Goal: Task Accomplishment & Management: Use online tool/utility

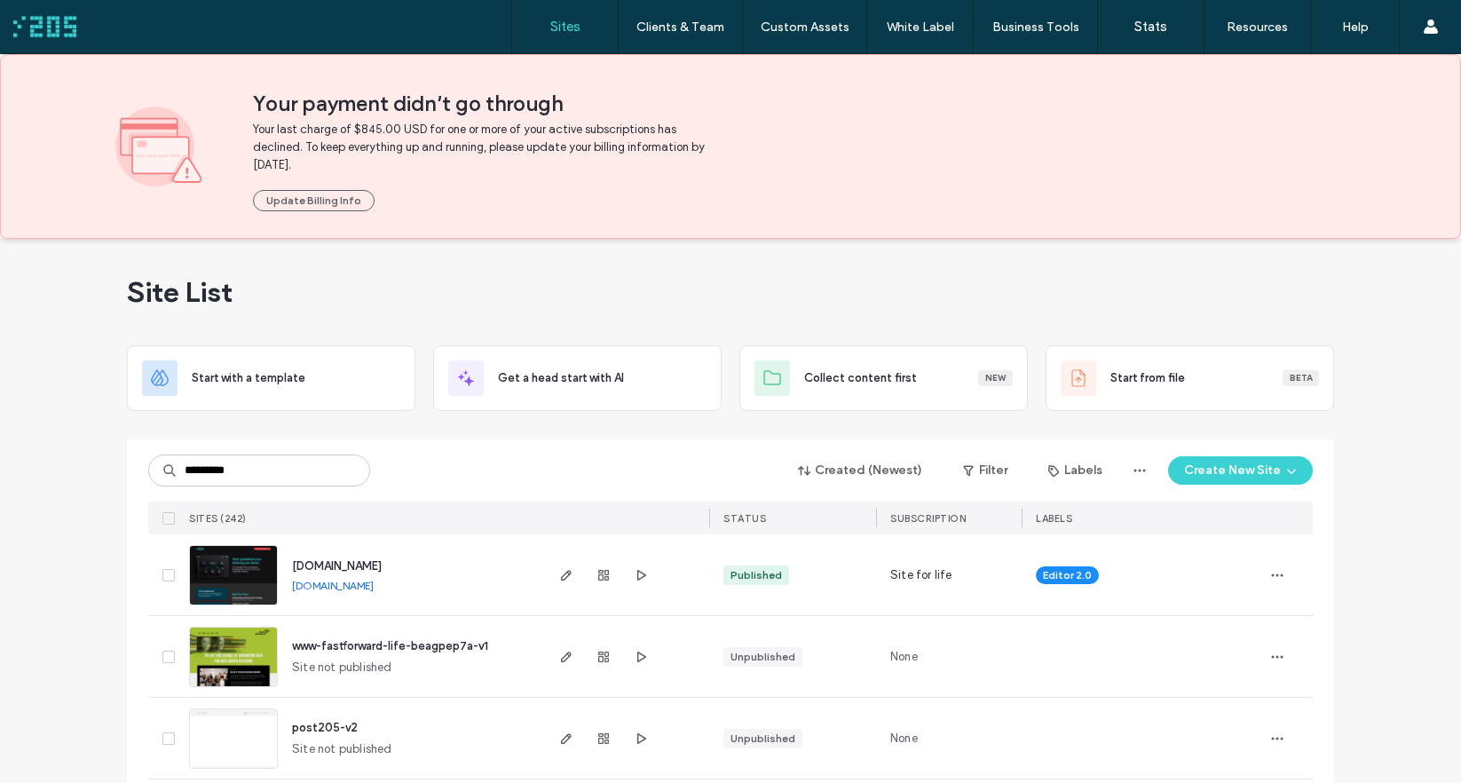
type input "*********"
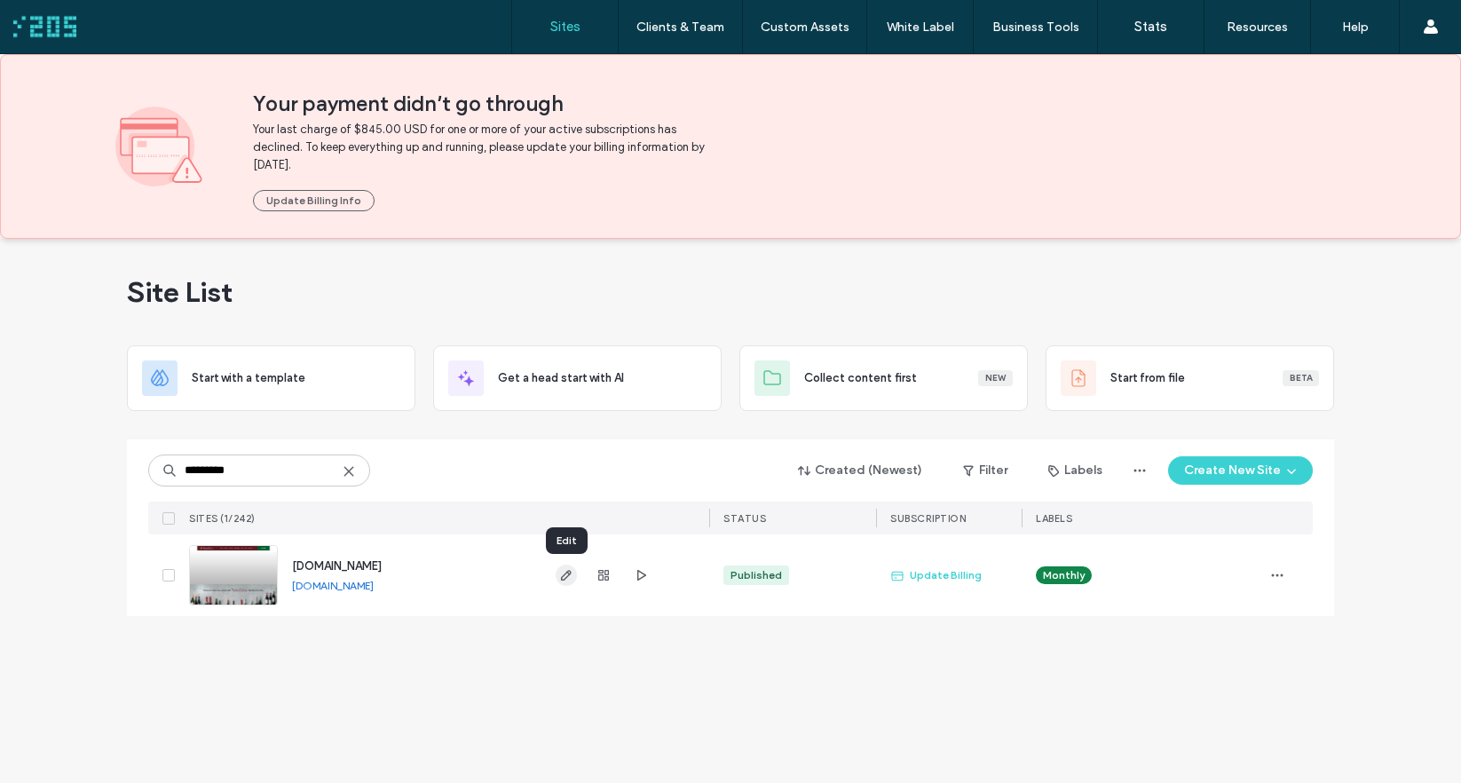
click at [565, 580] on icon "button" at bounding box center [566, 575] width 14 height 14
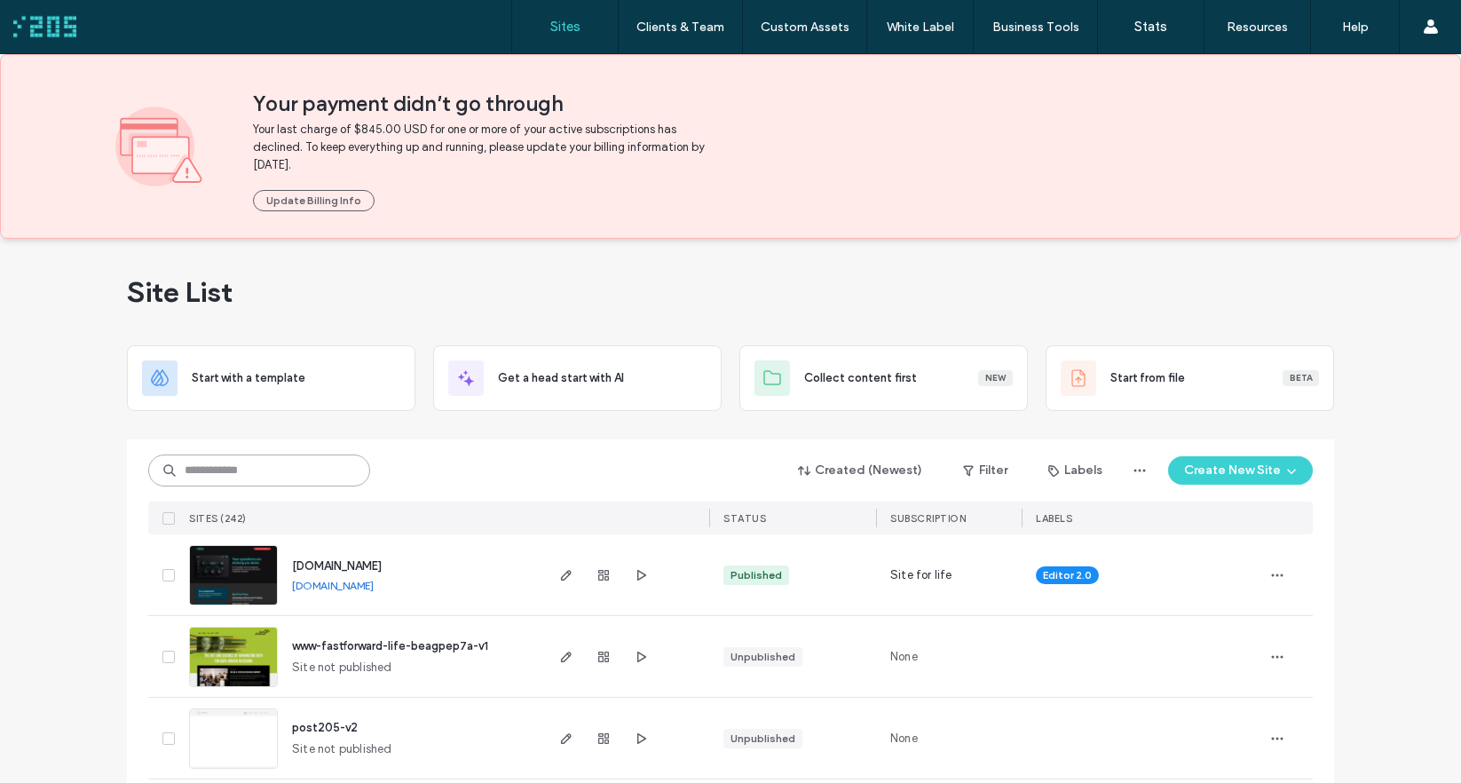
click at [304, 475] on input at bounding box center [259, 470] width 222 height 32
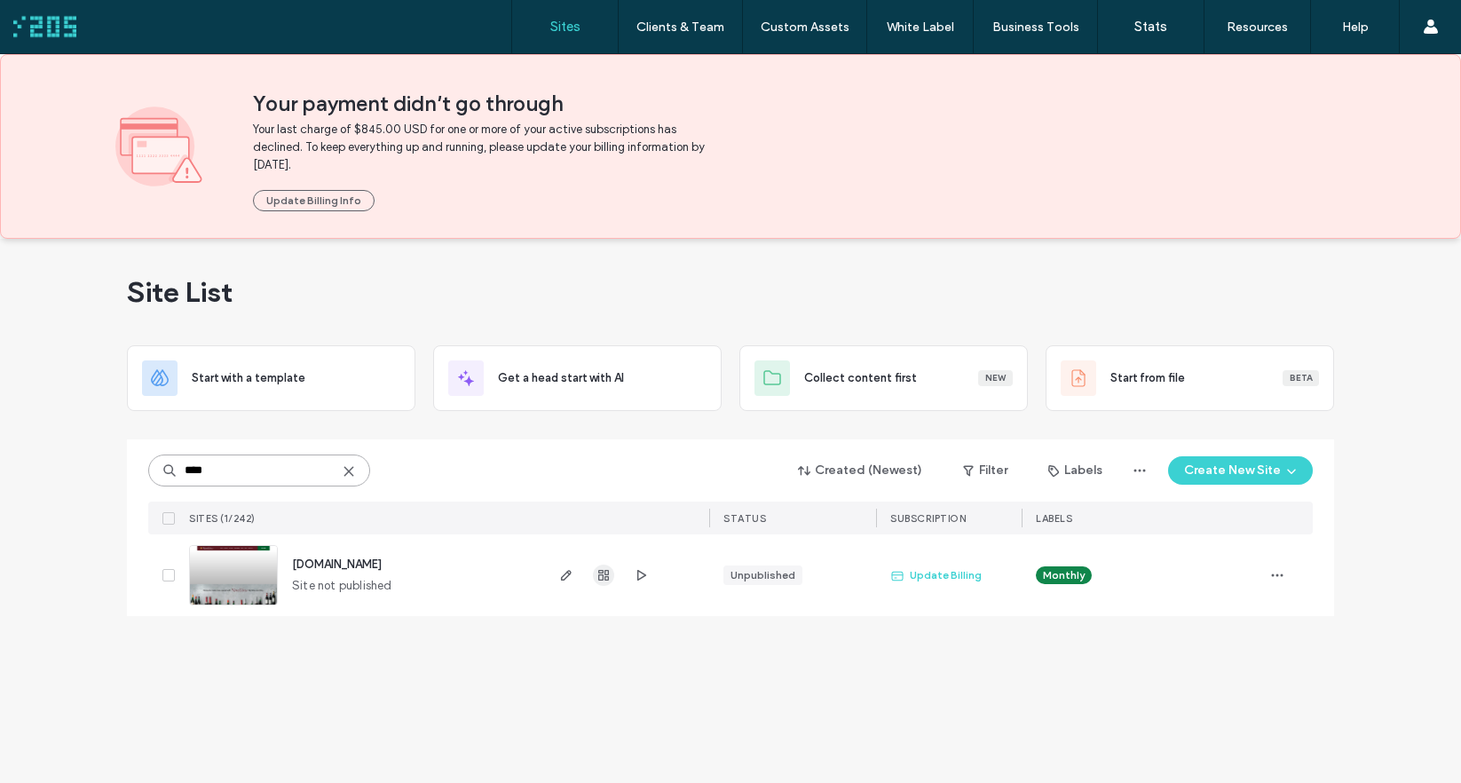
type input "****"
click at [602, 575] on icon "button" at bounding box center [603, 575] width 14 height 14
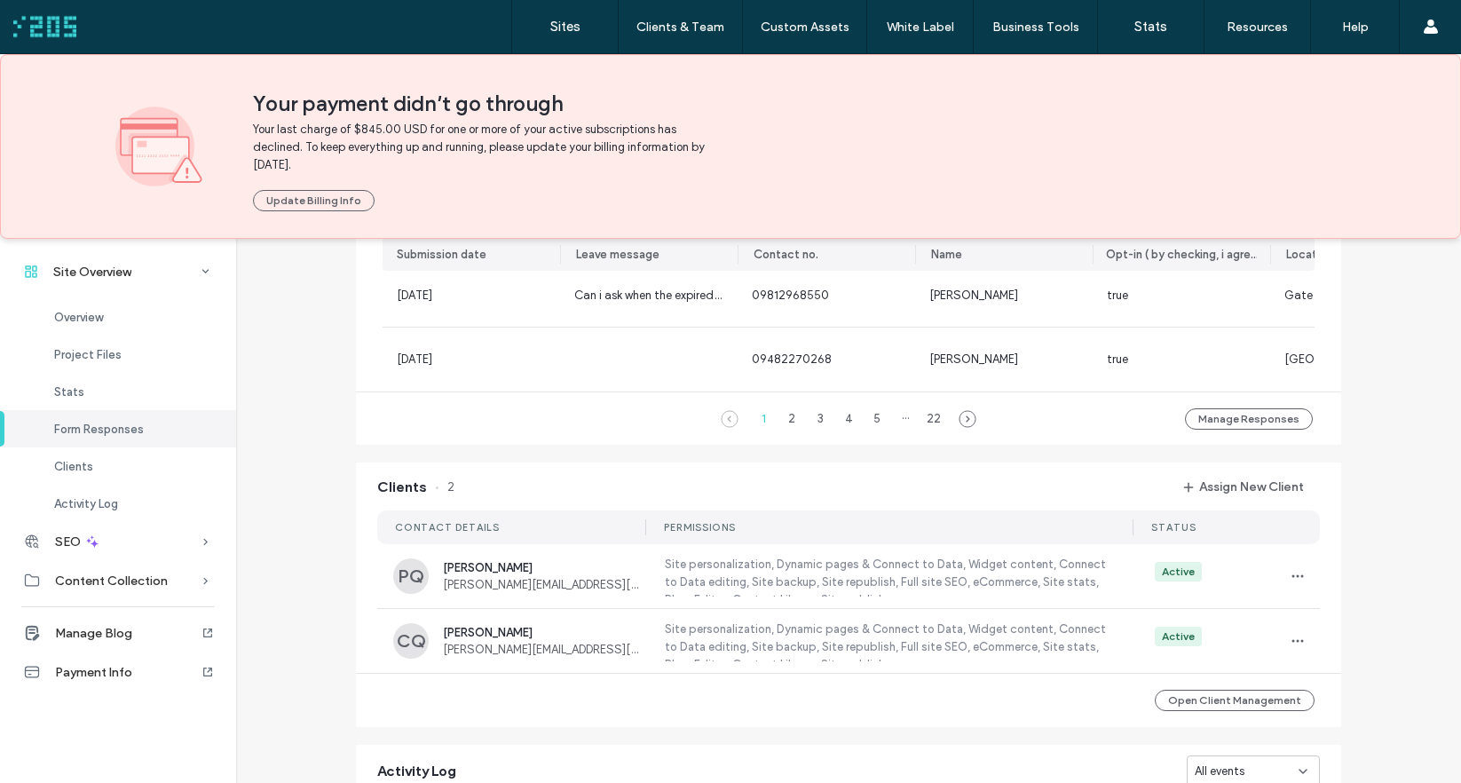
scroll to position [1424, 0]
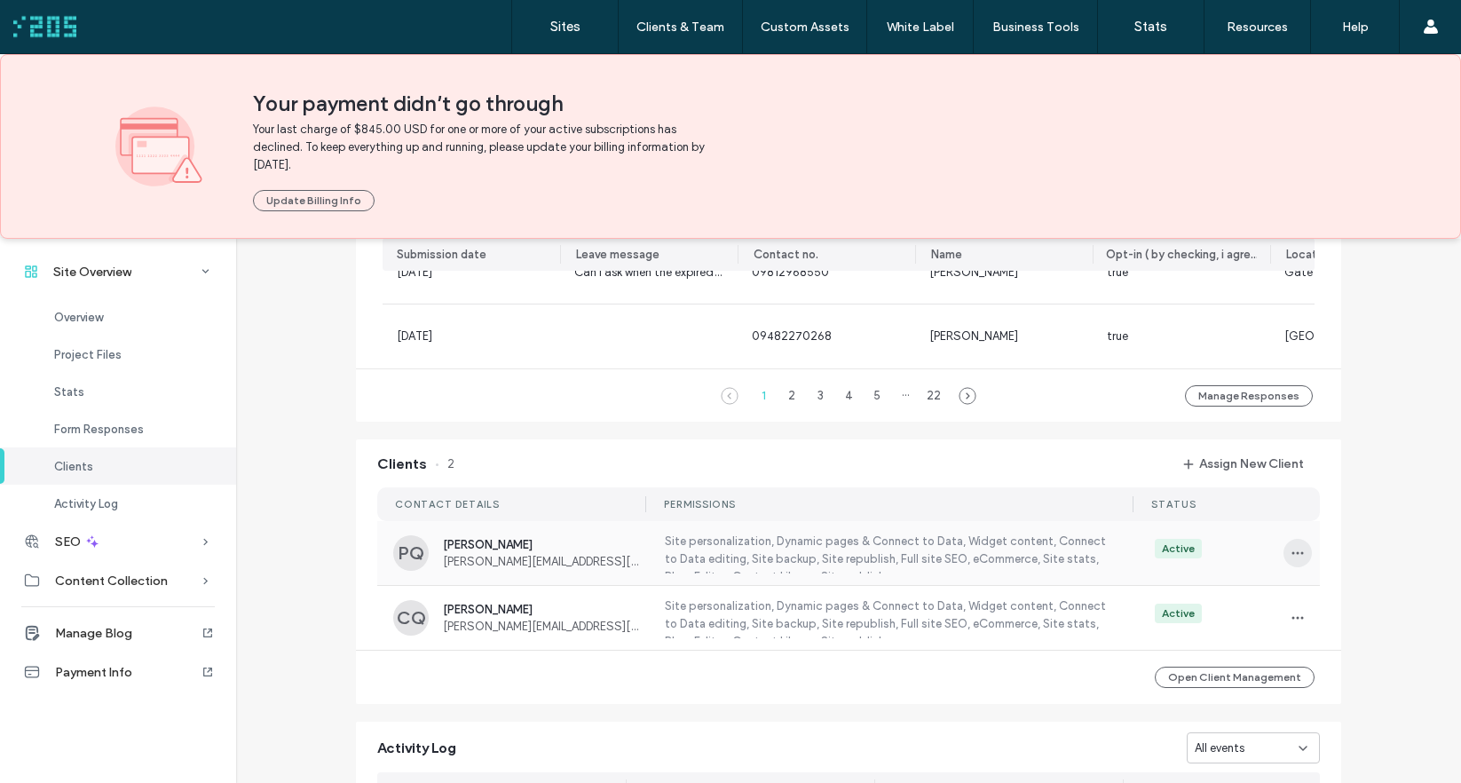
click at [1293, 560] on icon "button" at bounding box center [1297, 553] width 14 height 14
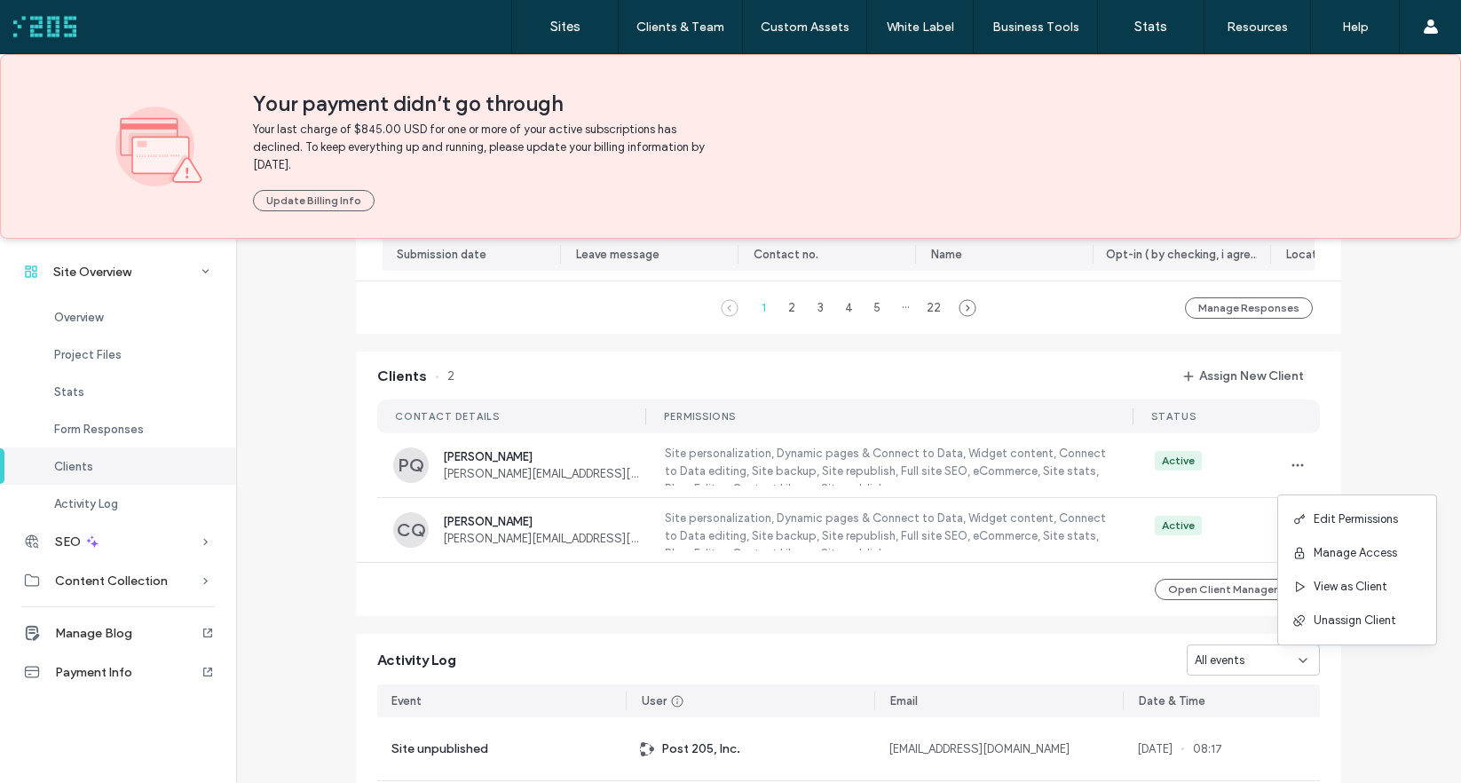
scroll to position [1511, 0]
click at [577, 537] on div "Chris Quimbo chris.quimbo@novellinowines.com" at bounding box center [543, 531] width 200 height 30
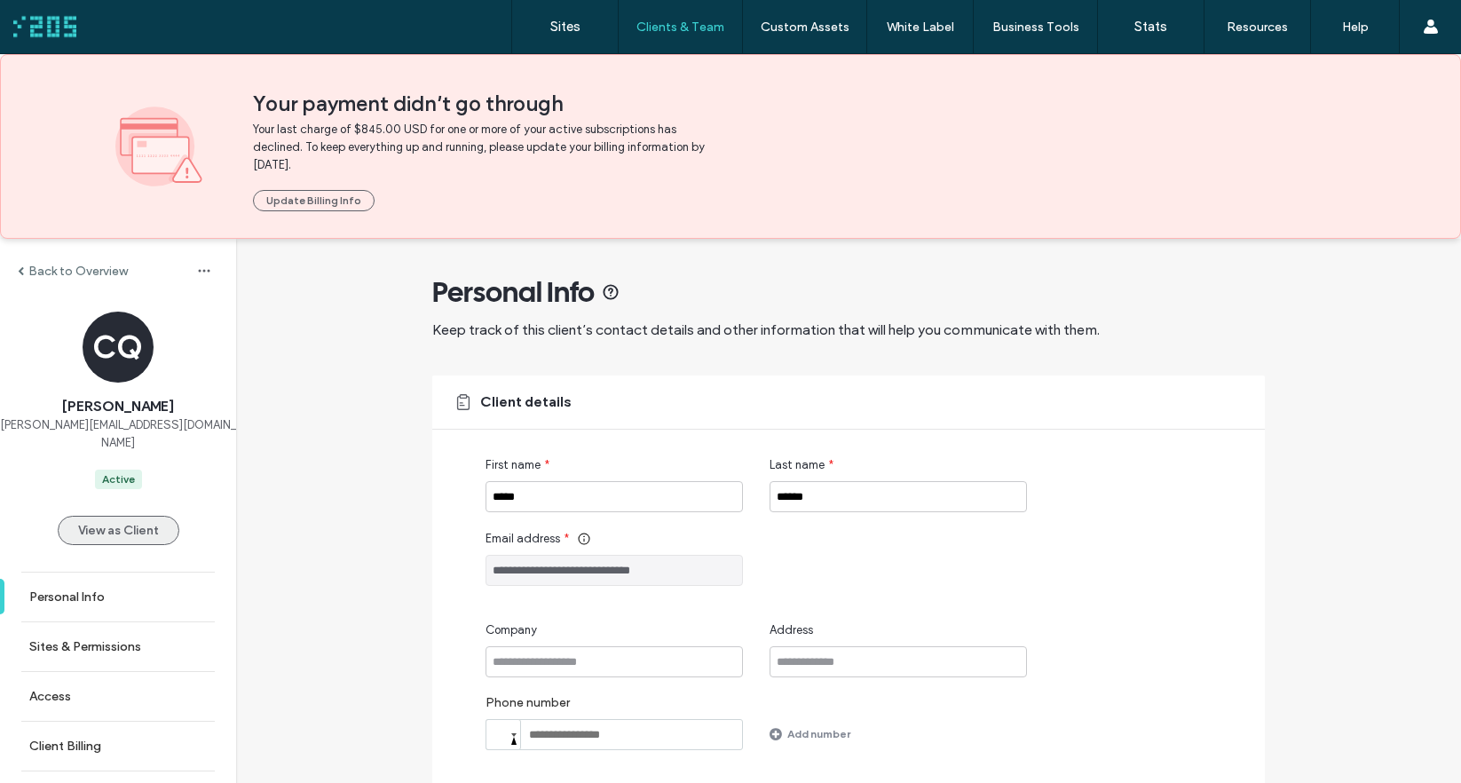
click at [102, 516] on button "View as Client" at bounding box center [119, 530] width 122 height 29
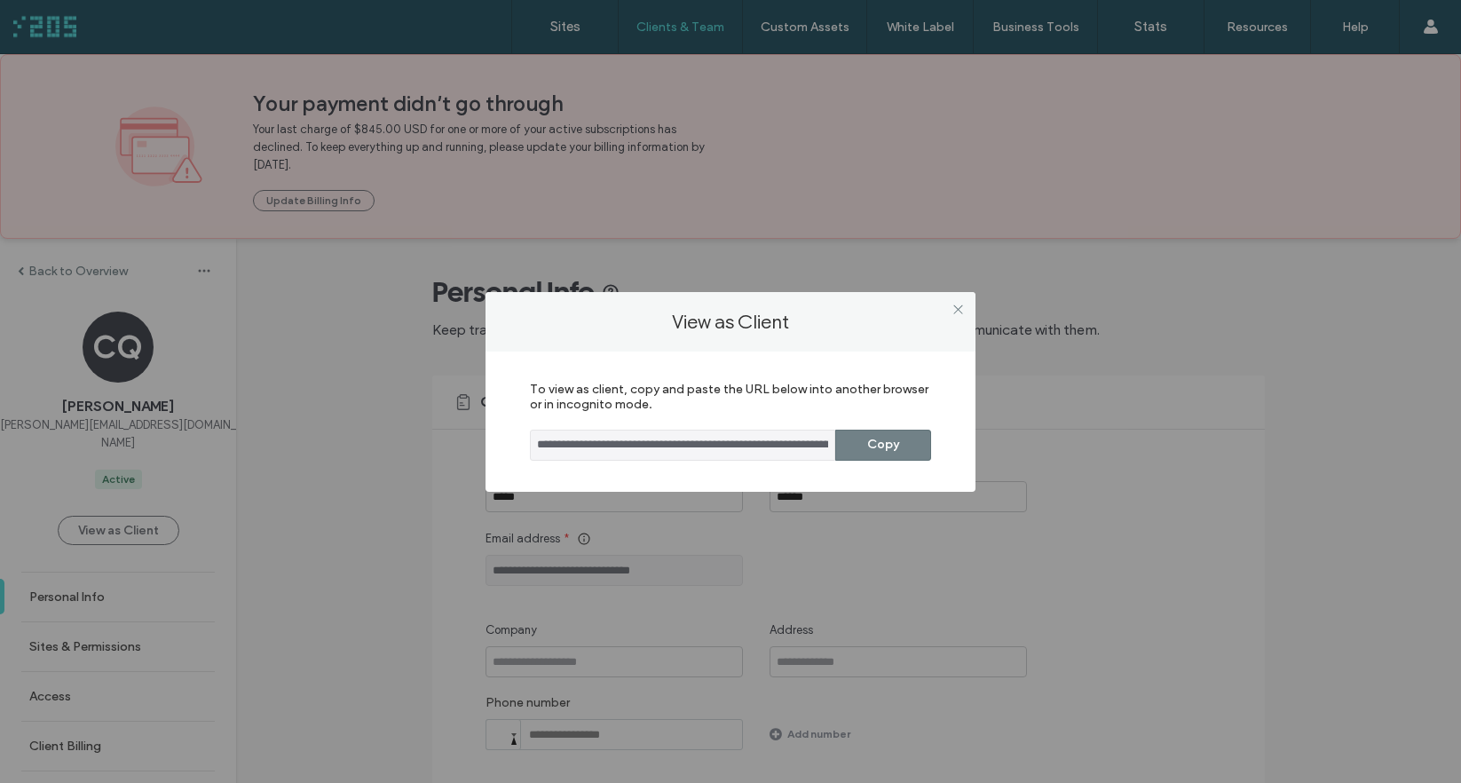
click at [895, 442] on button "Copy" at bounding box center [883, 445] width 96 height 31
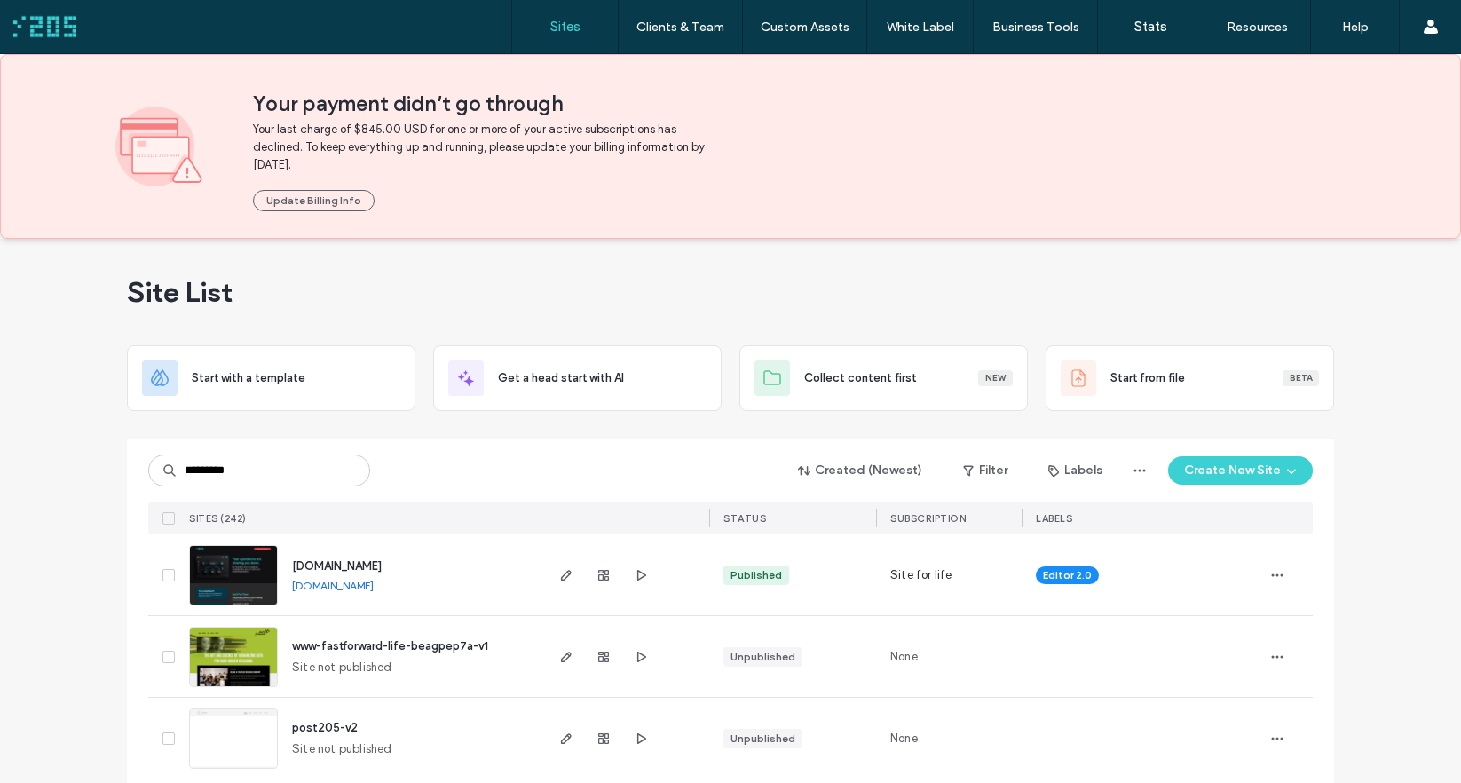
type input "*********"
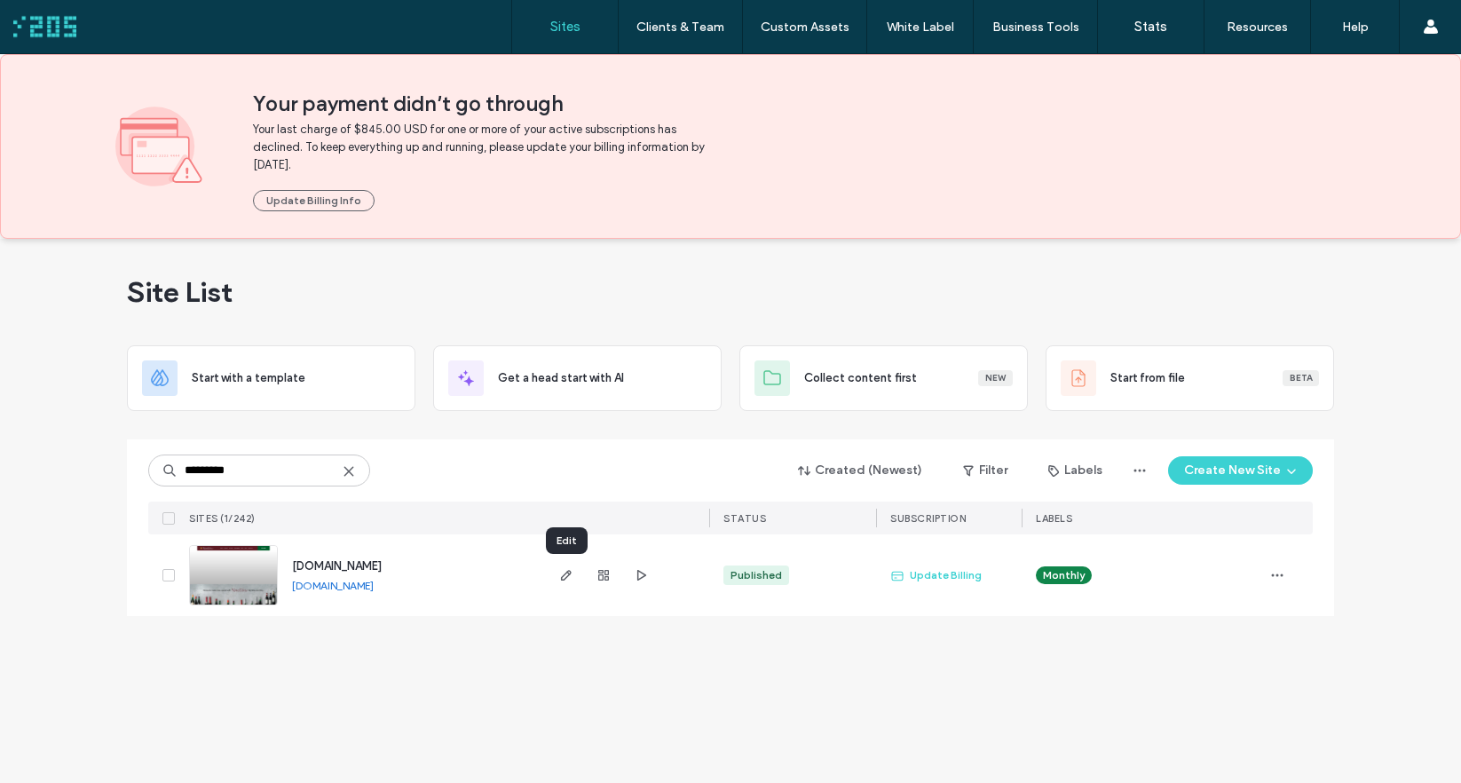
drag, startPoint x: 565, startPoint y: 574, endPoint x: 586, endPoint y: 576, distance: 20.5
click at [565, 574] on icon "button" at bounding box center [566, 575] width 14 height 14
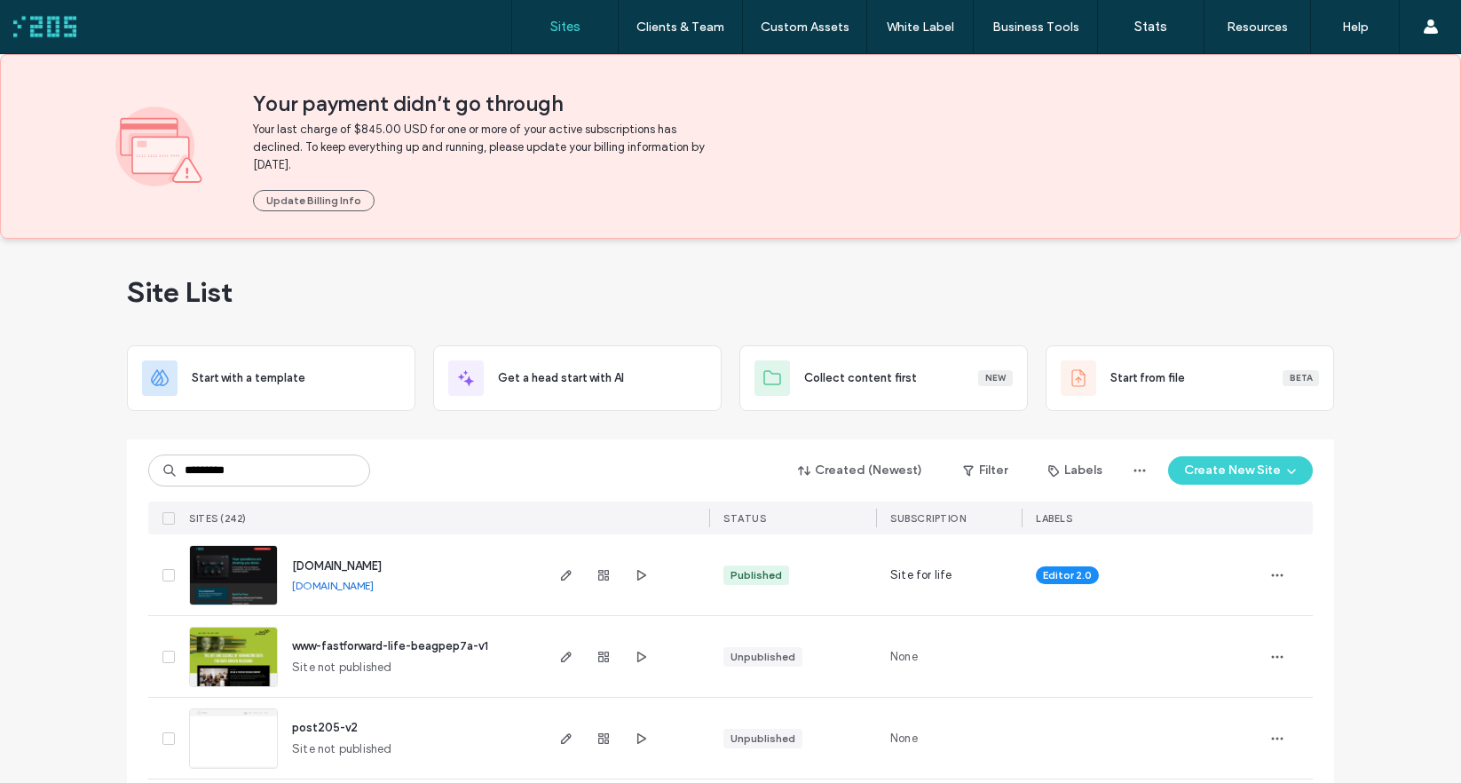
type input "*********"
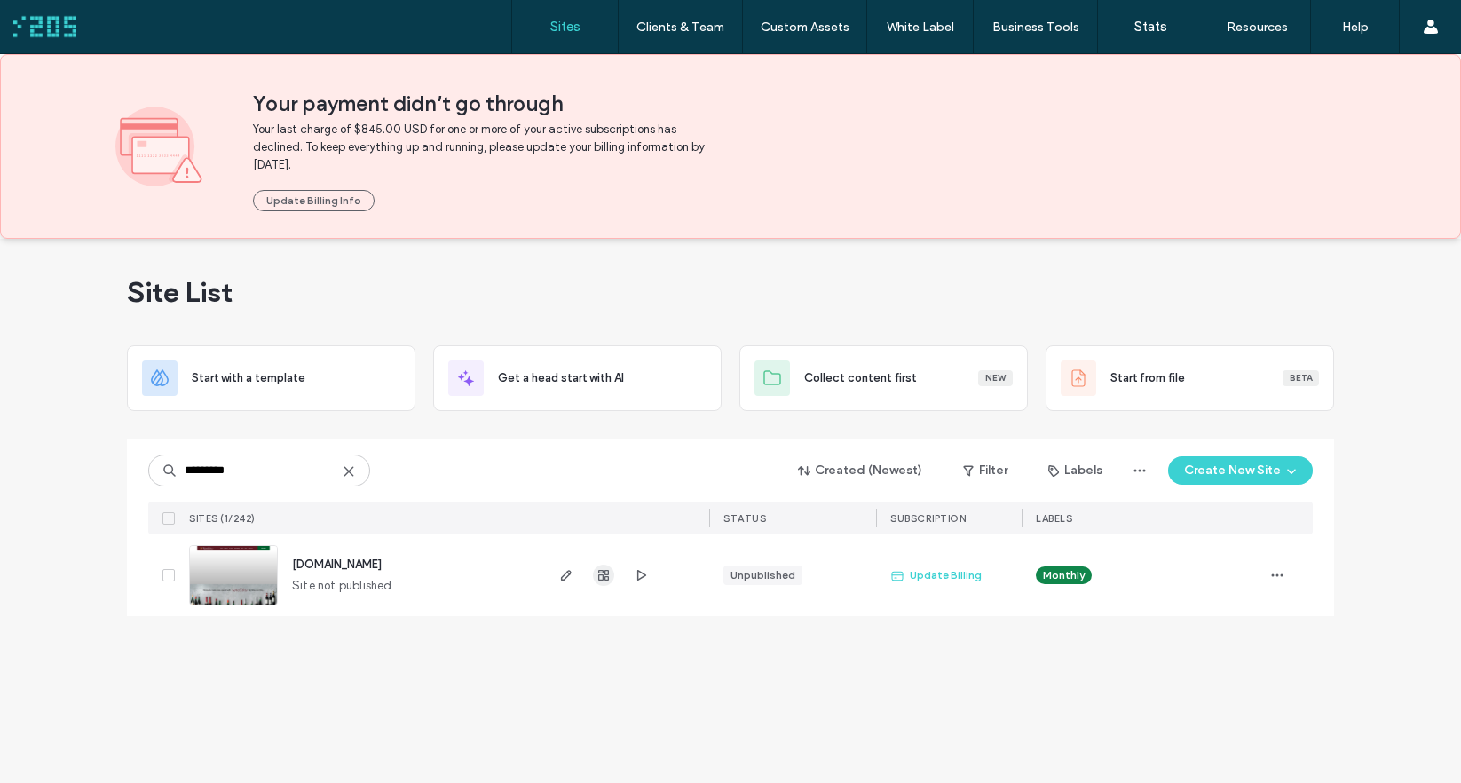
click at [604, 578] on use "button" at bounding box center [603, 575] width 11 height 11
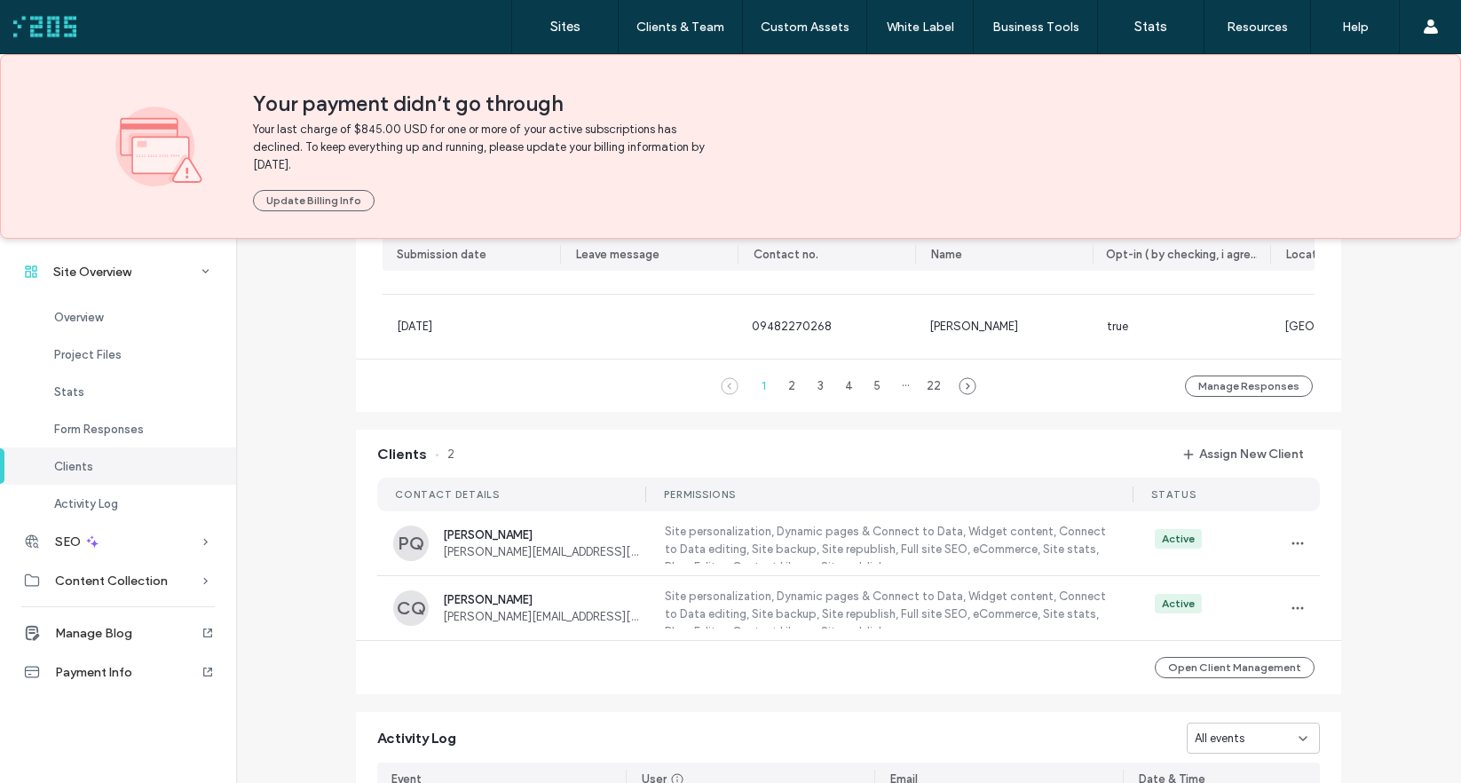
scroll to position [1497, 0]
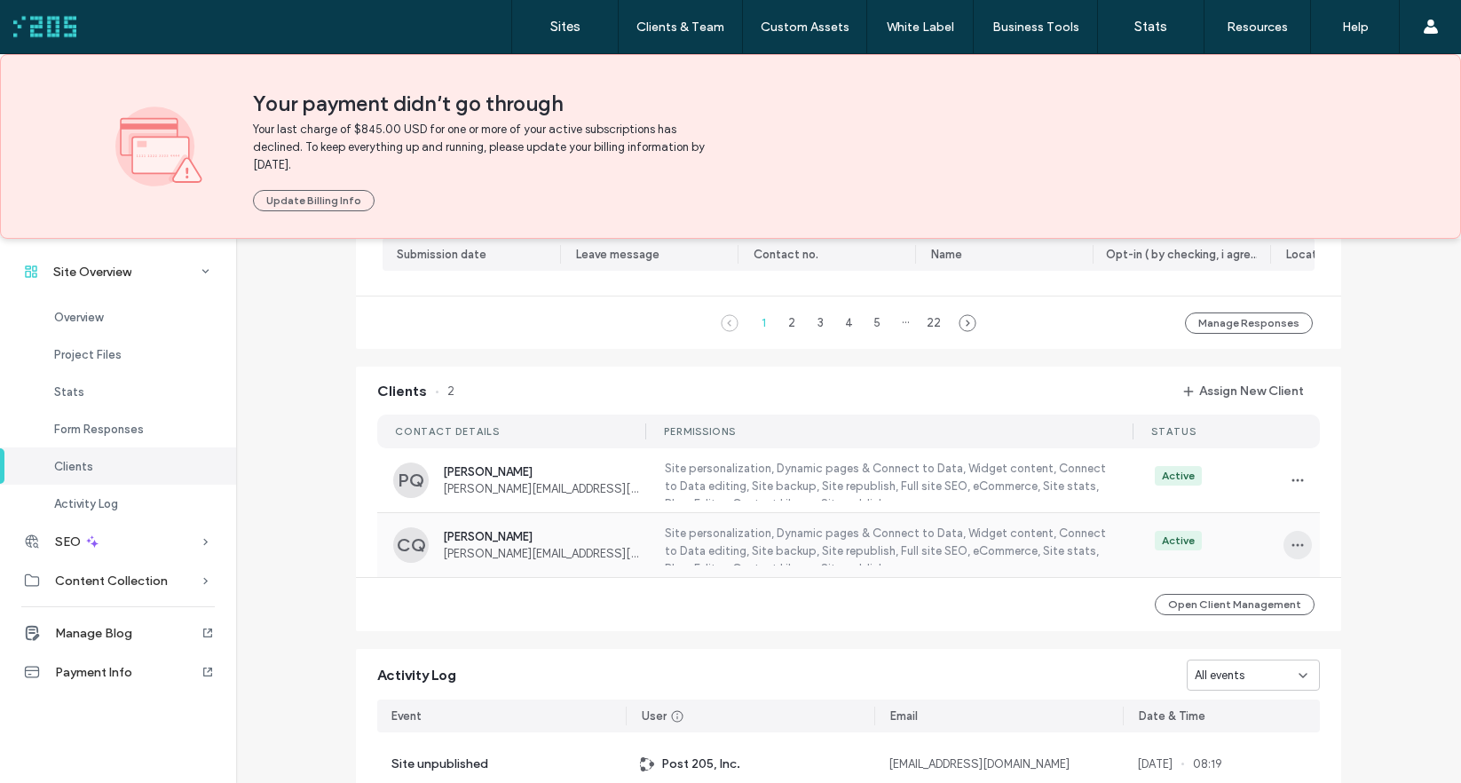
click at [1291, 552] on icon "button" at bounding box center [1297, 545] width 14 height 14
click at [1331, 624] on span "Manage Access" at bounding box center [1354, 632] width 83 height 18
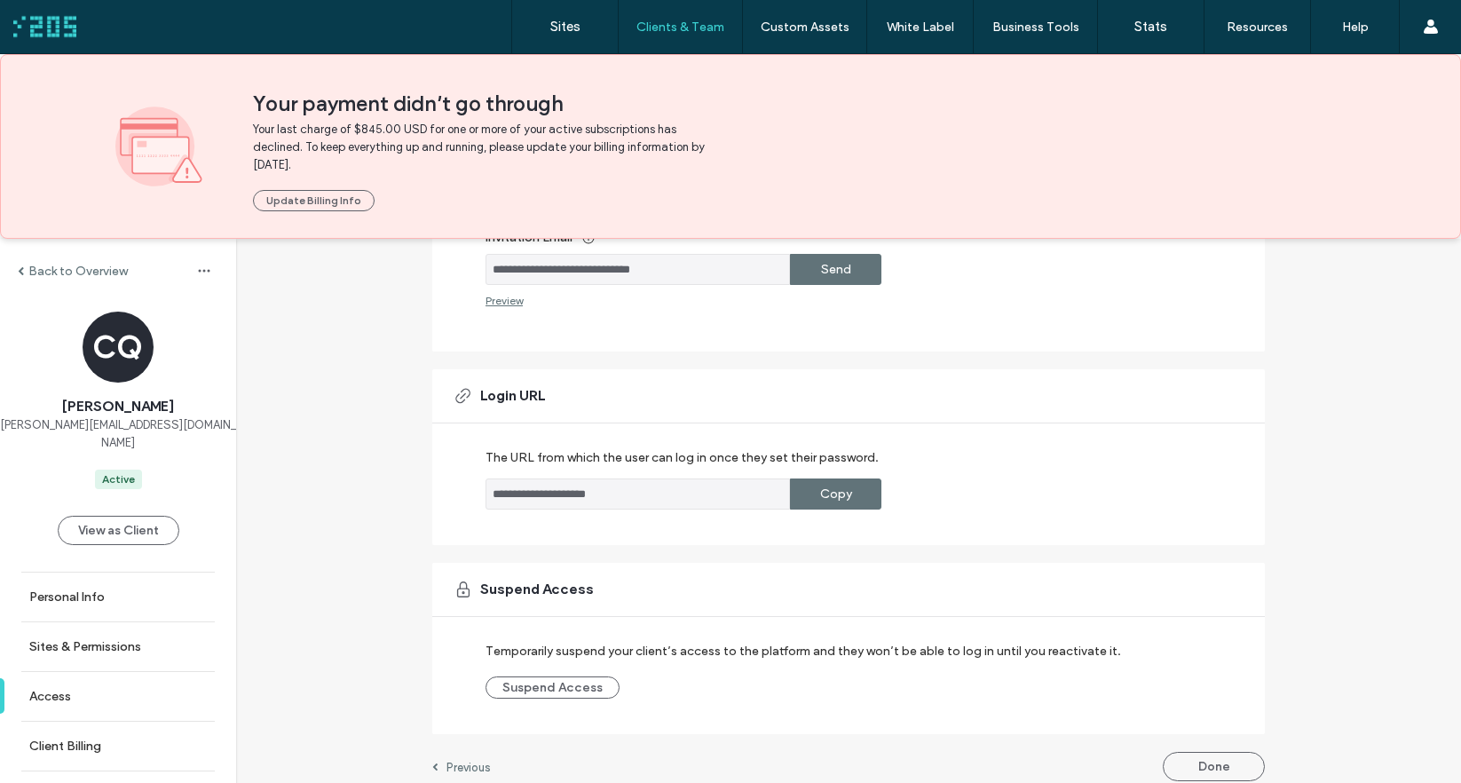
scroll to position [417, 0]
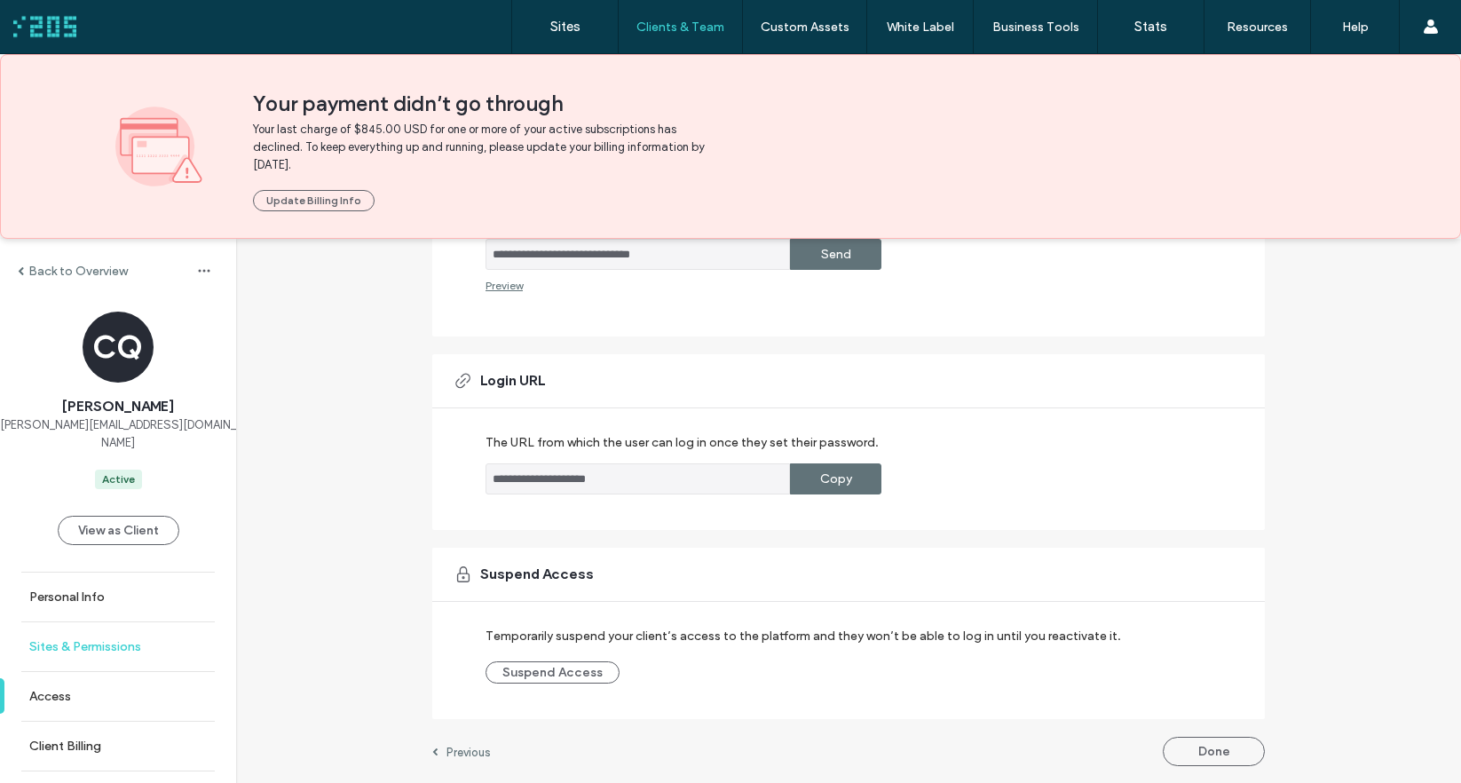
click at [99, 639] on label "Sites & Permissions" at bounding box center [85, 646] width 112 height 15
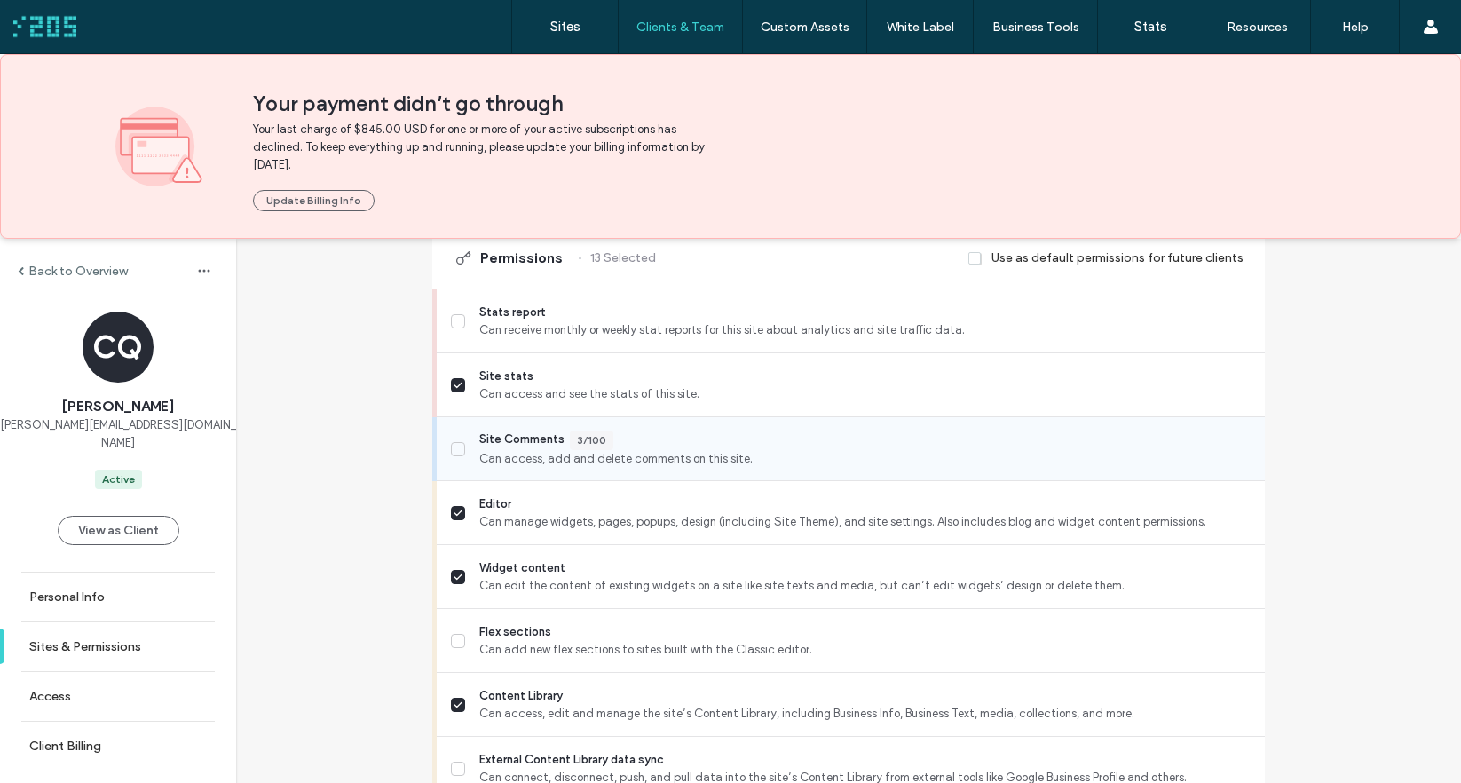
scroll to position [520, 0]
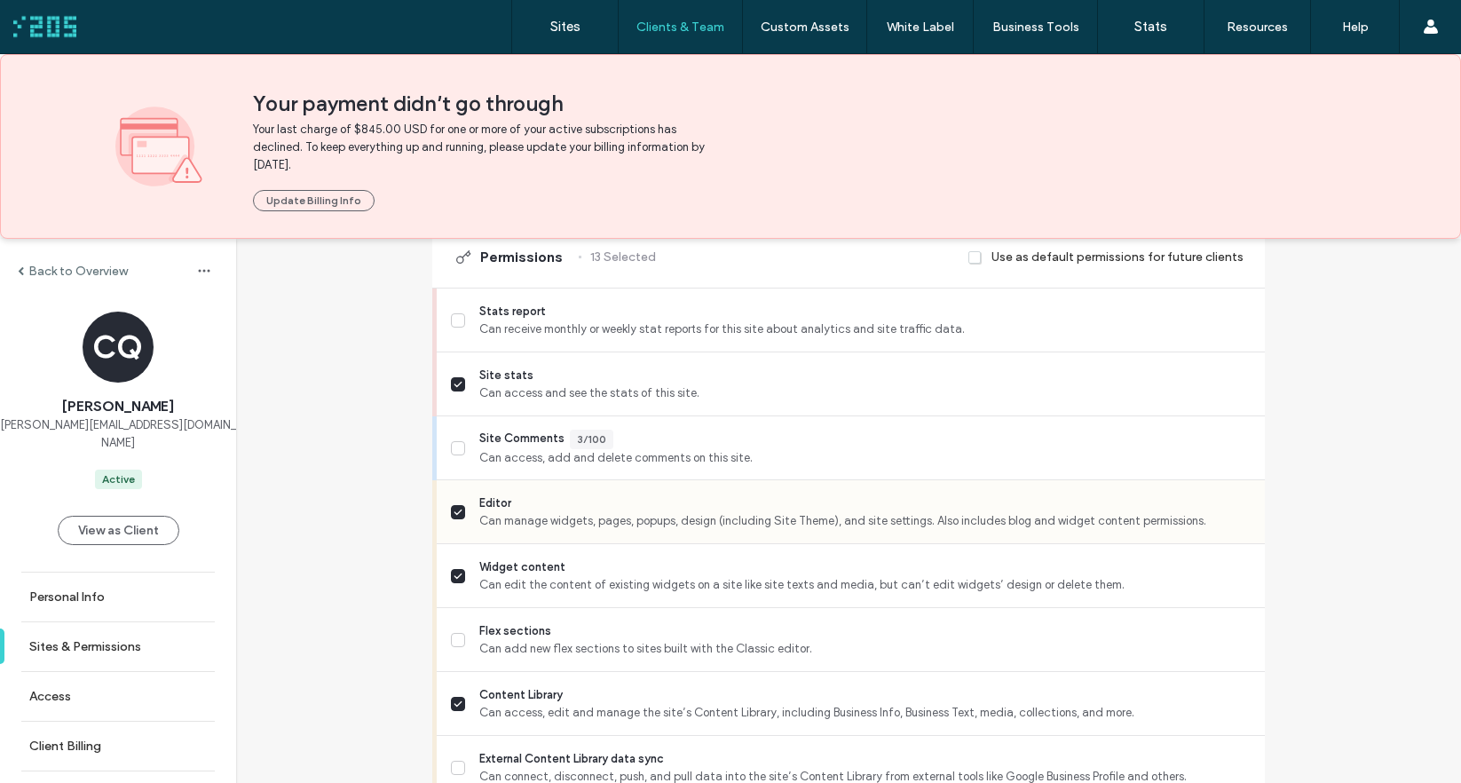
click at [453, 511] on icon at bounding box center [457, 511] width 9 height 7
click at [454, 573] on icon at bounding box center [457, 575] width 7 height 4
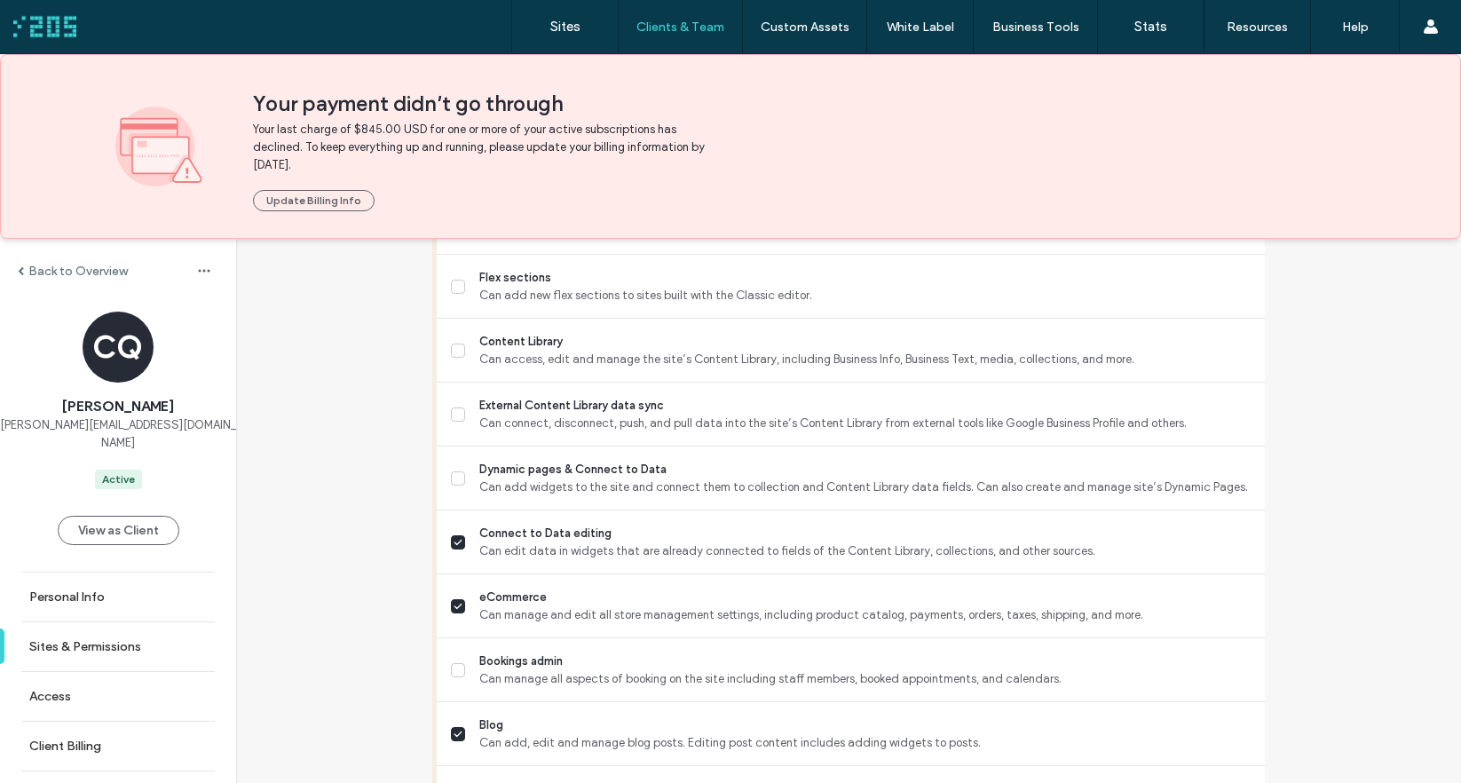
scroll to position [874, 0]
click at [451, 539] on span at bounding box center [458, 541] width 14 height 14
click at [453, 602] on icon at bounding box center [457, 605] width 9 height 7
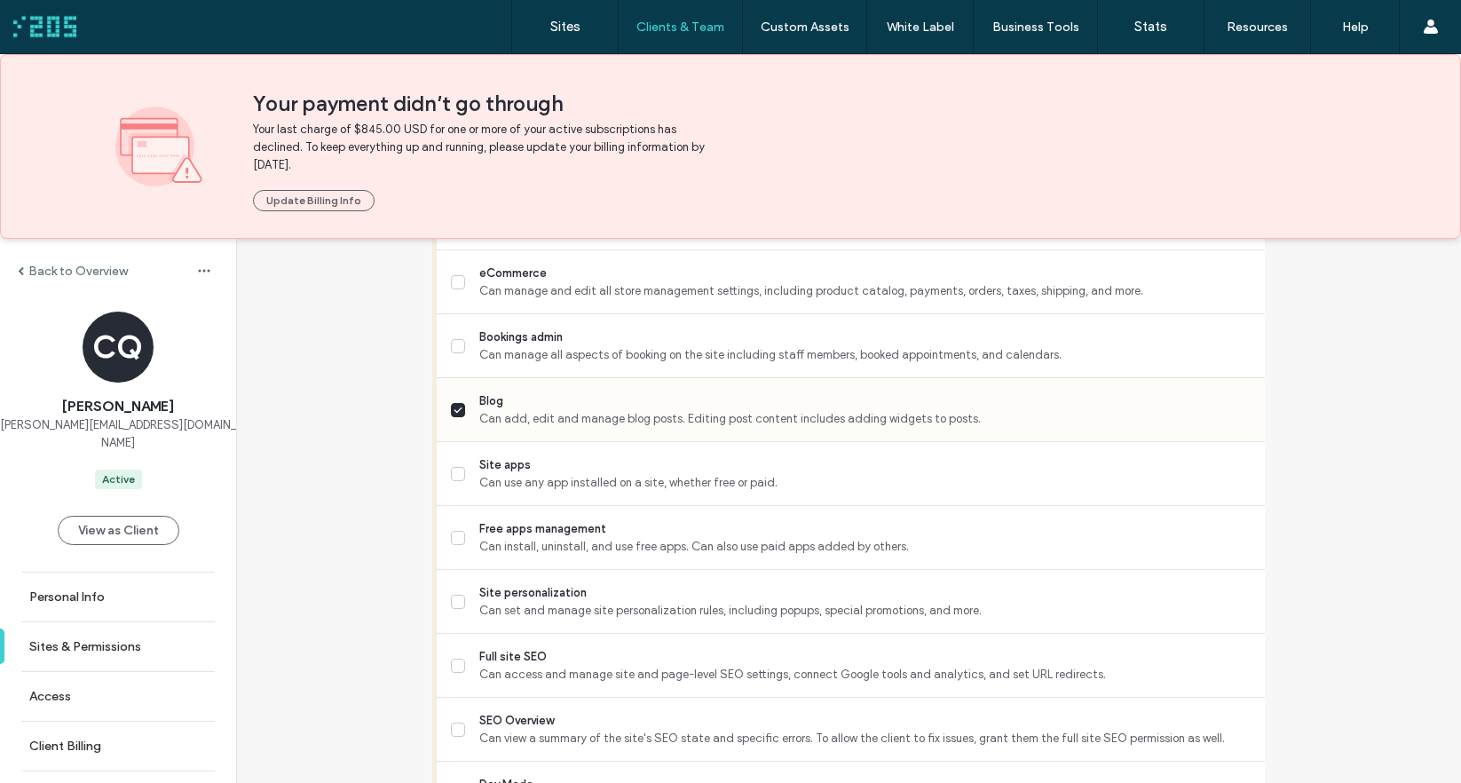
click at [455, 406] on icon at bounding box center [457, 409] width 9 height 7
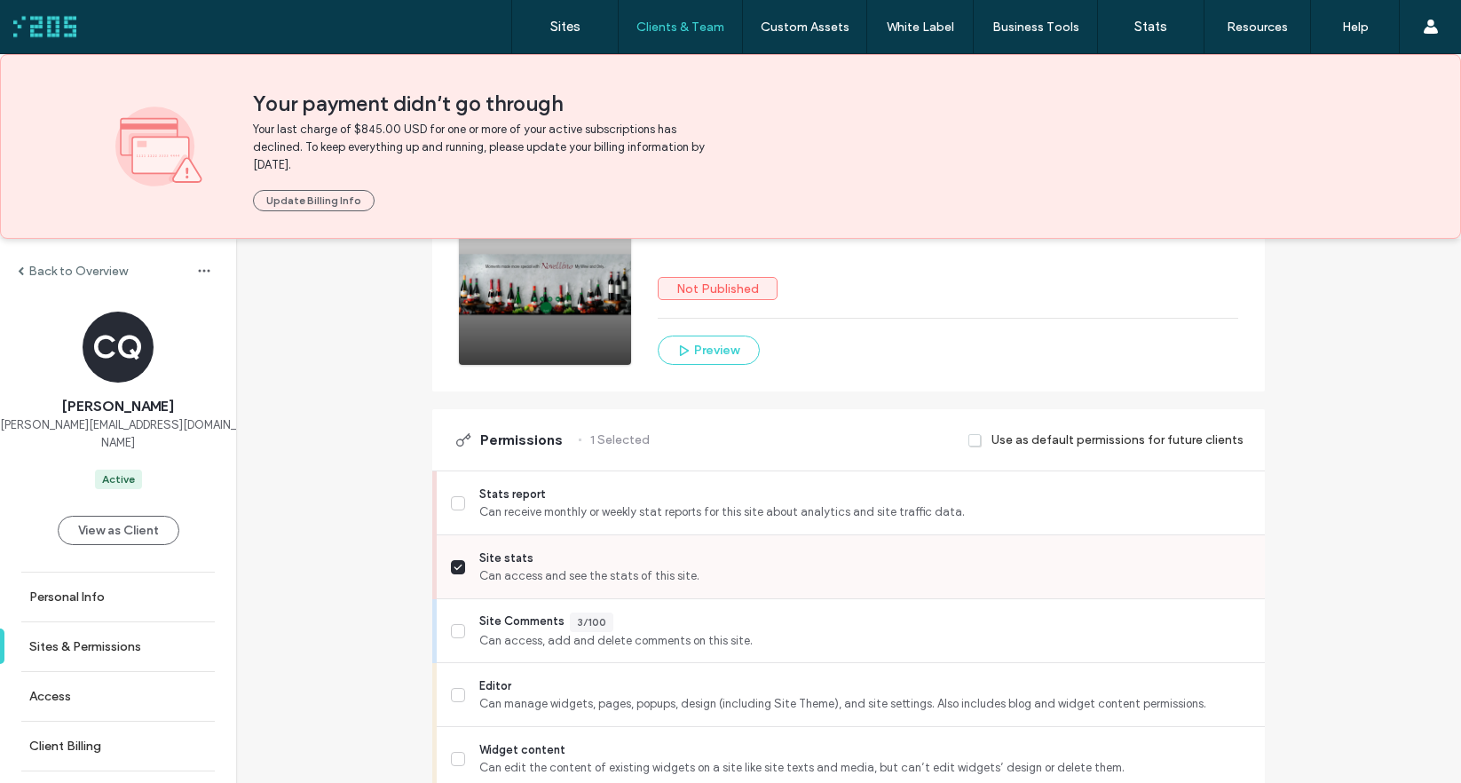
scroll to position [325, 0]
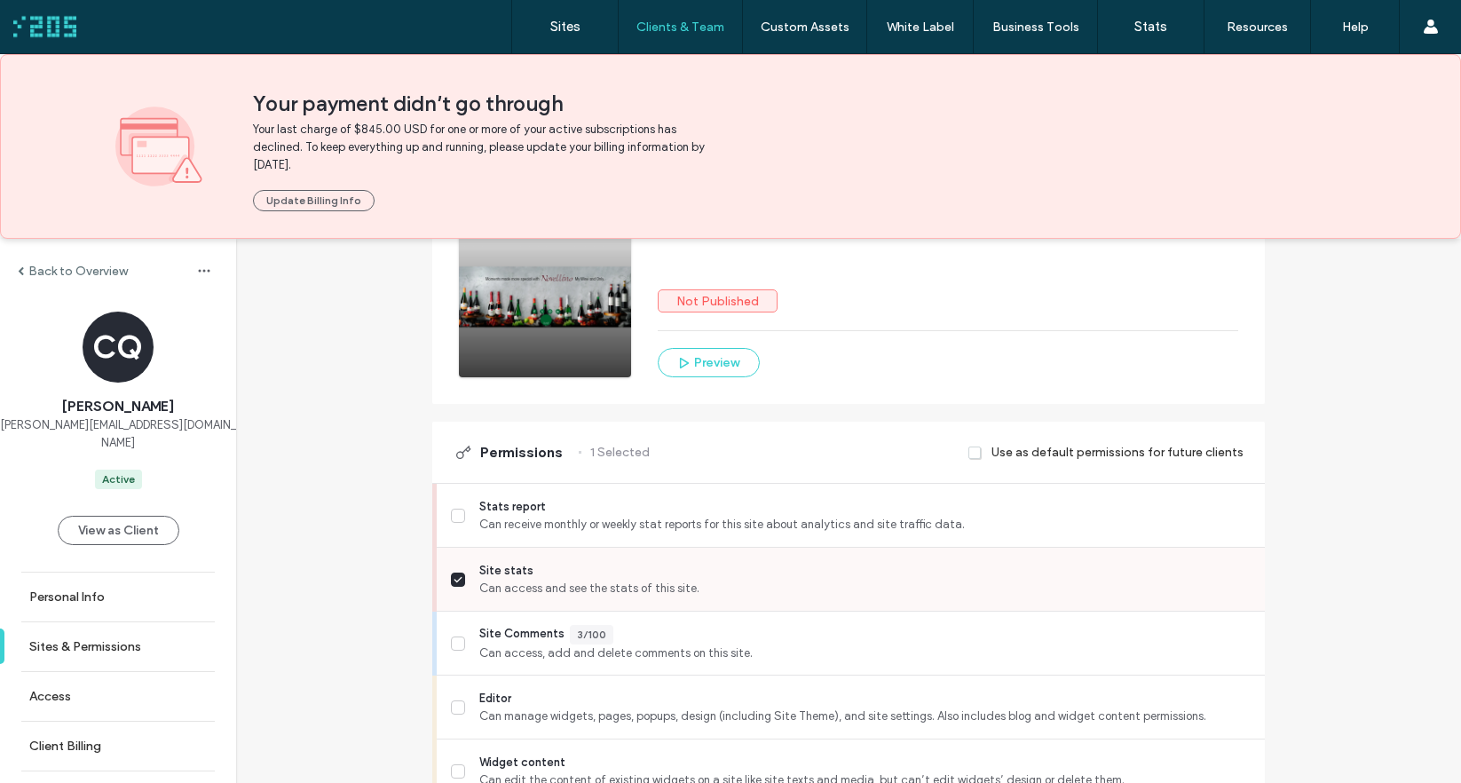
click at [453, 576] on icon at bounding box center [457, 579] width 9 height 7
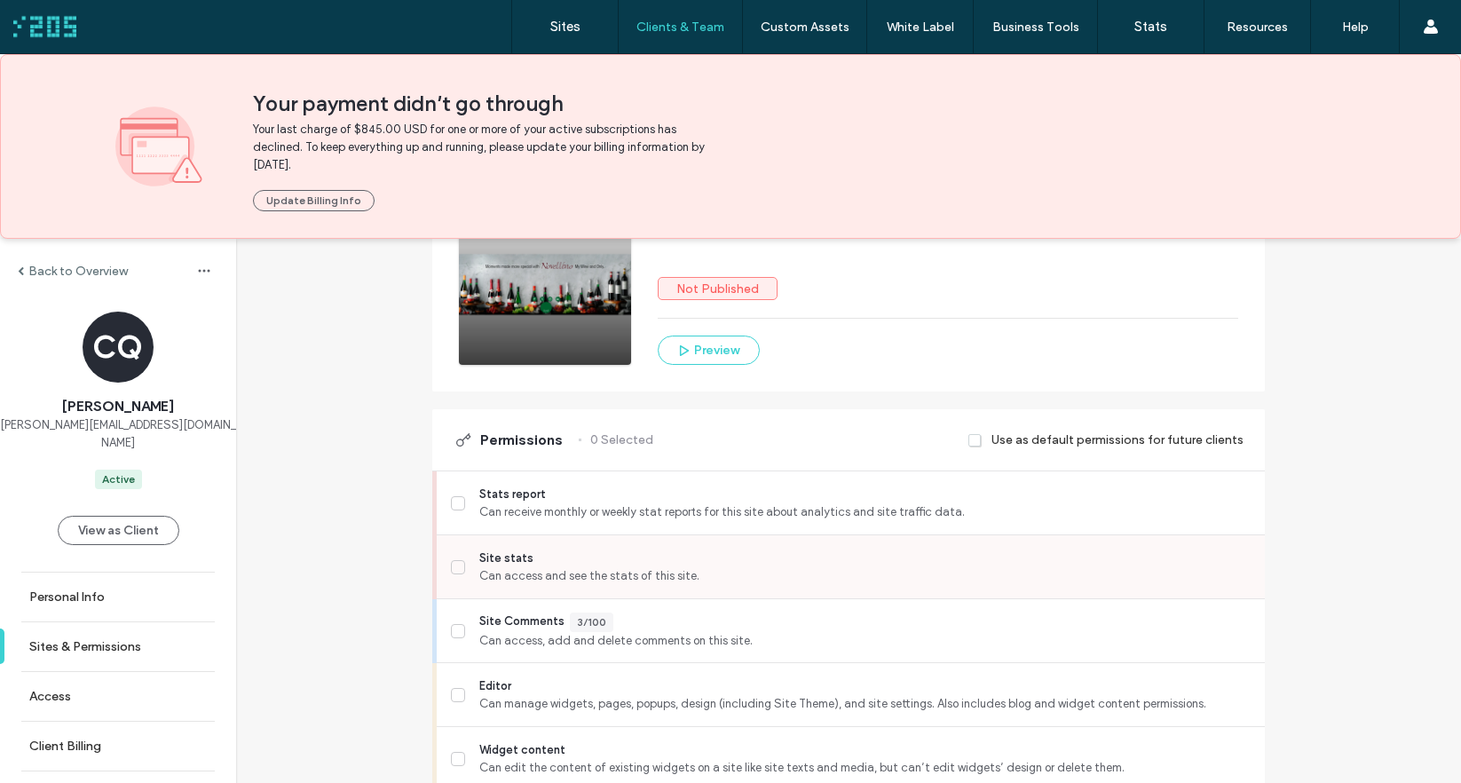
click at [453, 564] on icon at bounding box center [457, 567] width 9 height 7
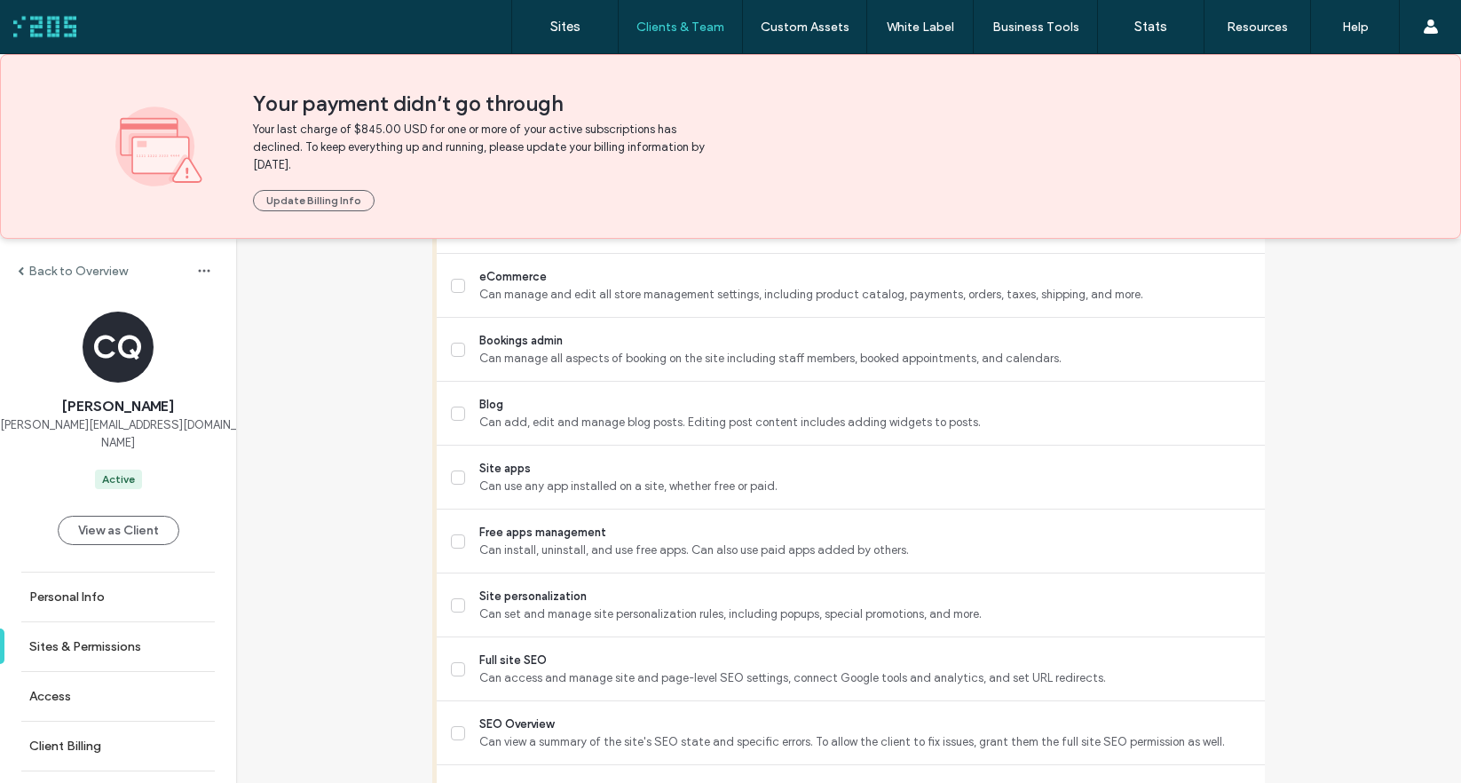
scroll to position [1688, 0]
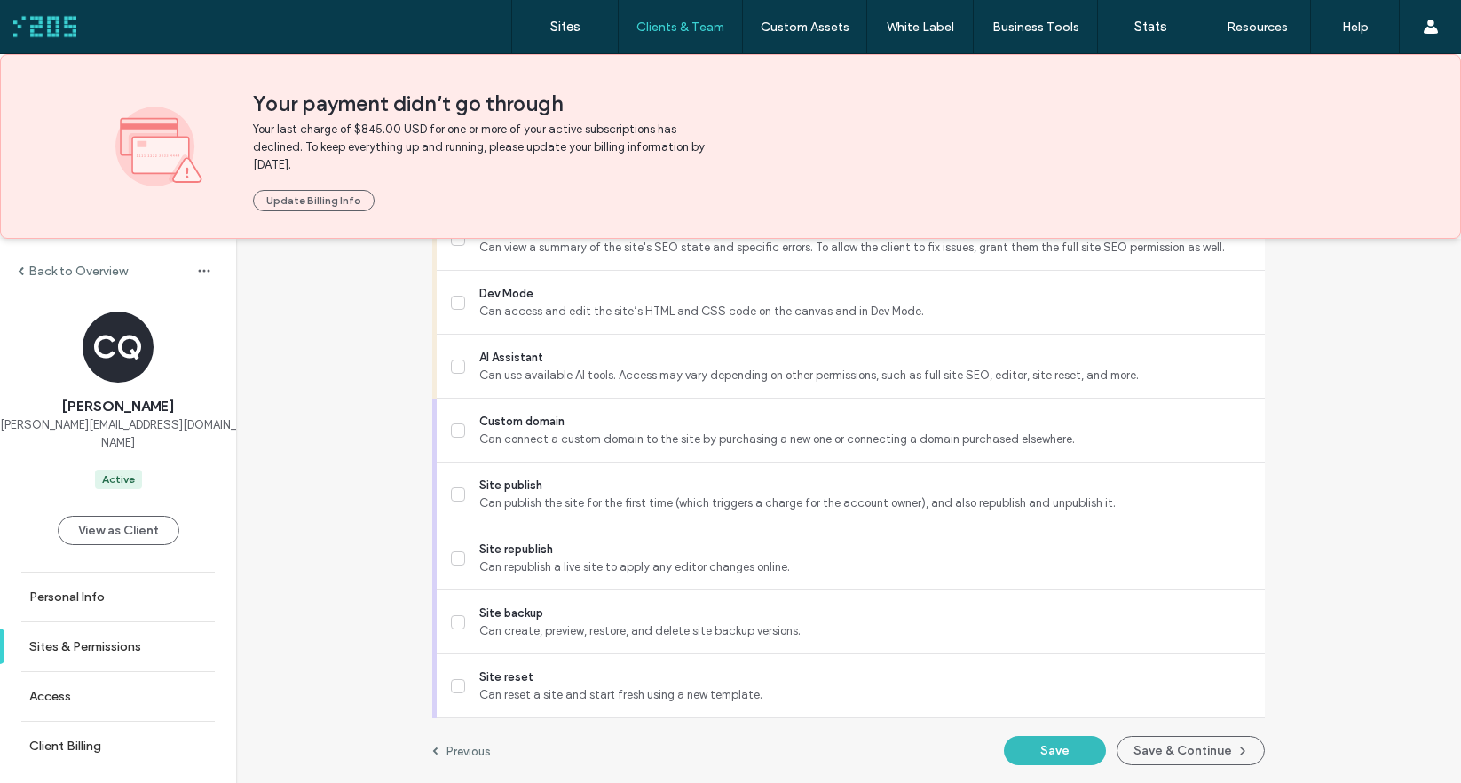
click at [1033, 746] on button "Save" at bounding box center [1055, 750] width 102 height 29
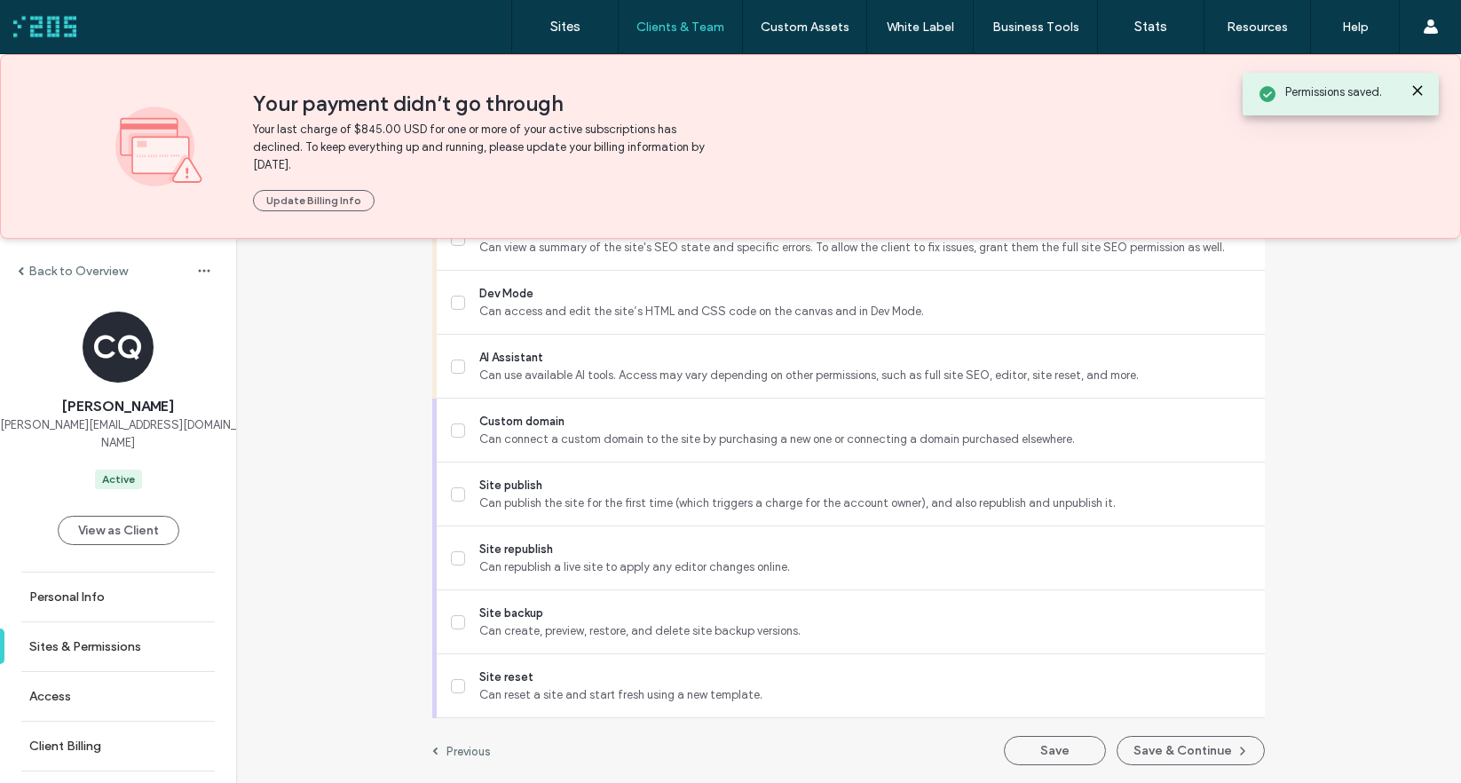
click at [71, 272] on label "Back to Overview" at bounding box center [77, 271] width 99 height 15
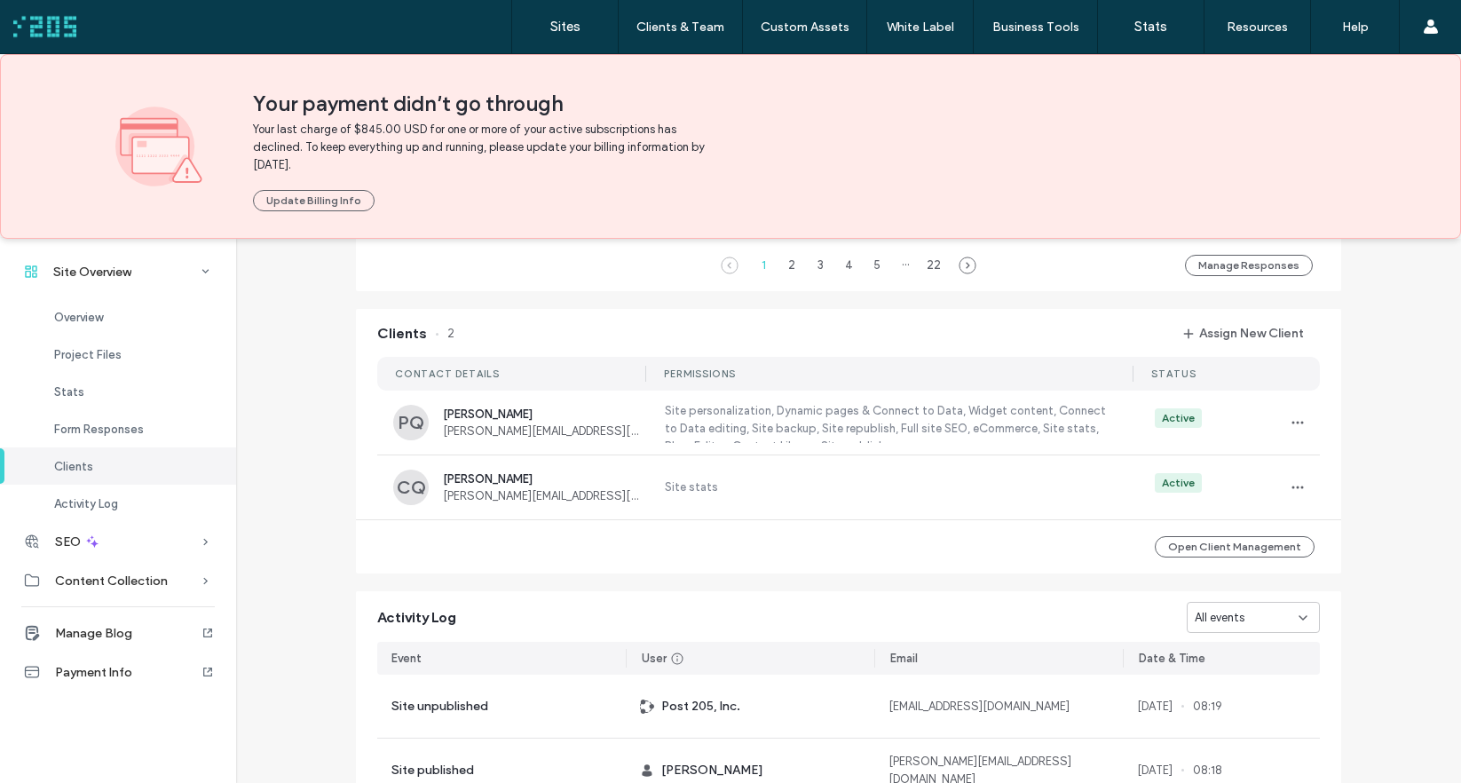
scroll to position [1547, 0]
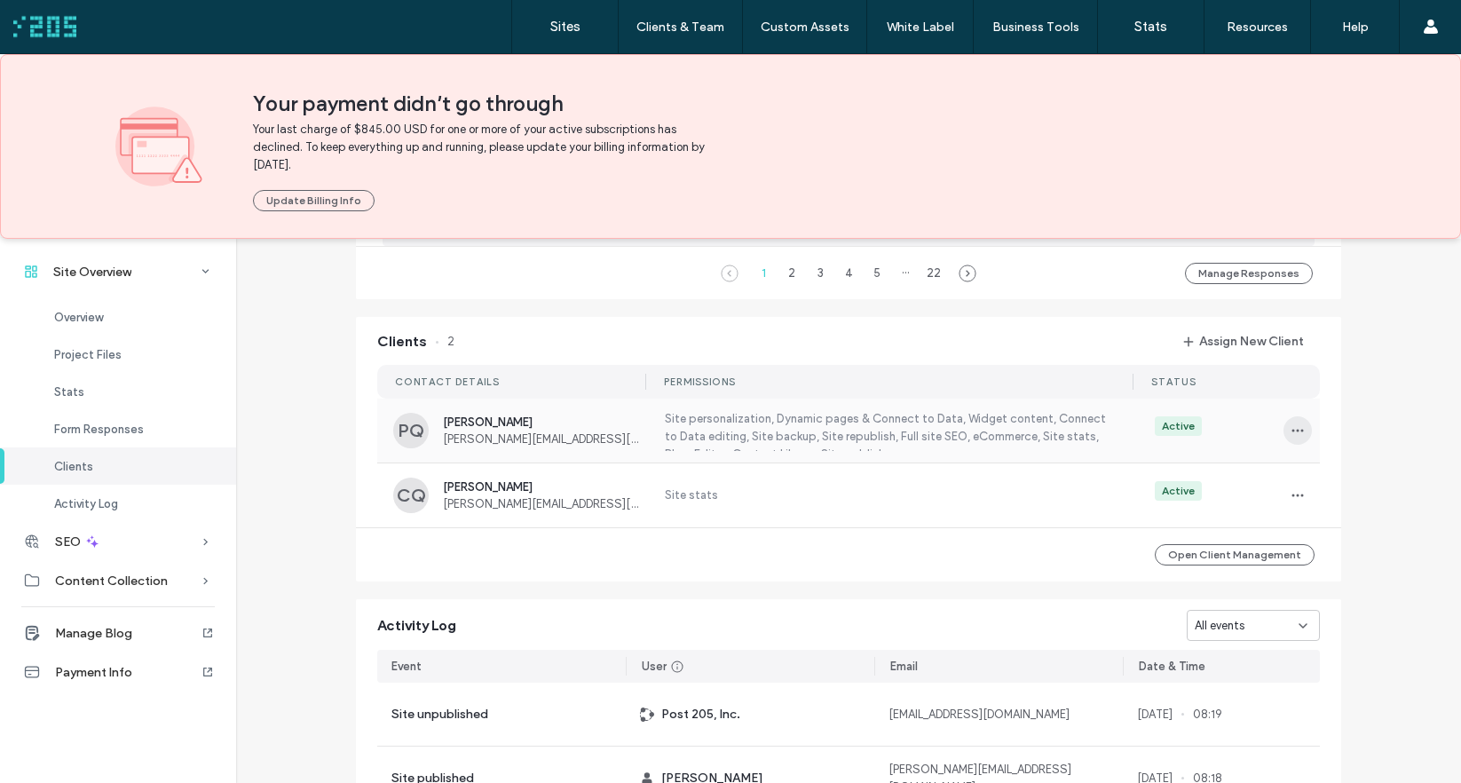
click at [1291, 430] on icon "button" at bounding box center [1297, 430] width 14 height 14
click at [1357, 479] on span "Edit Permissions" at bounding box center [1355, 484] width 84 height 18
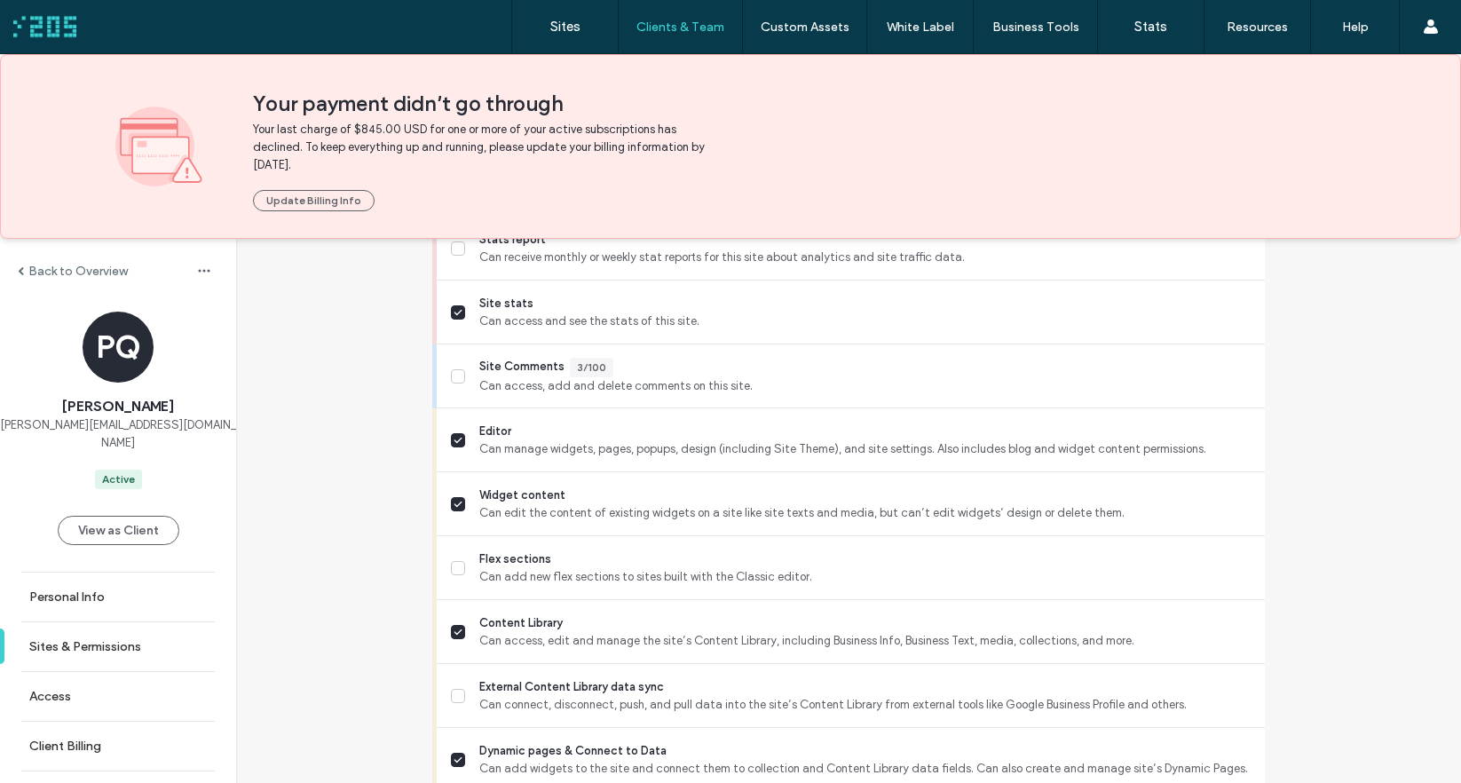
scroll to position [583, 0]
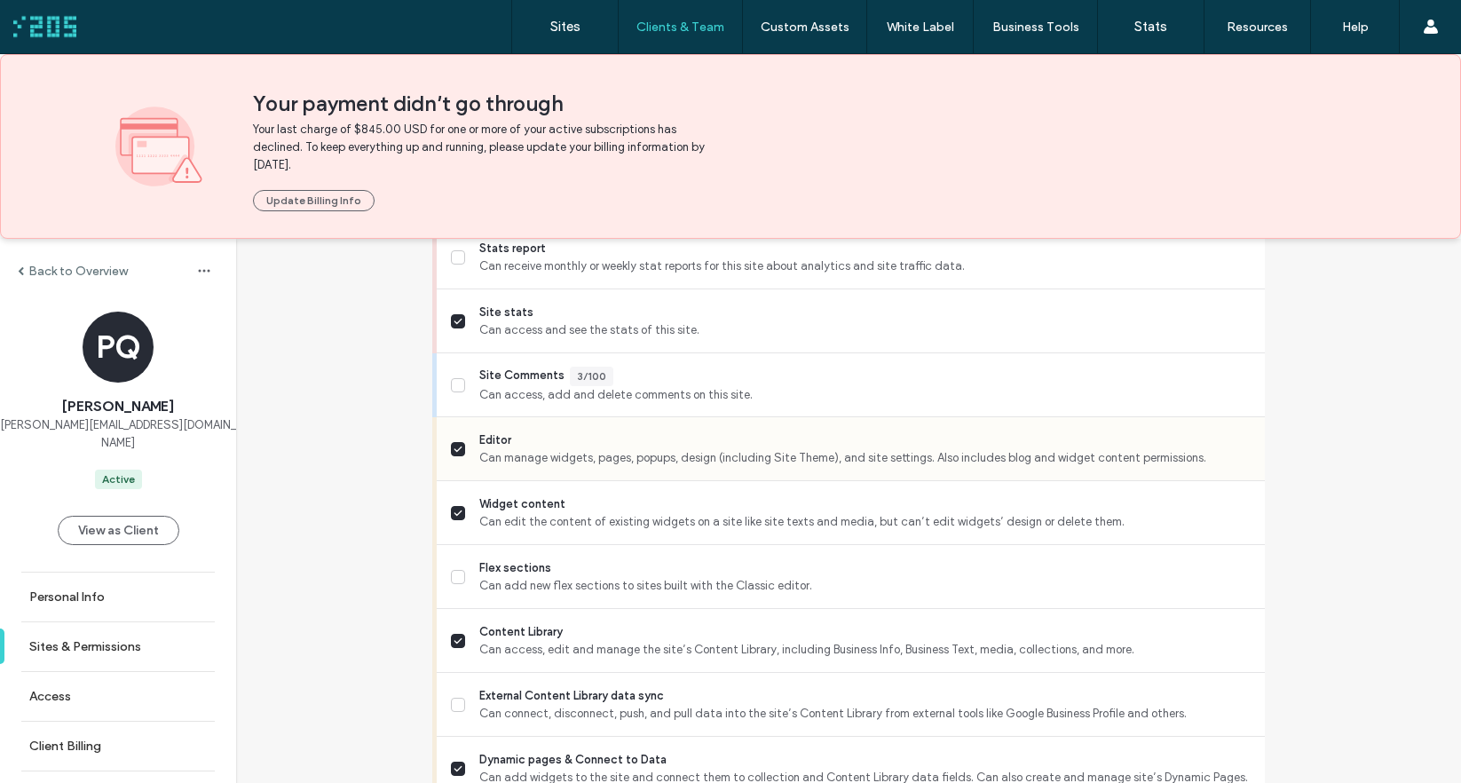
click at [453, 449] on icon at bounding box center [457, 448] width 9 height 7
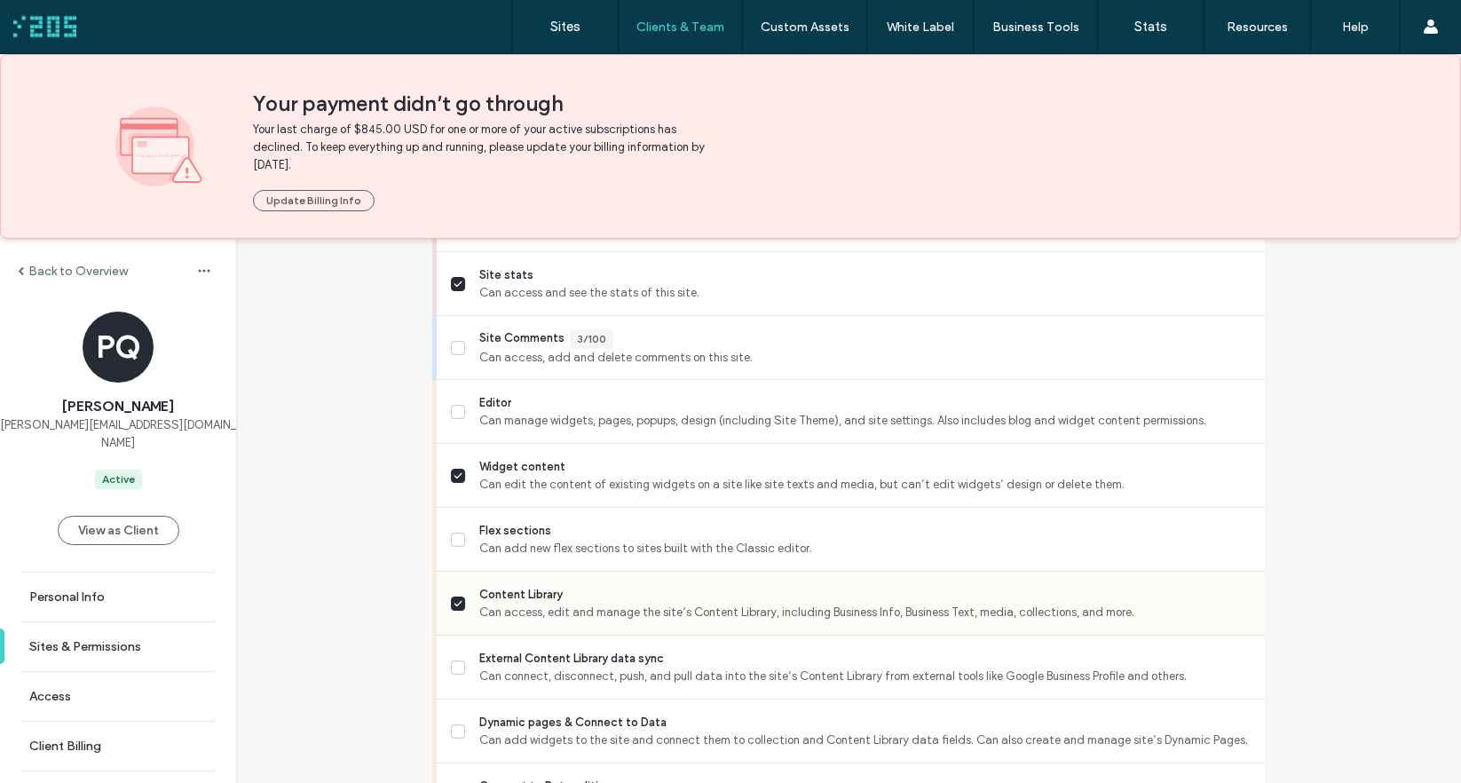
scroll to position [627, 0]
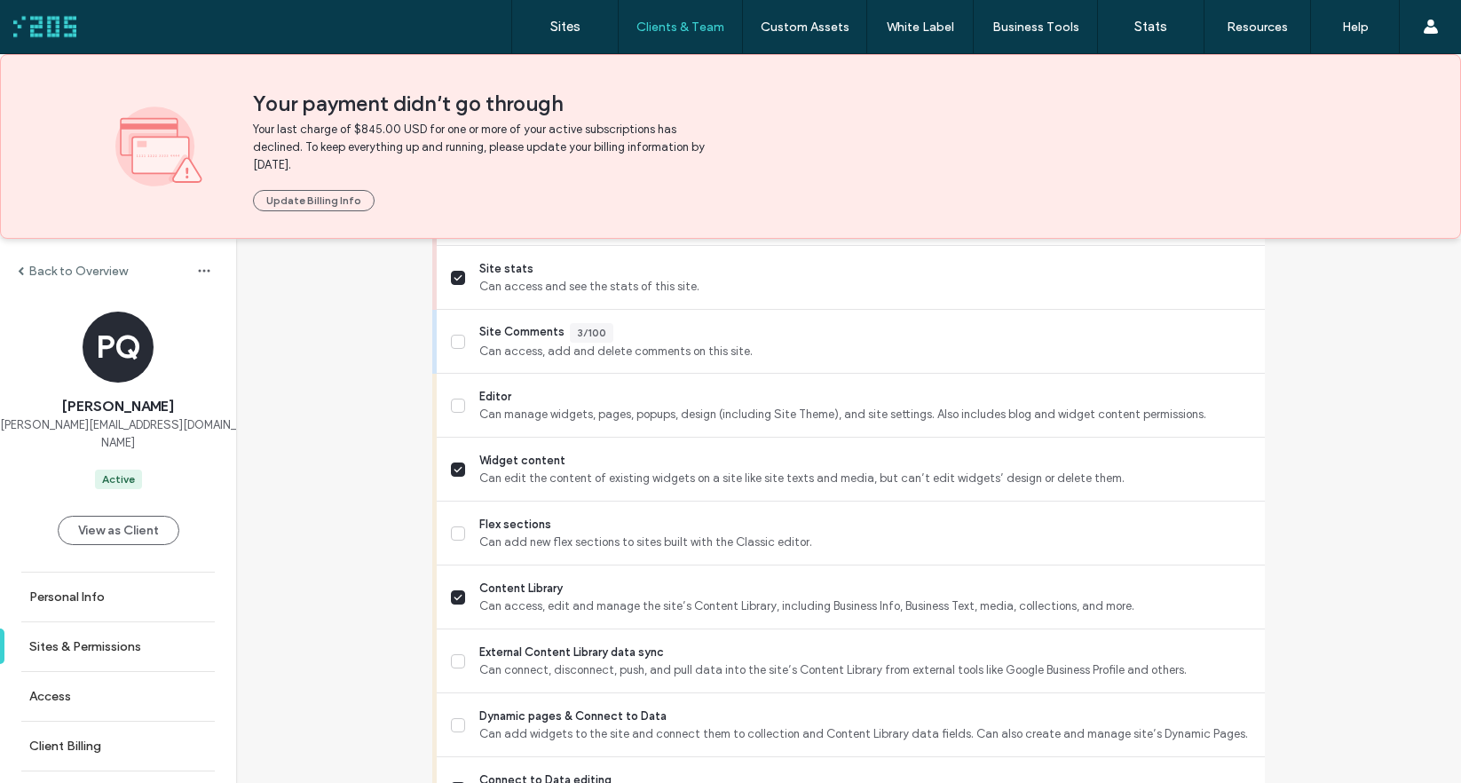
drag, startPoint x: 455, startPoint y: 469, endPoint x: 376, endPoint y: 522, distance: 95.3
click at [455, 469] on icon at bounding box center [457, 469] width 9 height 7
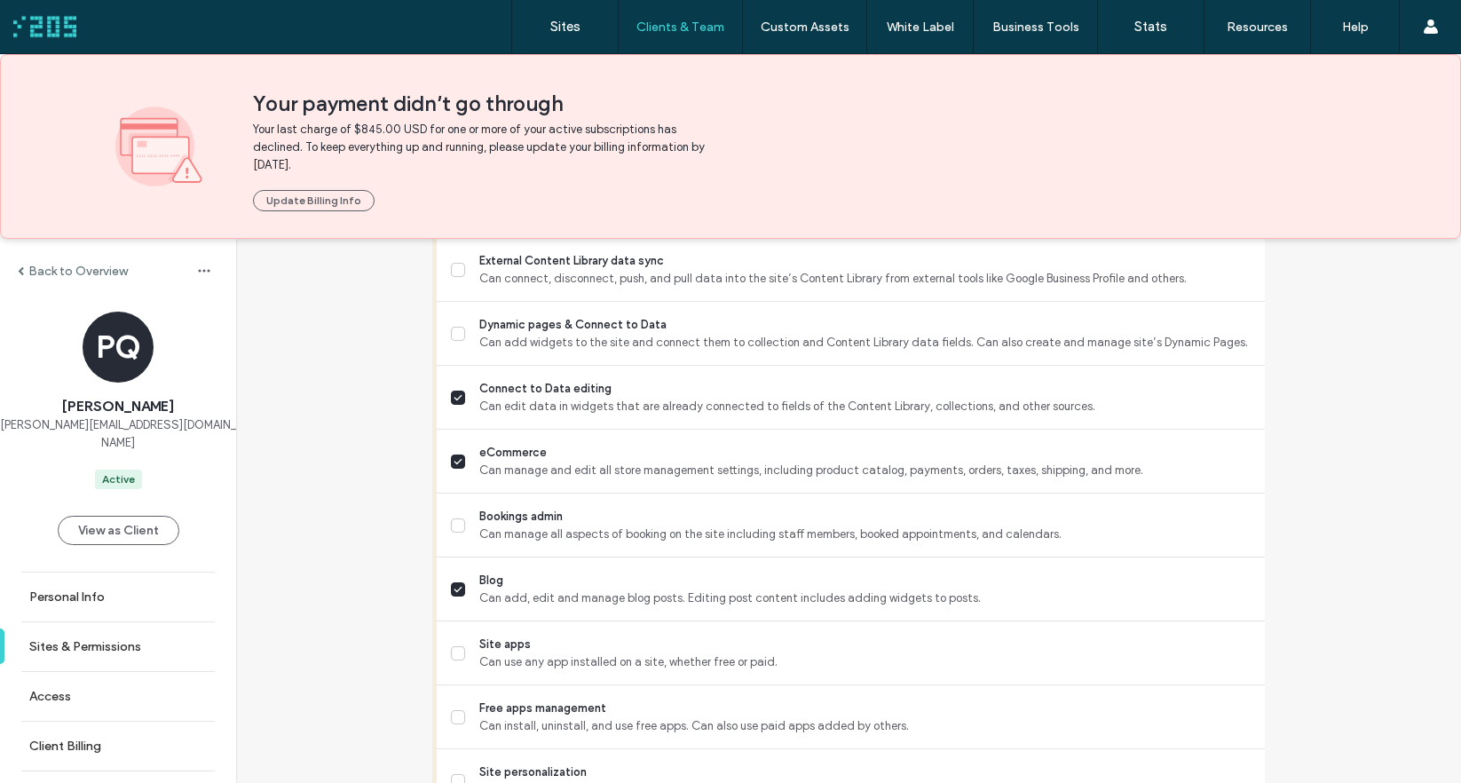
scroll to position [916, 0]
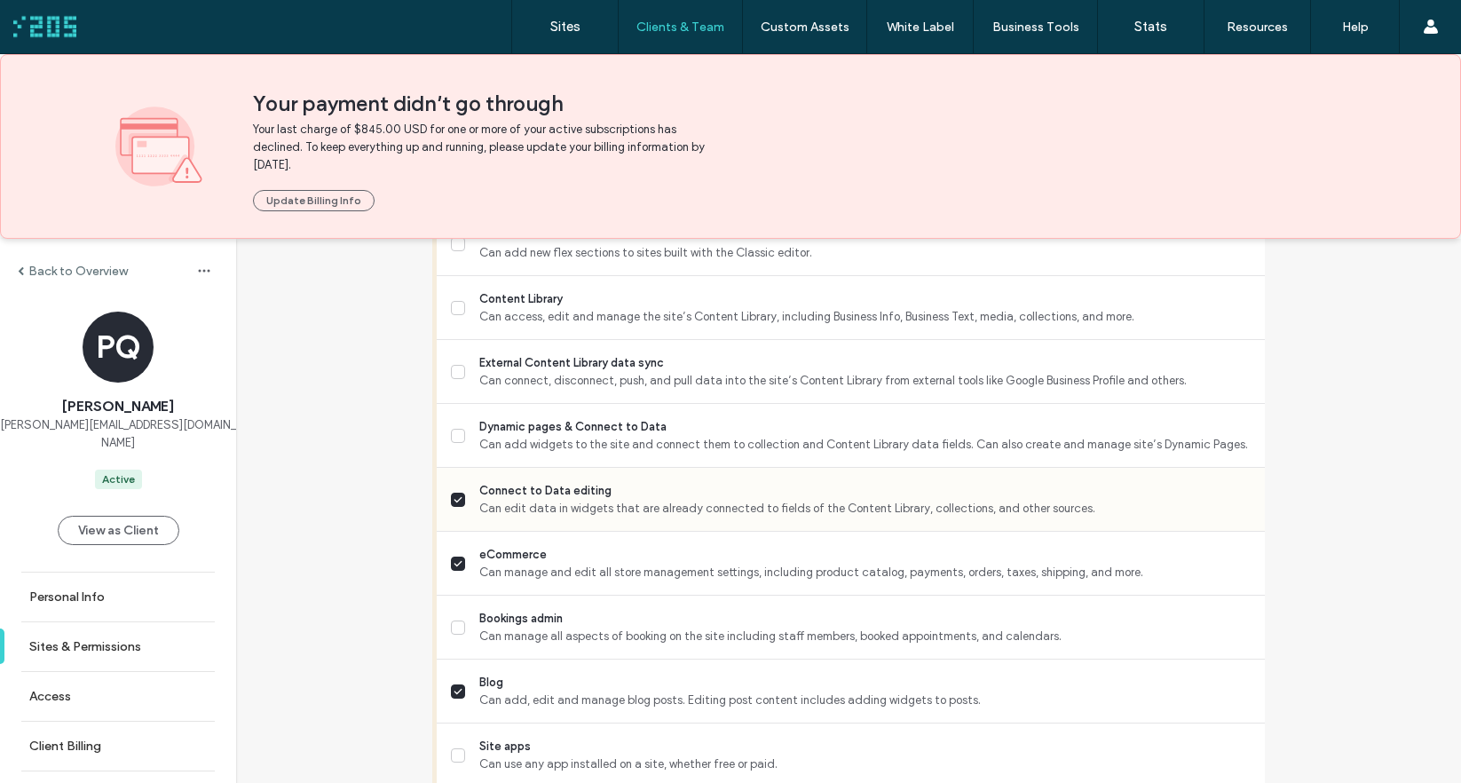
click at [453, 499] on icon at bounding box center [457, 499] width 9 height 7
click at [453, 567] on span at bounding box center [458, 563] width 14 height 14
drag, startPoint x: 446, startPoint y: 691, endPoint x: 433, endPoint y: 681, distance: 17.0
click at [453, 691] on icon at bounding box center [457, 691] width 9 height 7
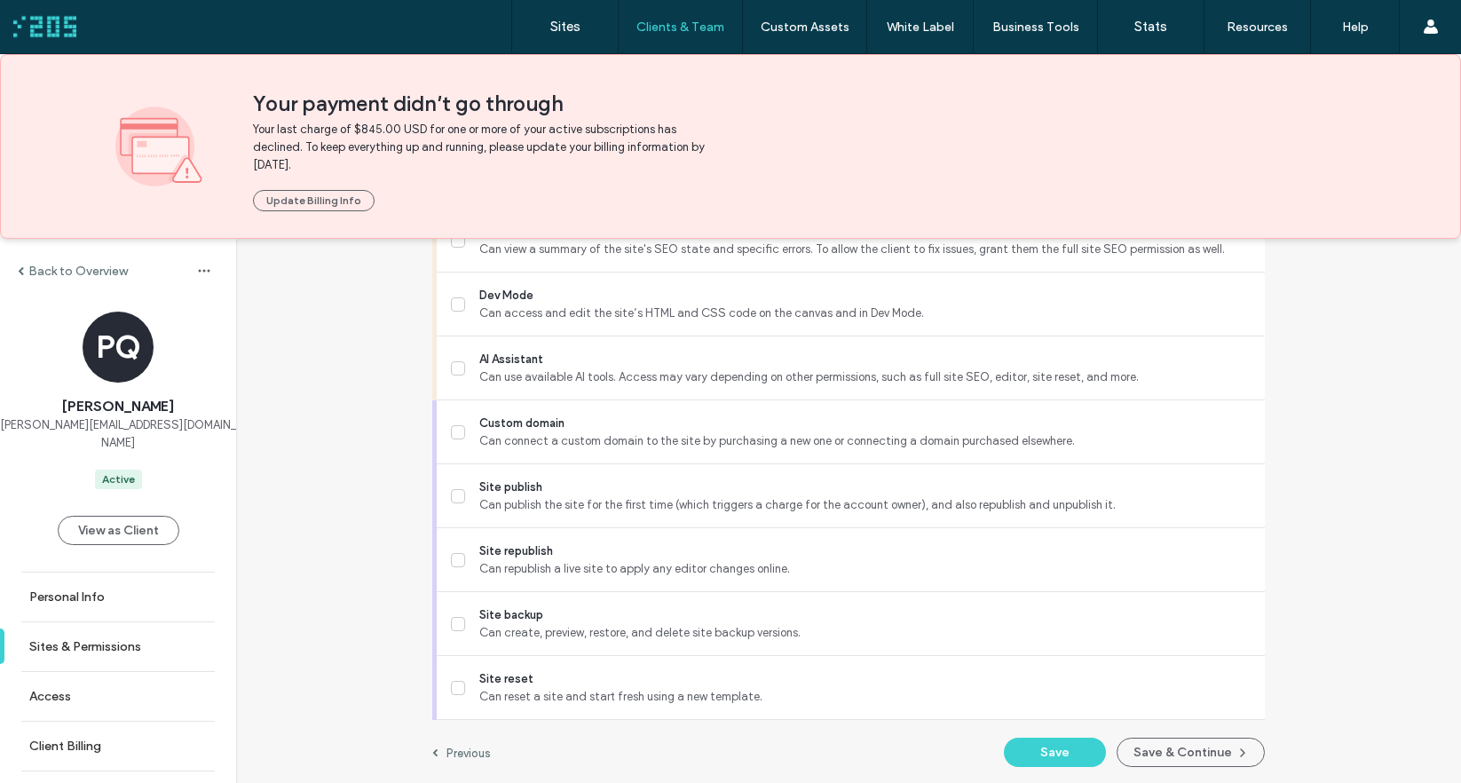
scroll to position [1688, 0]
click at [1062, 750] on button "Save" at bounding box center [1055, 750] width 102 height 29
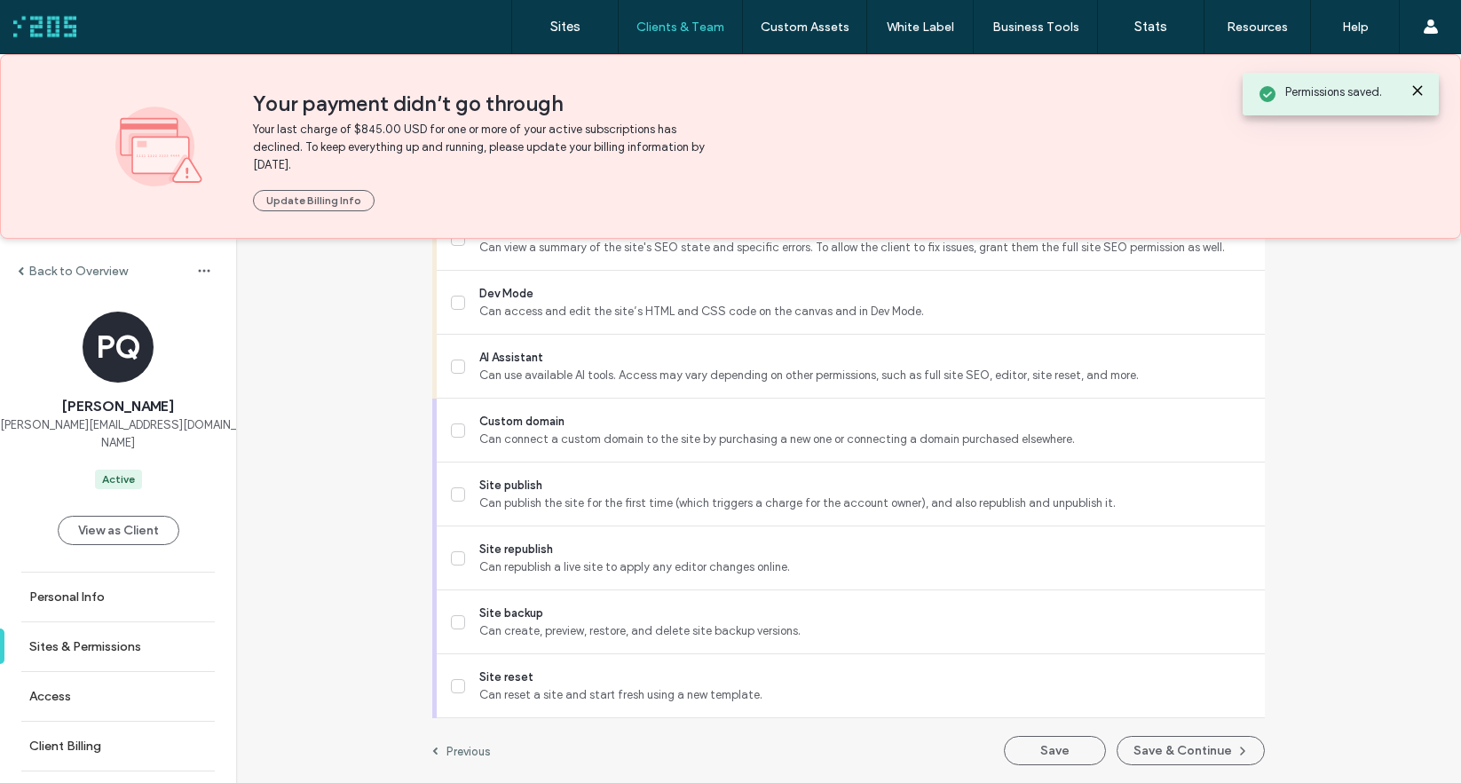
click at [82, 277] on label "Back to Overview" at bounding box center [77, 271] width 99 height 15
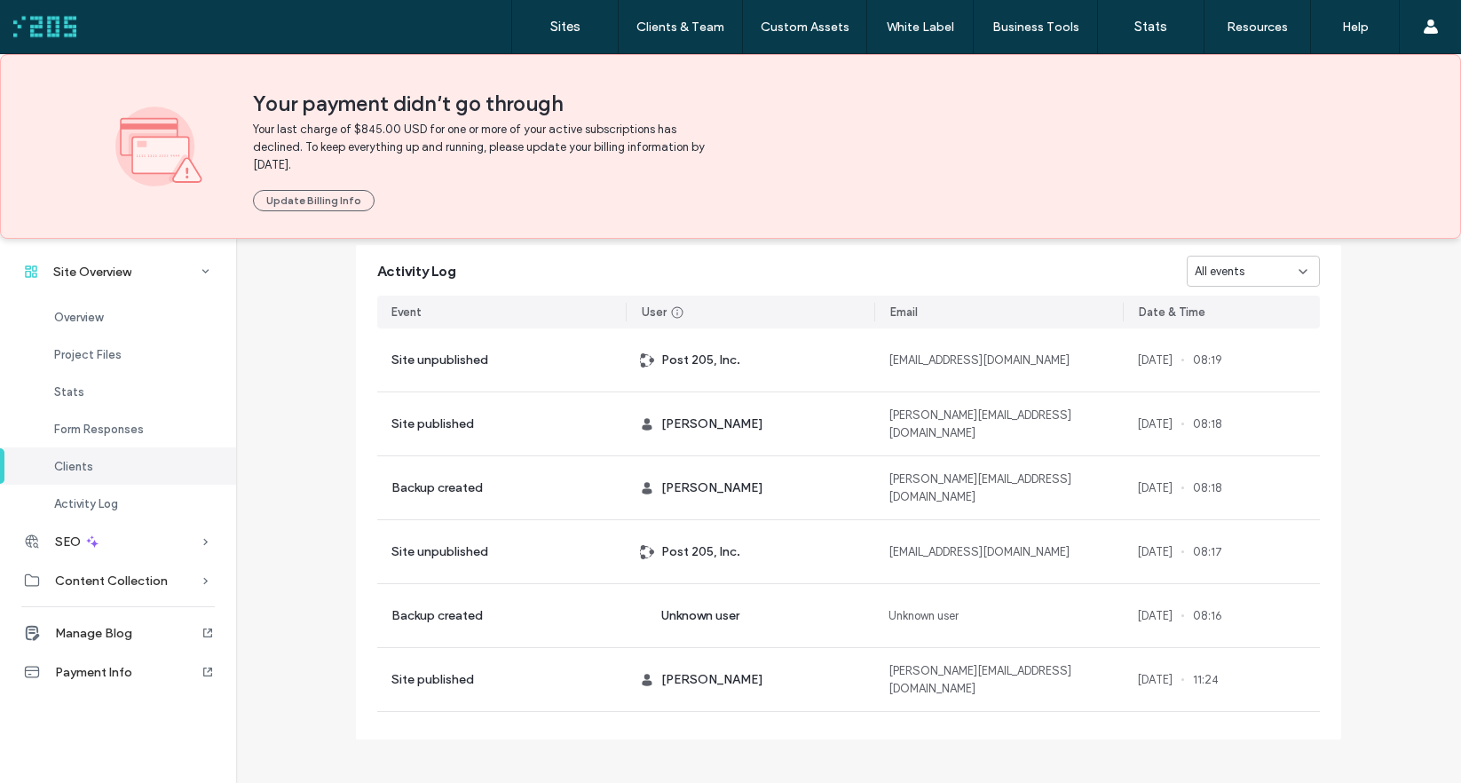
scroll to position [1920, 0]
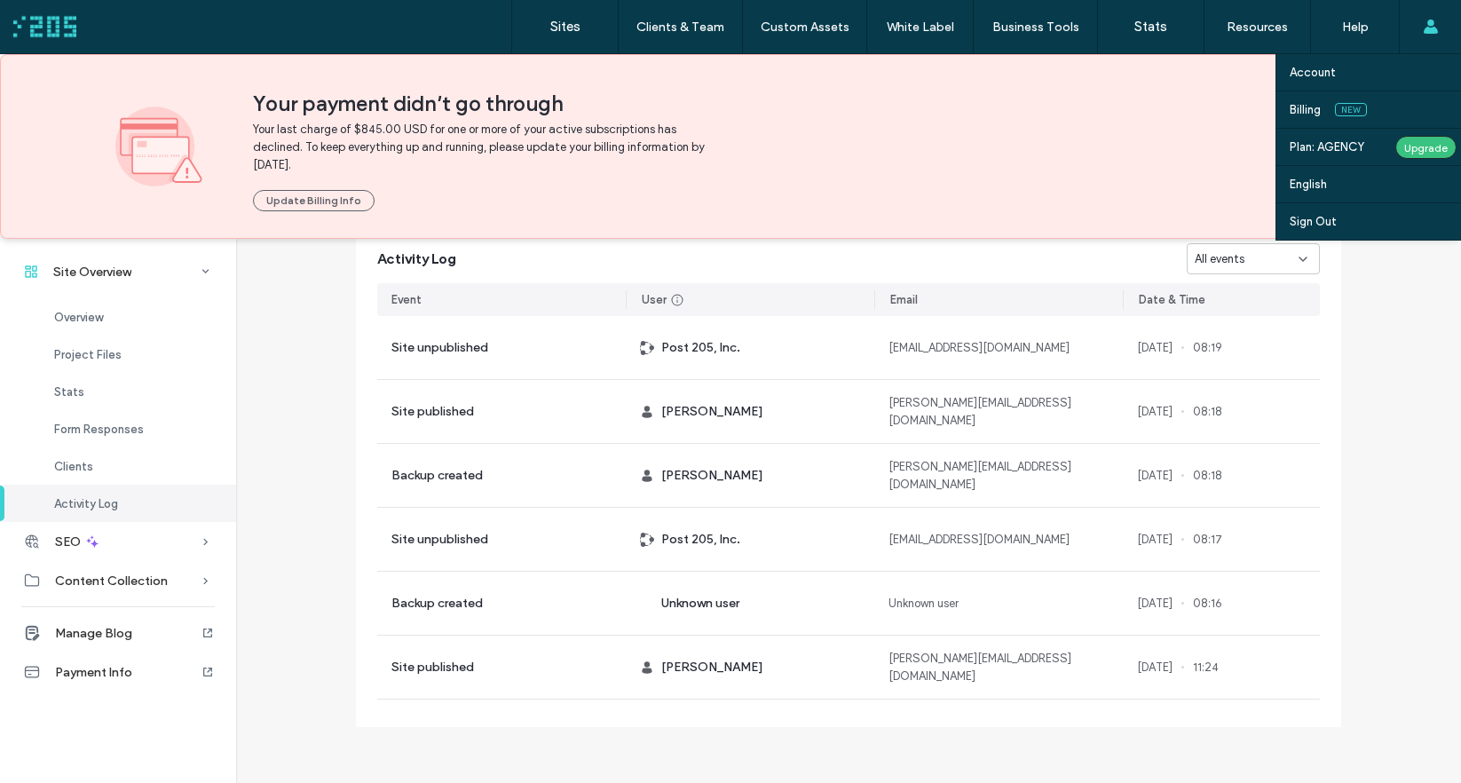
click at [1425, 30] on use at bounding box center [1430, 27] width 14 height 14
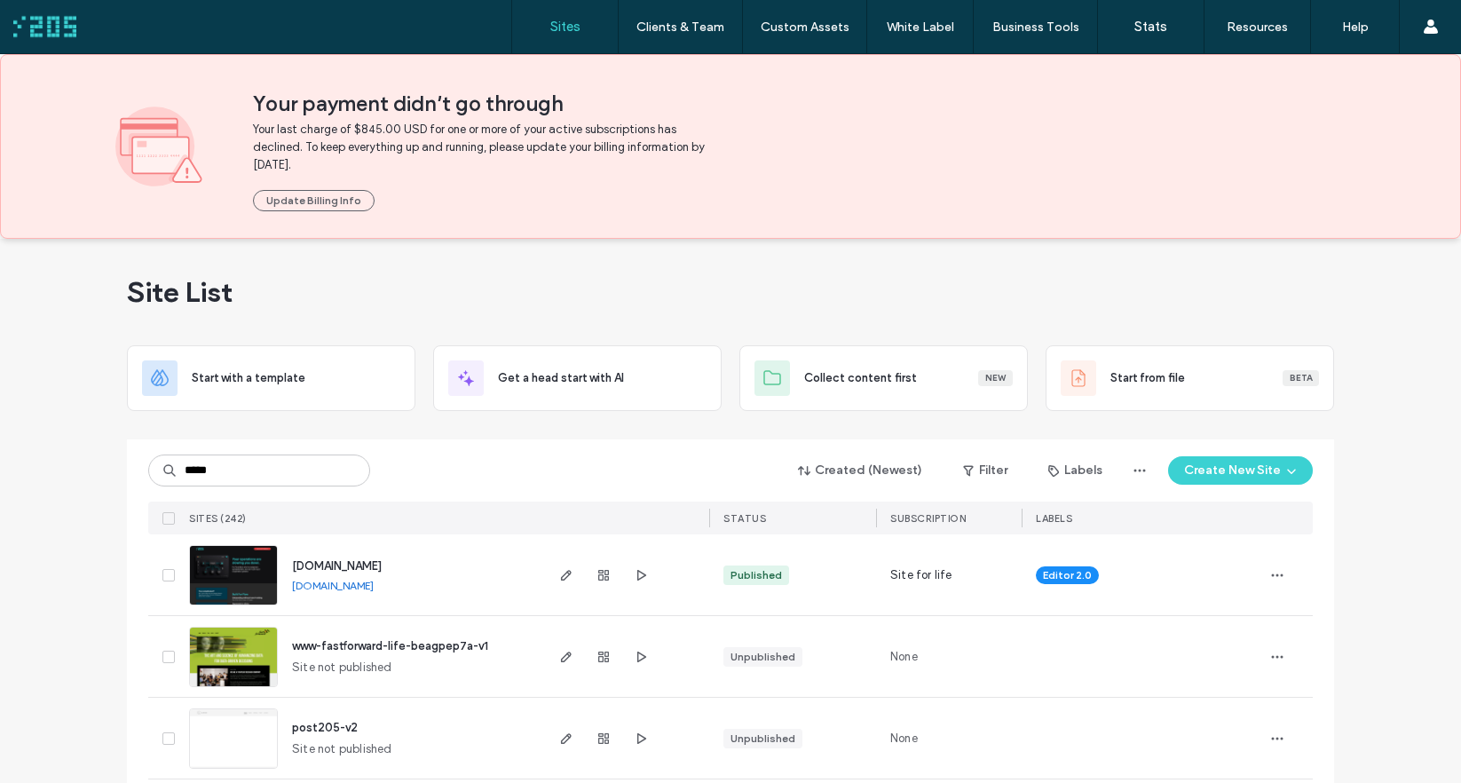
type input "*****"
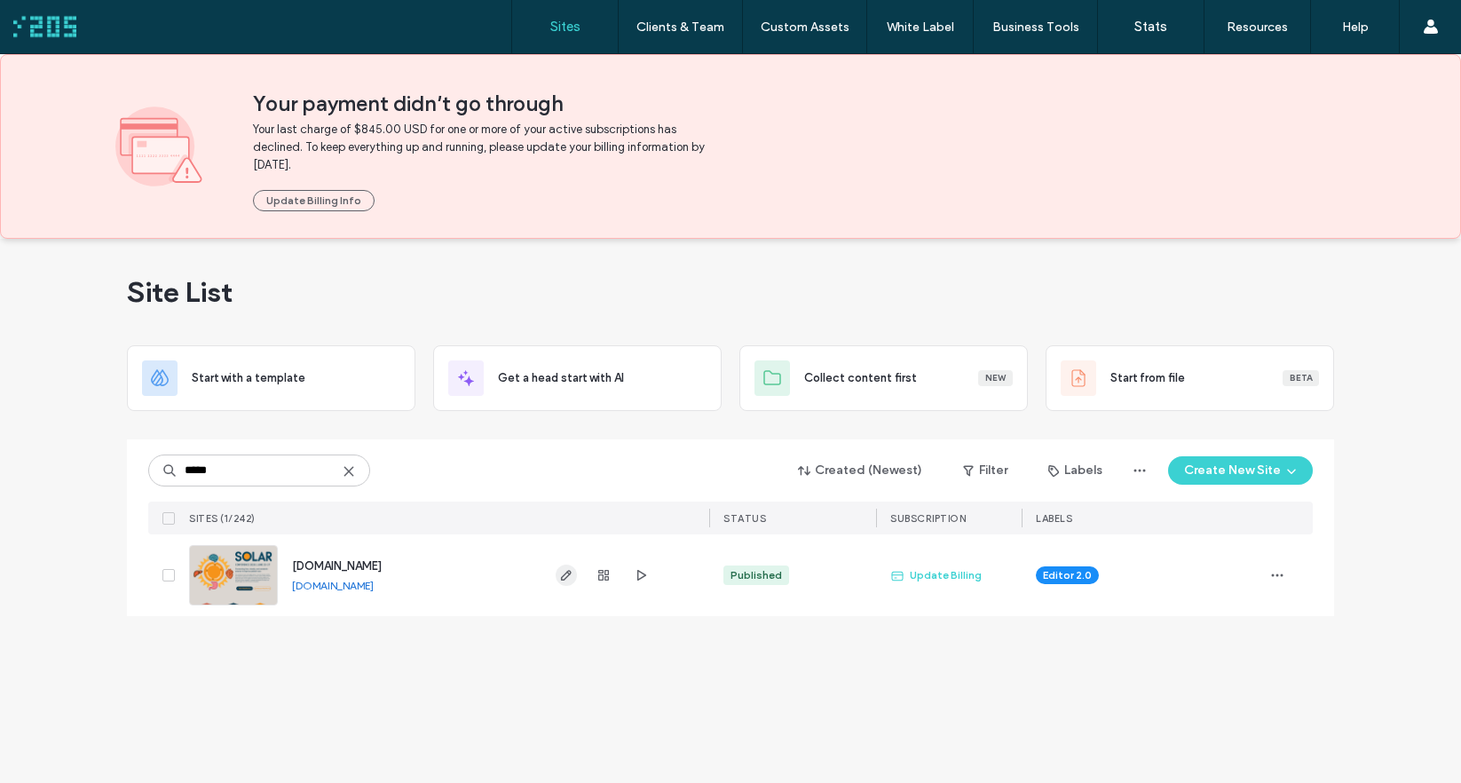
click at [566, 575] on use "button" at bounding box center [566, 575] width 11 height 11
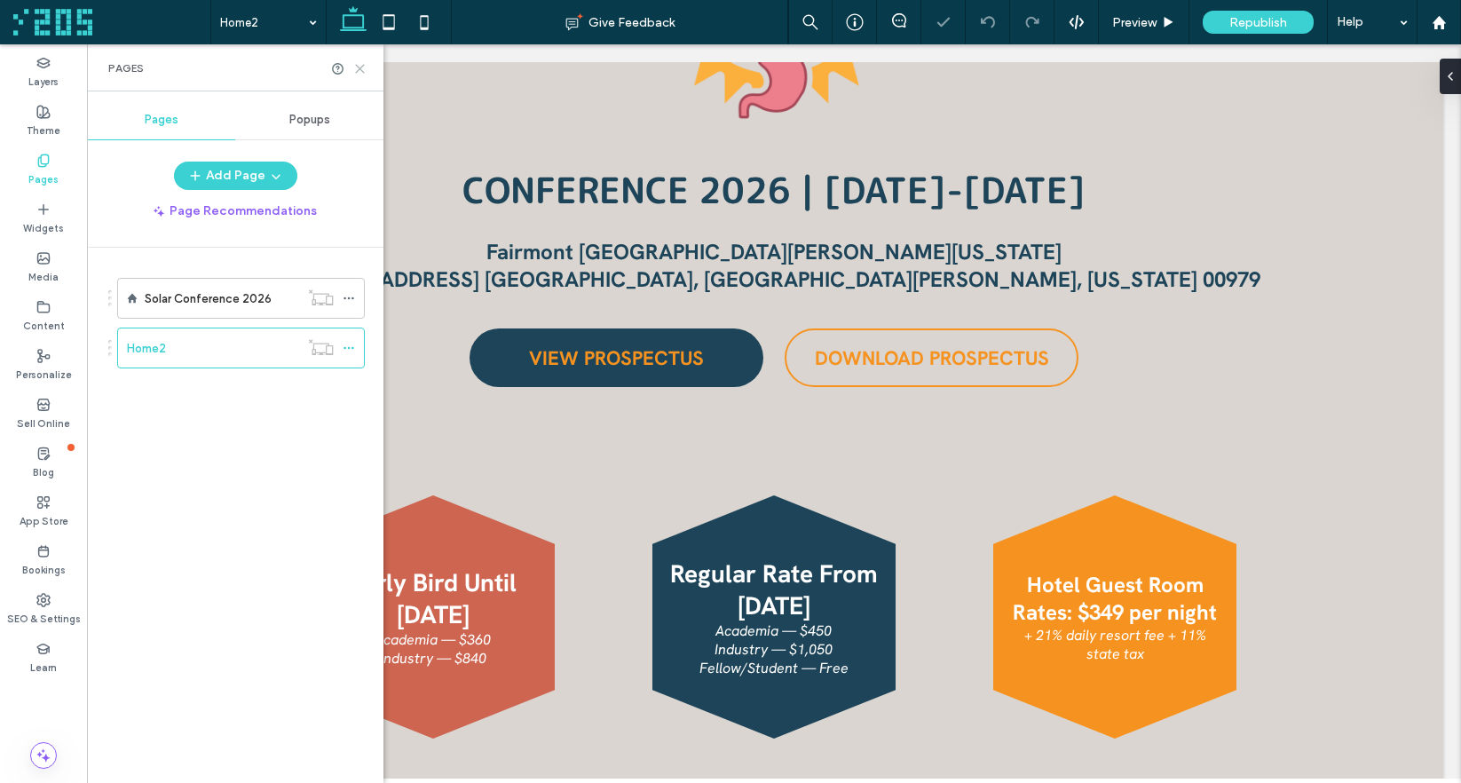
drag, startPoint x: 358, startPoint y: 67, endPoint x: 272, endPoint y: 25, distance: 96.0
click at [358, 67] on icon at bounding box center [359, 68] width 13 height 13
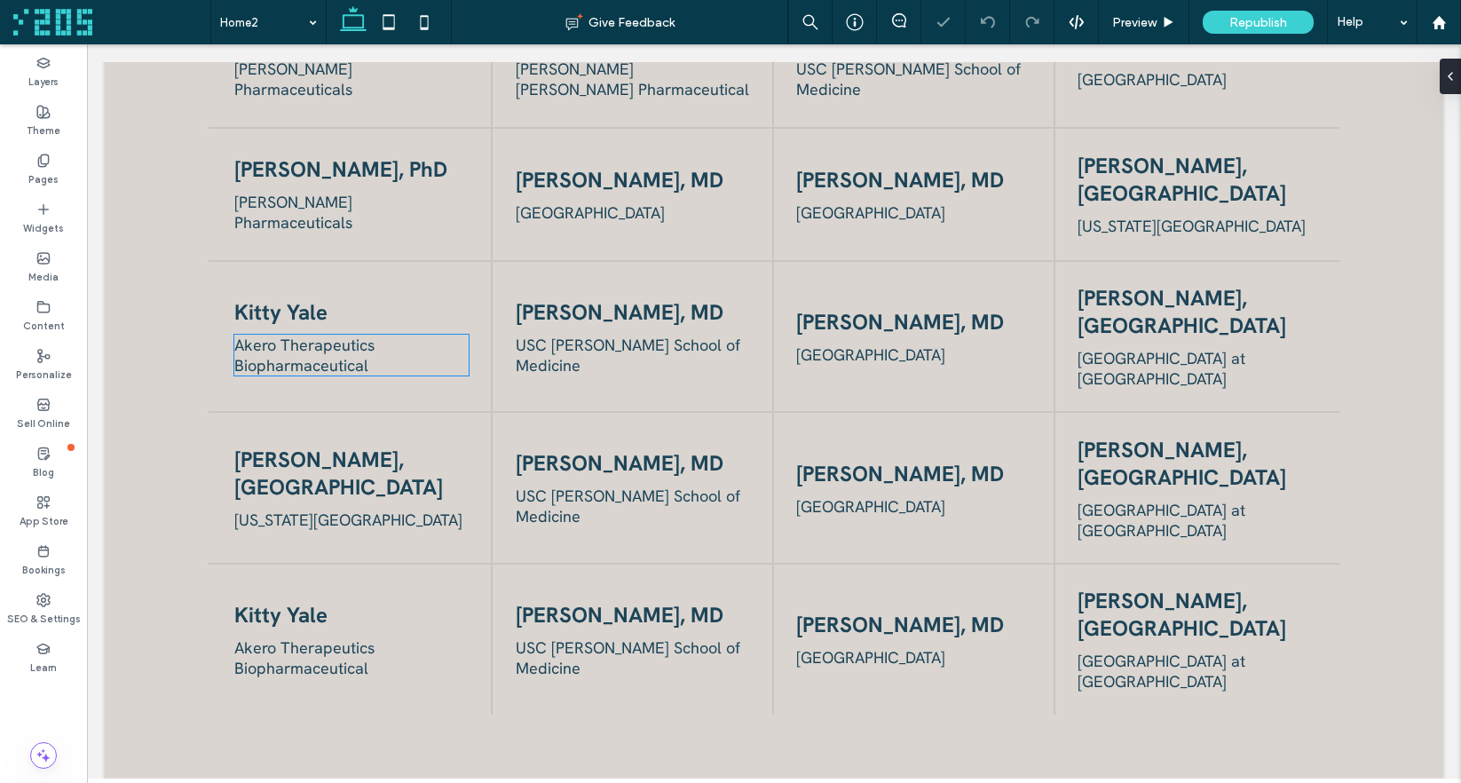
scroll to position [2182, 0]
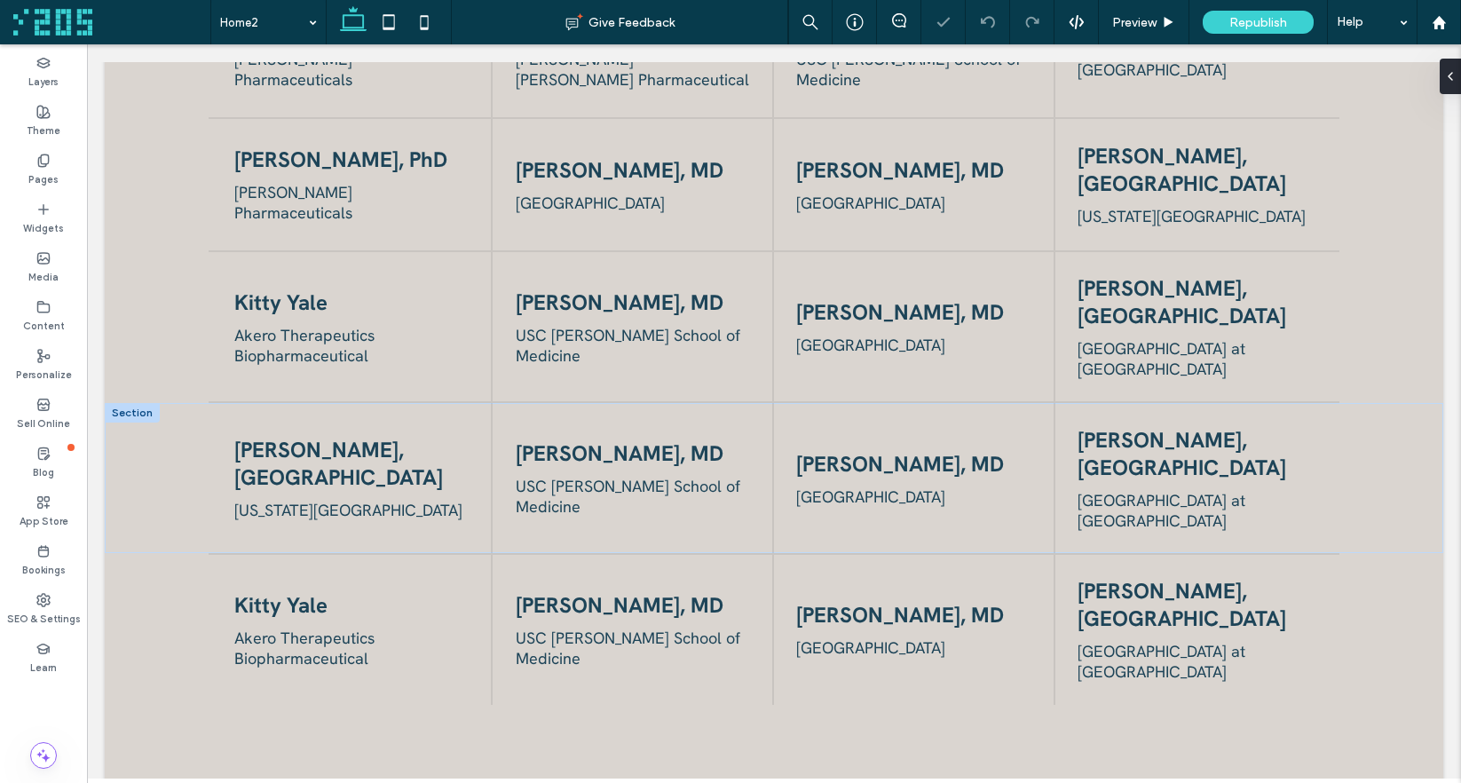
click at [588, 439] on span "Lily Dara, MD" at bounding box center [620, 453] width 208 height 28
click at [588, 439] on div "Lily Dara, MD" at bounding box center [633, 453] width 234 height 28
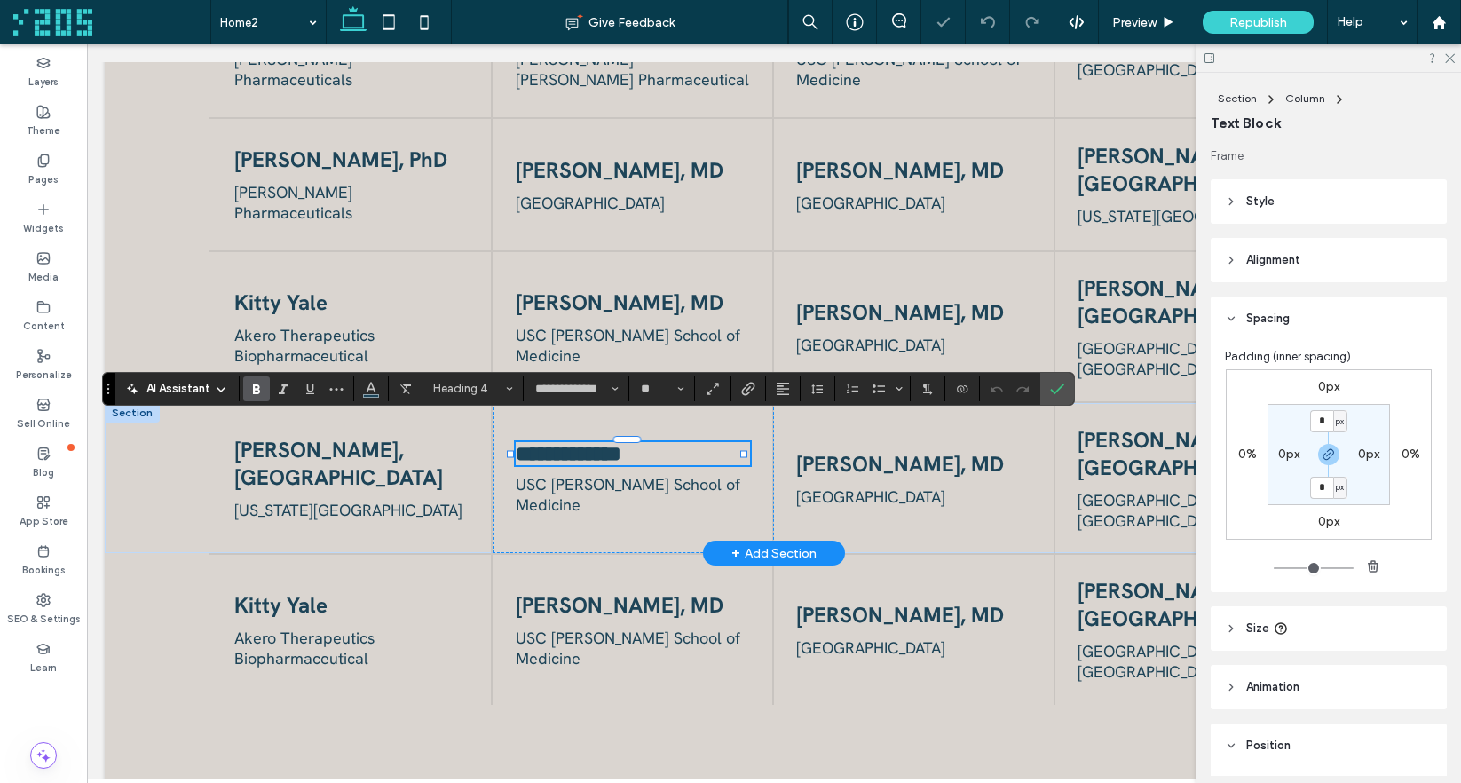
type input "**"
click at [623, 474] on span "USC Keck School of Medicine" at bounding box center [628, 494] width 225 height 41
click at [623, 474] on div "USC Keck School of Medicine" at bounding box center [633, 494] width 234 height 41
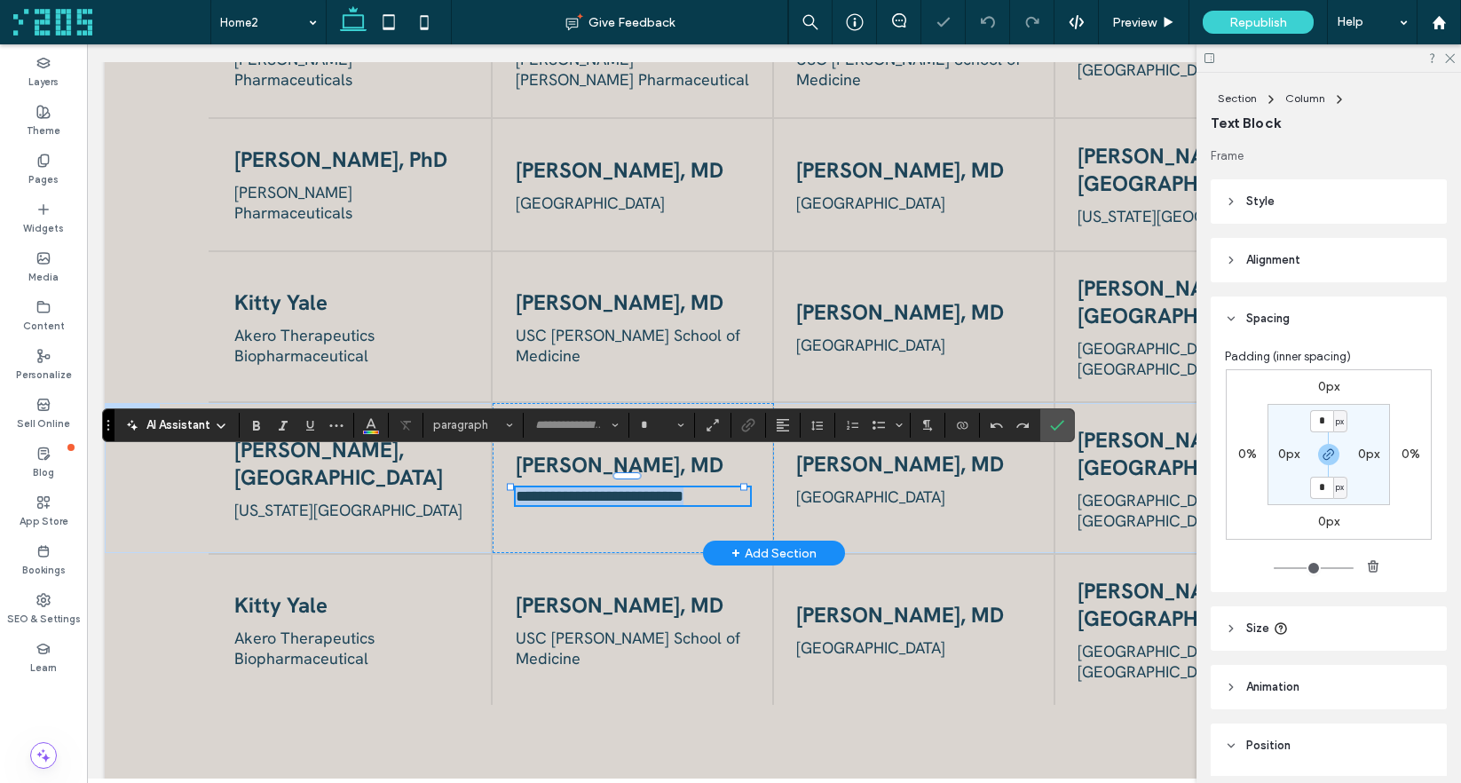
type input "**********"
type input "**"
click at [870, 486] on span "University of Chicago" at bounding box center [870, 496] width 149 height 20
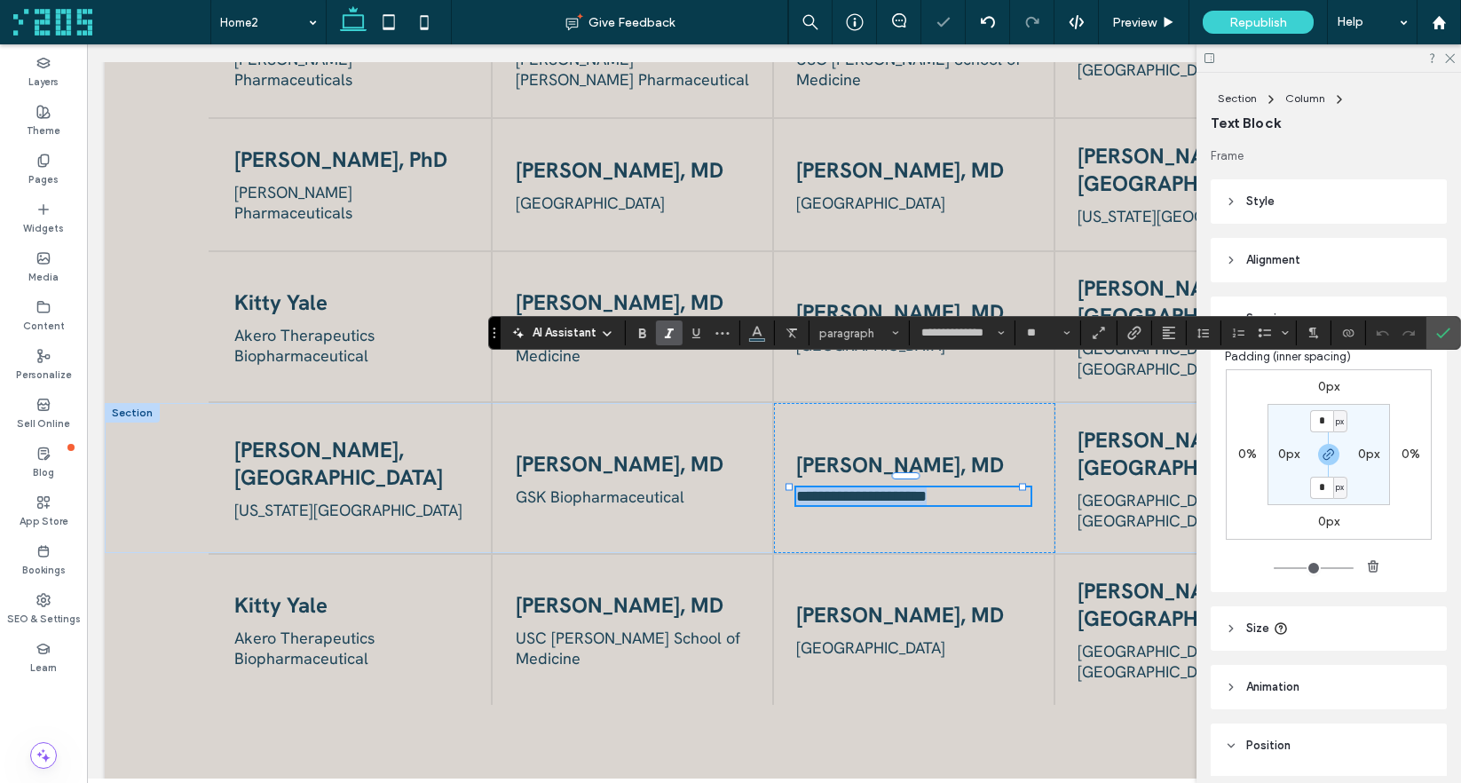
drag, startPoint x: 385, startPoint y: 425, endPoint x: 668, endPoint y: 189, distance: 368.6
click at [668, 316] on div "**********" at bounding box center [974, 333] width 973 height 34
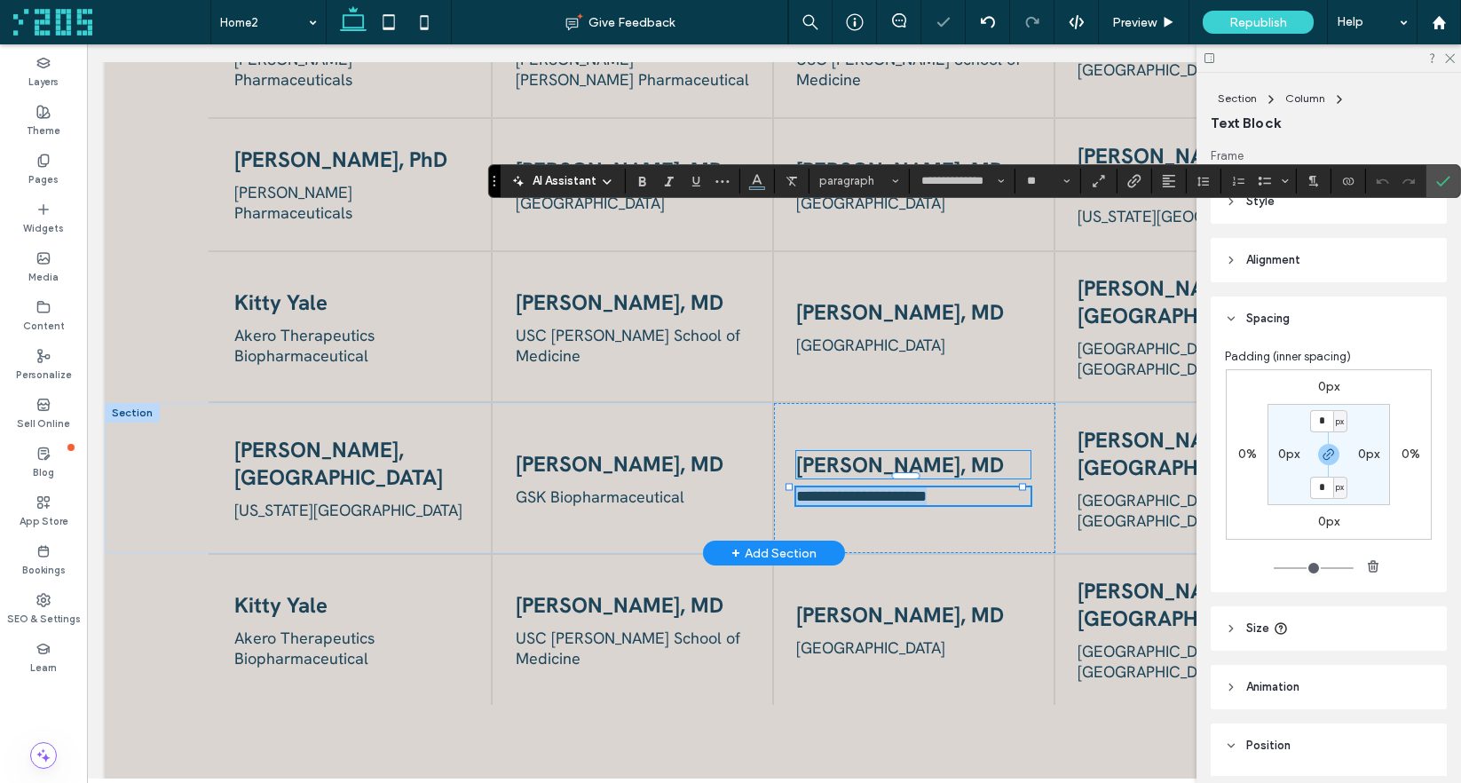
click at [851, 451] on span "[PERSON_NAME], MD" at bounding box center [900, 465] width 208 height 28
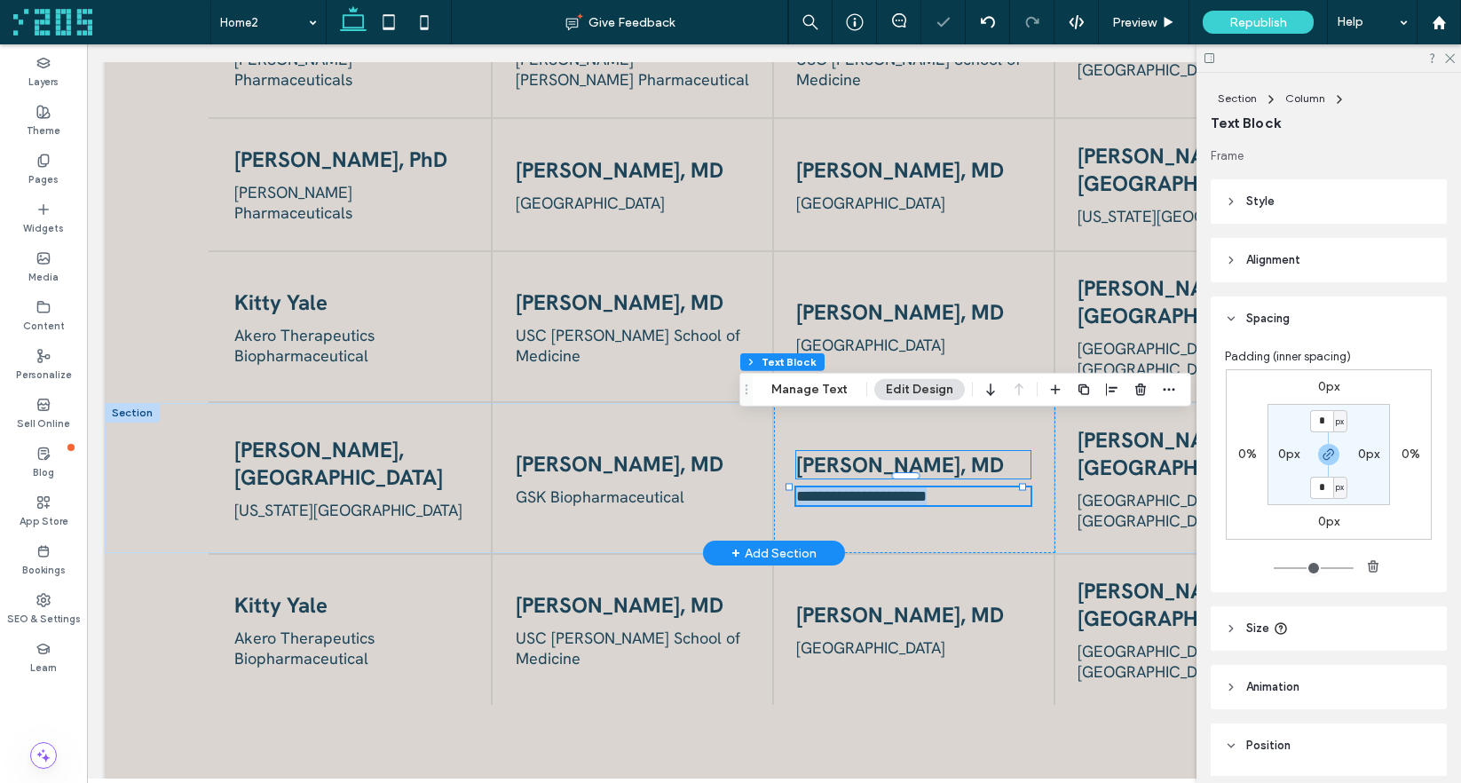
click at [851, 451] on div "[PERSON_NAME], MD" at bounding box center [913, 465] width 234 height 28
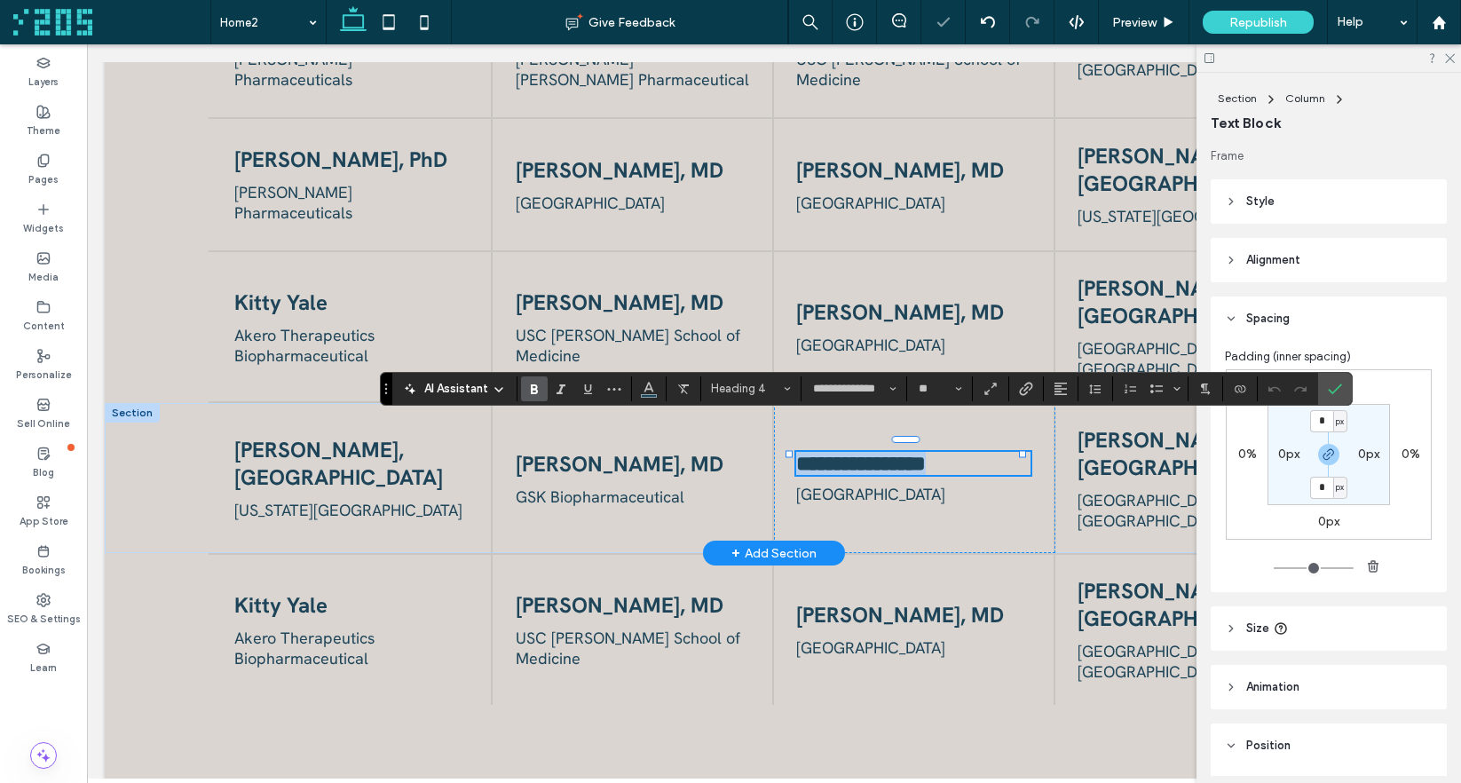
type input "**"
click at [861, 484] on span "[GEOGRAPHIC_DATA]" at bounding box center [870, 494] width 149 height 20
click at [861, 484] on div "[GEOGRAPHIC_DATA]" at bounding box center [913, 494] width 234 height 20
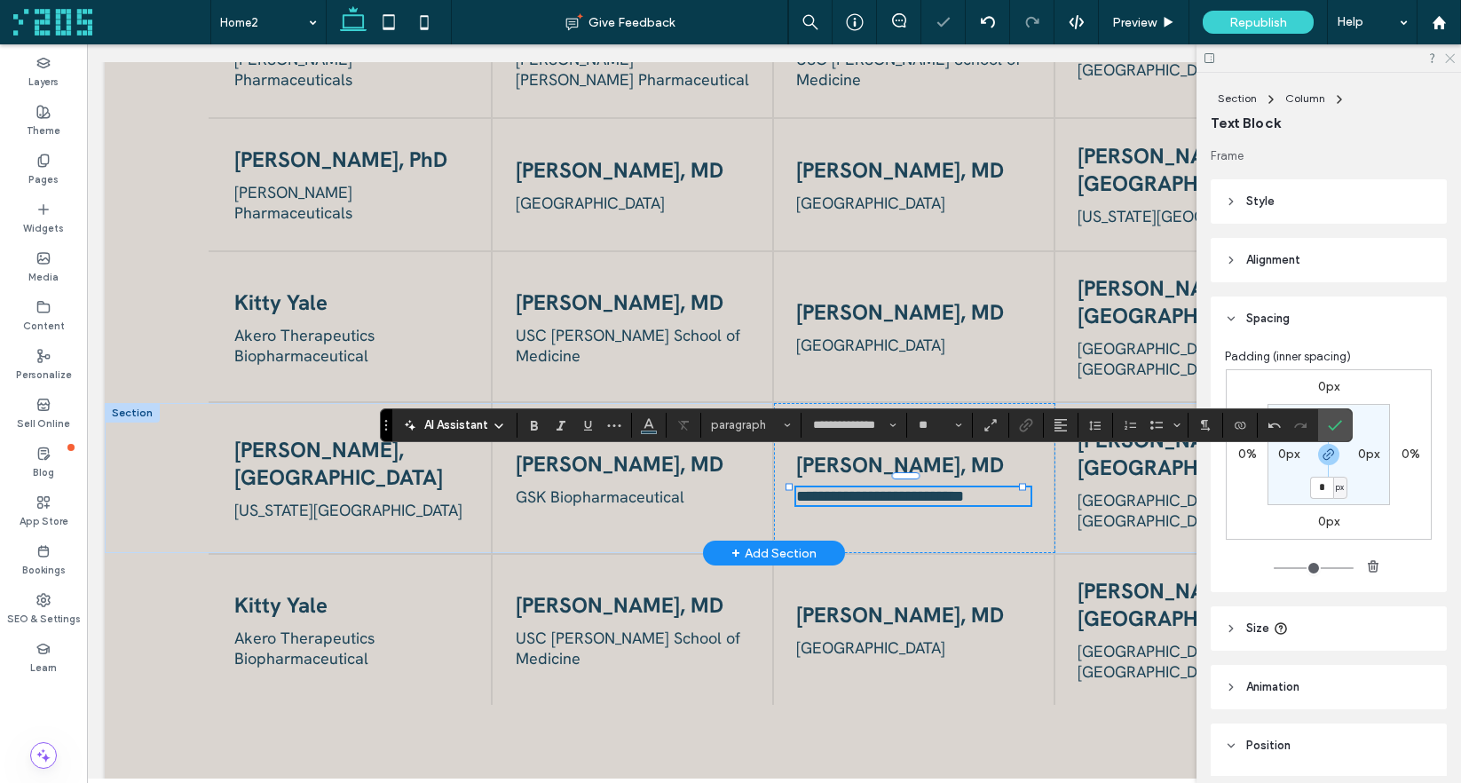
drag, startPoint x: 1451, startPoint y: 60, endPoint x: 1333, endPoint y: 38, distance: 120.1
click at [1451, 60] on icon at bounding box center [1449, 57] width 12 height 12
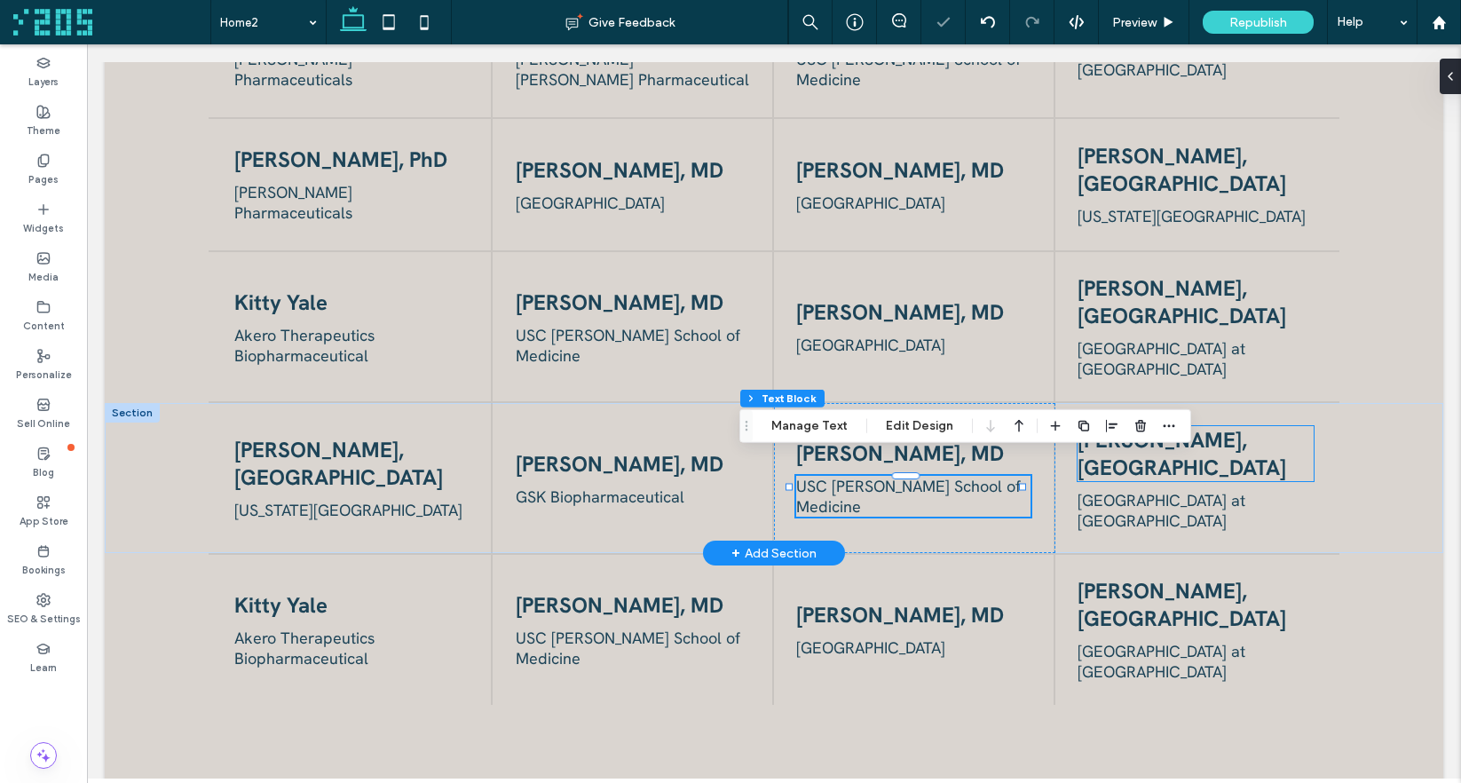
click at [1250, 426] on h4 "[PERSON_NAME], [GEOGRAPHIC_DATA]" at bounding box center [1195, 453] width 236 height 55
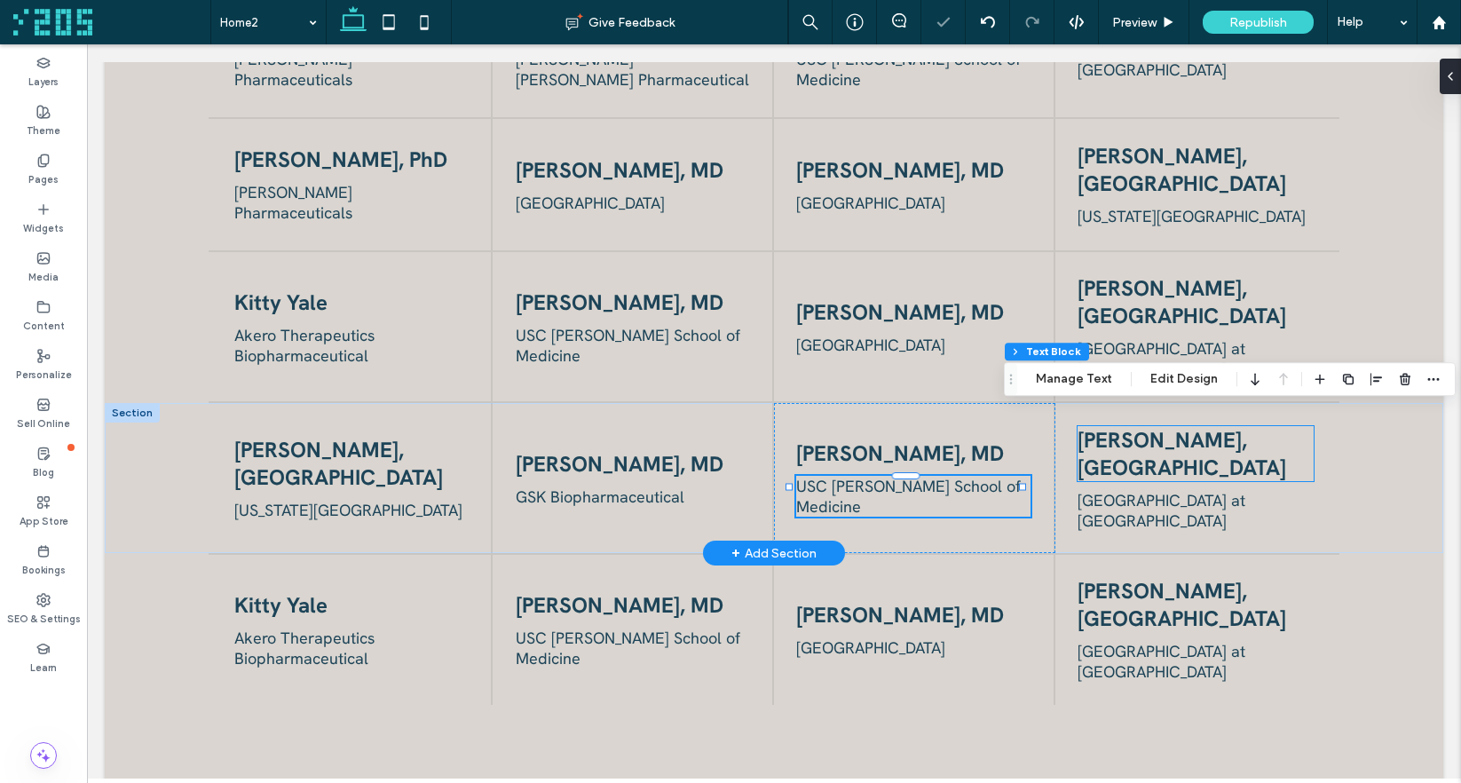
click at [1250, 426] on div "[PERSON_NAME], [GEOGRAPHIC_DATA]" at bounding box center [1195, 453] width 236 height 55
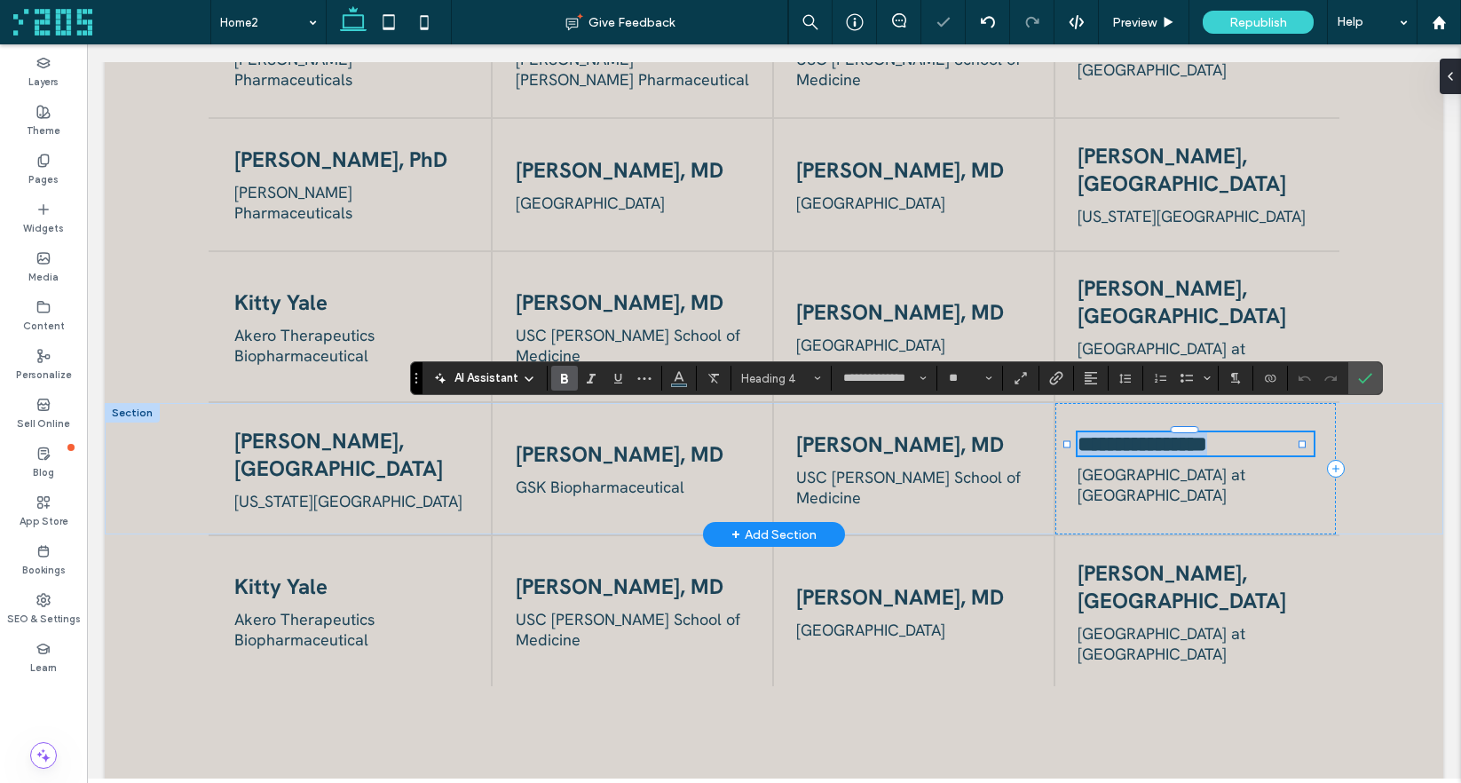
type input "**"
click at [1186, 468] on p "[GEOGRAPHIC_DATA] at [GEOGRAPHIC_DATA]" at bounding box center [1195, 484] width 236 height 41
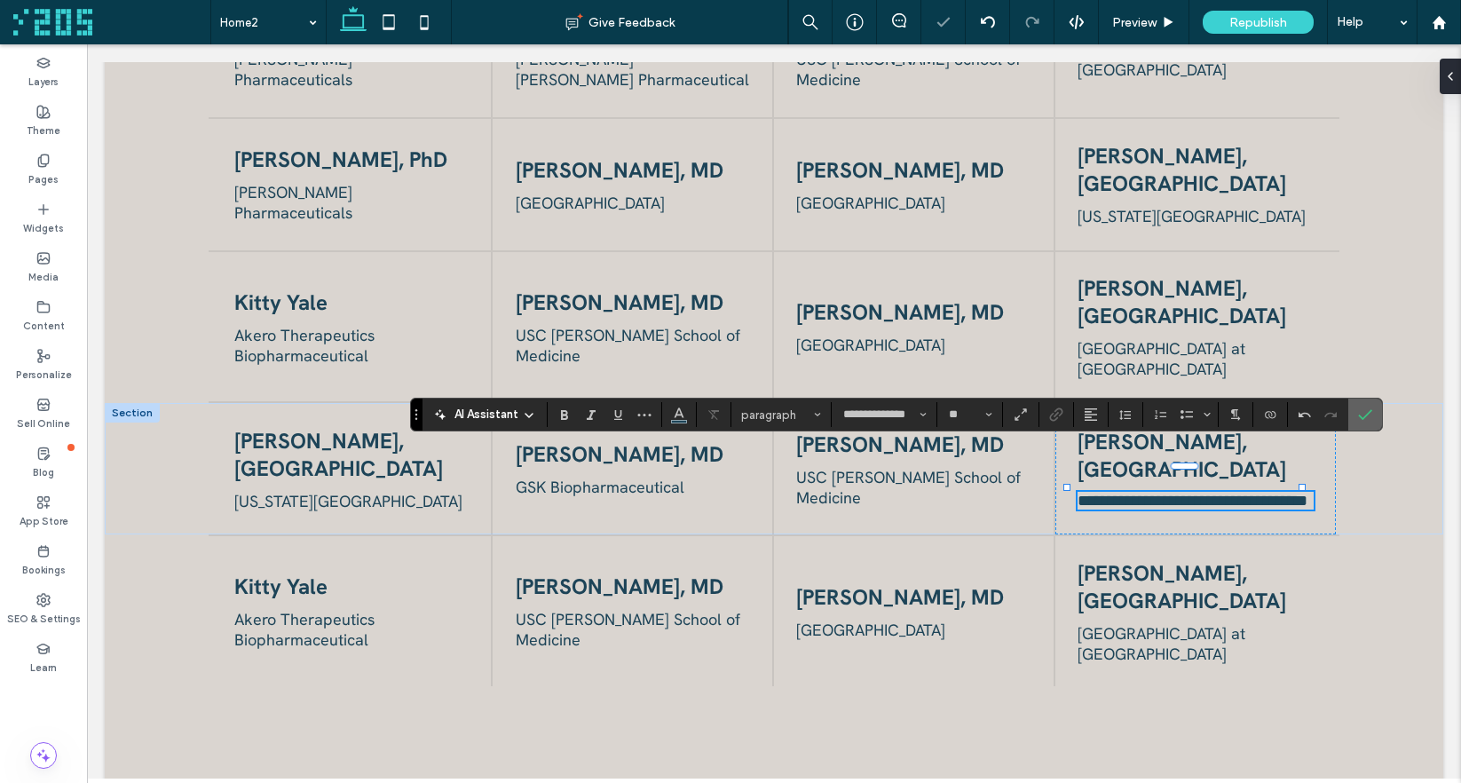
click at [1369, 416] on icon "Confirm" at bounding box center [1365, 414] width 14 height 14
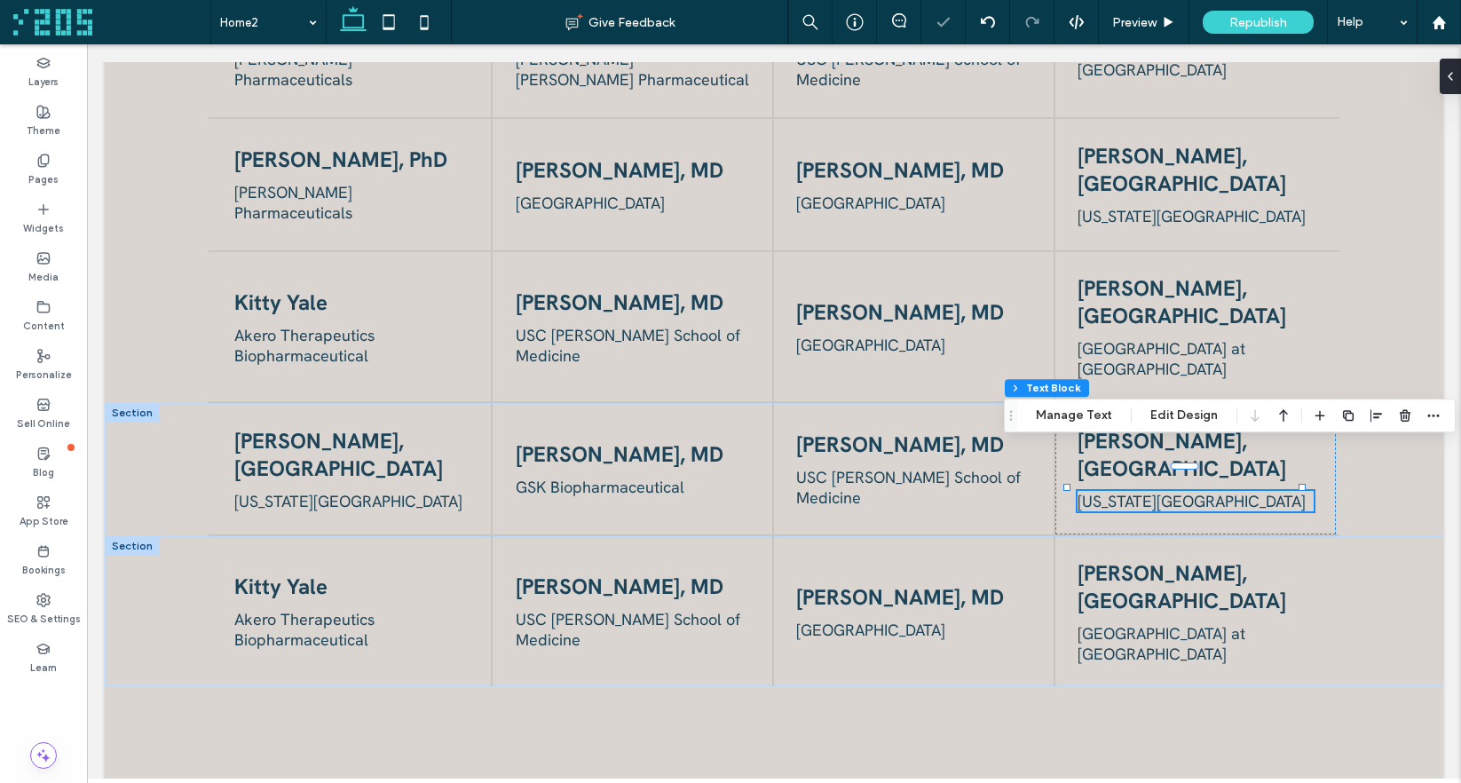
click at [334, 572] on h4 "Kitty Yale" at bounding box center [351, 586] width 234 height 28
click at [334, 572] on div "Kitty Yale" at bounding box center [351, 586] width 234 height 28
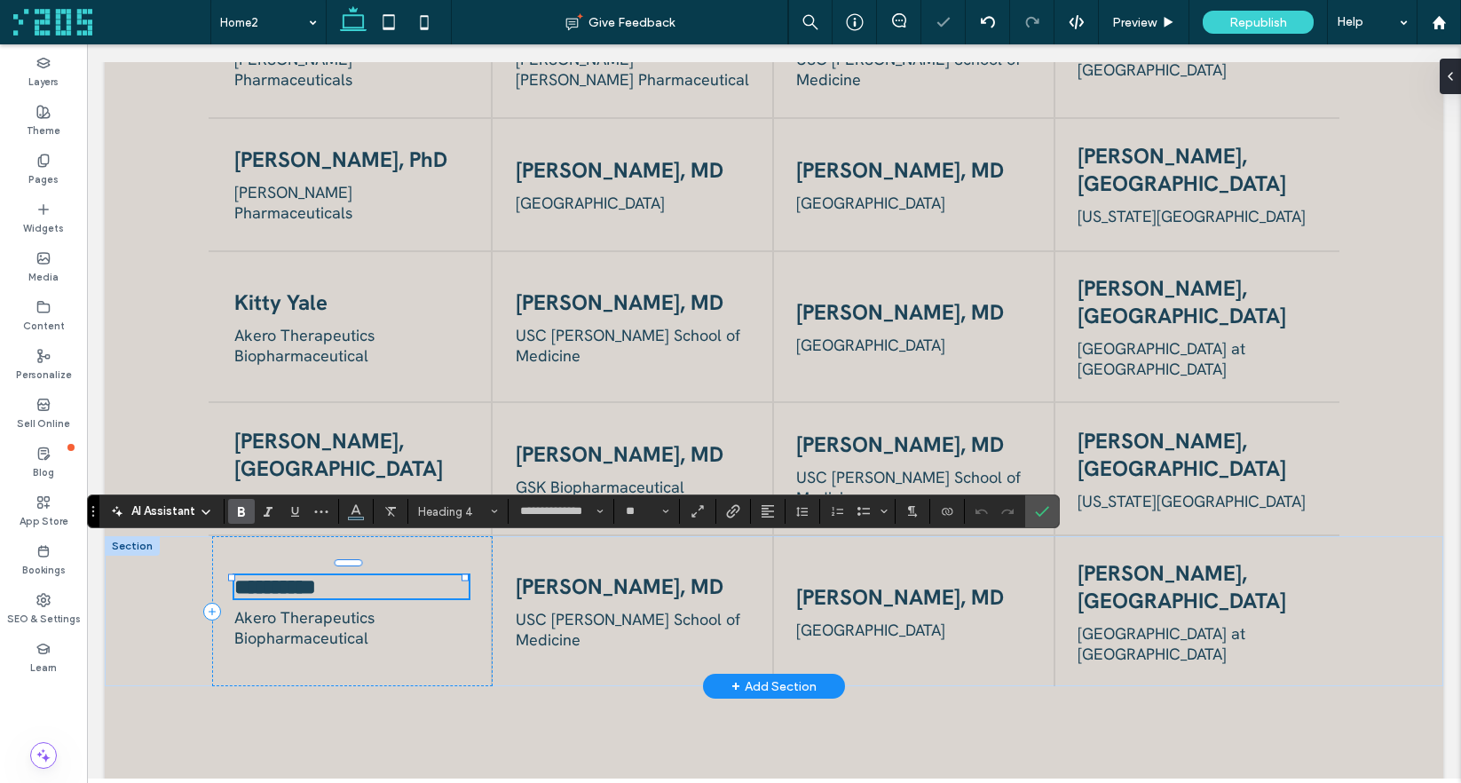
type input "**"
click at [318, 607] on span "Akero Therapeutics Biopharmaceutical" at bounding box center [304, 627] width 140 height 41
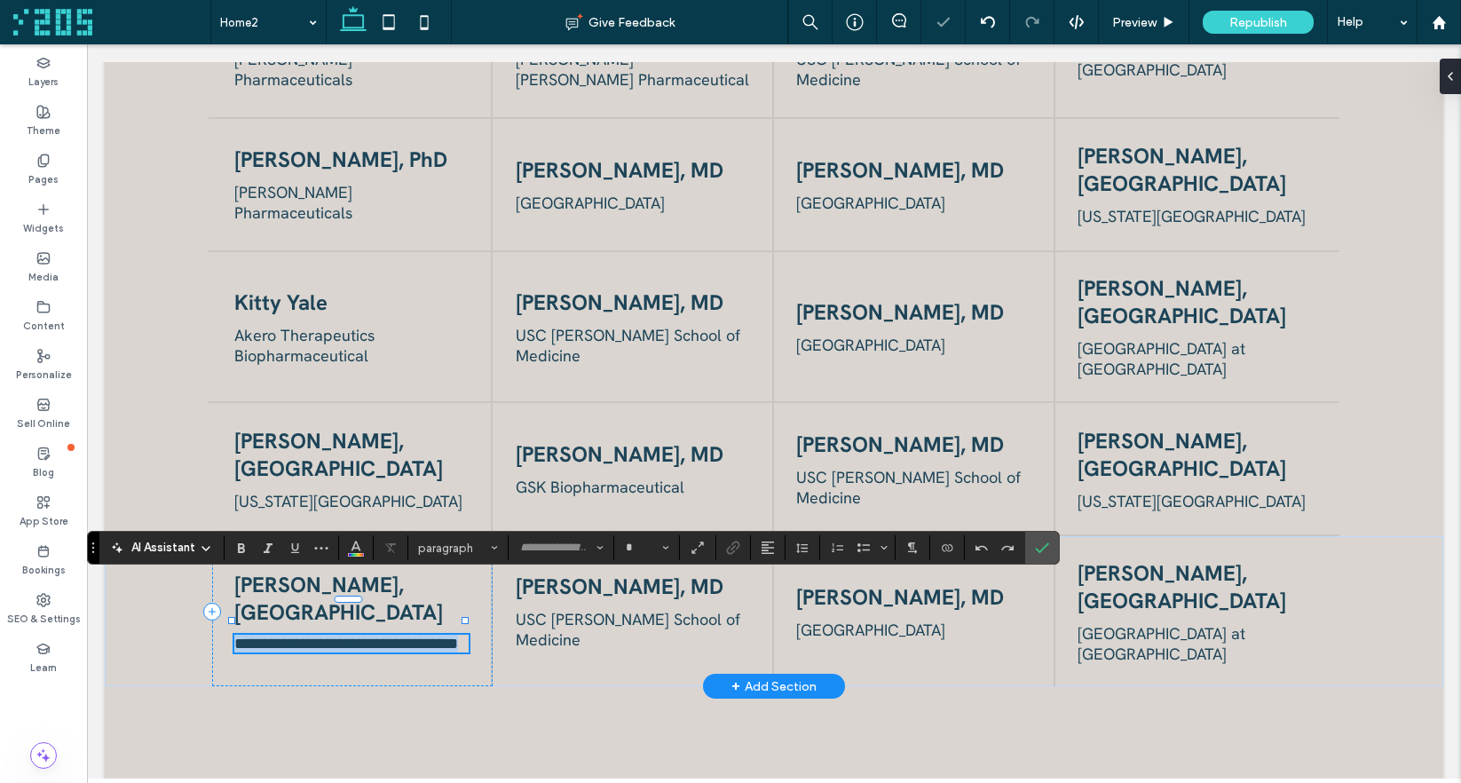
type input "**********"
type input "**"
click at [632, 576] on span "[PERSON_NAME], MD" at bounding box center [620, 586] width 208 height 28
click at [632, 576] on div "[PERSON_NAME], MD" at bounding box center [633, 586] width 234 height 28
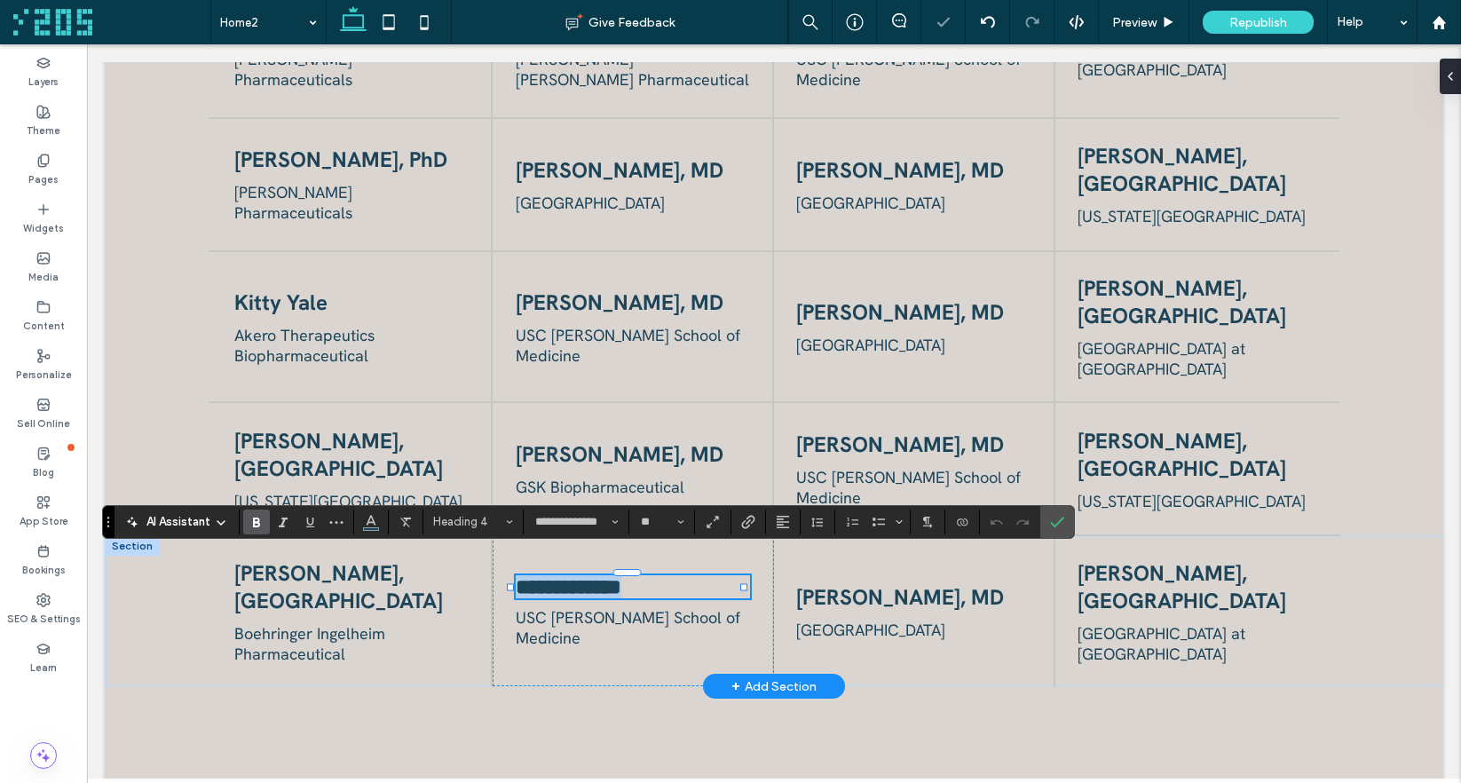
type input "**"
click at [579, 607] on span "USC [PERSON_NAME] School of Medicine" at bounding box center [628, 627] width 225 height 41
click at [579, 607] on div "USC [PERSON_NAME] School of Medicine" at bounding box center [633, 627] width 234 height 41
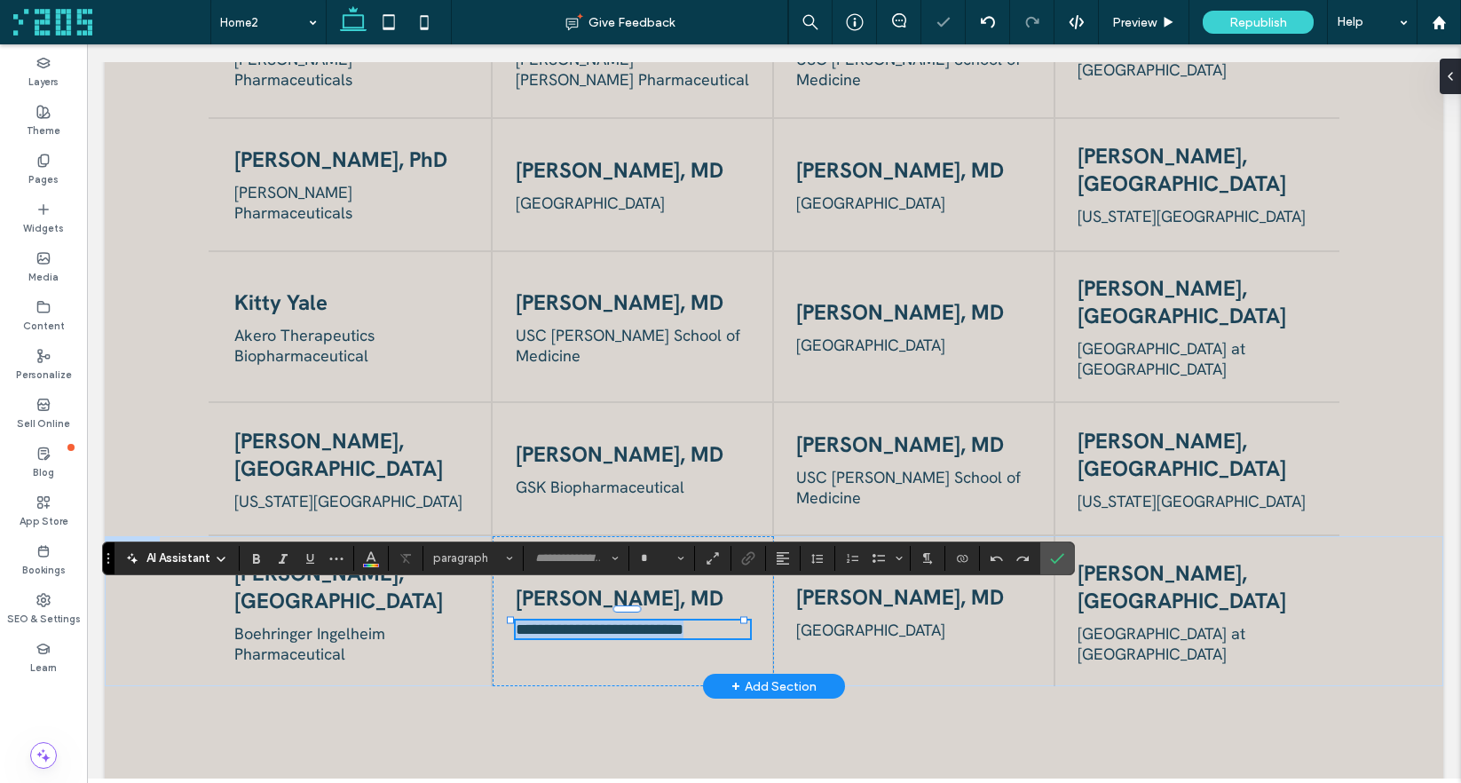
type input "**********"
type input "**"
click at [839, 619] on span "[GEOGRAPHIC_DATA]" at bounding box center [870, 629] width 149 height 20
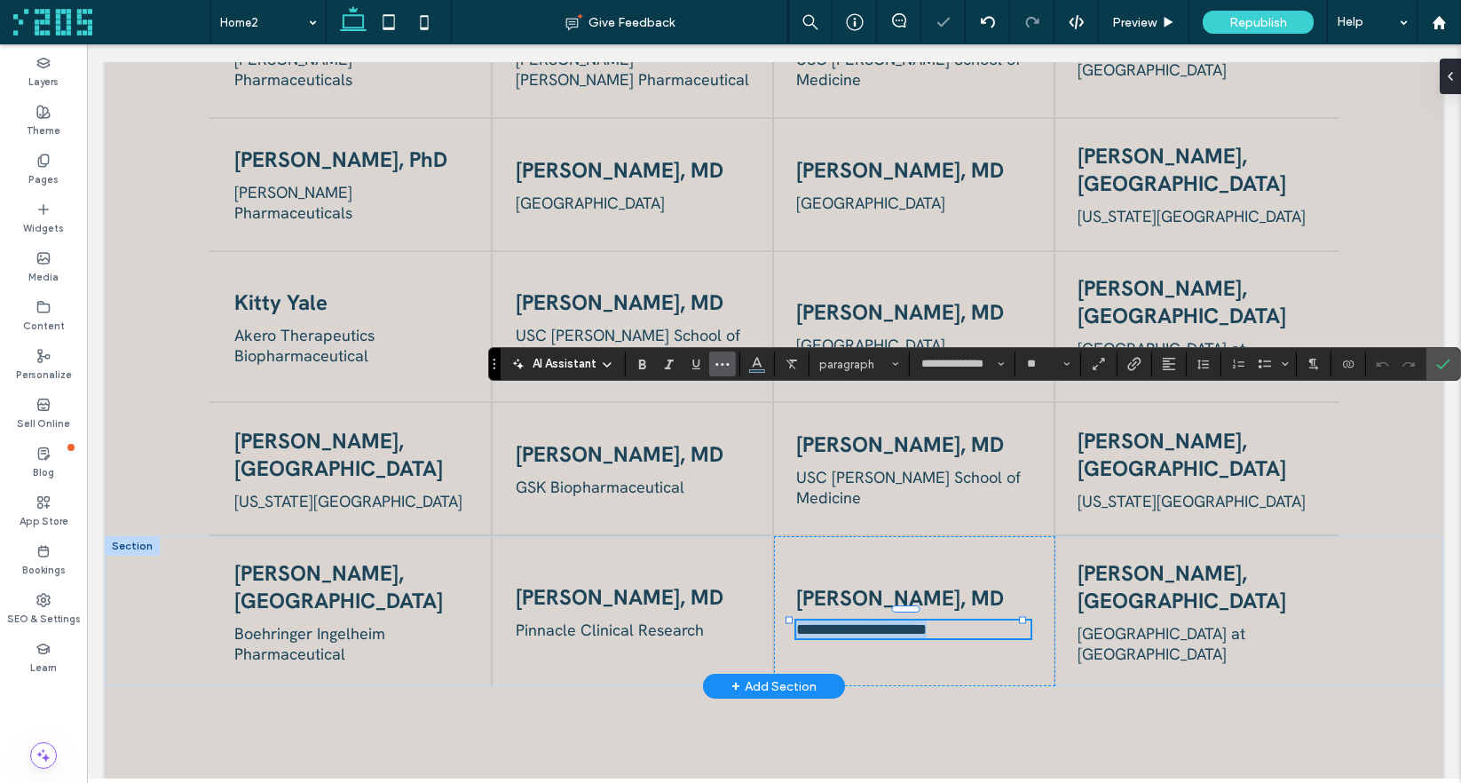
drag, startPoint x: 386, startPoint y: 554, endPoint x: 713, endPoint y: 367, distance: 377.2
click at [707, 359] on div "**********" at bounding box center [974, 364] width 973 height 34
click at [877, 584] on span "[PERSON_NAME], MD" at bounding box center [900, 598] width 208 height 28
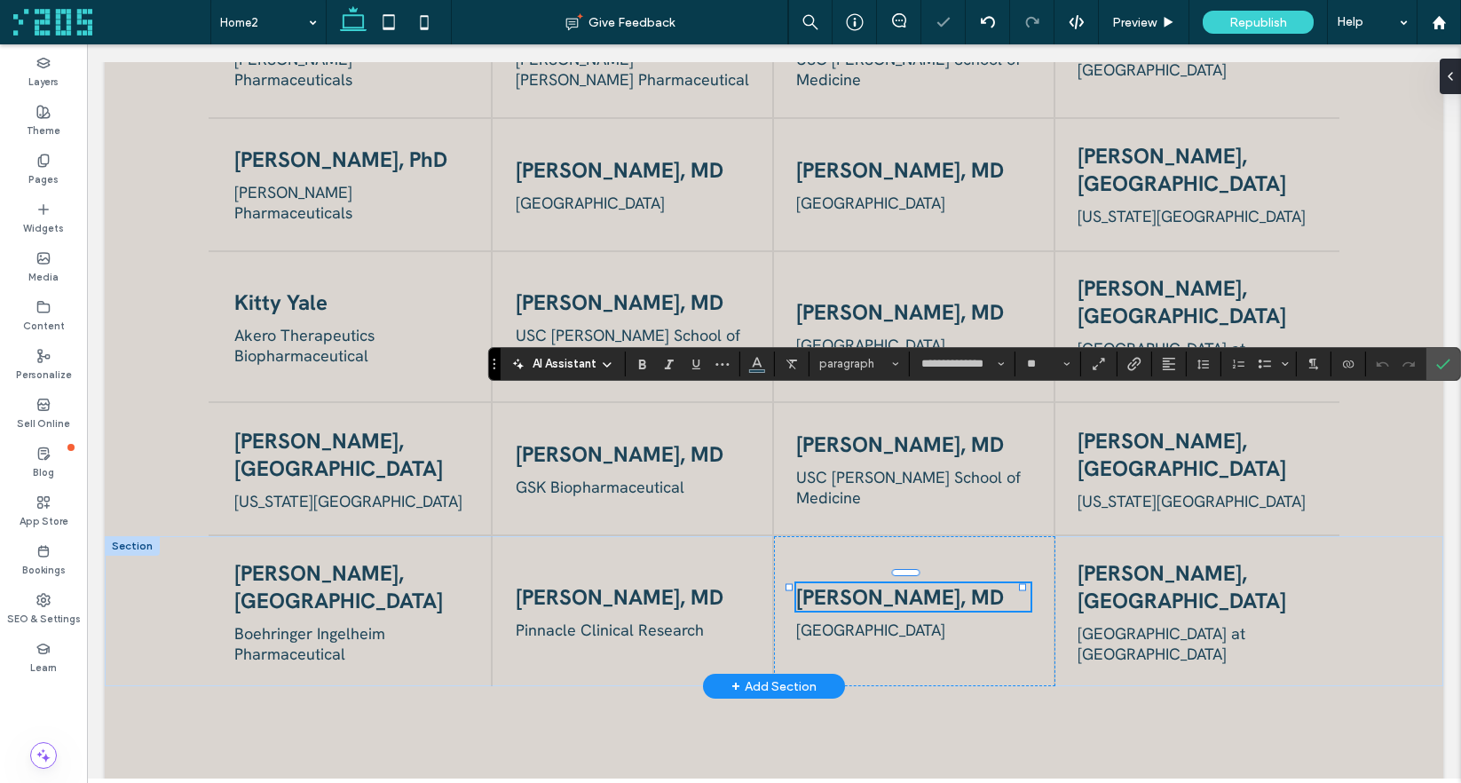
click at [877, 583] on div "[PERSON_NAME], MD" at bounding box center [913, 597] width 234 height 28
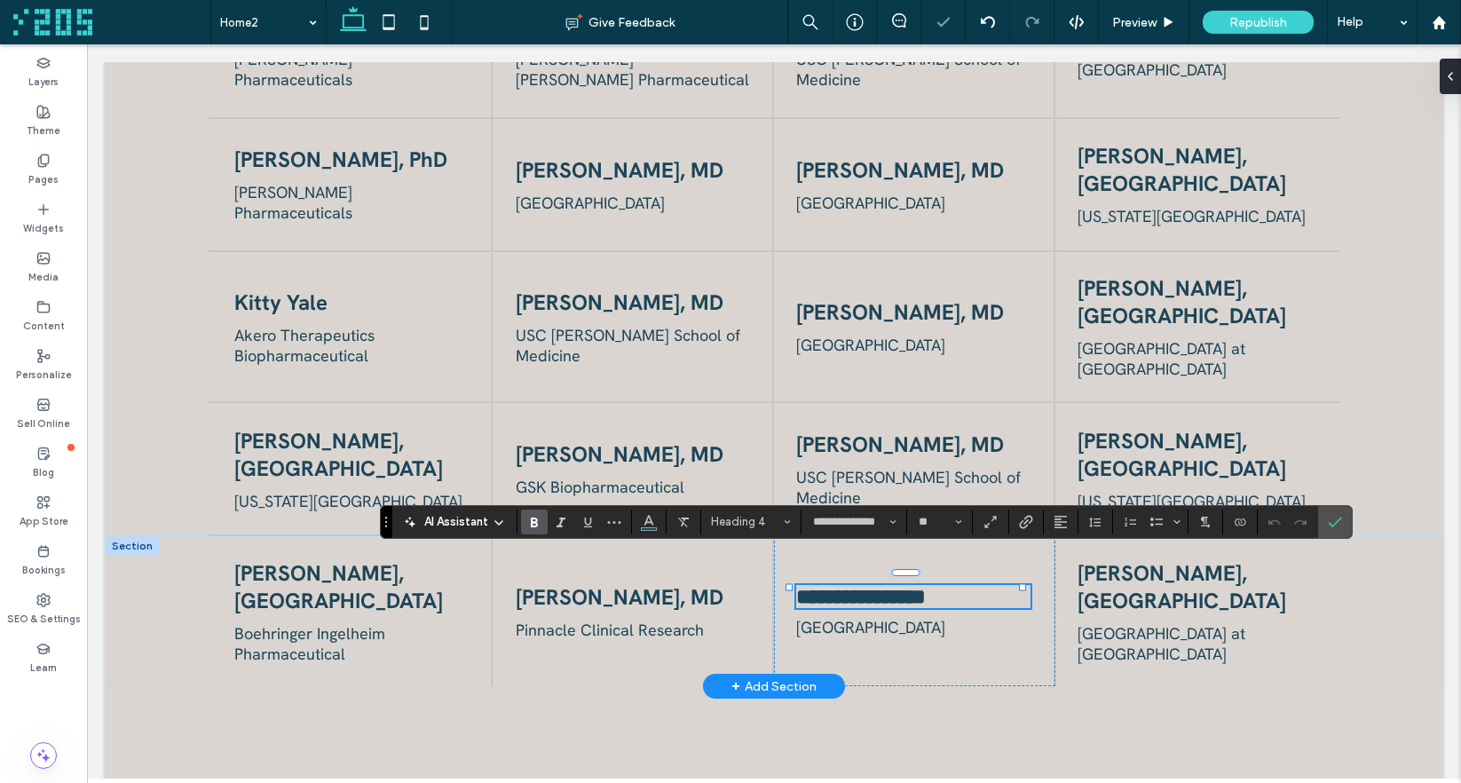
type input "**"
click at [918, 617] on span "[GEOGRAPHIC_DATA]" at bounding box center [870, 627] width 149 height 20
click at [918, 617] on div "[GEOGRAPHIC_DATA]" at bounding box center [913, 627] width 234 height 20
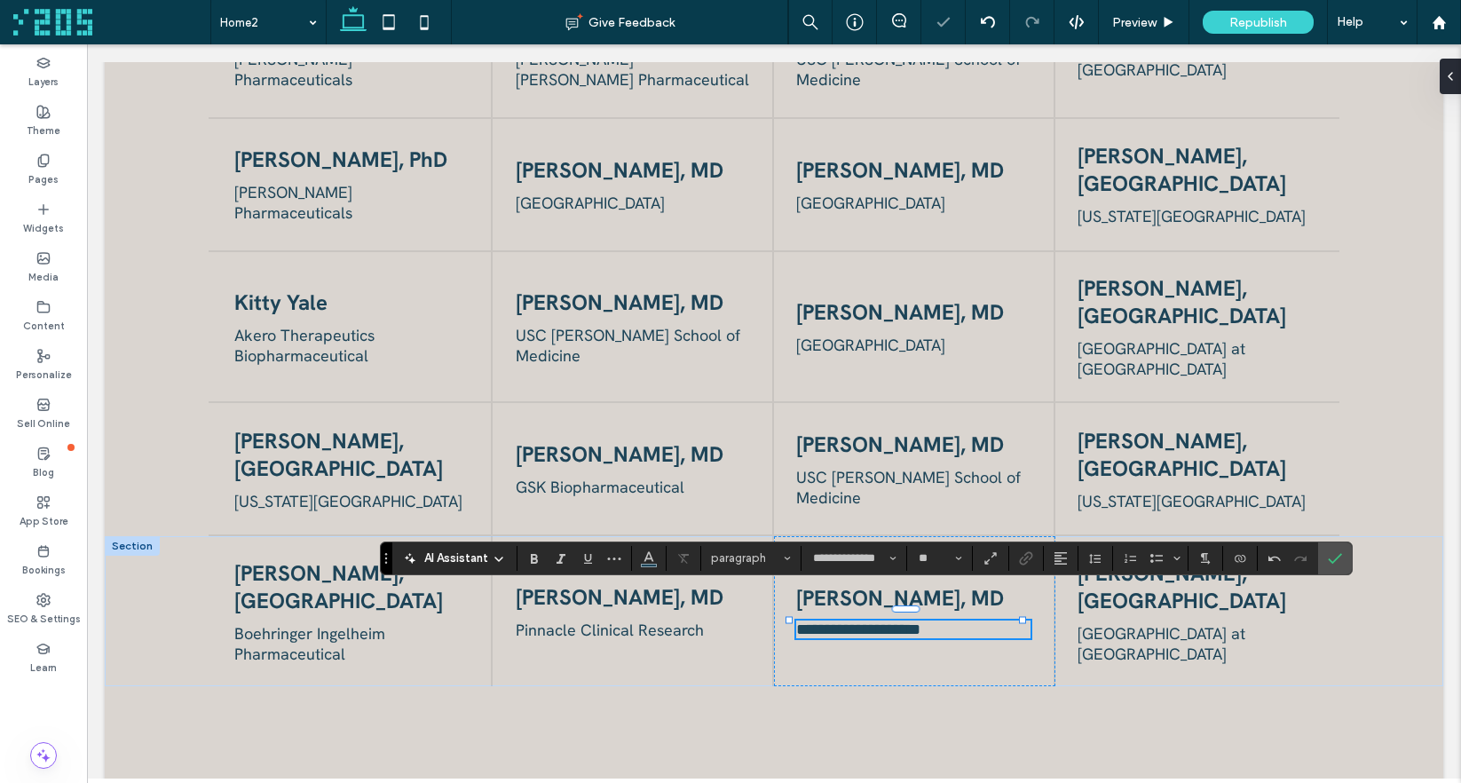
click at [1115, 623] on span "[GEOGRAPHIC_DATA] at [GEOGRAPHIC_DATA]" at bounding box center [1161, 643] width 168 height 41
click at [1115, 623] on div "[GEOGRAPHIC_DATA] at [GEOGRAPHIC_DATA]" at bounding box center [1195, 643] width 236 height 41
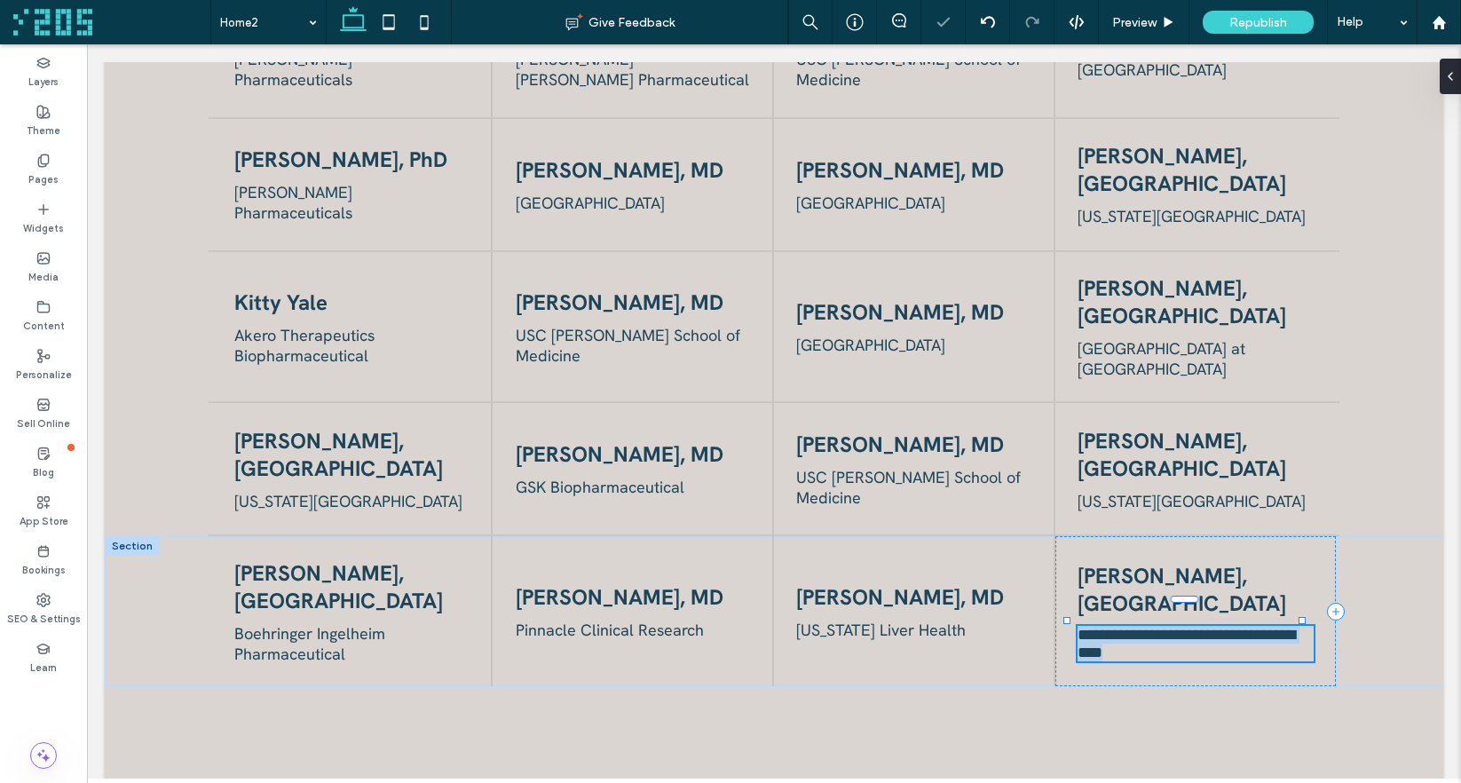
type input "**********"
type input "**"
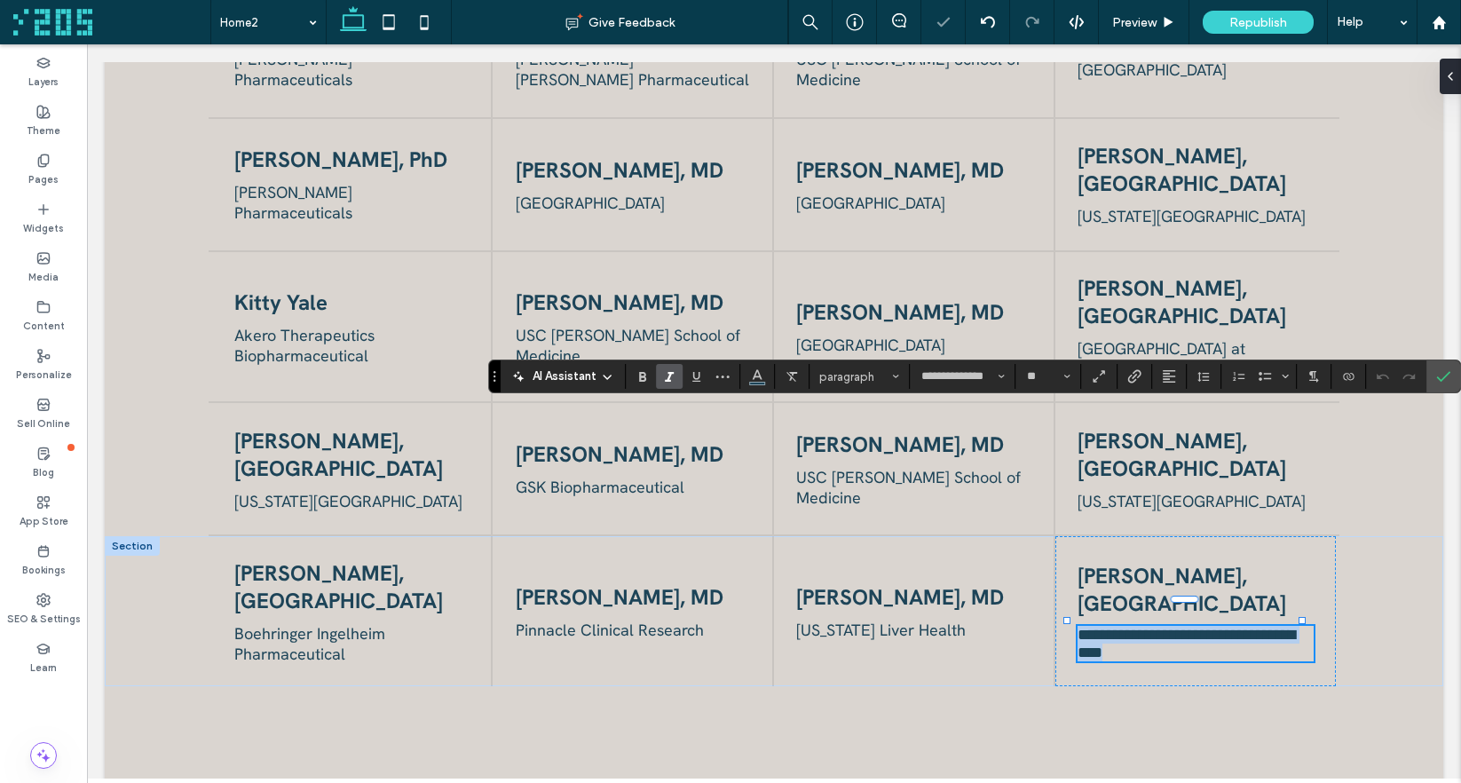
drag, startPoint x: 610, startPoint y: 414, endPoint x: 666, endPoint y: 376, distance: 67.7
click at [660, 371] on div "**********" at bounding box center [974, 376] width 973 height 34
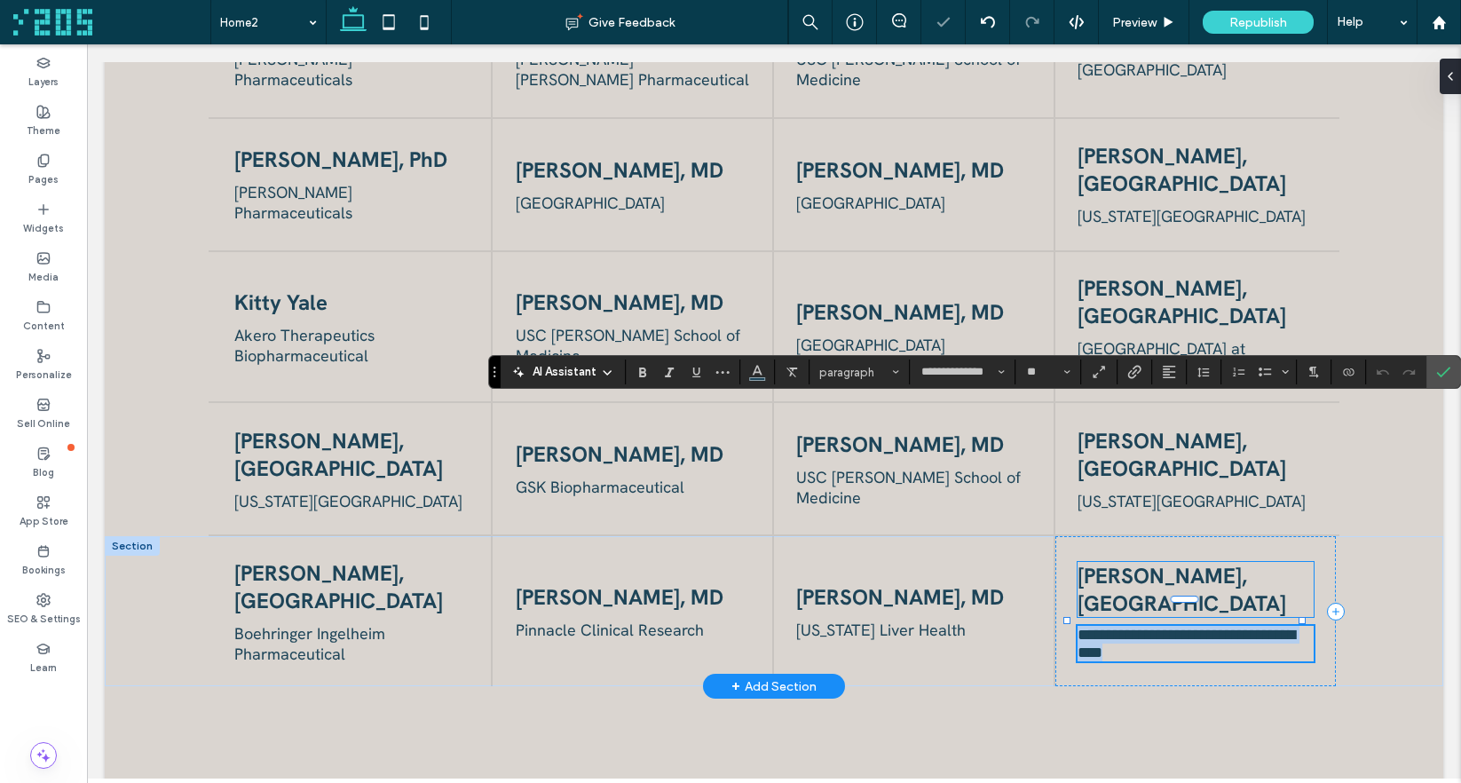
click at [1185, 562] on span "[PERSON_NAME], [GEOGRAPHIC_DATA]" at bounding box center [1181, 589] width 209 height 55
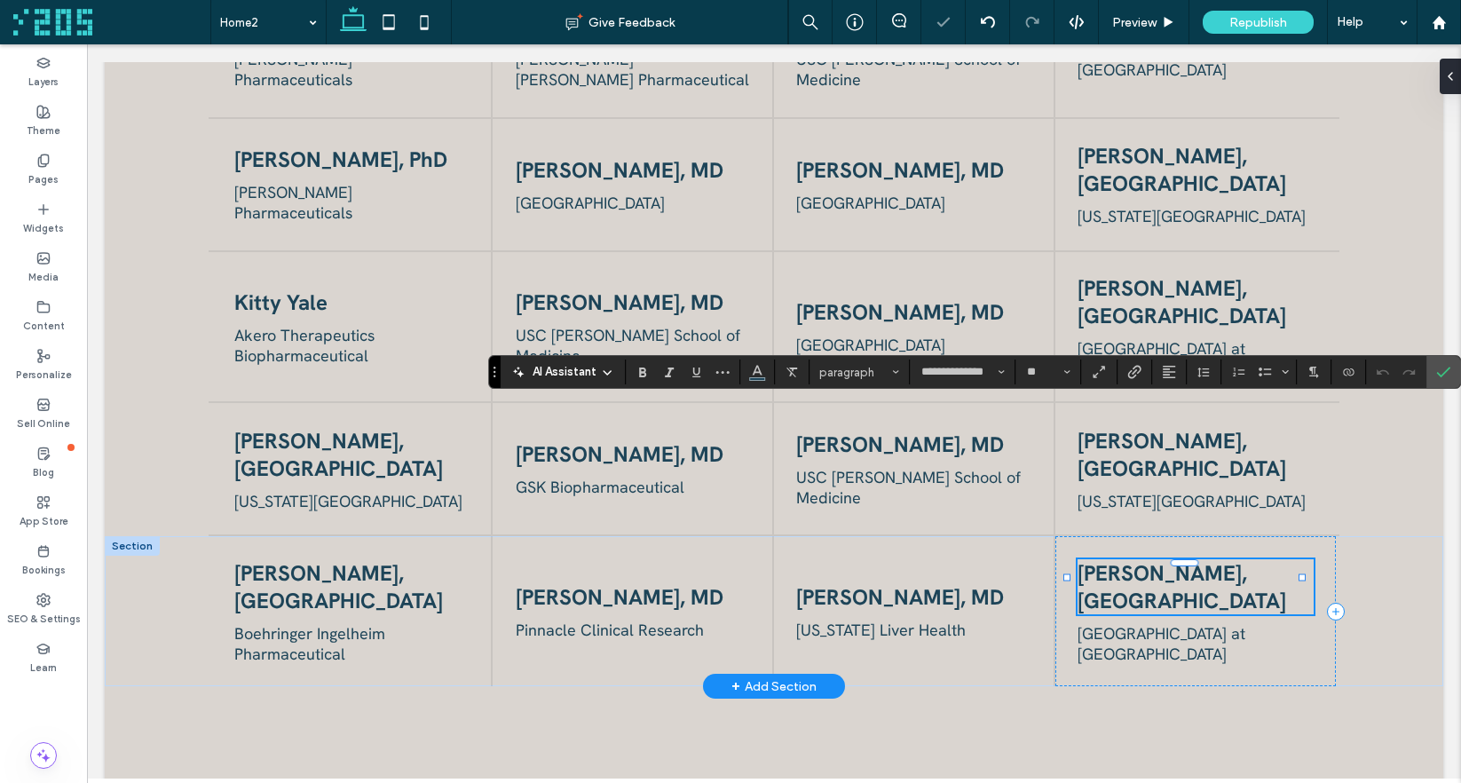
click at [1185, 559] on div "[PERSON_NAME], [GEOGRAPHIC_DATA]" at bounding box center [1195, 586] width 236 height 55
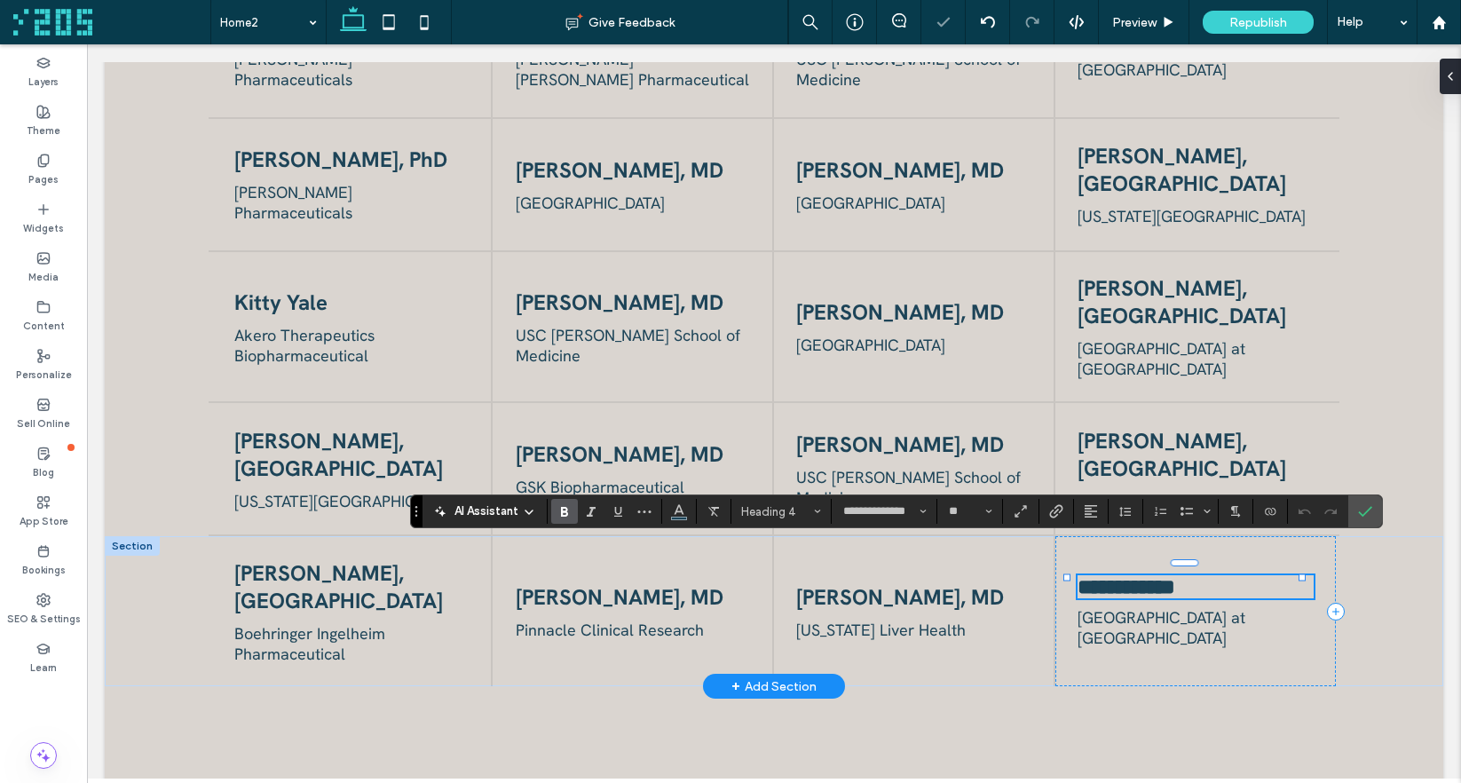
type input "**"
click at [1083, 607] on span "[GEOGRAPHIC_DATA] at [GEOGRAPHIC_DATA]" at bounding box center [1161, 627] width 168 height 41
click at [1083, 607] on div "[GEOGRAPHIC_DATA] at [GEOGRAPHIC_DATA]" at bounding box center [1195, 627] width 236 height 41
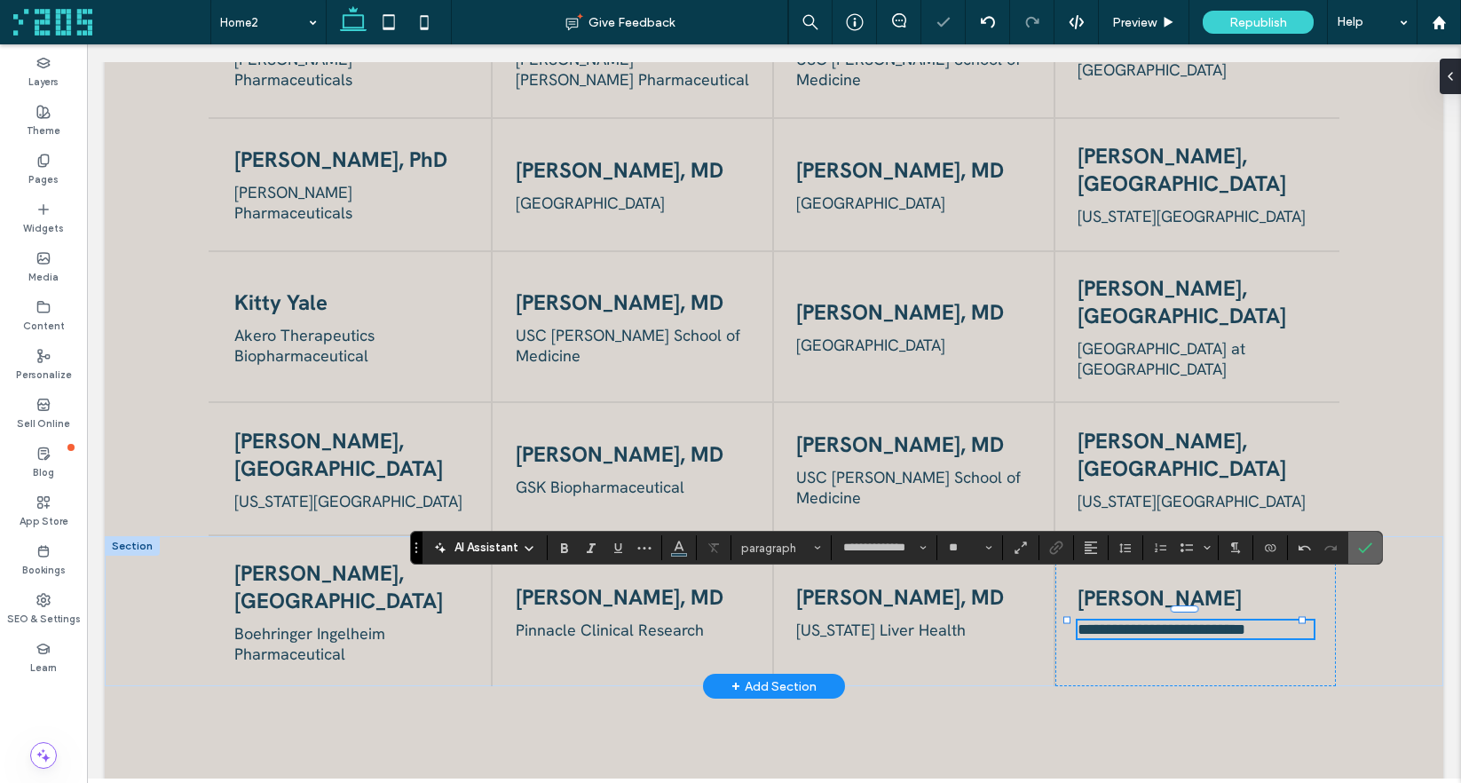
drag, startPoint x: 1369, startPoint y: 541, endPoint x: 1273, endPoint y: 358, distance: 207.2
click at [1369, 541] on icon "Confirm" at bounding box center [1365, 547] width 14 height 14
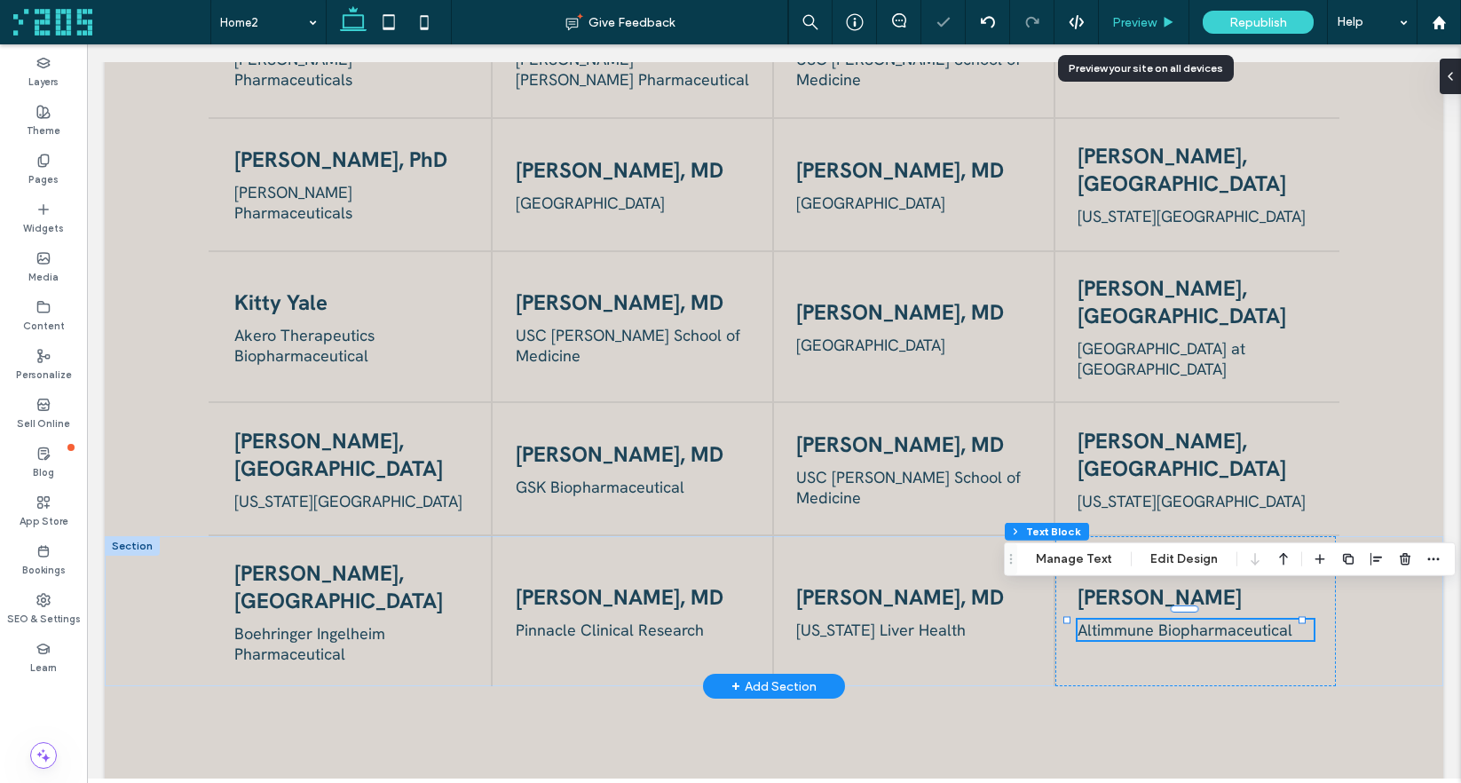
click at [1138, 11] on div "Preview" at bounding box center [1144, 22] width 91 height 44
click at [1139, 17] on span "Preview" at bounding box center [1134, 22] width 44 height 15
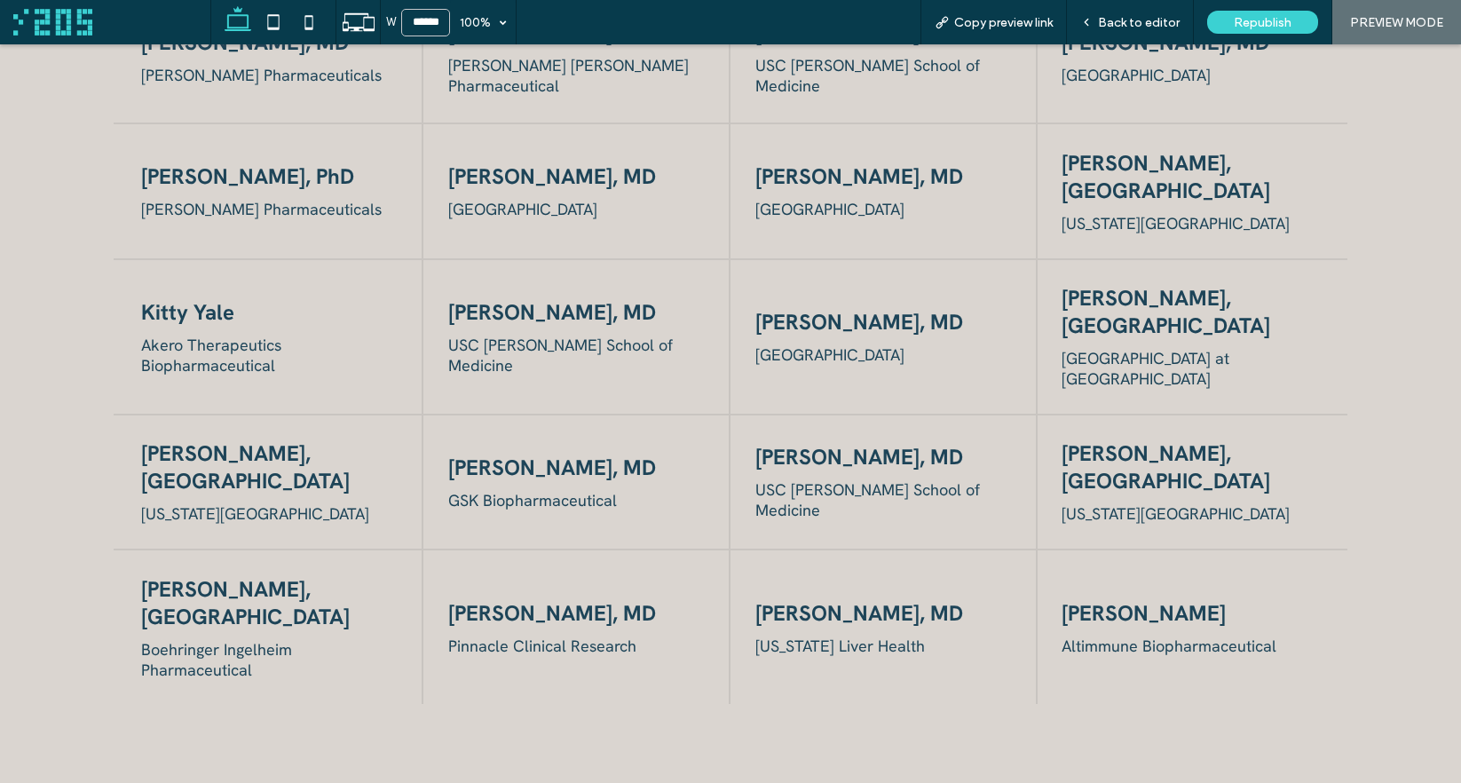
scroll to position [2192, 0]
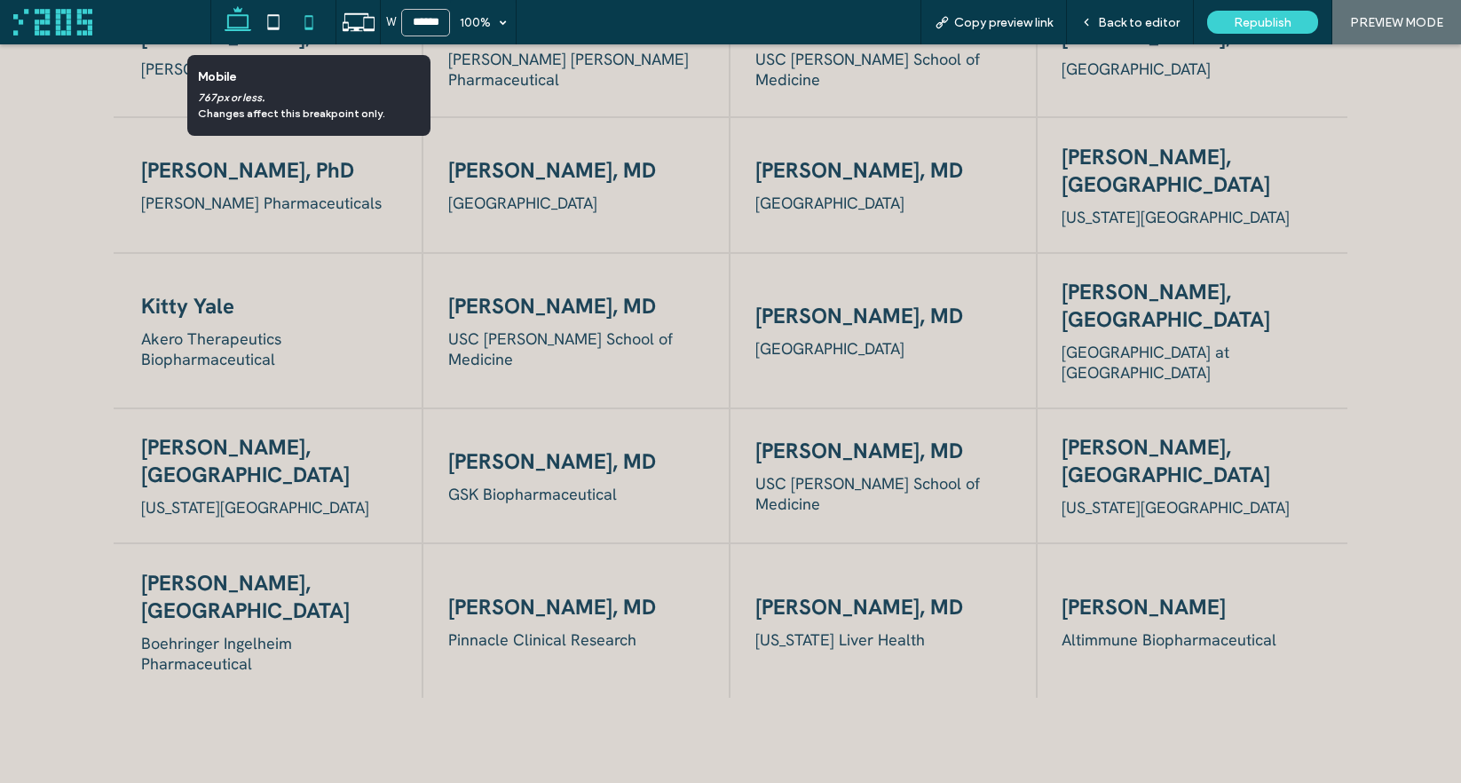
click at [308, 22] on icon at bounding box center [308, 21] width 35 height 35
type input "*****"
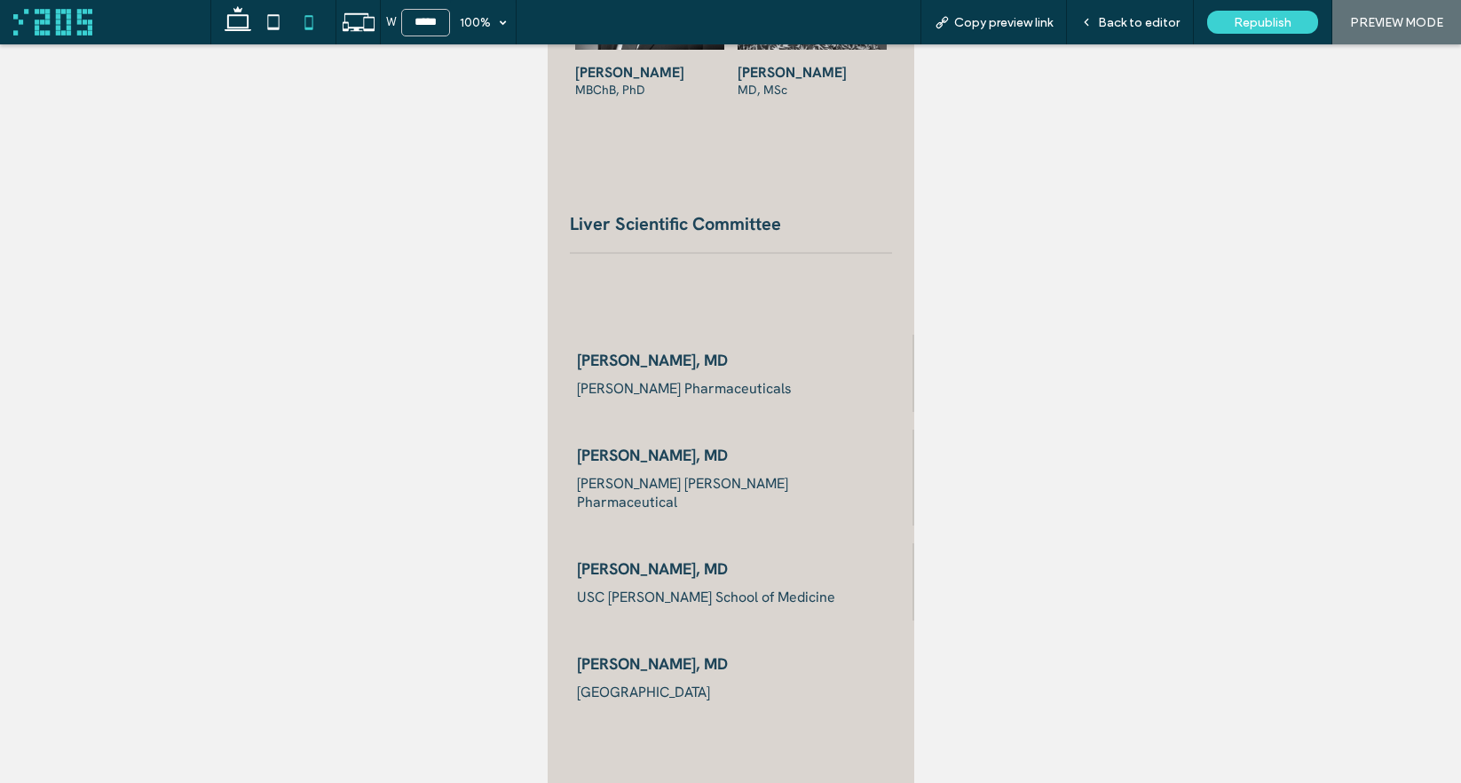
scroll to position [3060, 0]
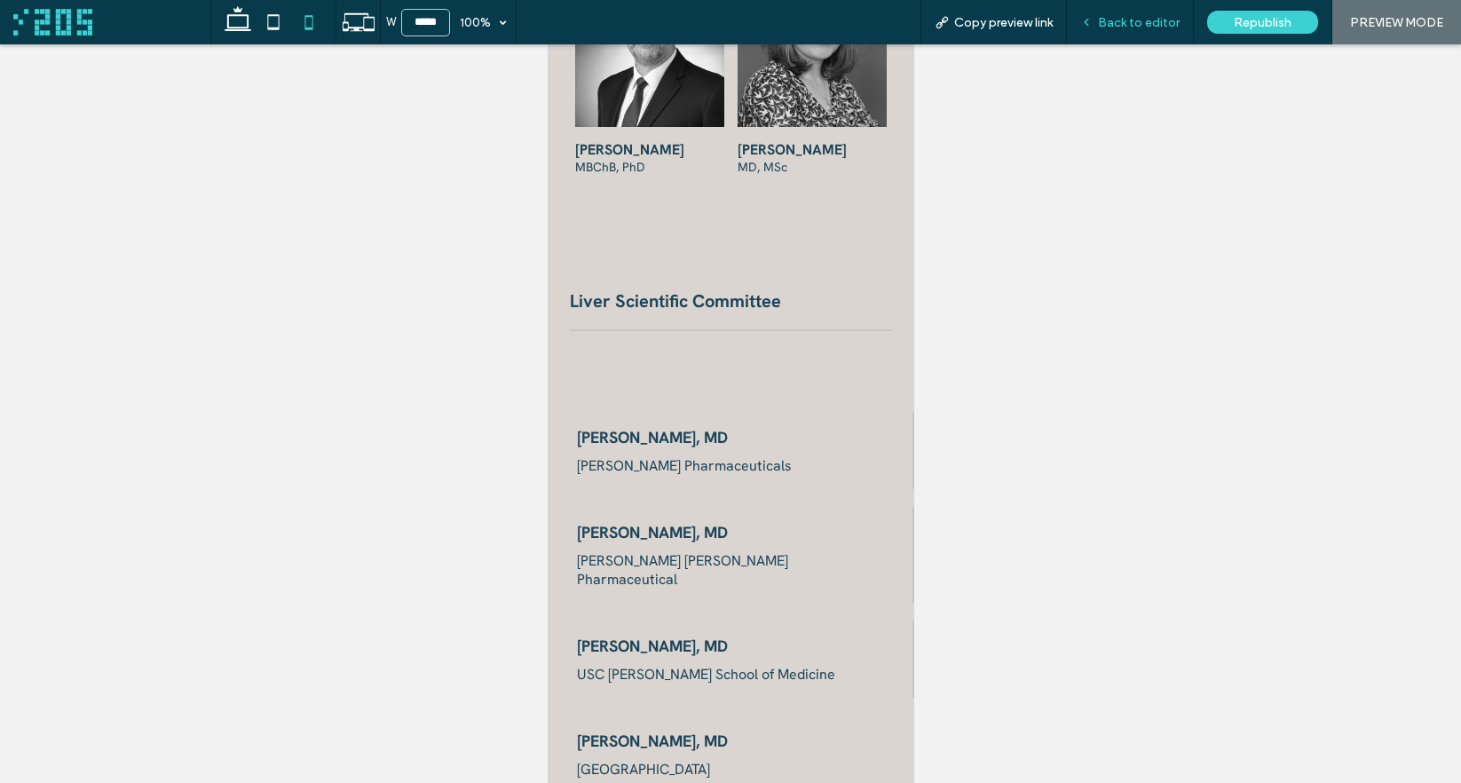
click at [1121, 18] on span "Back to editor" at bounding box center [1139, 22] width 82 height 15
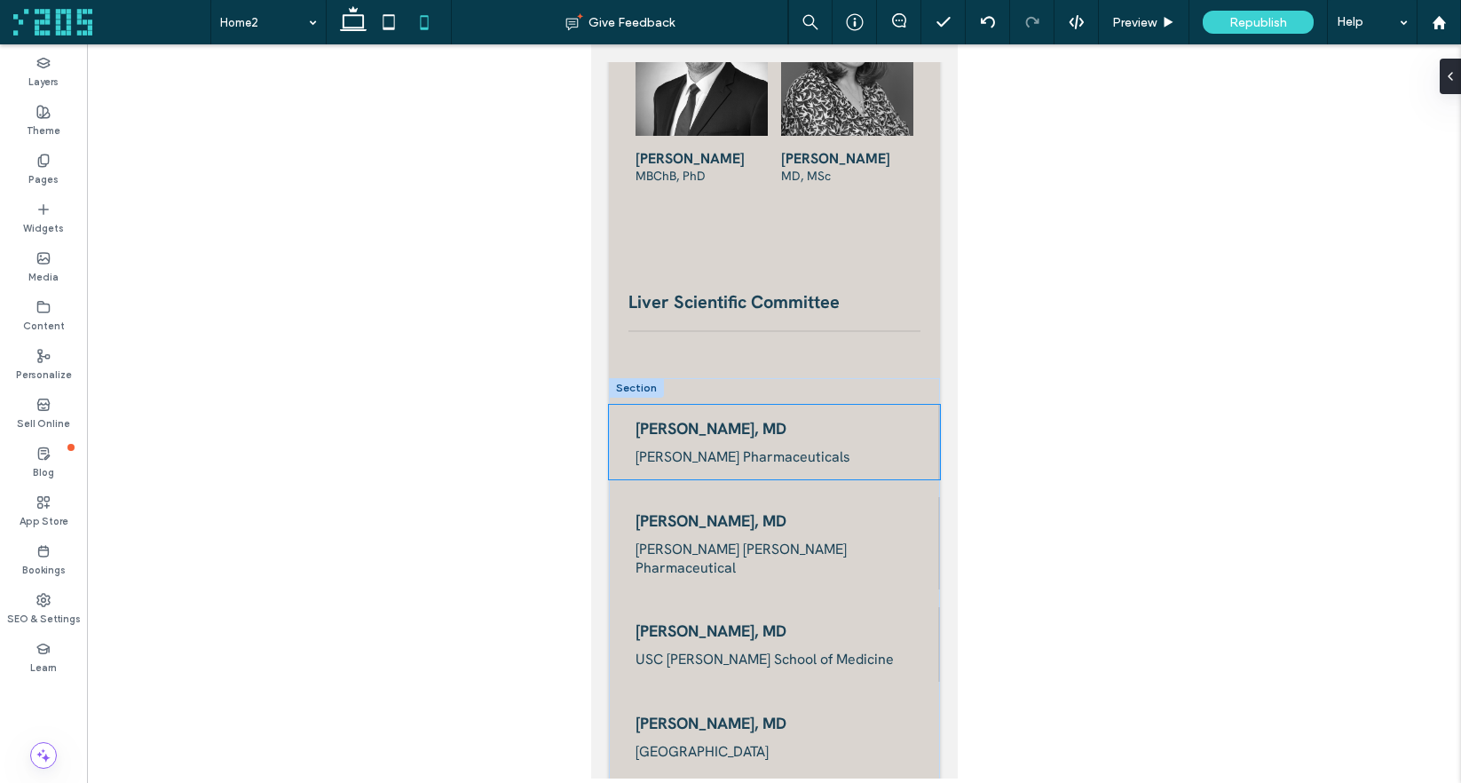
scroll to position [3191, 0]
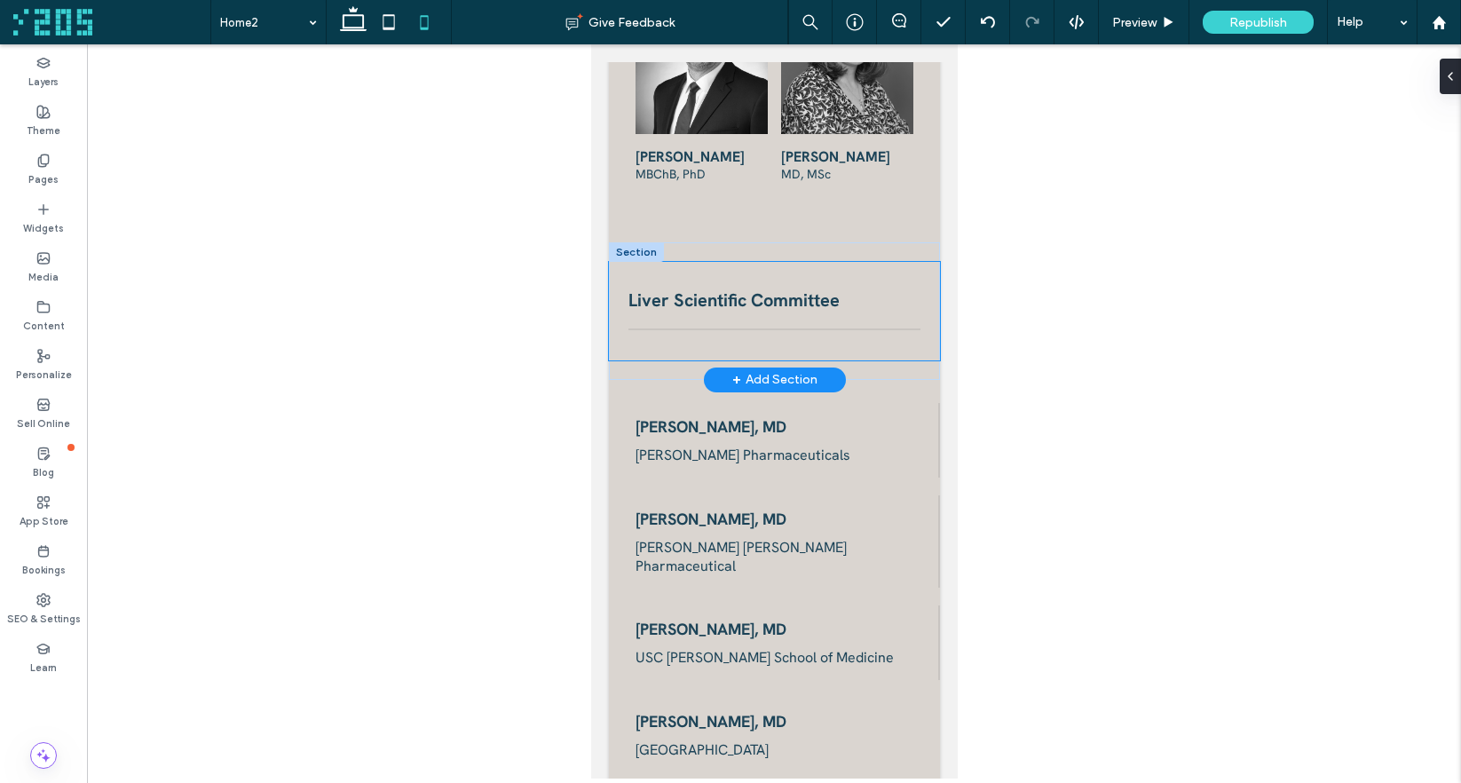
click at [828, 300] on div "Liver Scientific Committee" at bounding box center [773, 311] width 331 height 99
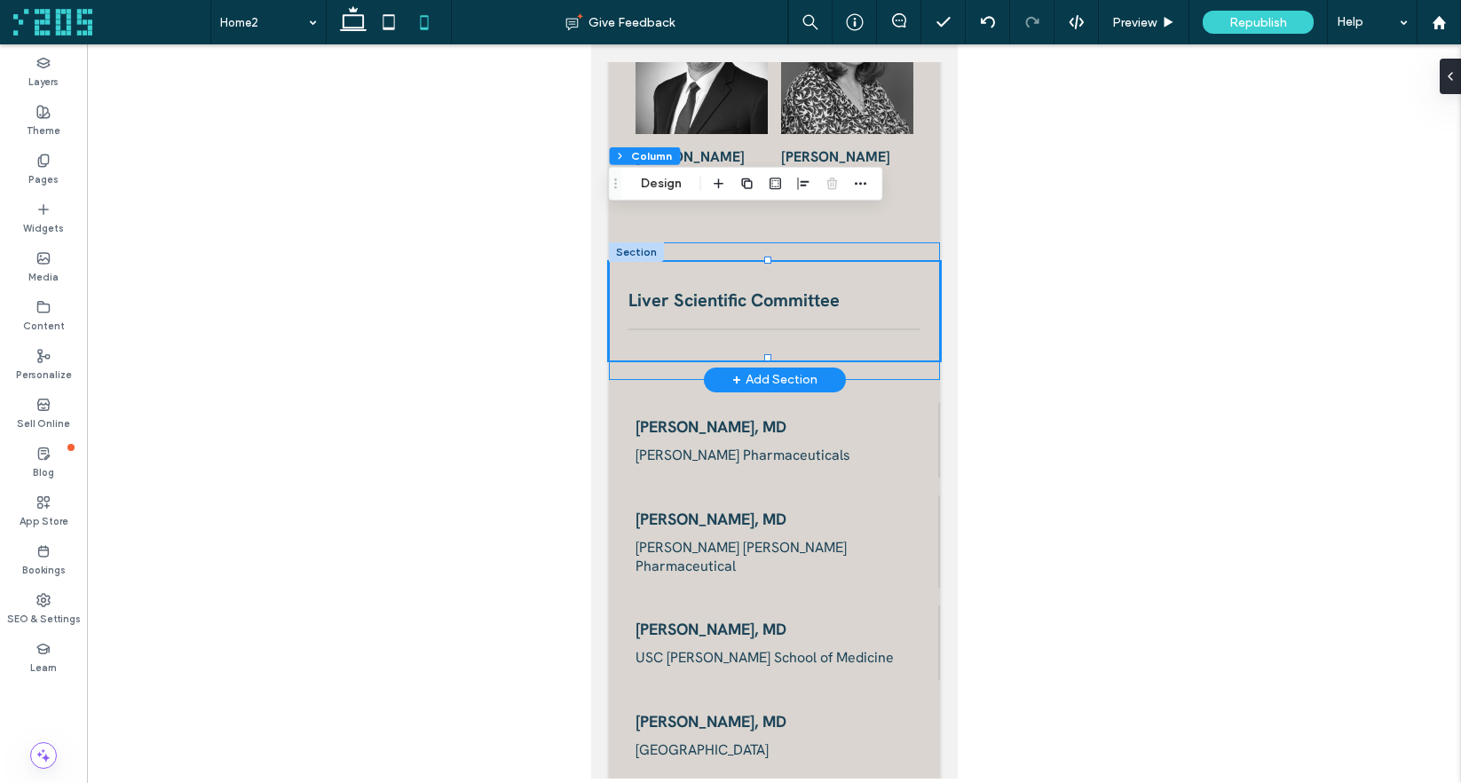
click at [667, 317] on div "Liver Scientific Committee" at bounding box center [773, 311] width 331 height 138
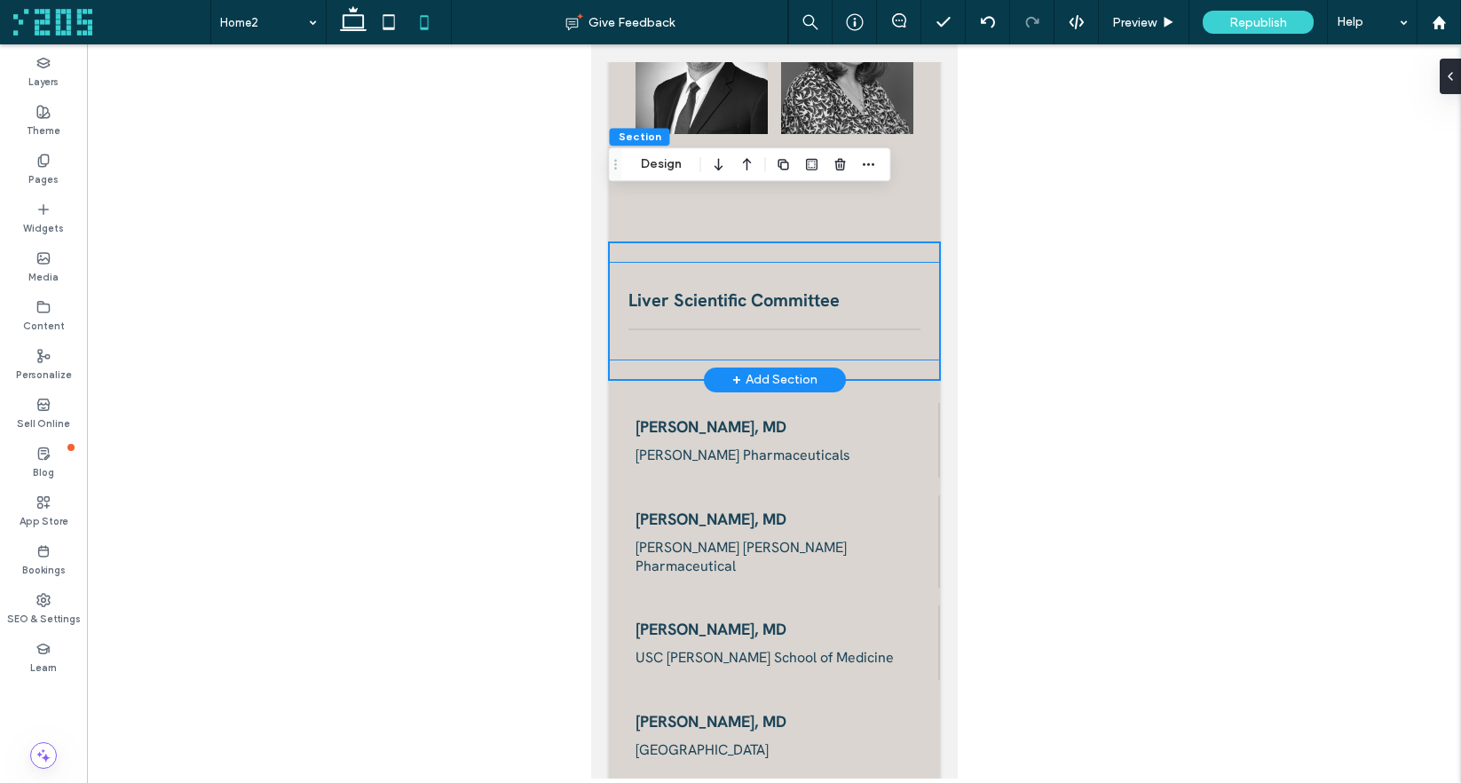
click at [713, 292] on div "Liver Scientific Committee" at bounding box center [773, 311] width 331 height 99
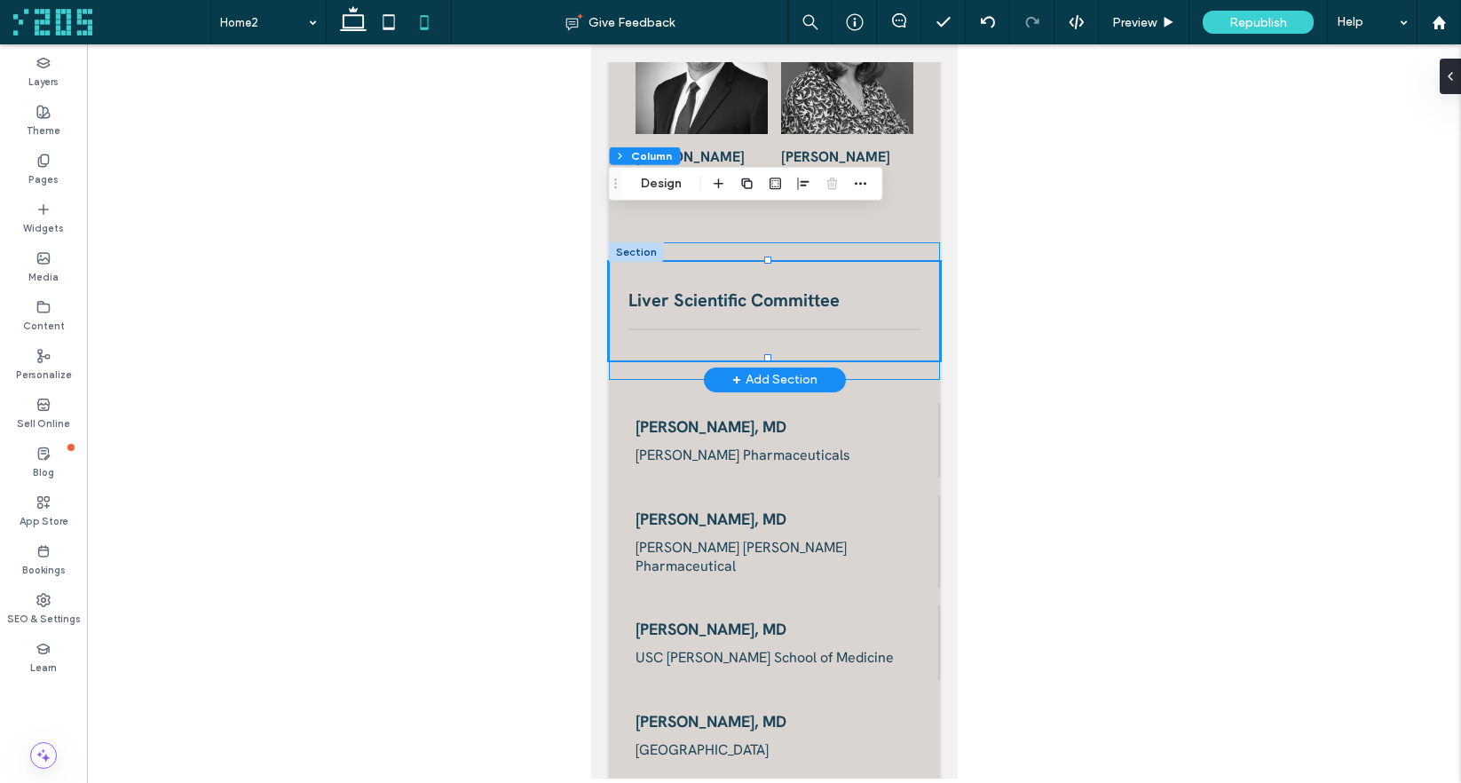
click at [669, 327] on div "Liver Scientific Committee" at bounding box center [773, 311] width 331 height 138
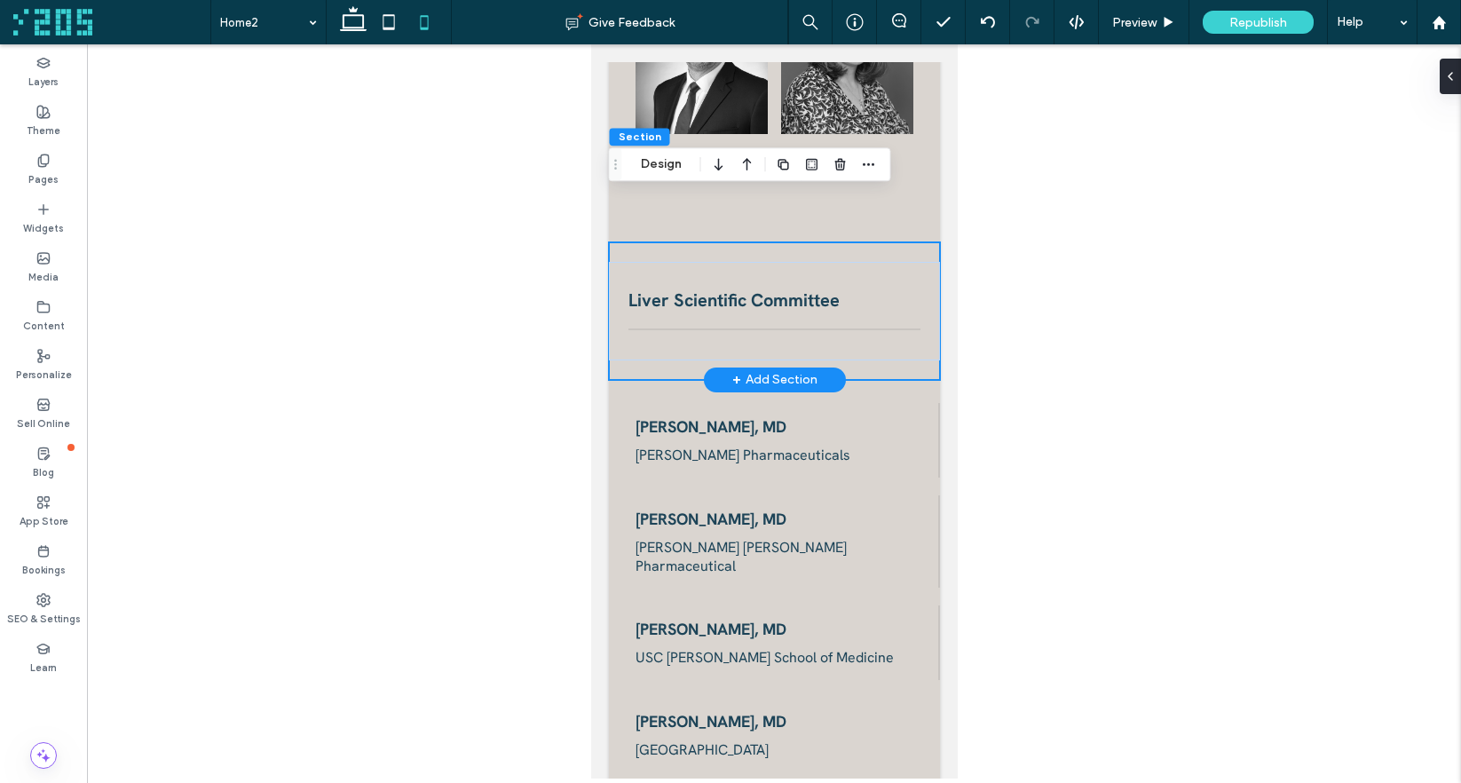
click at [676, 314] on div "Liver Scientific Committee" at bounding box center [773, 311] width 331 height 138
click at [651, 167] on button "Design" at bounding box center [661, 164] width 64 height 21
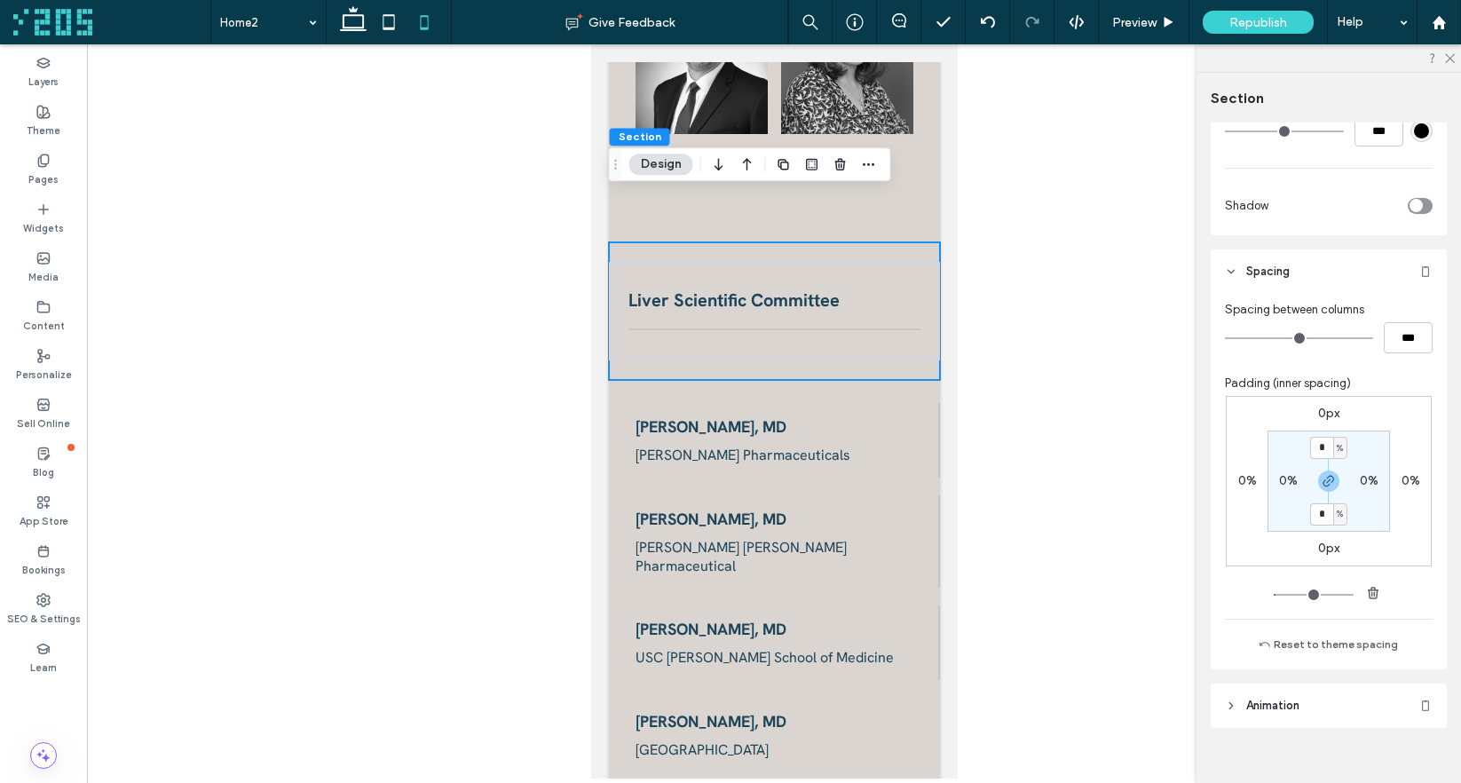
scroll to position [426, 0]
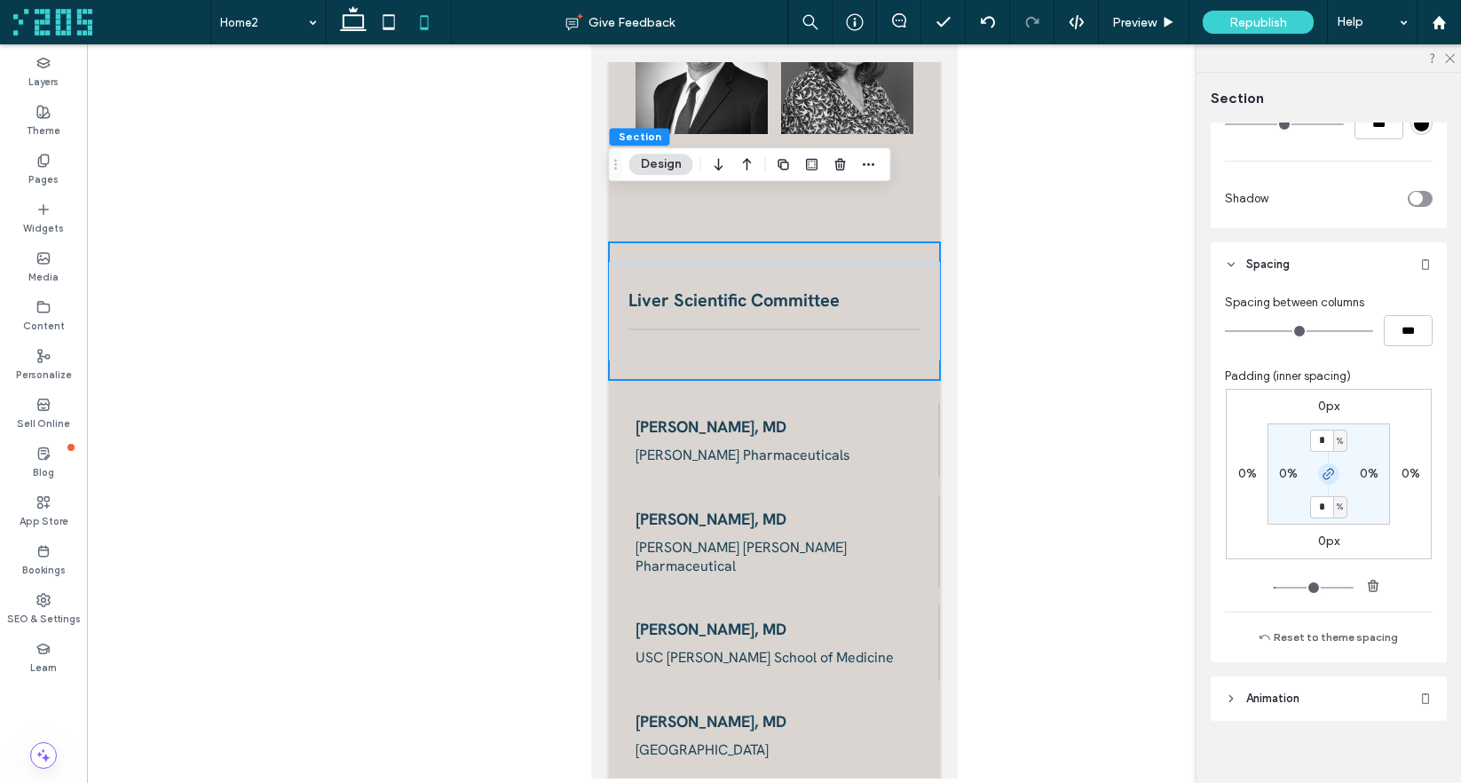
click at [1328, 471] on icon "button" at bounding box center [1328, 474] width 14 height 14
click at [1320, 503] on label "6%" at bounding box center [1329, 506] width 18 height 15
type input "*"
click at [1349, 503] on section "6% 0% * % 0%" at bounding box center [1328, 473] width 122 height 101
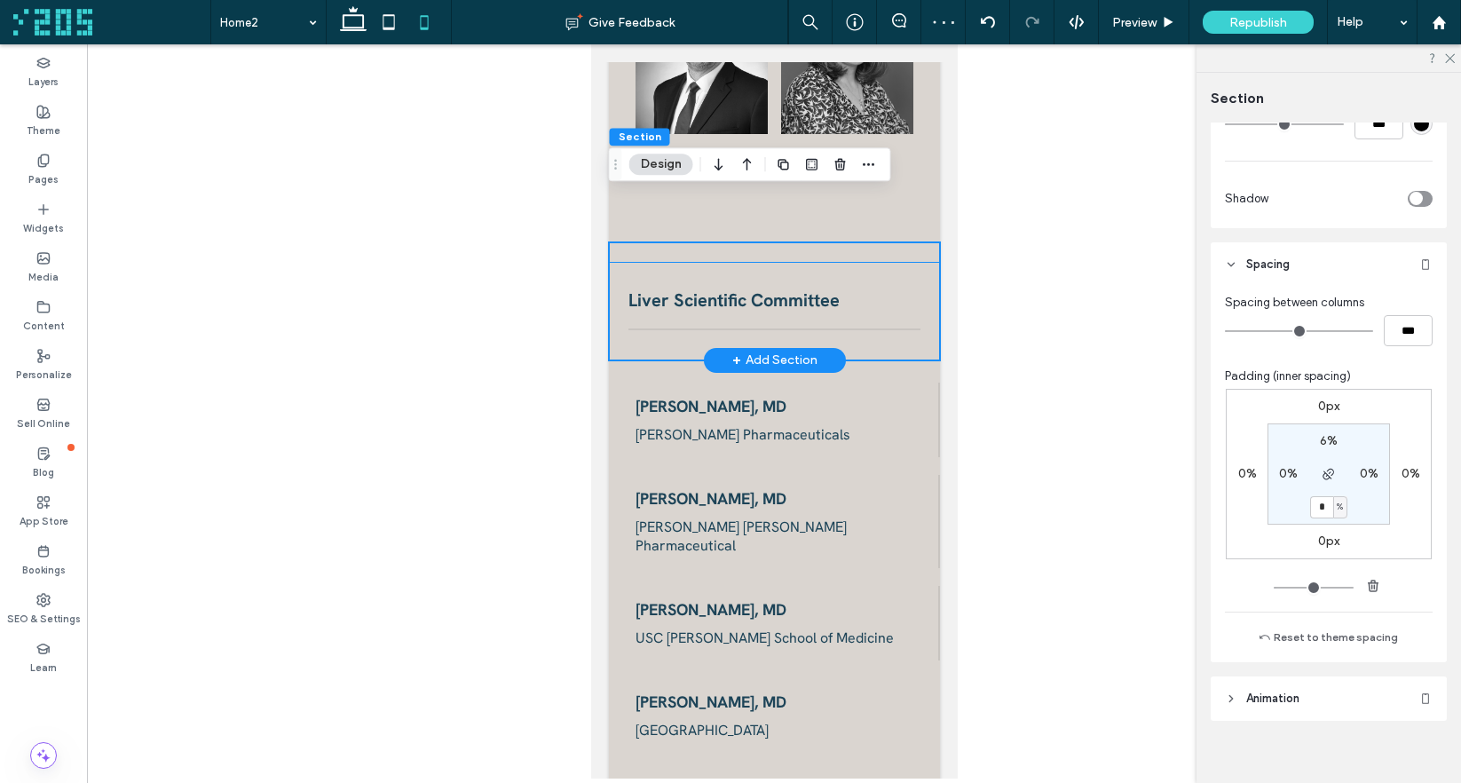
click at [916, 262] on div "Liver Scientific Committee" at bounding box center [773, 311] width 331 height 99
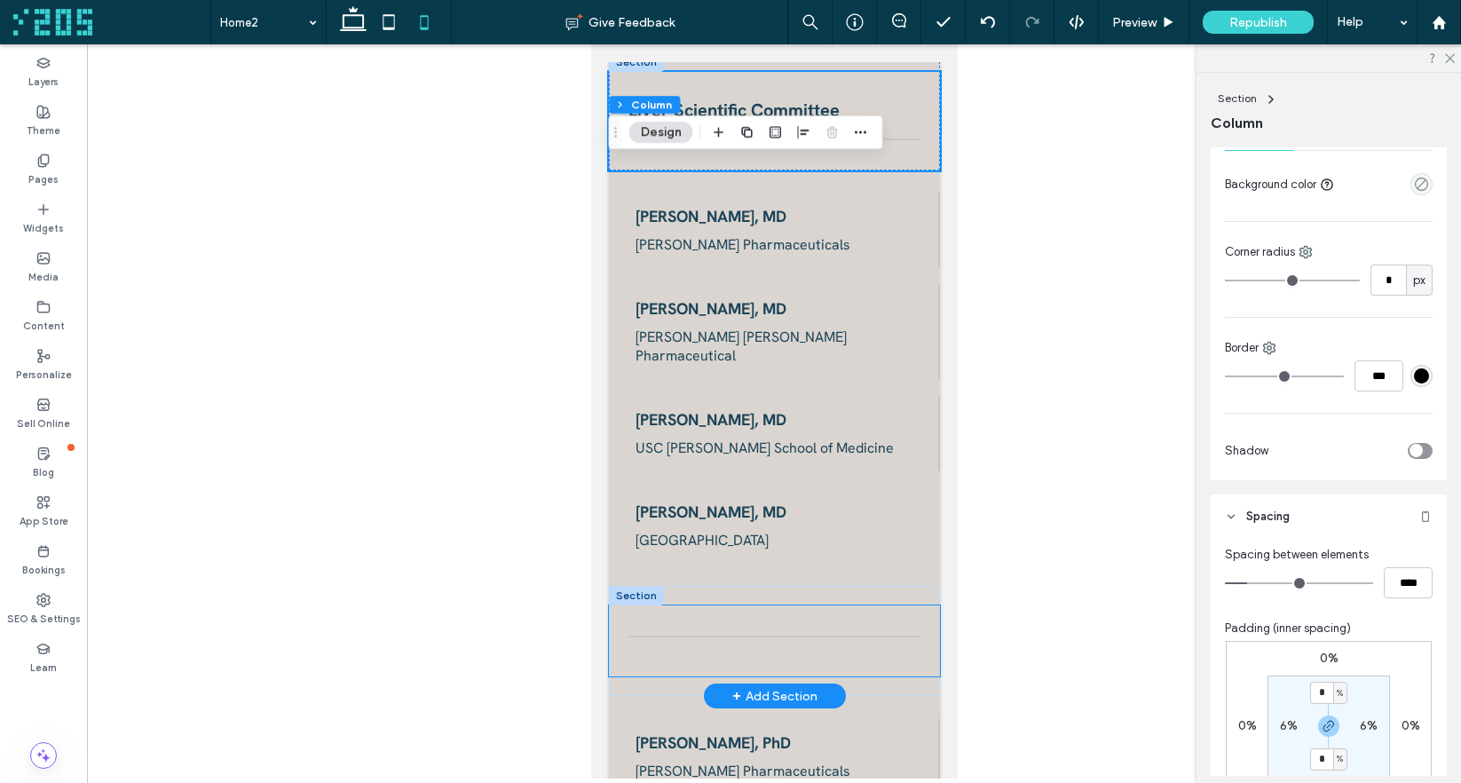
scroll to position [3460, 0]
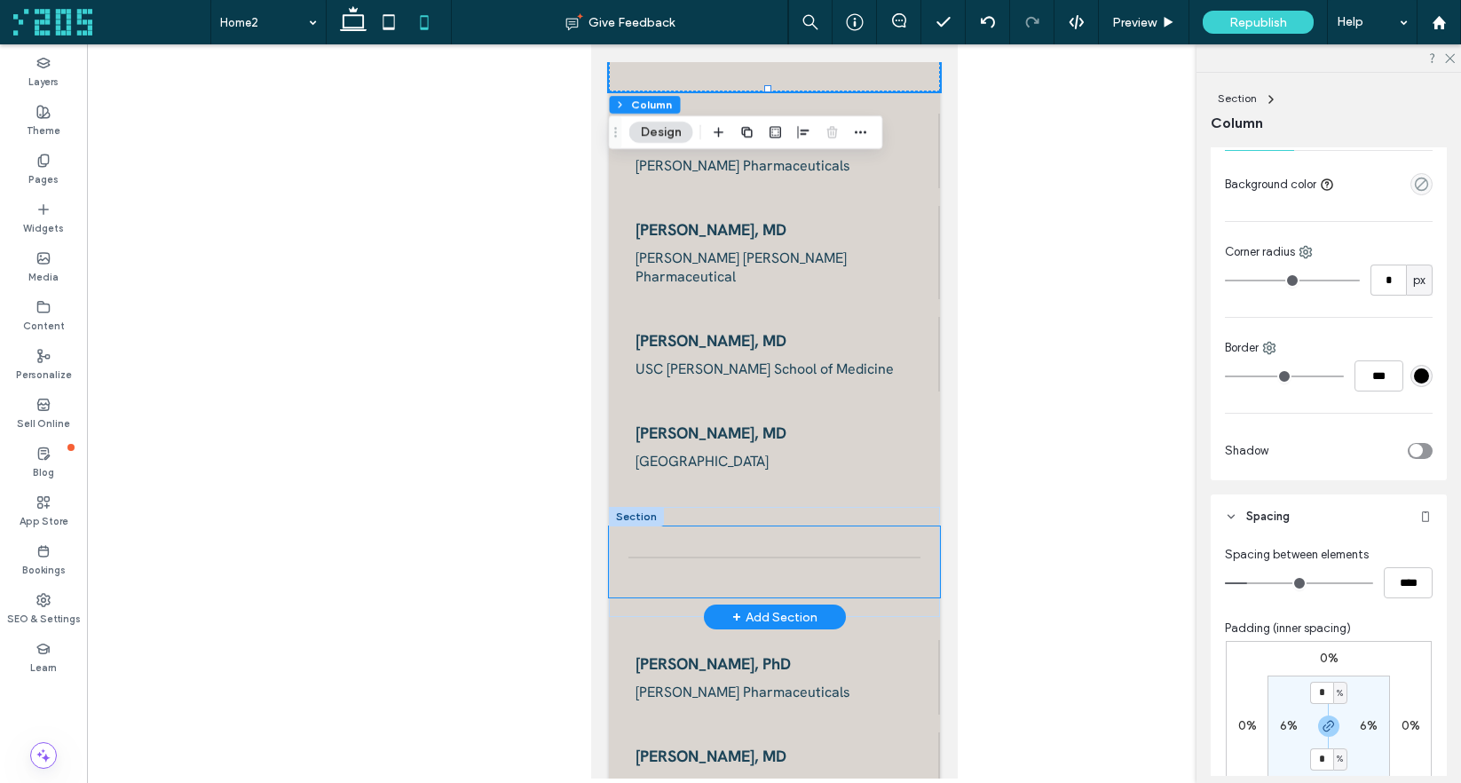
click at [890, 526] on div at bounding box center [773, 561] width 331 height 71
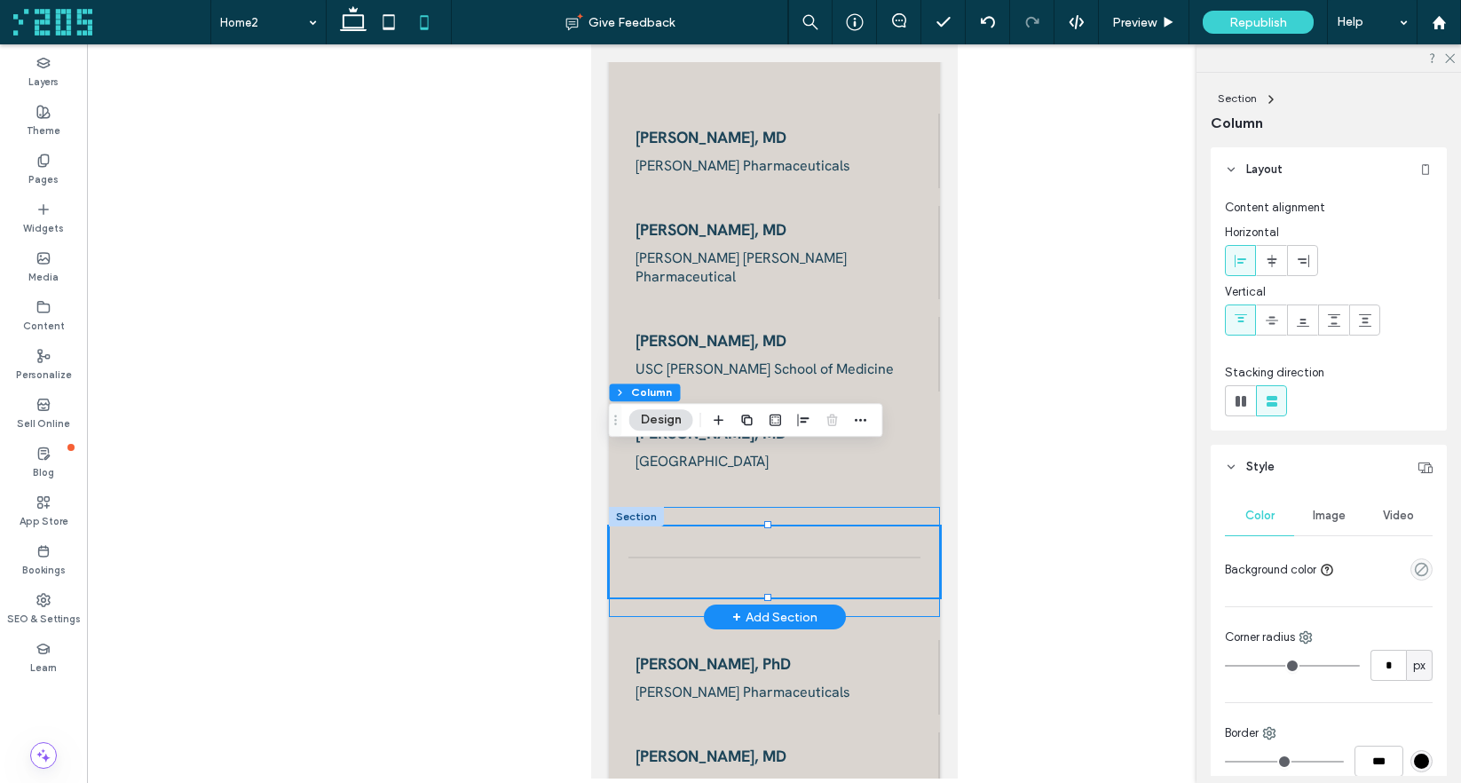
click at [908, 507] on div at bounding box center [773, 562] width 331 height 111
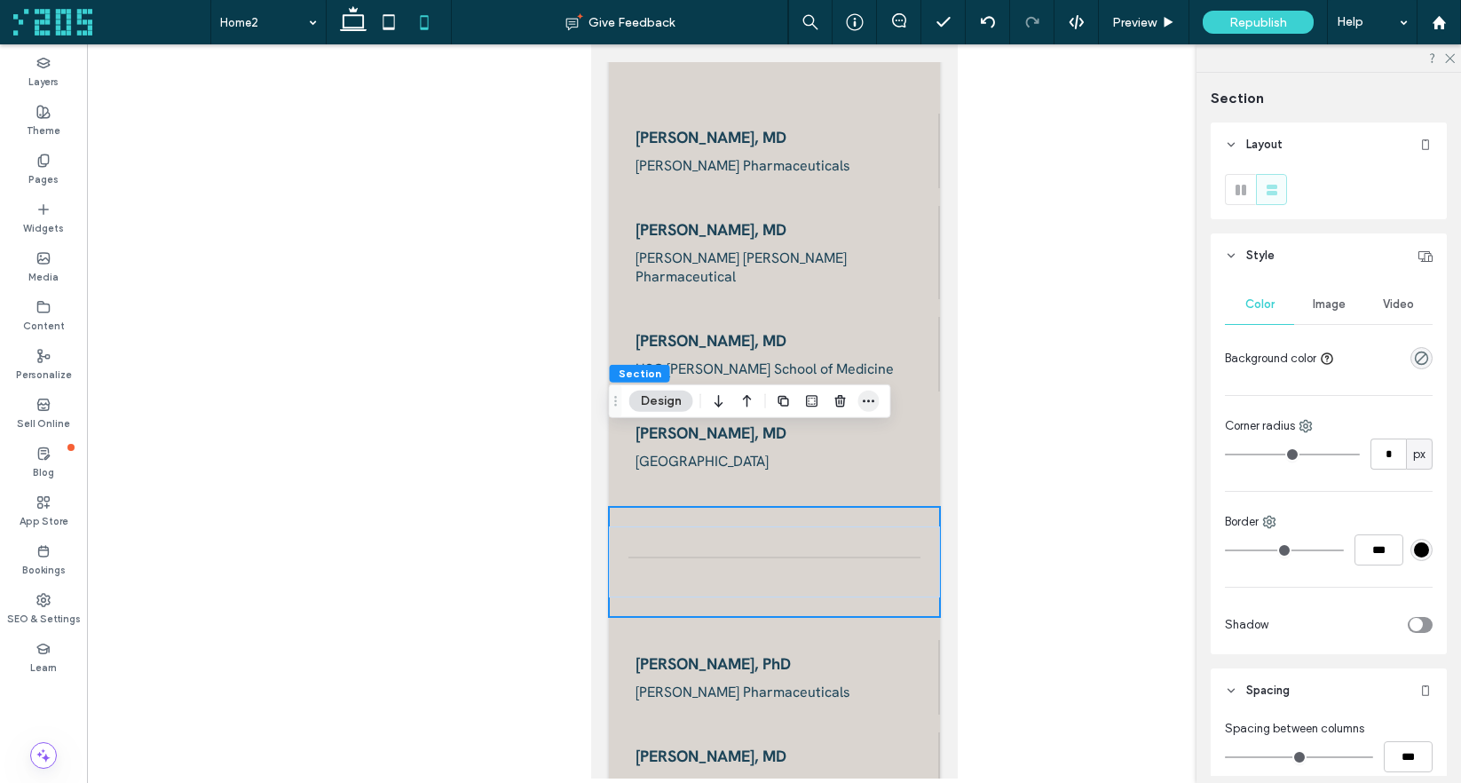
click at [872, 403] on icon "button" at bounding box center [869, 401] width 14 height 14
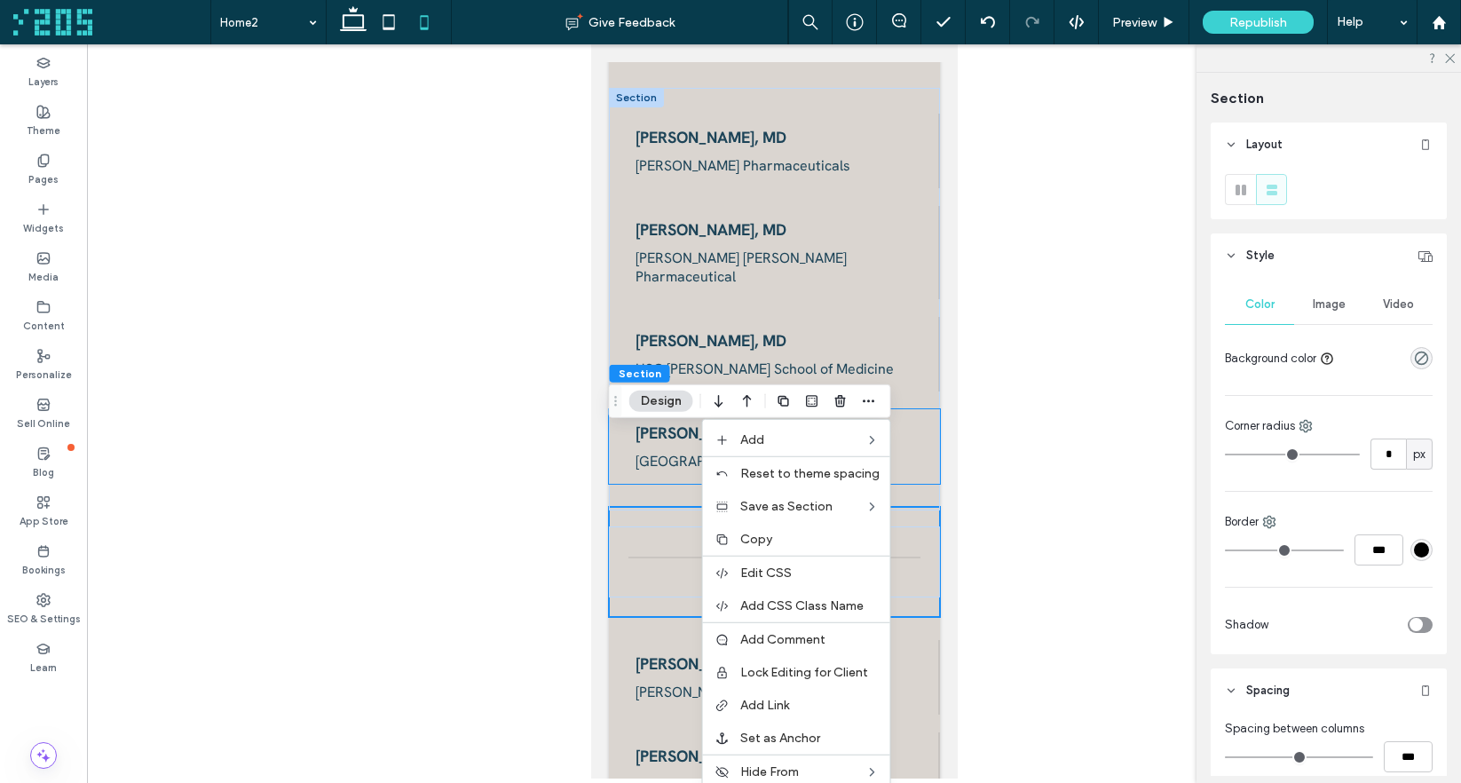
click at [906, 409] on div "Gene Im, MD Columbia University" at bounding box center [773, 446] width 331 height 75
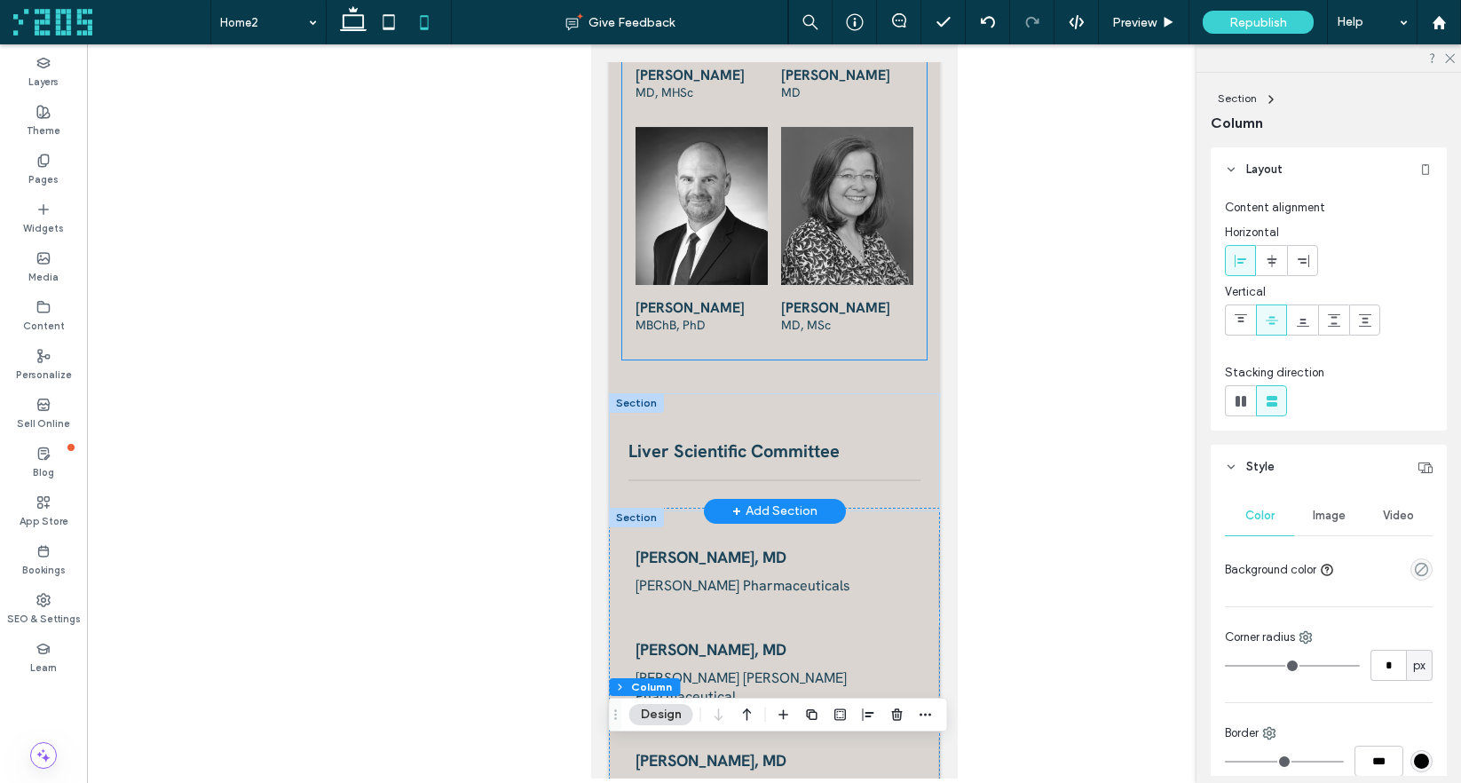
scroll to position [3042, 0]
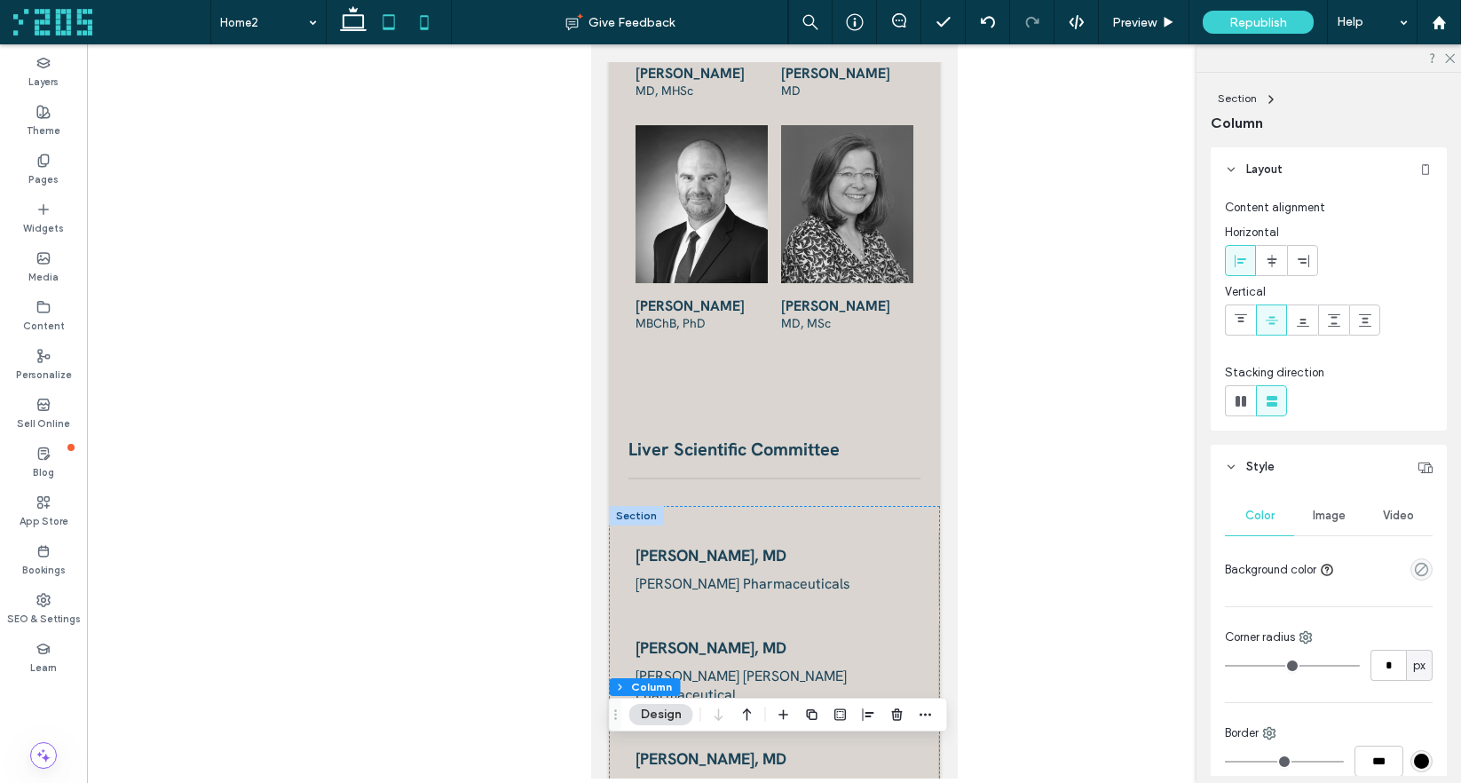
click at [381, 21] on icon at bounding box center [388, 21] width 35 height 35
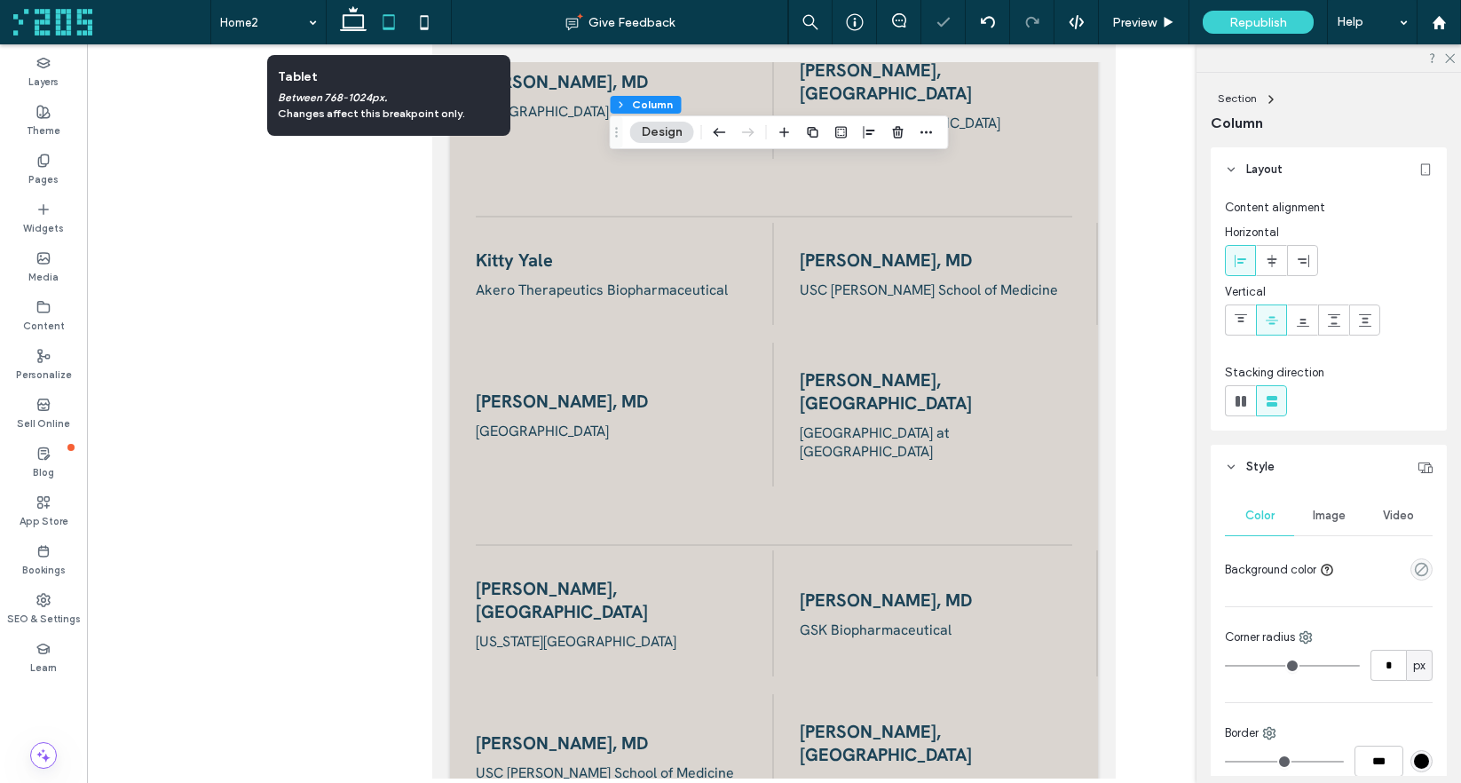
type input "***"
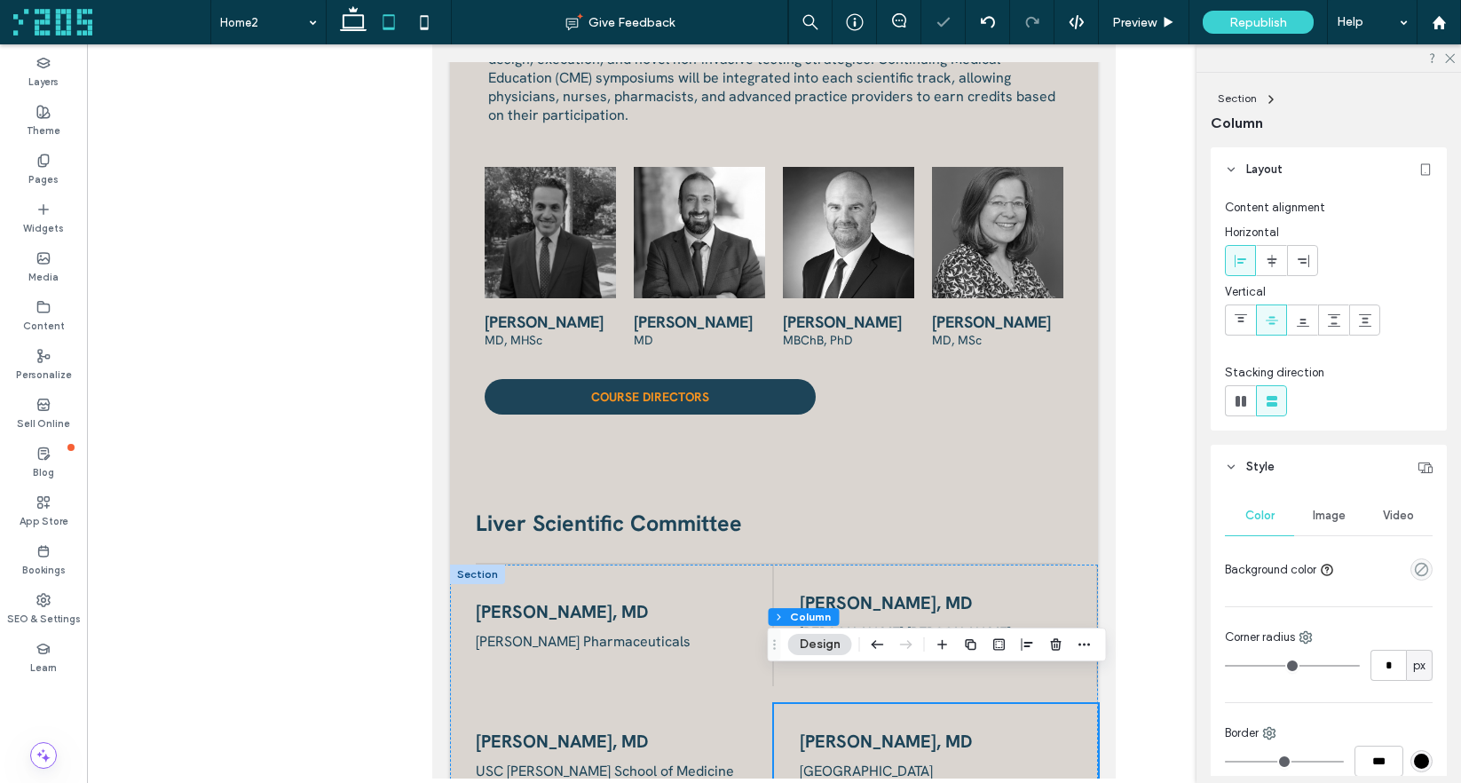
scroll to position [1565, 0]
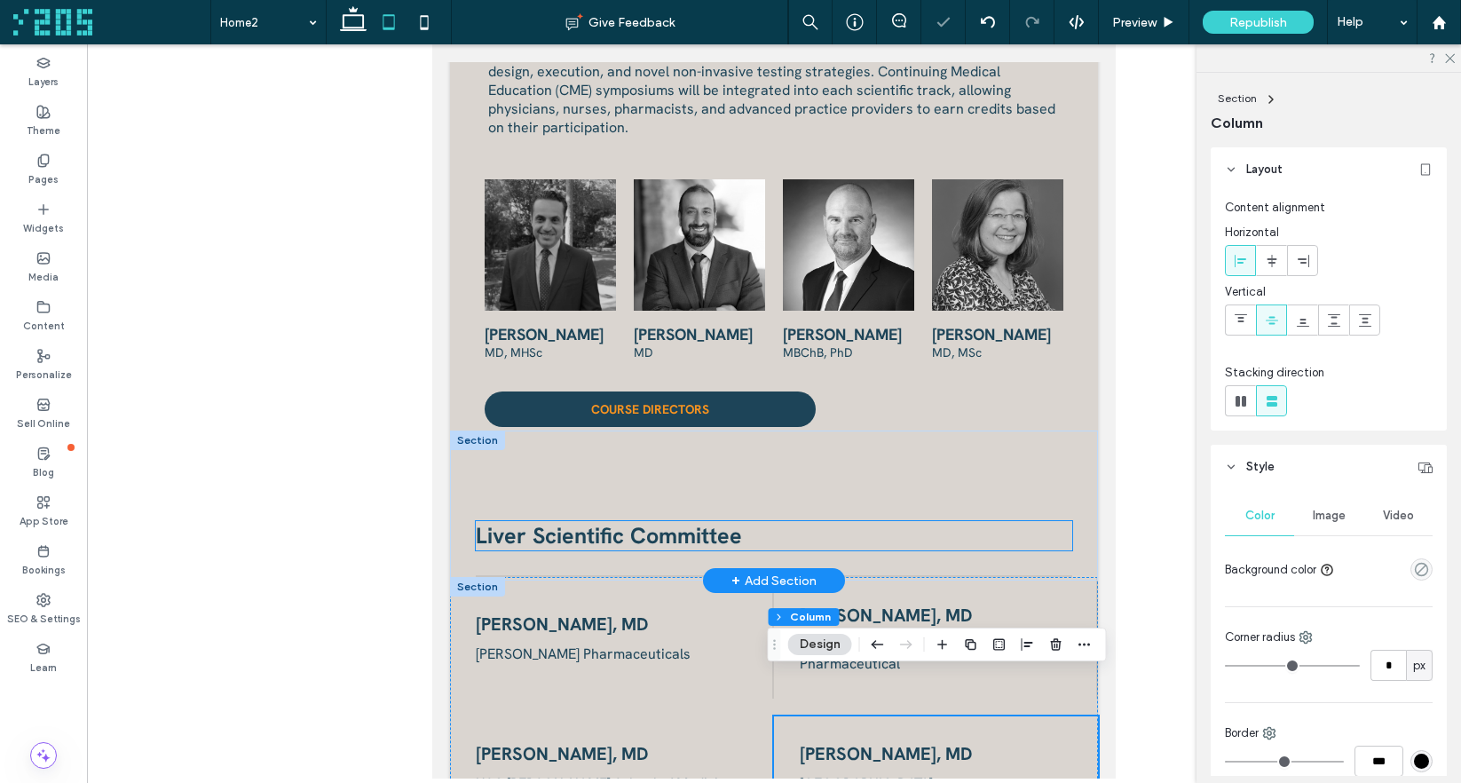
click at [716, 521] on span "Liver Scientific Committee" at bounding box center [609, 535] width 266 height 29
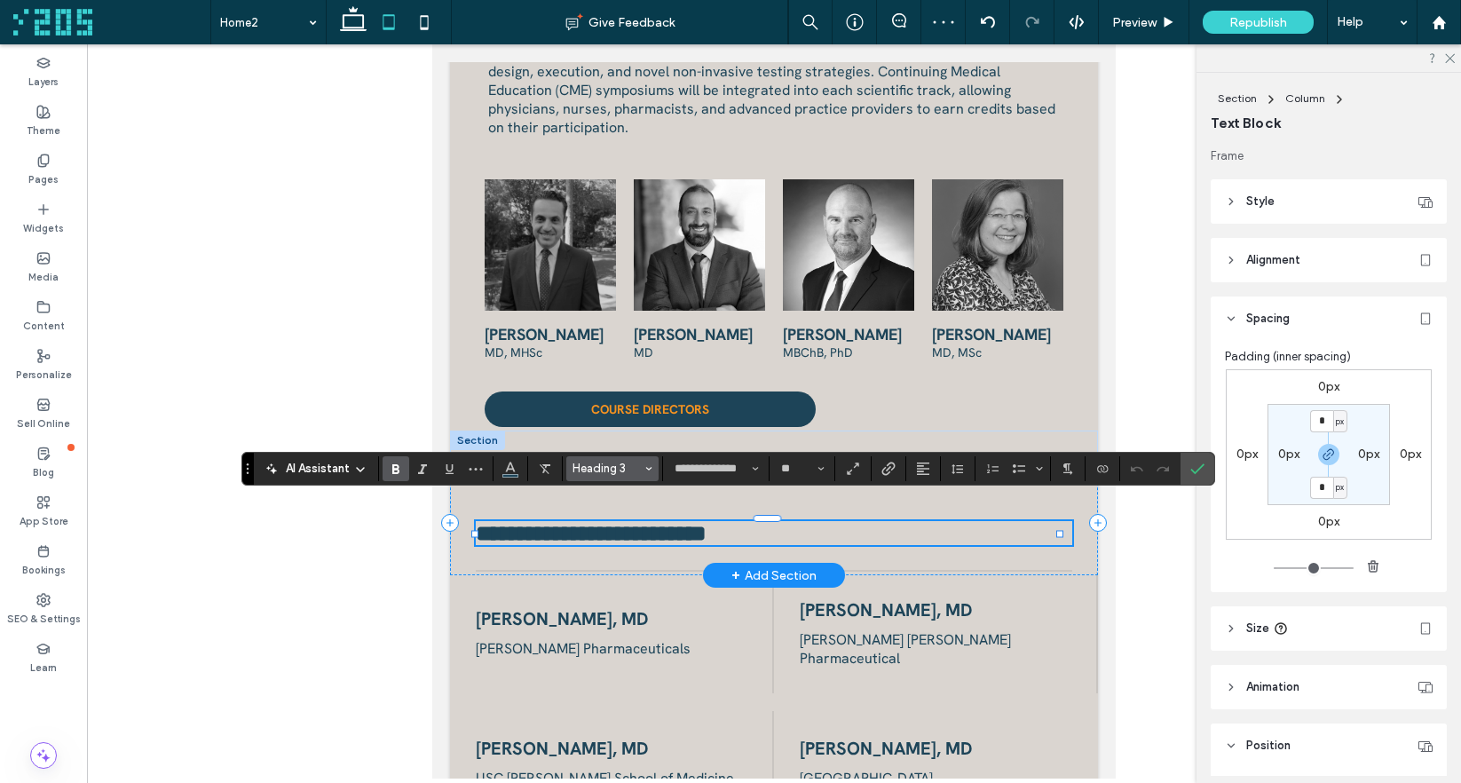
click at [614, 470] on span "Heading 3" at bounding box center [606, 467] width 69 height 13
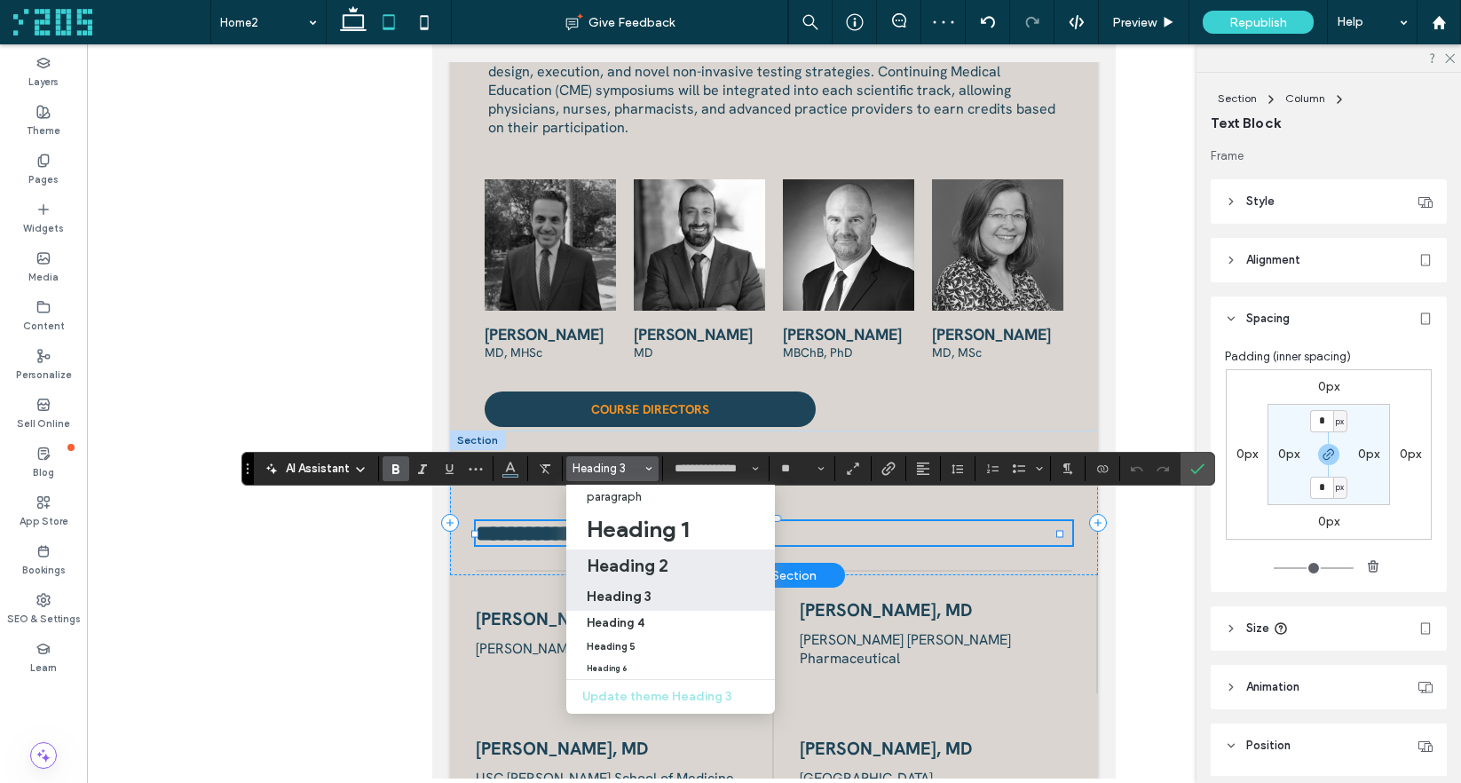
drag, startPoint x: 671, startPoint y: 569, endPoint x: 264, endPoint y: 524, distance: 408.9
click at [671, 569] on div "Heading 2" at bounding box center [671, 565] width 169 height 21
type input "**********"
type input "**"
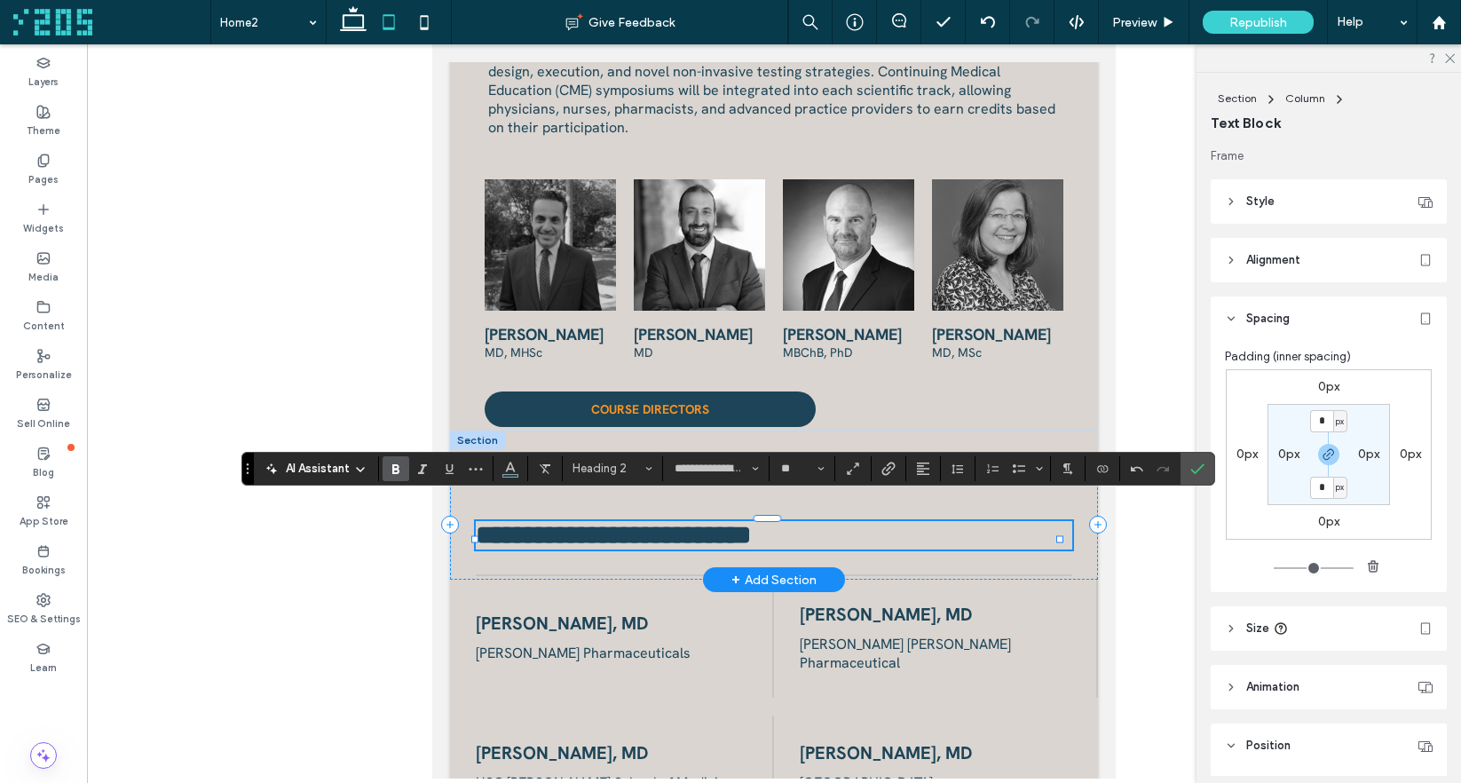
drag, startPoint x: 1194, startPoint y: 469, endPoint x: 1197, endPoint y: 175, distance: 293.7
click at [1195, 467] on icon "Confirm" at bounding box center [1197, 468] width 14 height 14
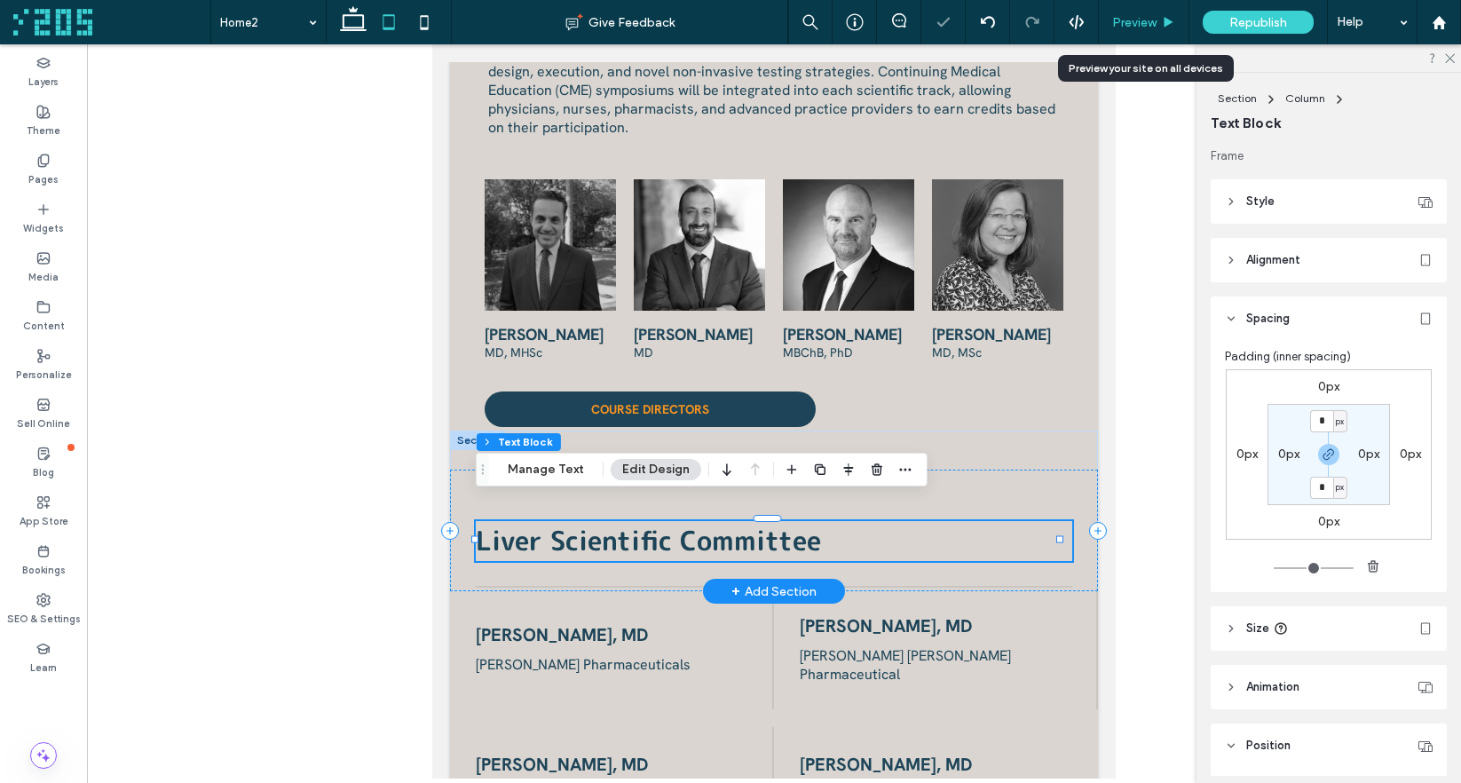
click at [1139, 24] on span "Preview" at bounding box center [1134, 22] width 44 height 15
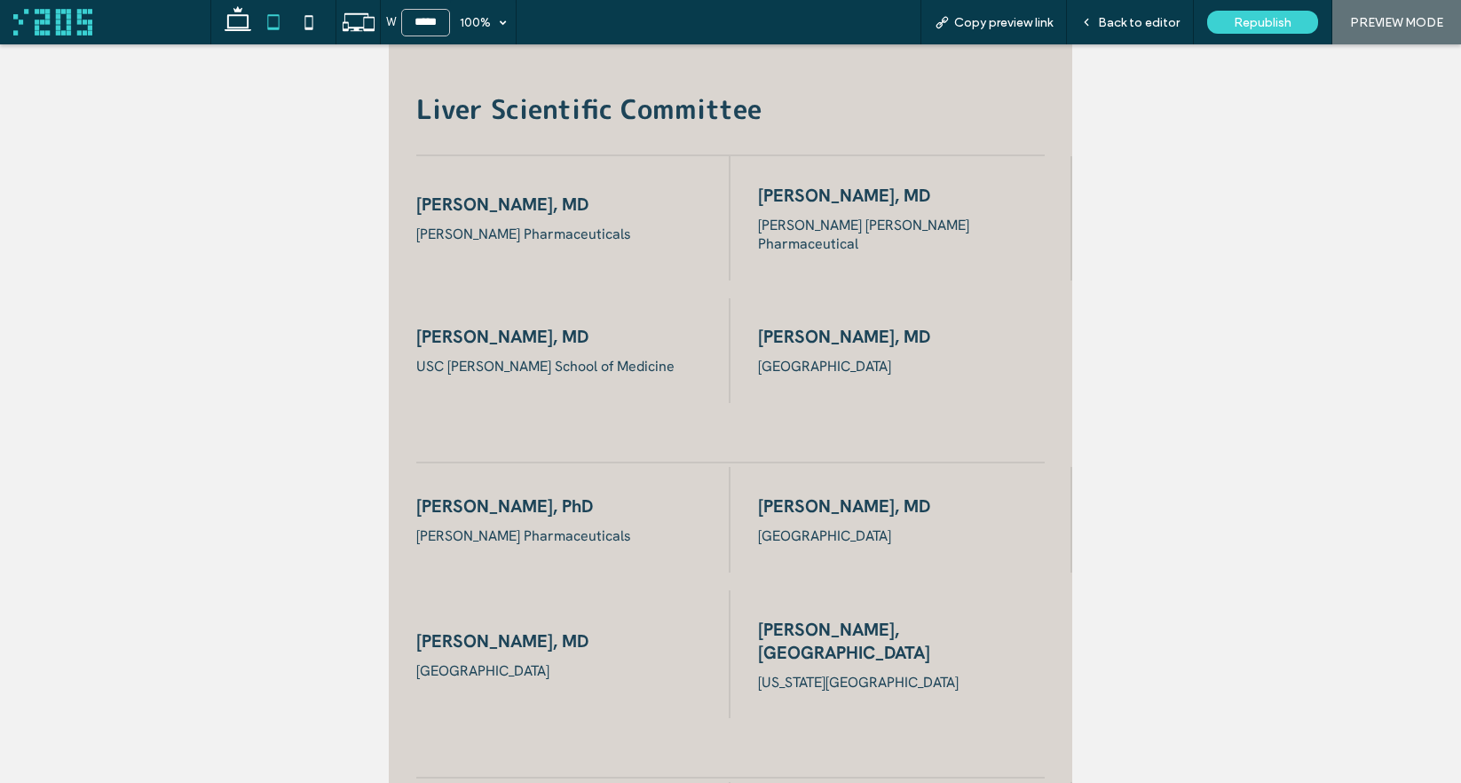
scroll to position [1973, 0]
click at [1090, 16] on icon at bounding box center [1086, 22] width 12 height 12
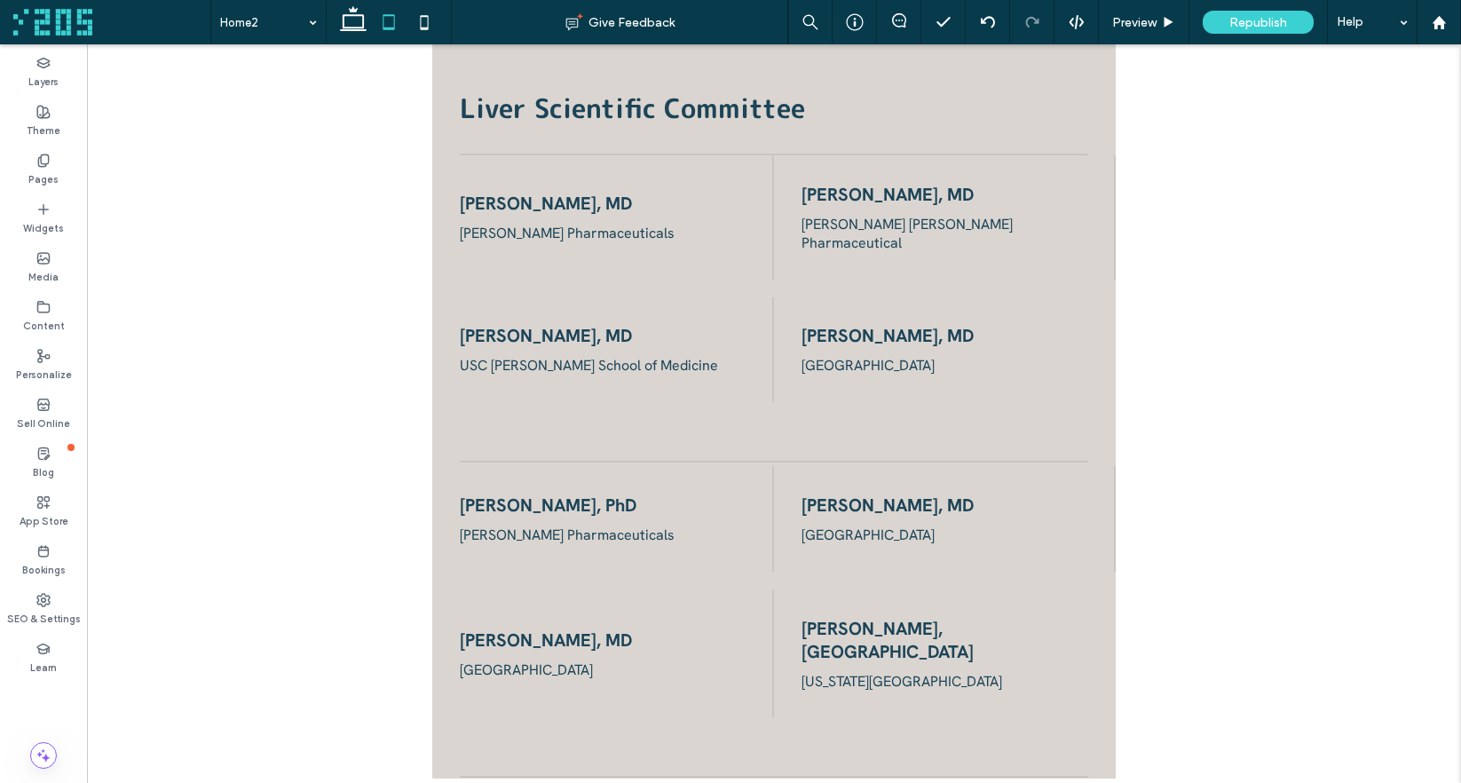
scroll to position [1998, 0]
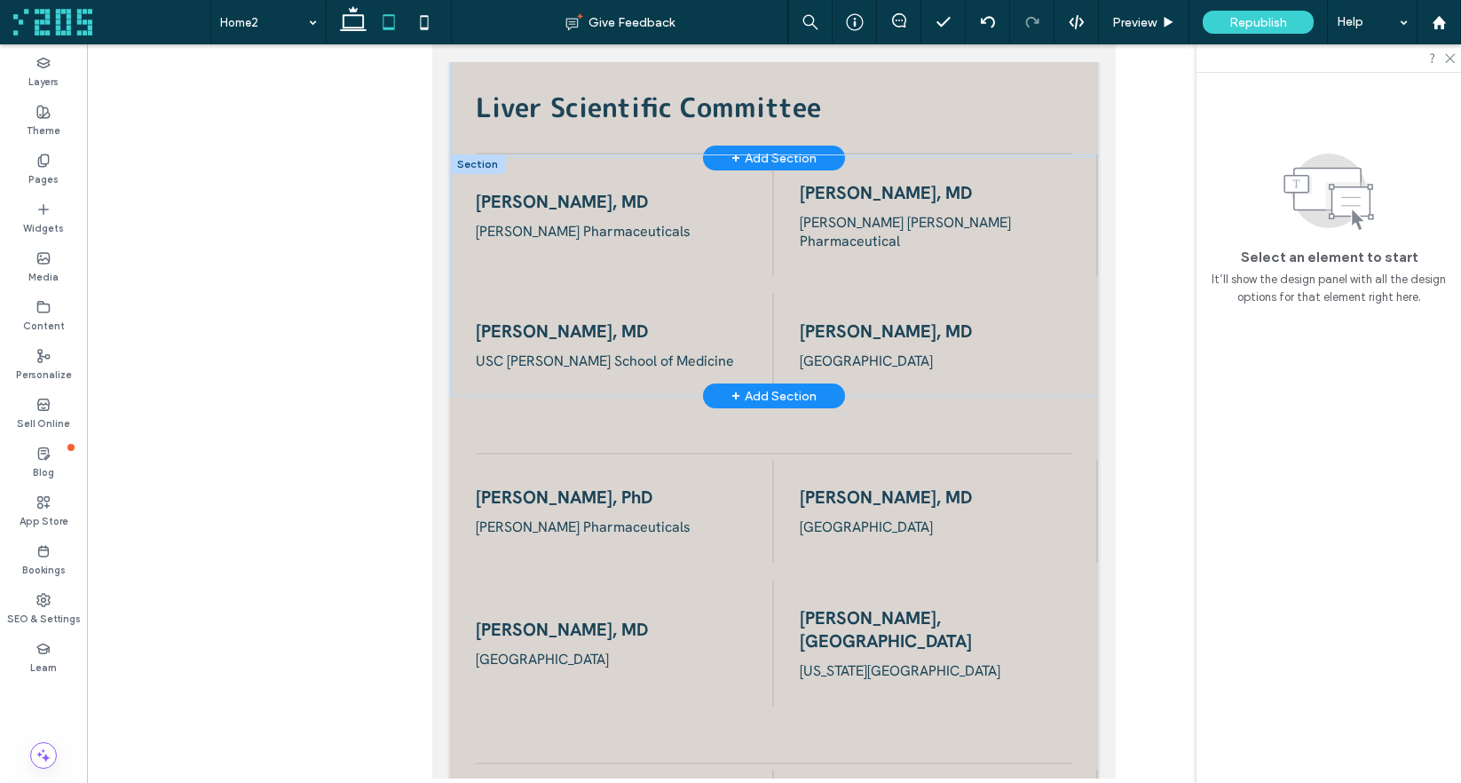
click at [477, 154] on div at bounding box center [477, 164] width 55 height 20
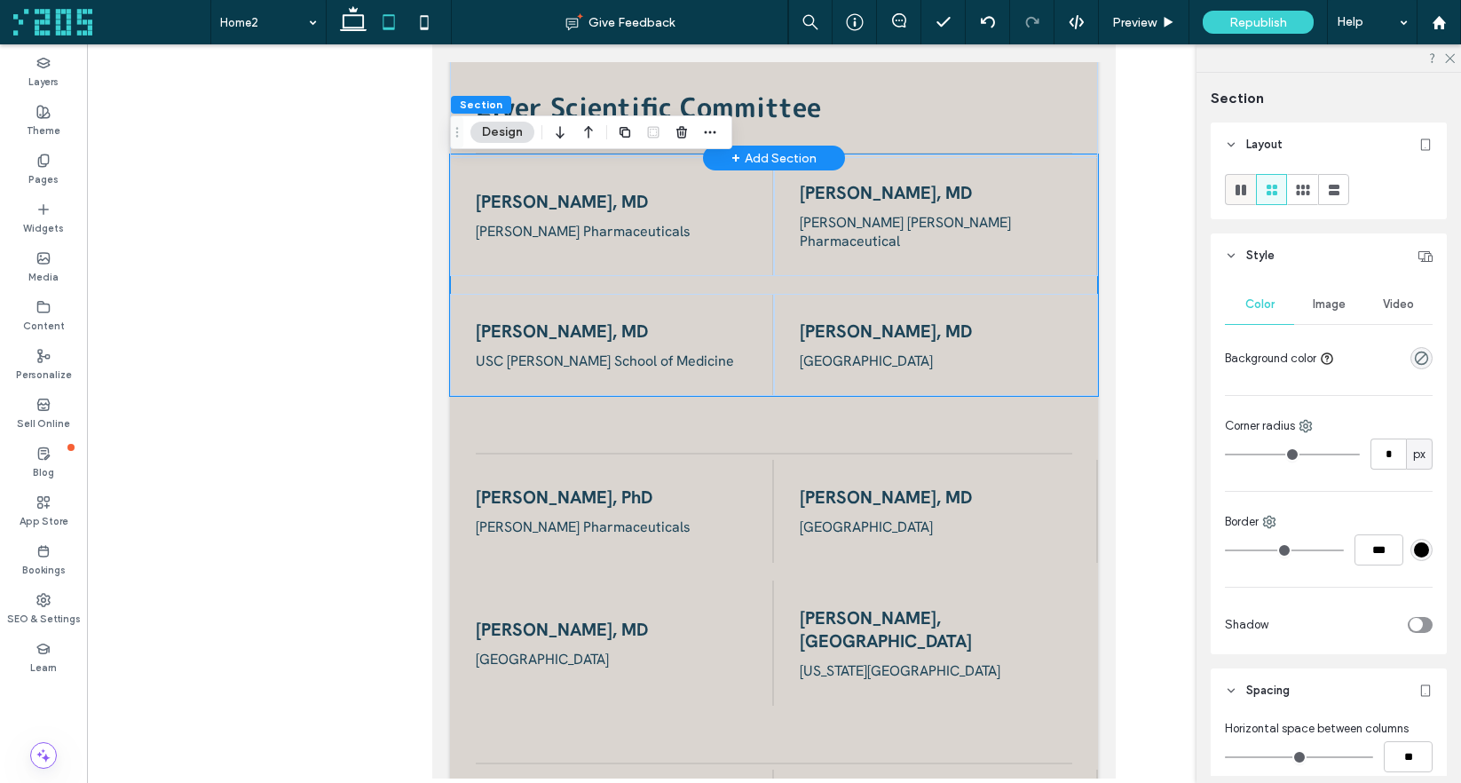
click at [1246, 193] on icon at bounding box center [1241, 190] width 18 height 18
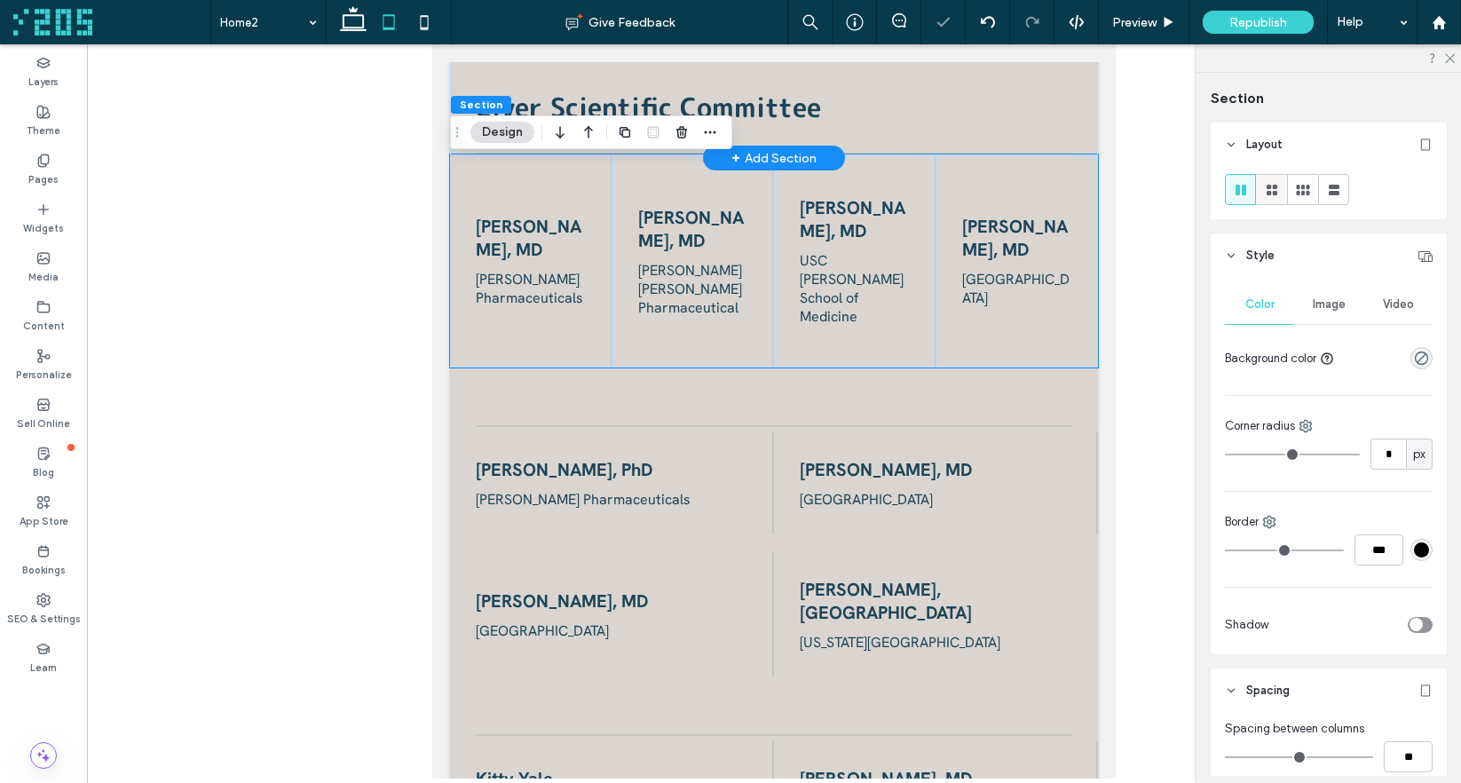
click at [1266, 192] on use at bounding box center [1271, 190] width 11 height 11
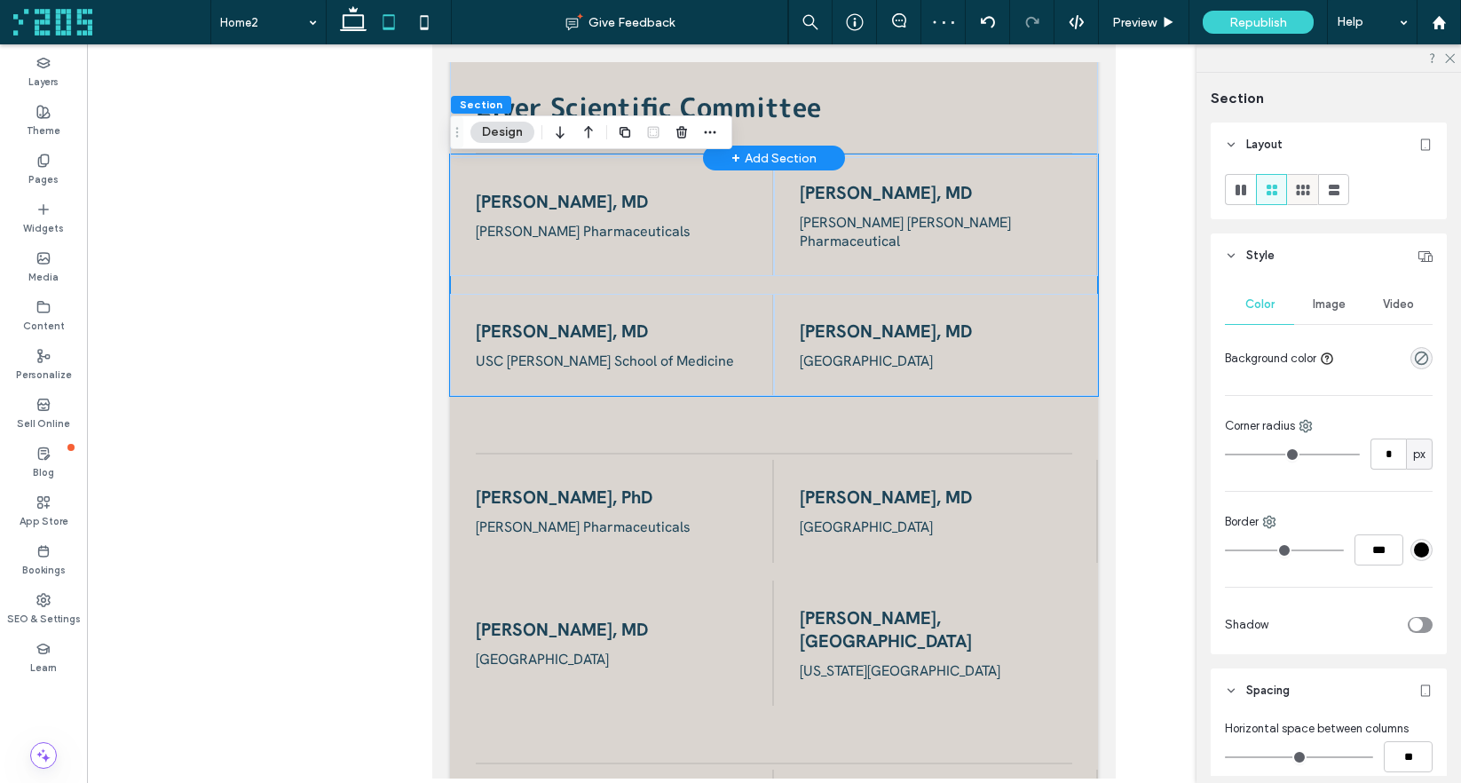
click at [1300, 194] on icon at bounding box center [1303, 190] width 18 height 18
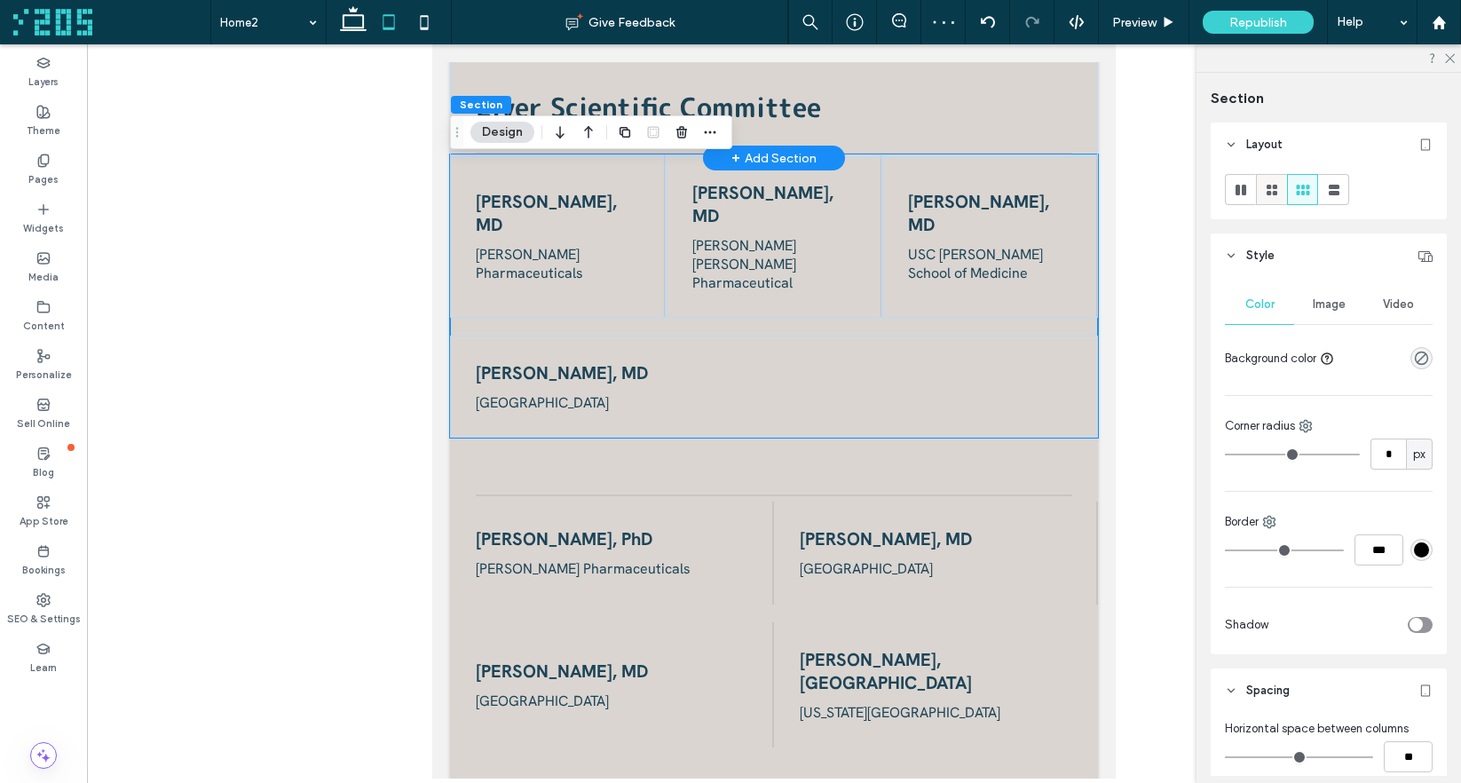
click at [1271, 190] on icon at bounding box center [1272, 190] width 18 height 18
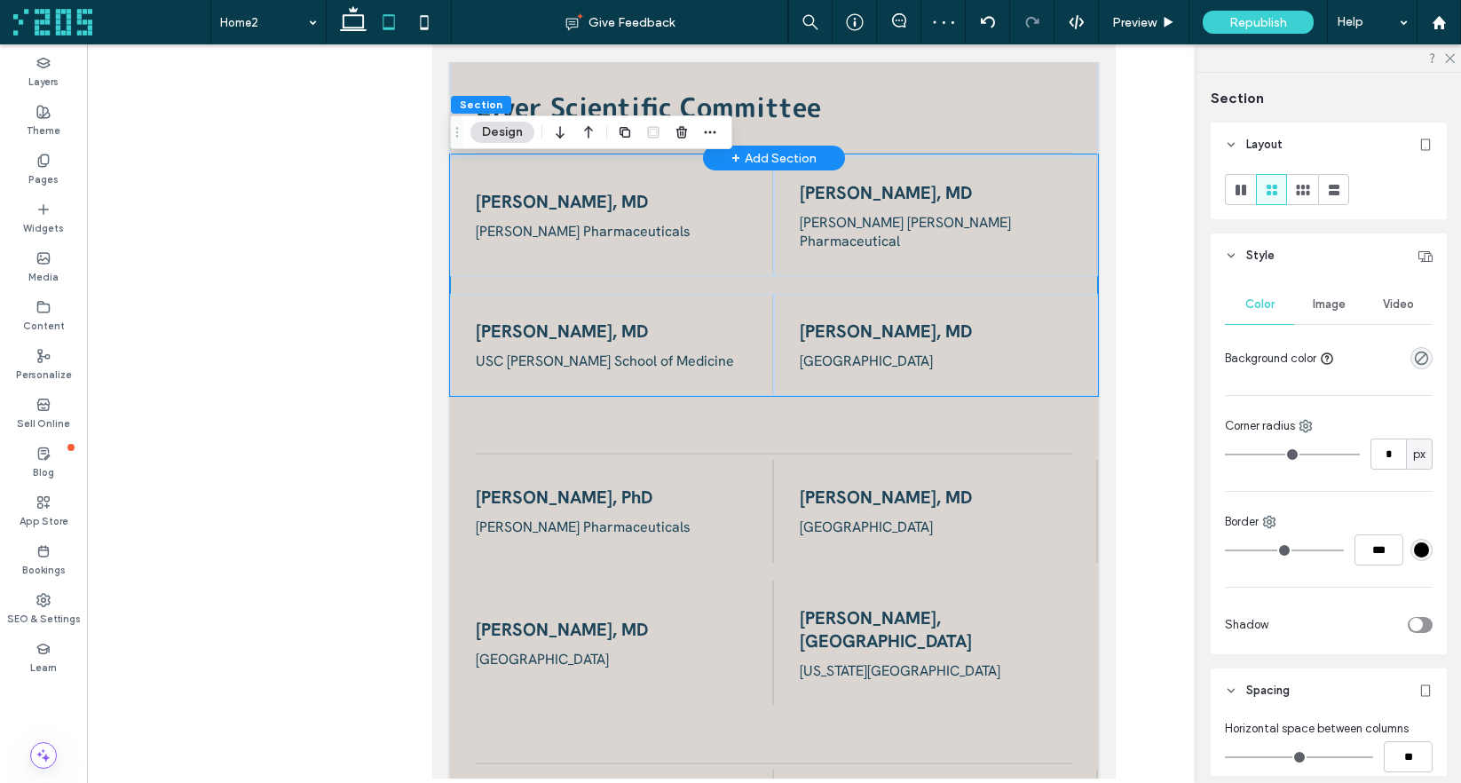
click at [382, 235] on div at bounding box center [774, 411] width 1374 height 734
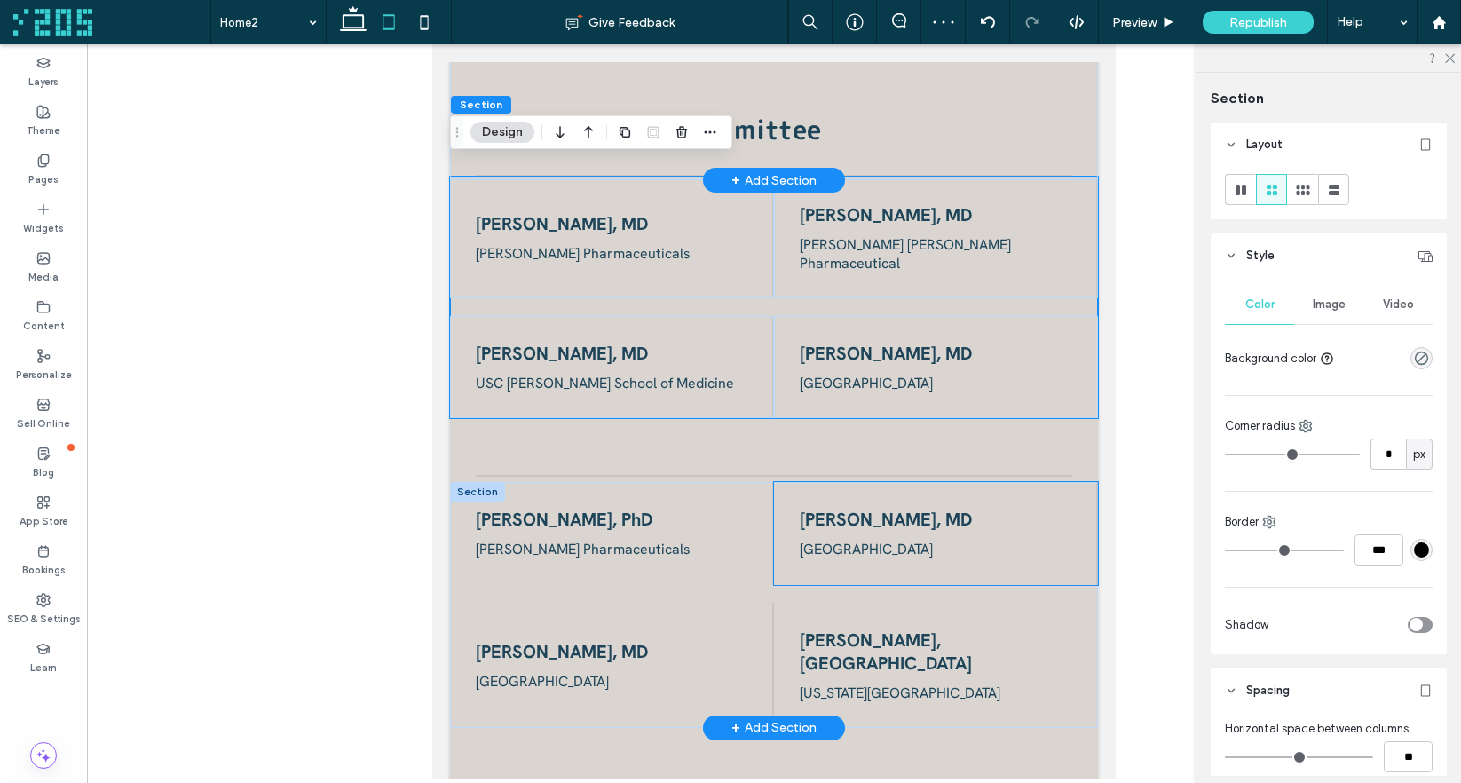
scroll to position [1975, 0]
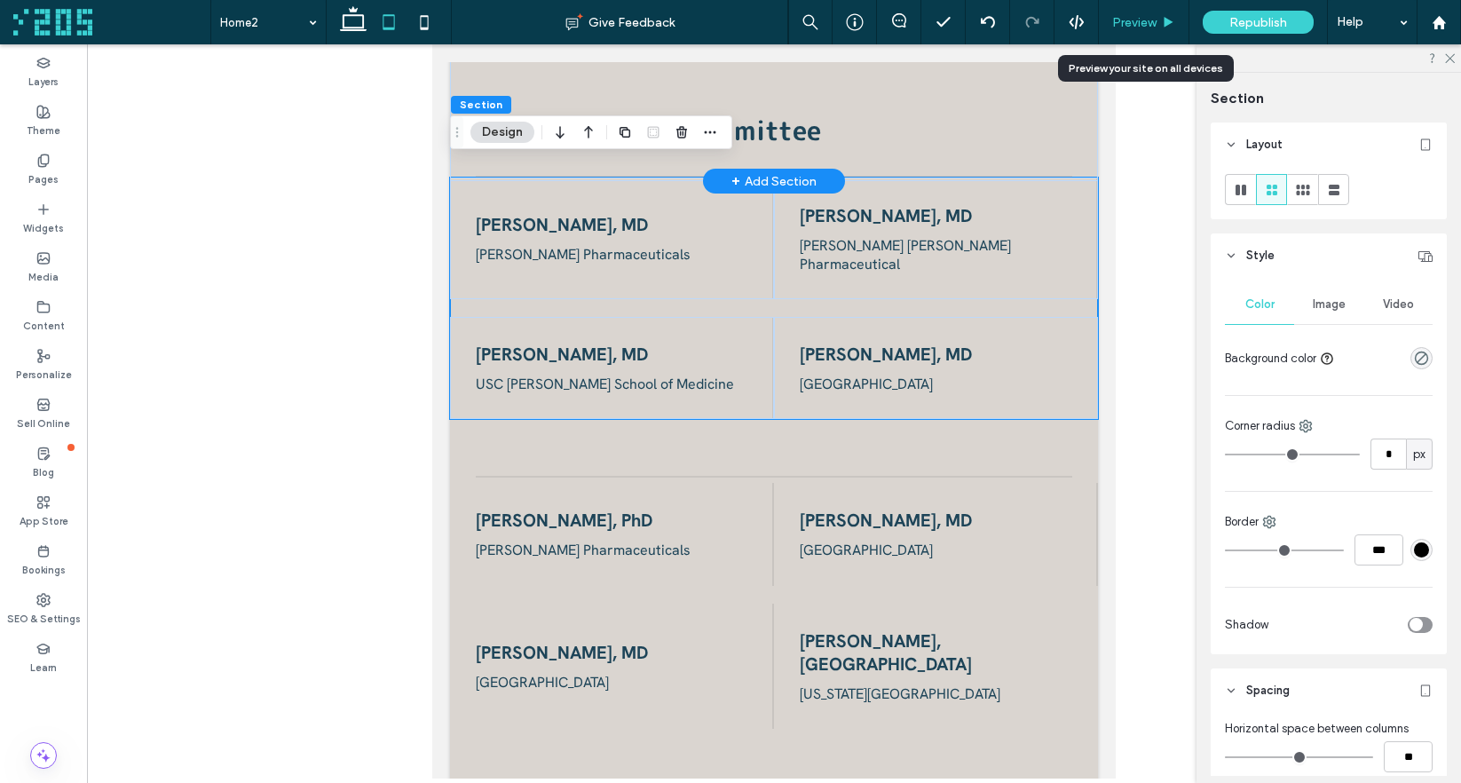
click at [1152, 23] on span "Preview" at bounding box center [1134, 22] width 44 height 15
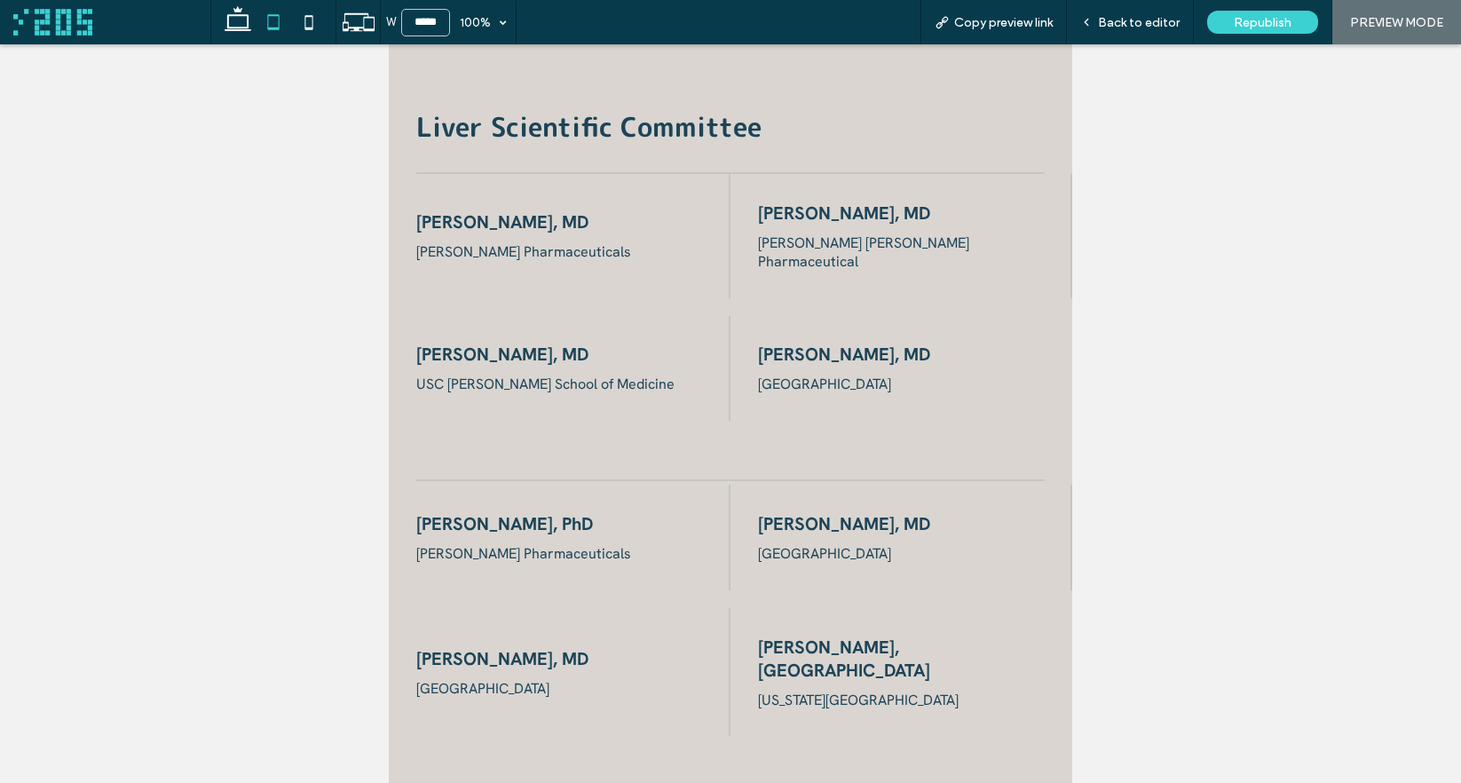
scroll to position [1995, 0]
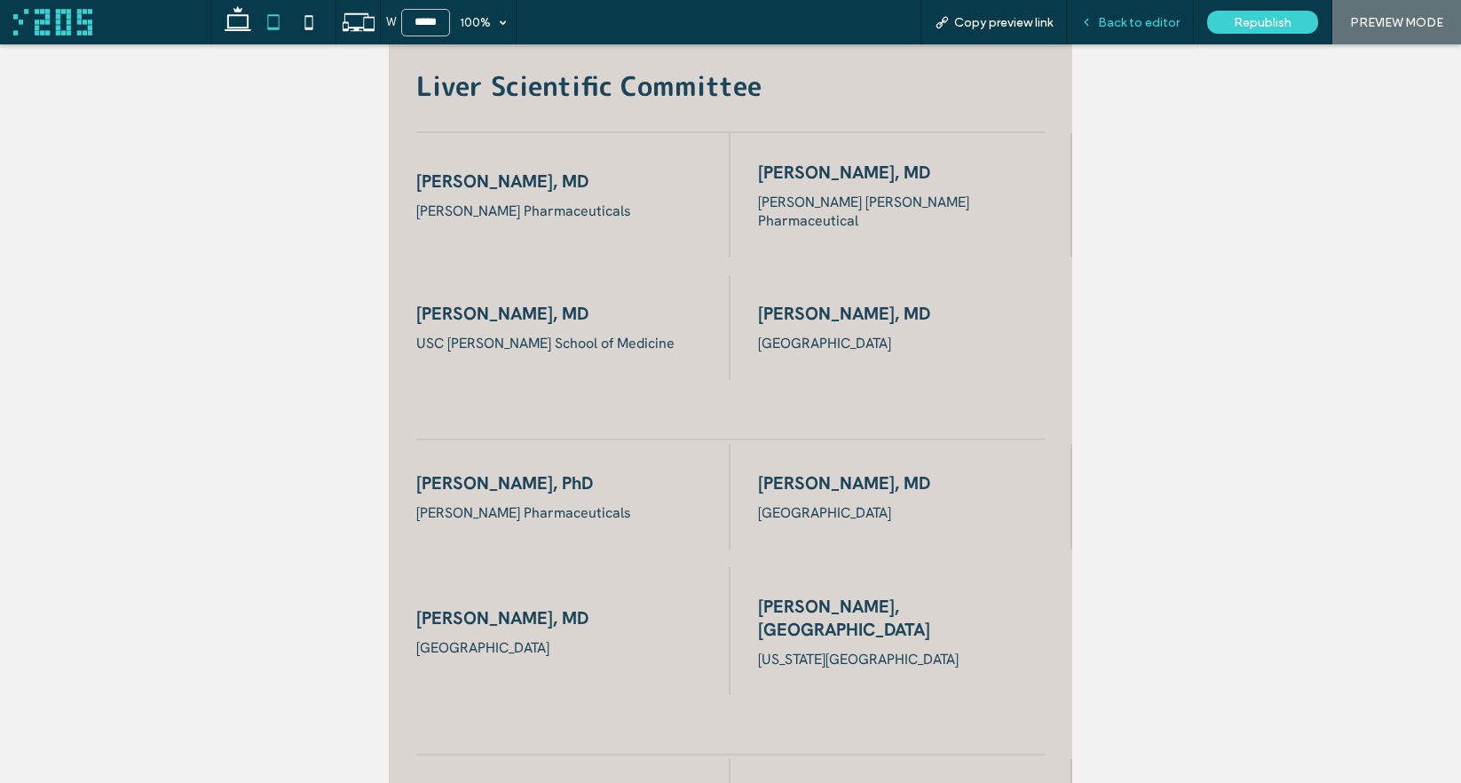
click at [1103, 20] on span "Back to editor" at bounding box center [1139, 22] width 82 height 15
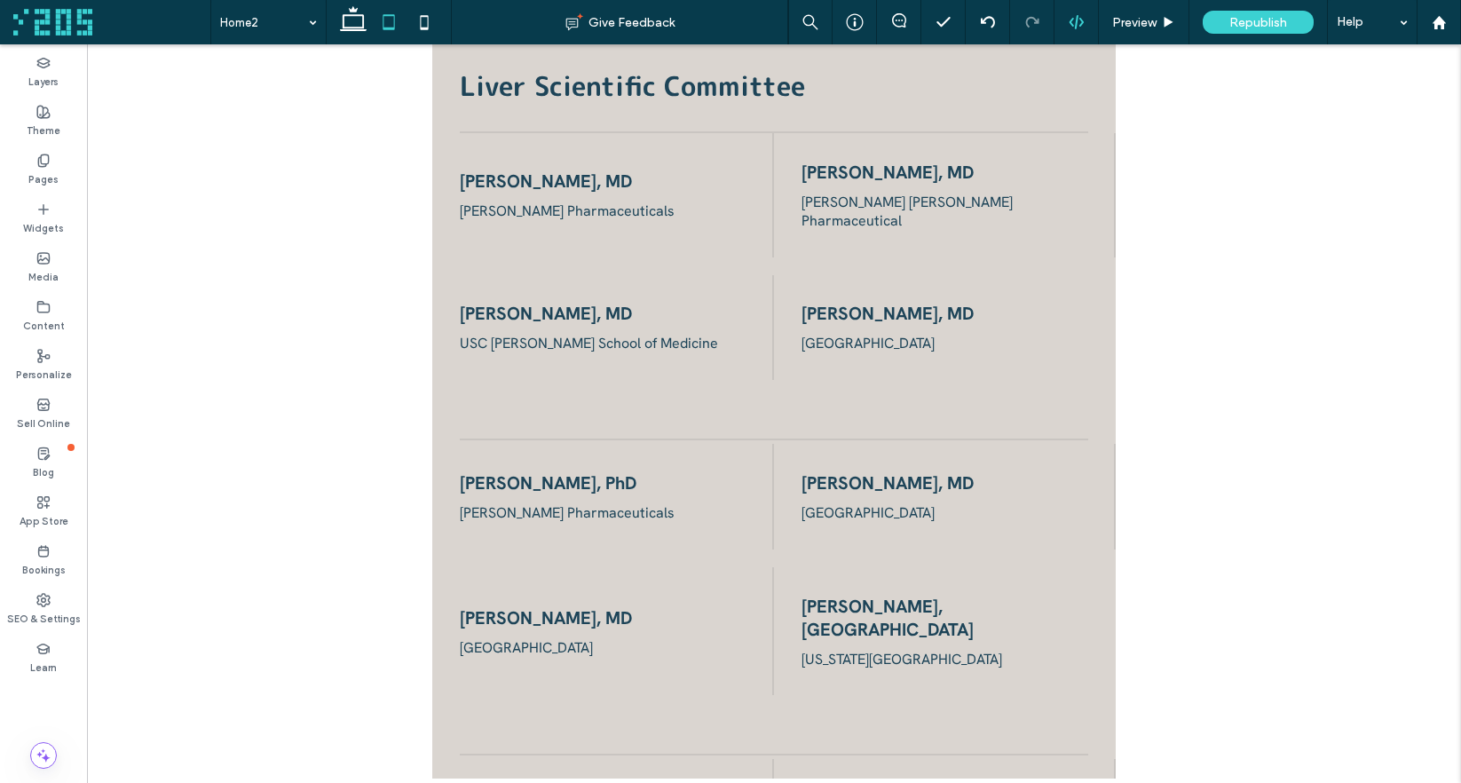
scroll to position [2021, 0]
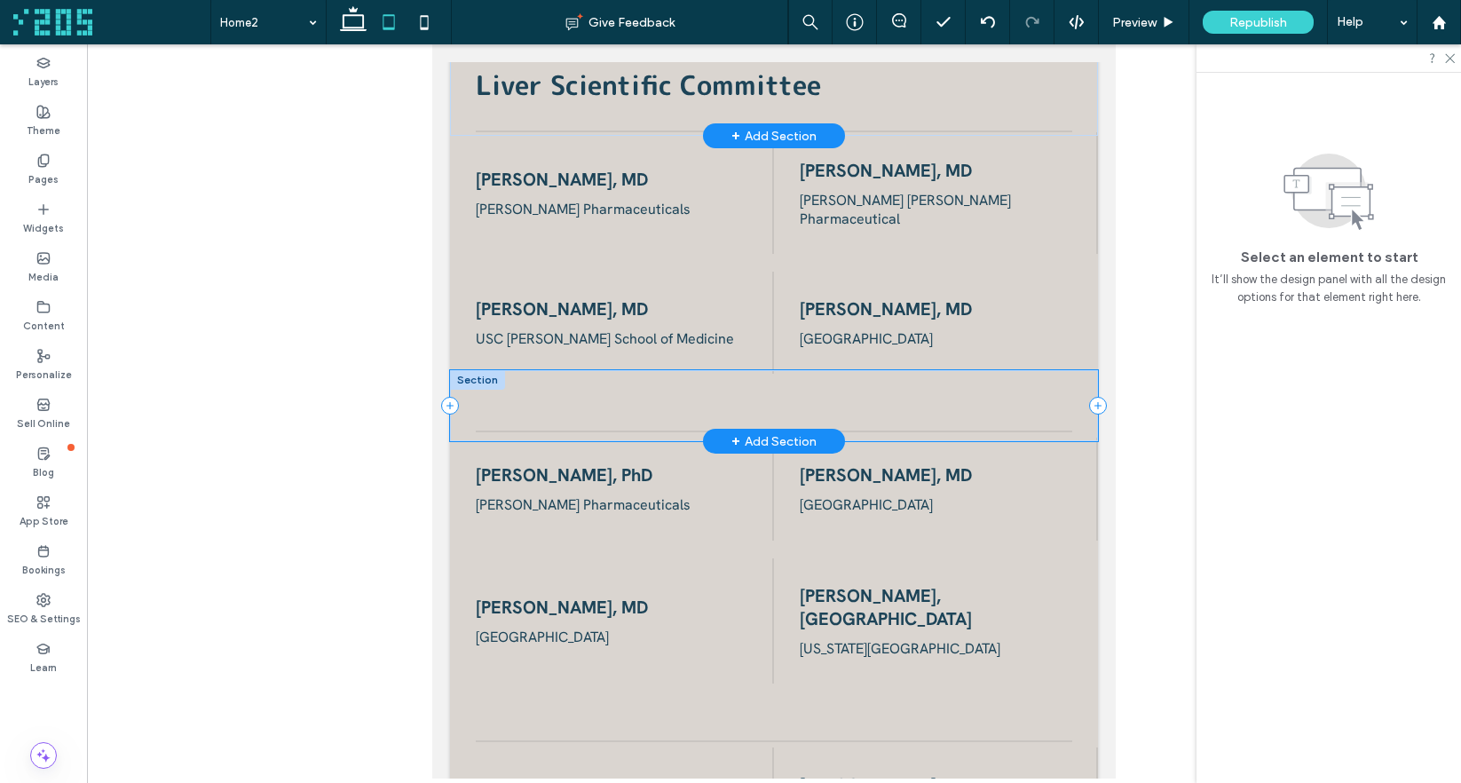
click at [903, 370] on div at bounding box center [774, 405] width 648 height 71
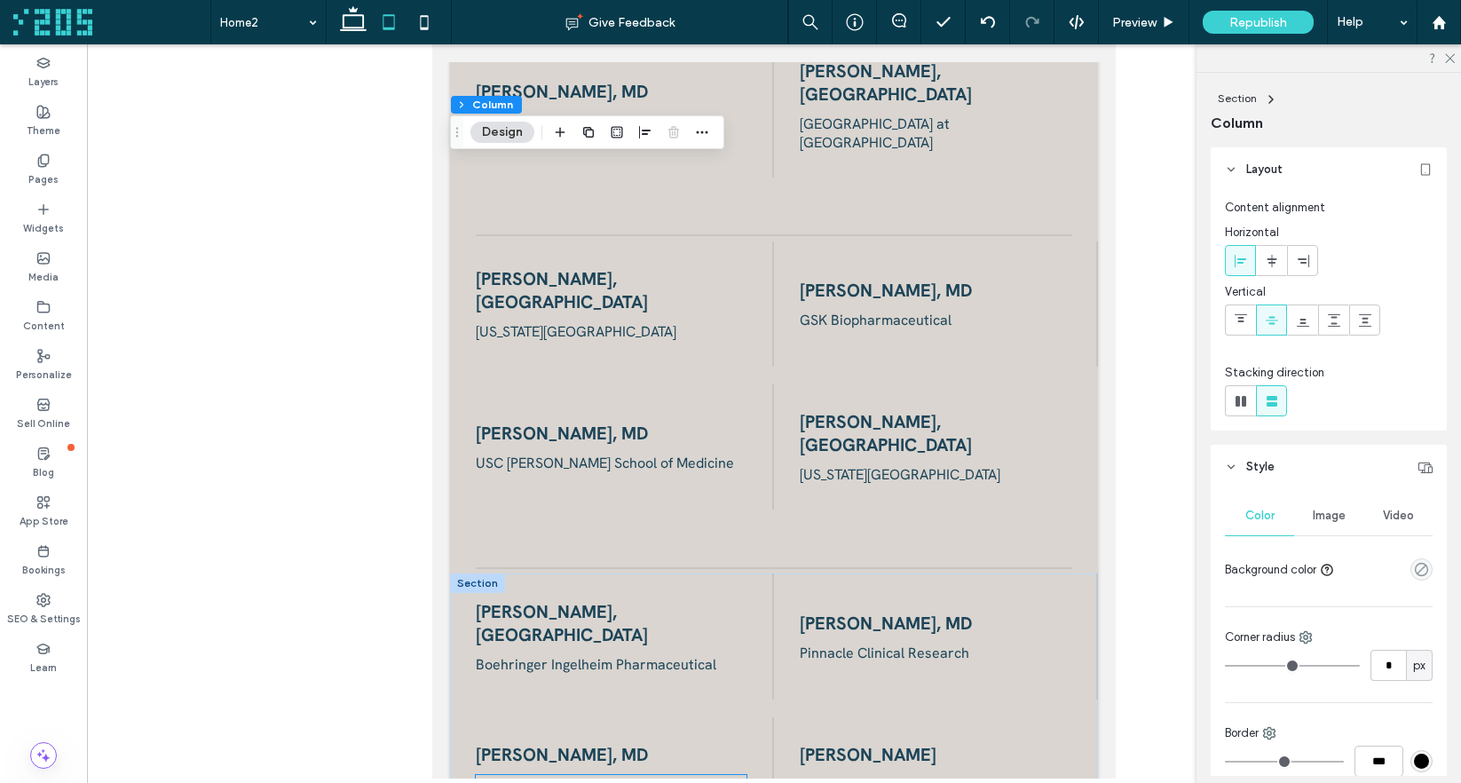
scroll to position [2819, 0]
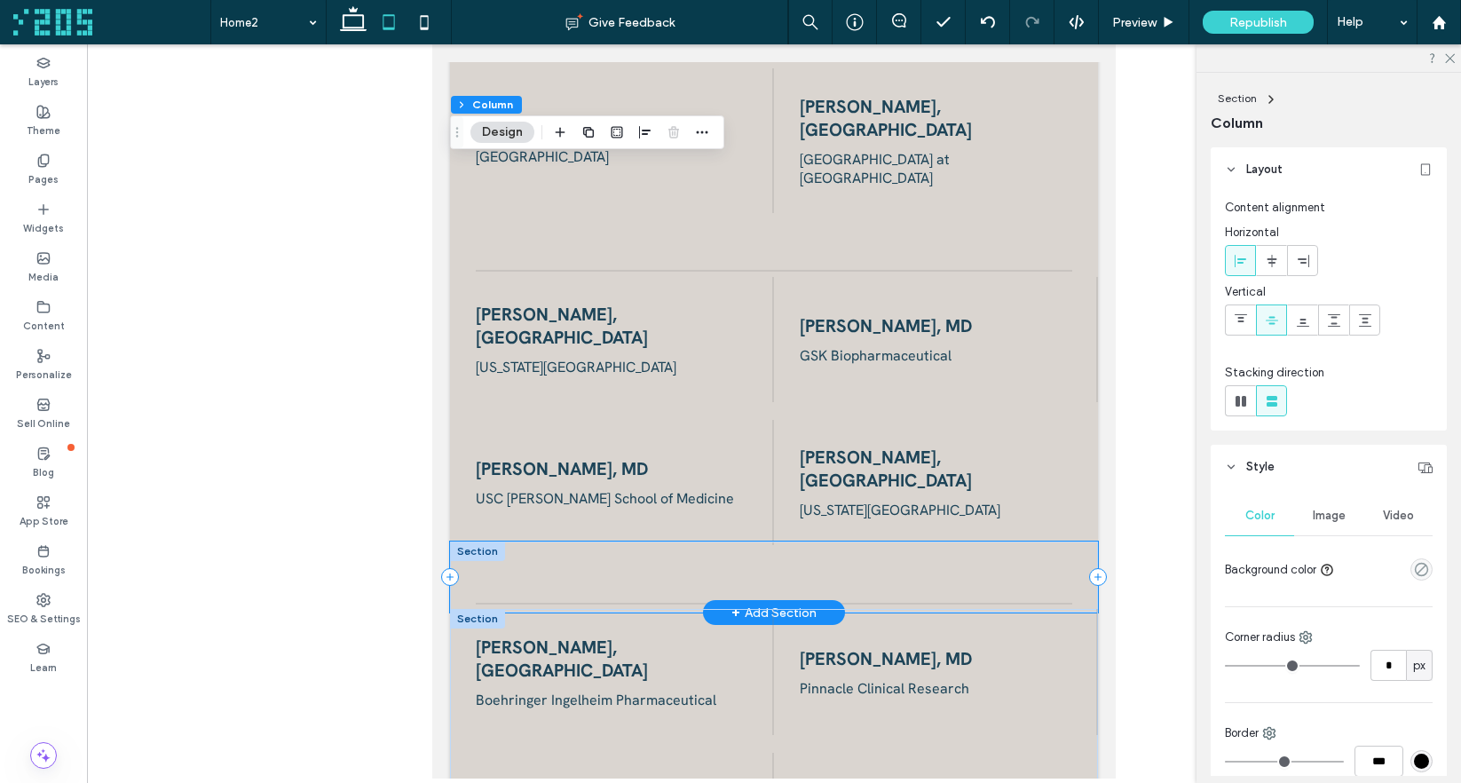
click at [821, 541] on div at bounding box center [774, 576] width 648 height 71
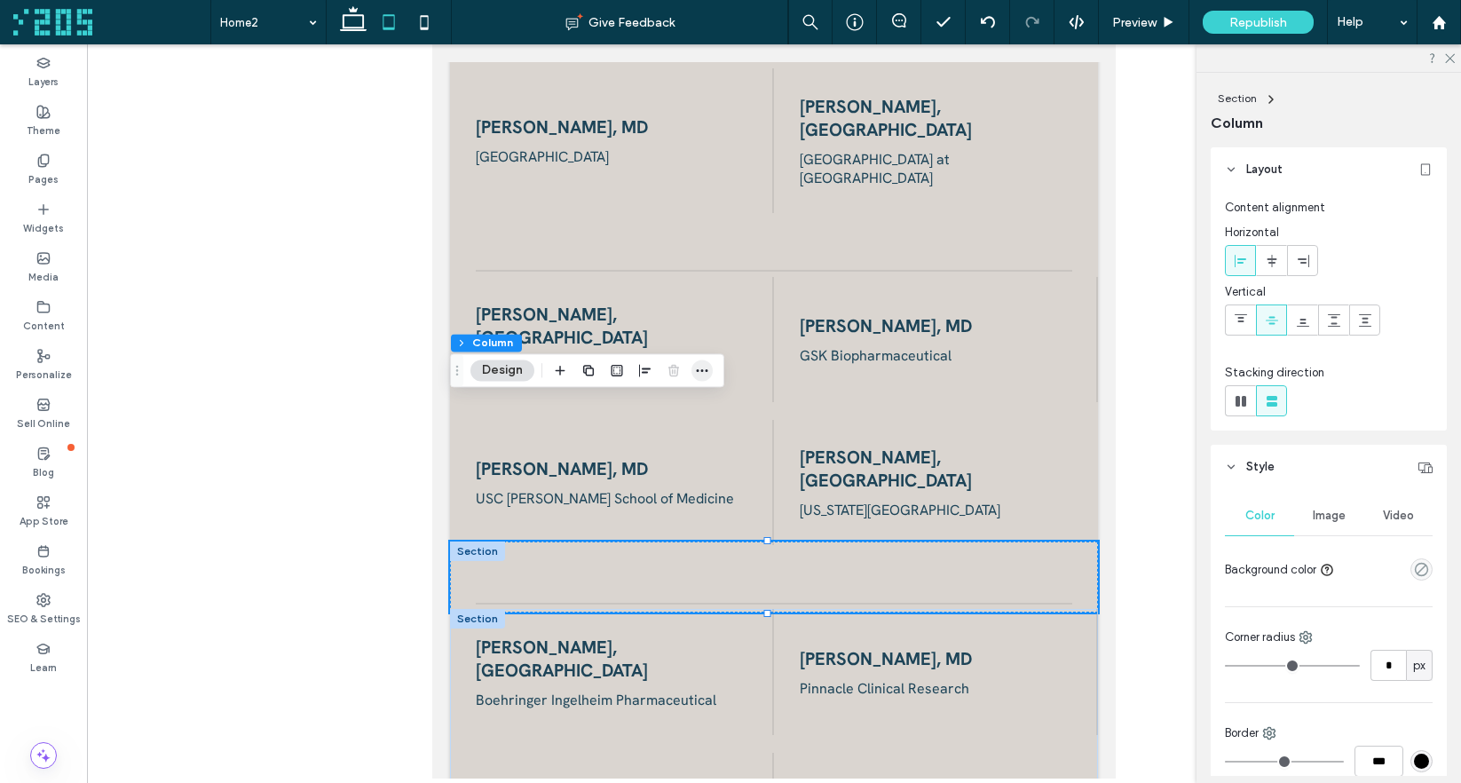
click at [704, 370] on icon "button" at bounding box center [702, 370] width 14 height 14
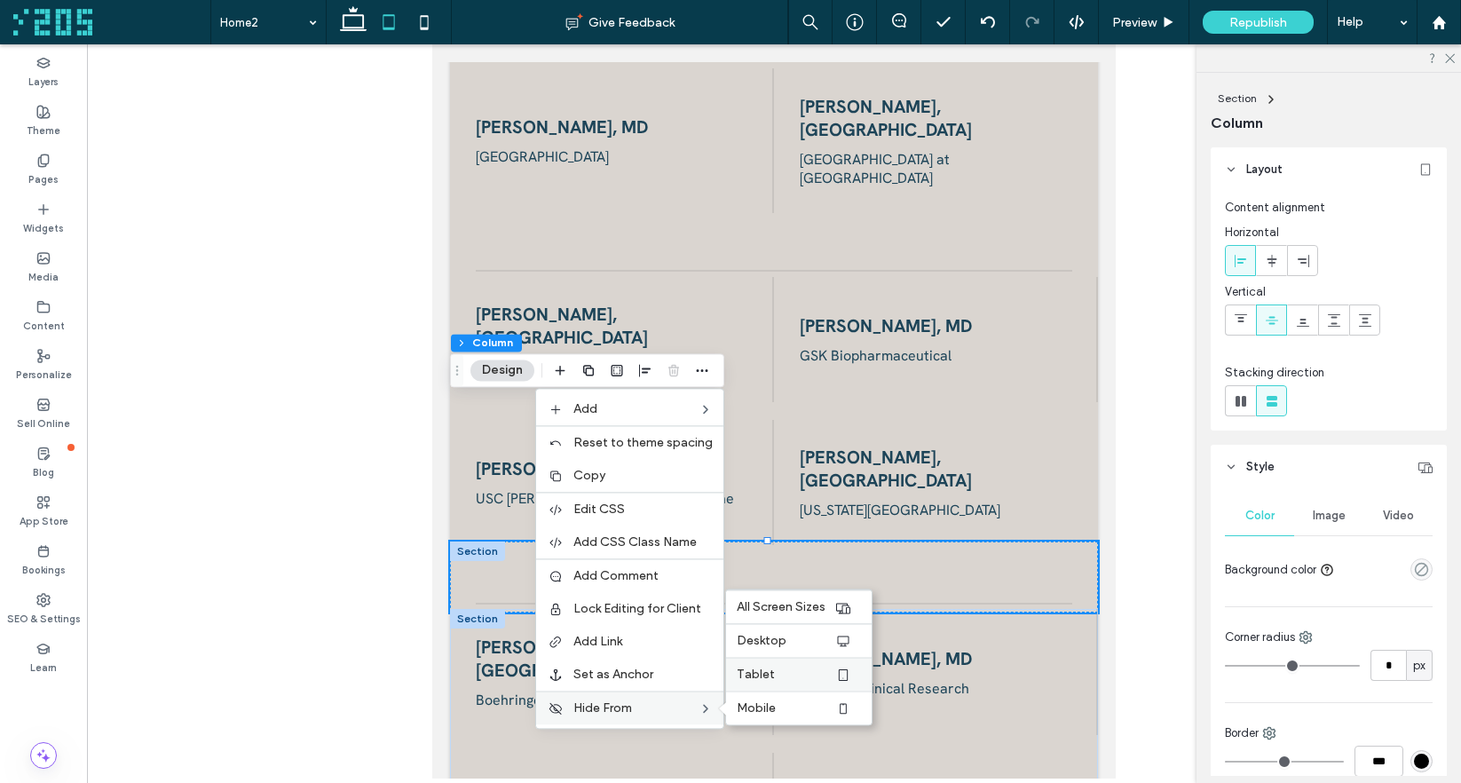
click at [797, 674] on label "Tablet" at bounding box center [786, 673] width 98 height 15
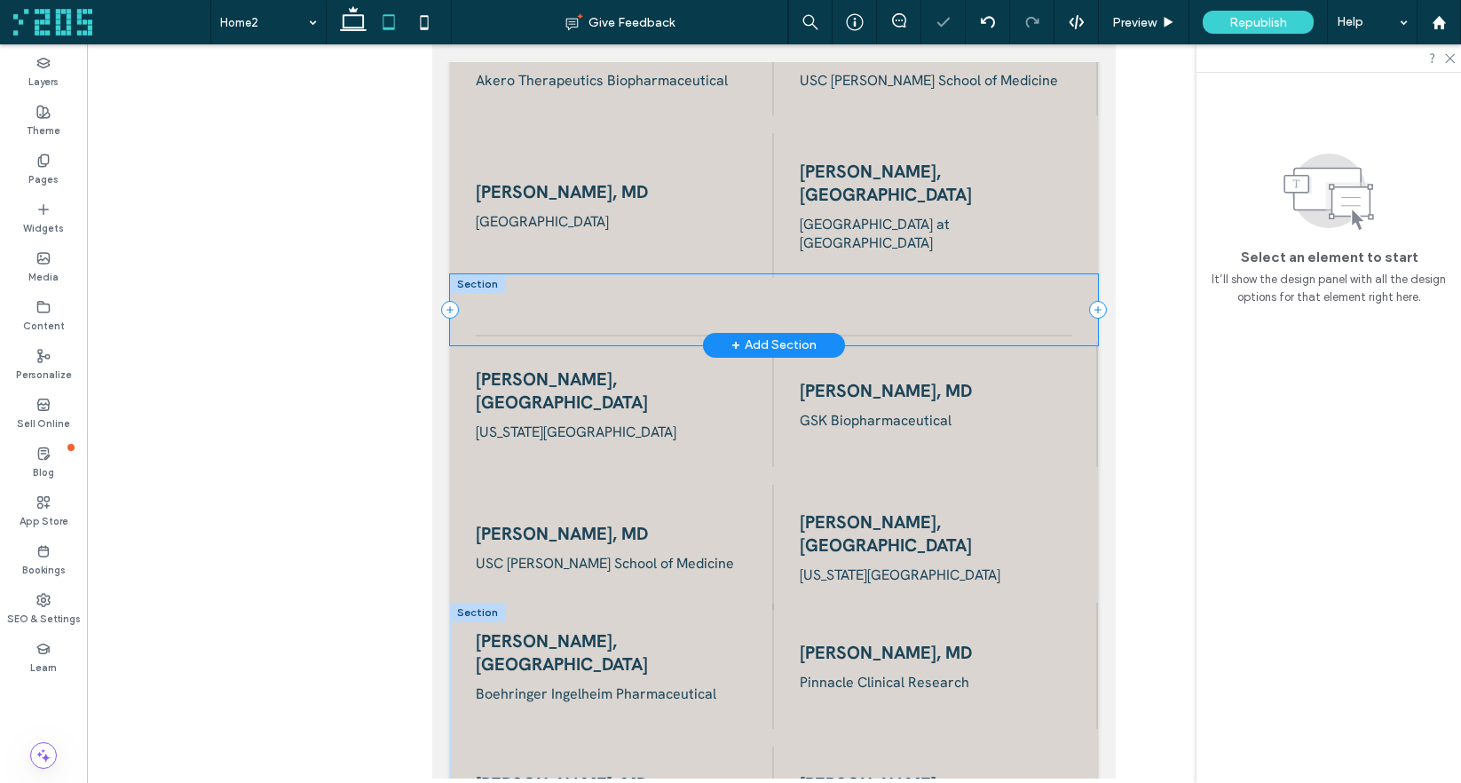
scroll to position [2745, 0]
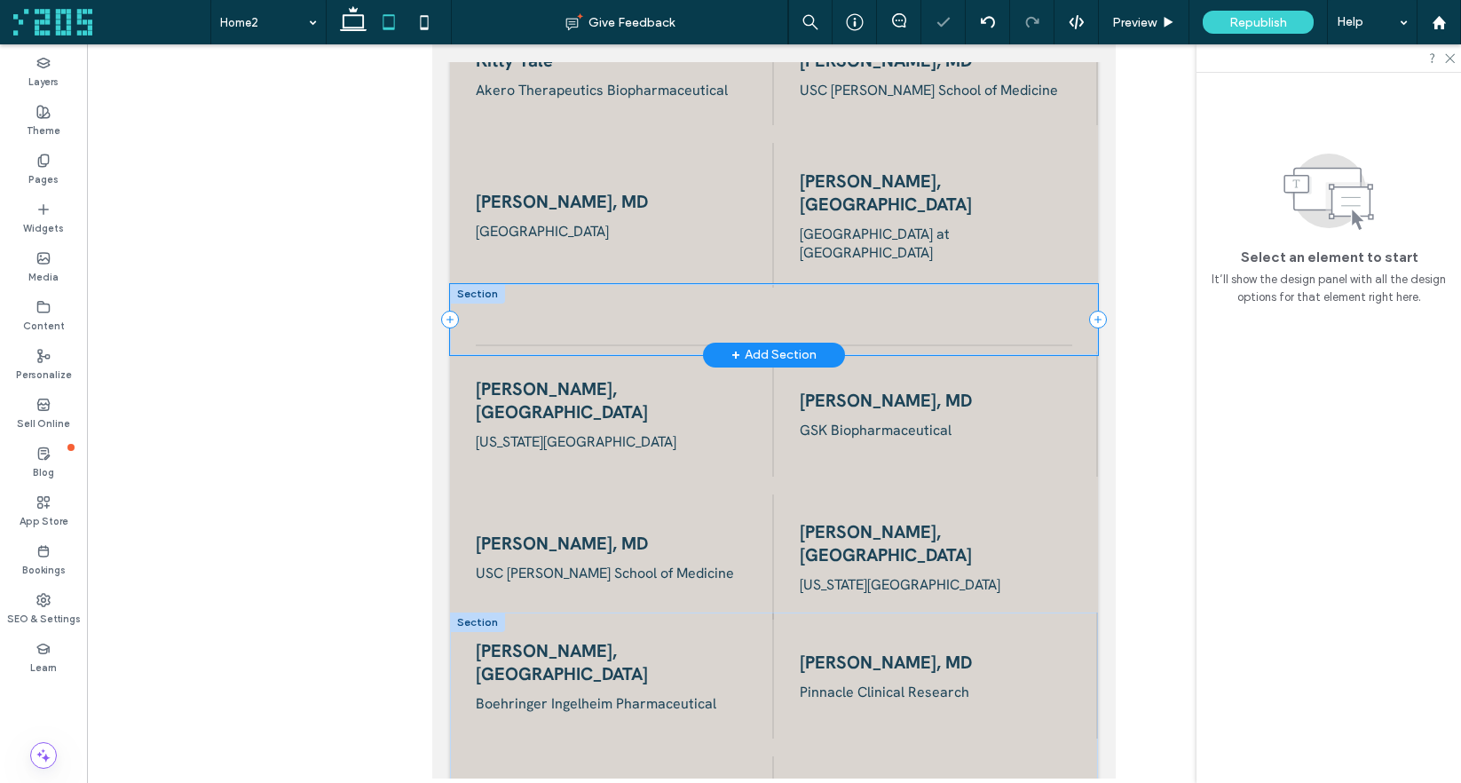
click at [918, 284] on div at bounding box center [774, 319] width 648 height 71
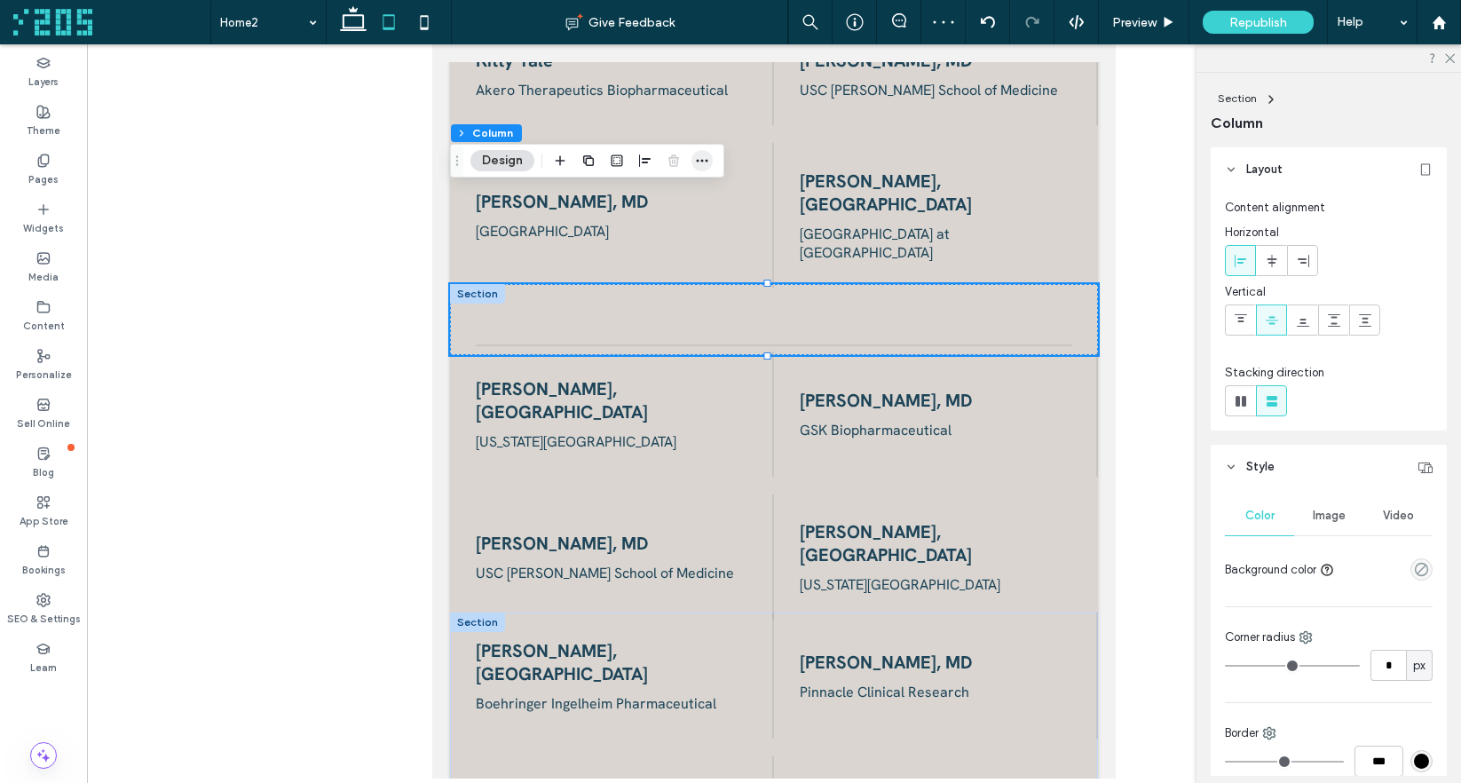
click at [697, 160] on use "button" at bounding box center [703, 161] width 12 height 3
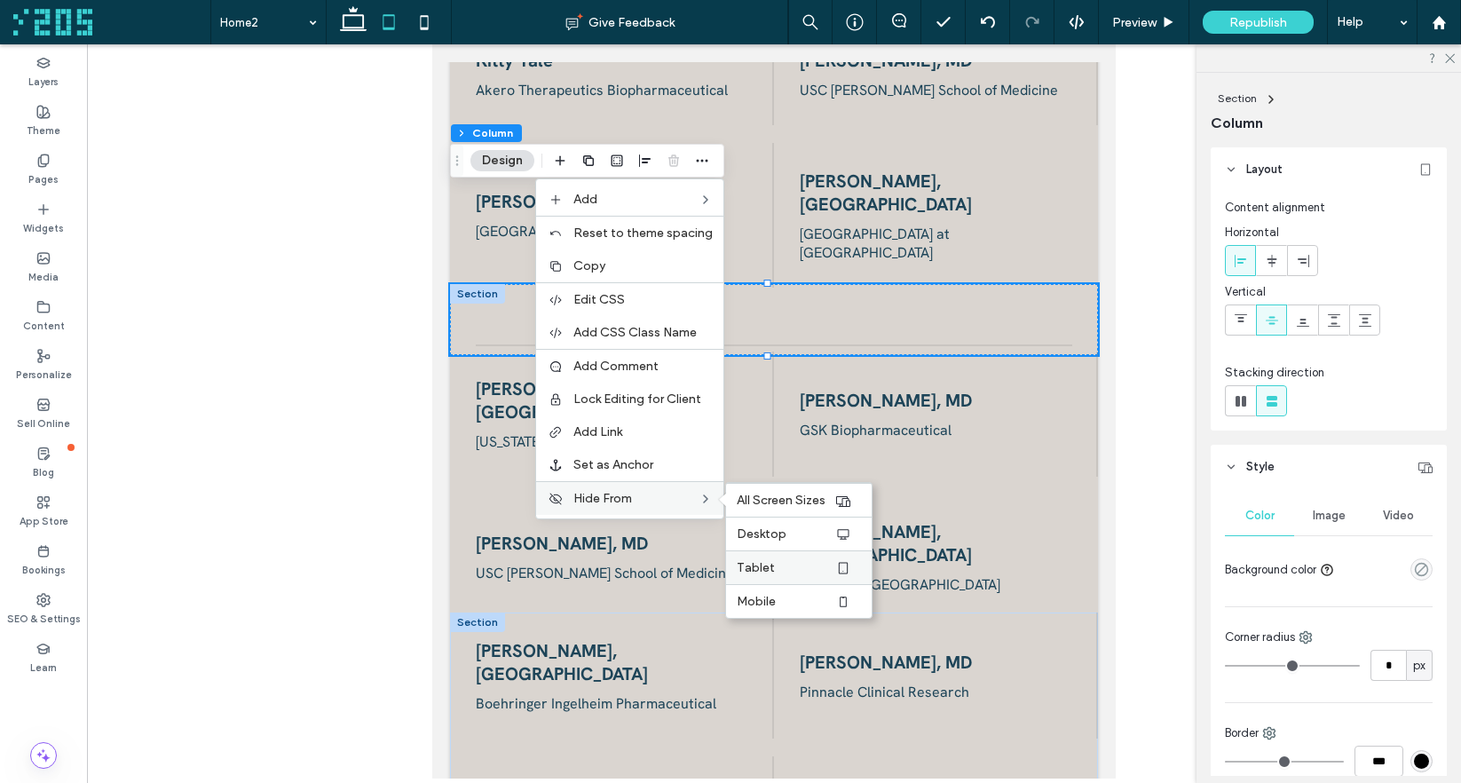
click at [812, 570] on label "Tablet" at bounding box center [786, 567] width 98 height 15
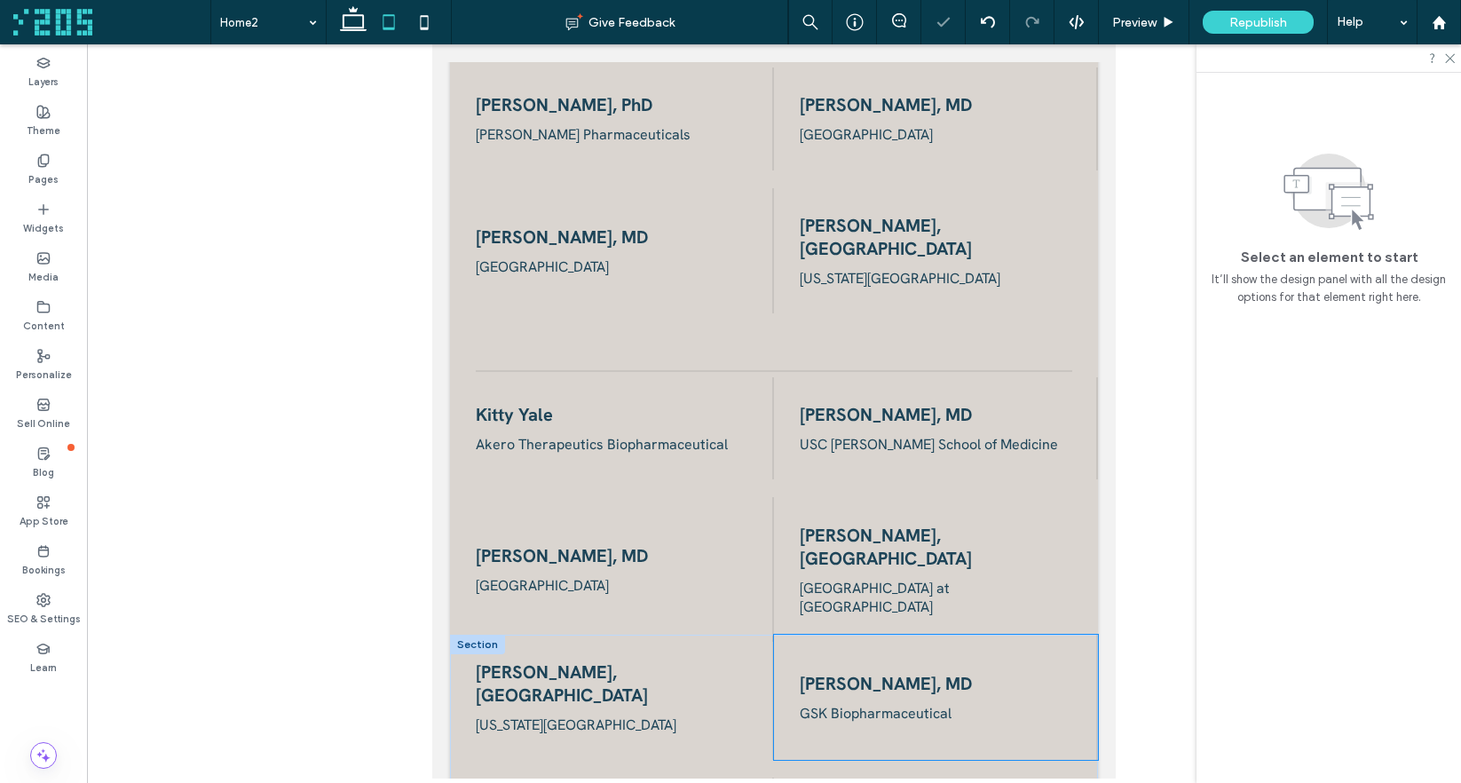
scroll to position [2336, 0]
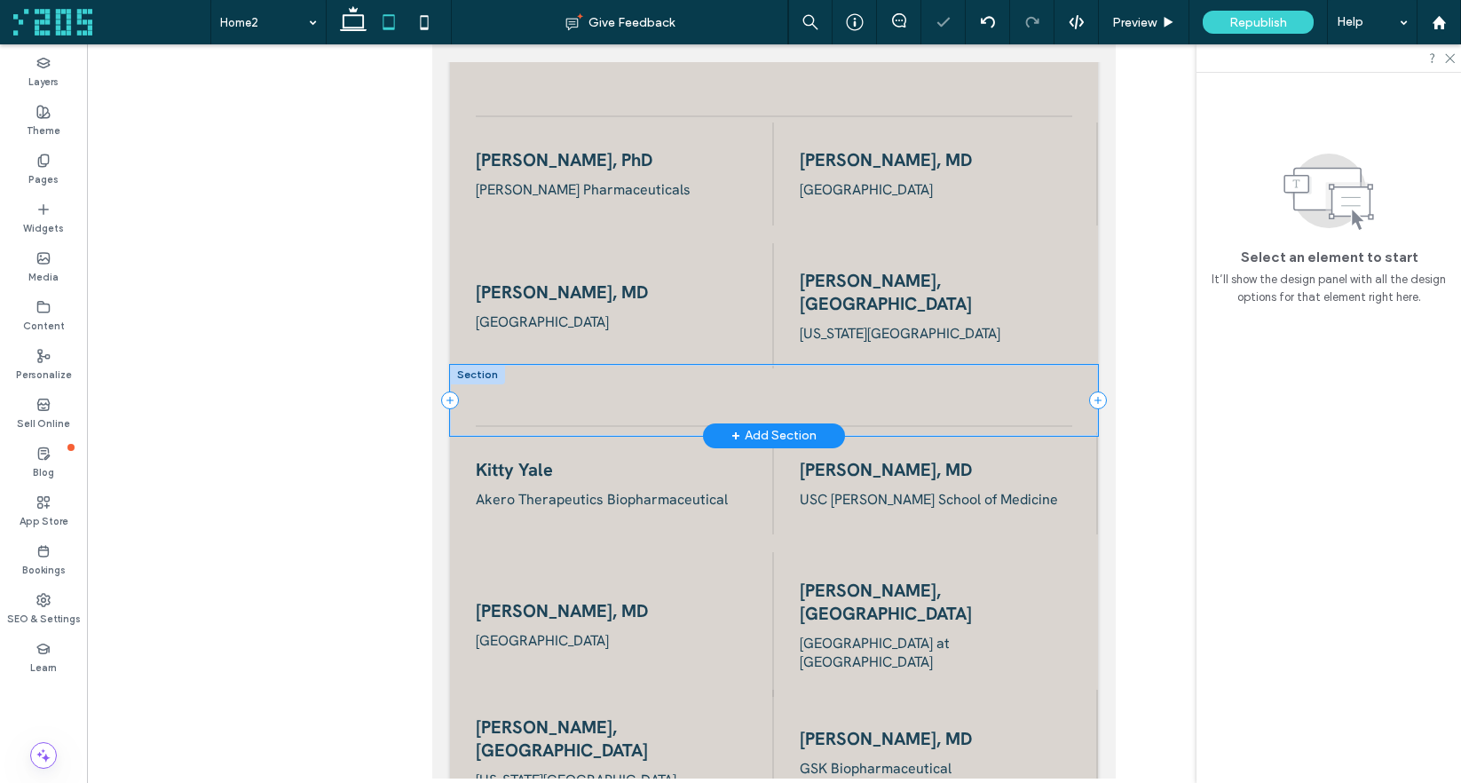
click at [868, 365] on div at bounding box center [774, 400] width 648 height 71
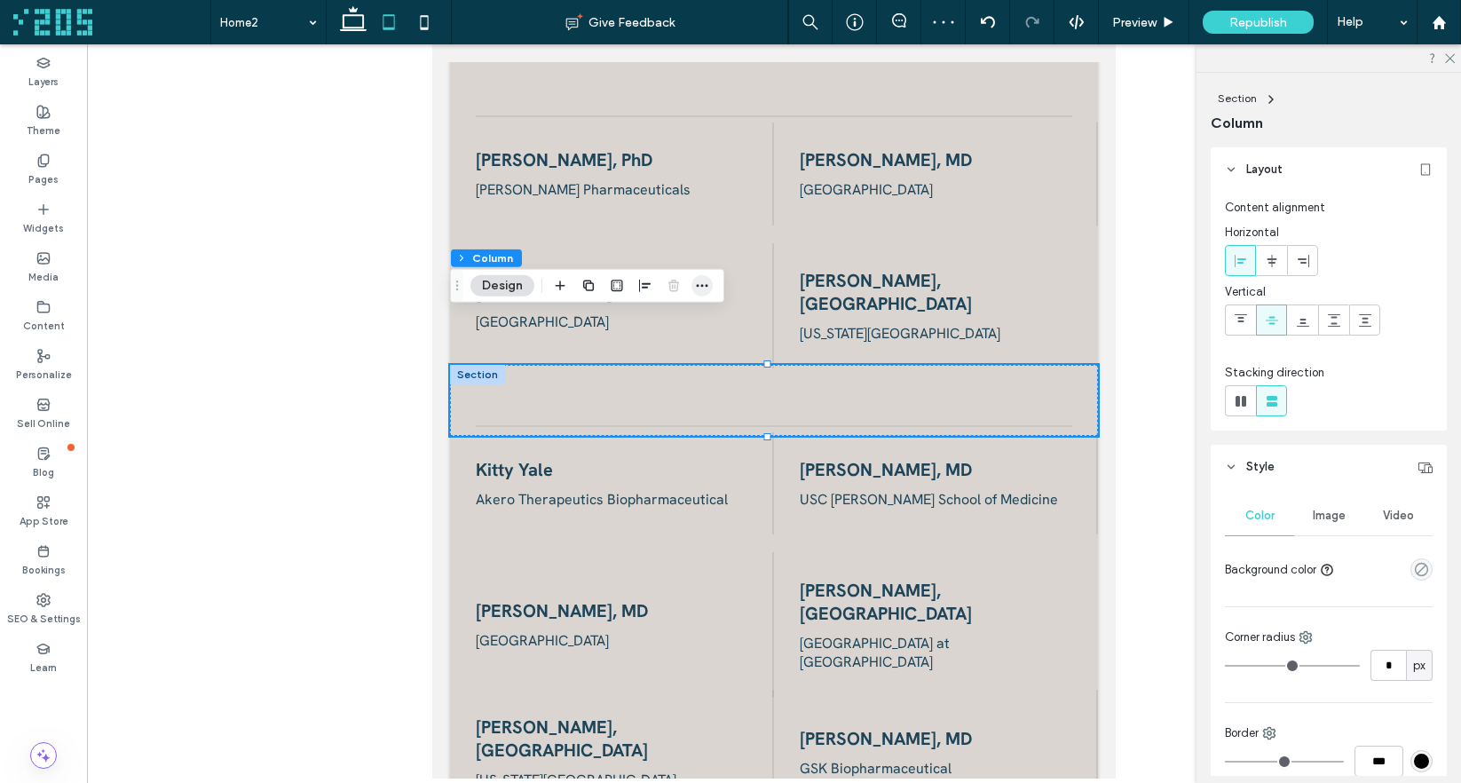
click at [693, 285] on span "button" at bounding box center [701, 285] width 21 height 21
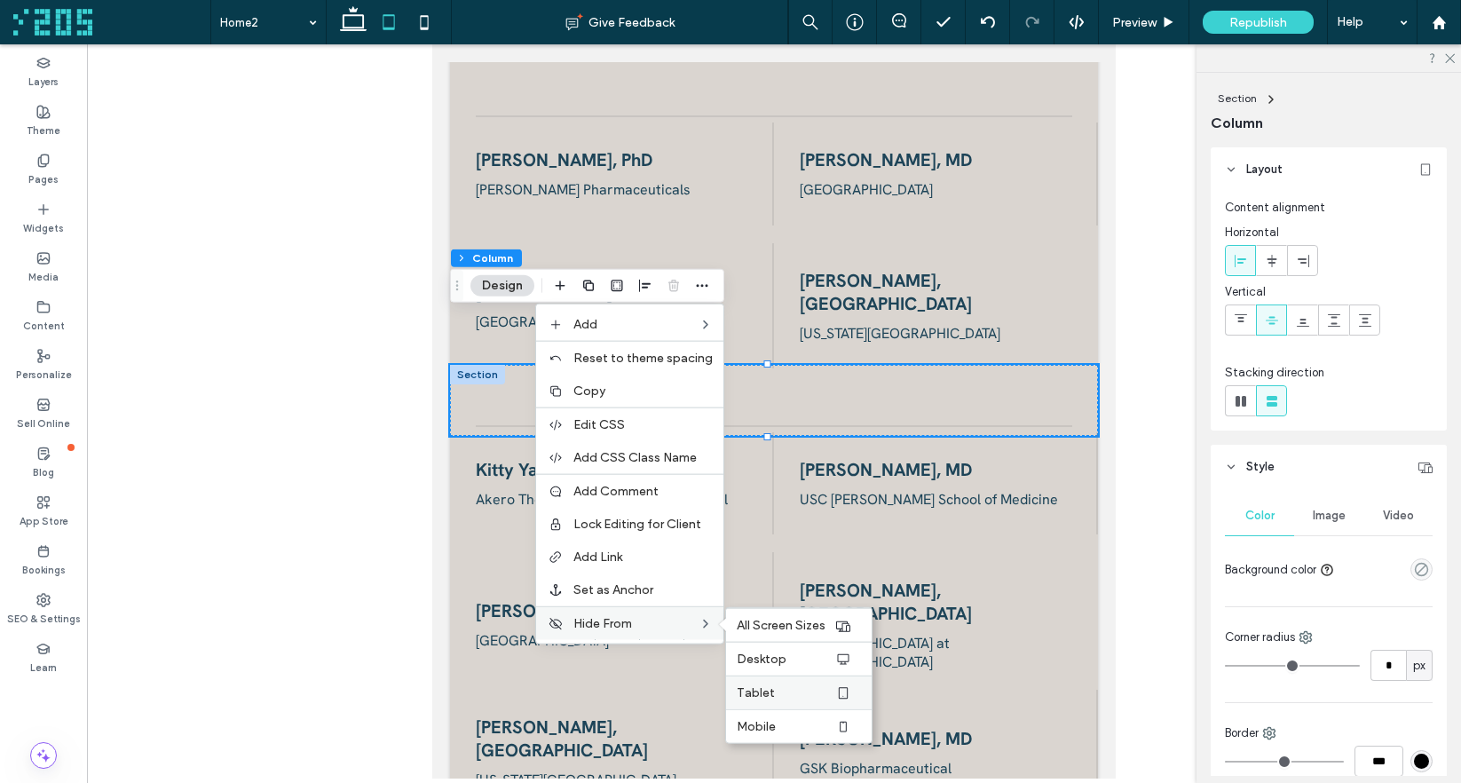
click at [798, 686] on label "Tablet" at bounding box center [786, 692] width 98 height 15
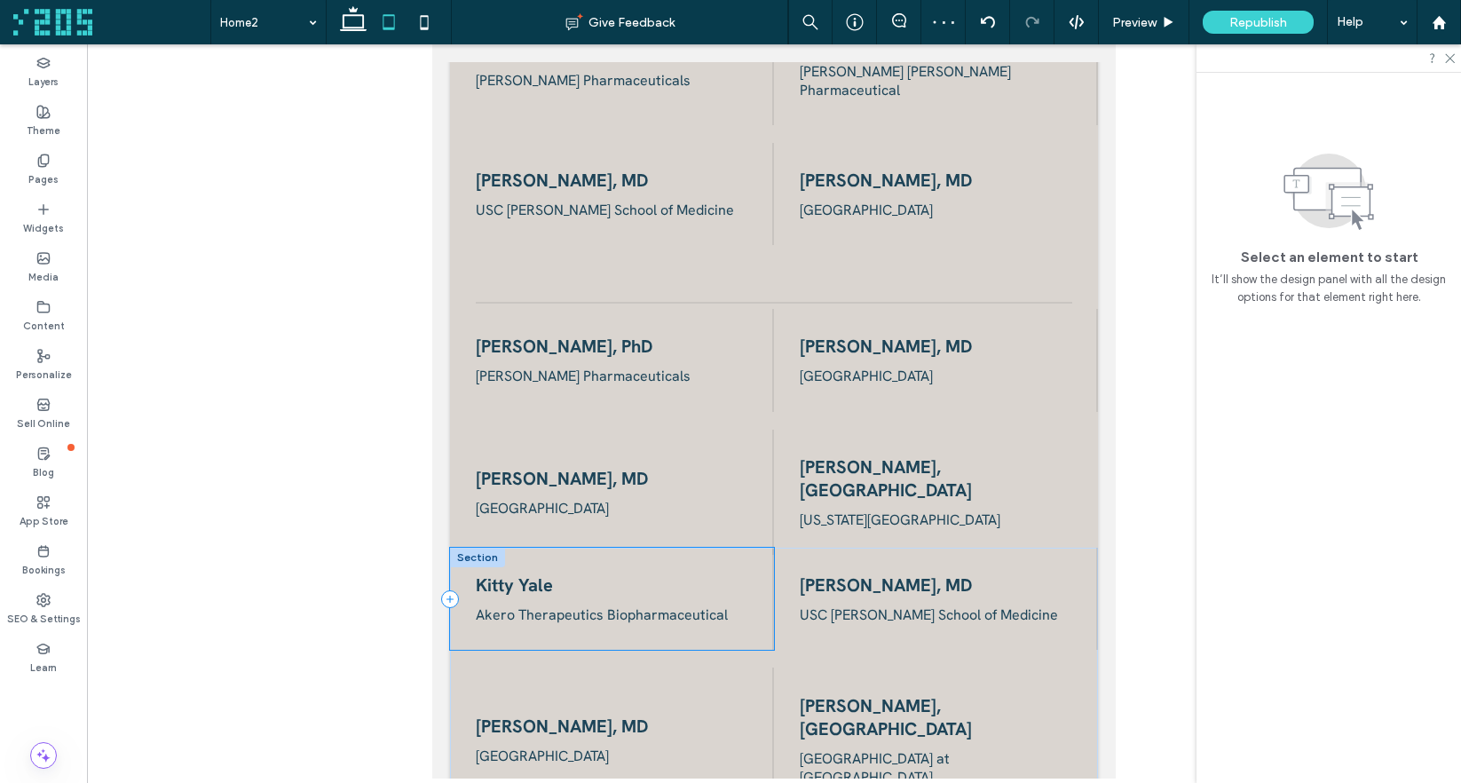
scroll to position [2094, 0]
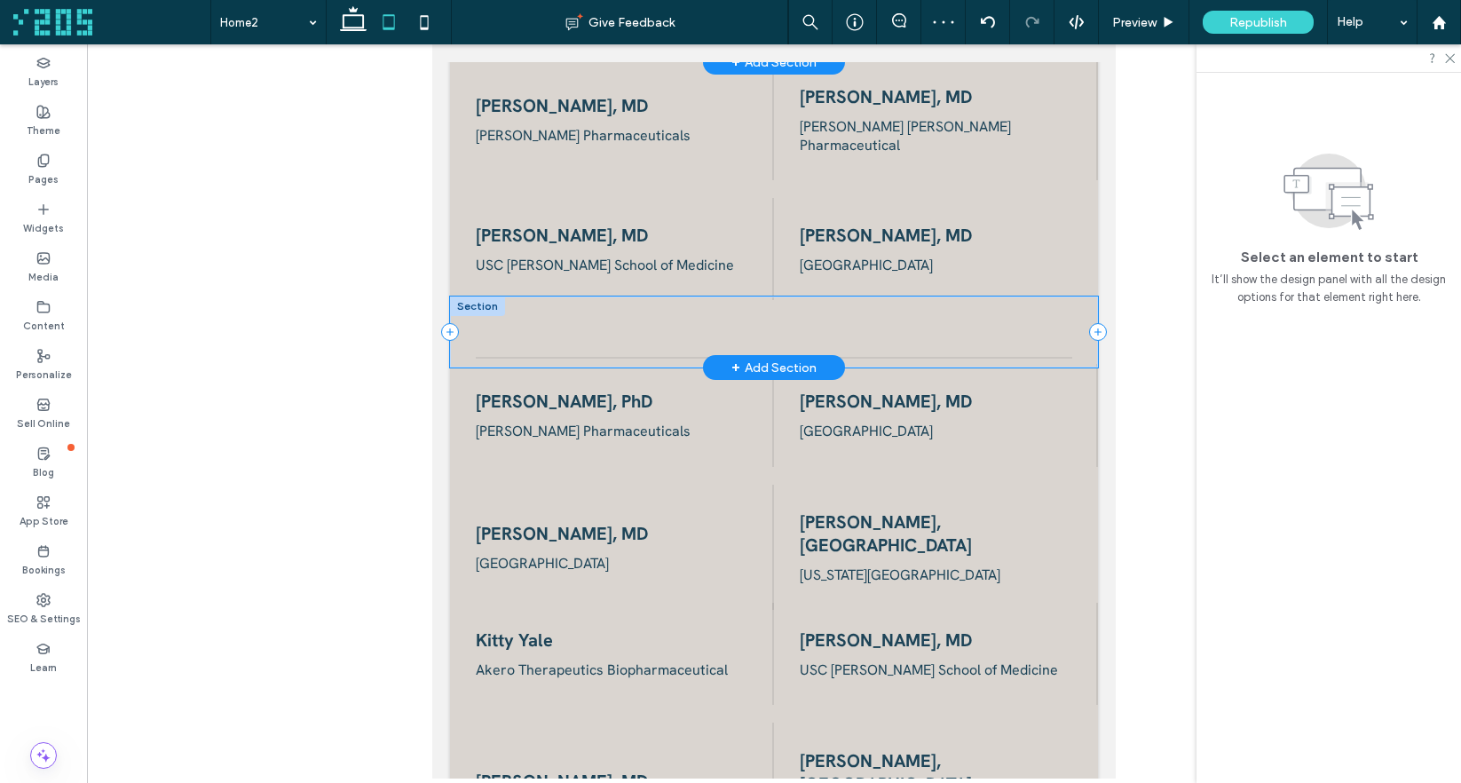
click at [698, 296] on div at bounding box center [774, 331] width 648 height 71
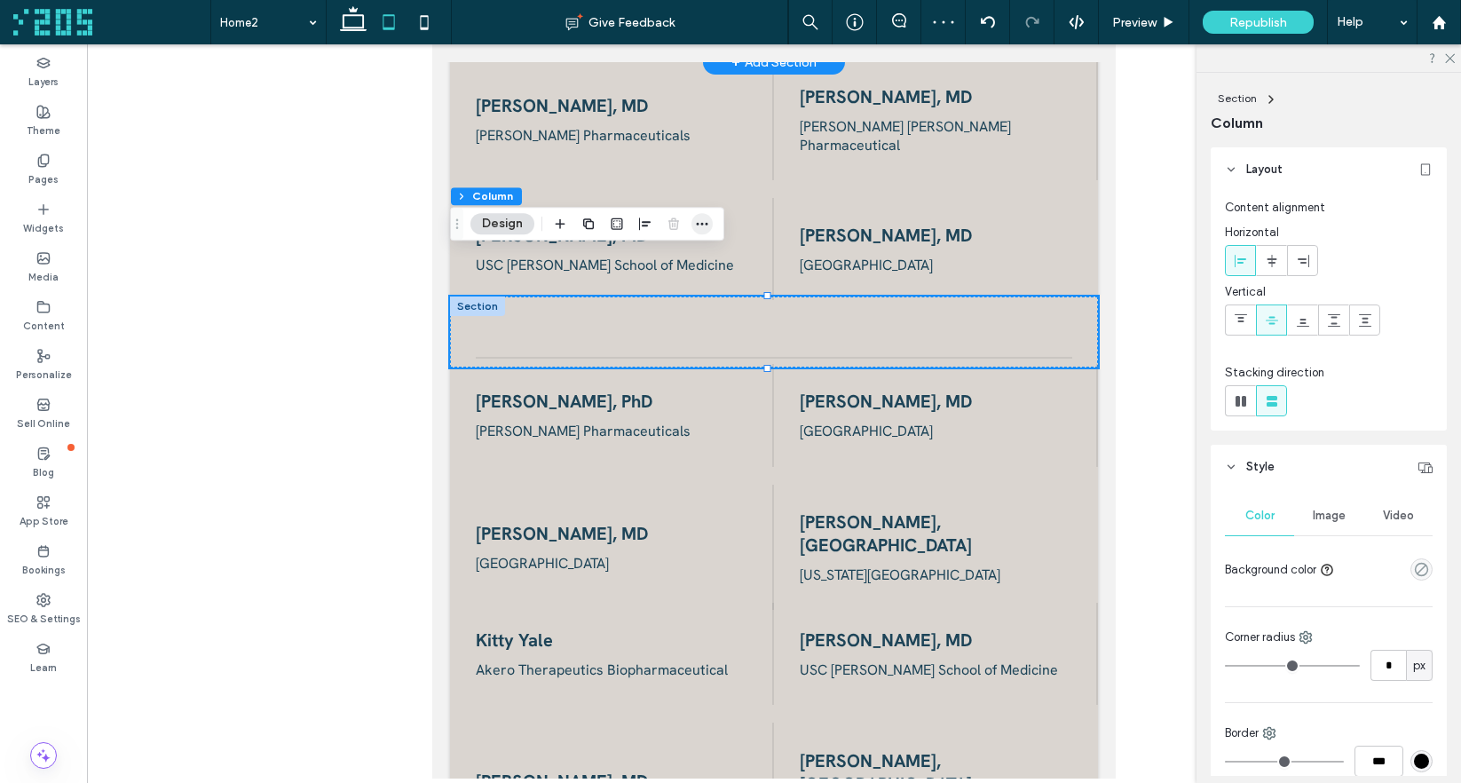
click at [698, 224] on use "button" at bounding box center [703, 224] width 12 height 3
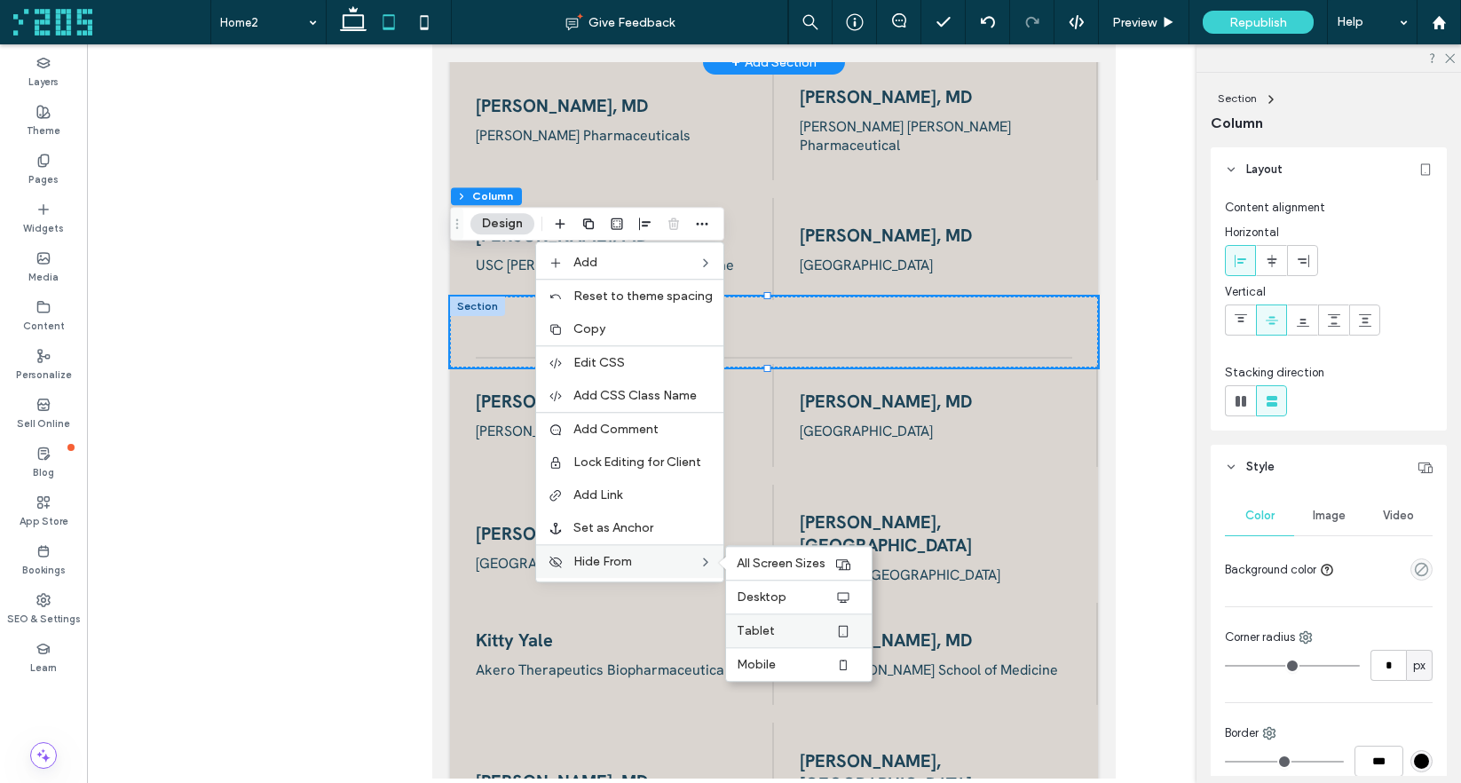
click at [769, 634] on span "Tablet" at bounding box center [756, 630] width 38 height 15
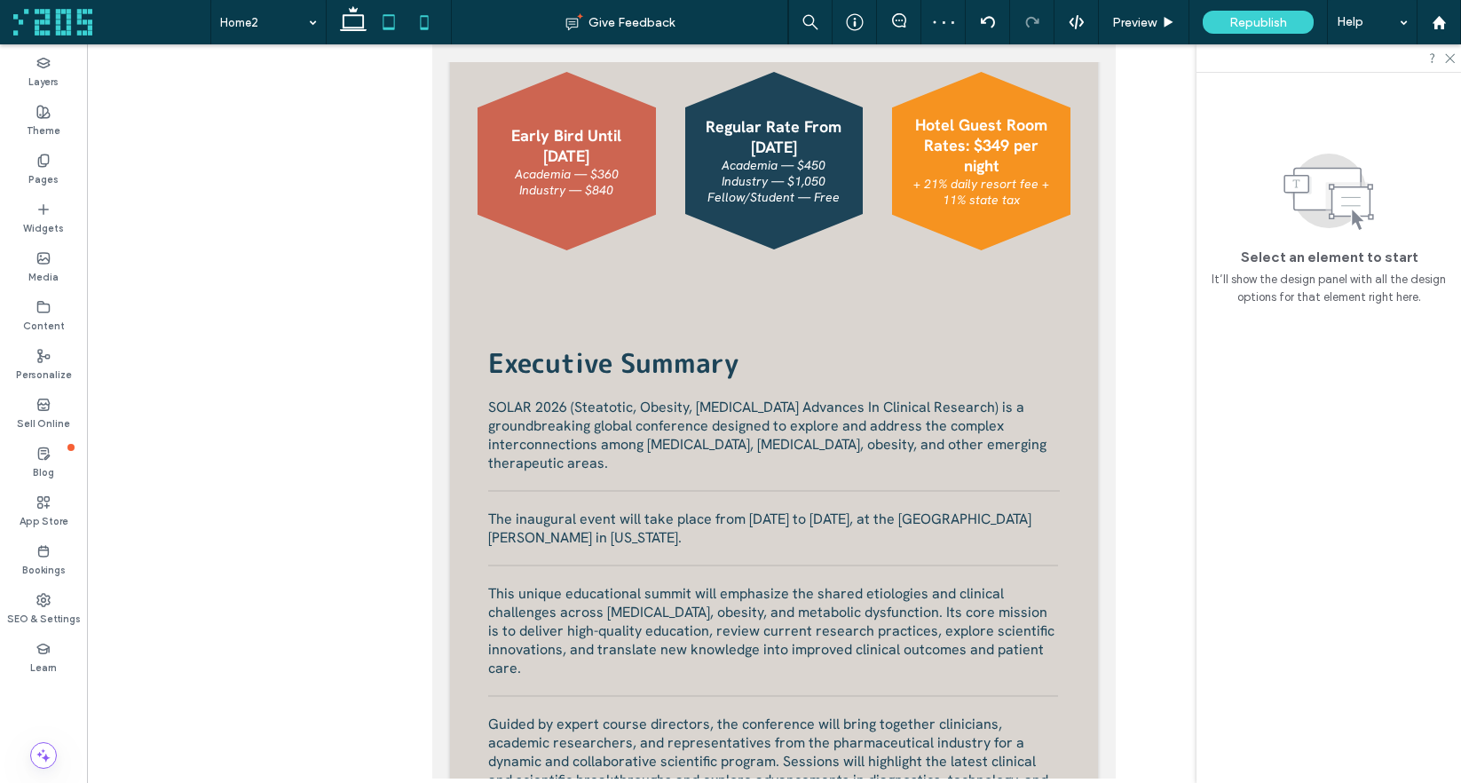
click at [421, 12] on icon at bounding box center [423, 21] width 35 height 35
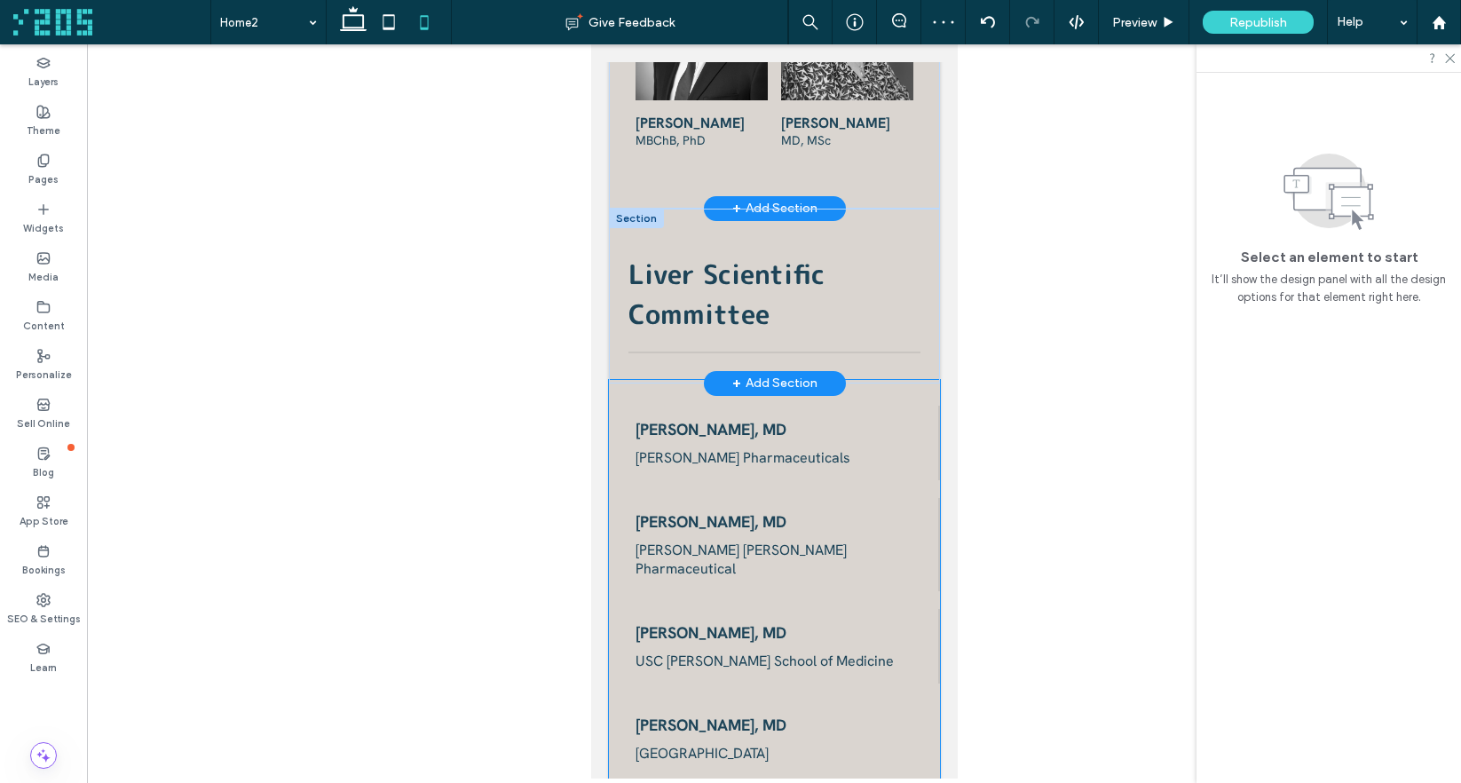
scroll to position [3454, 0]
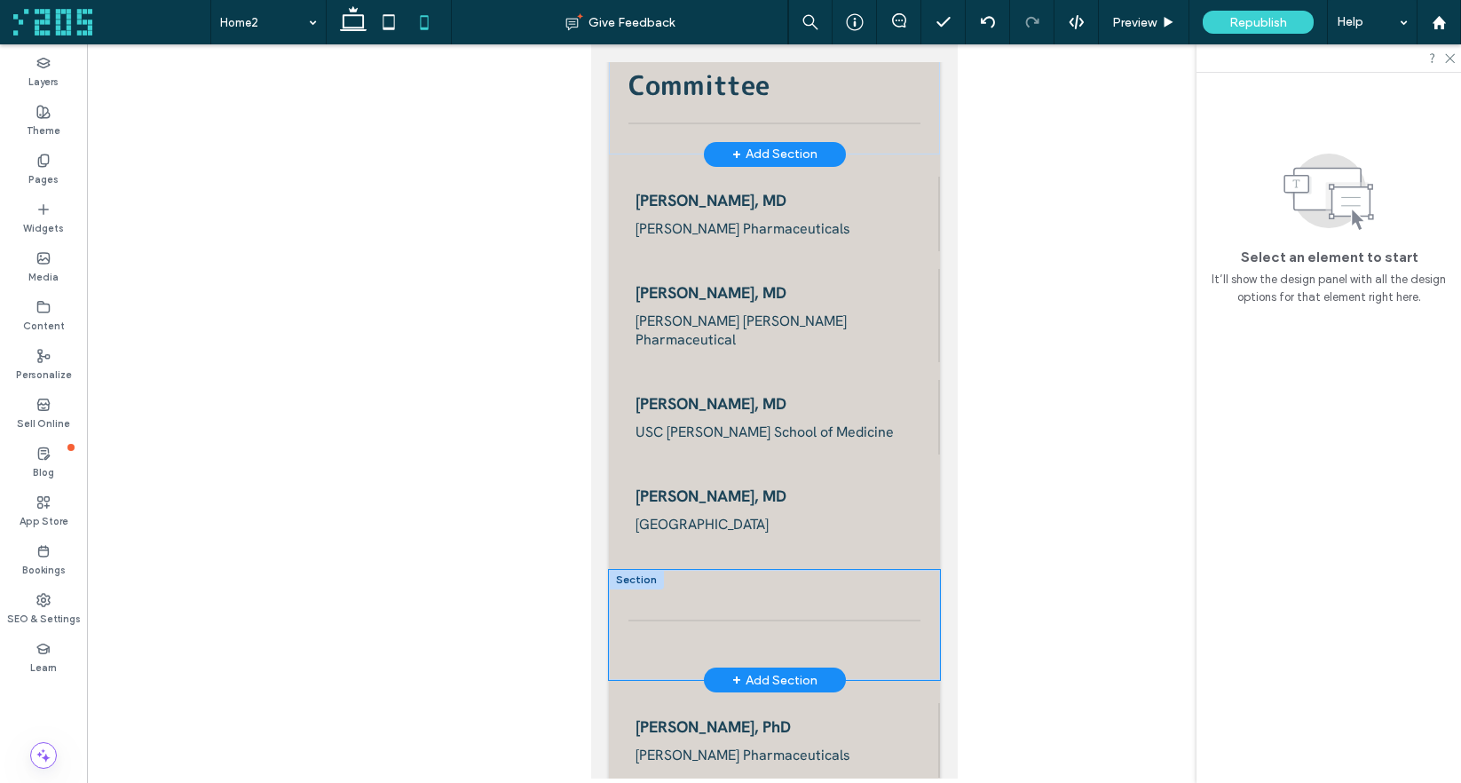
click at [755, 570] on div at bounding box center [773, 625] width 331 height 111
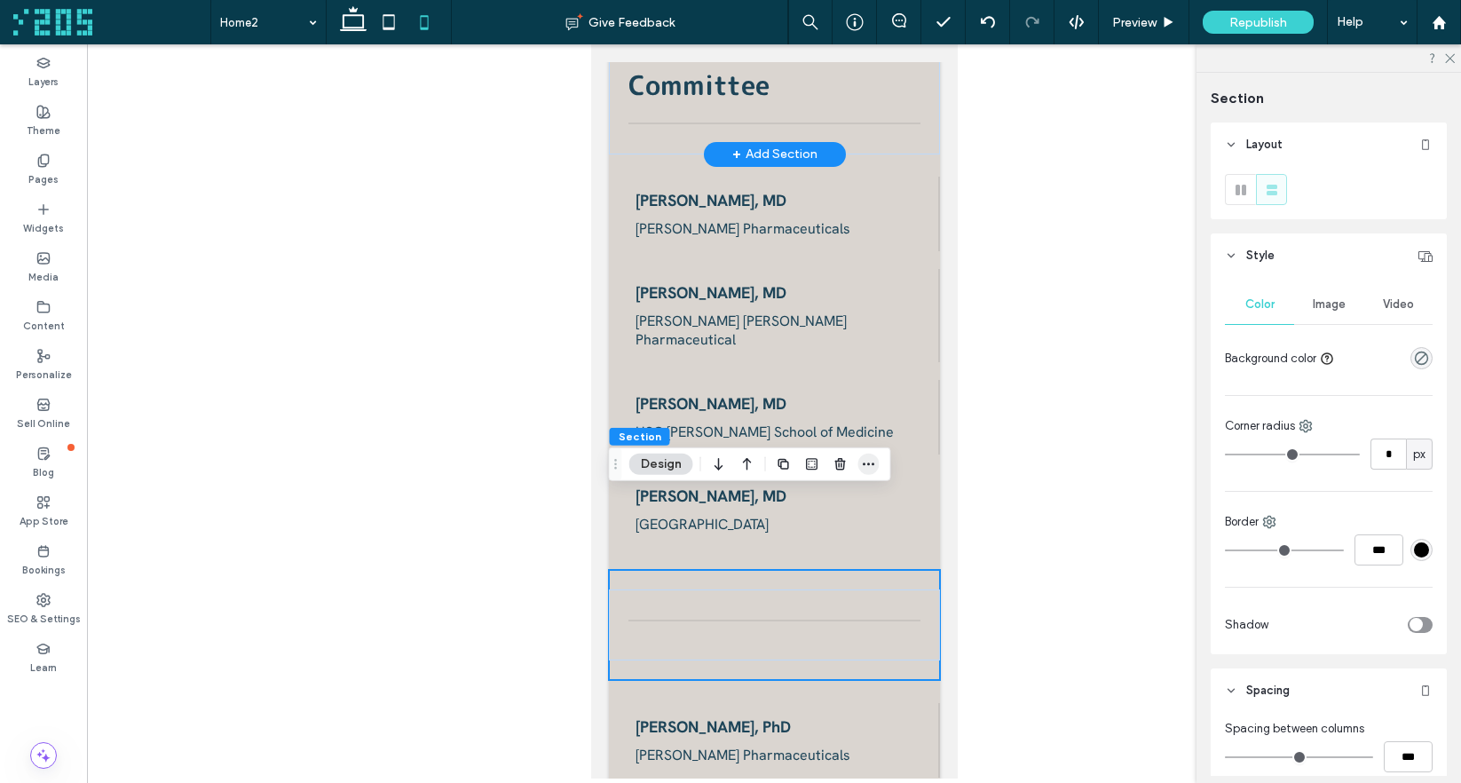
click at [866, 461] on icon "button" at bounding box center [869, 464] width 14 height 14
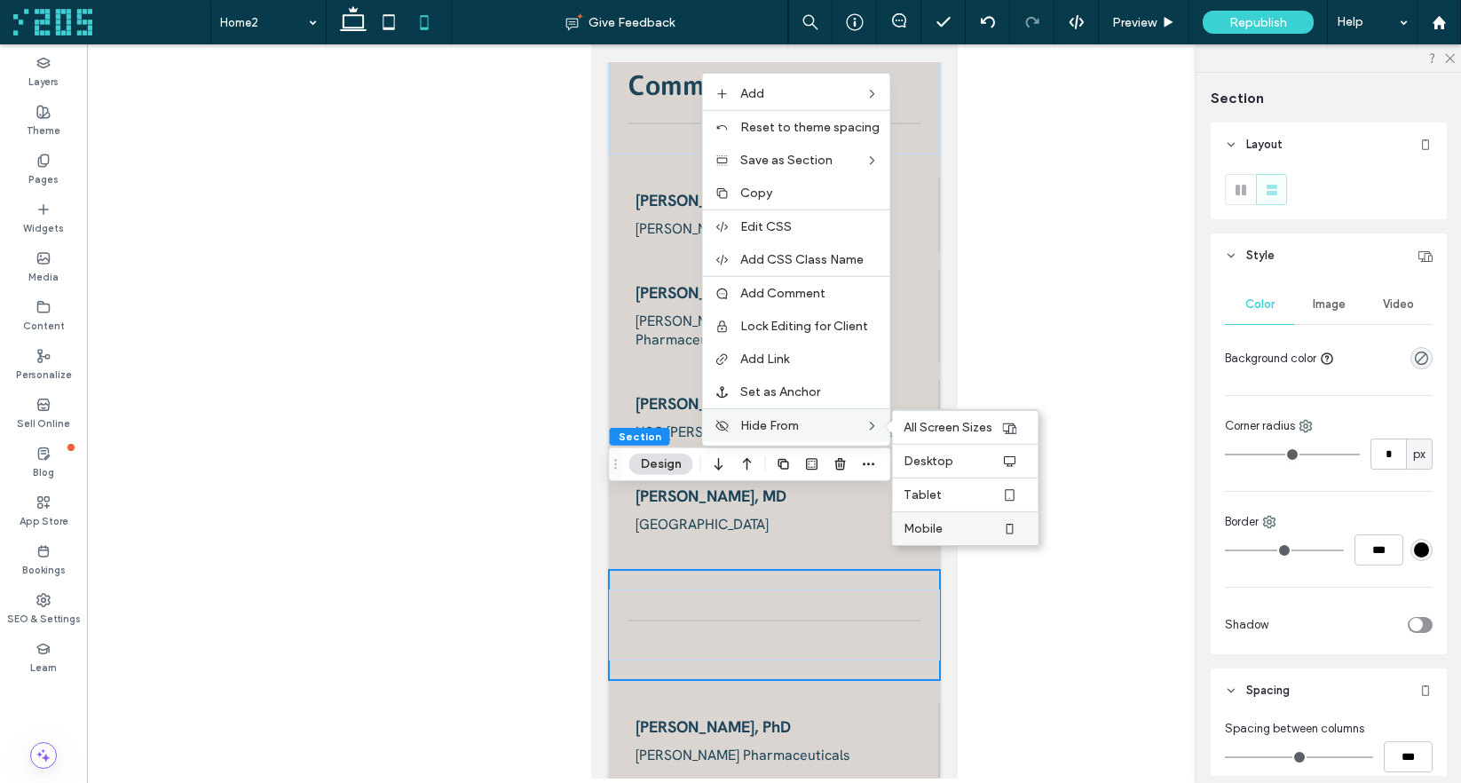
click at [923, 533] on span "Mobile" at bounding box center [922, 528] width 39 height 15
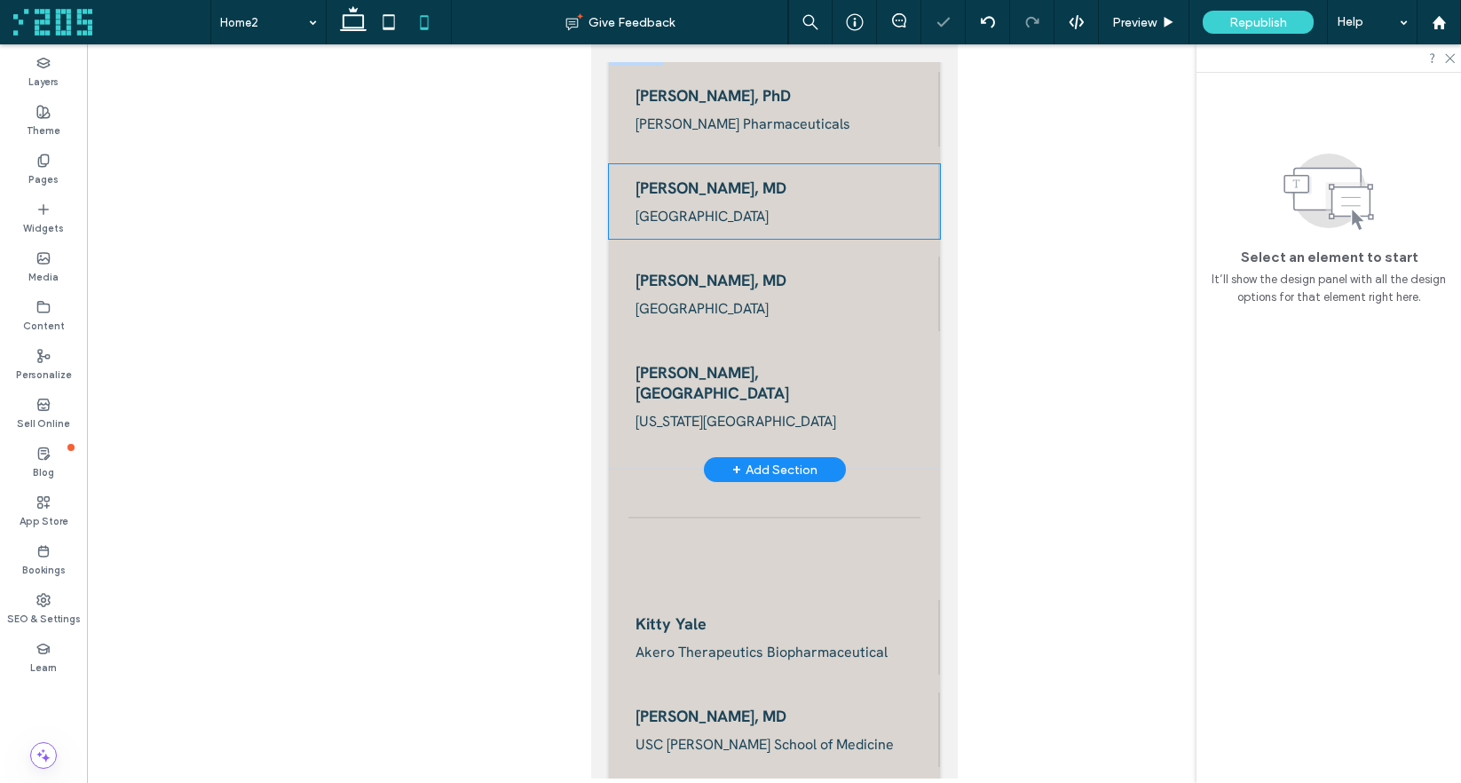
scroll to position [3985, 0]
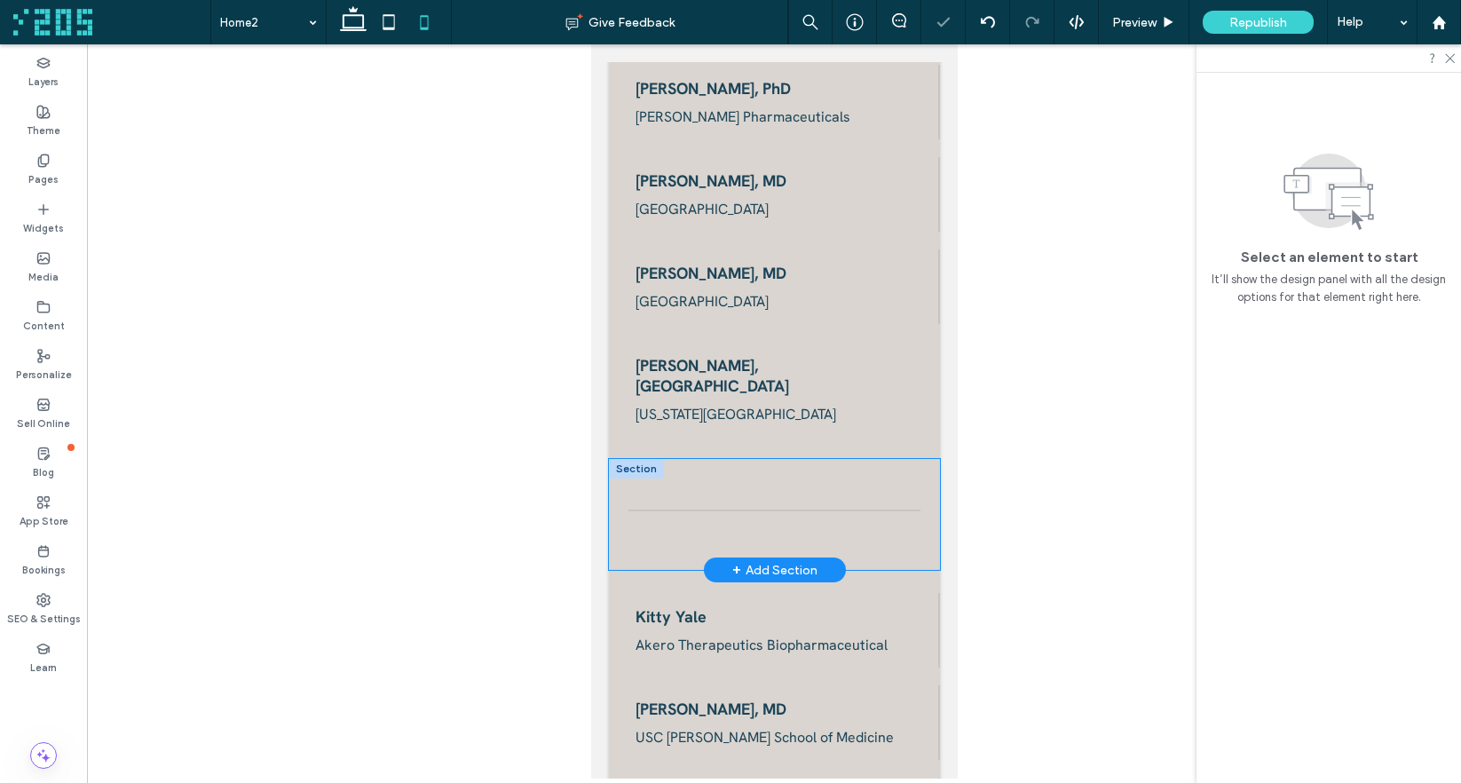
click at [877, 459] on div at bounding box center [773, 514] width 331 height 111
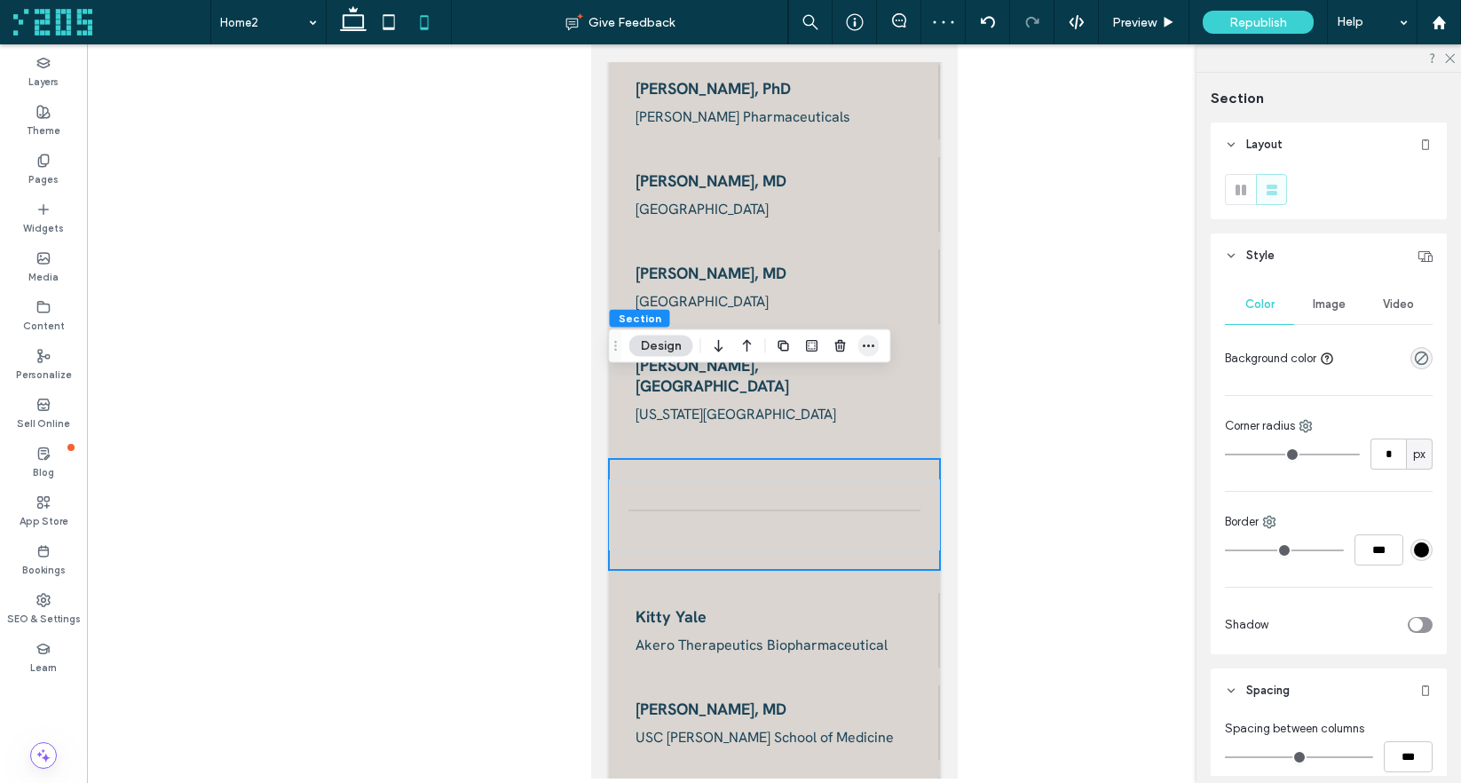
click at [871, 345] on icon "button" at bounding box center [869, 346] width 14 height 14
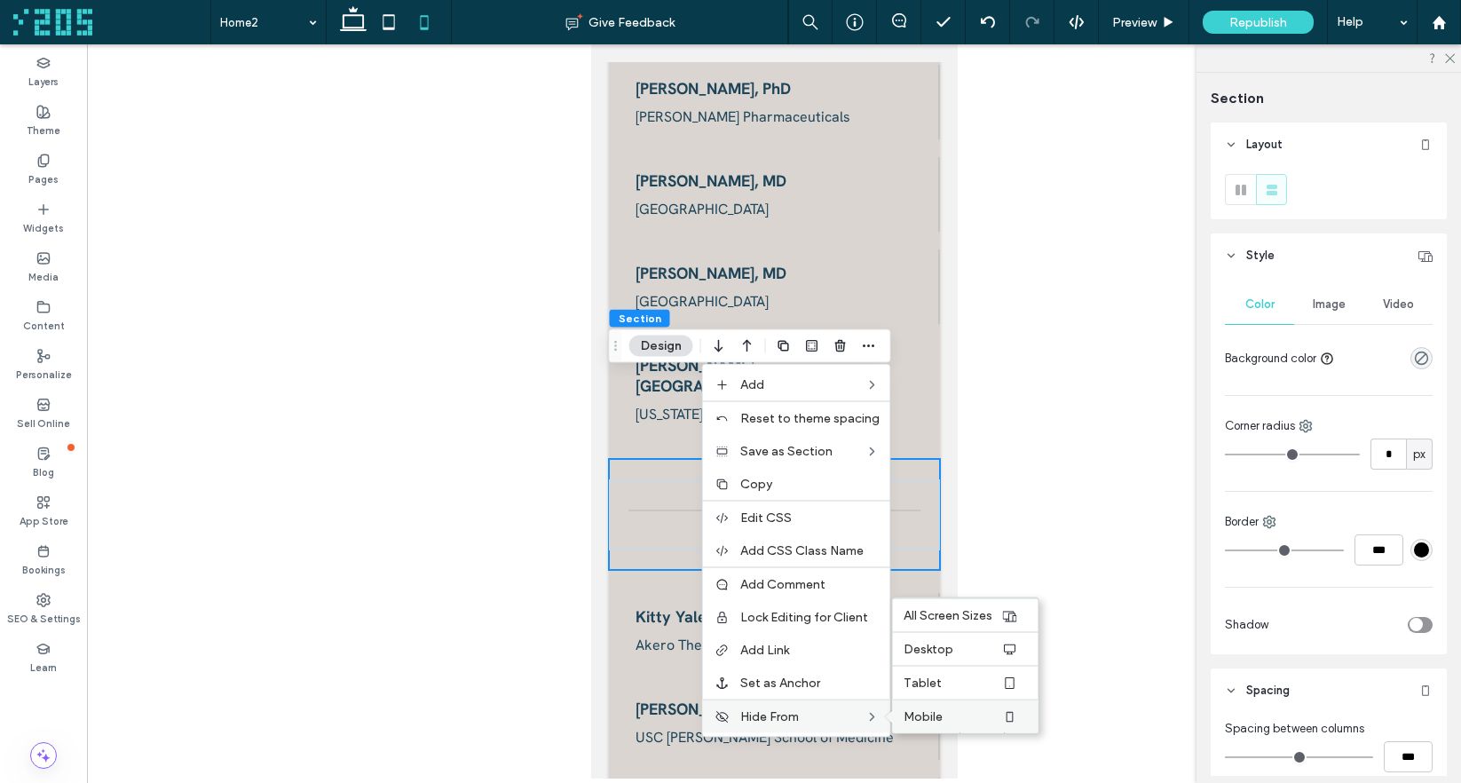
click at [943, 714] on label "Mobile" at bounding box center [952, 716] width 98 height 15
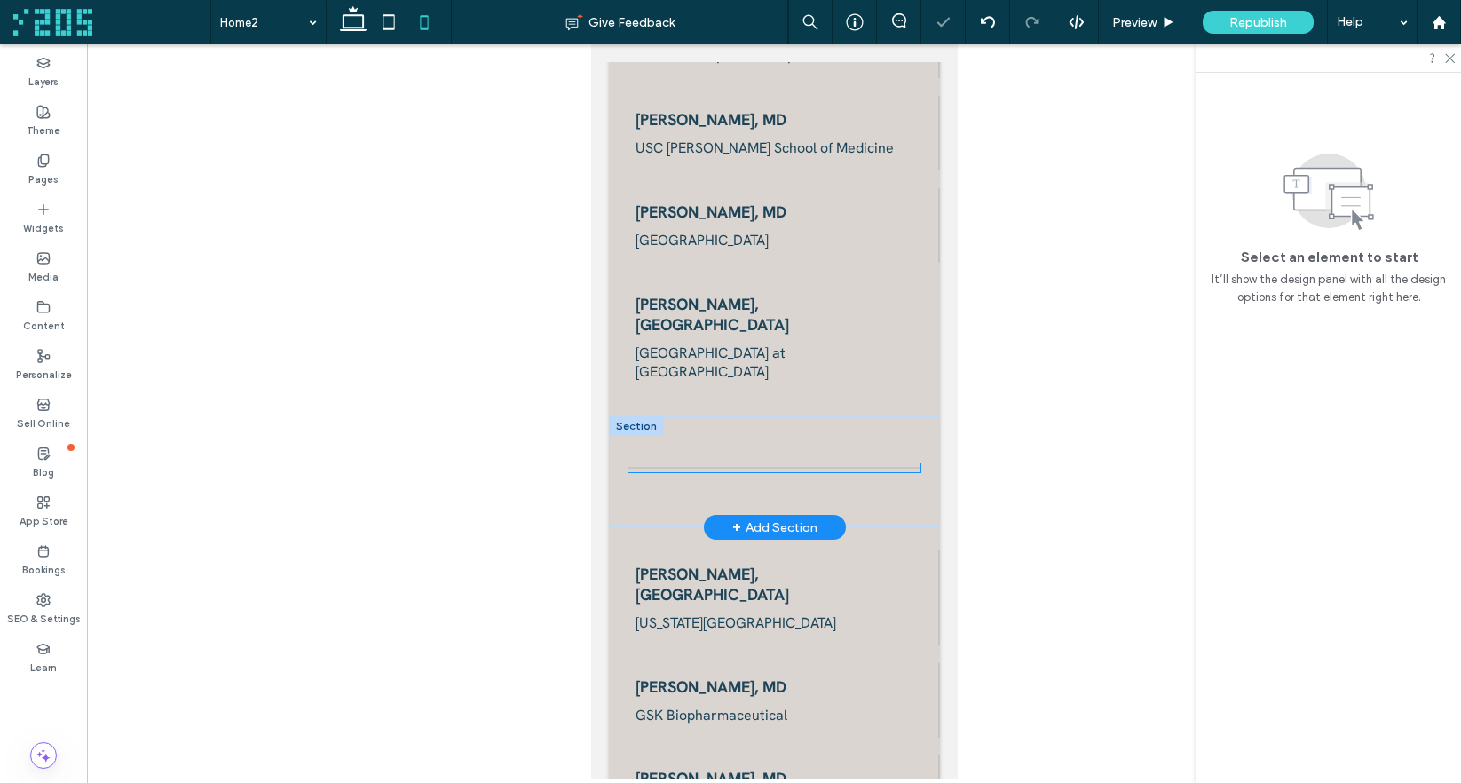
scroll to position [4517, 0]
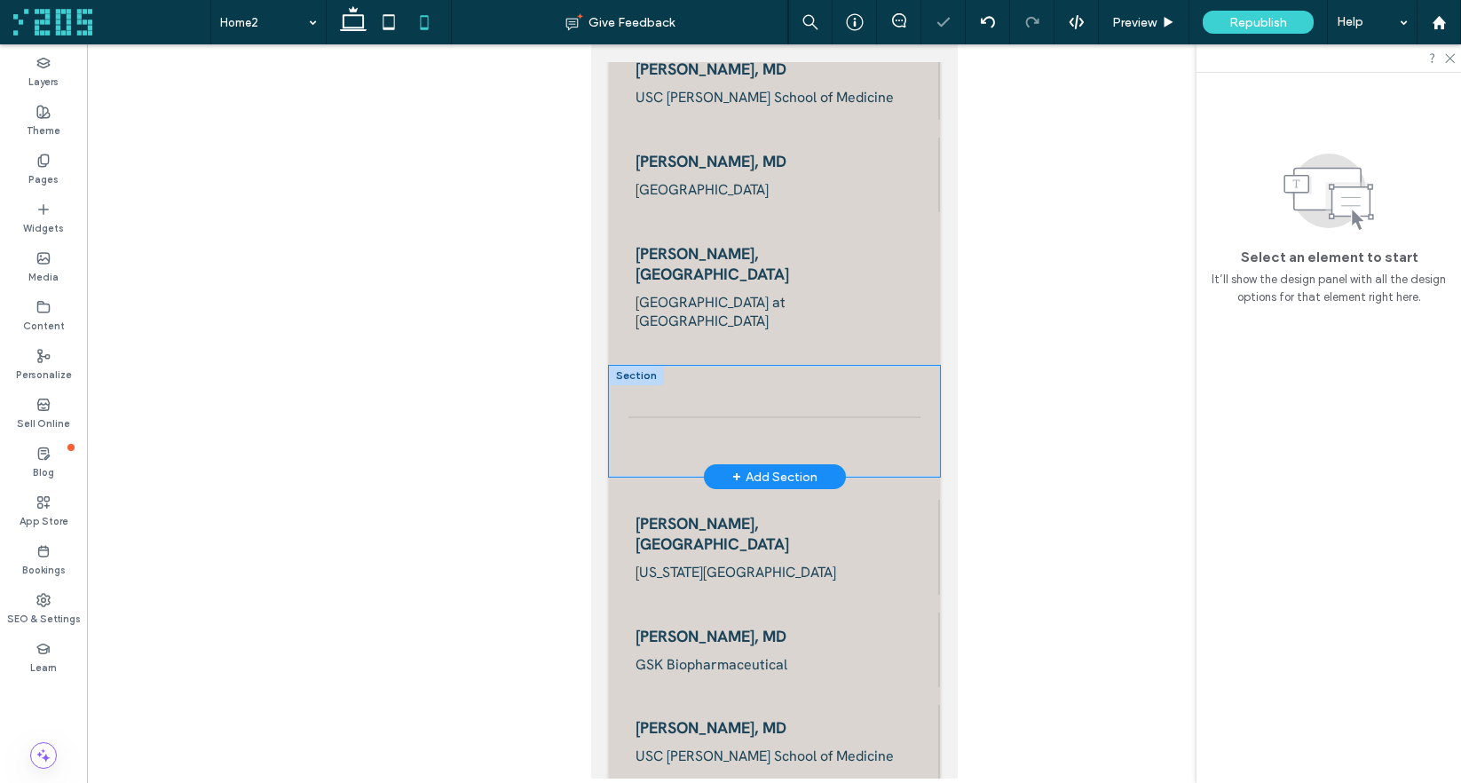
click at [879, 366] on div at bounding box center [773, 421] width 331 height 111
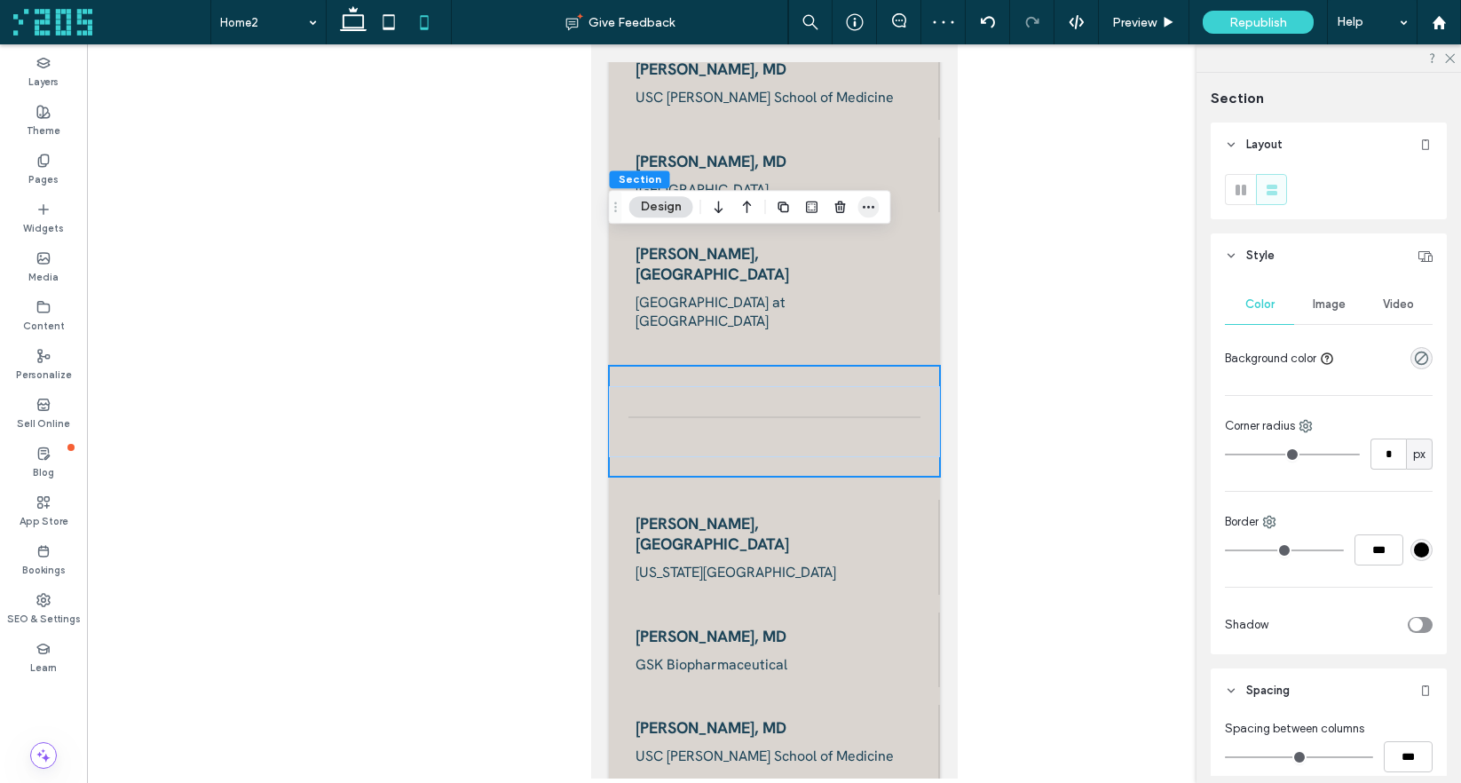
click at [867, 205] on icon "button" at bounding box center [869, 207] width 14 height 14
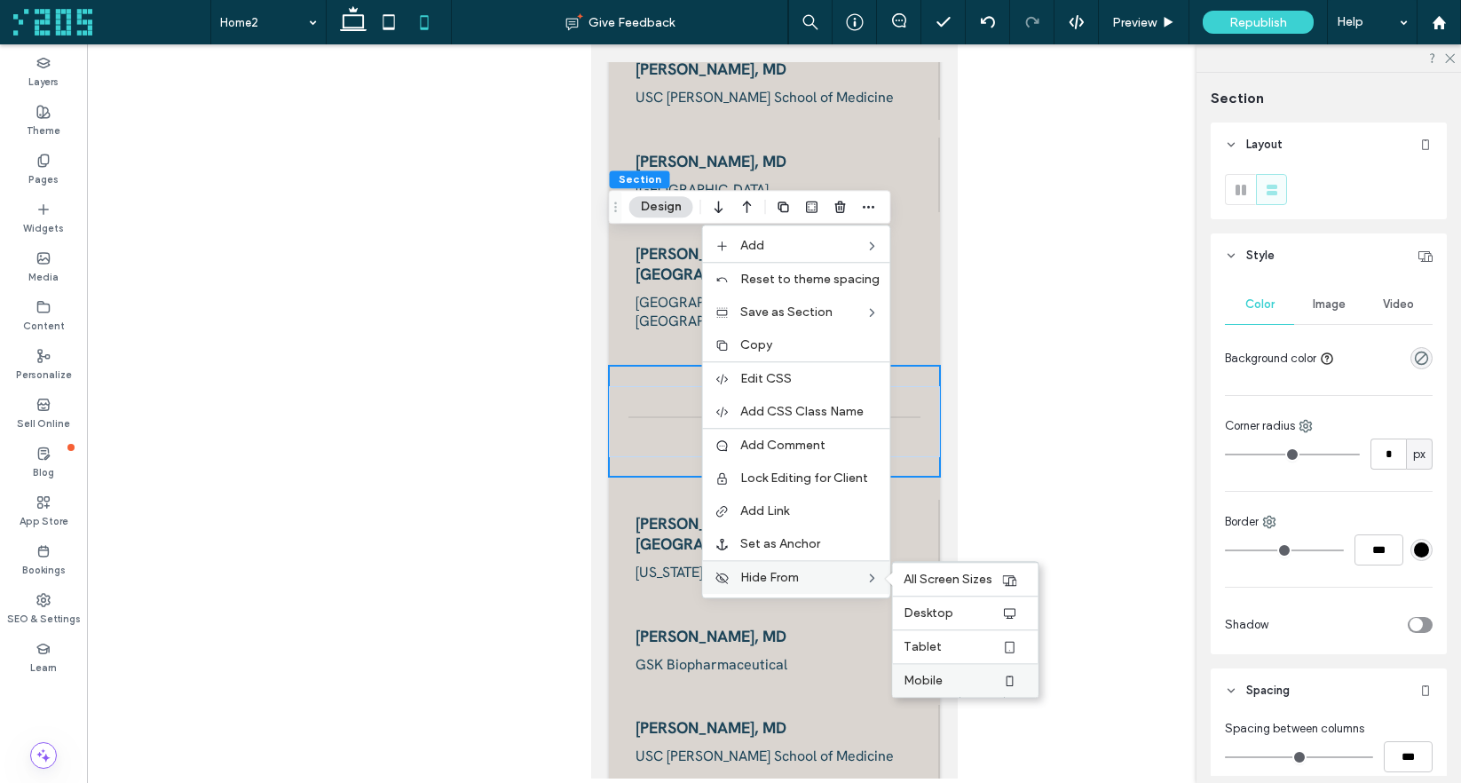
click at [962, 673] on label "Mobile" at bounding box center [952, 680] width 98 height 15
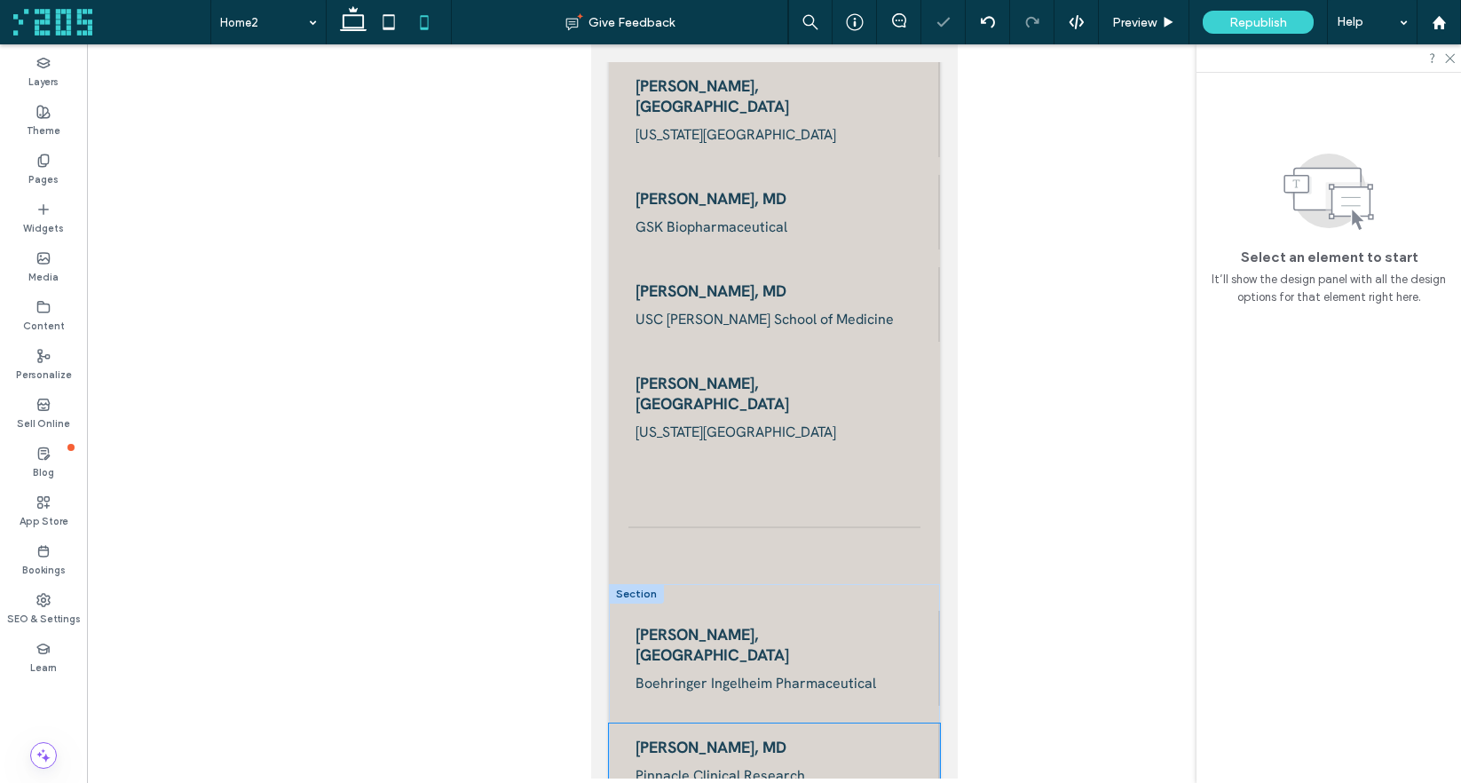
scroll to position [4889, 0]
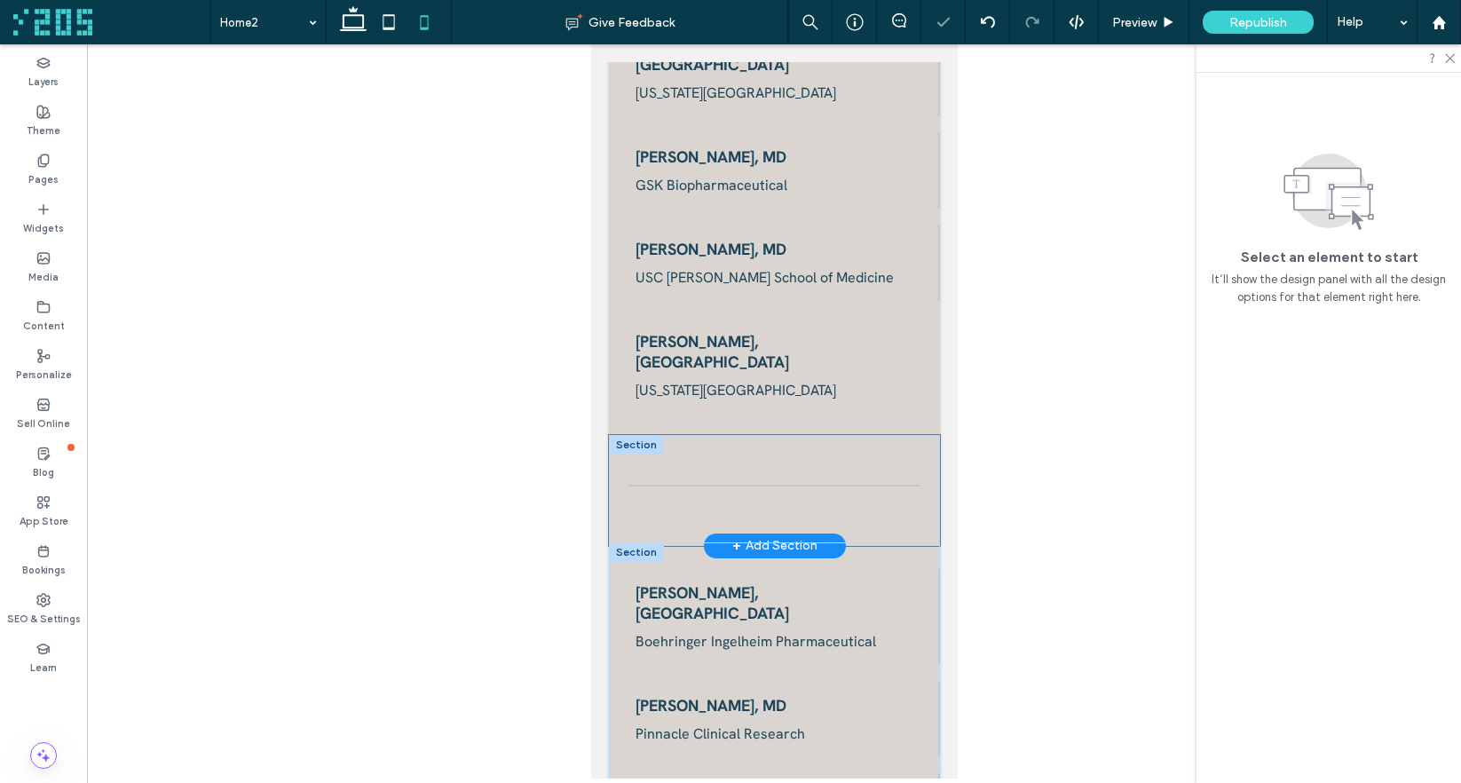
click at [893, 435] on div at bounding box center [773, 490] width 331 height 111
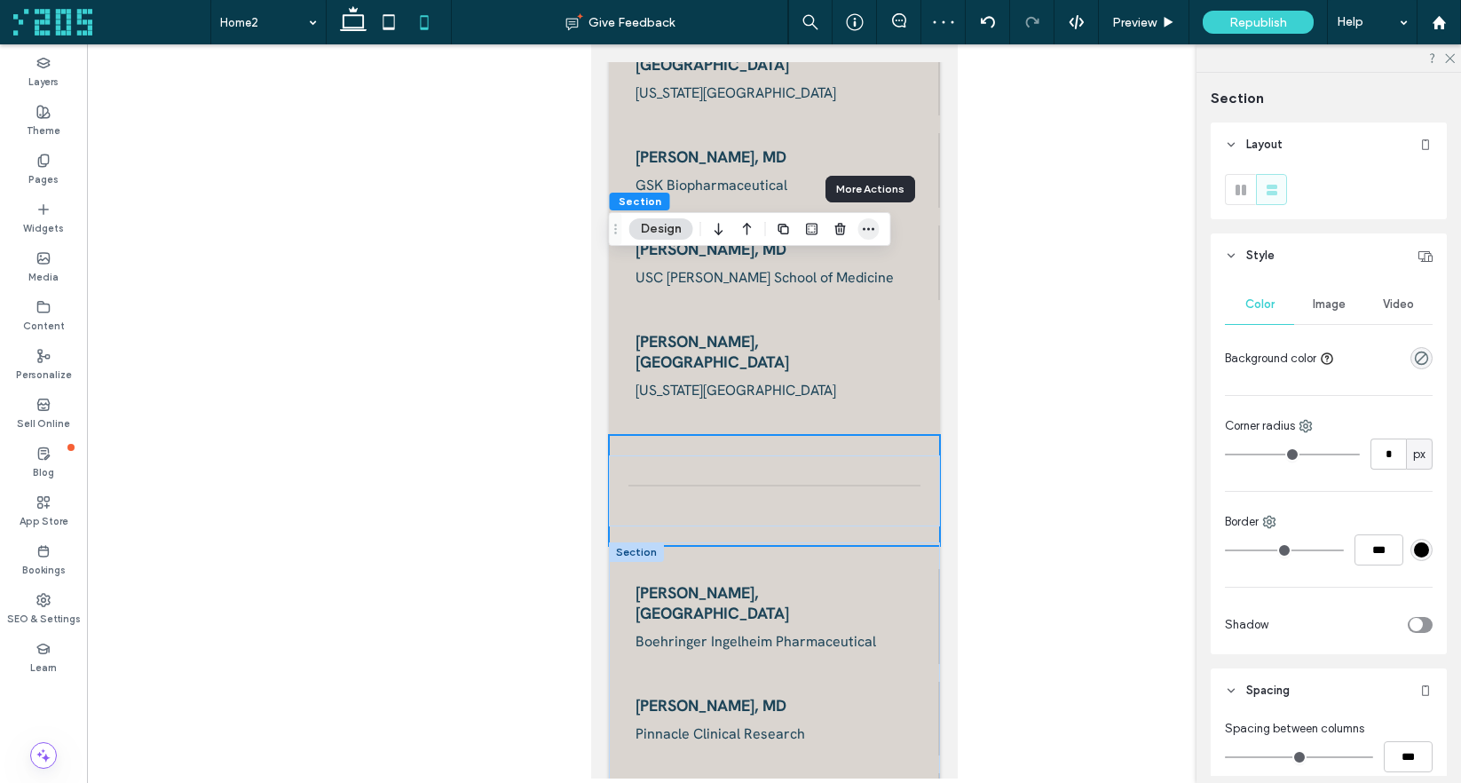
click at [864, 226] on icon "button" at bounding box center [869, 229] width 14 height 14
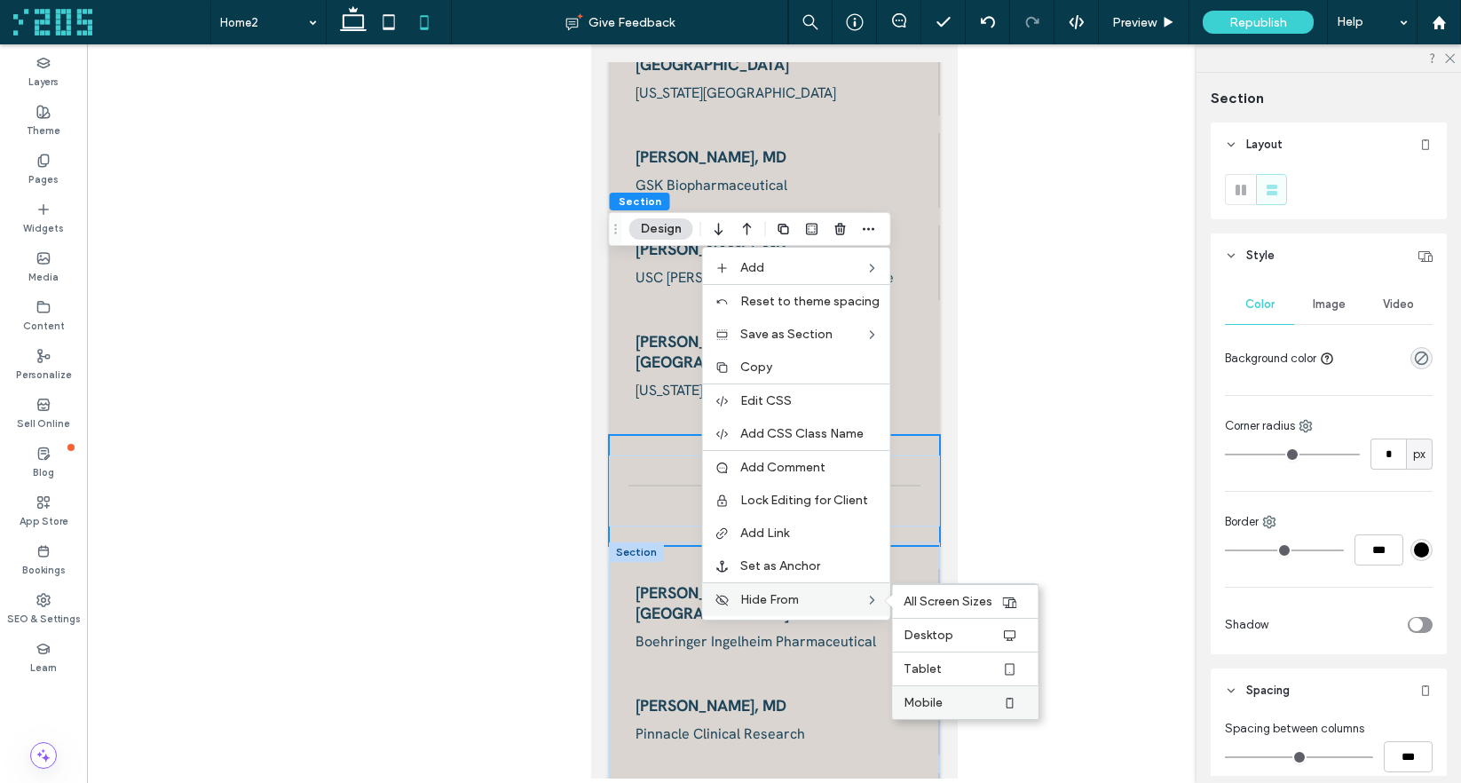
click at [958, 695] on label "Mobile" at bounding box center [952, 702] width 98 height 15
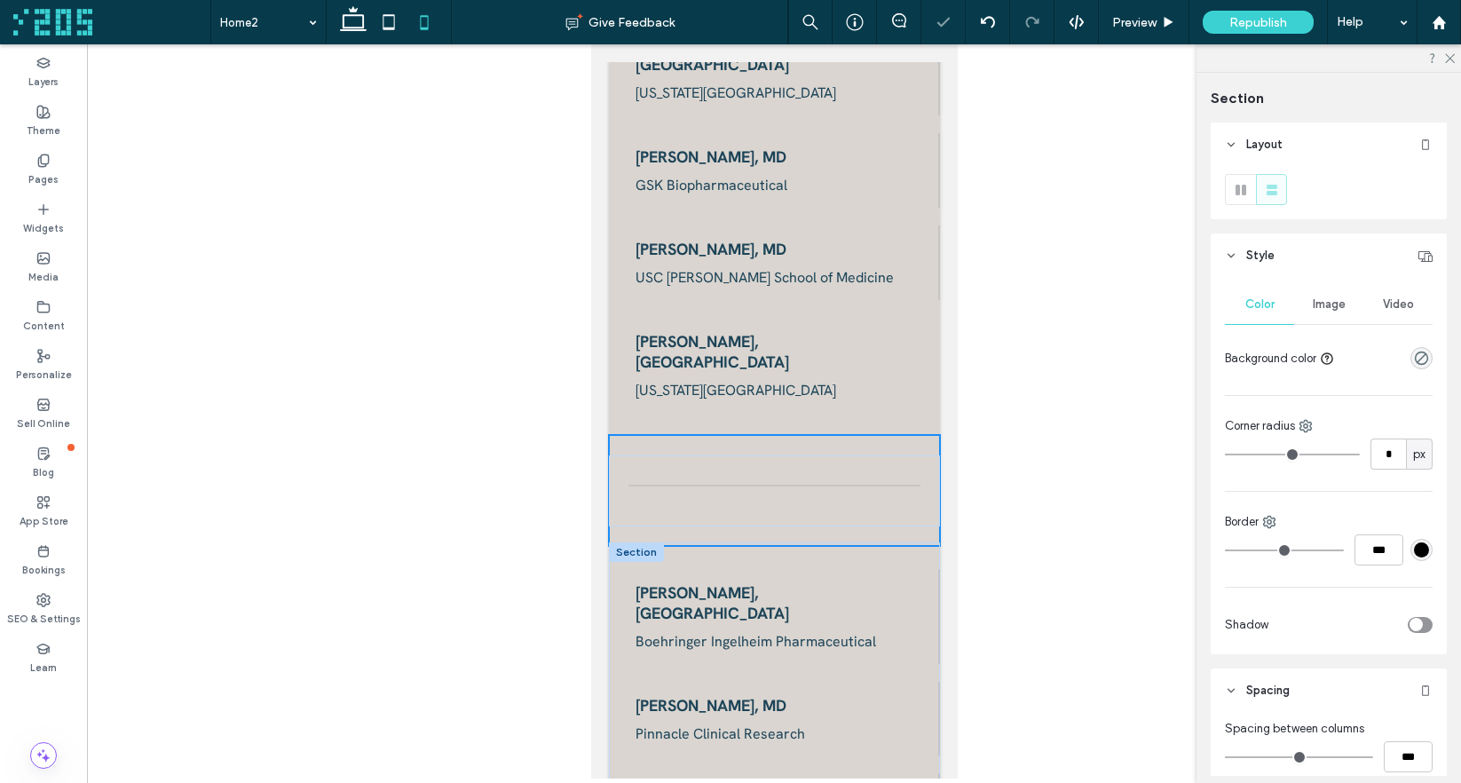
scroll to position [4871, 0]
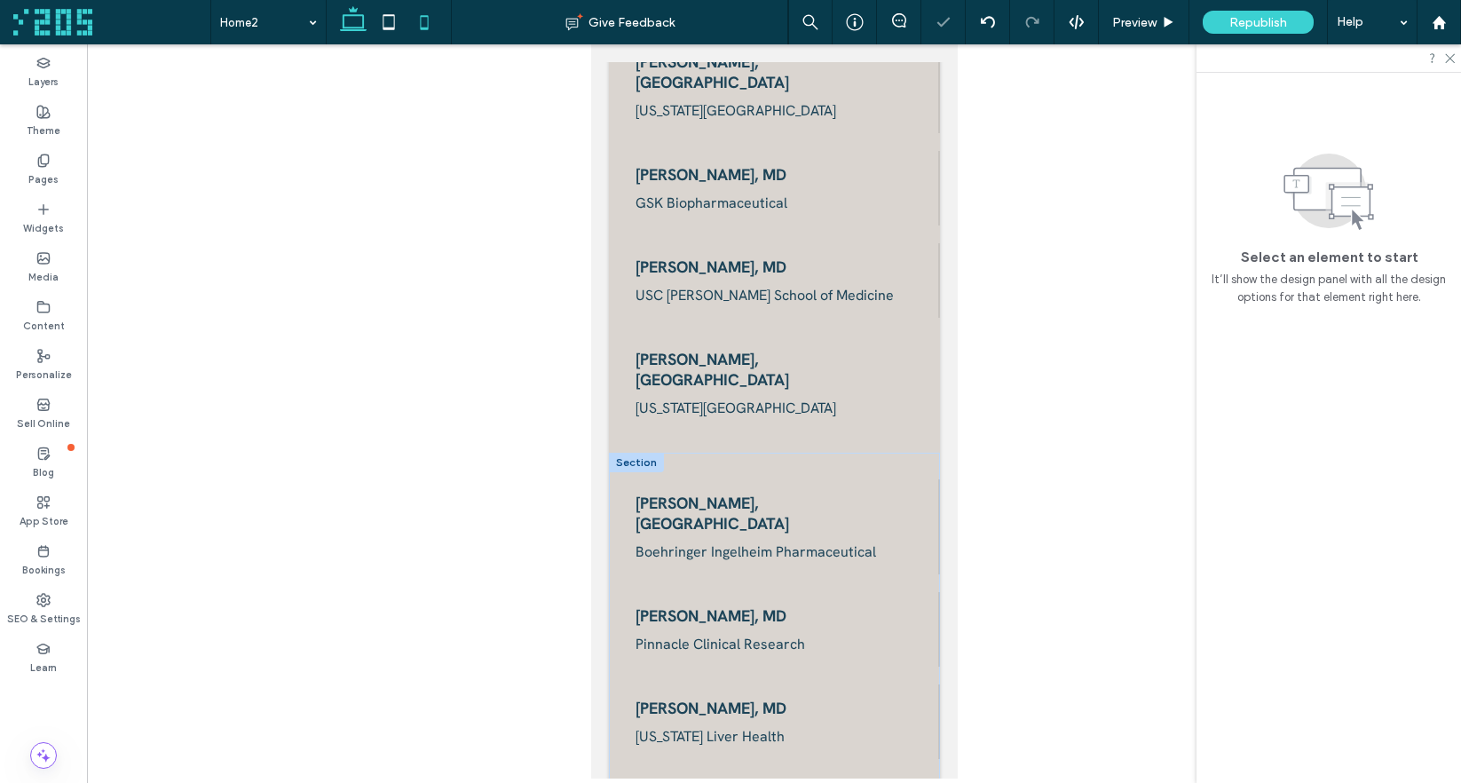
click at [351, 31] on icon at bounding box center [352, 21] width 35 height 35
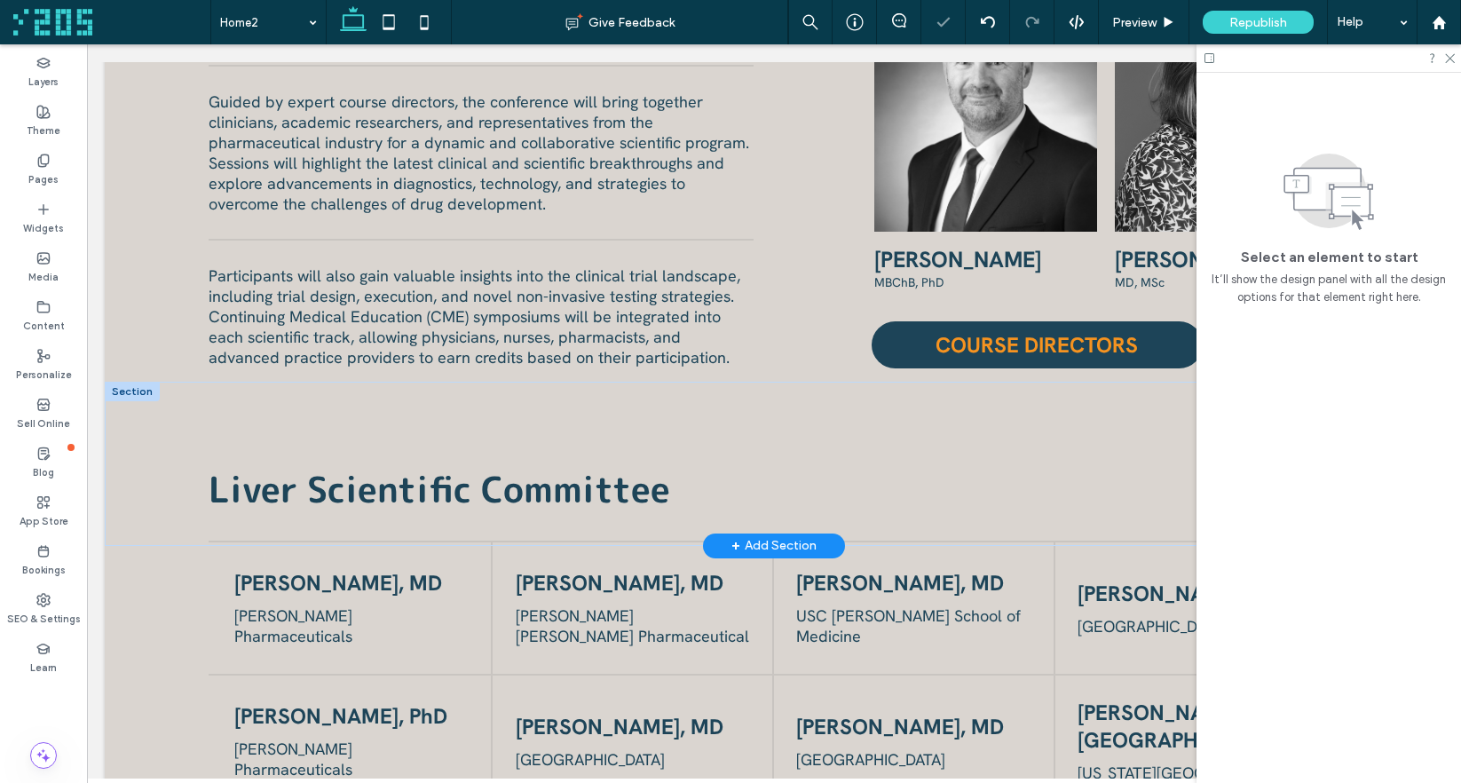
scroll to position [1748, 0]
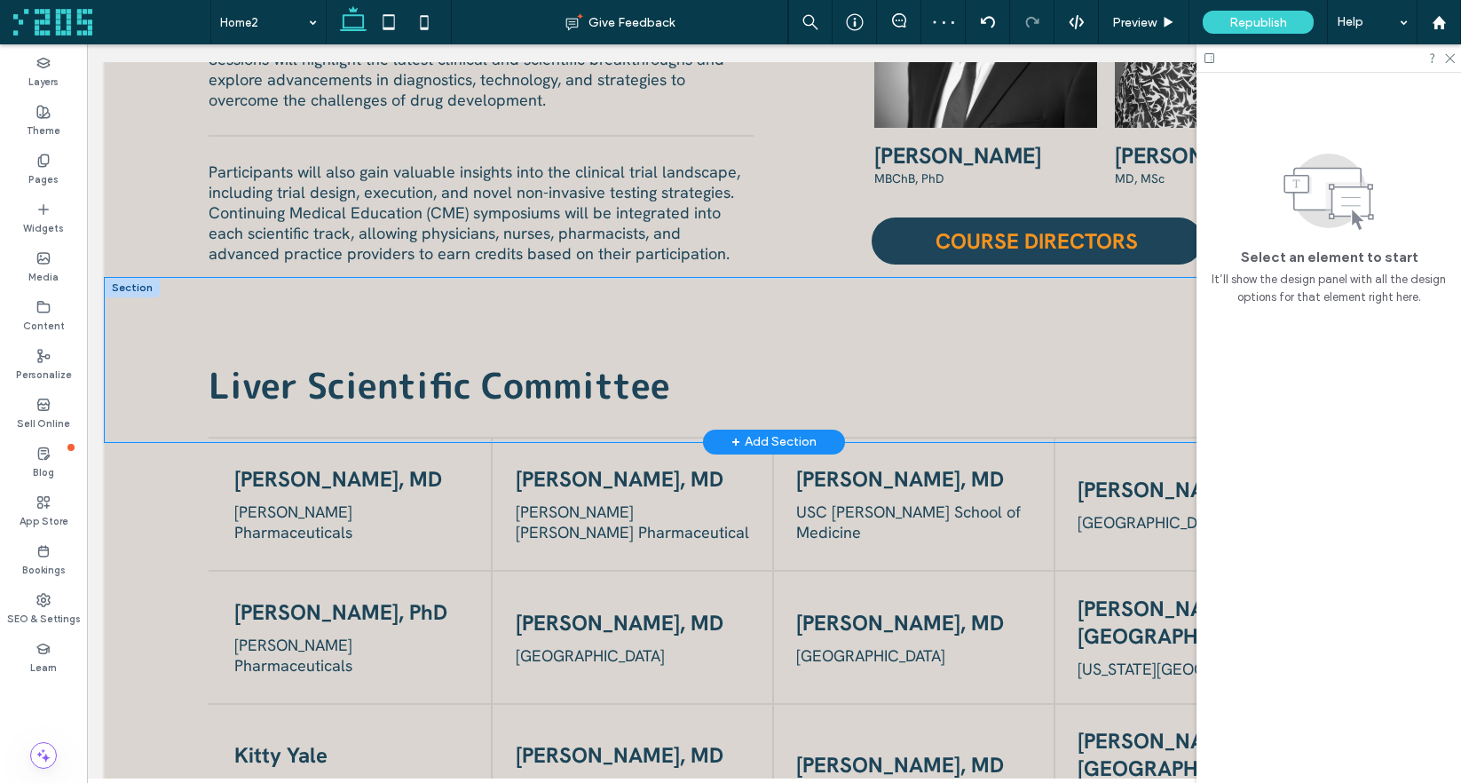
click at [159, 344] on div "Liver Scientific Committee" at bounding box center [774, 359] width 1338 height 163
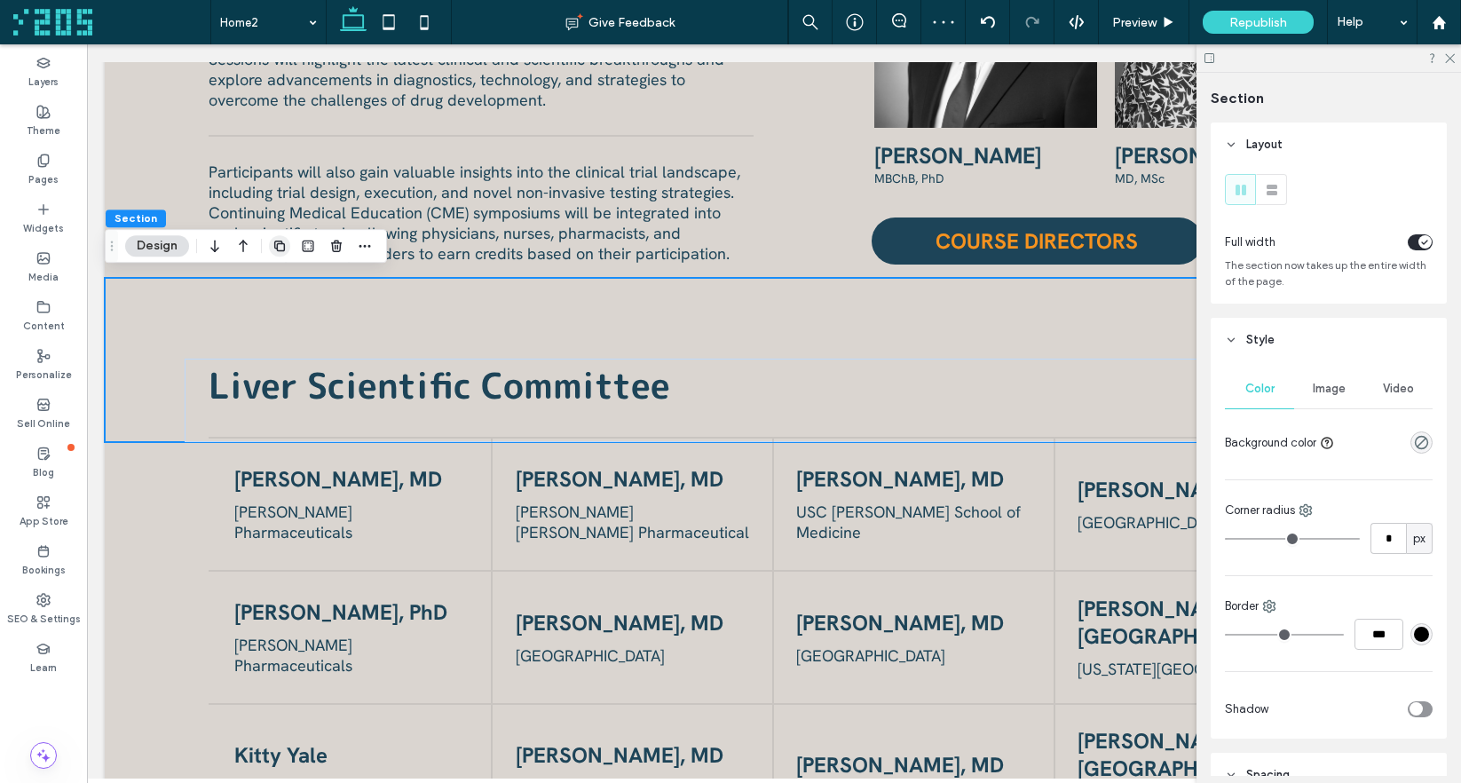
click at [281, 239] on icon "button" at bounding box center [279, 246] width 14 height 14
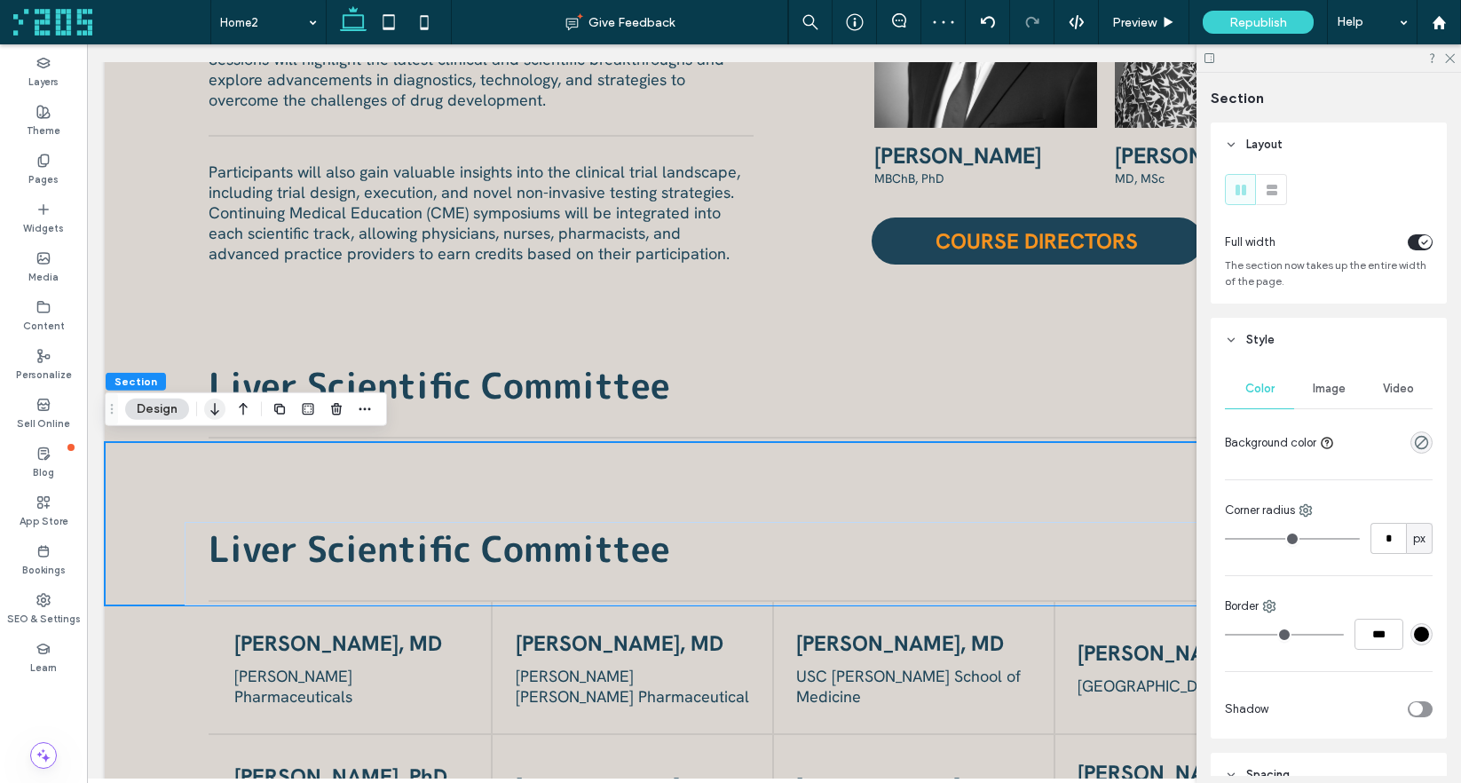
click at [215, 413] on use "button" at bounding box center [214, 409] width 8 height 12
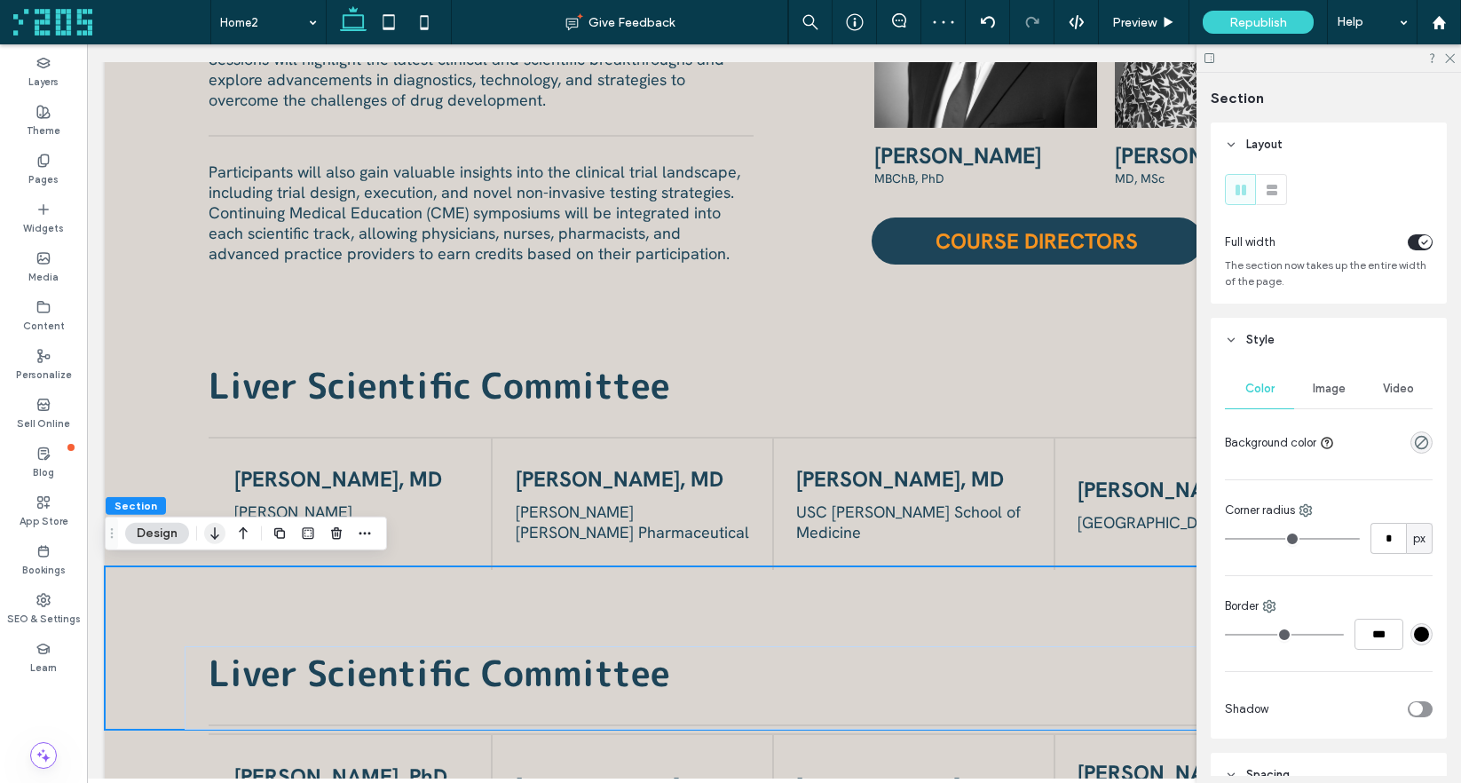
click at [206, 532] on icon "button" at bounding box center [214, 533] width 21 height 32
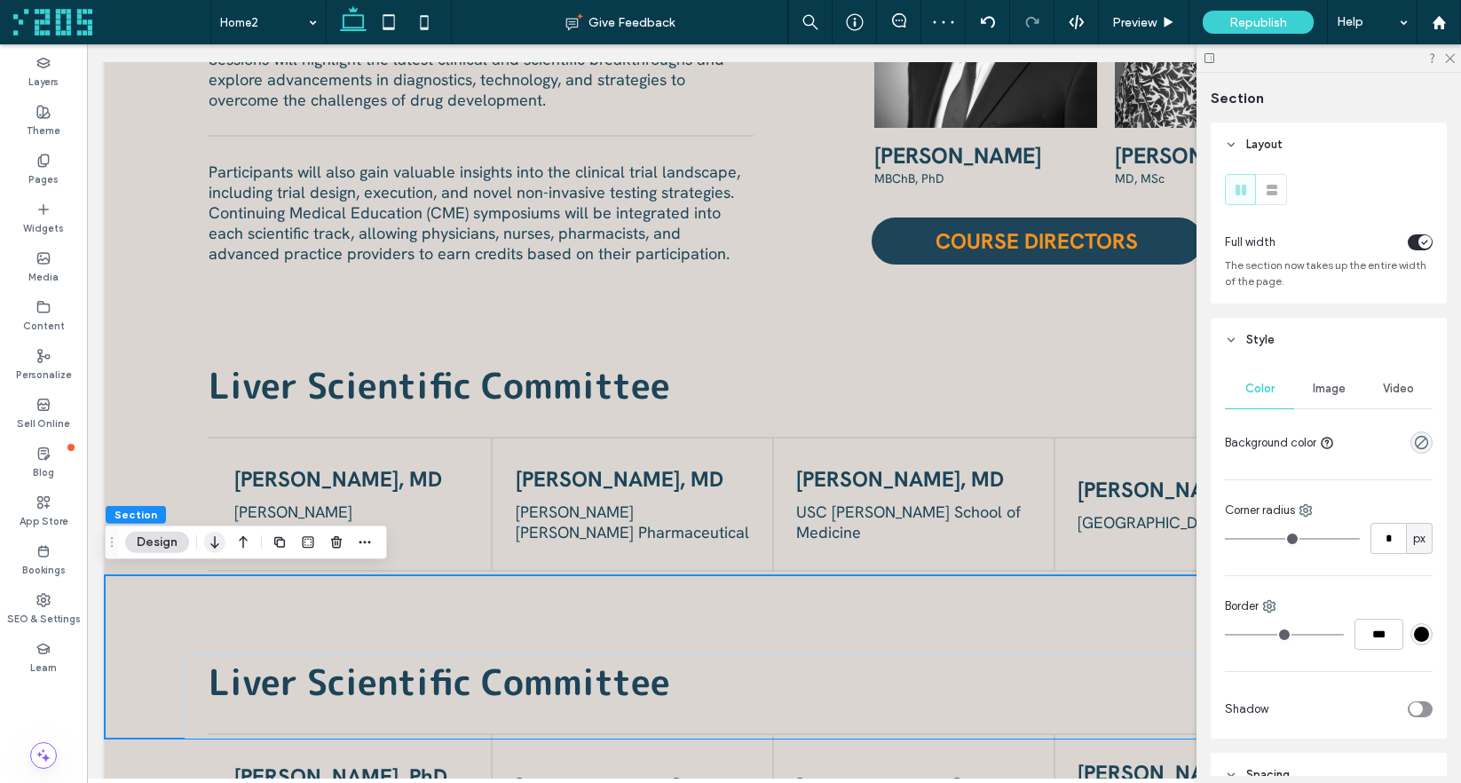
click at [215, 542] on use "button" at bounding box center [214, 542] width 8 height 12
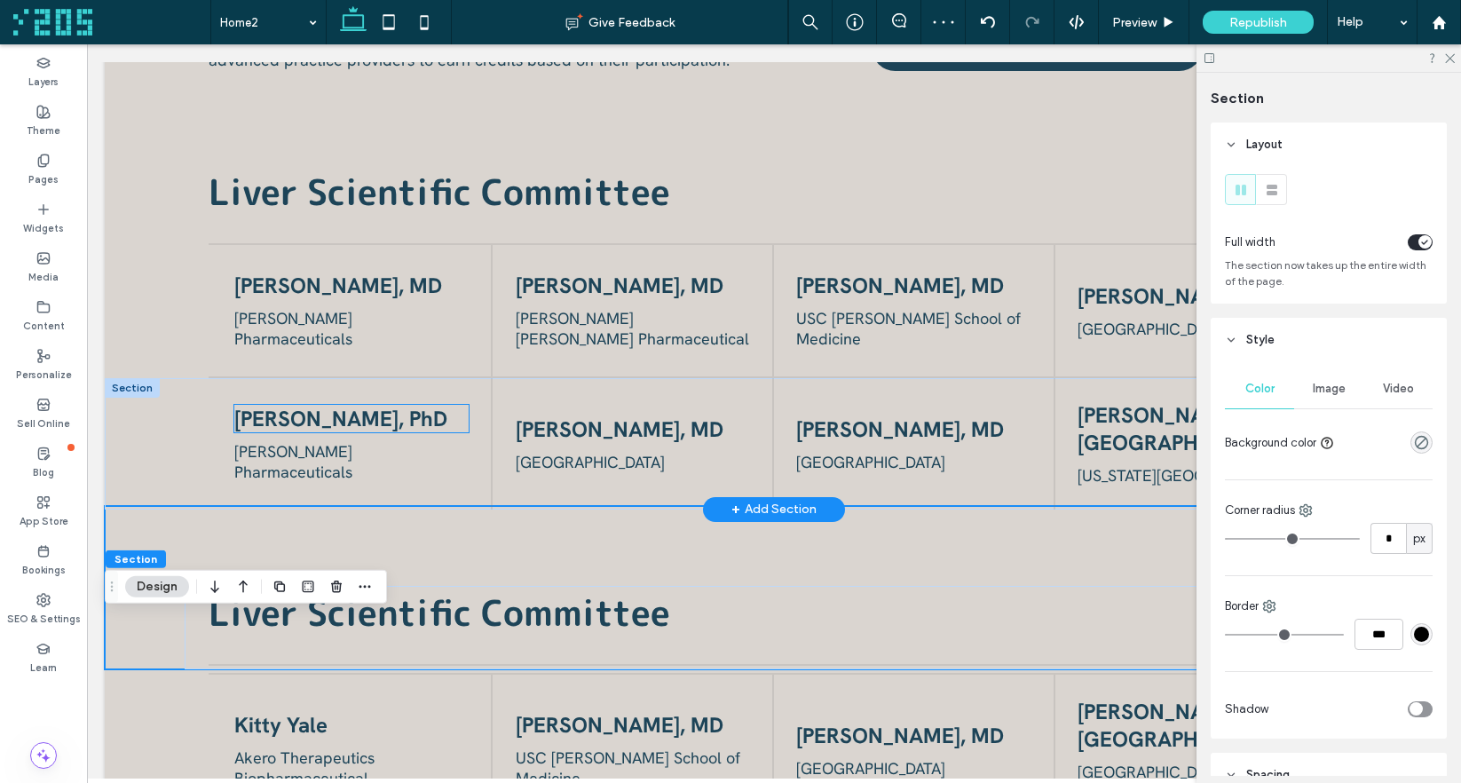
scroll to position [2003, 0]
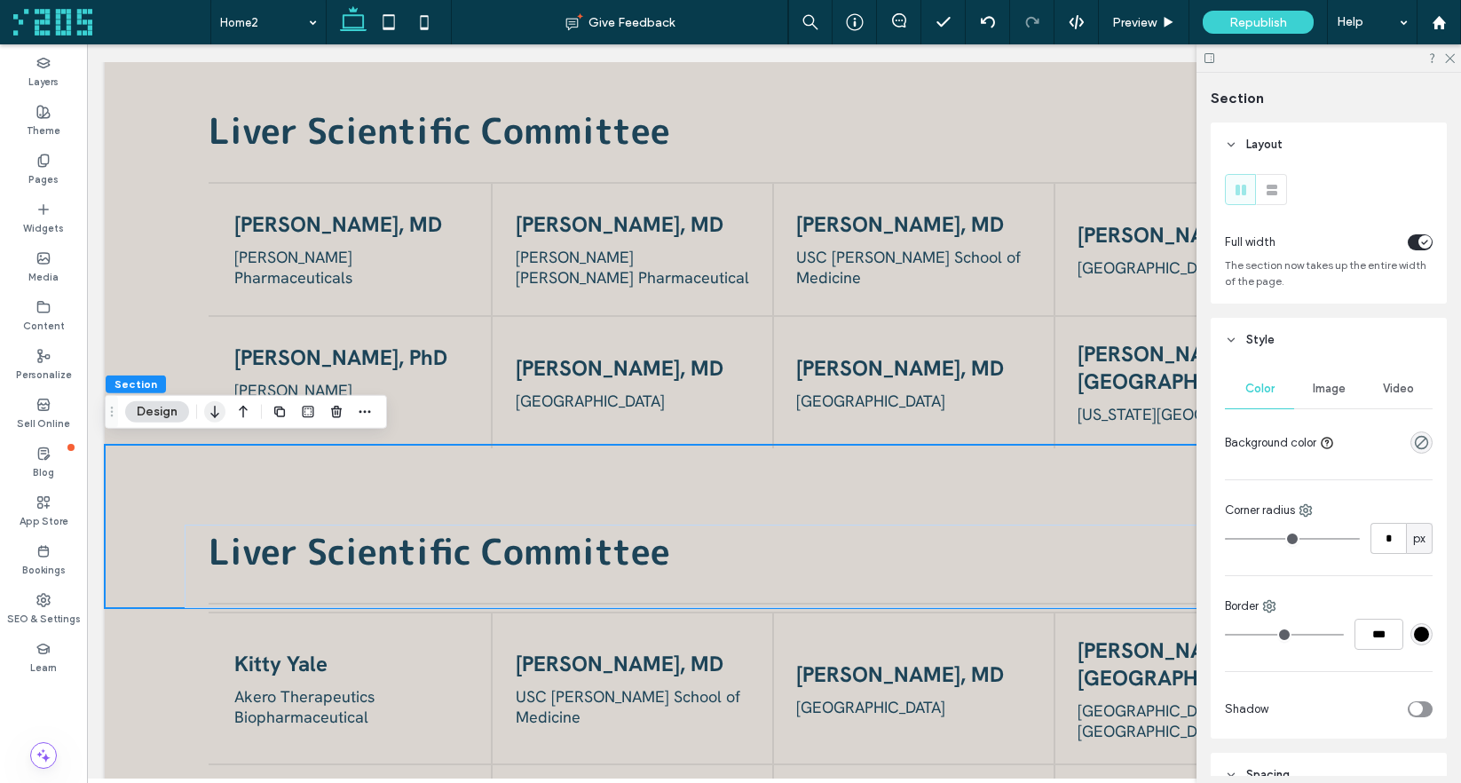
click at [215, 414] on use "button" at bounding box center [214, 412] width 8 height 12
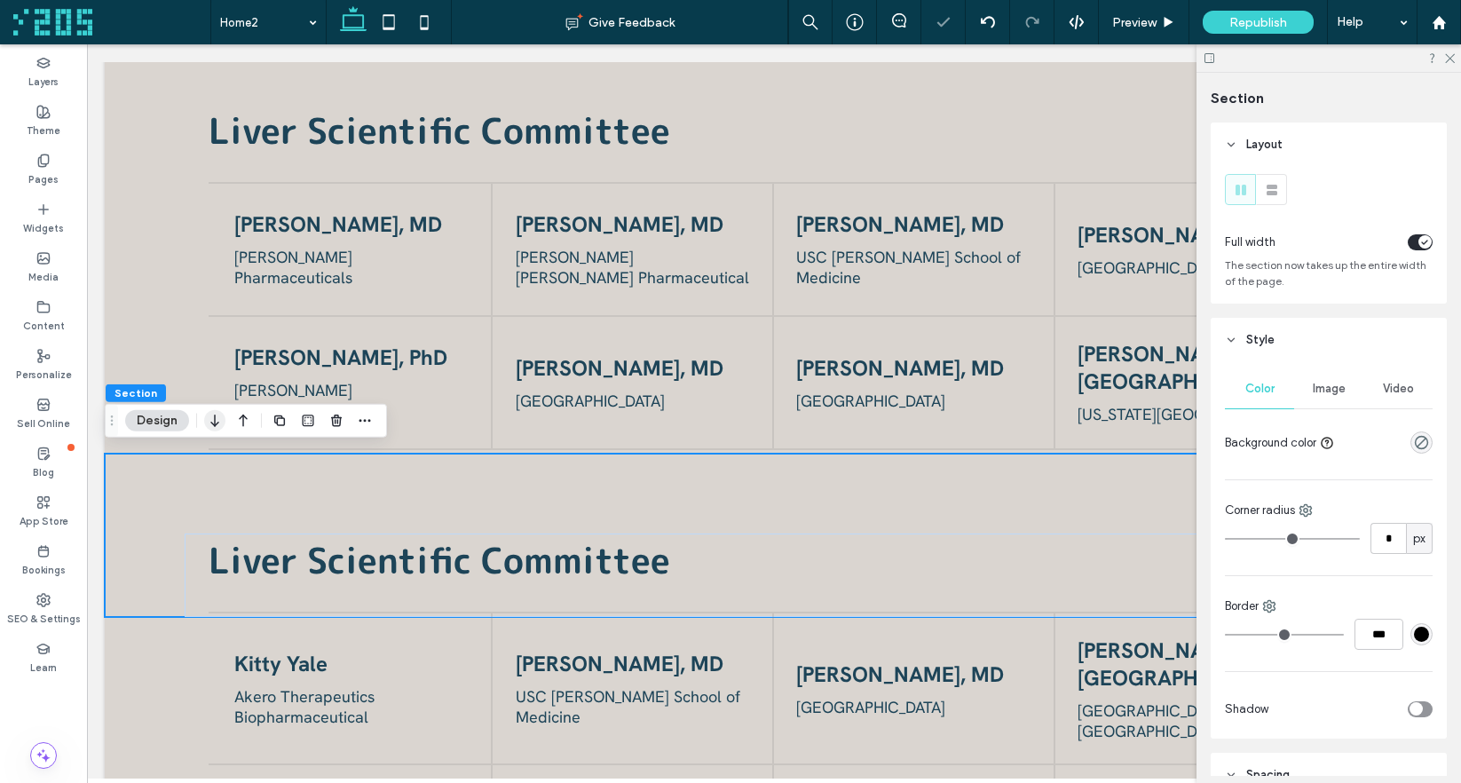
click at [214, 424] on use "button" at bounding box center [214, 420] width 8 height 12
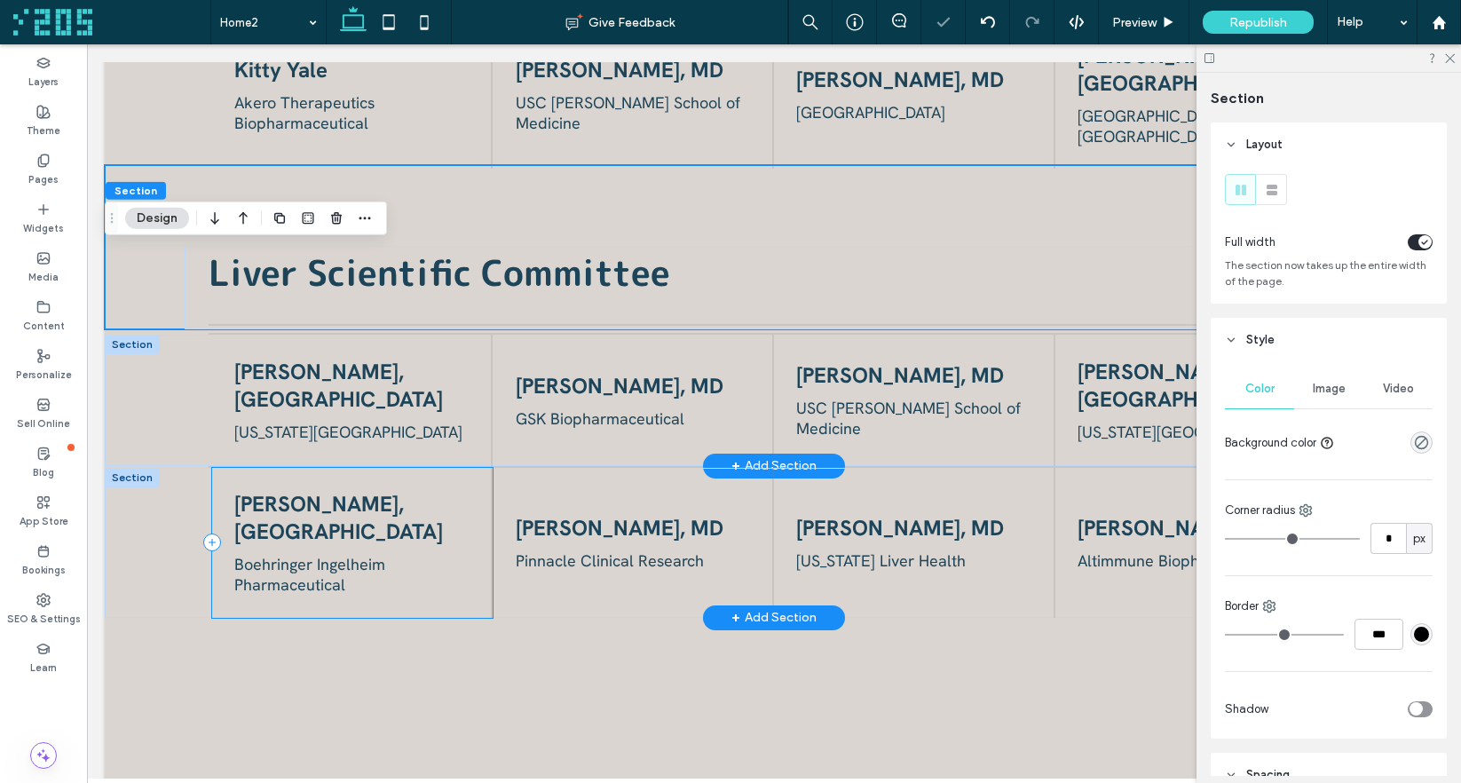
scroll to position [2473, 0]
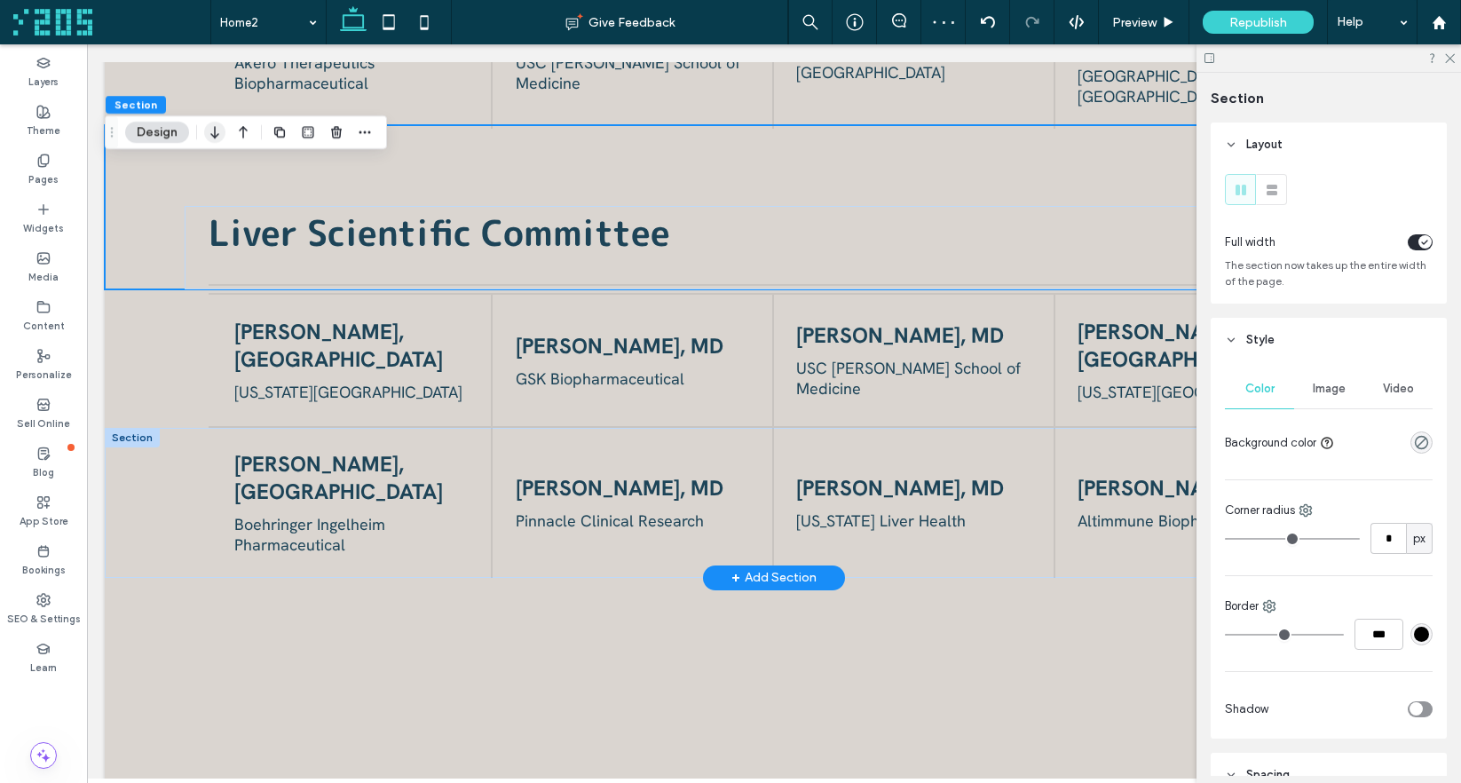
click at [218, 131] on icon "button" at bounding box center [214, 132] width 21 height 32
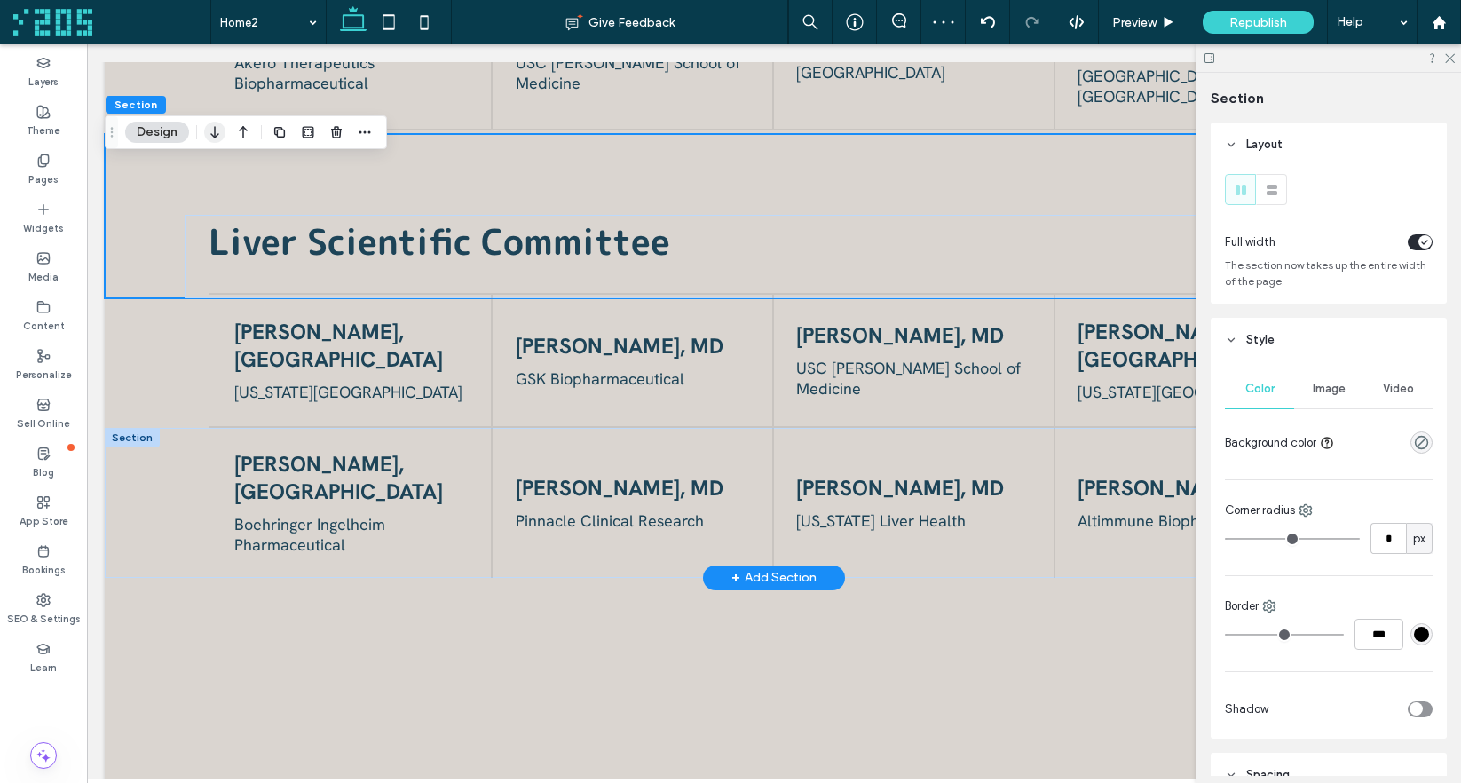
click at [217, 134] on use "button" at bounding box center [214, 132] width 8 height 12
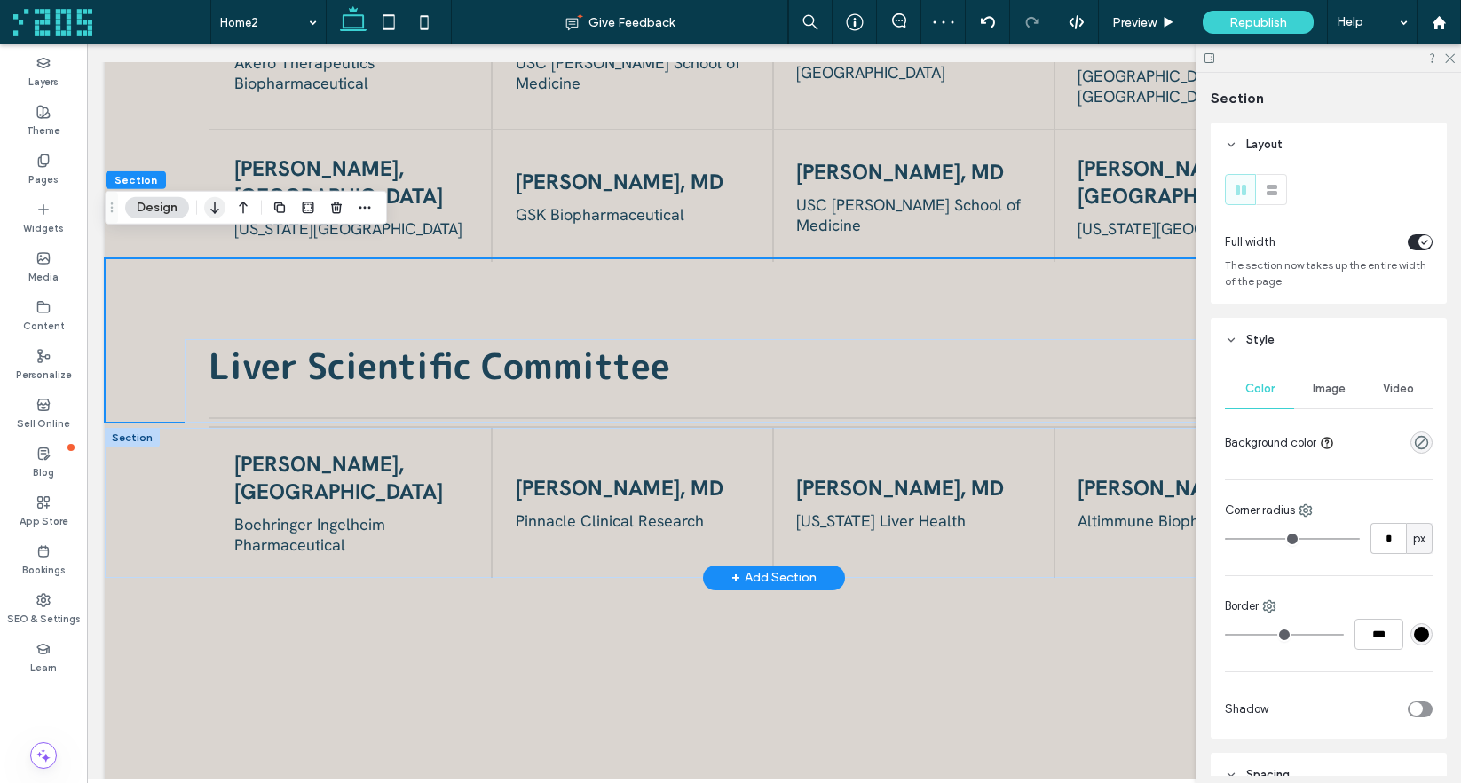
click at [215, 211] on use "button" at bounding box center [214, 207] width 8 height 12
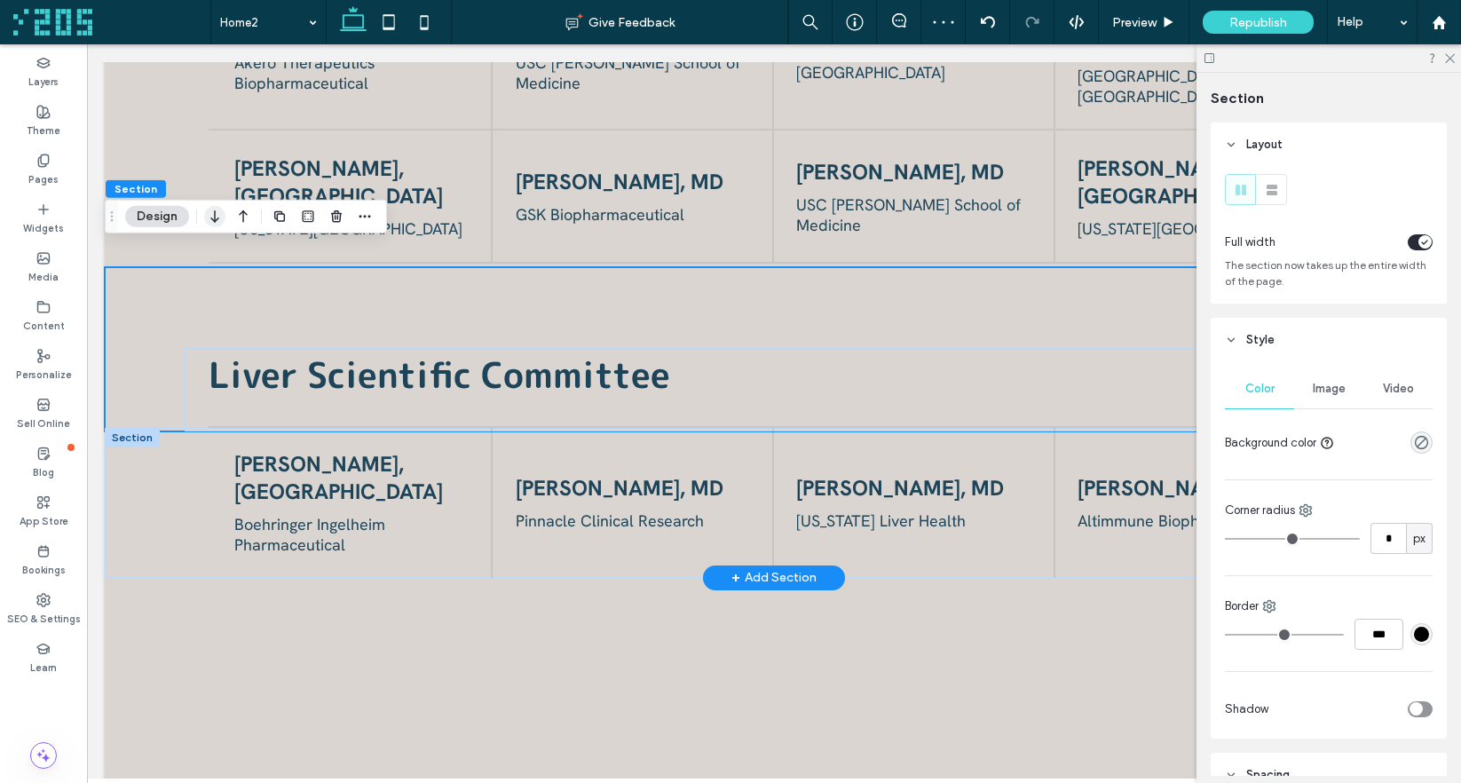
click at [215, 219] on use "button" at bounding box center [214, 216] width 8 height 12
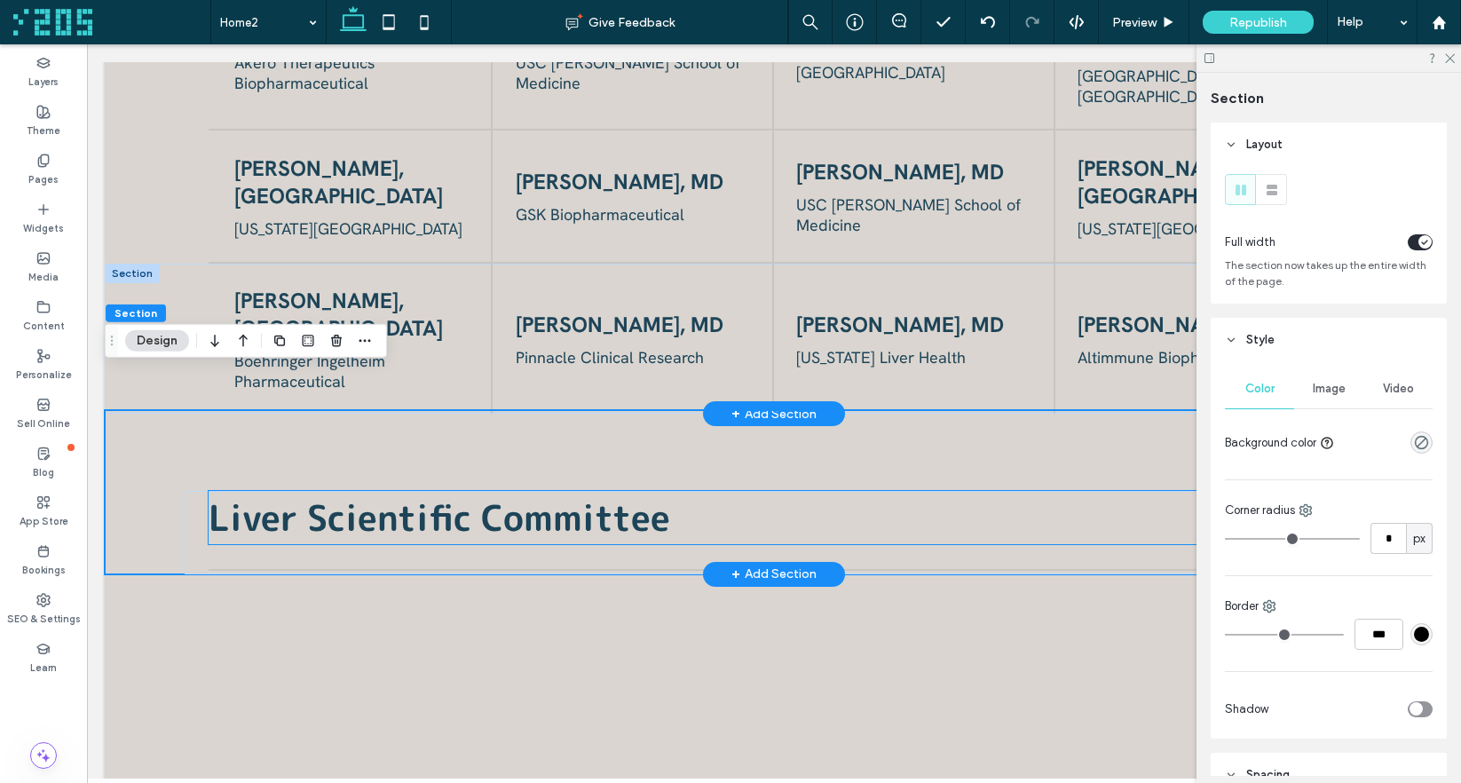
click at [275, 493] on span "Liver Scientific Committee" at bounding box center [439, 518] width 461 height 50
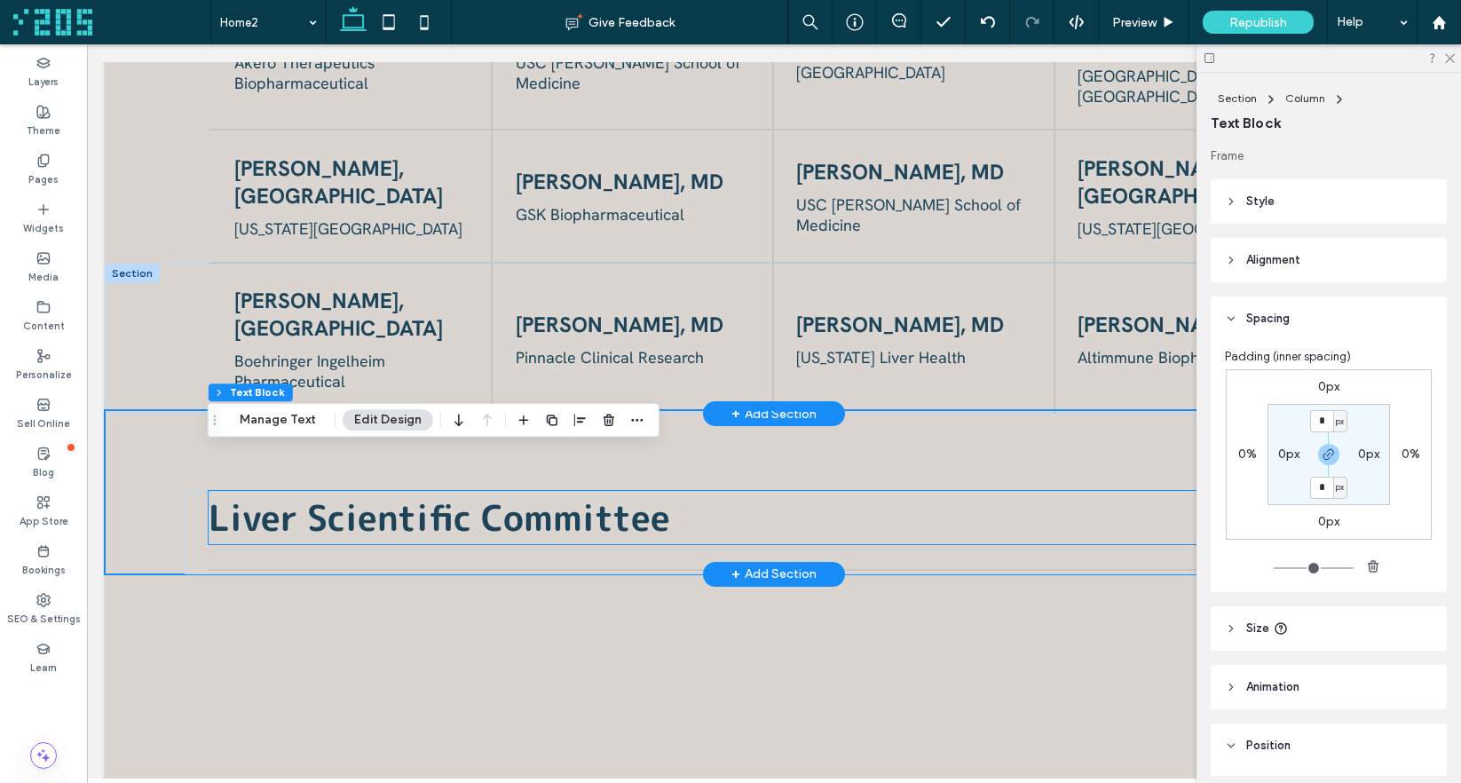
click at [275, 491] on div "Liver Scientific Committee" at bounding box center [772, 517] width 1127 height 53
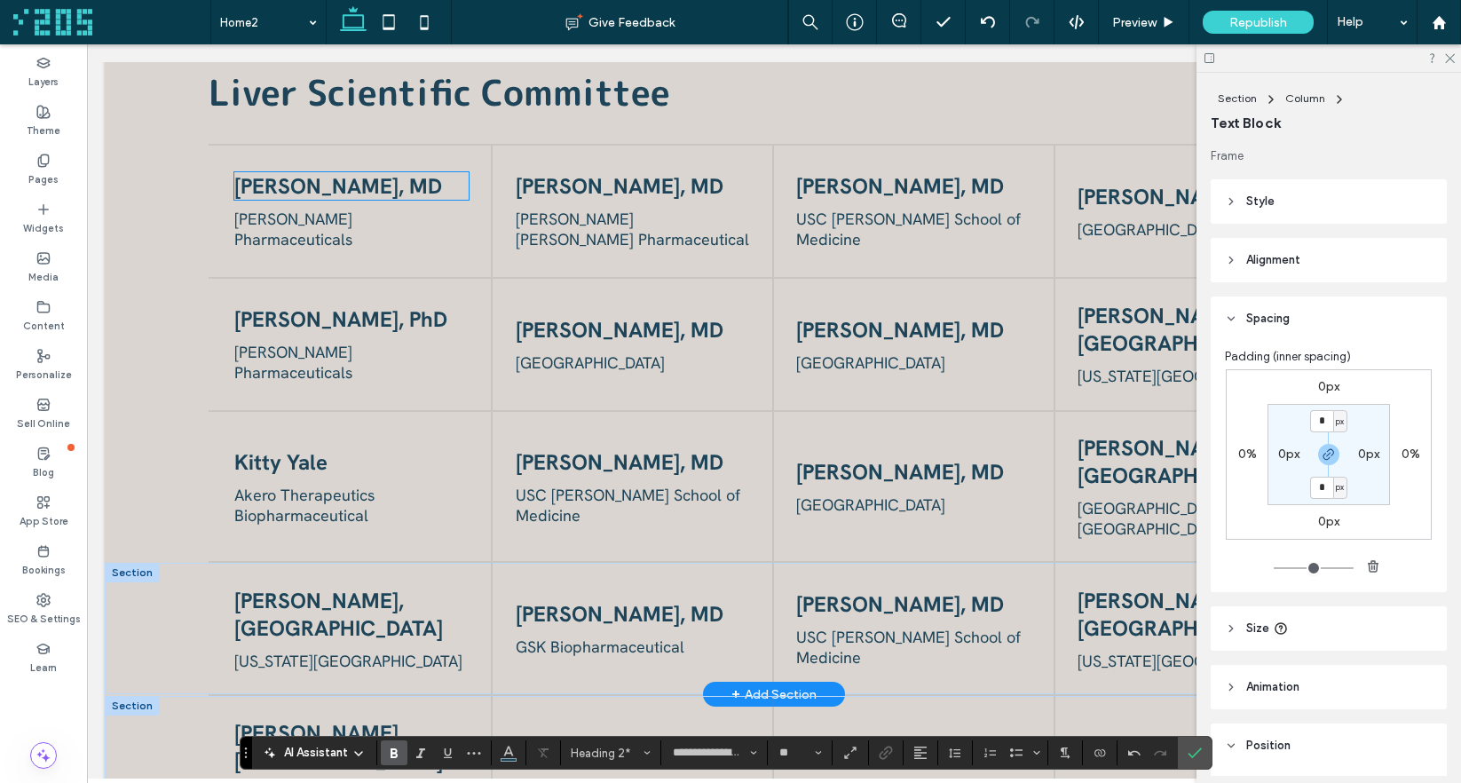
scroll to position [1965, 0]
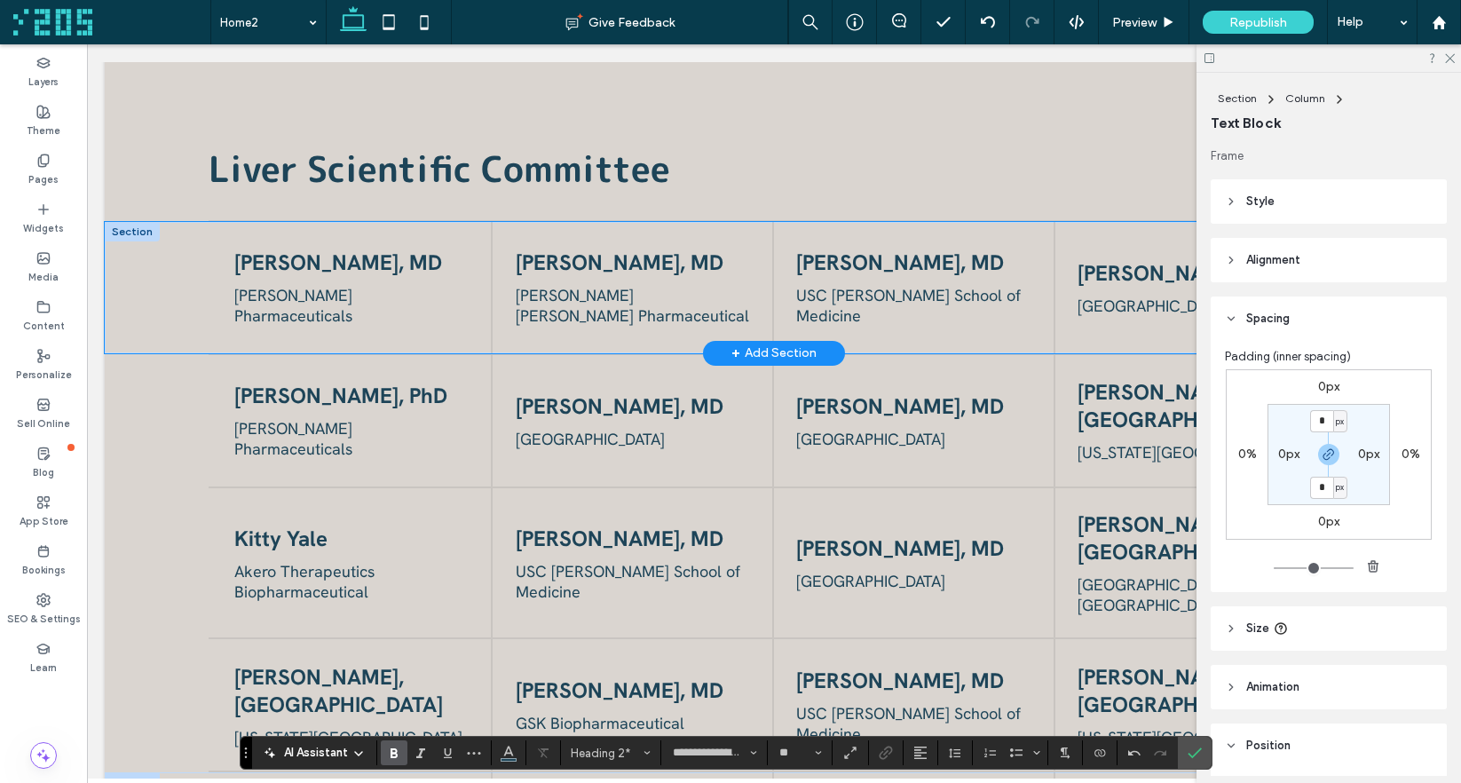
click at [184, 268] on div "Becky Taub, MD Madrigal Pharmaceuticals Belle Vivica van Rosmalen, MD Eli Lilly…" at bounding box center [774, 287] width 1338 height 131
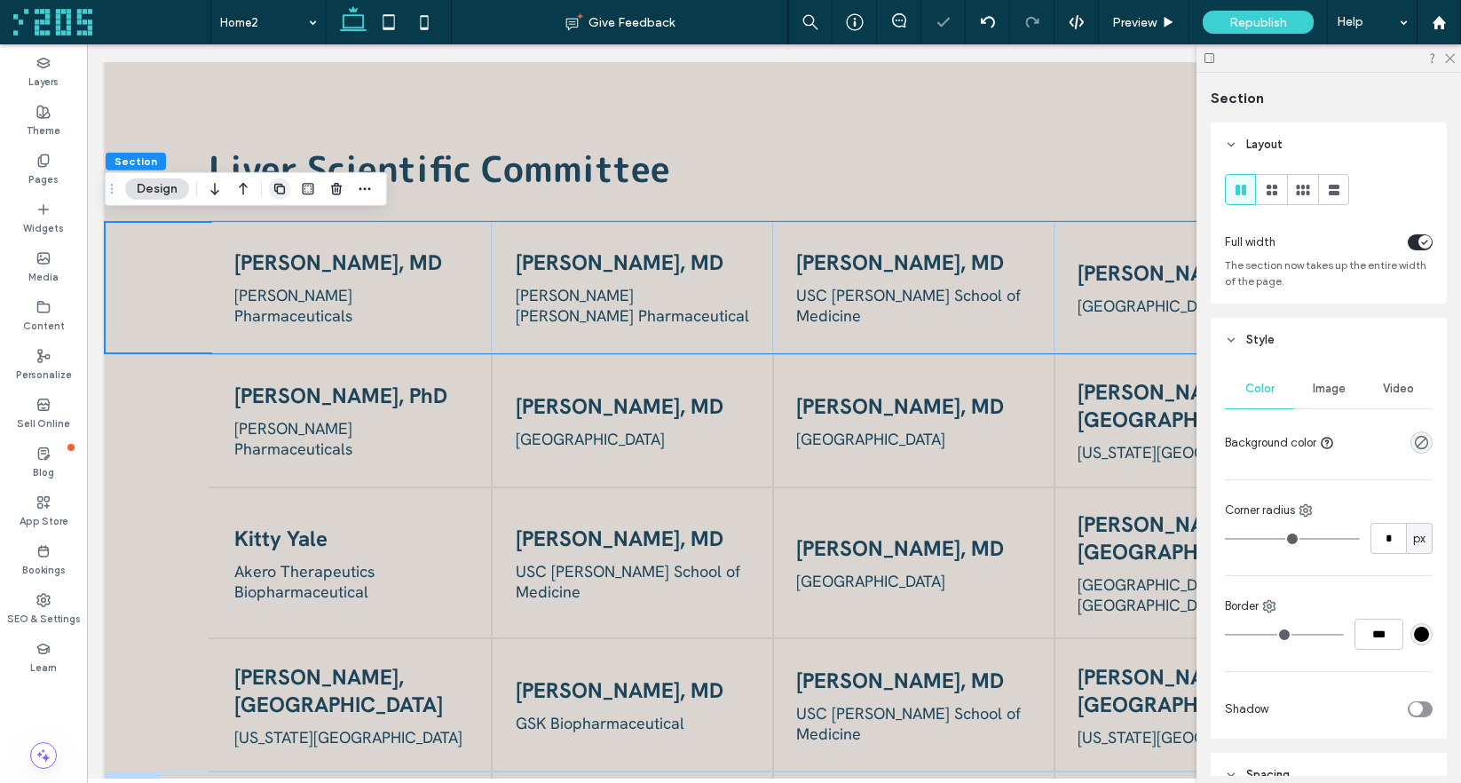
click at [272, 186] on icon "button" at bounding box center [279, 189] width 14 height 14
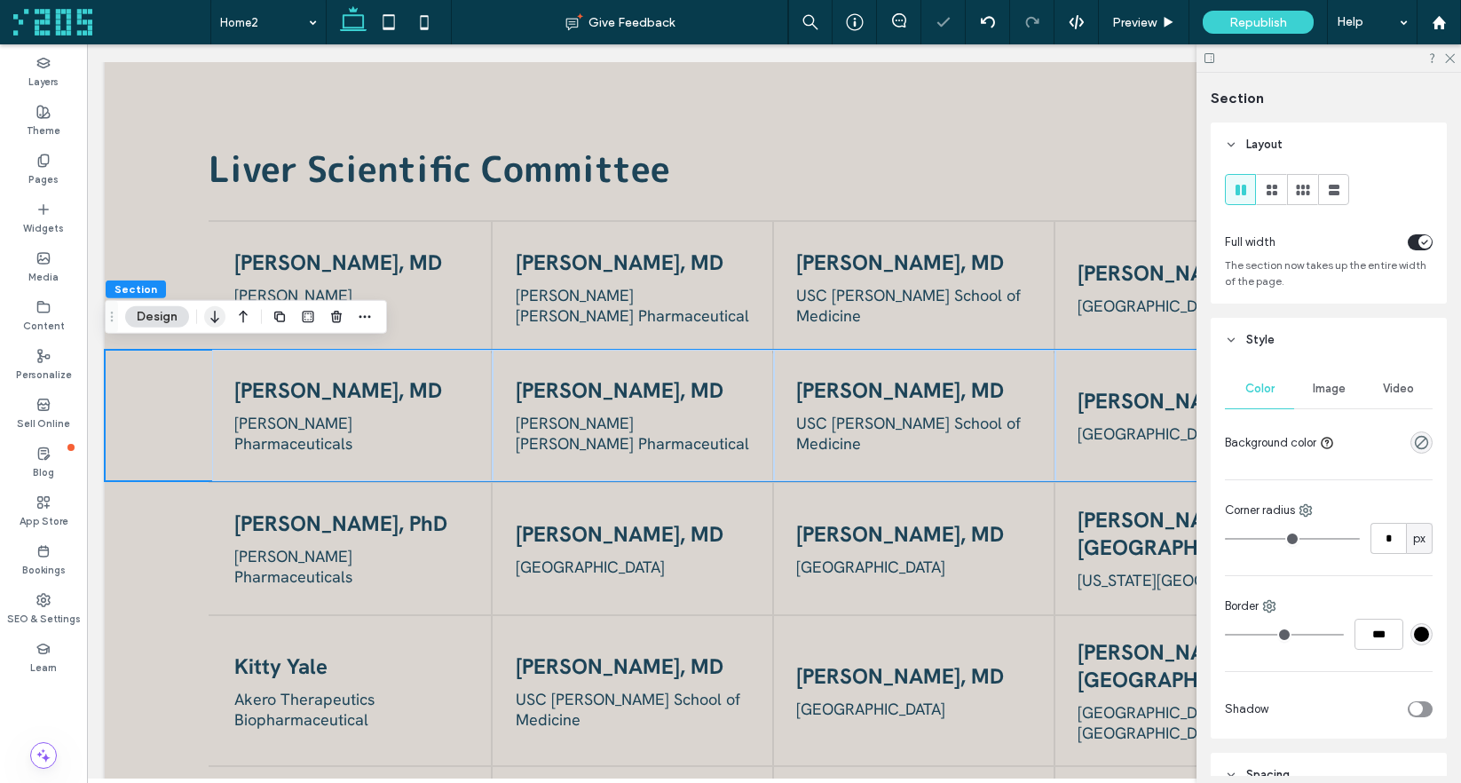
click at [216, 318] on icon "button" at bounding box center [214, 317] width 21 height 32
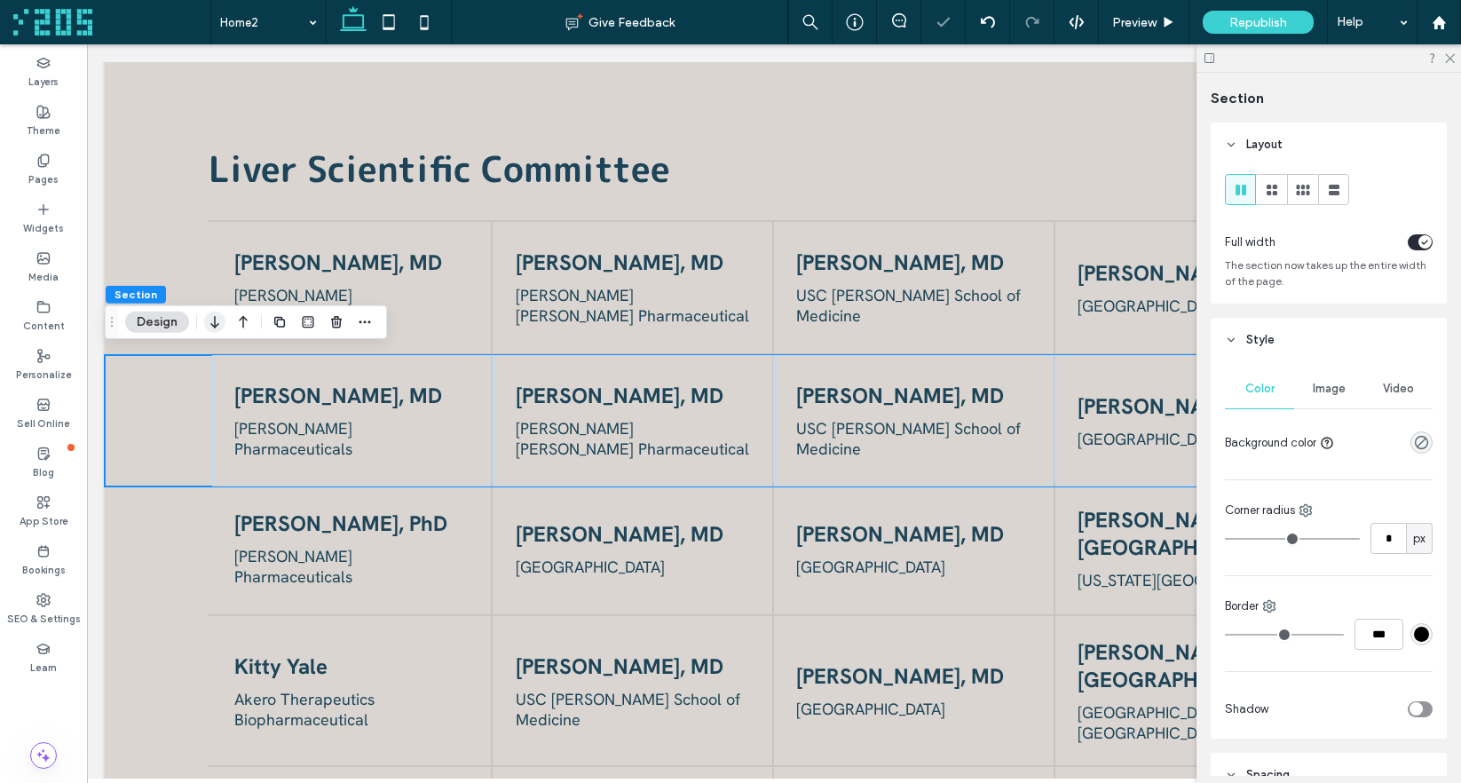
click at [220, 321] on icon "button" at bounding box center [214, 322] width 21 height 32
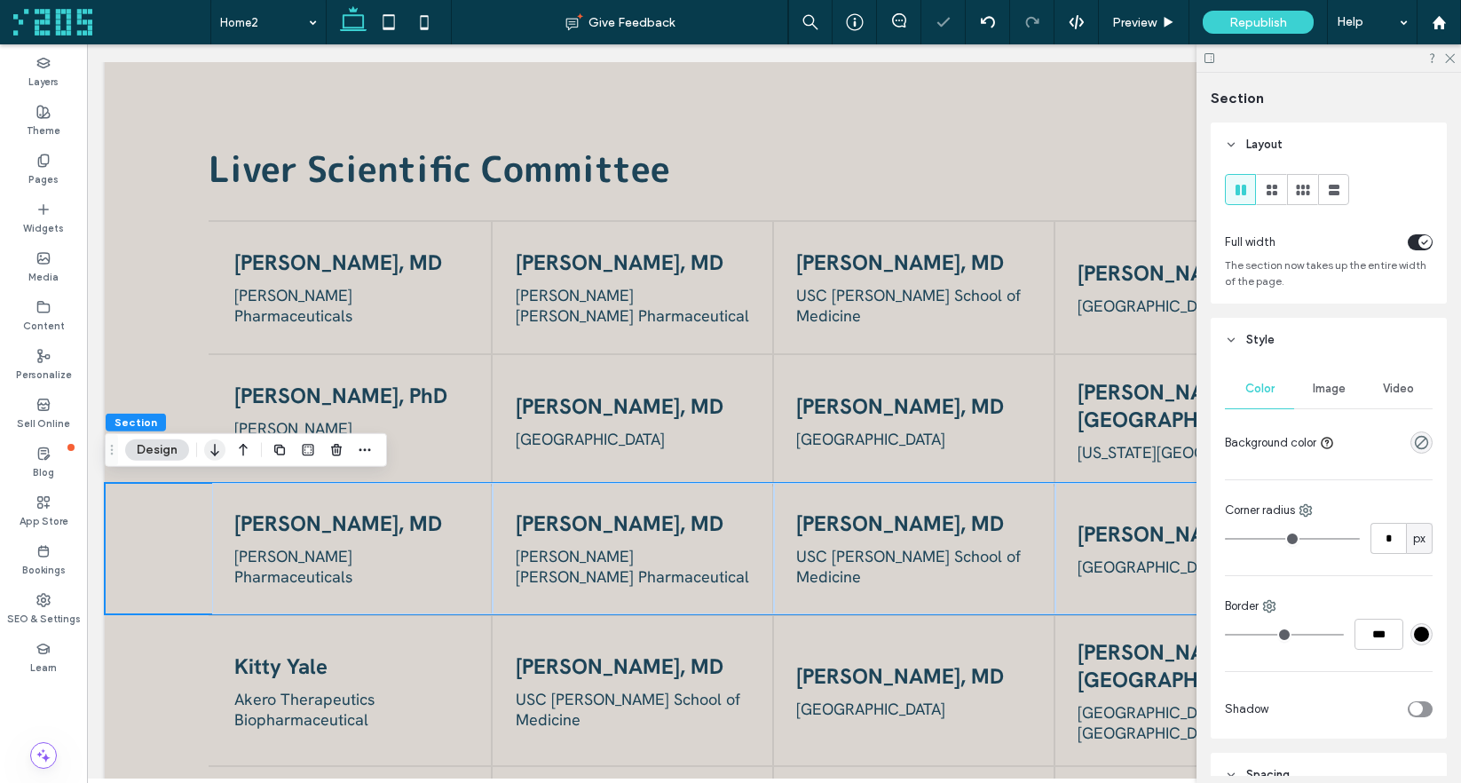
click at [213, 448] on icon "button" at bounding box center [214, 450] width 21 height 32
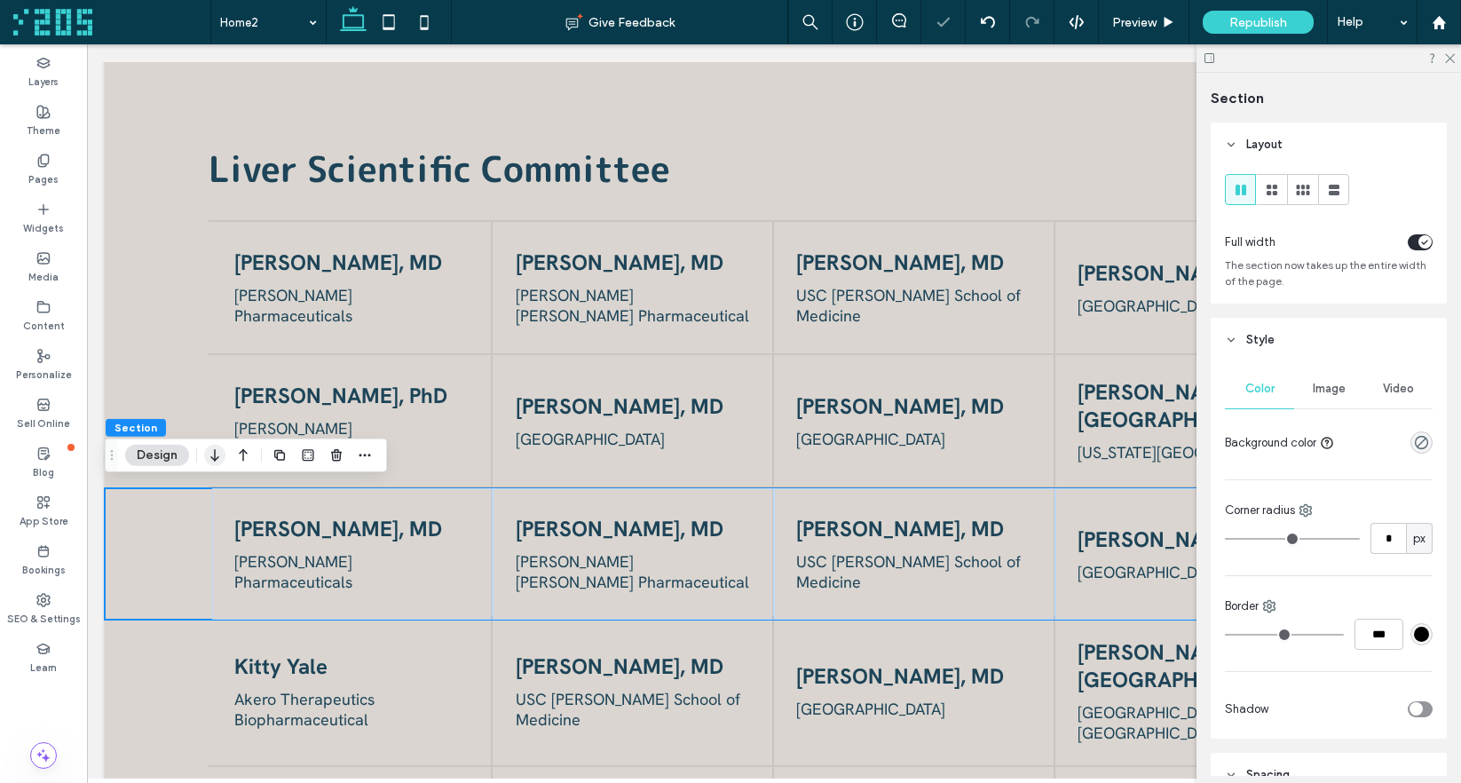
click at [217, 461] on icon "button" at bounding box center [214, 455] width 21 height 32
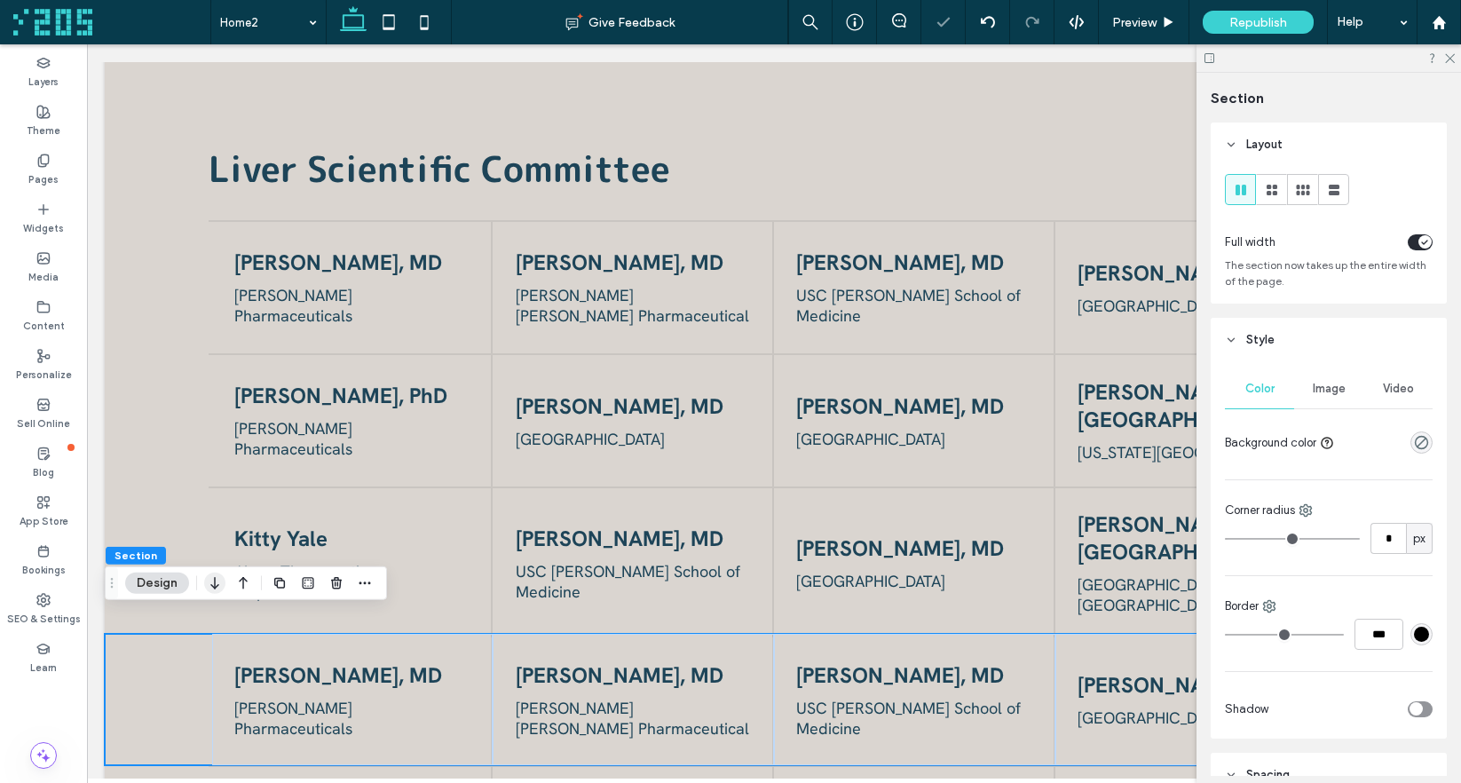
click at [213, 589] on icon "button" at bounding box center [214, 583] width 21 height 32
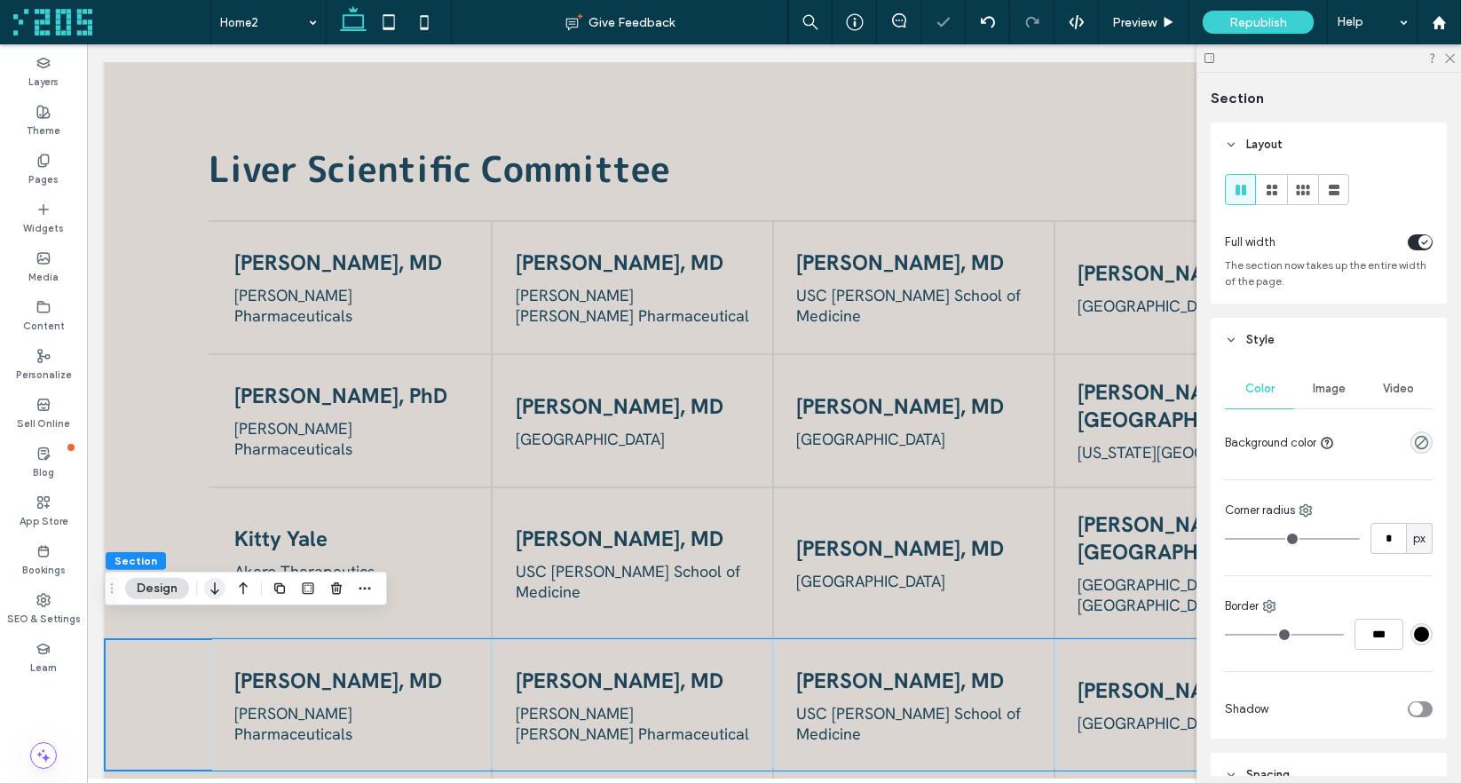
click at [216, 588] on icon "button" at bounding box center [214, 588] width 21 height 32
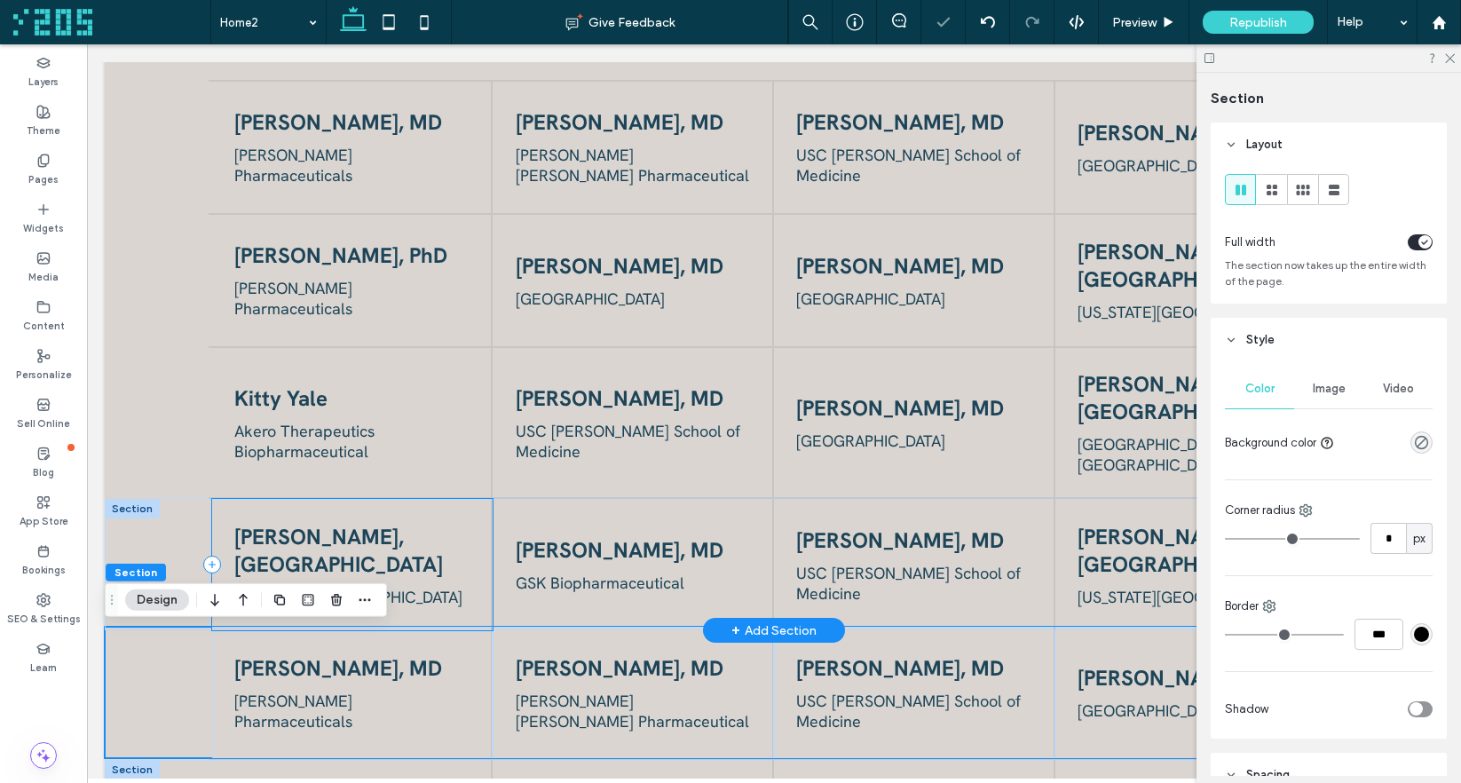
scroll to position [2118, 0]
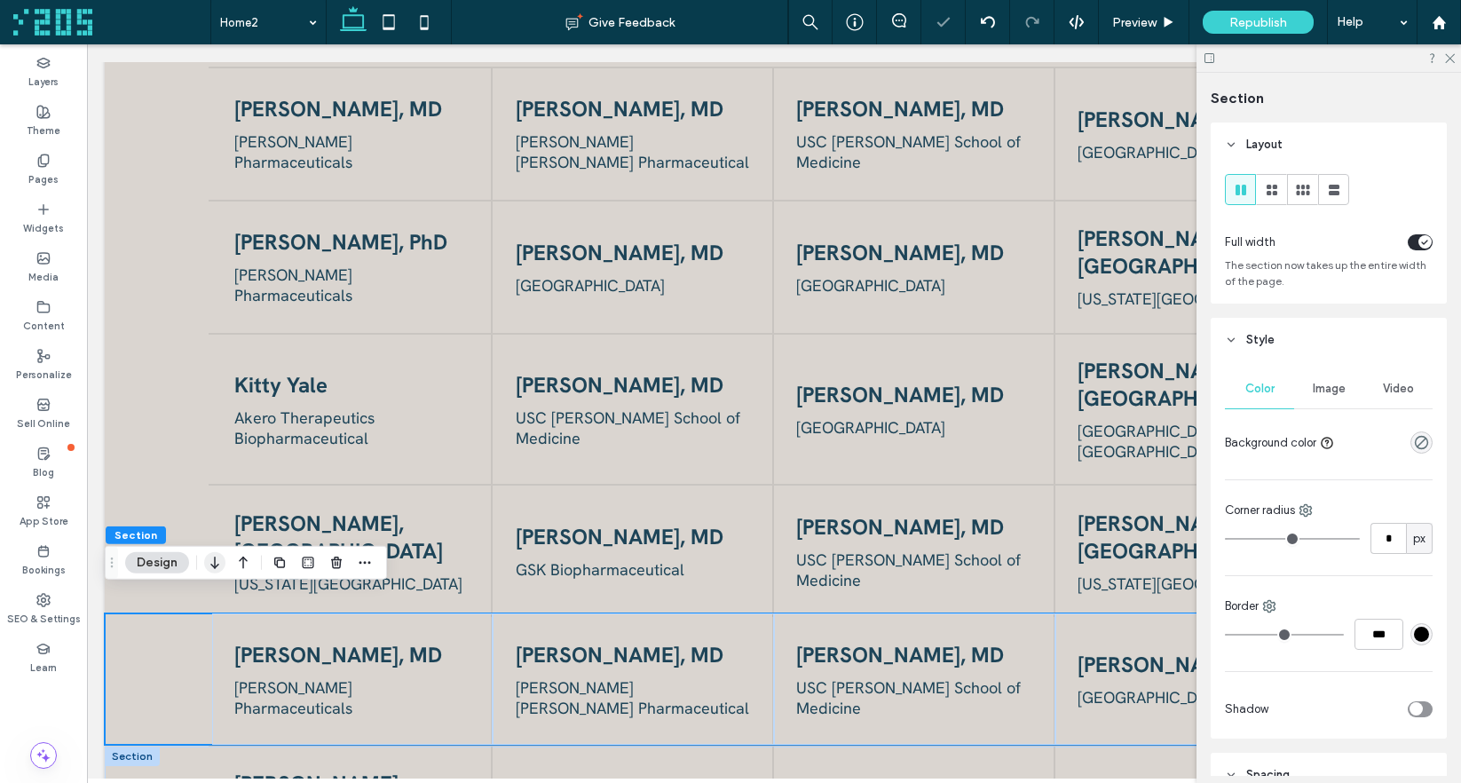
click at [210, 568] on icon "button" at bounding box center [214, 563] width 21 height 32
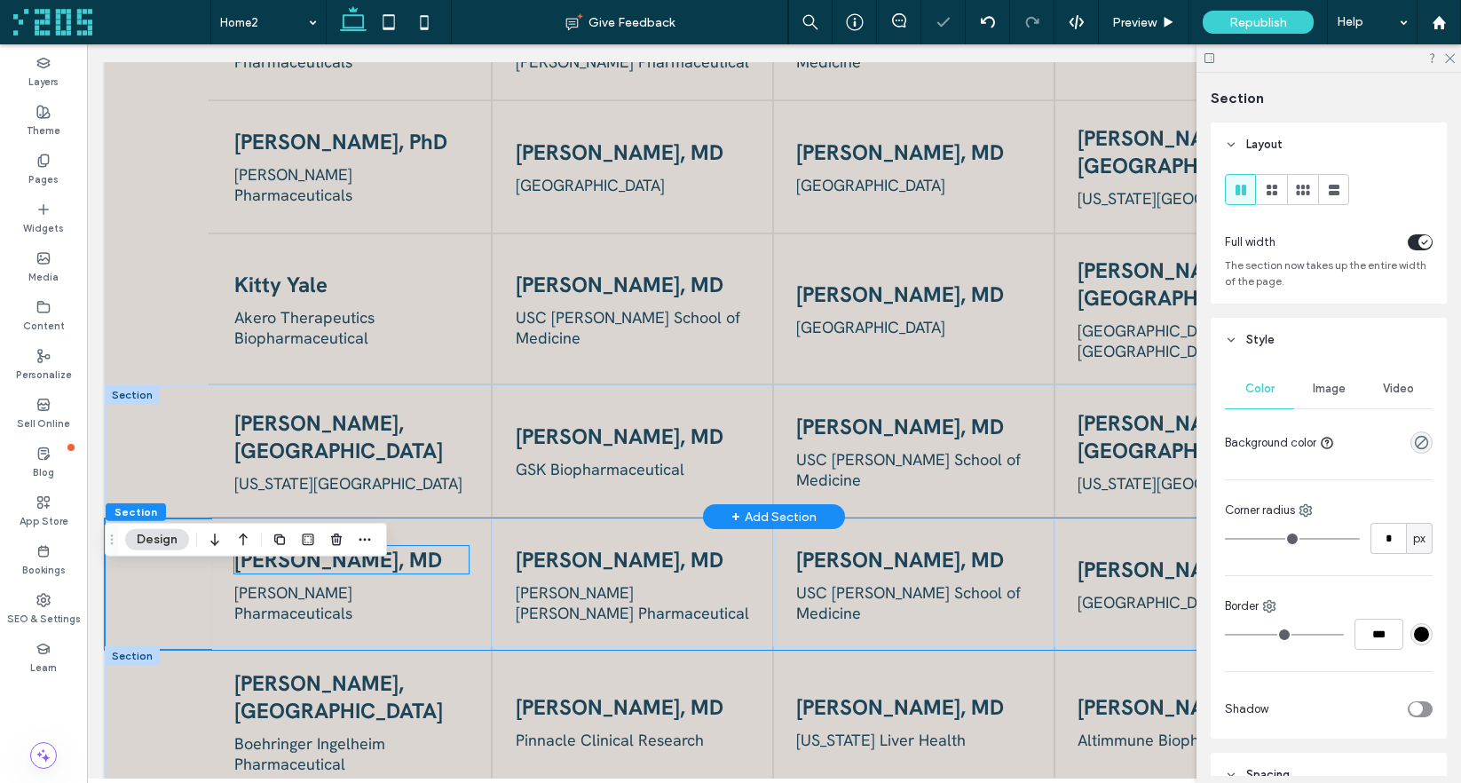
scroll to position [2224, 0]
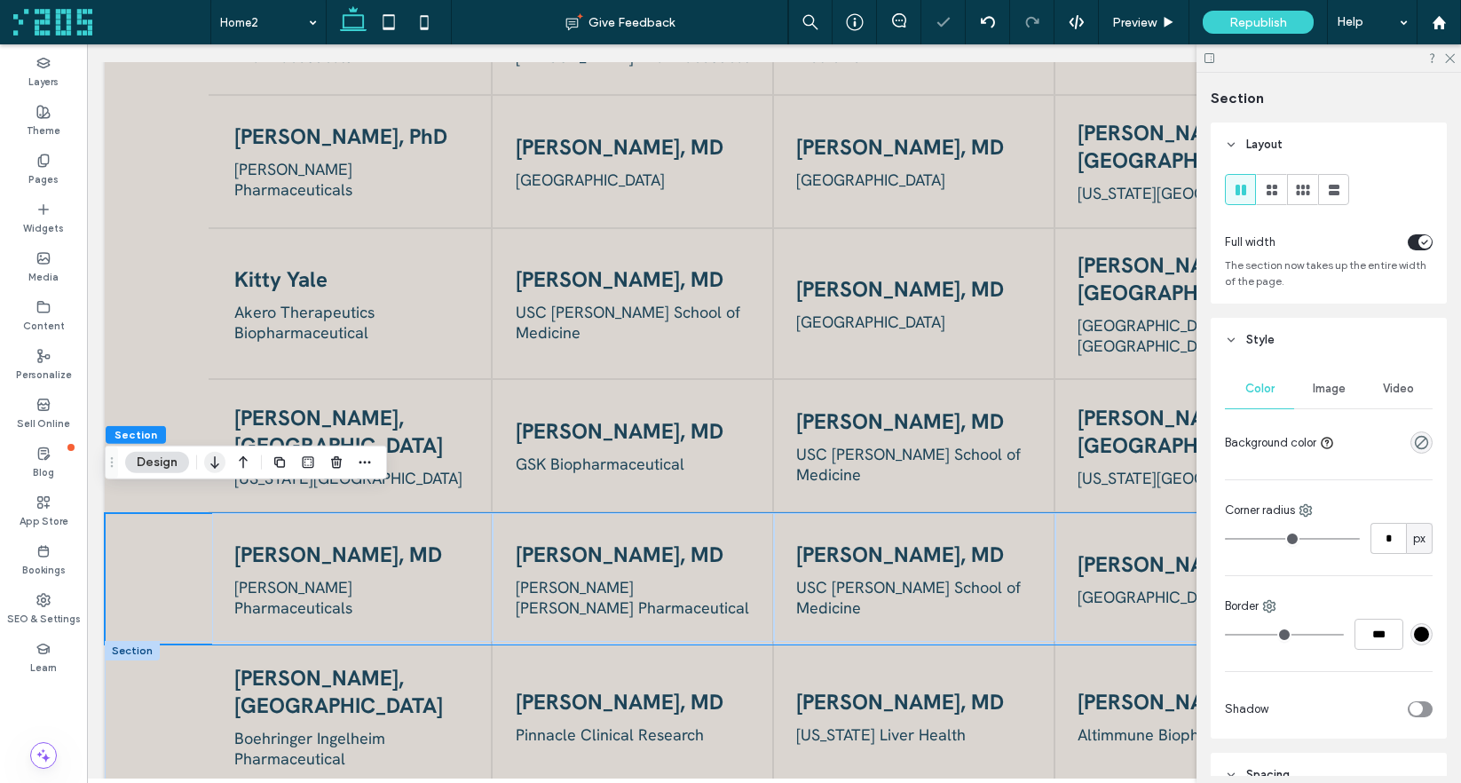
click at [215, 463] on use "button" at bounding box center [214, 462] width 8 height 12
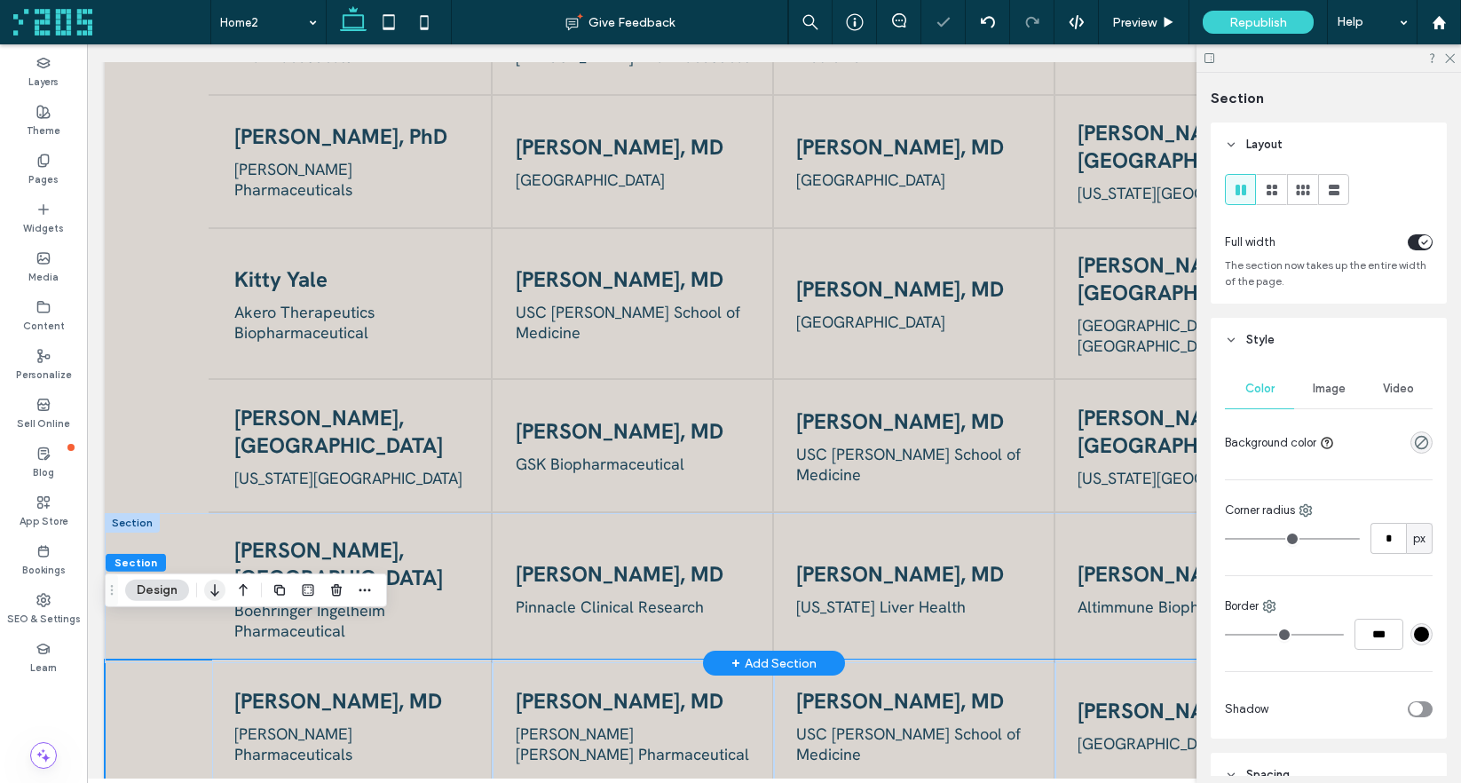
click at [222, 589] on icon "button" at bounding box center [214, 590] width 21 height 32
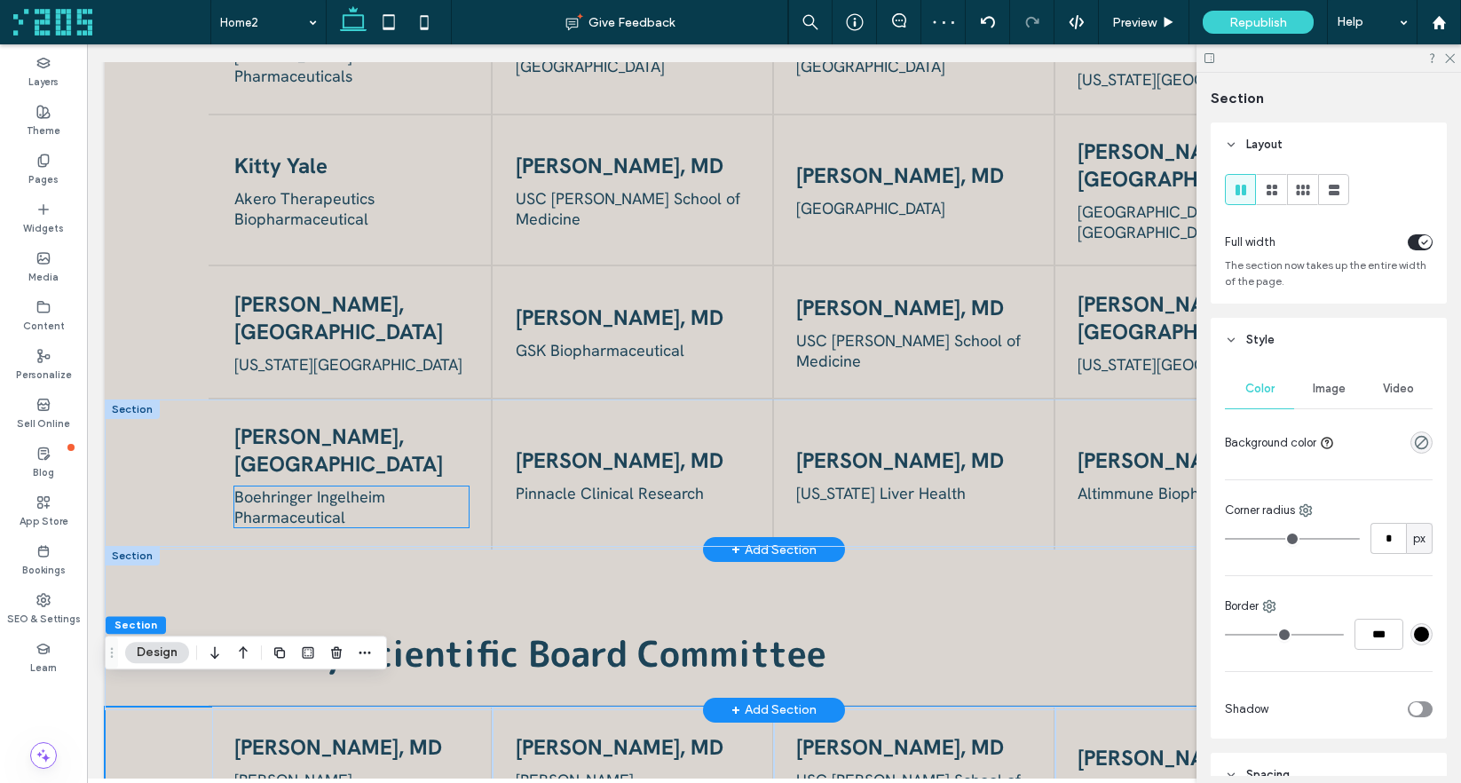
scroll to position [2321, 0]
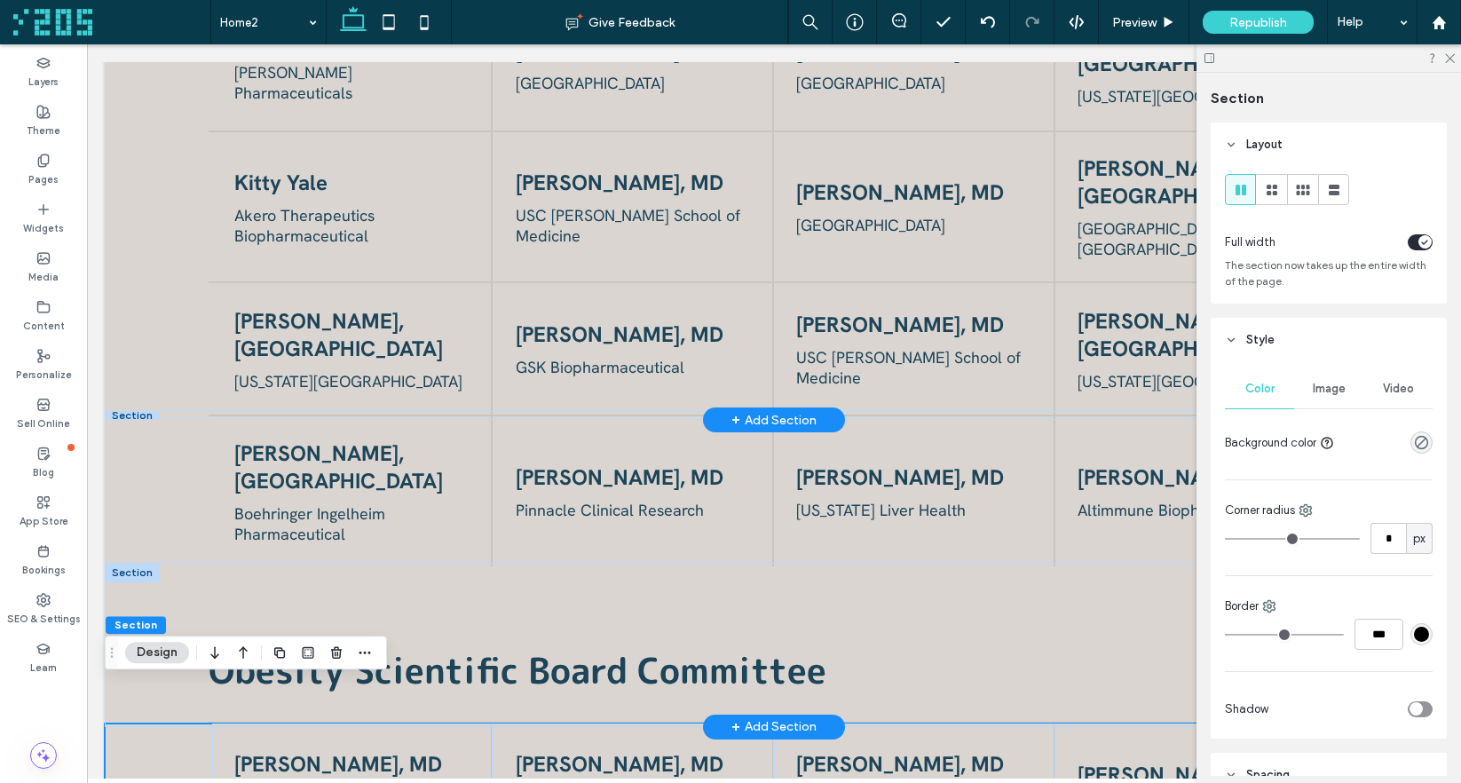
click at [143, 411] on div at bounding box center [132, 415] width 55 height 9
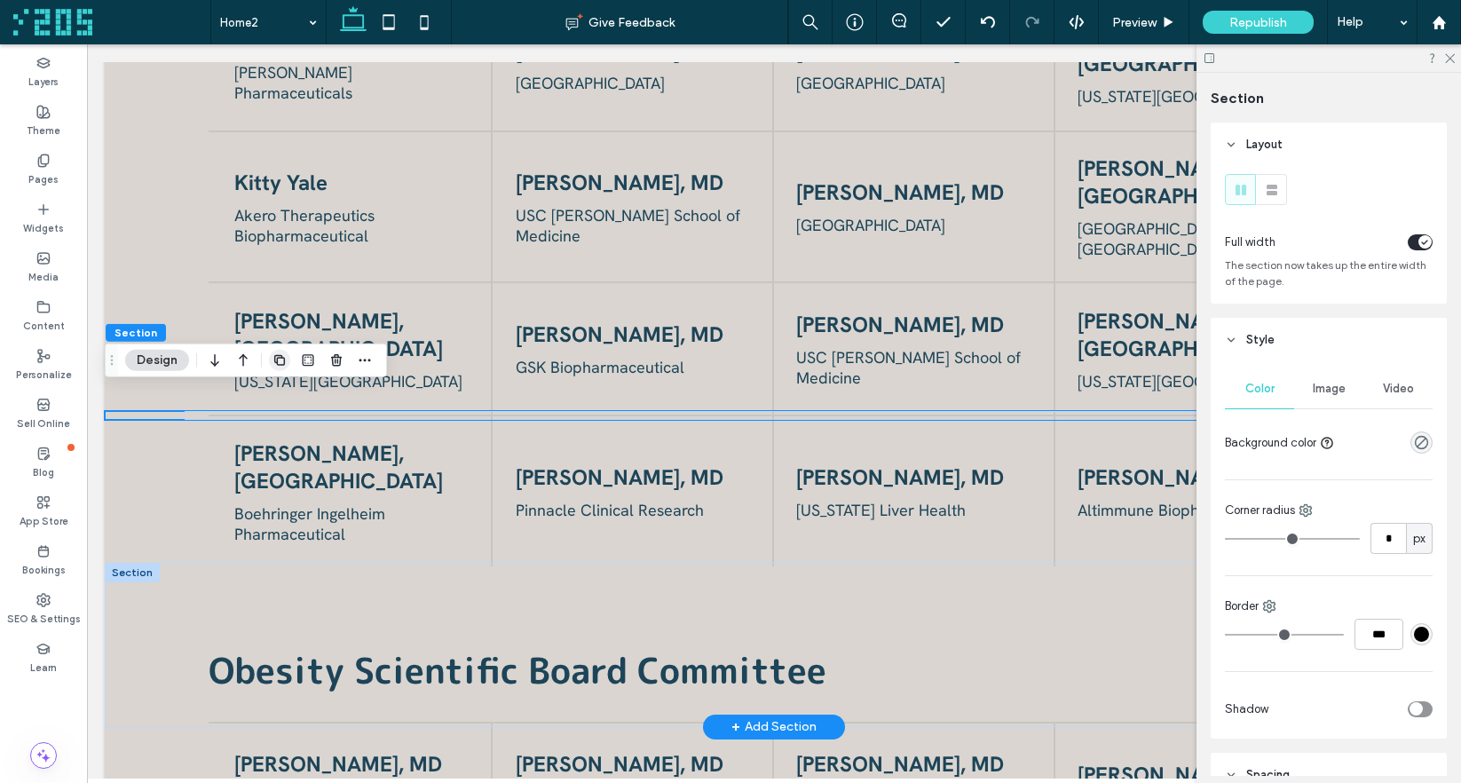
click at [280, 363] on icon "button" at bounding box center [279, 360] width 14 height 14
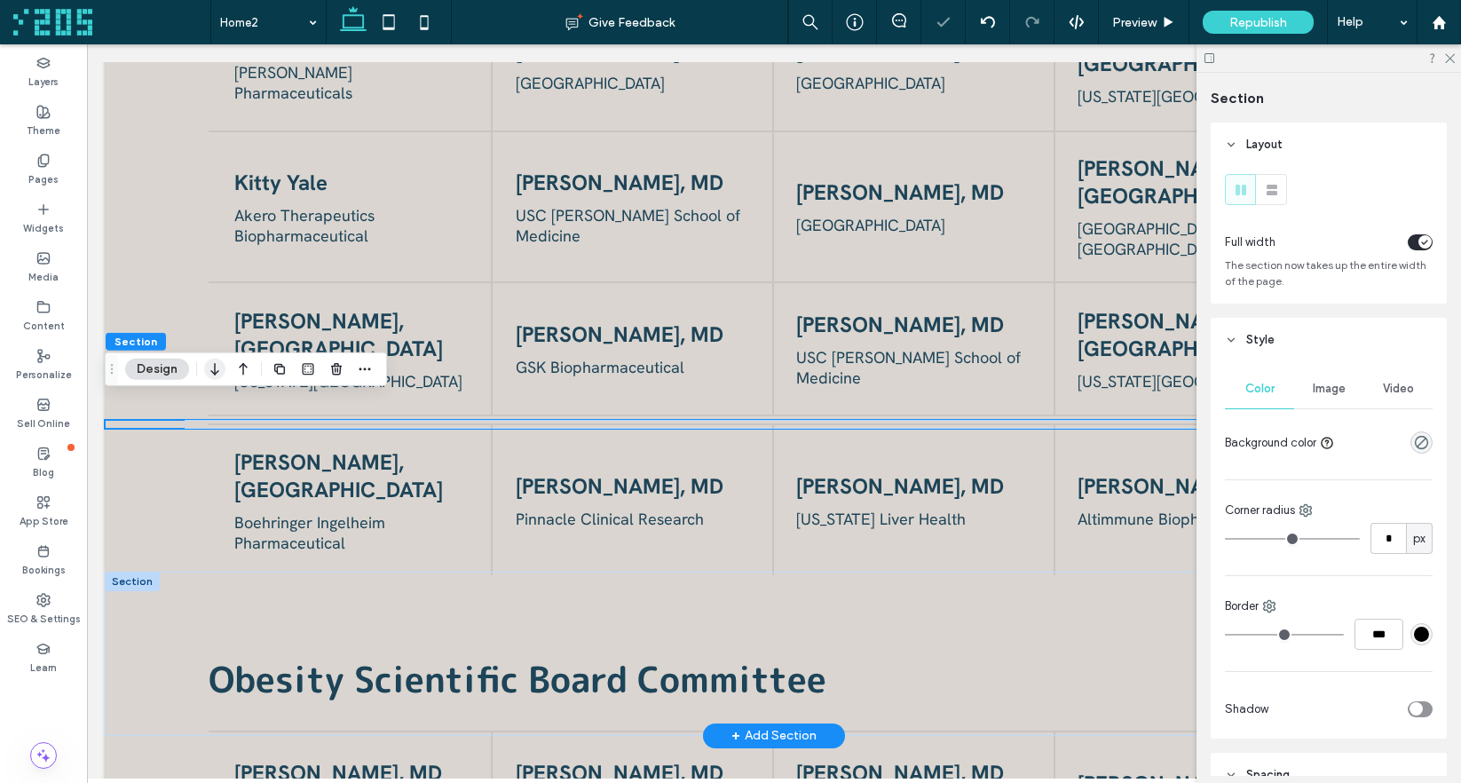
click at [208, 369] on icon "button" at bounding box center [214, 369] width 21 height 32
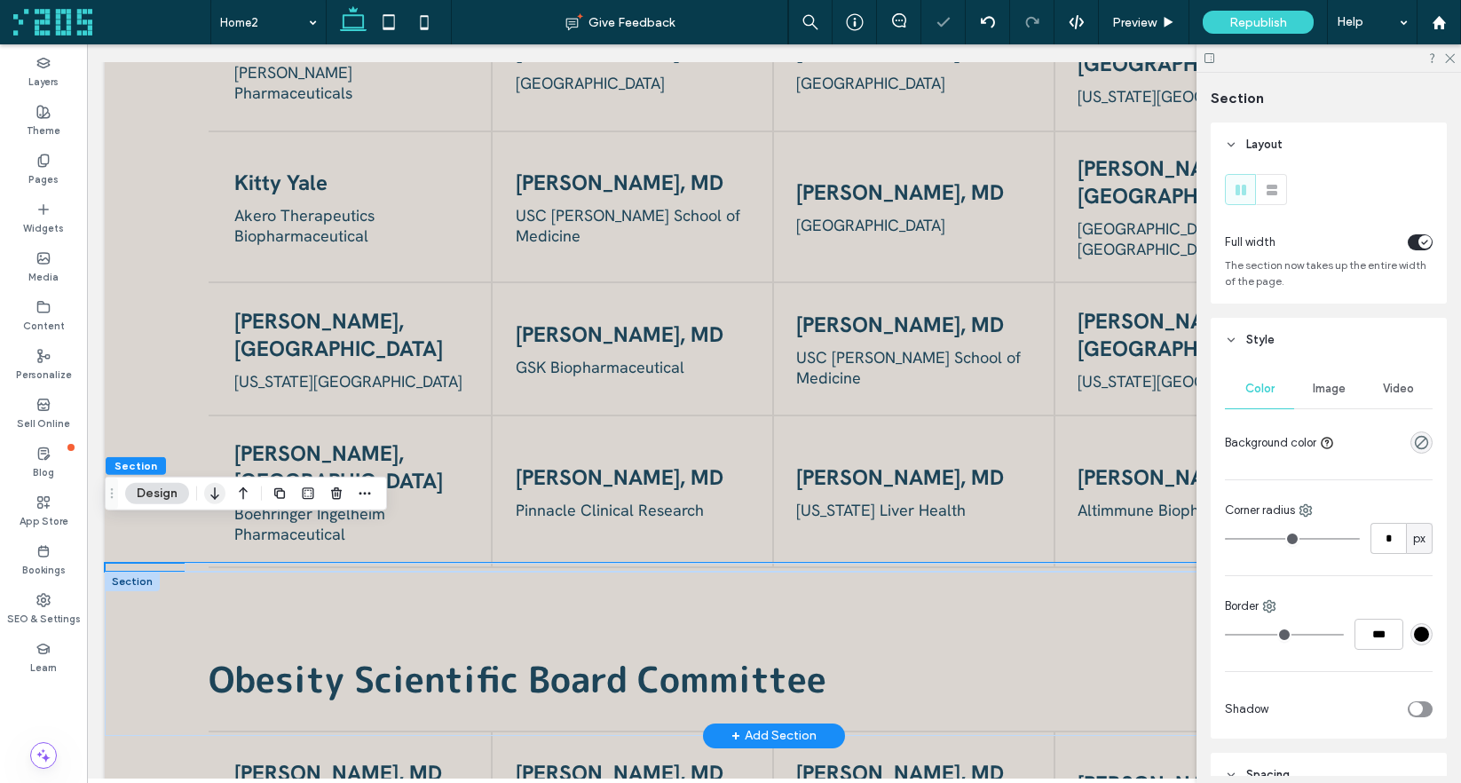
click at [217, 499] on icon "button" at bounding box center [214, 493] width 21 height 32
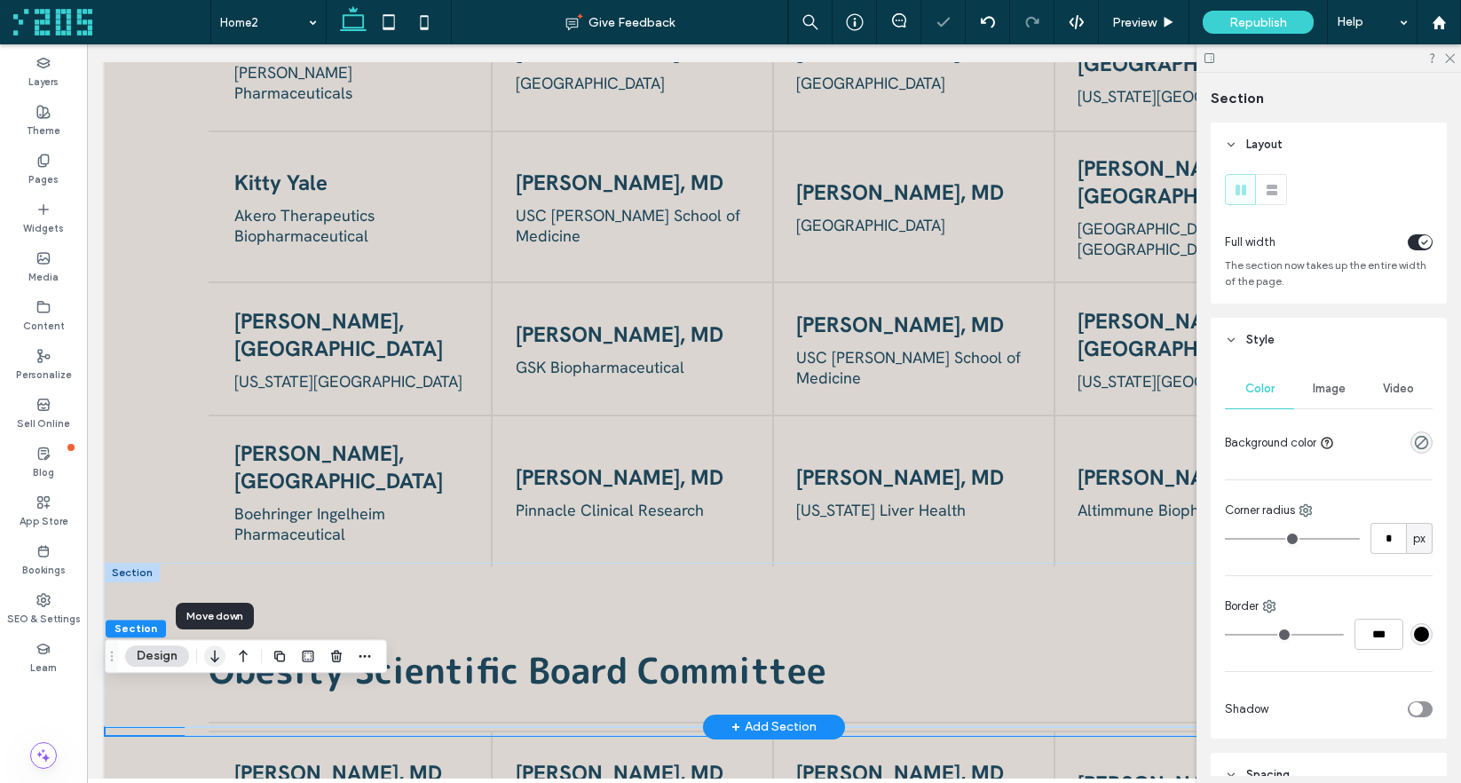
click at [210, 654] on icon "button" at bounding box center [214, 656] width 21 height 32
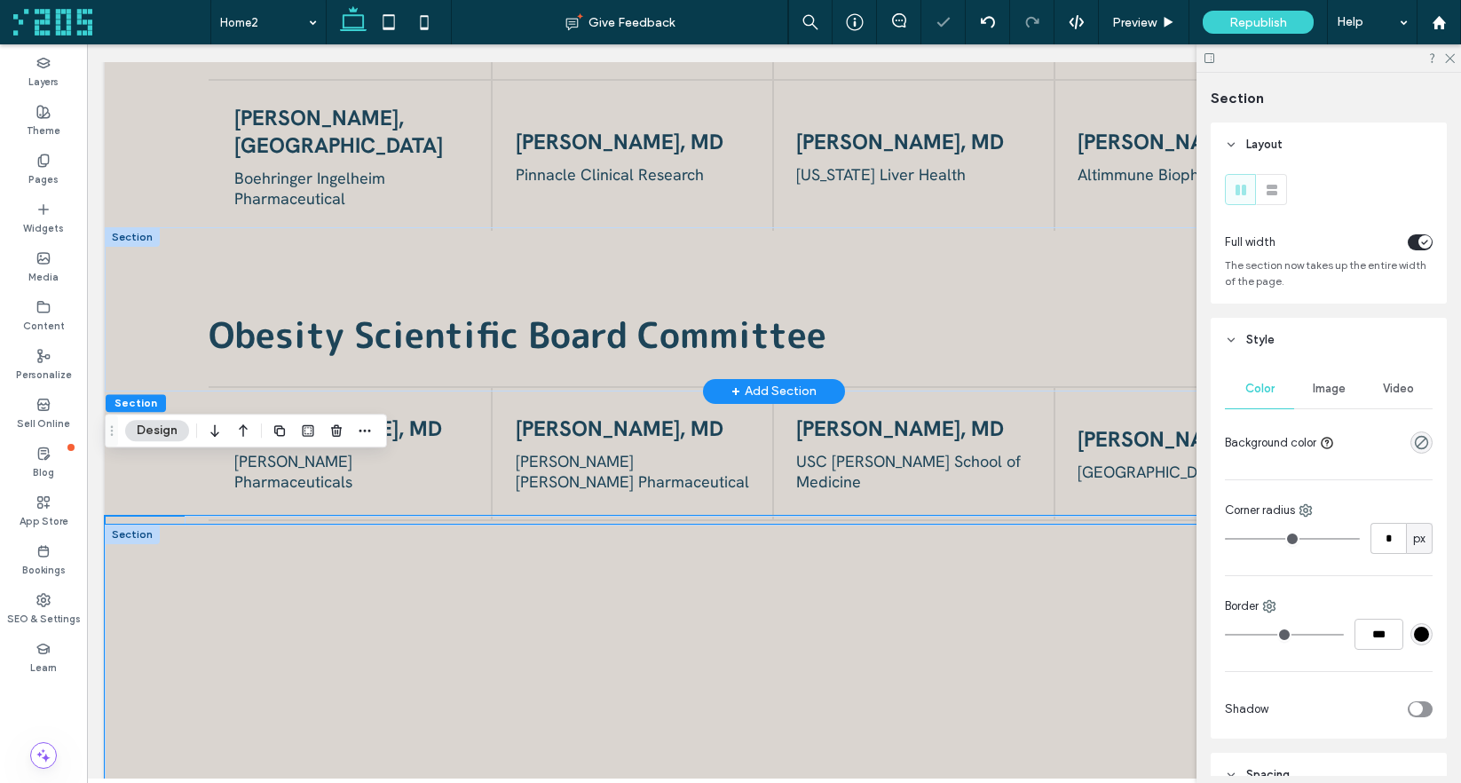
scroll to position [2670, 0]
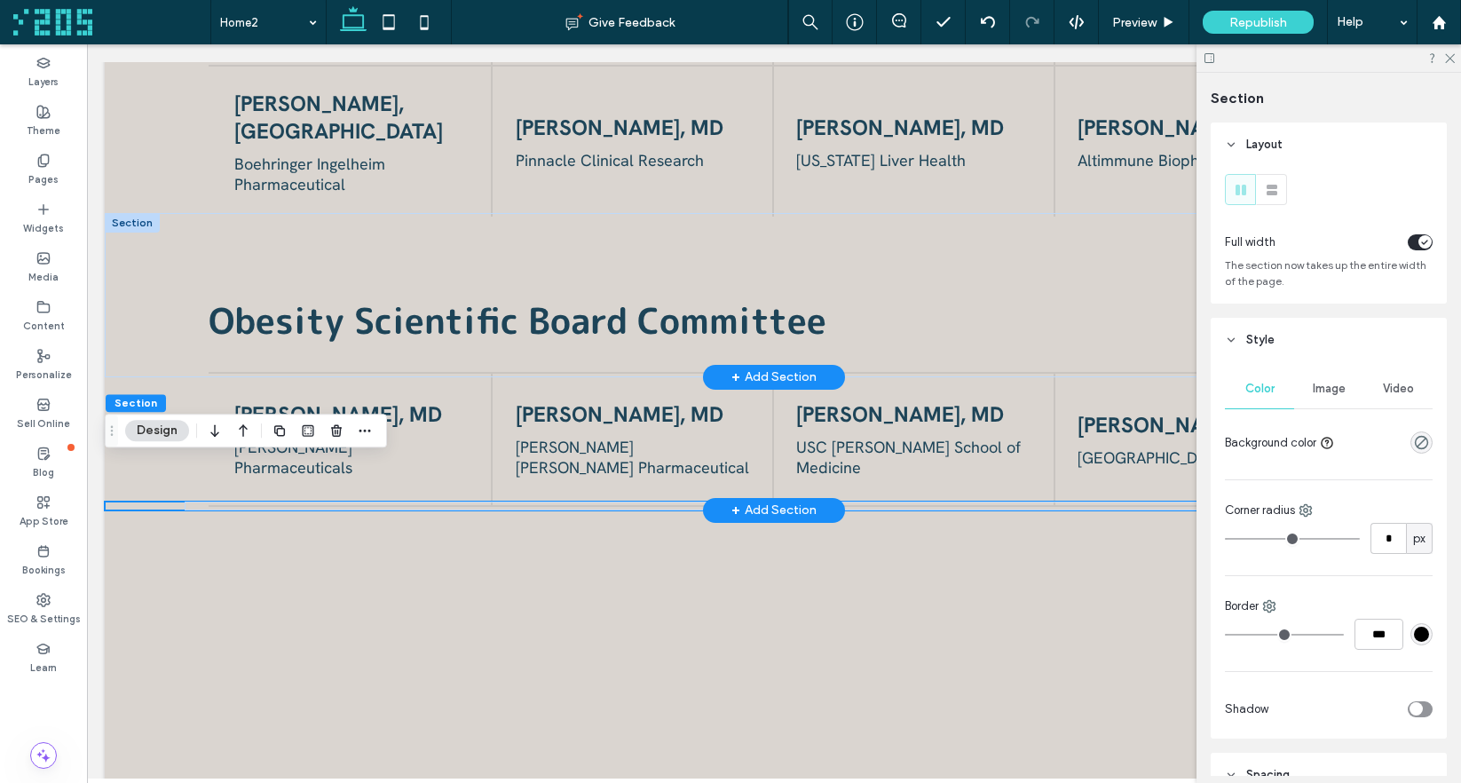
click at [173, 501] on div at bounding box center [774, 505] width 1338 height 9
click at [336, 430] on icon "button" at bounding box center [336, 430] width 14 height 14
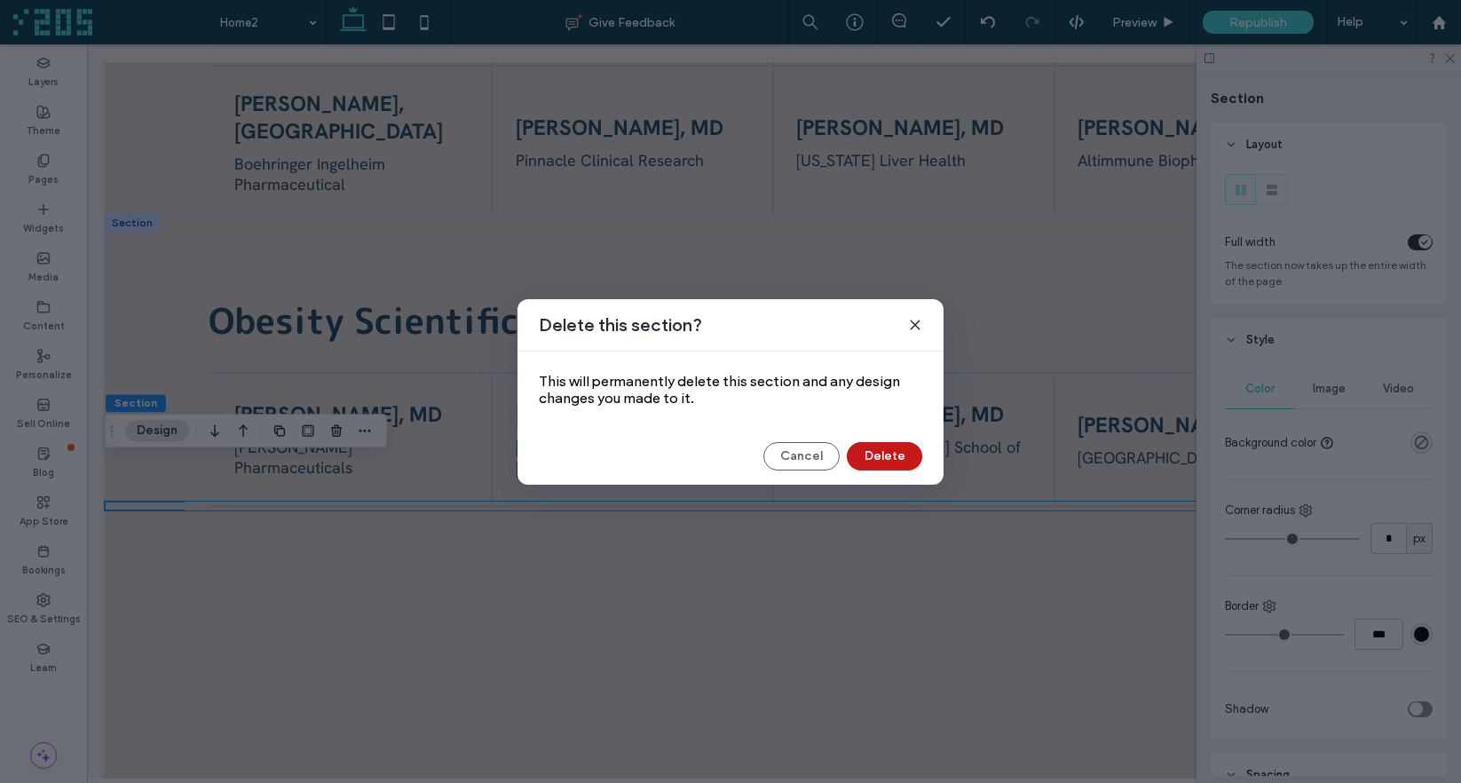
click at [876, 457] on button "Delete" at bounding box center [884, 456] width 75 height 28
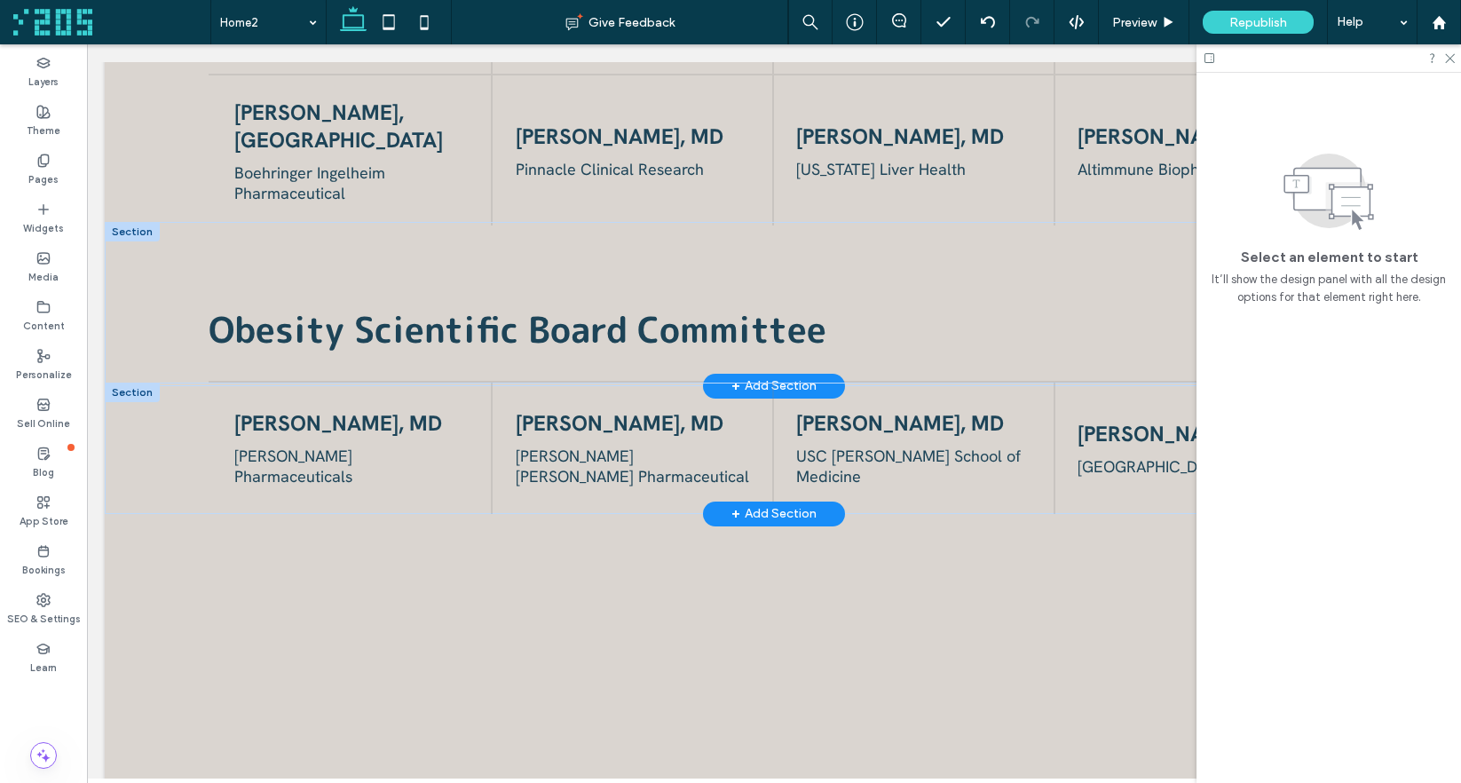
click at [359, 409] on span "[PERSON_NAME], MD" at bounding box center [338, 423] width 208 height 28
click at [359, 409] on div "[PERSON_NAME], MD" at bounding box center [351, 423] width 234 height 28
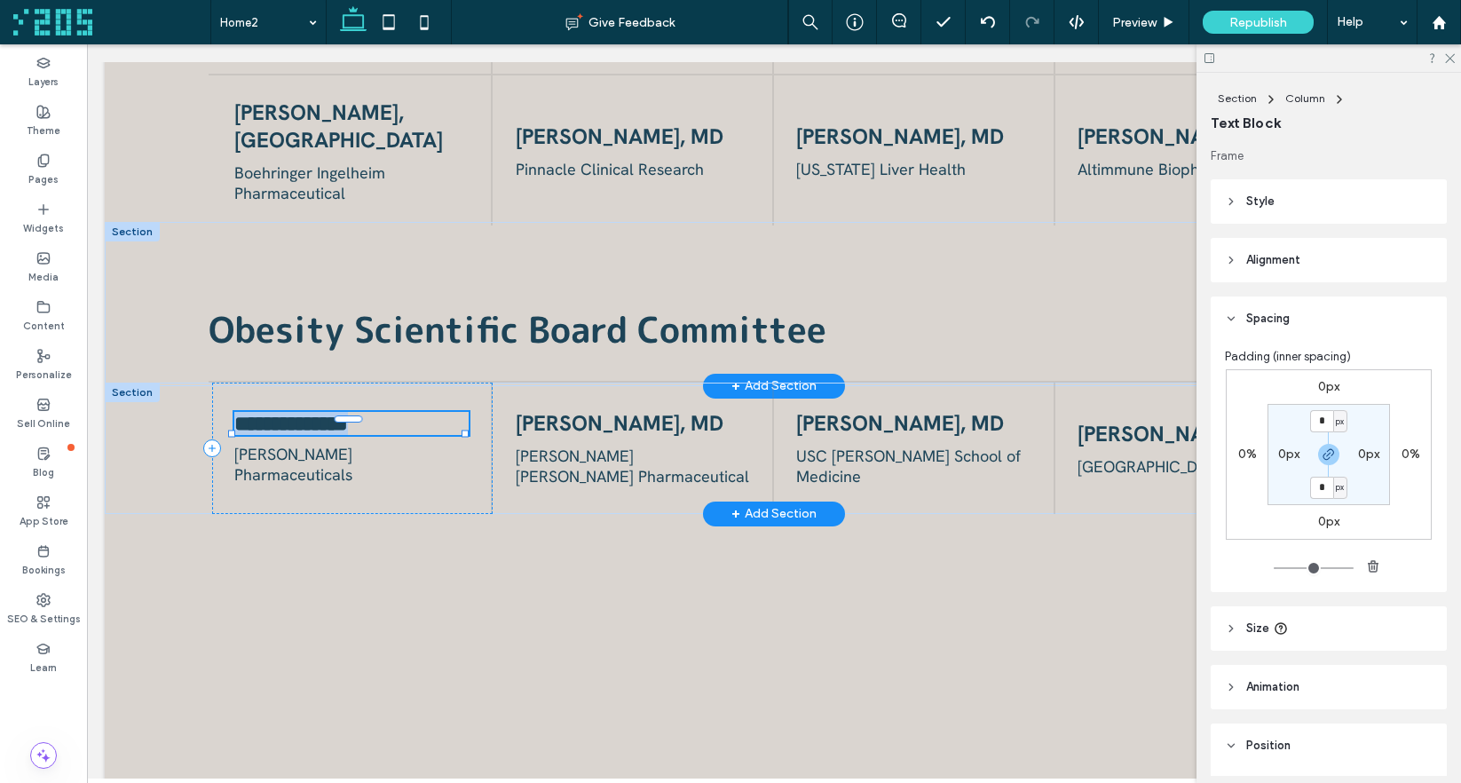
type input "**********"
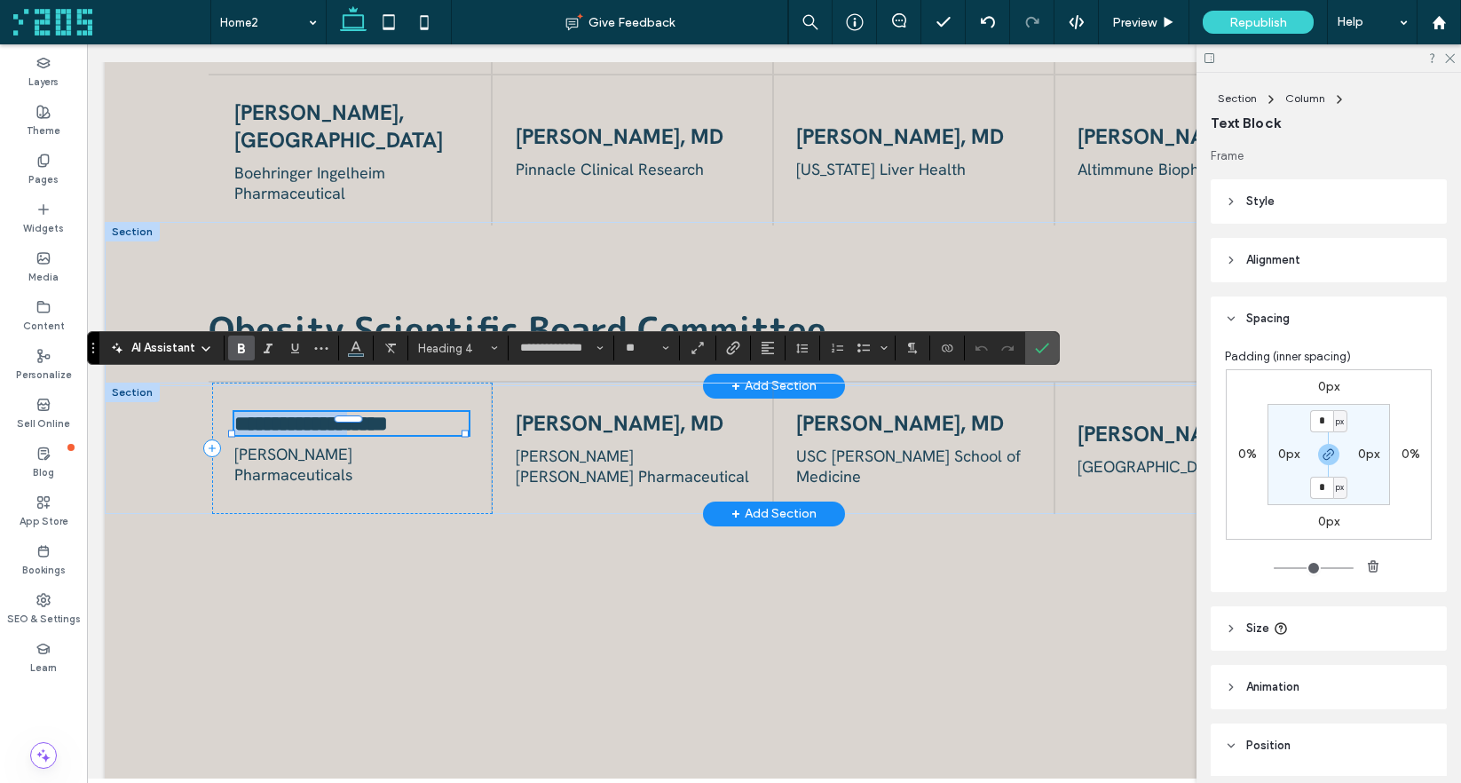
type input "**"
click at [352, 444] on span "[PERSON_NAME] Pharmaceuticals" at bounding box center [293, 464] width 118 height 41
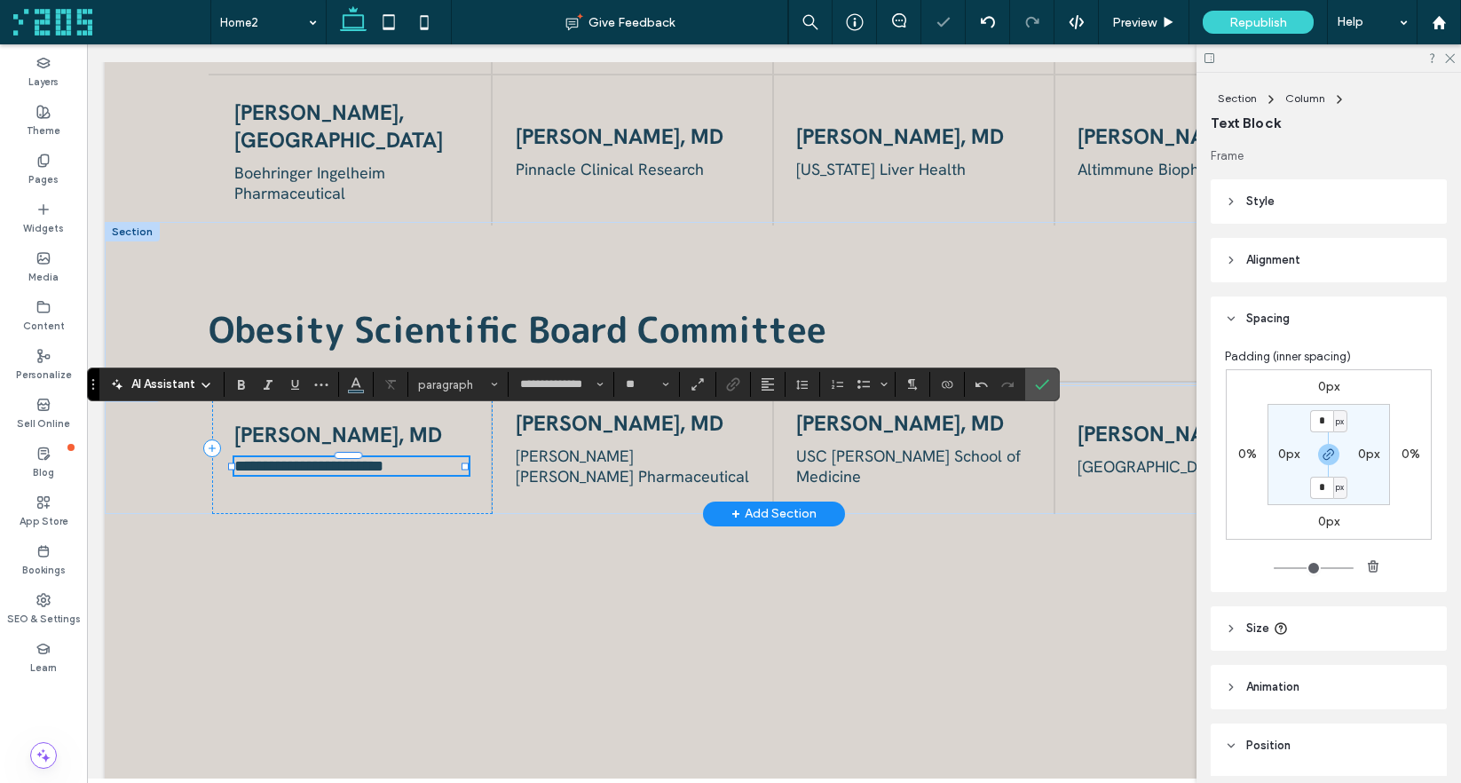
scroll to position [0, 0]
click at [612, 416] on span "[PERSON_NAME], MD" at bounding box center [620, 423] width 208 height 28
click at [612, 416] on div "[PERSON_NAME], MD" at bounding box center [633, 423] width 234 height 28
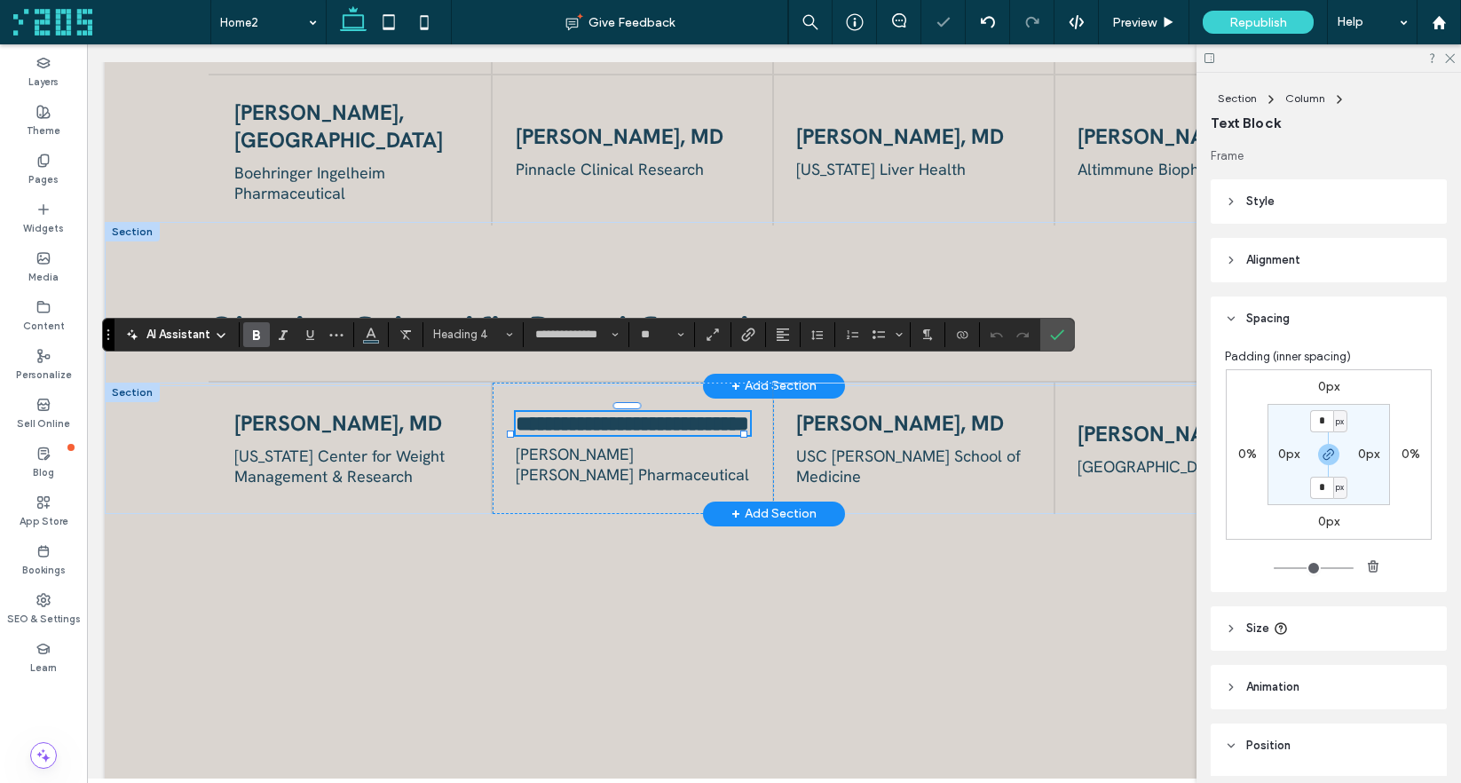
type input "**"
click at [599, 444] on span "[PERSON_NAME] [PERSON_NAME] Pharmaceutical" at bounding box center [632, 464] width 233 height 41
click at [599, 444] on div "Eli Lilly Pharmaceutical ﻿" at bounding box center [633, 464] width 234 height 41
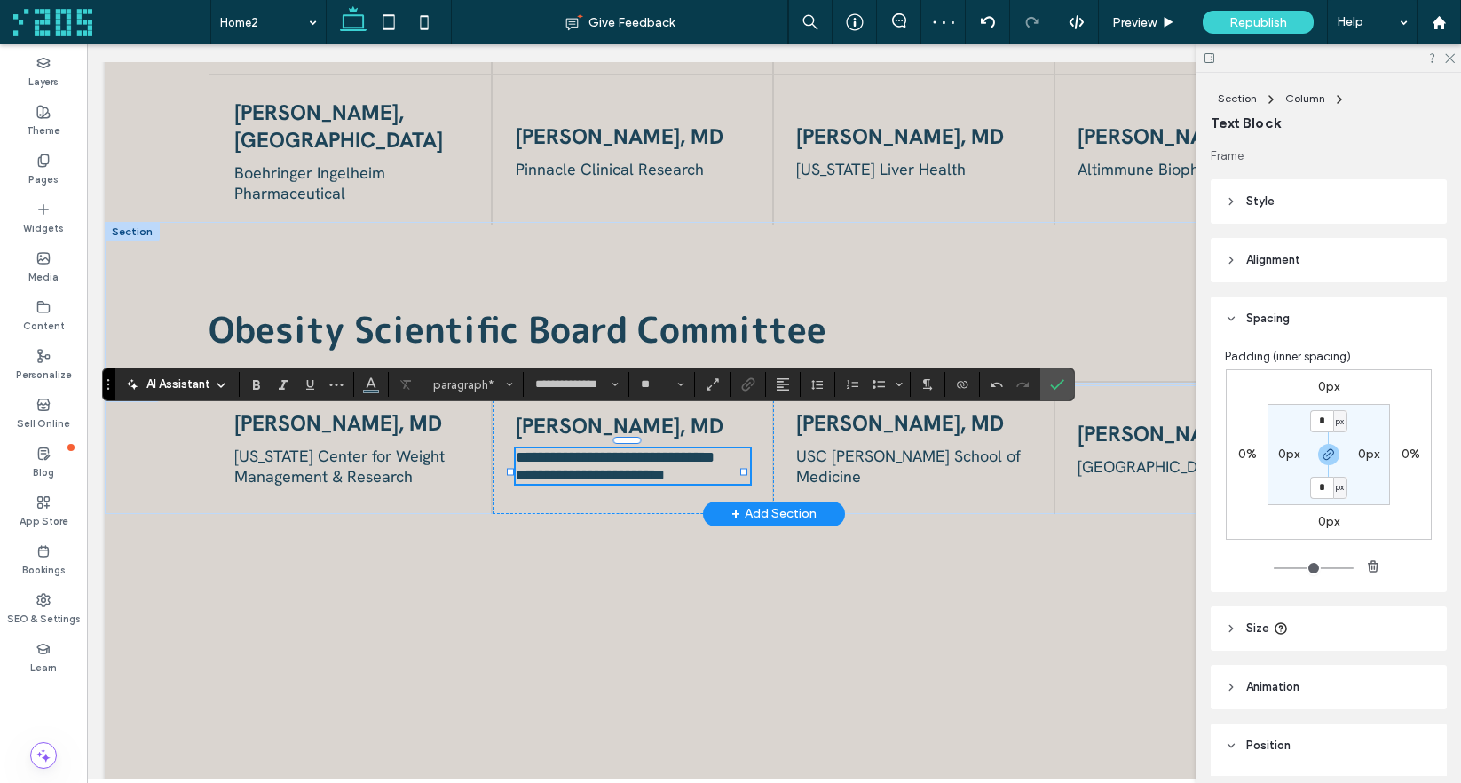
click at [516, 449] on span "**********" at bounding box center [615, 457] width 199 height 16
click at [516, 467] on span "**********" at bounding box center [590, 475] width 149 height 16
click at [864, 416] on div "Brian P. Lee, MD USC Keck School of Medicine" at bounding box center [914, 447] width 281 height 131
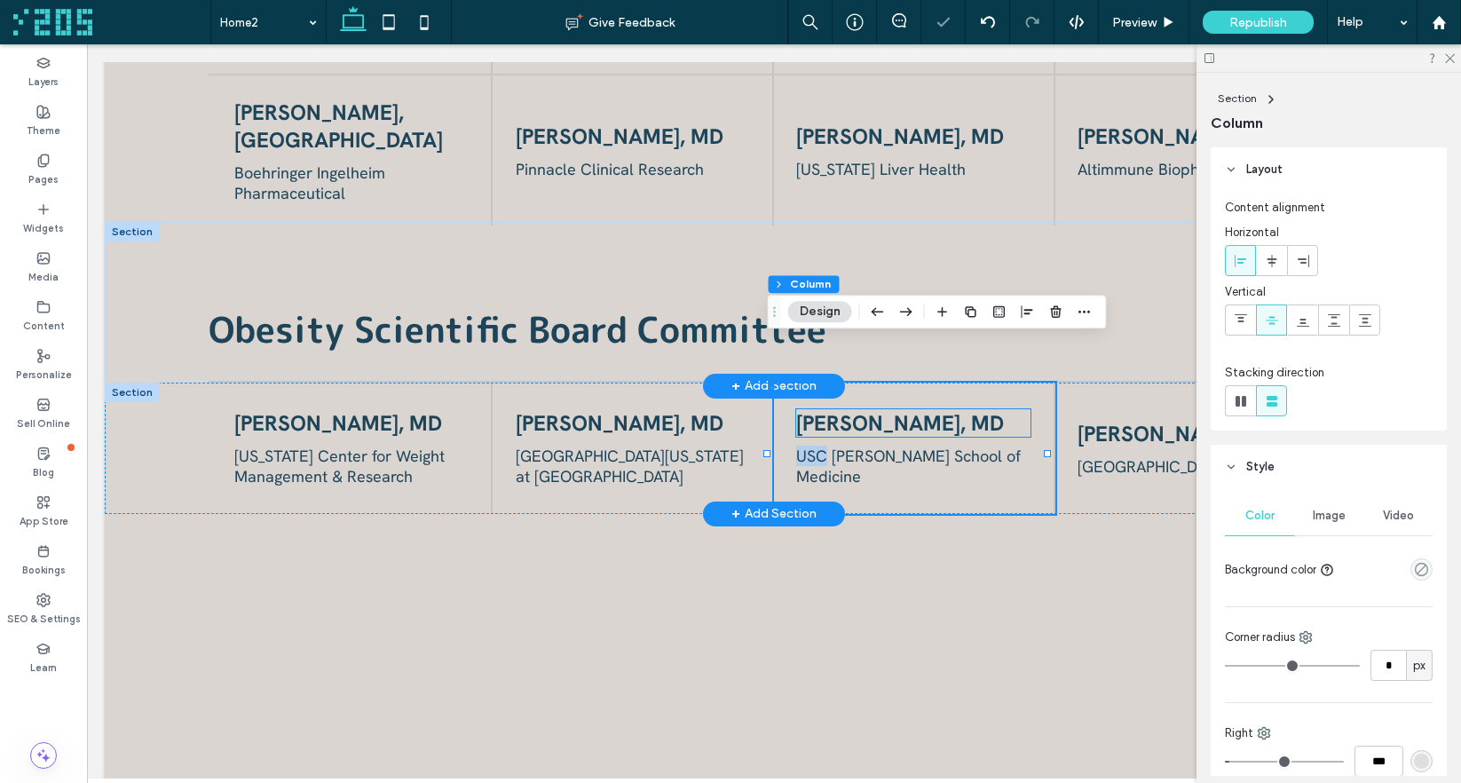
click at [884, 409] on span "[PERSON_NAME], MD" at bounding box center [900, 423] width 208 height 28
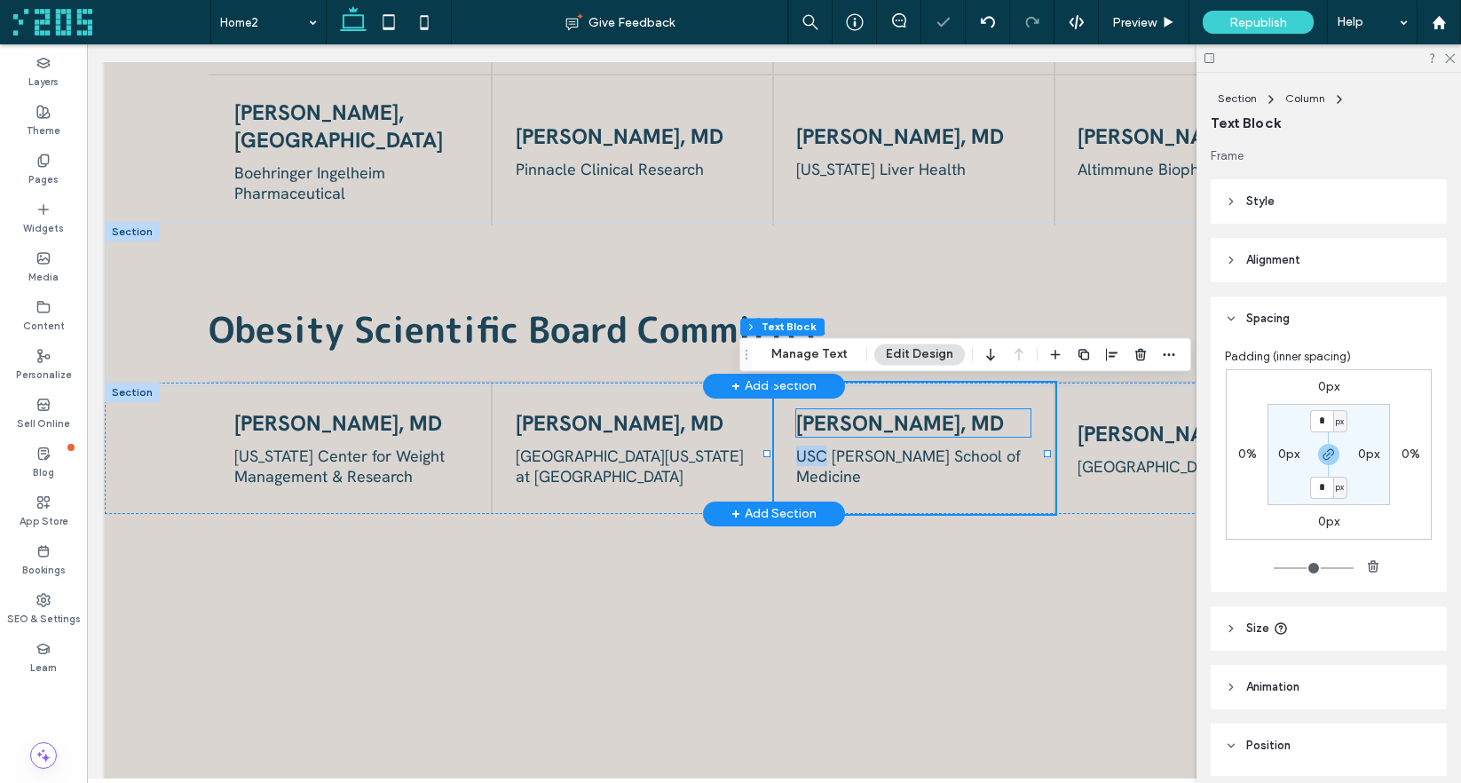
click at [884, 409] on div "[PERSON_NAME], MD" at bounding box center [913, 423] width 234 height 28
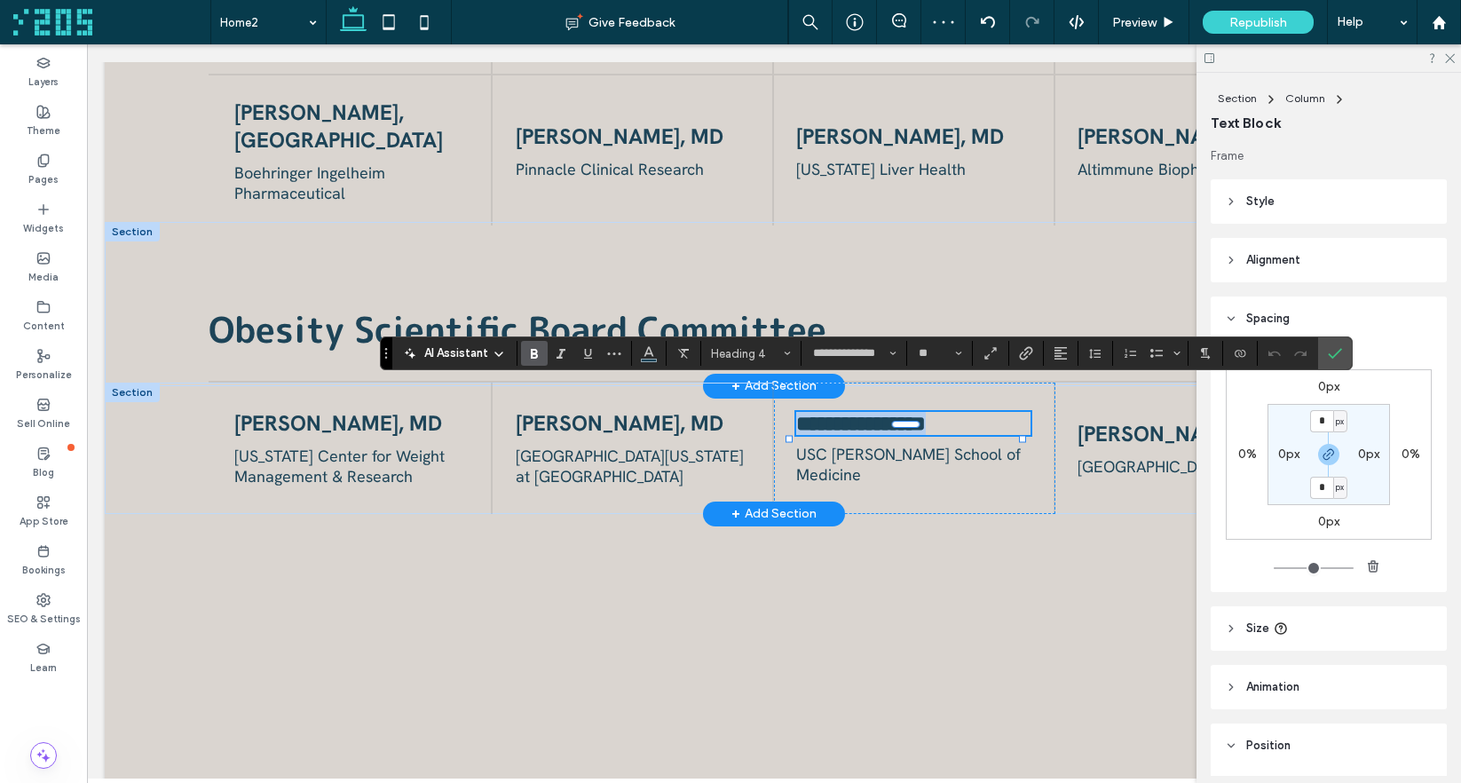
type input "**"
click at [918, 444] on span "USC [PERSON_NAME] School of Medicine" at bounding box center [908, 464] width 225 height 41
click at [918, 444] on div "USC [PERSON_NAME] School of Medicine" at bounding box center [913, 464] width 234 height 41
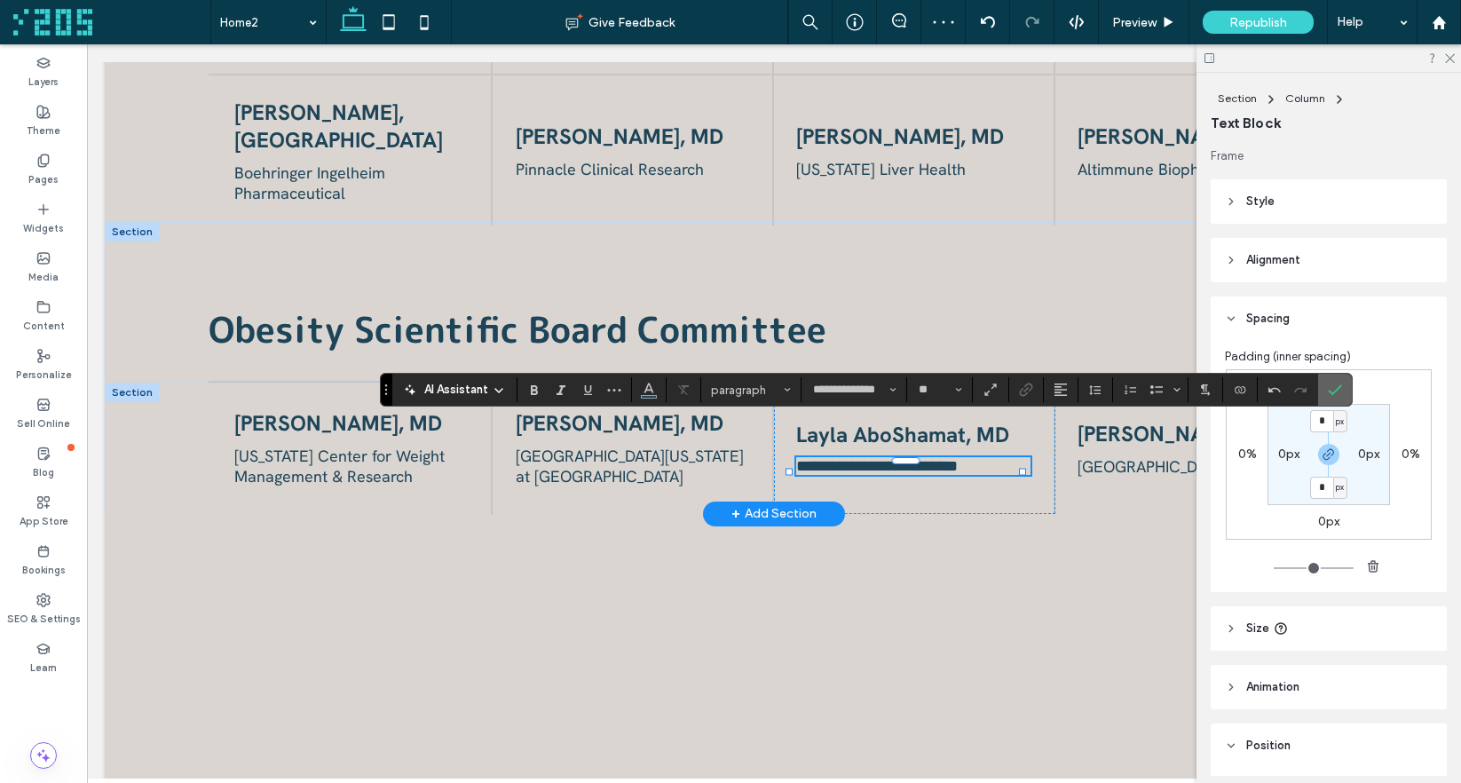
click at [1332, 391] on icon "Confirm" at bounding box center [1335, 389] width 14 height 14
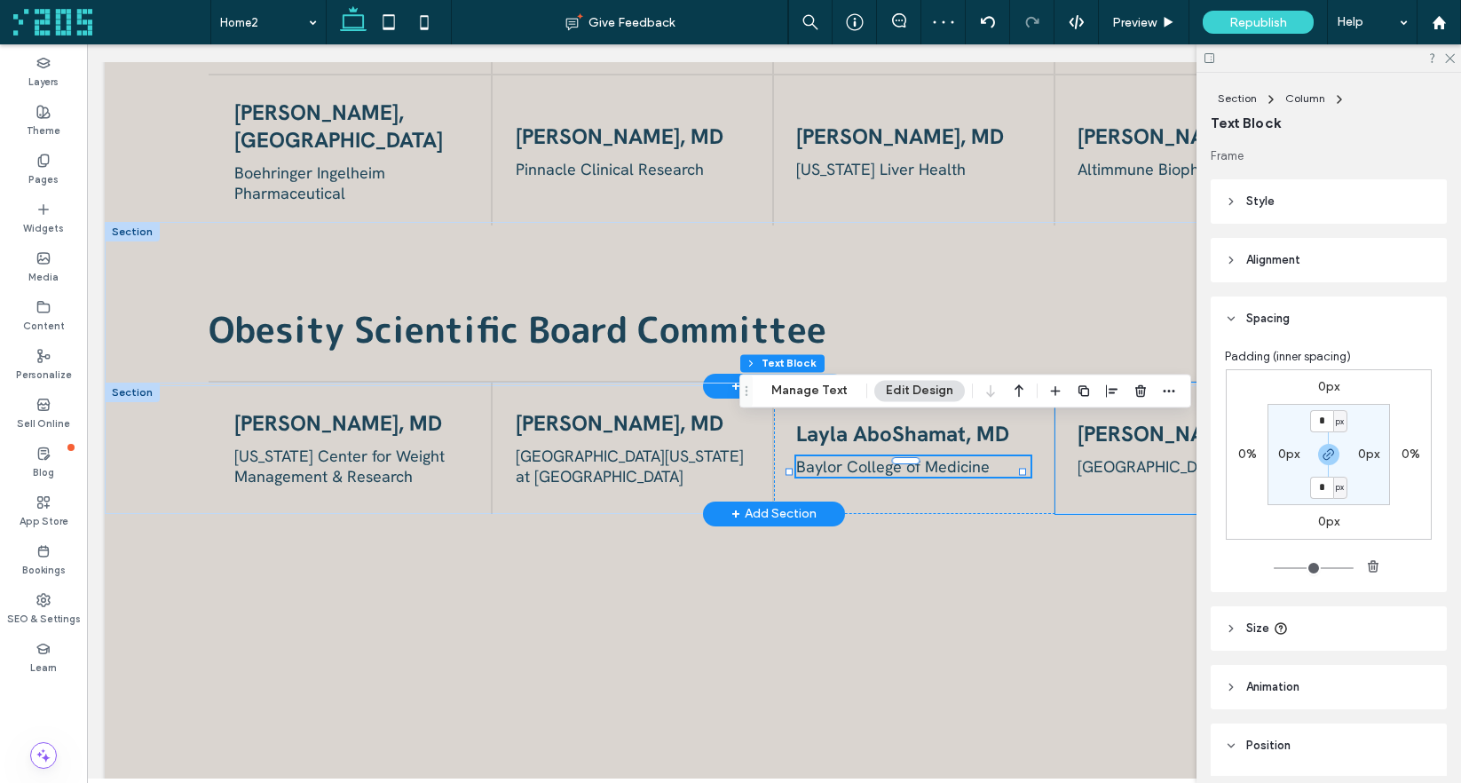
click at [1060, 465] on div "Gene Im, MD Columbia University" at bounding box center [1195, 447] width 281 height 131
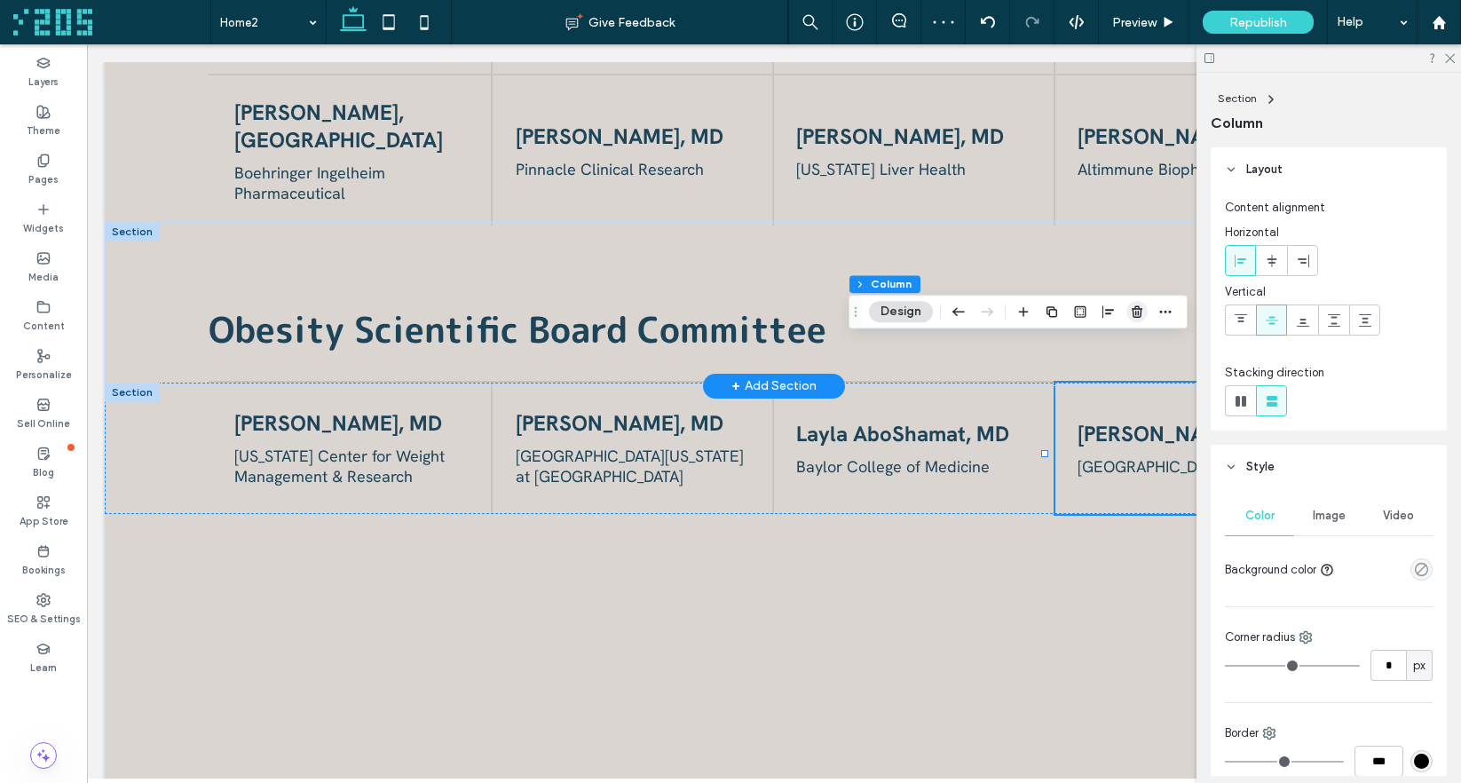
click at [1131, 311] on icon "button" at bounding box center [1137, 311] width 14 height 14
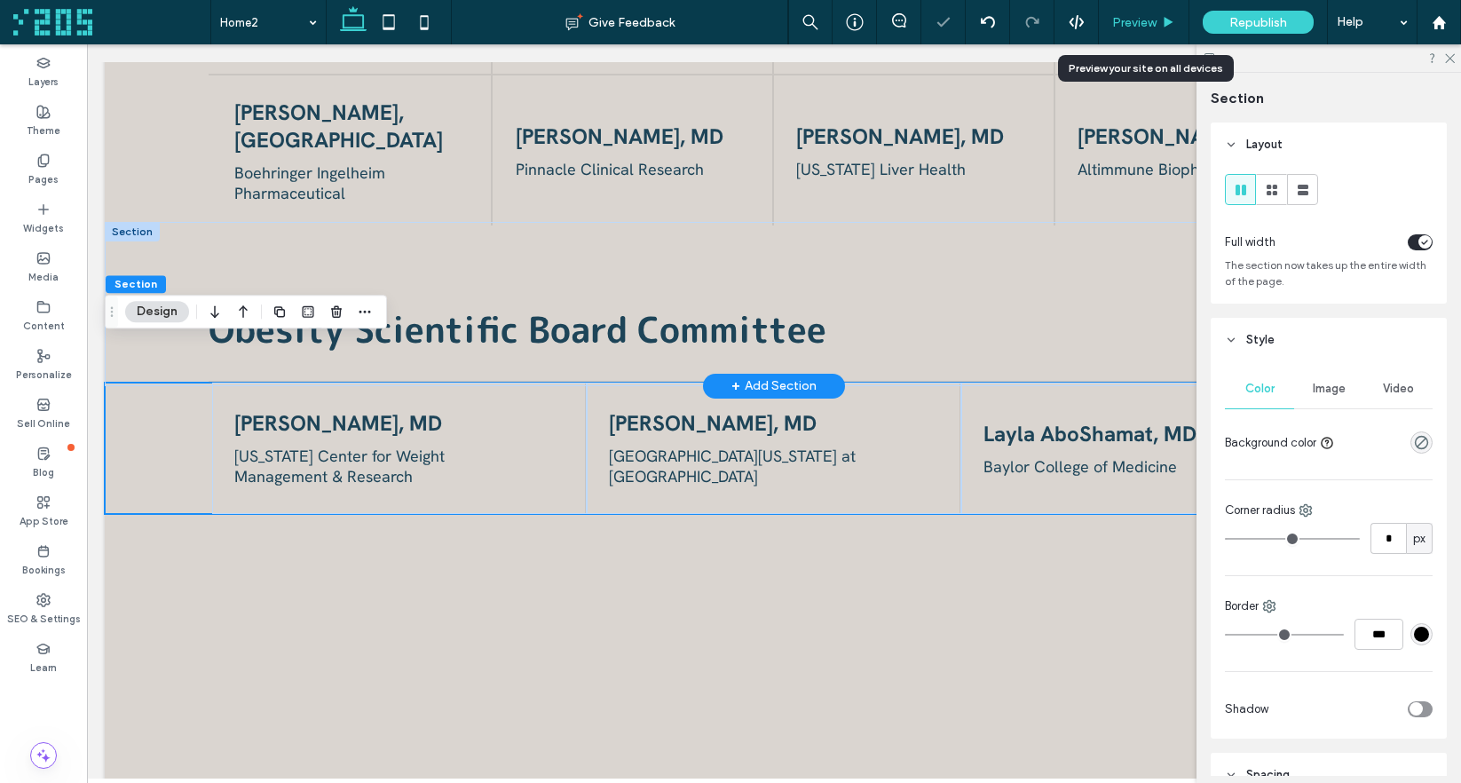
click at [1147, 20] on span "Preview" at bounding box center [1134, 22] width 44 height 15
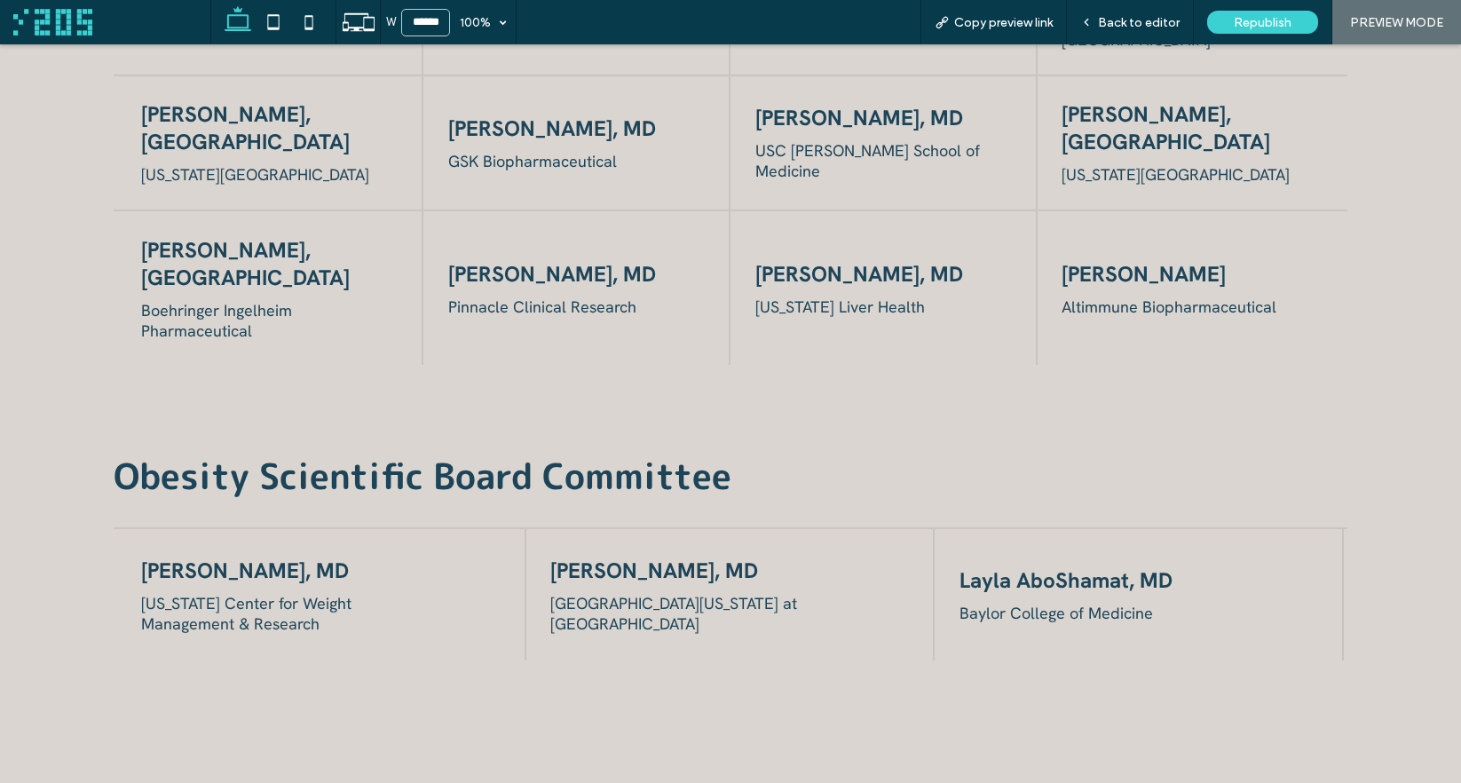
scroll to position [2555, 0]
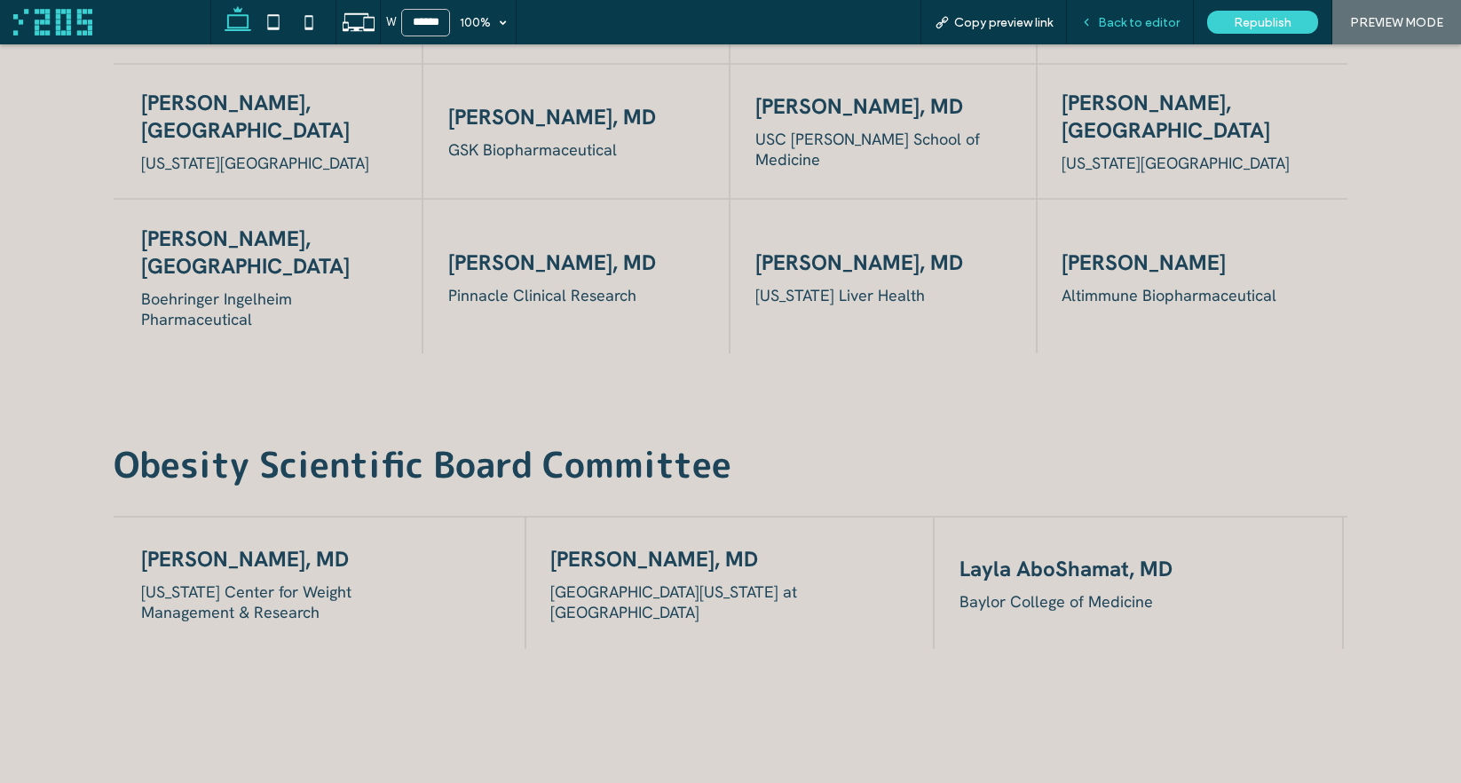
drag, startPoint x: 1130, startPoint y: 25, endPoint x: 1159, endPoint y: 194, distance: 172.0
click at [1130, 25] on span "Back to editor" at bounding box center [1139, 22] width 82 height 15
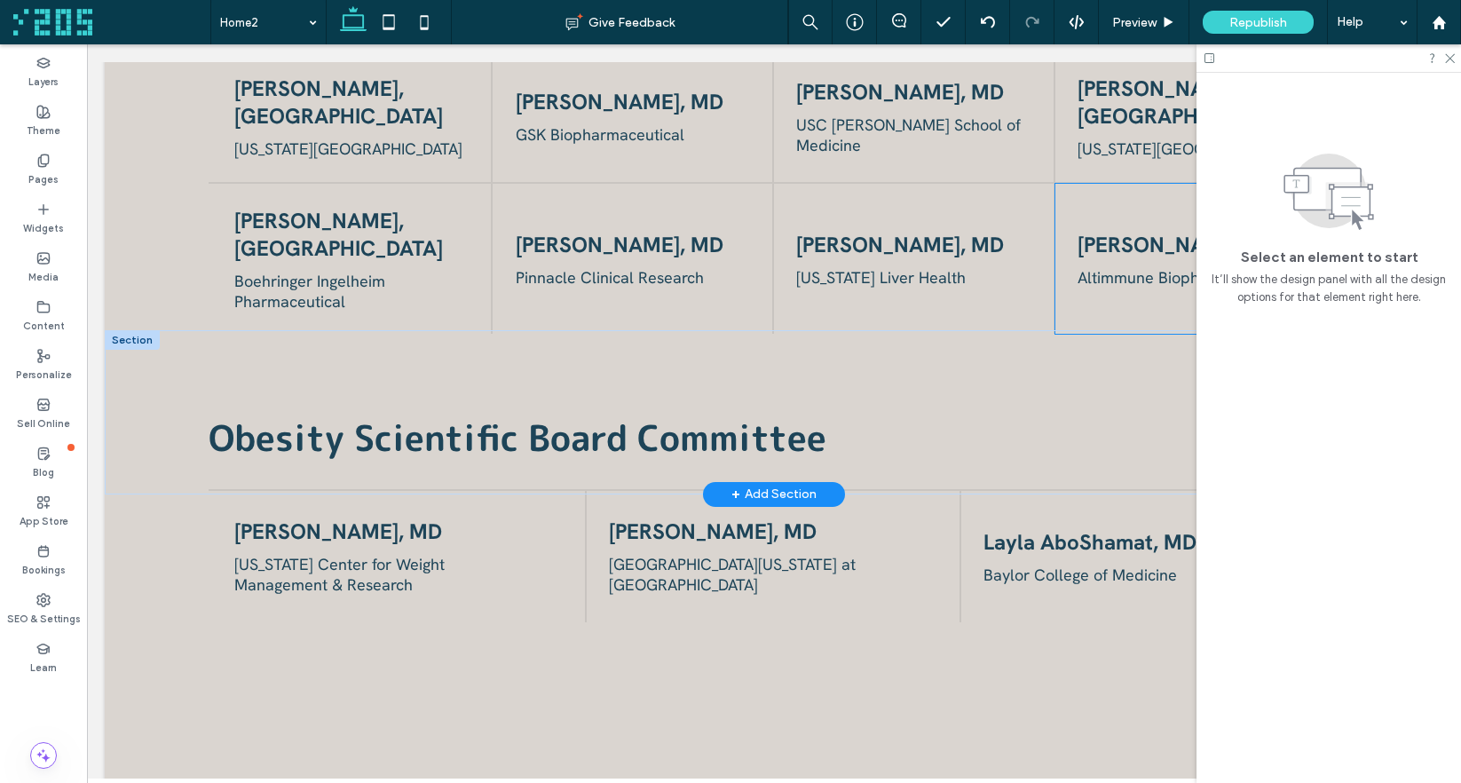
scroll to position [2544, 0]
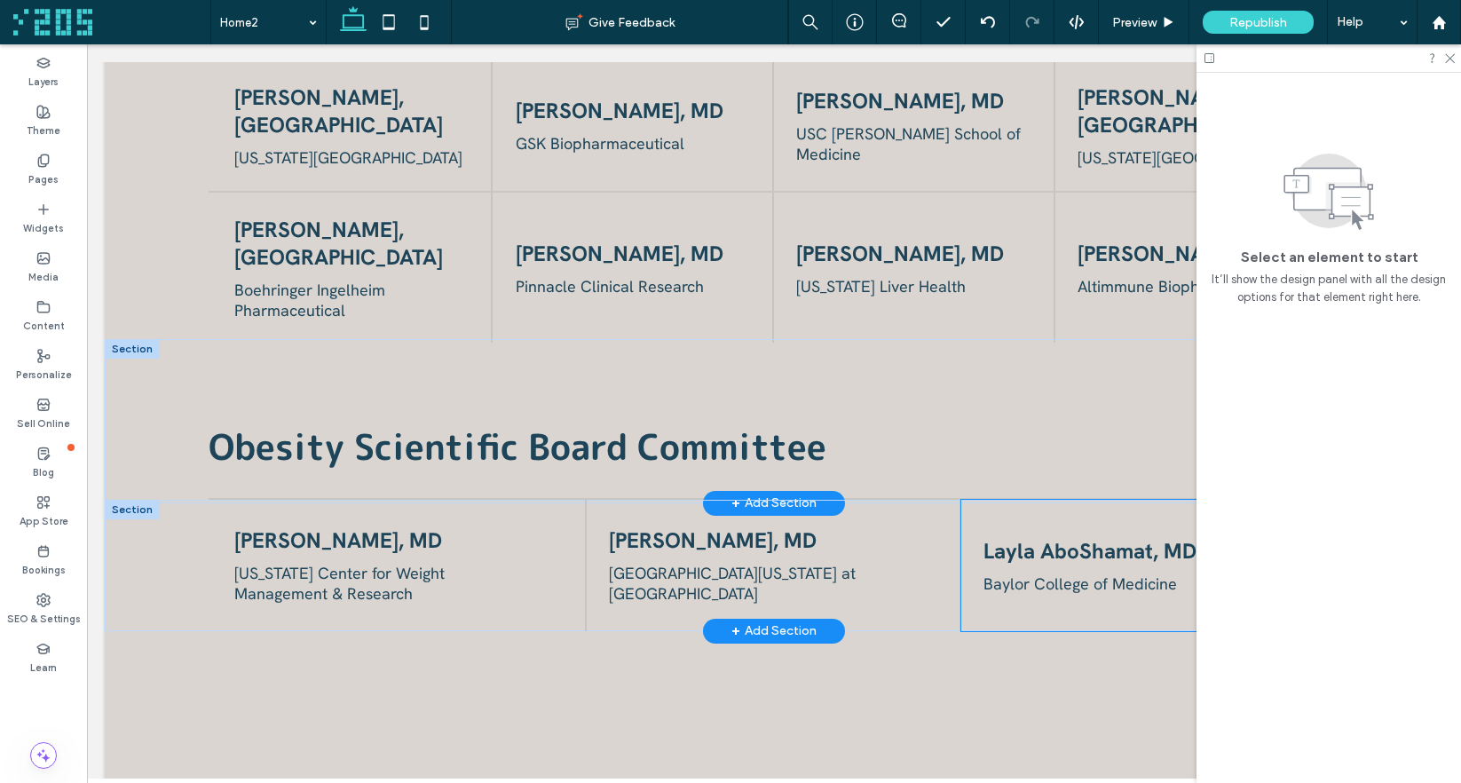
click at [1084, 576] on div "Layla AboShamat, MD Baylor College of Medicine" at bounding box center [1148, 565] width 374 height 131
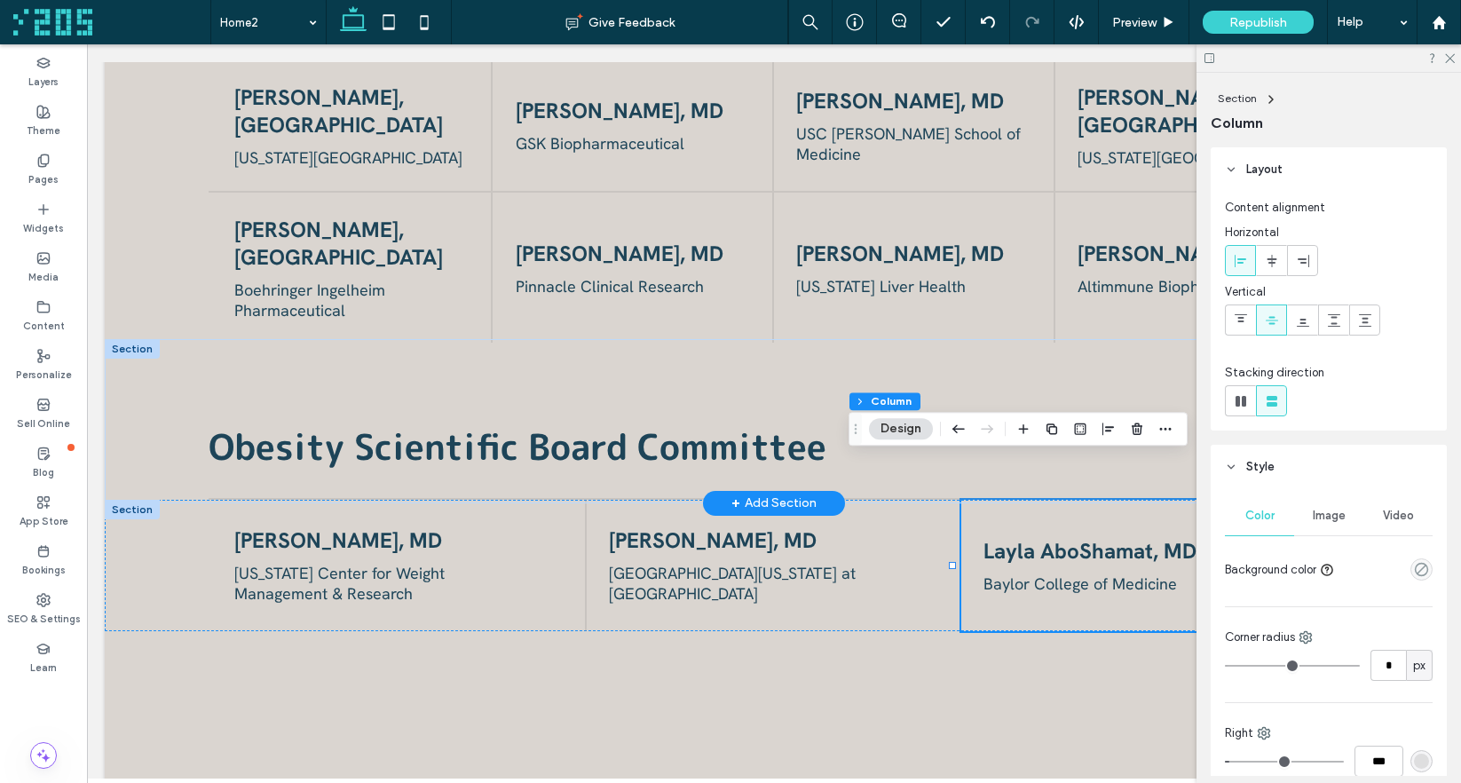
click at [911, 428] on button "Design" at bounding box center [901, 428] width 64 height 21
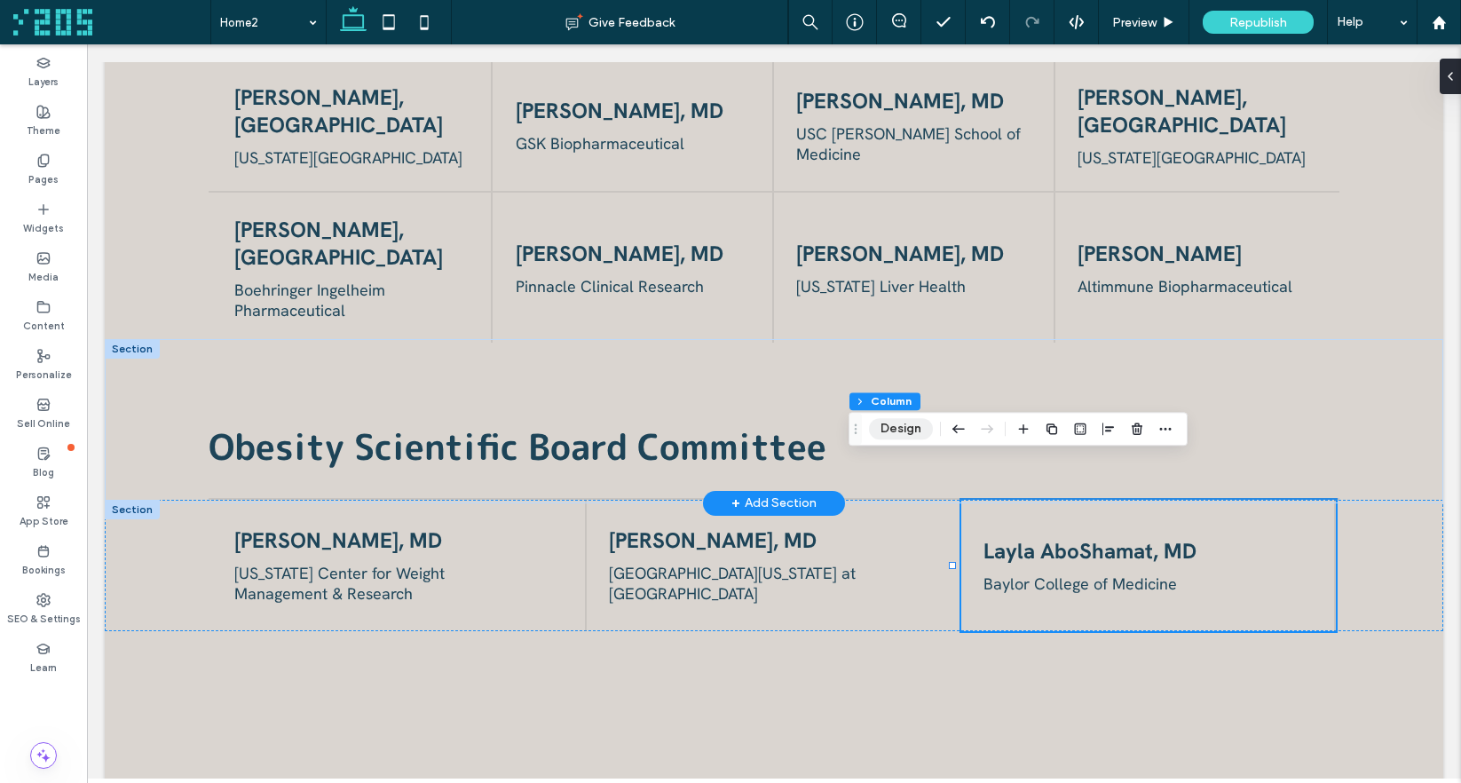
click at [901, 431] on button "Design" at bounding box center [901, 428] width 64 height 21
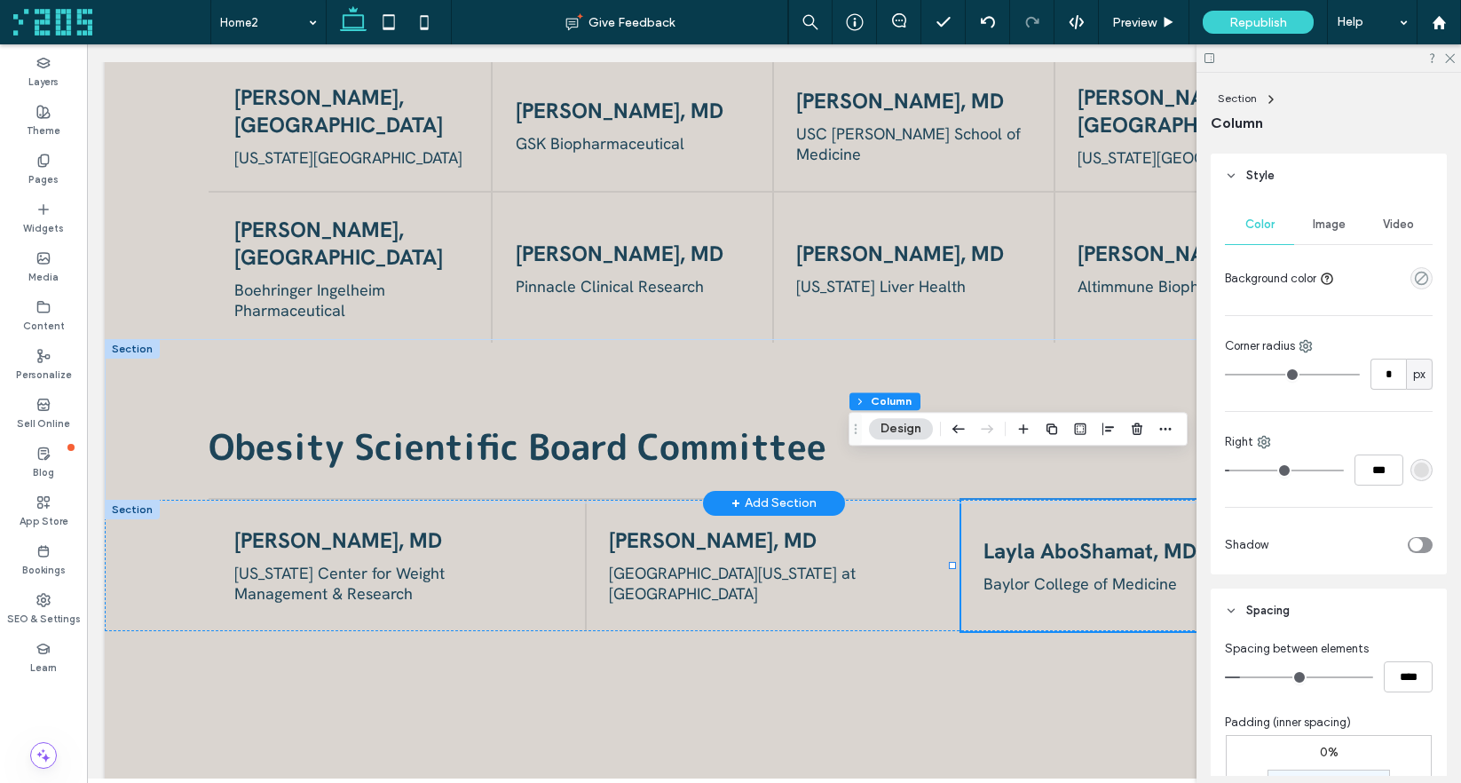
scroll to position [312, 0]
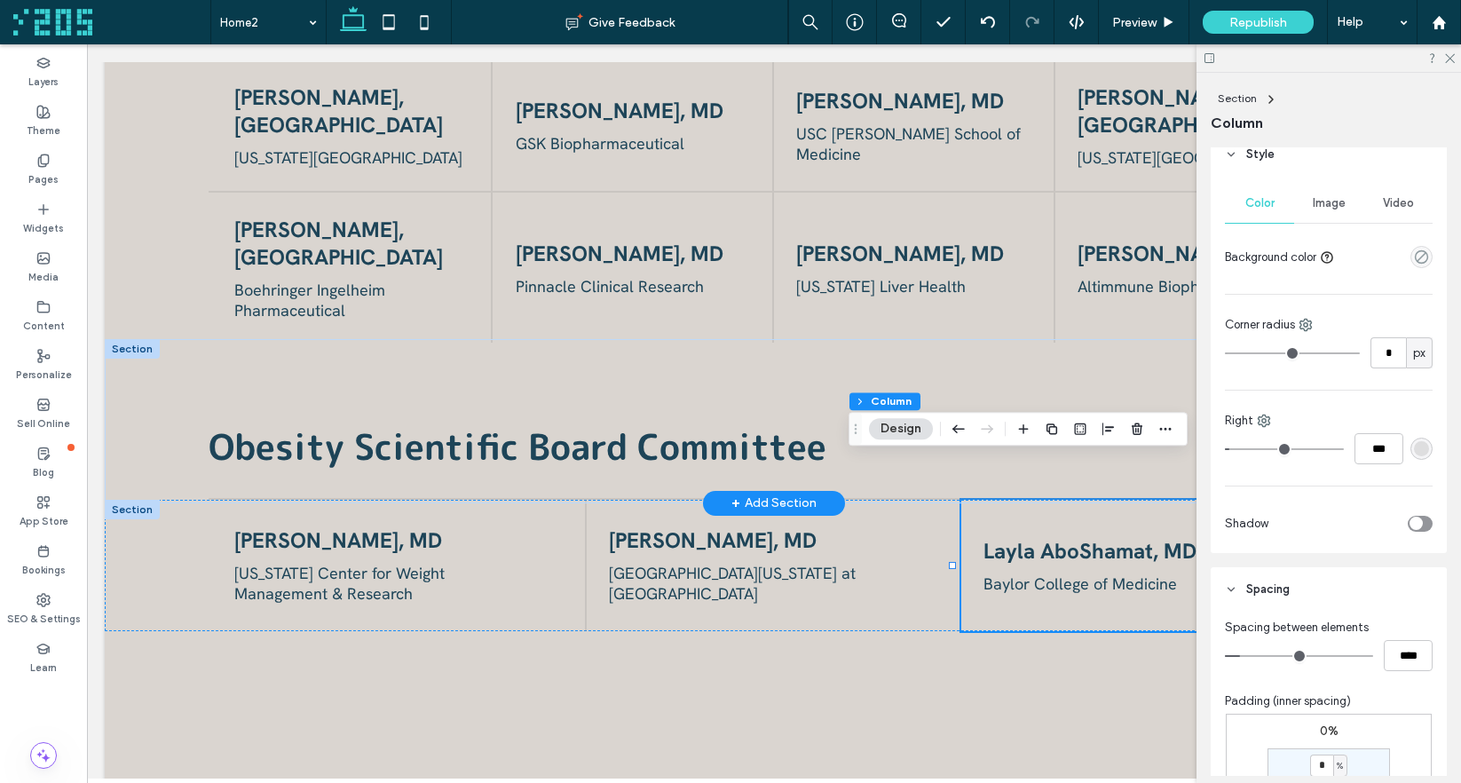
type input "*"
type input "***"
type input "*"
type input "***"
type input "*"
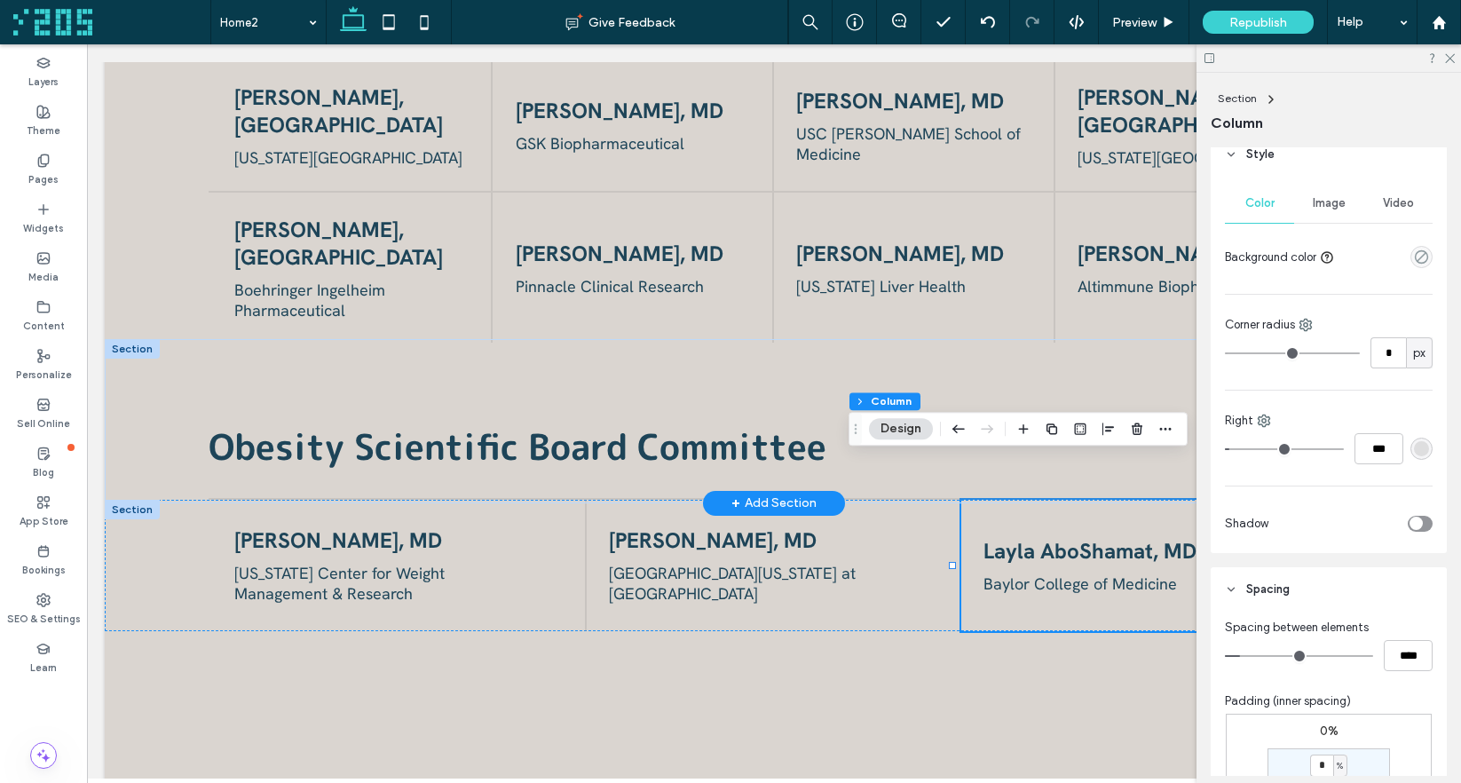
type input "***"
type input "*"
drag, startPoint x: 1325, startPoint y: 493, endPoint x: 1277, endPoint y: 492, distance: 48.0
click at [1146, 34] on div "Preview" at bounding box center [1144, 22] width 91 height 44
click at [1143, 17] on span "Preview" at bounding box center [1134, 22] width 44 height 15
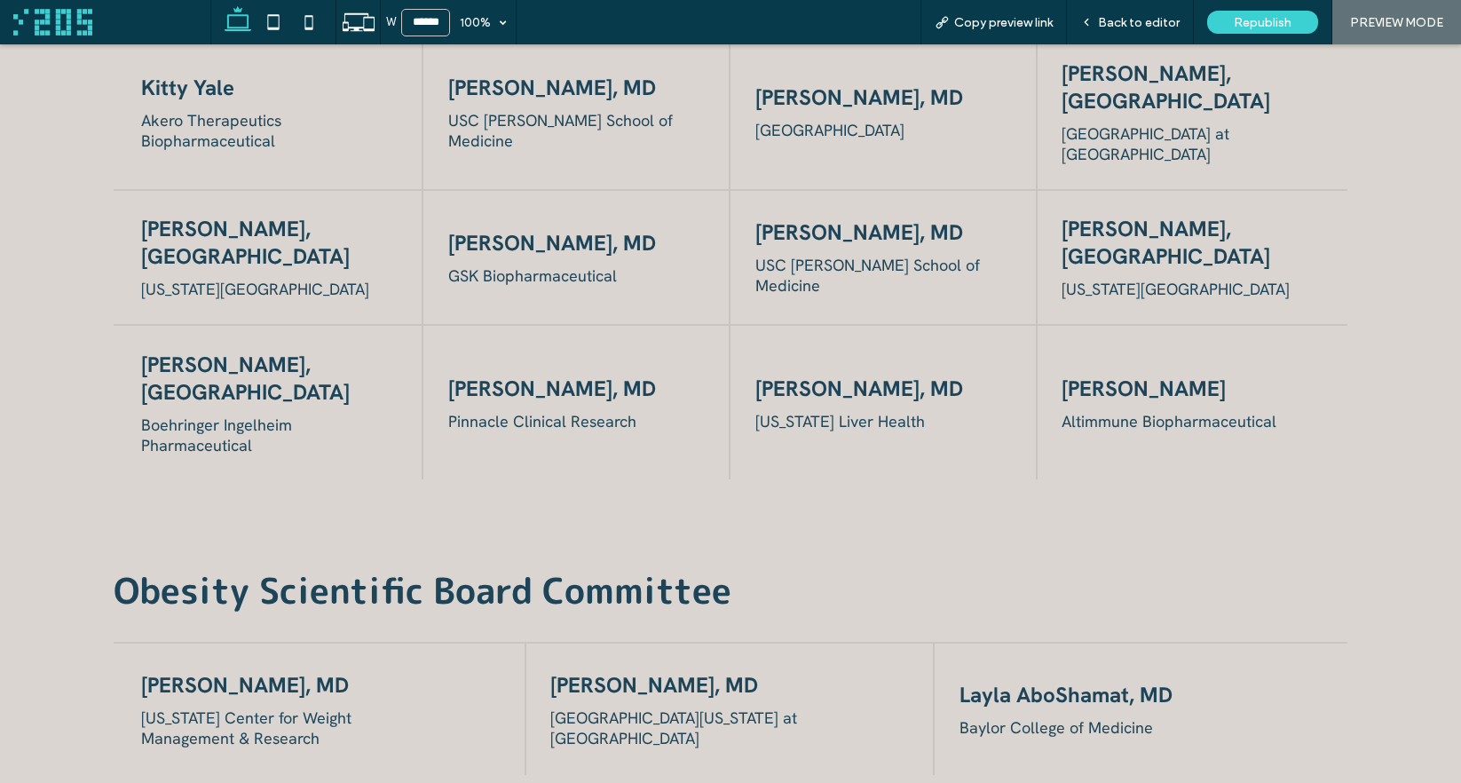
scroll to position [2662, 0]
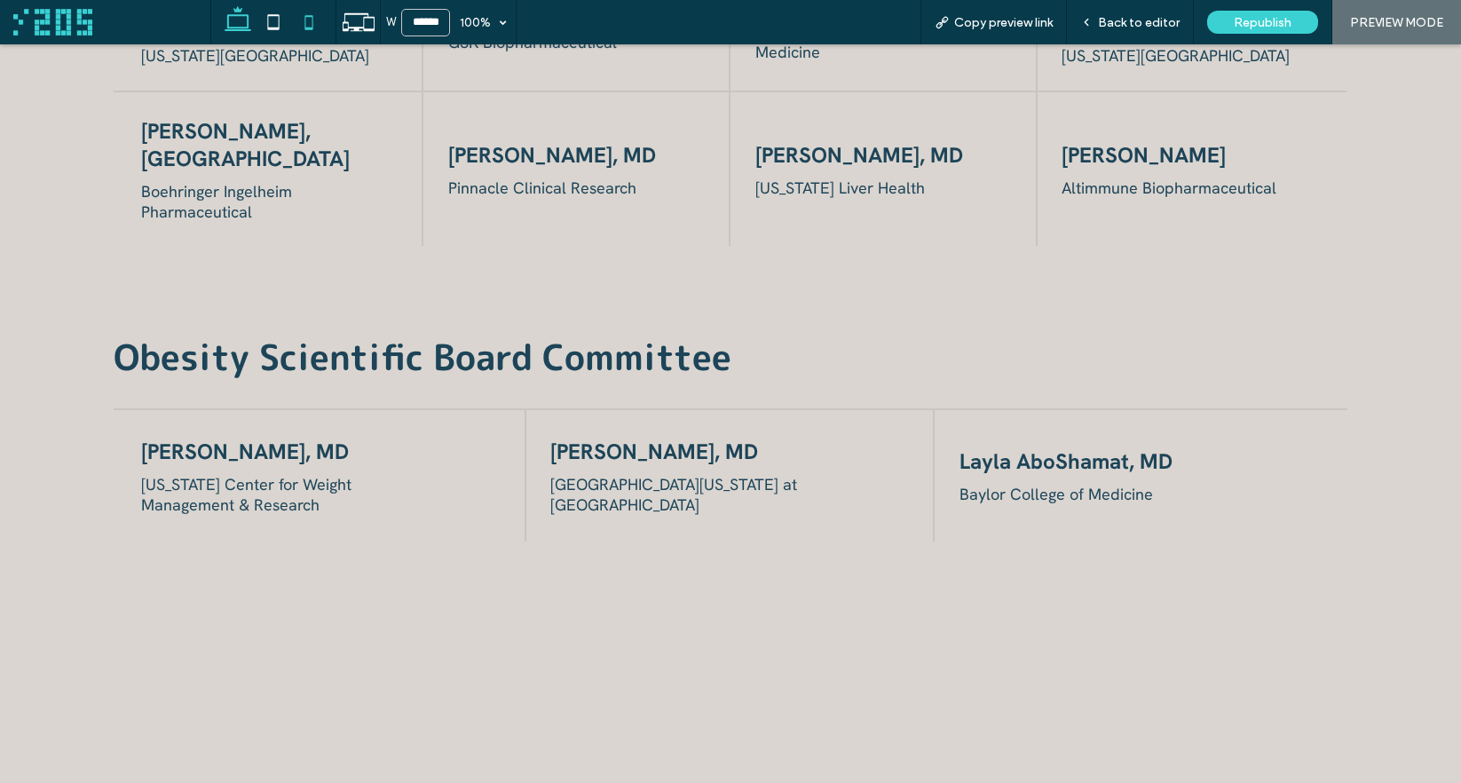
click at [309, 12] on icon at bounding box center [308, 21] width 35 height 35
type input "*****"
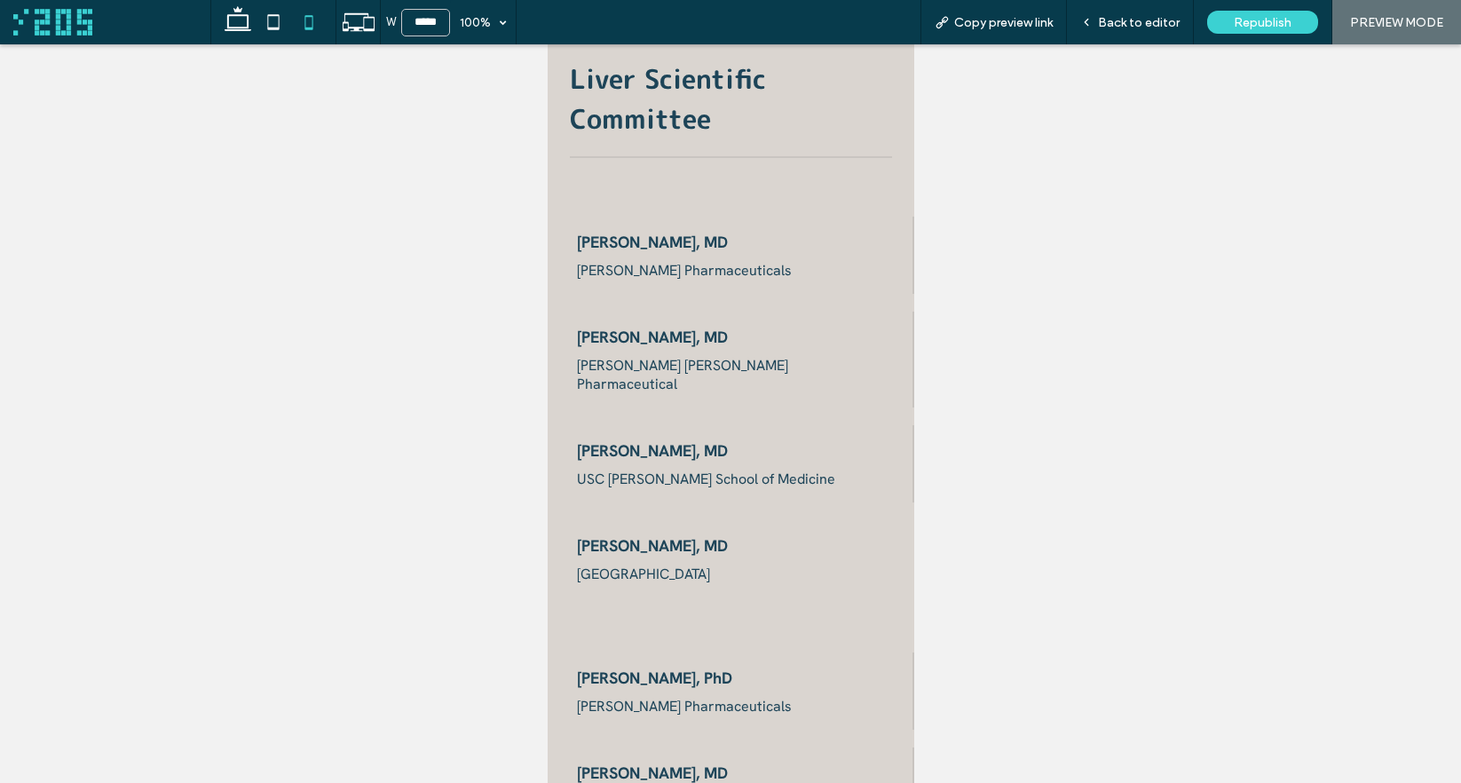
scroll to position [3283, 0]
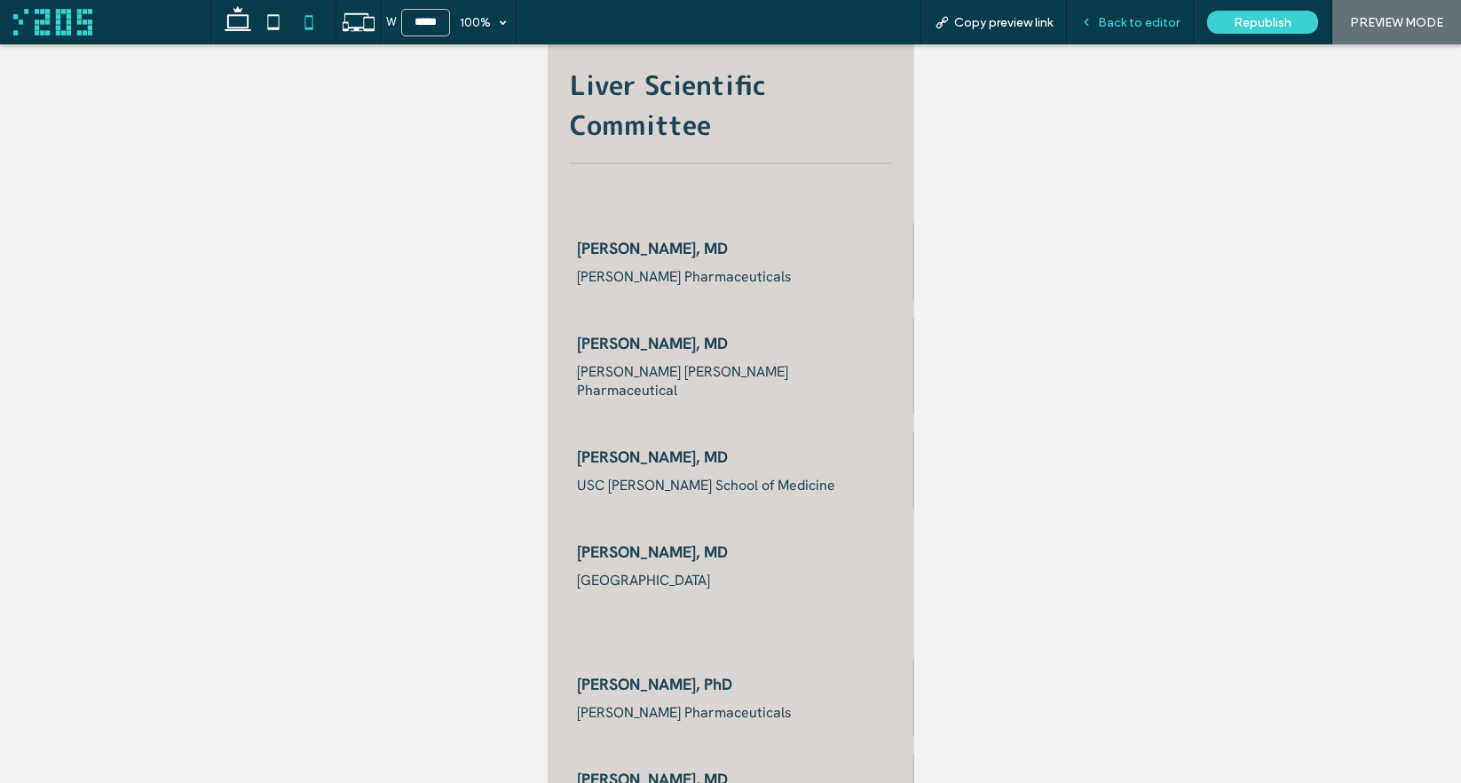
click at [1152, 18] on span "Back to editor" at bounding box center [1139, 22] width 82 height 15
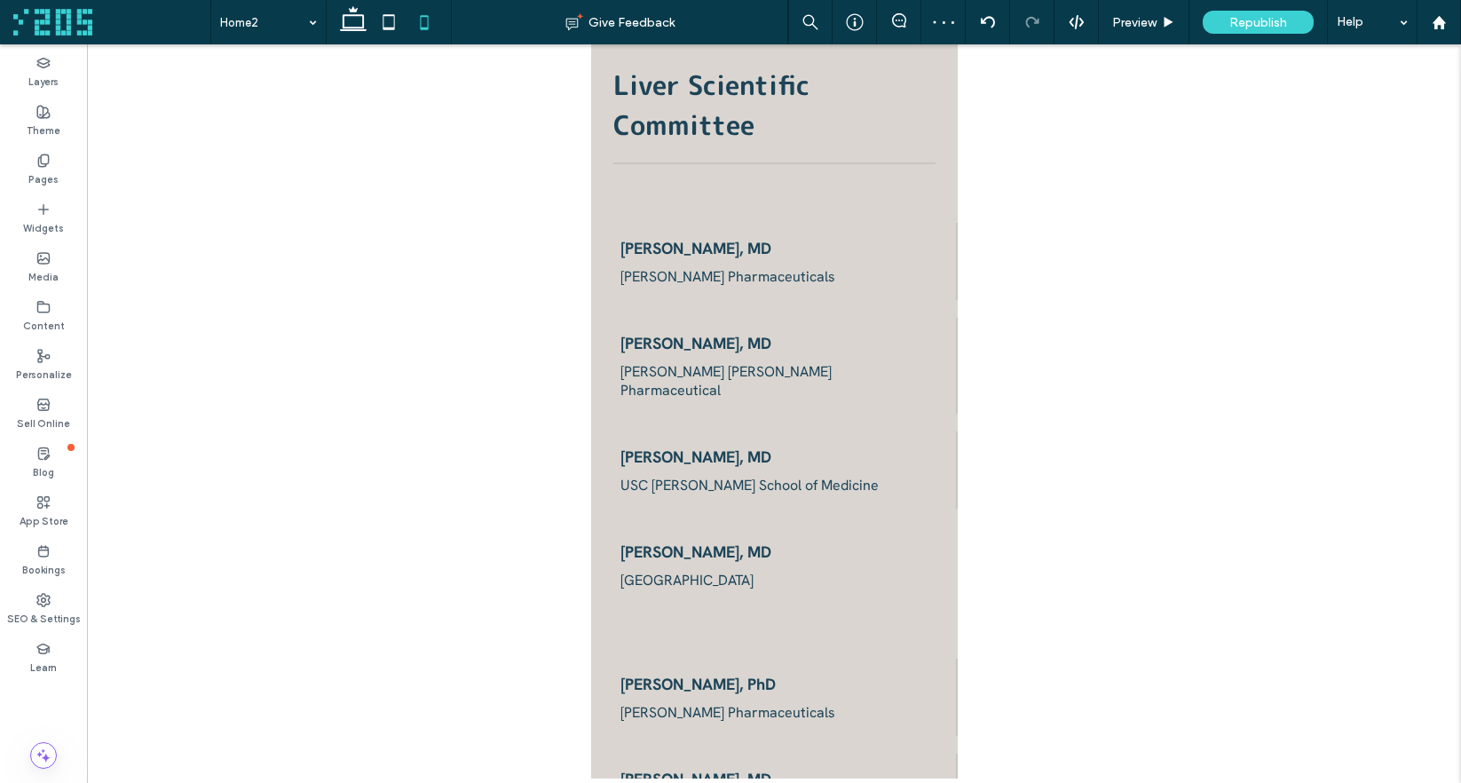
scroll to position [3359, 0]
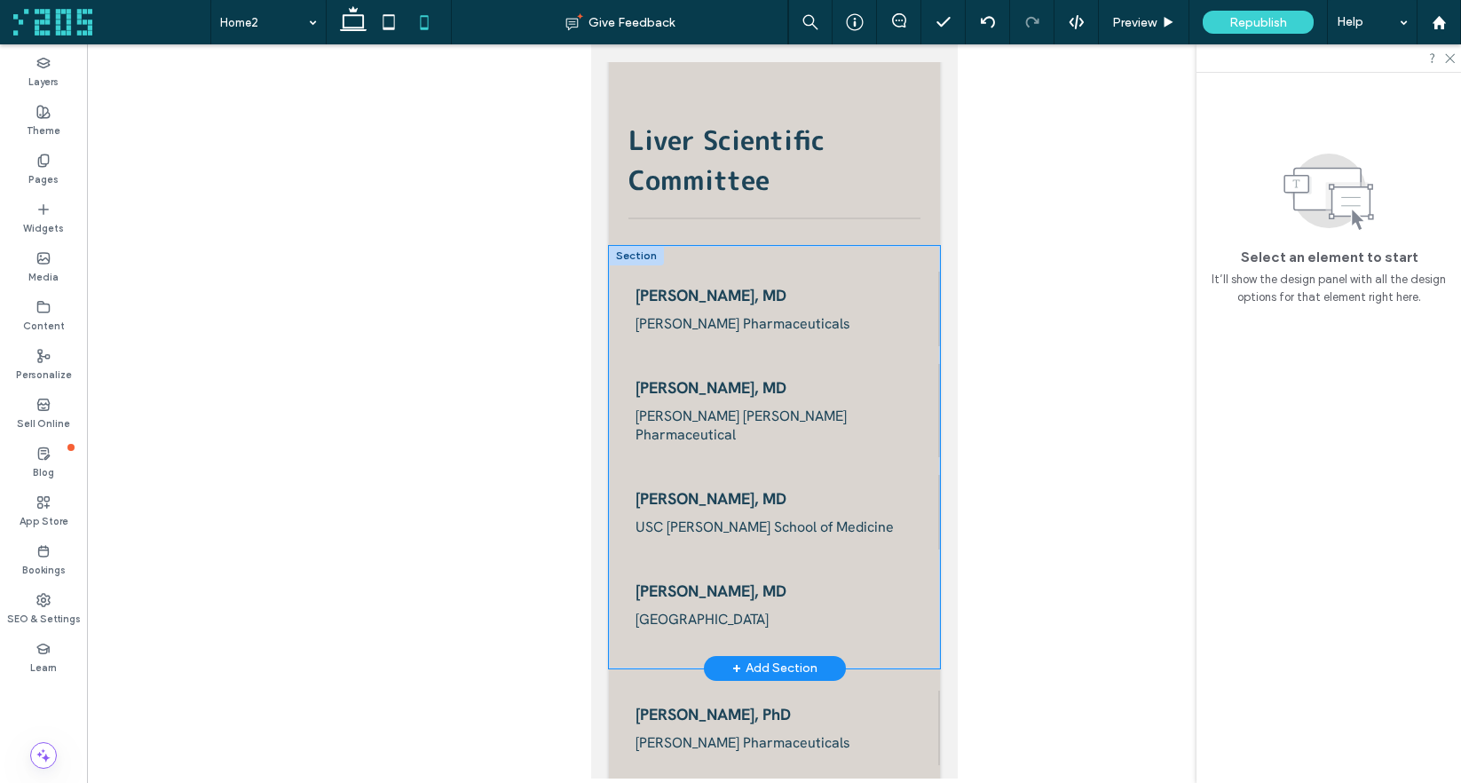
click at [895, 246] on div "Becky Taub, MD Madrigal Pharmaceuticals Belle Vivica van Rosmalen, MD Eli Lilly…" at bounding box center [773, 457] width 331 height 422
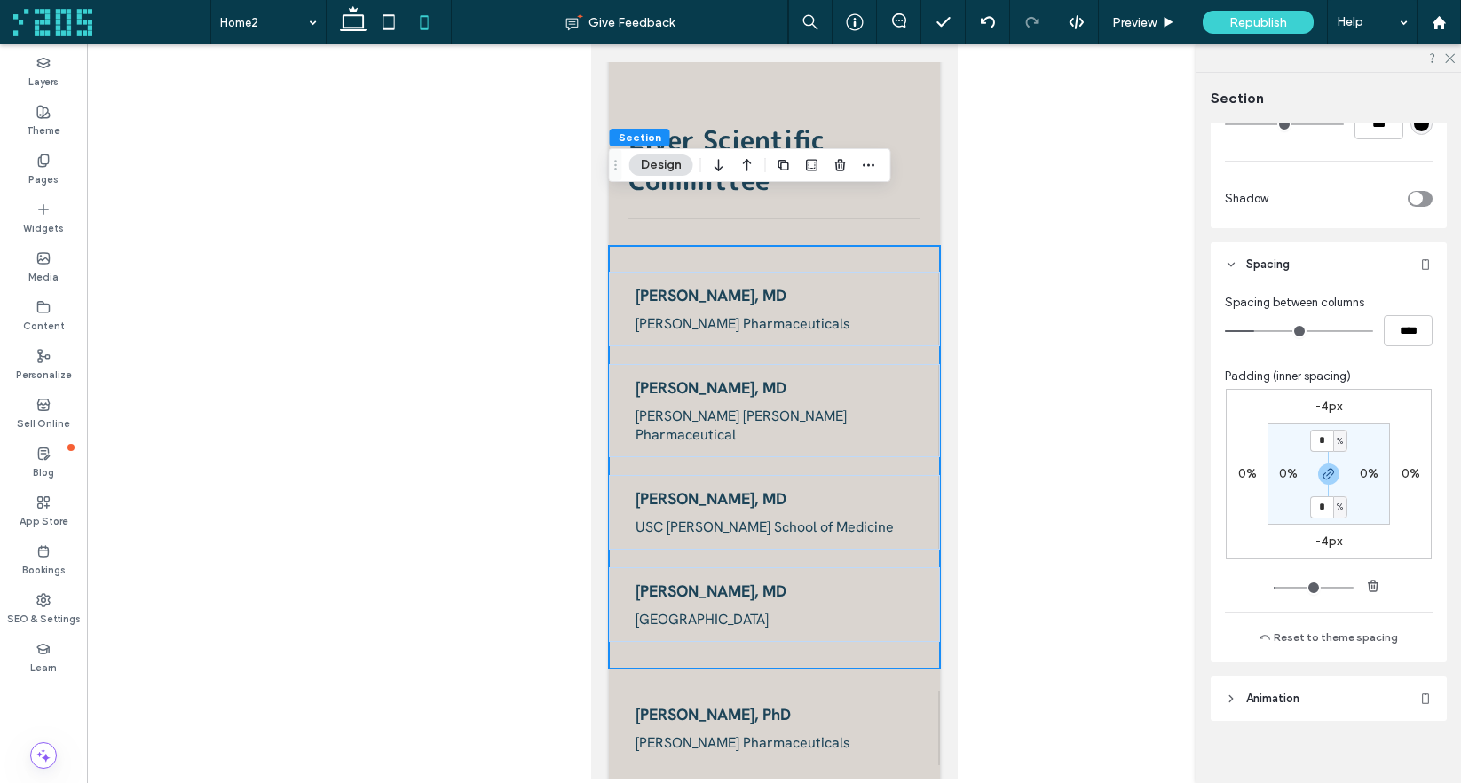
scroll to position [442, 0]
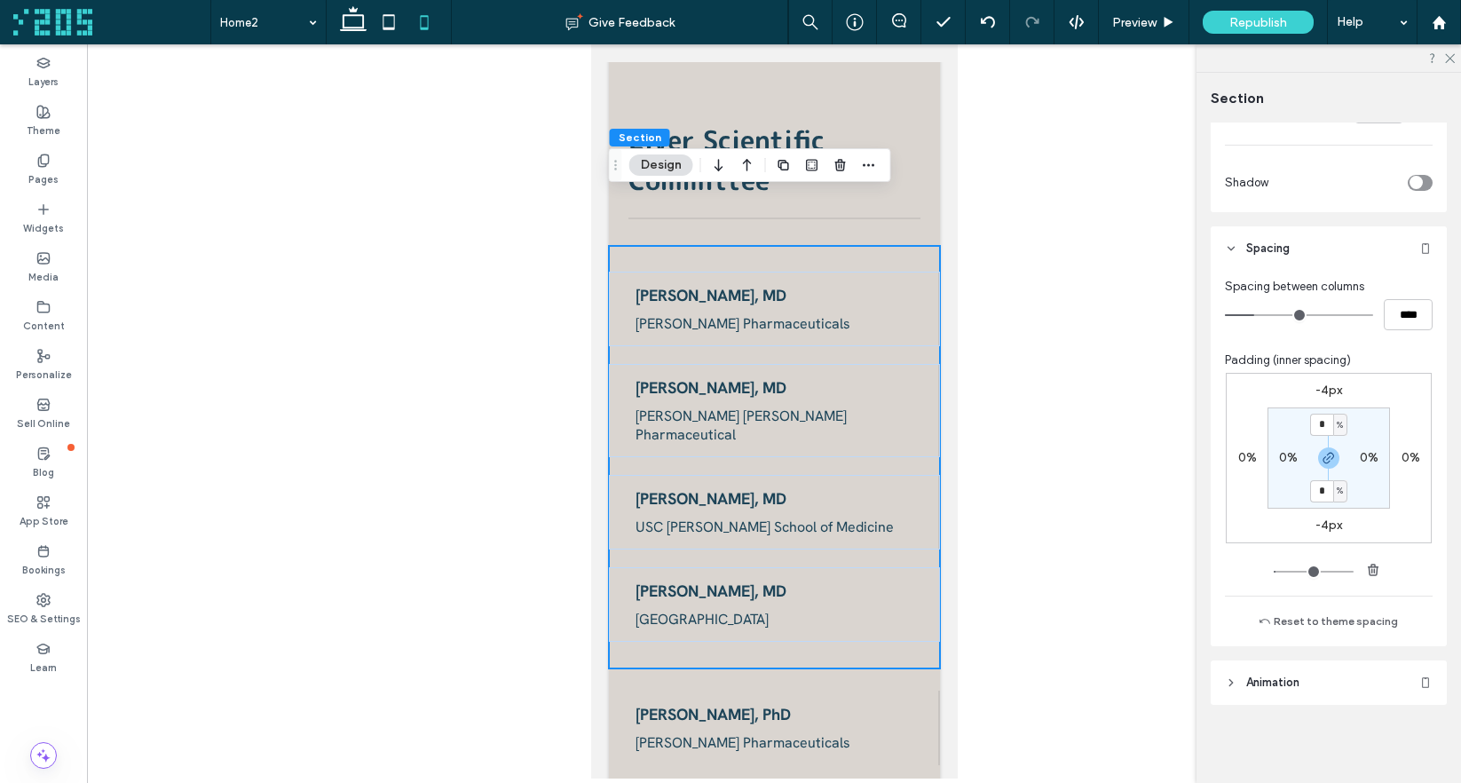
type input "*"
click at [1368, 425] on section "* % 0% * % 0%" at bounding box center [1328, 457] width 122 height 101
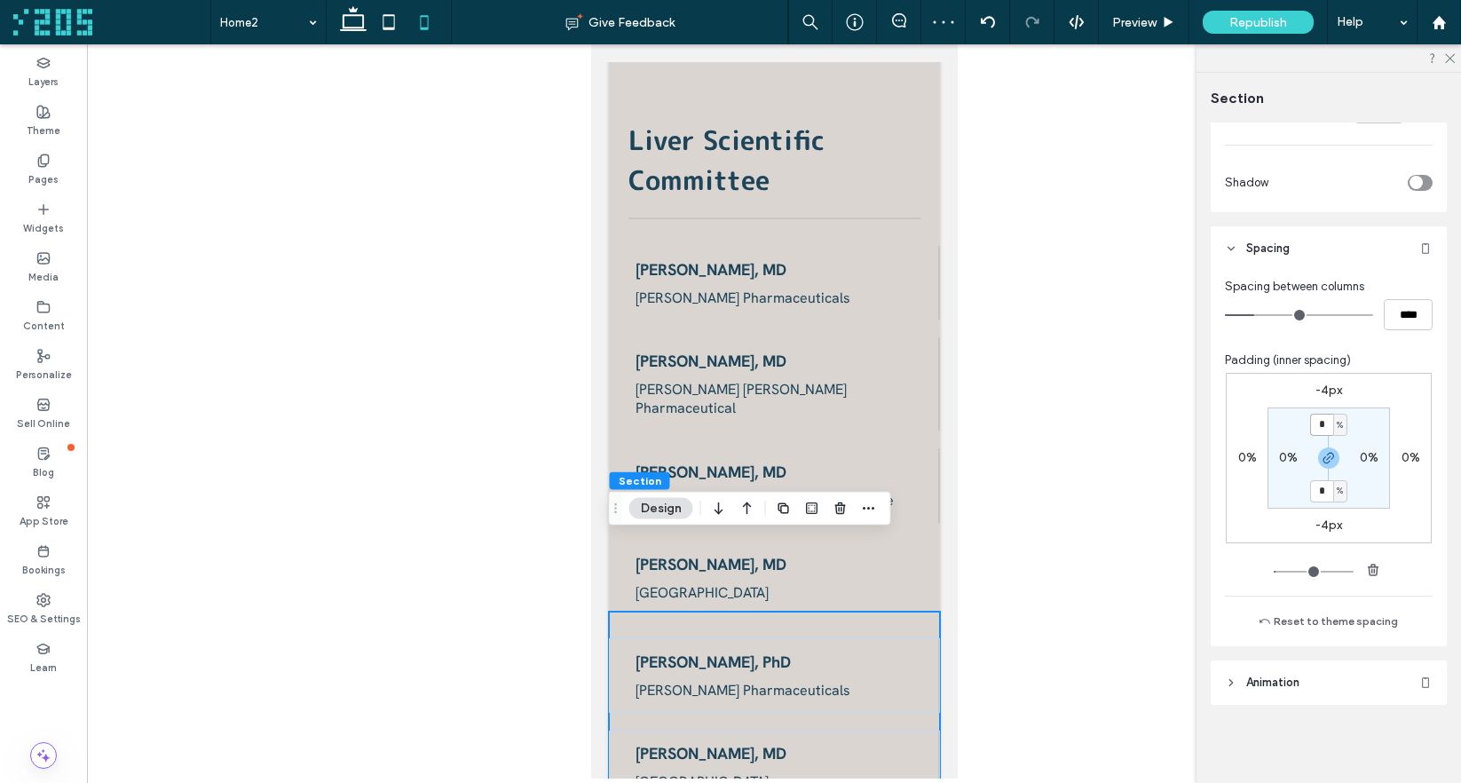
click at [1322, 427] on input "*" at bounding box center [1321, 425] width 23 height 22
type input "*"
click at [1364, 427] on section "* % 0% * % 0%" at bounding box center [1328, 457] width 122 height 101
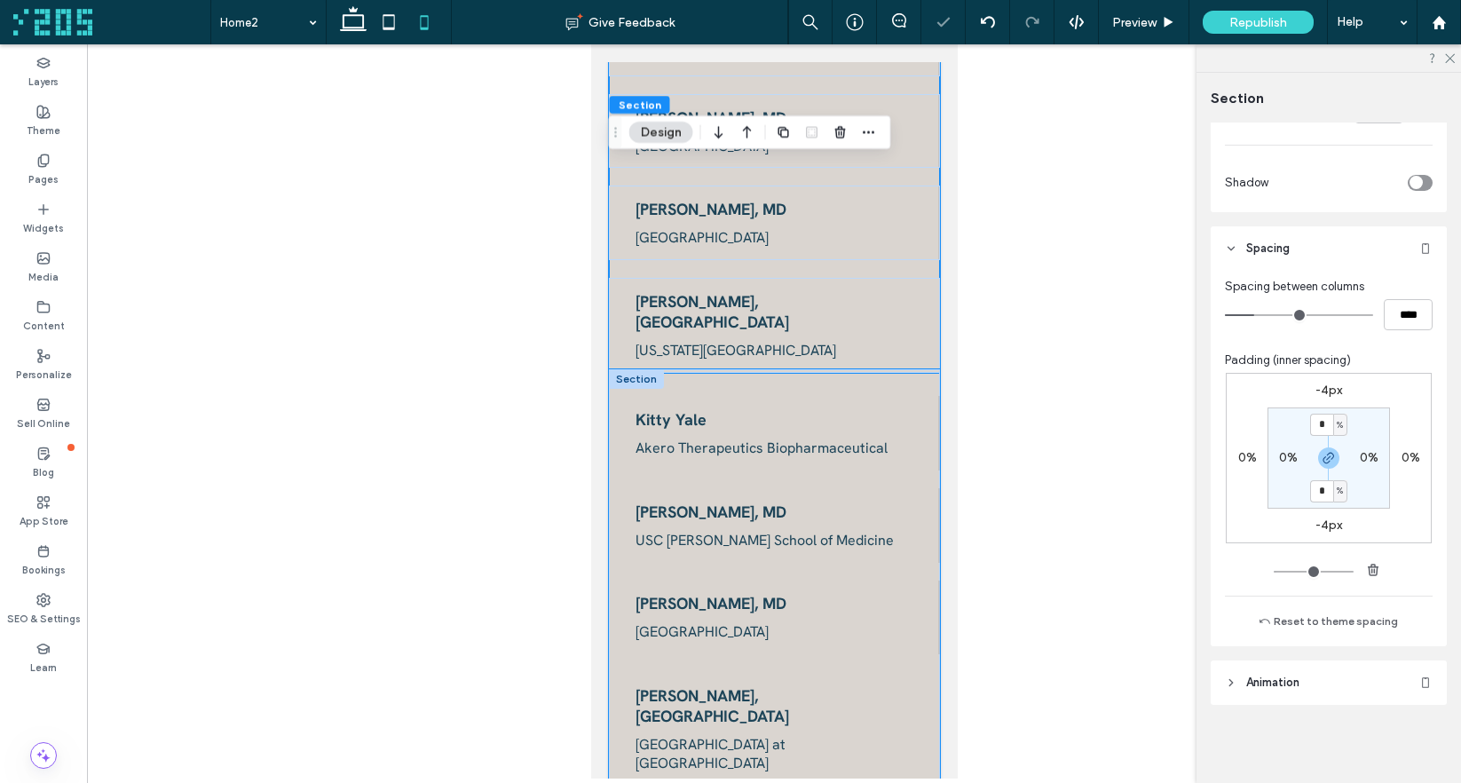
scroll to position [3985, 0]
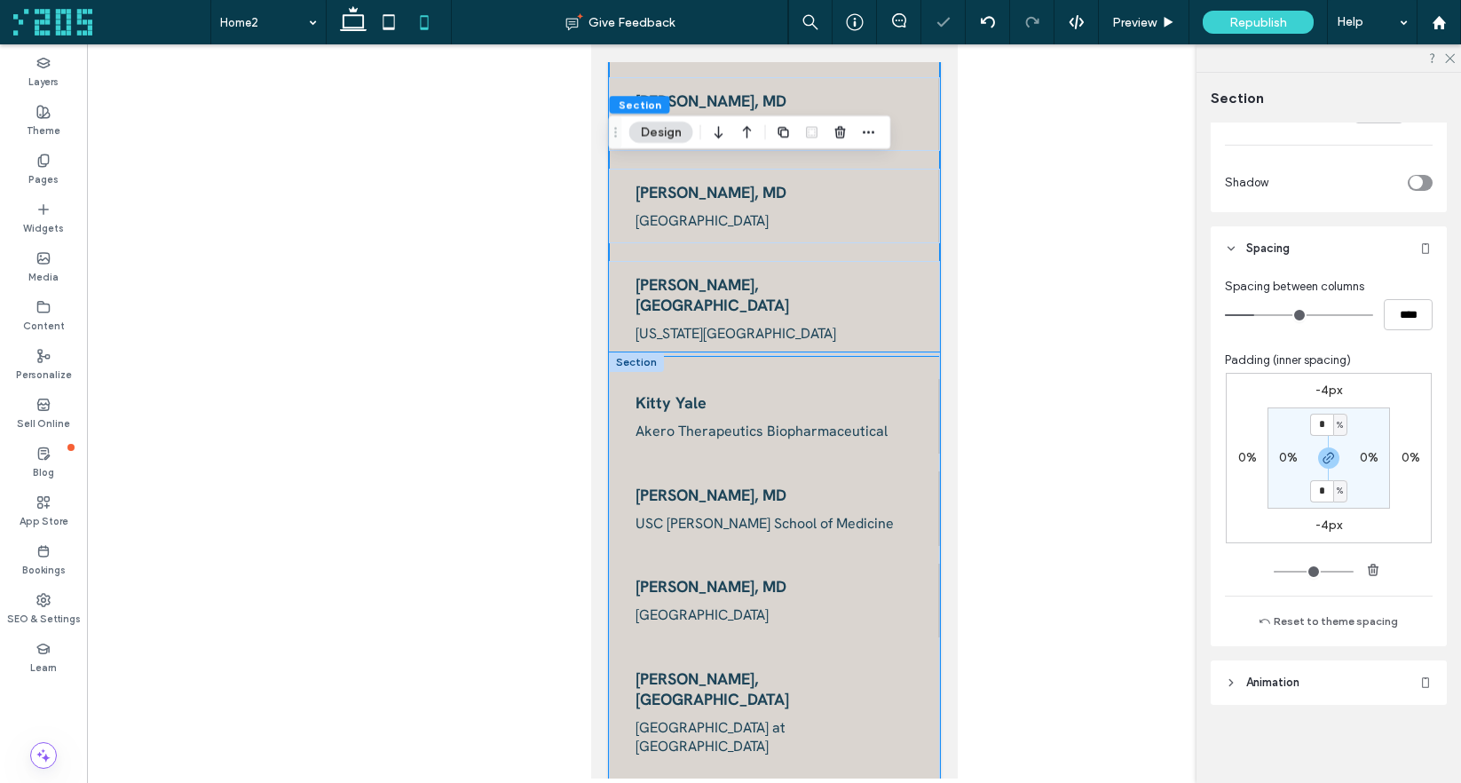
click at [891, 352] on div "Kitty Yale Akero Therapeutics Biopharmaceutical Lily Dara, MD USC Keck School o…" at bounding box center [773, 573] width 331 height 443
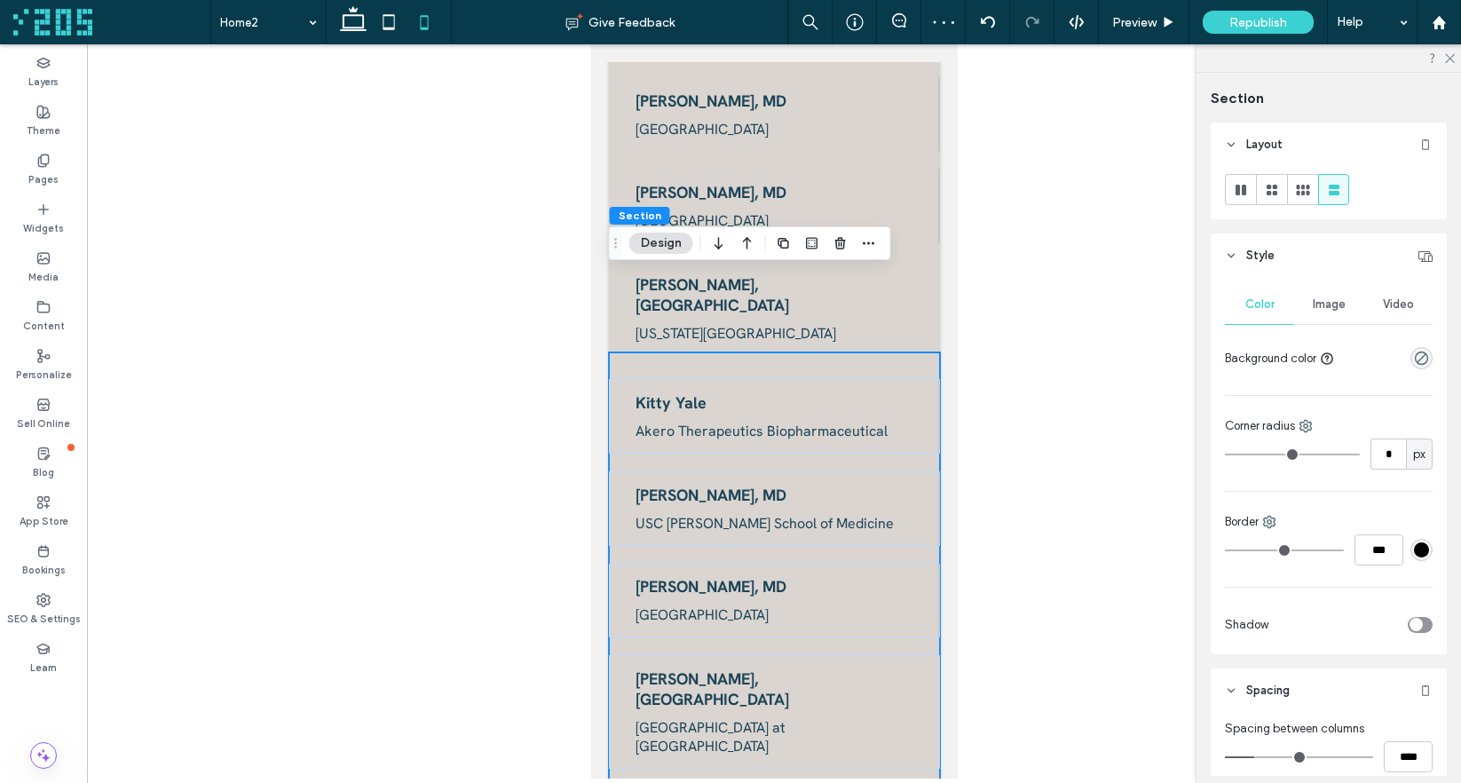
scroll to position [442, 0]
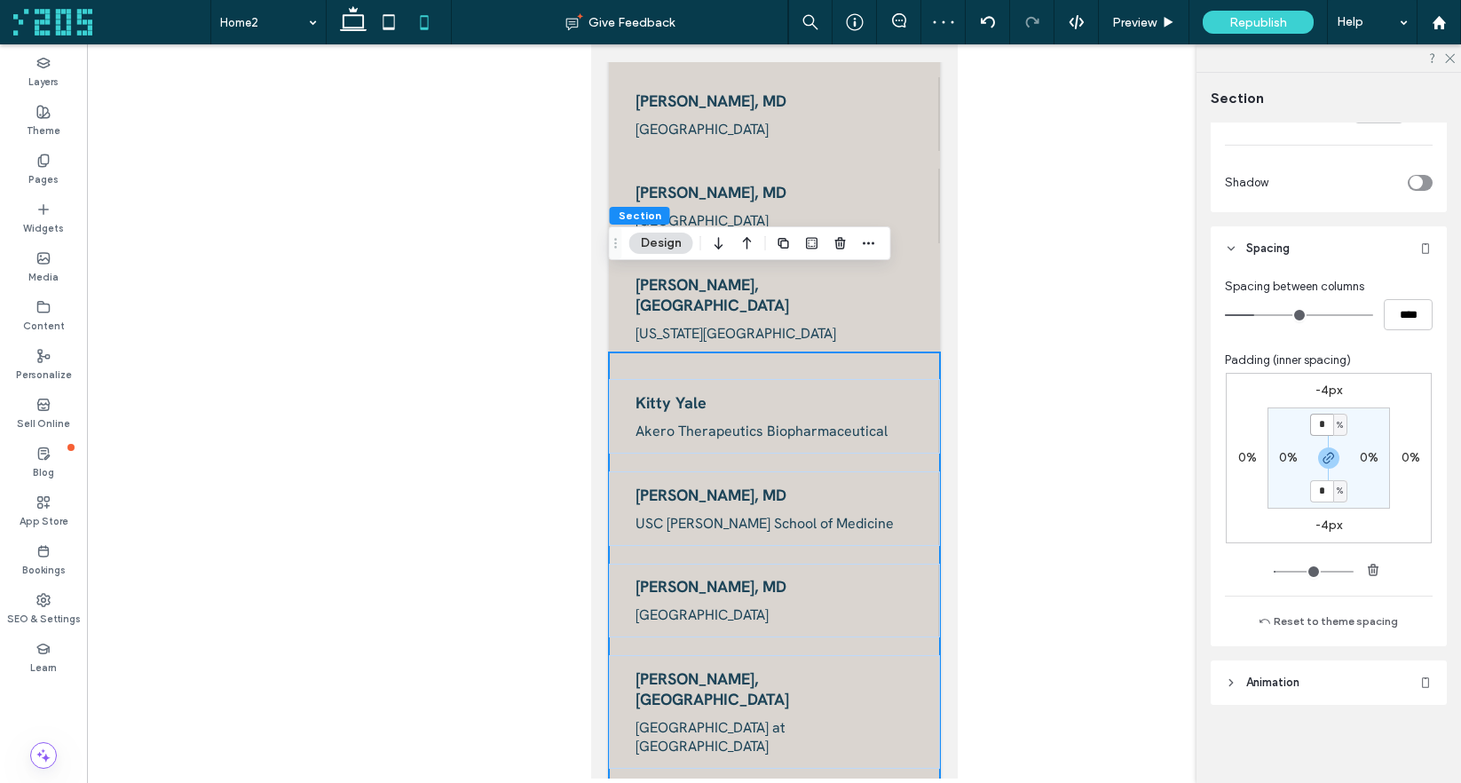
drag, startPoint x: 1320, startPoint y: 422, endPoint x: 1336, endPoint y: 425, distance: 17.1
click at [1320, 423] on input "*" at bounding box center [1321, 425] width 23 height 22
type input "*"
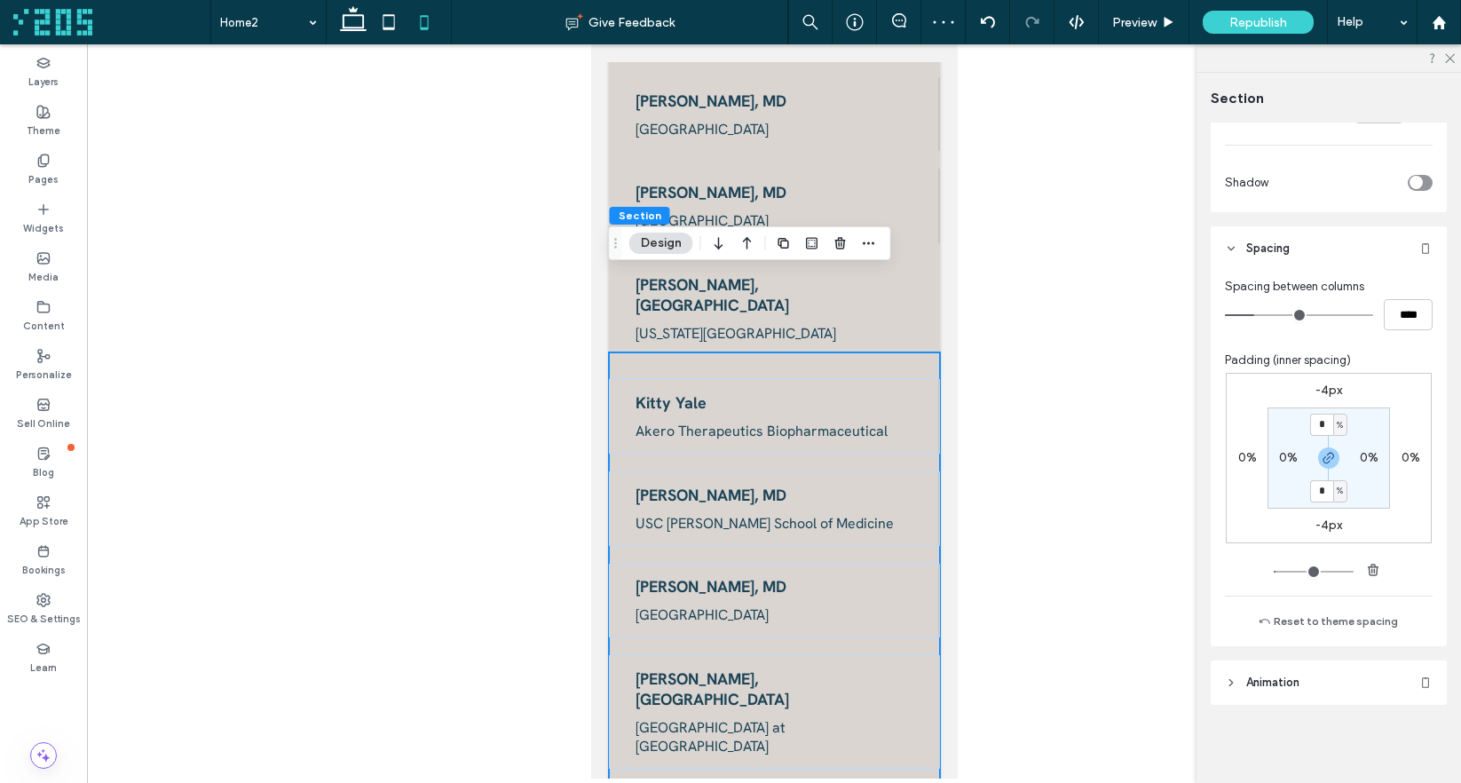
click at [1364, 423] on section "* % 0% * % 0%" at bounding box center [1328, 457] width 122 height 101
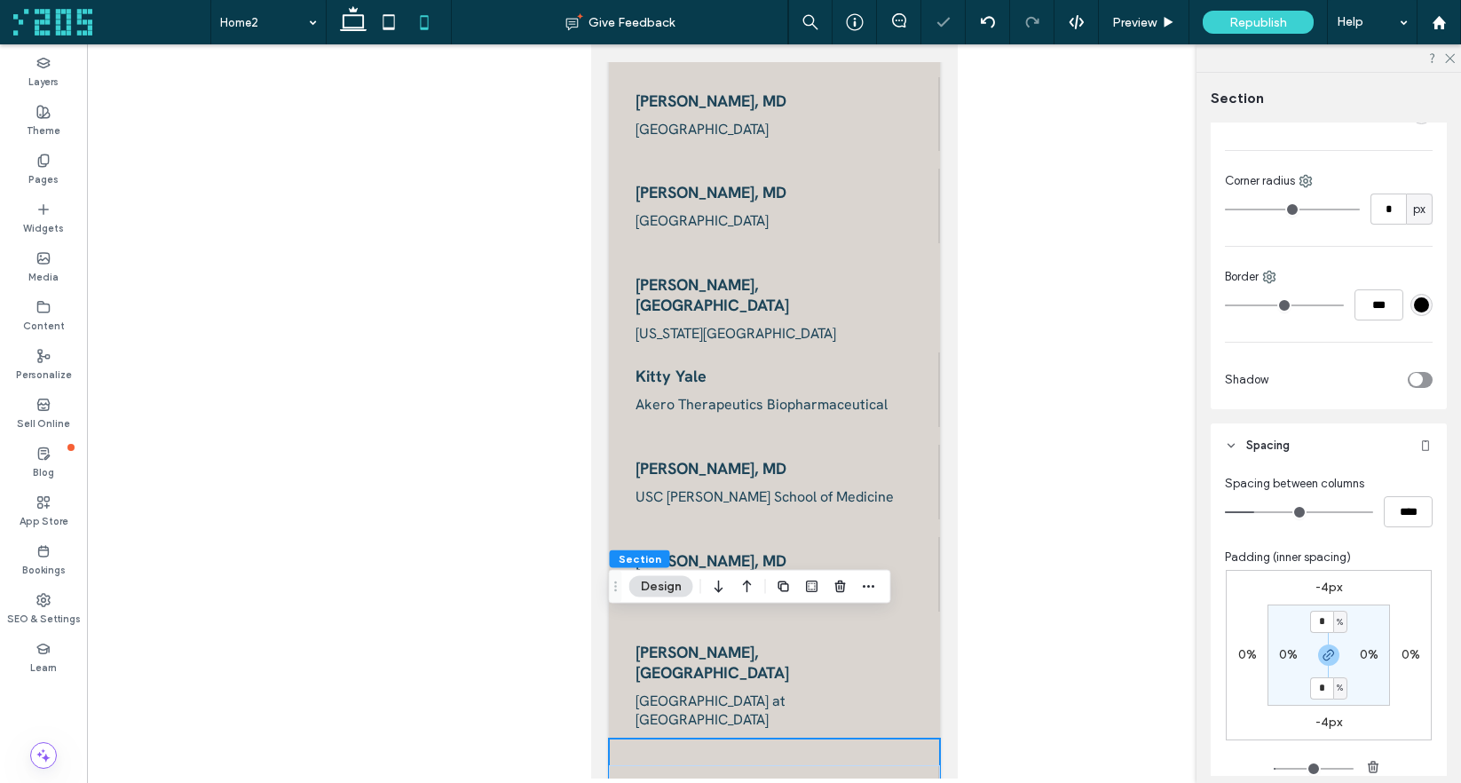
scroll to position [352, 0]
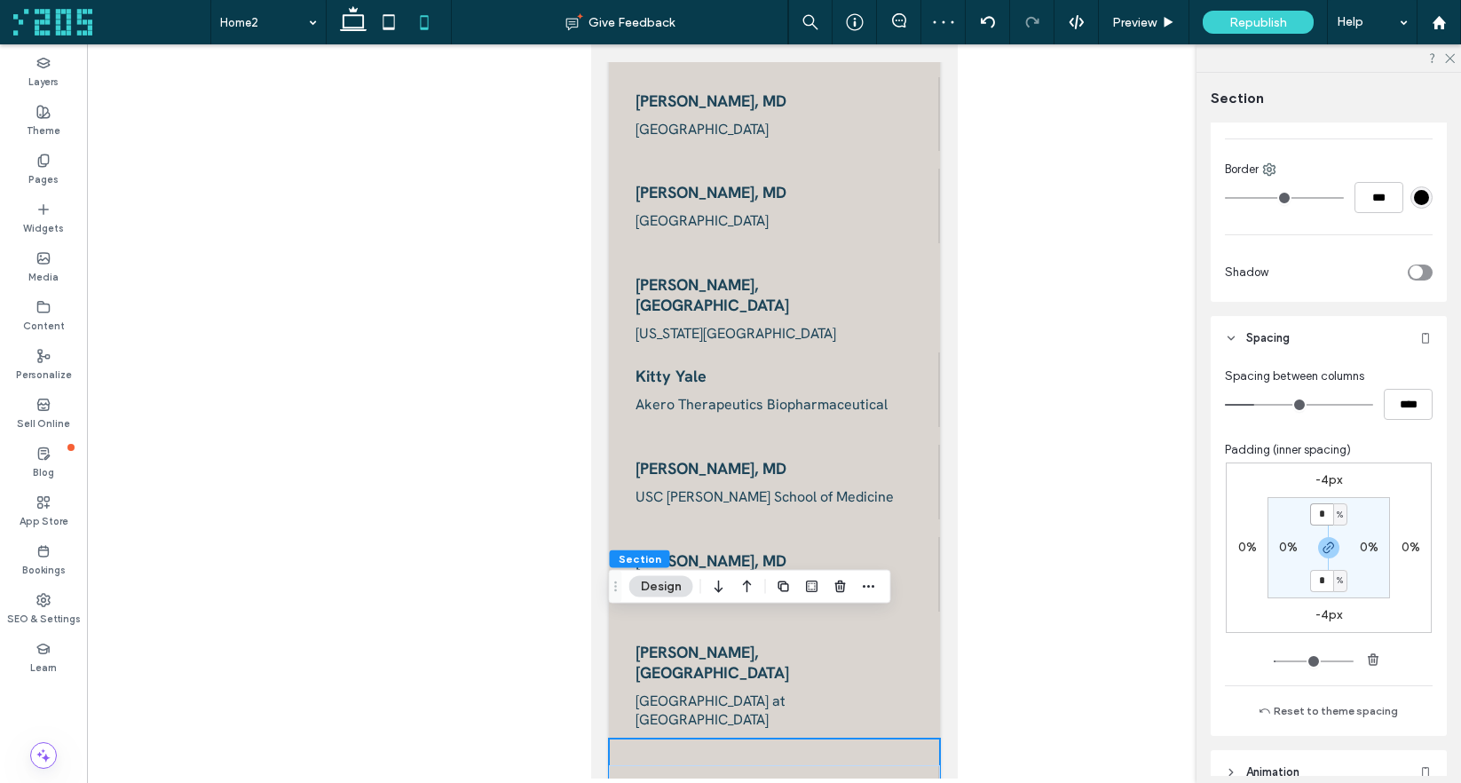
drag, startPoint x: 1318, startPoint y: 517, endPoint x: 1330, endPoint y: 520, distance: 12.7
click at [1323, 519] on input "*" at bounding box center [1321, 514] width 23 height 22
type input "*"
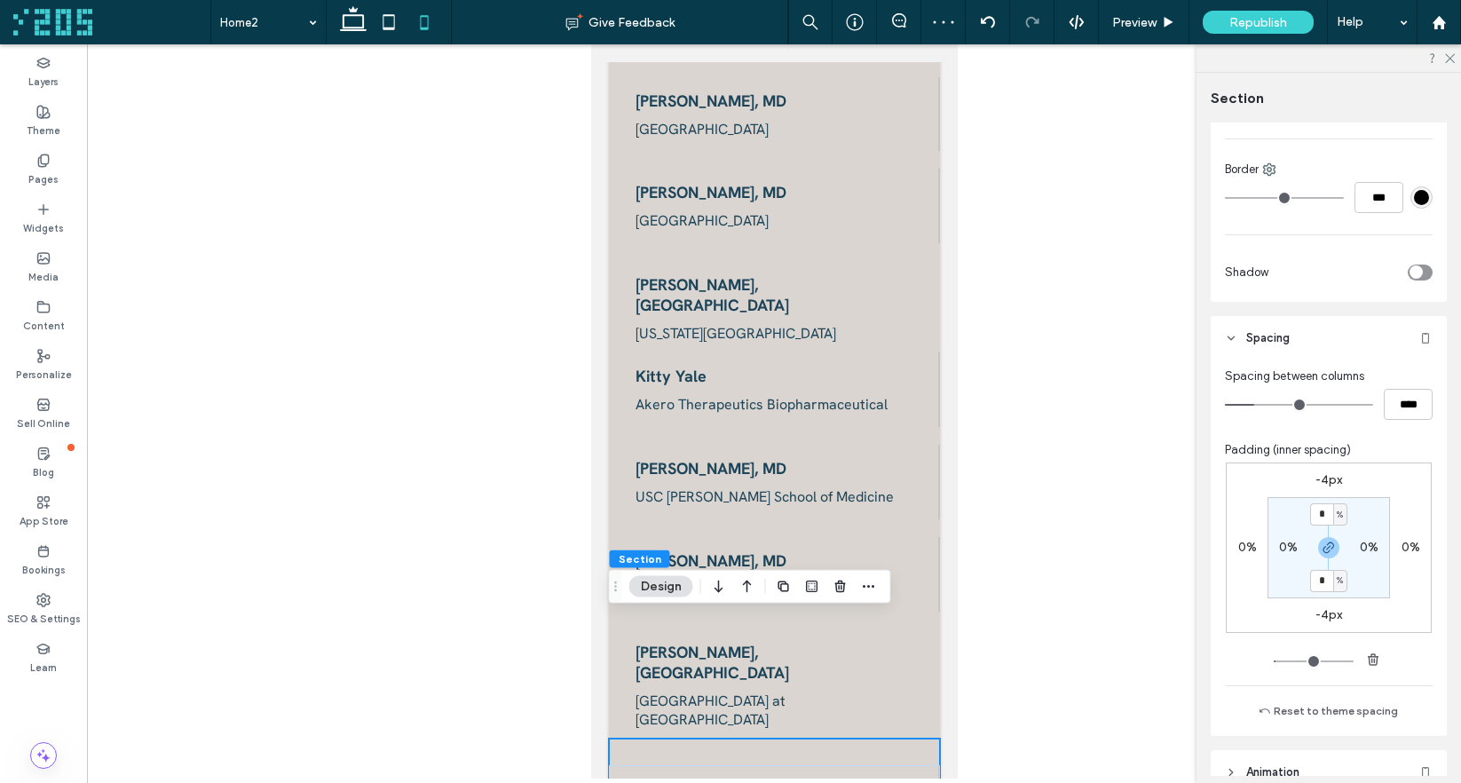
click at [1356, 515] on section "* % 0% * % 0%" at bounding box center [1328, 547] width 122 height 101
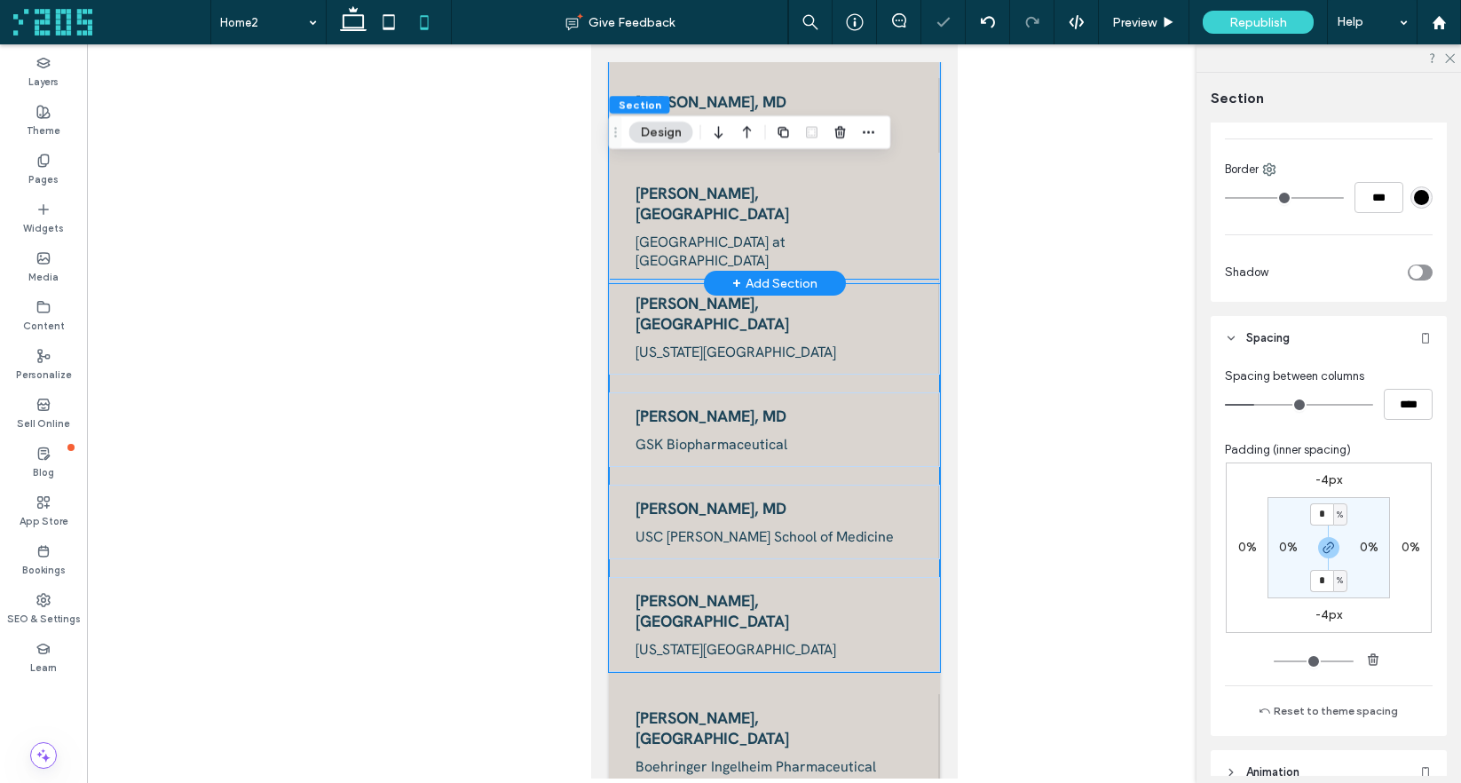
scroll to position [4477, 0]
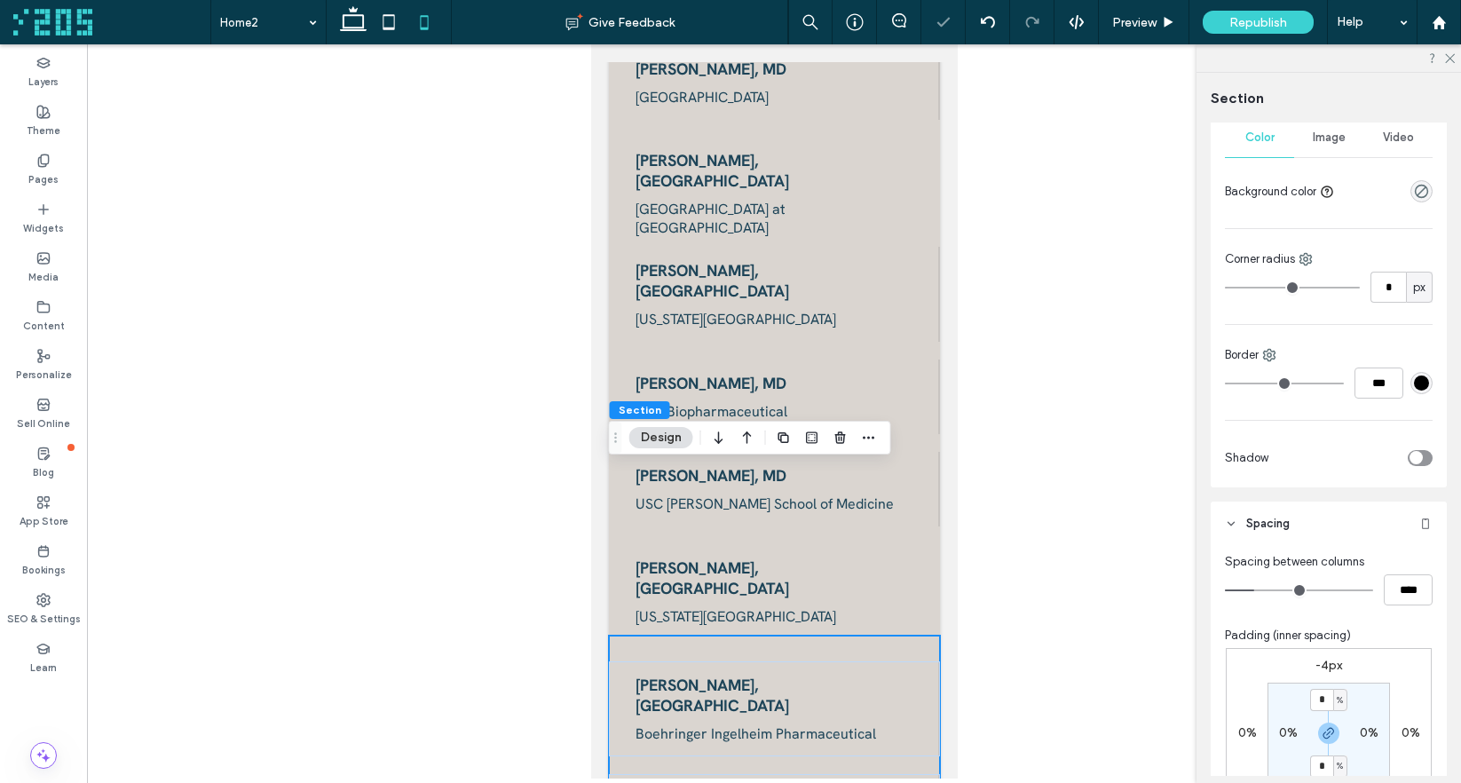
scroll to position [442, 0]
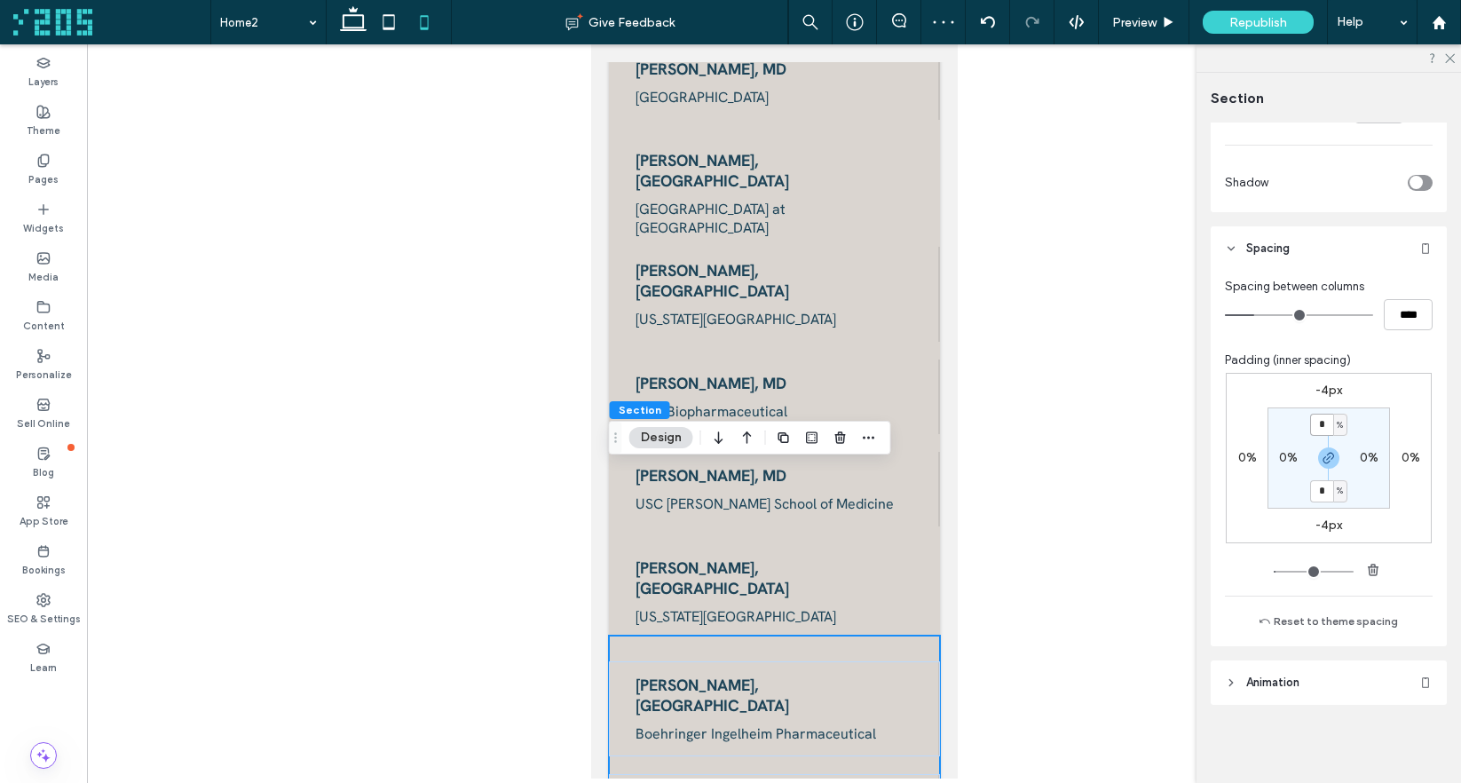
click at [1319, 430] on input "*" at bounding box center [1321, 425] width 23 height 22
type input "*"
click at [1360, 430] on section "* % 0% * % 0%" at bounding box center [1328, 457] width 122 height 101
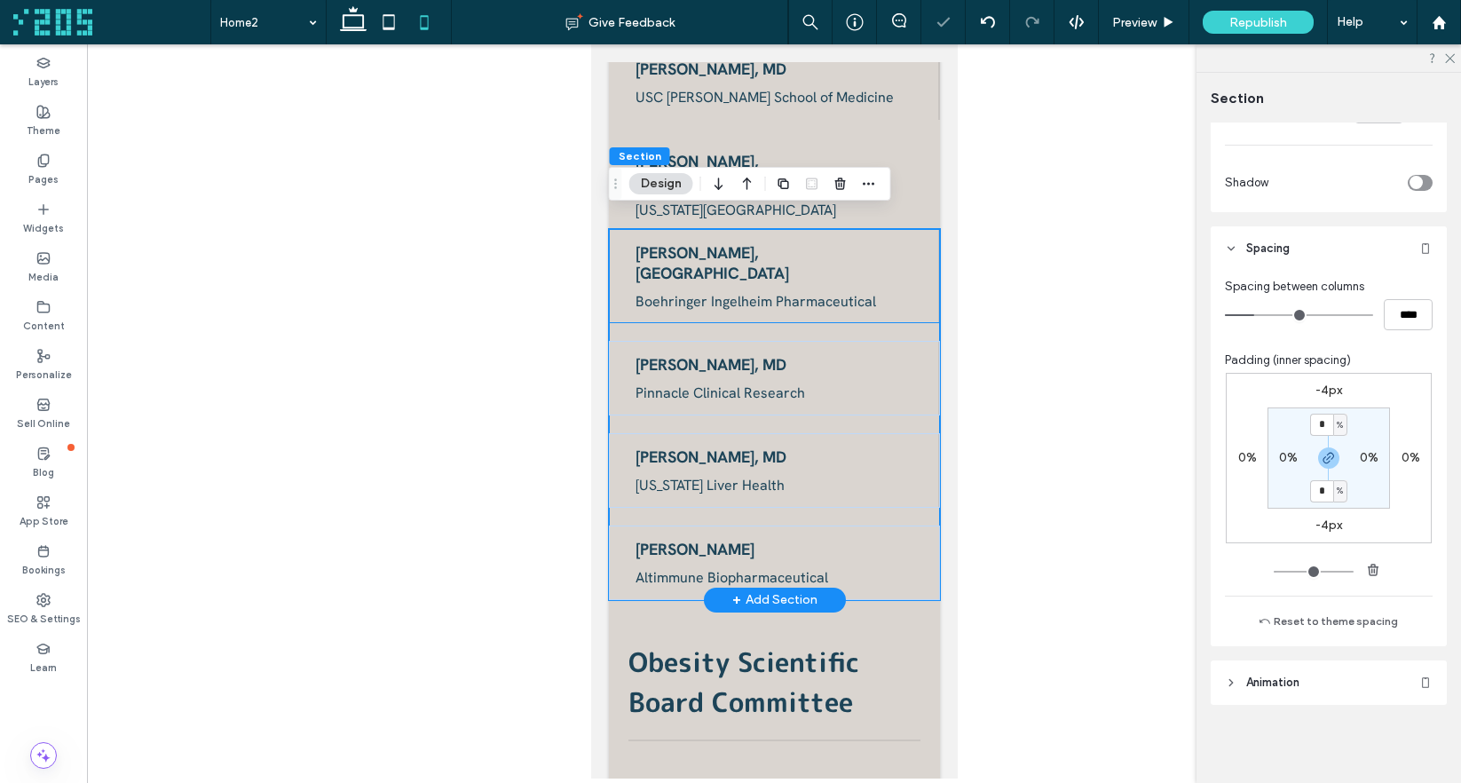
scroll to position [4943, 0]
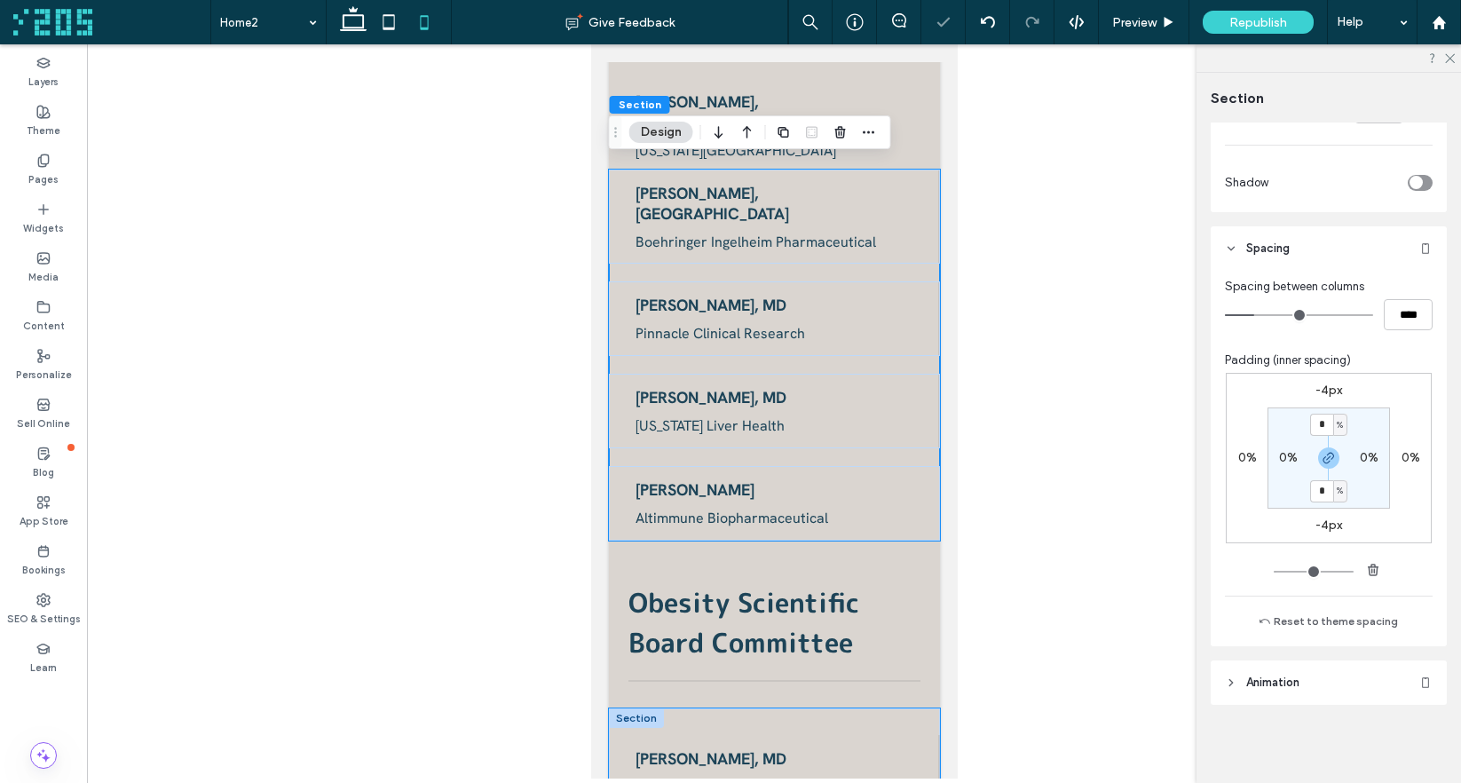
drag, startPoint x: 897, startPoint y: 526, endPoint x: 1553, endPoint y: 572, distance: 657.4
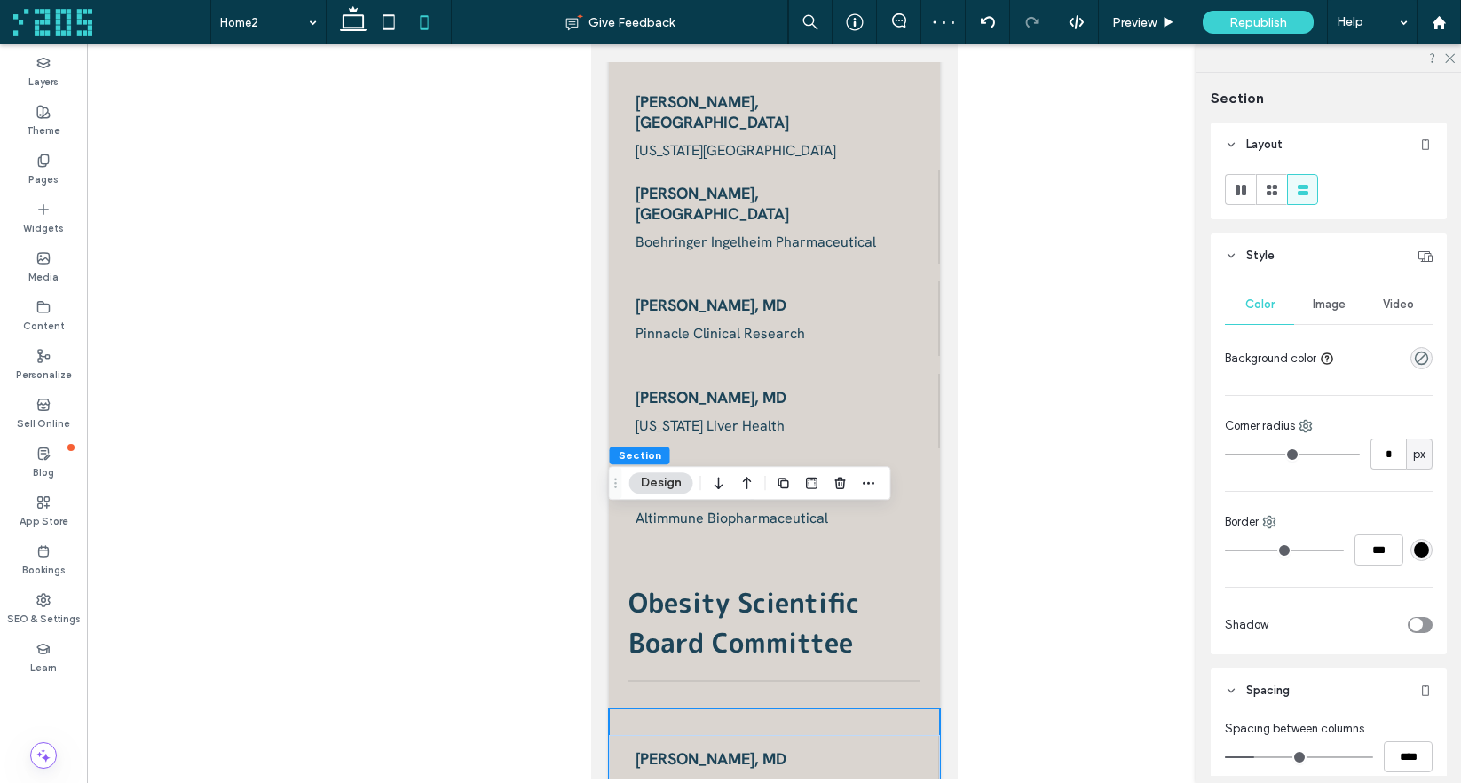
scroll to position [442, 0]
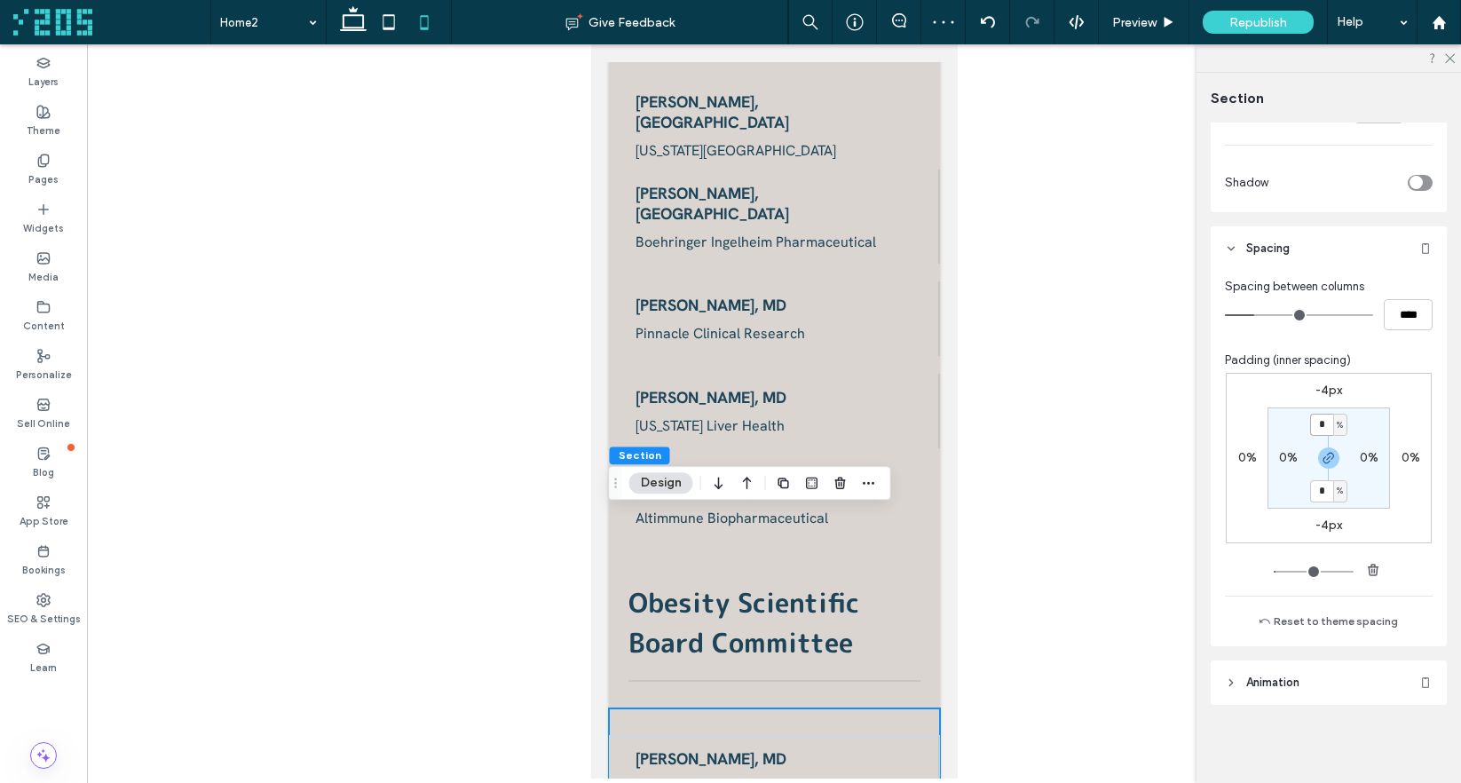
drag, startPoint x: 1315, startPoint y: 427, endPoint x: 1336, endPoint y: 429, distance: 20.5
click at [1316, 428] on input "*" at bounding box center [1321, 425] width 23 height 22
type input "*"
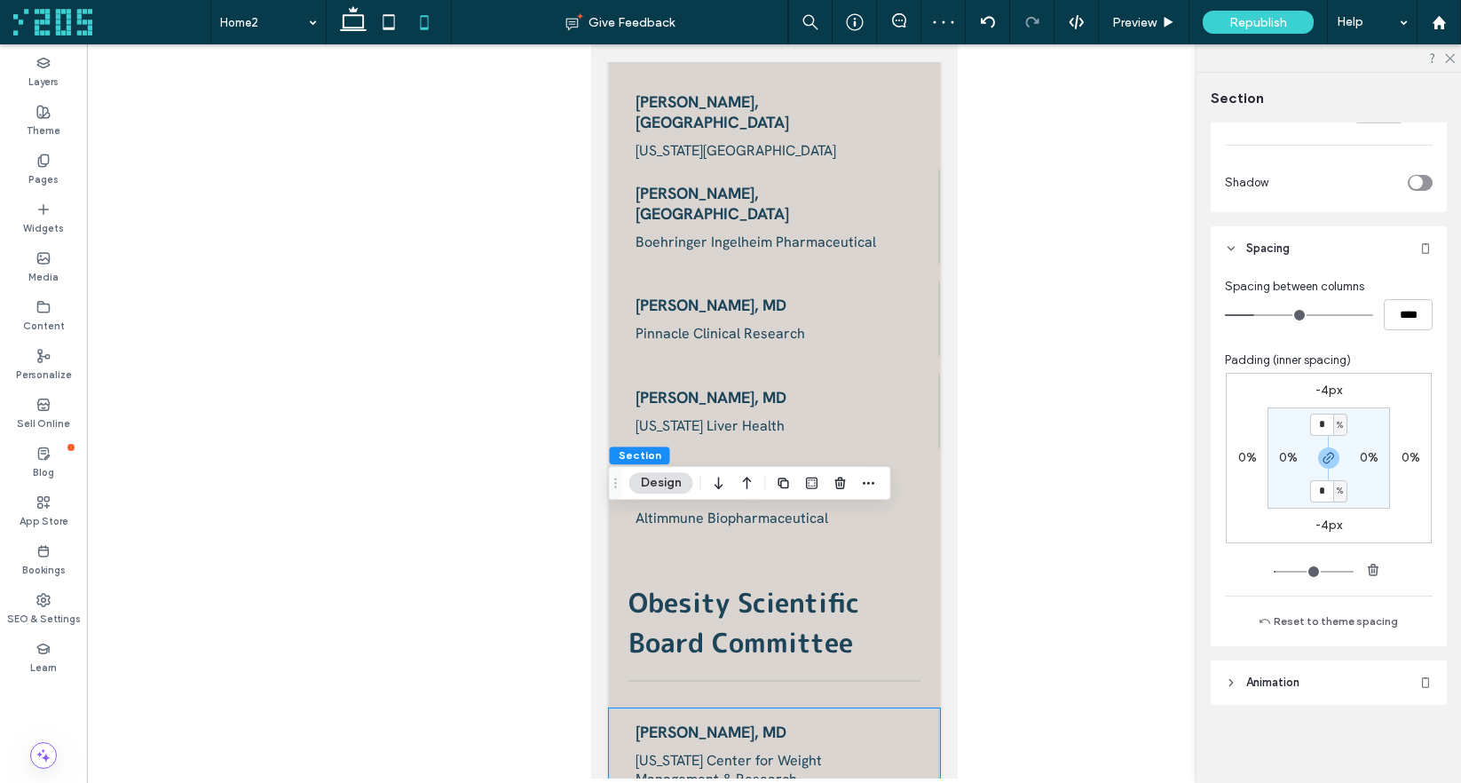
click at [1352, 422] on section "* % 0% * % 0%" at bounding box center [1328, 457] width 122 height 101
click at [1144, 25] on span "Preview" at bounding box center [1134, 22] width 44 height 15
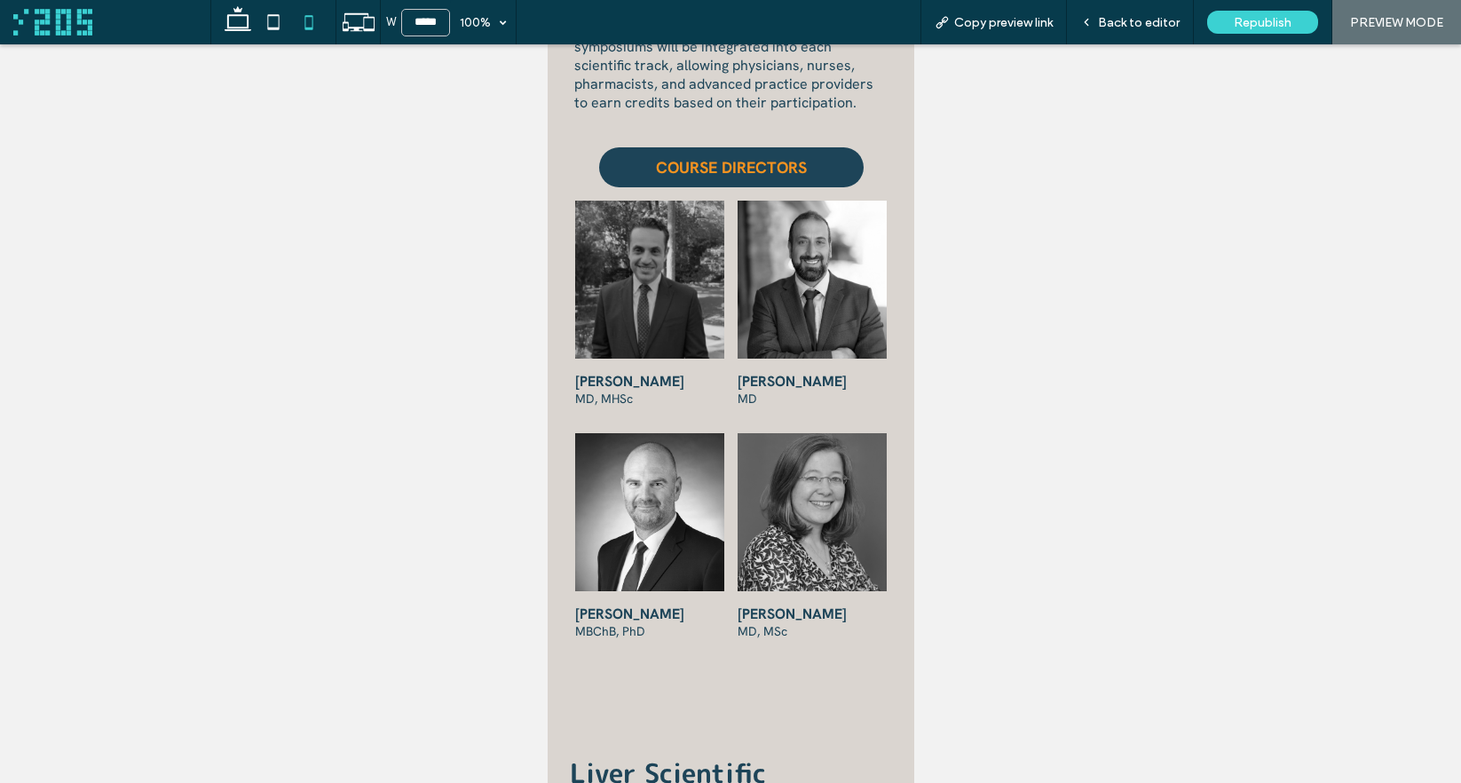
scroll to position [2597, 0]
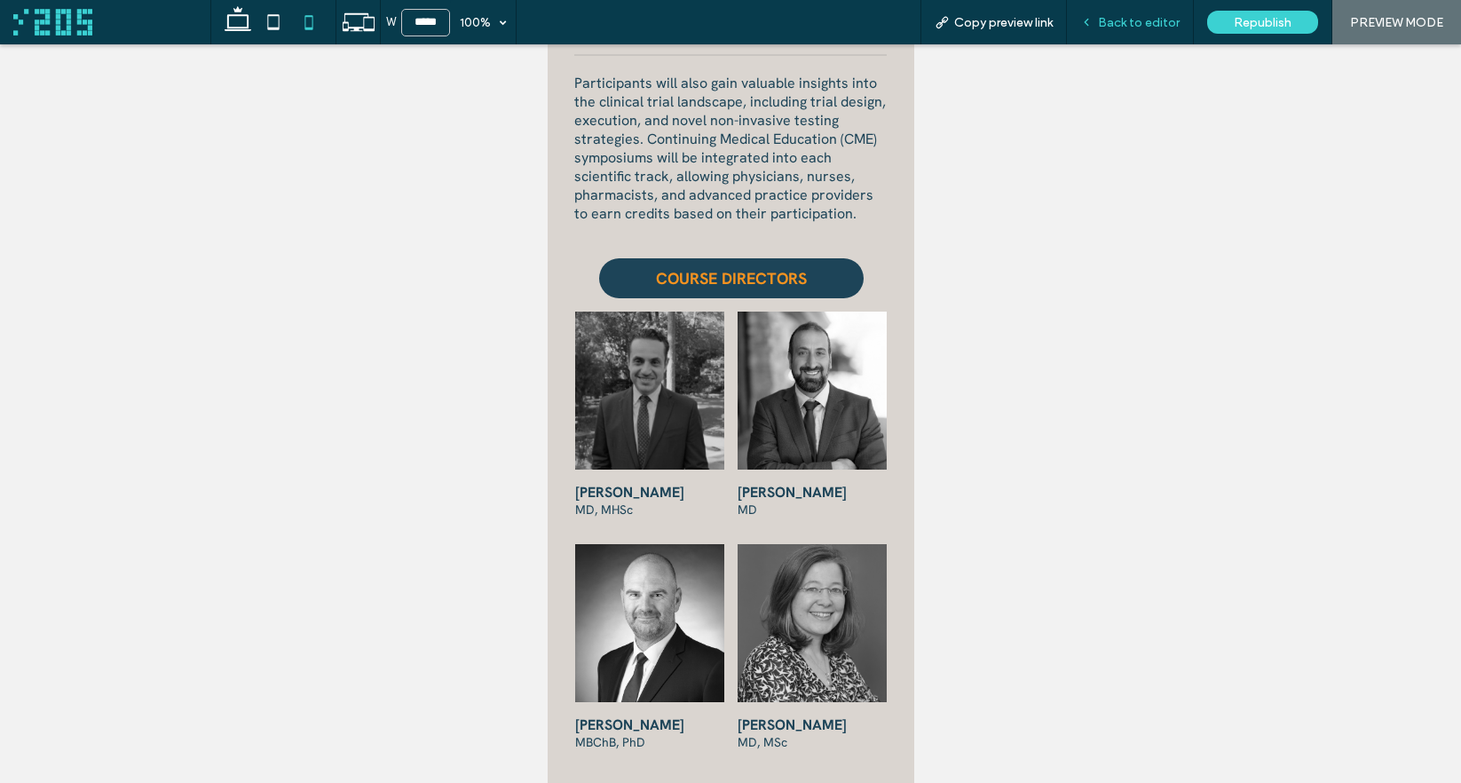
click at [1121, 27] on span "Back to editor" at bounding box center [1139, 22] width 82 height 15
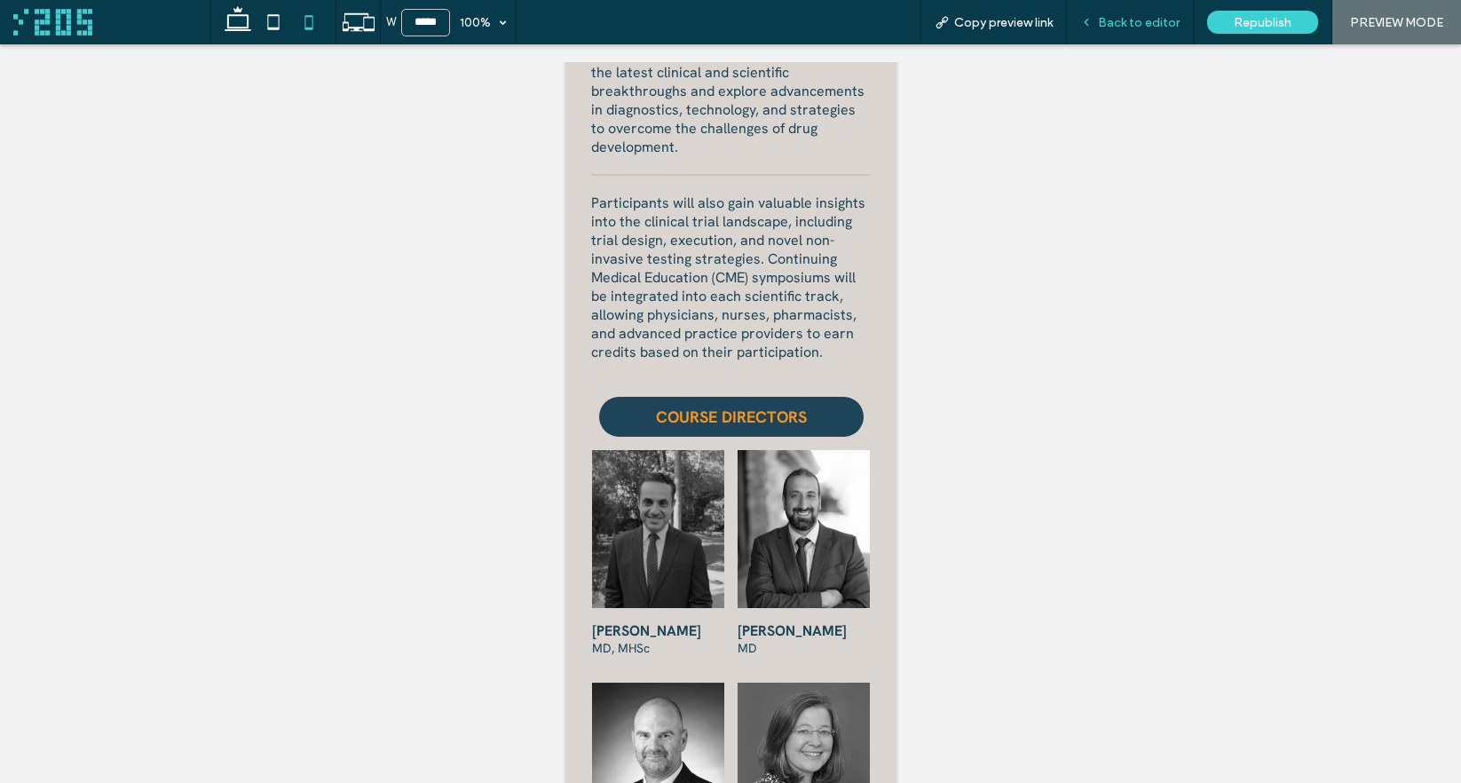
scroll to position [2547, 0]
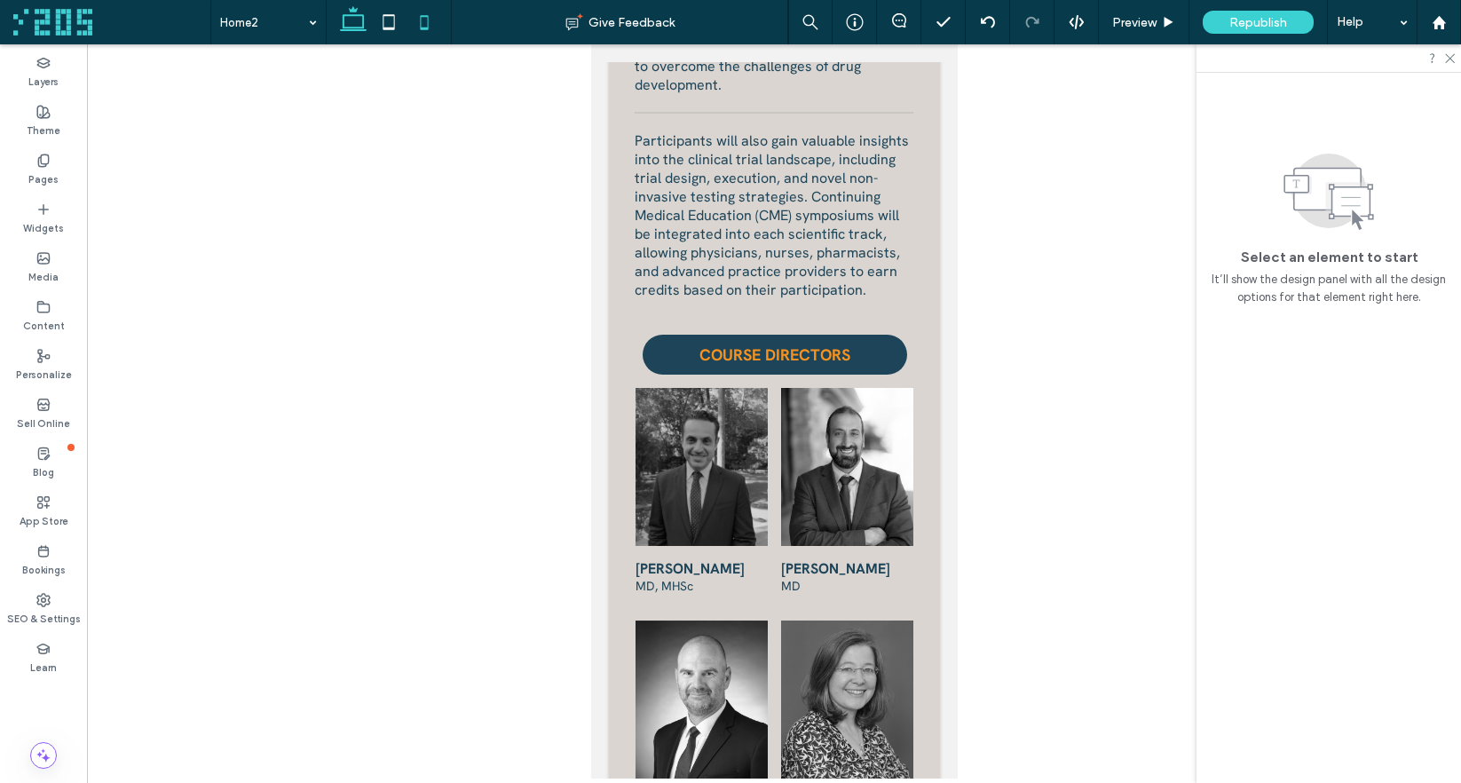
click at [348, 20] on icon at bounding box center [352, 21] width 35 height 35
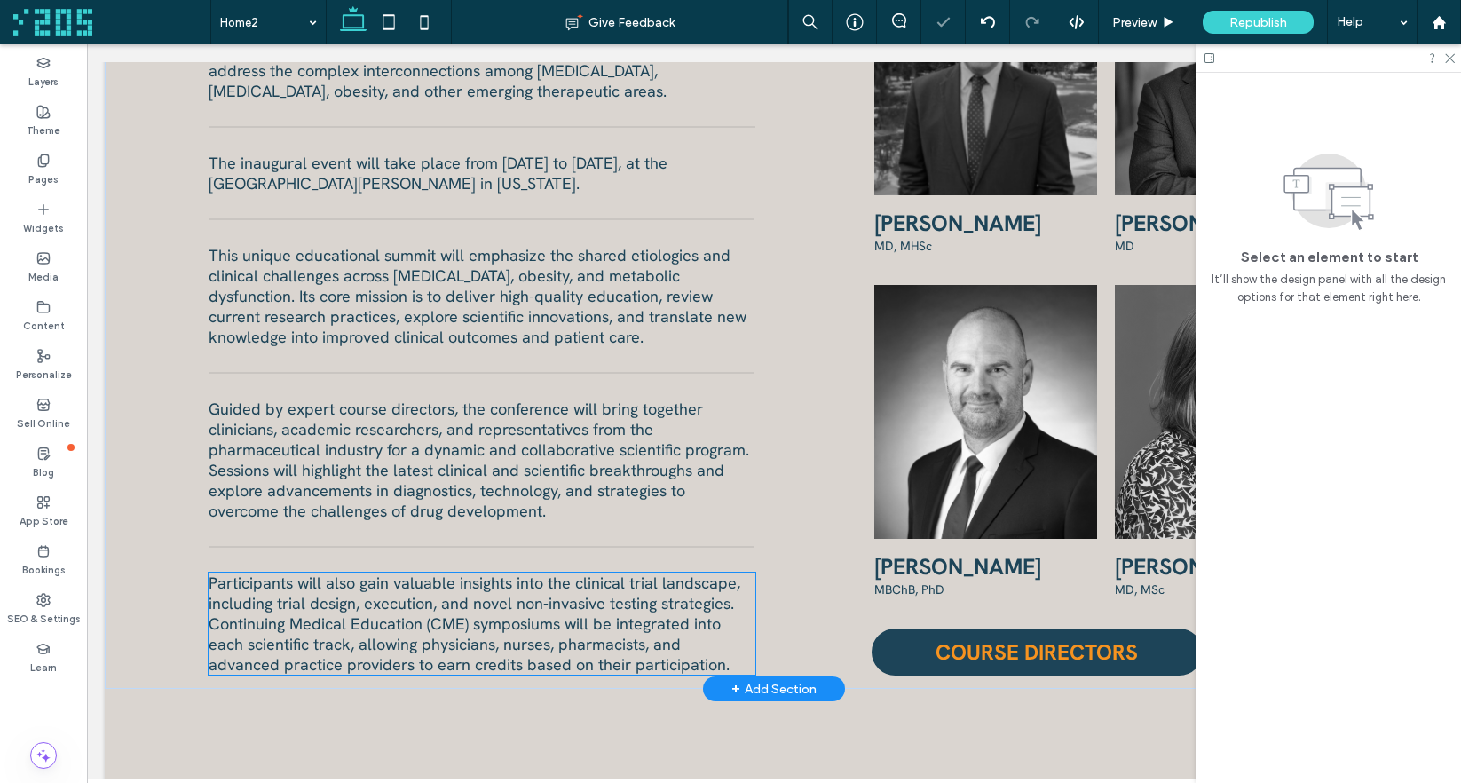
scroll to position [961, 0]
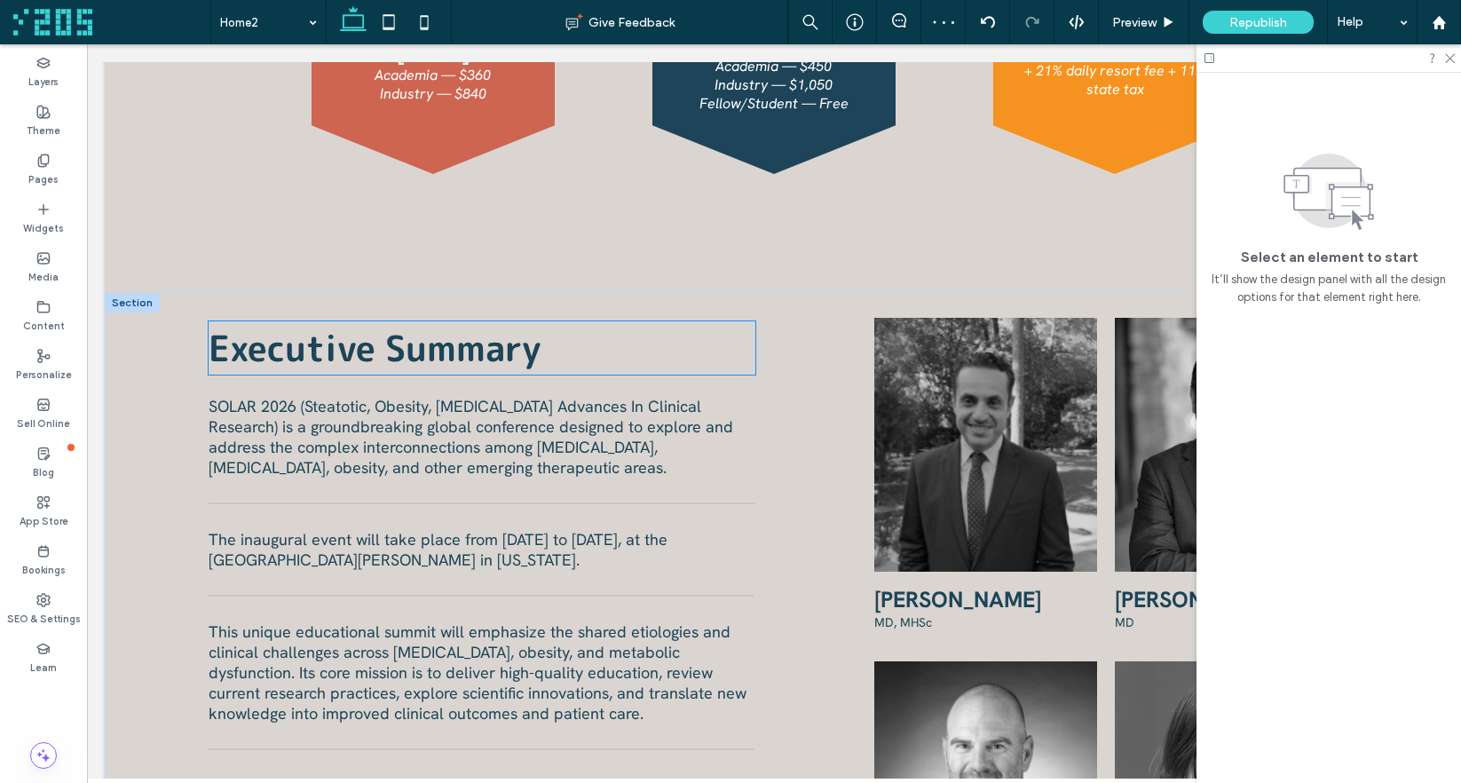
click at [414, 355] on span "Executive Summary" at bounding box center [375, 348] width 333 height 50
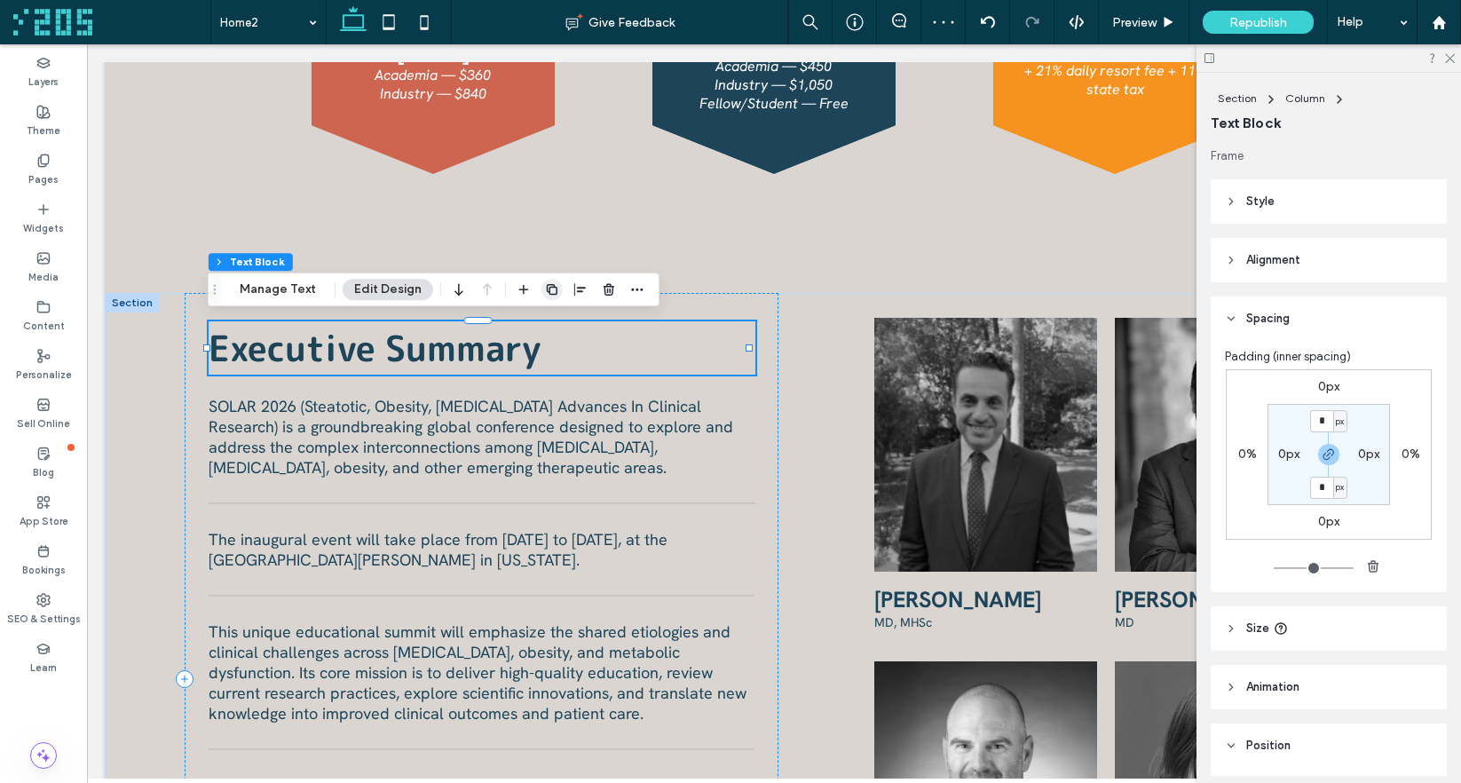
click at [549, 293] on icon "button" at bounding box center [552, 289] width 14 height 14
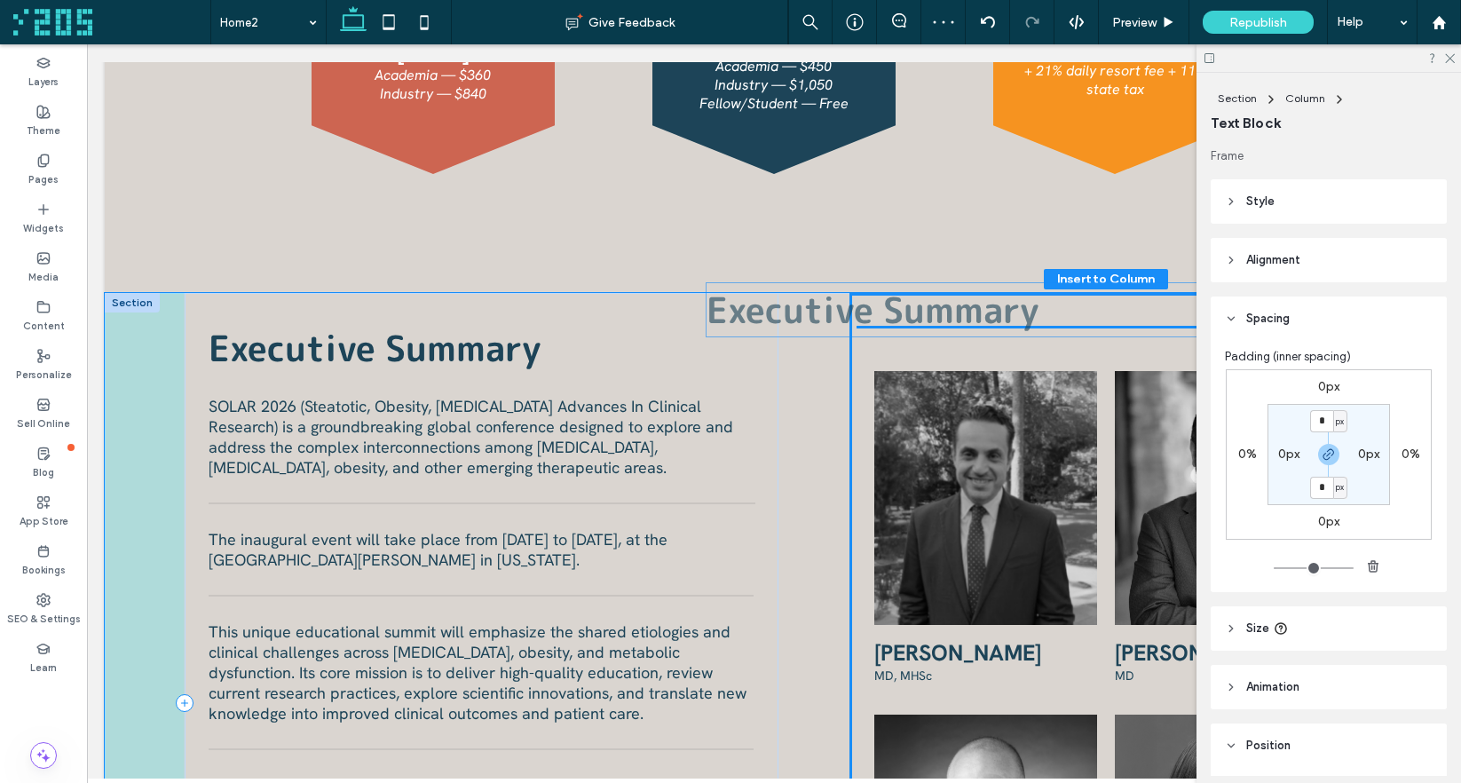
scroll to position [91, 0]
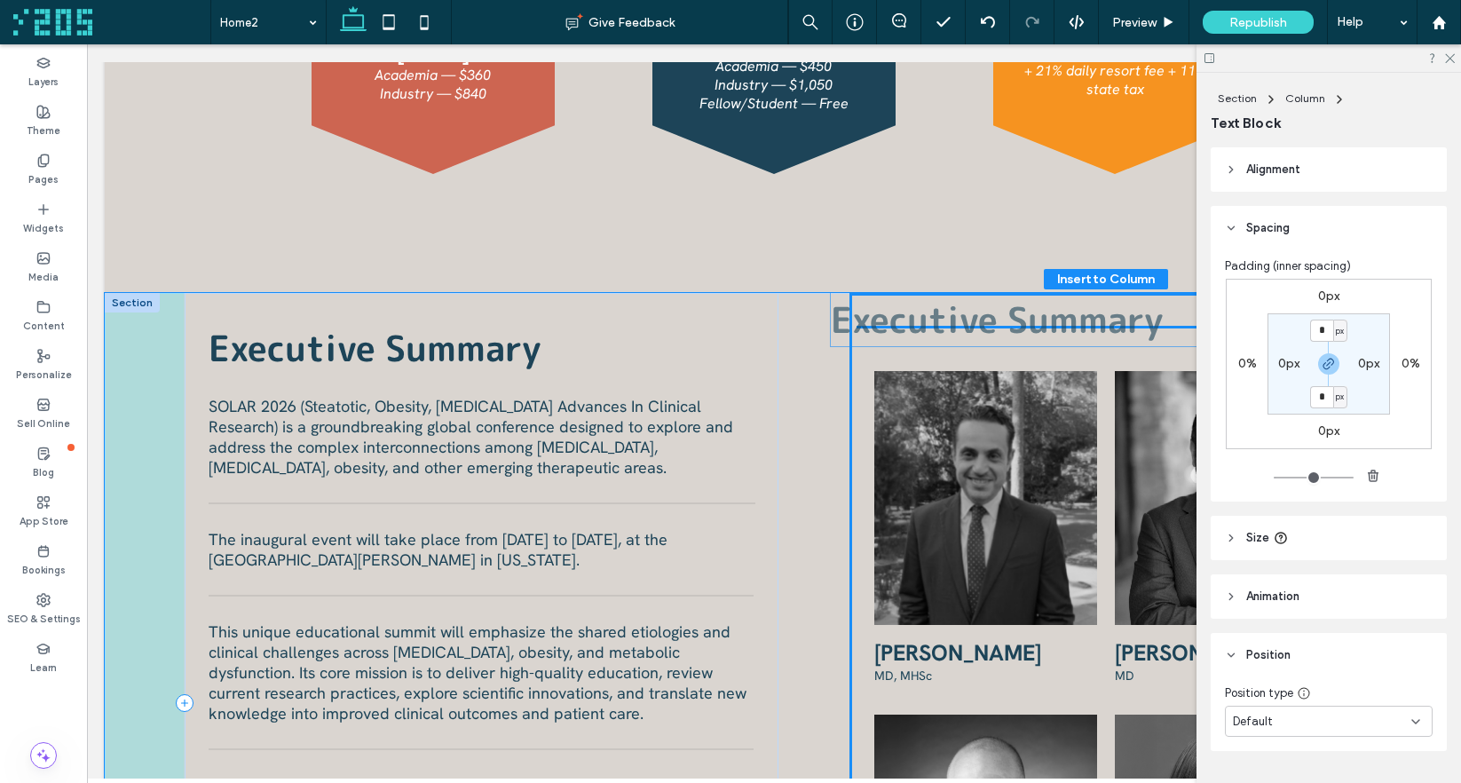
drag, startPoint x: 429, startPoint y: 336, endPoint x: 1052, endPoint y: 311, distance: 623.5
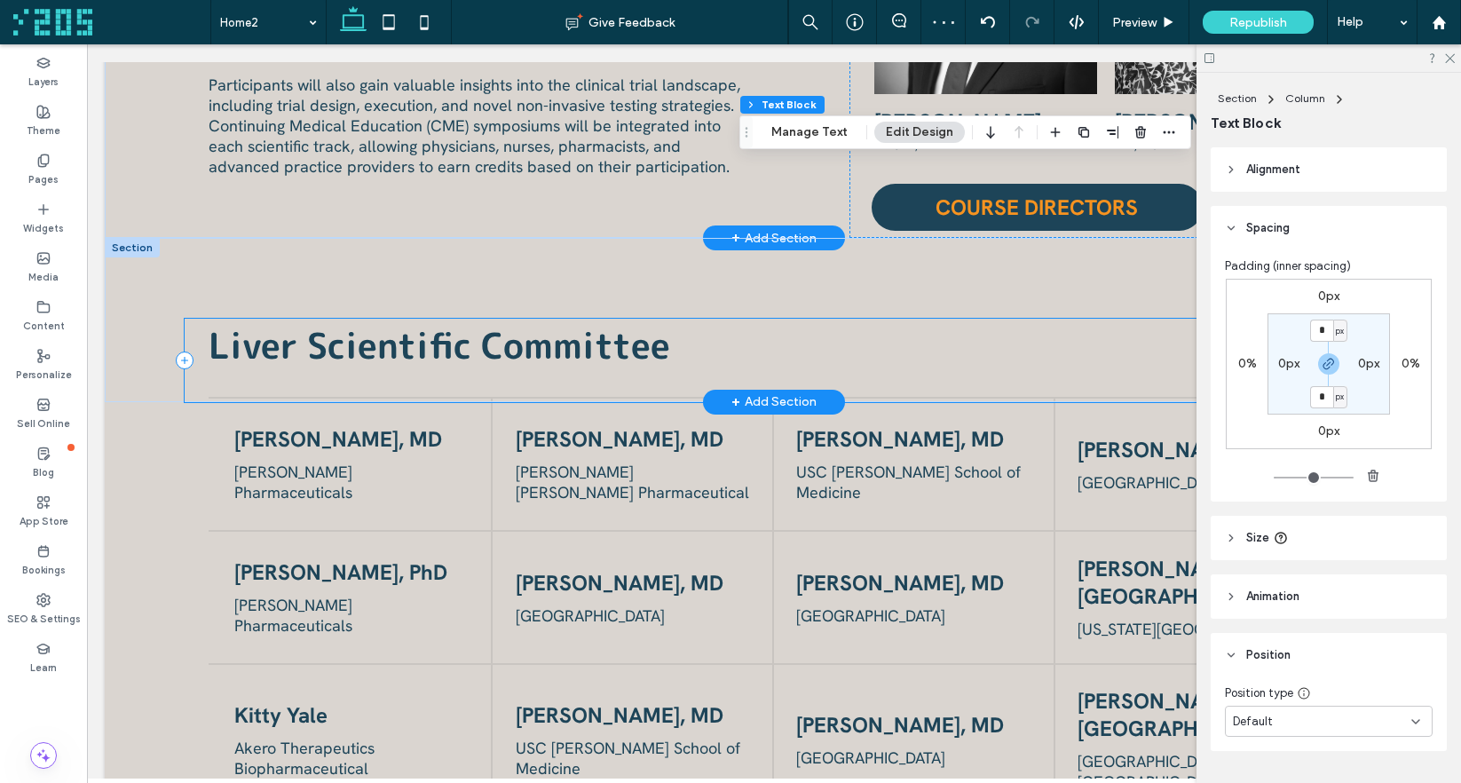
scroll to position [1841, 0]
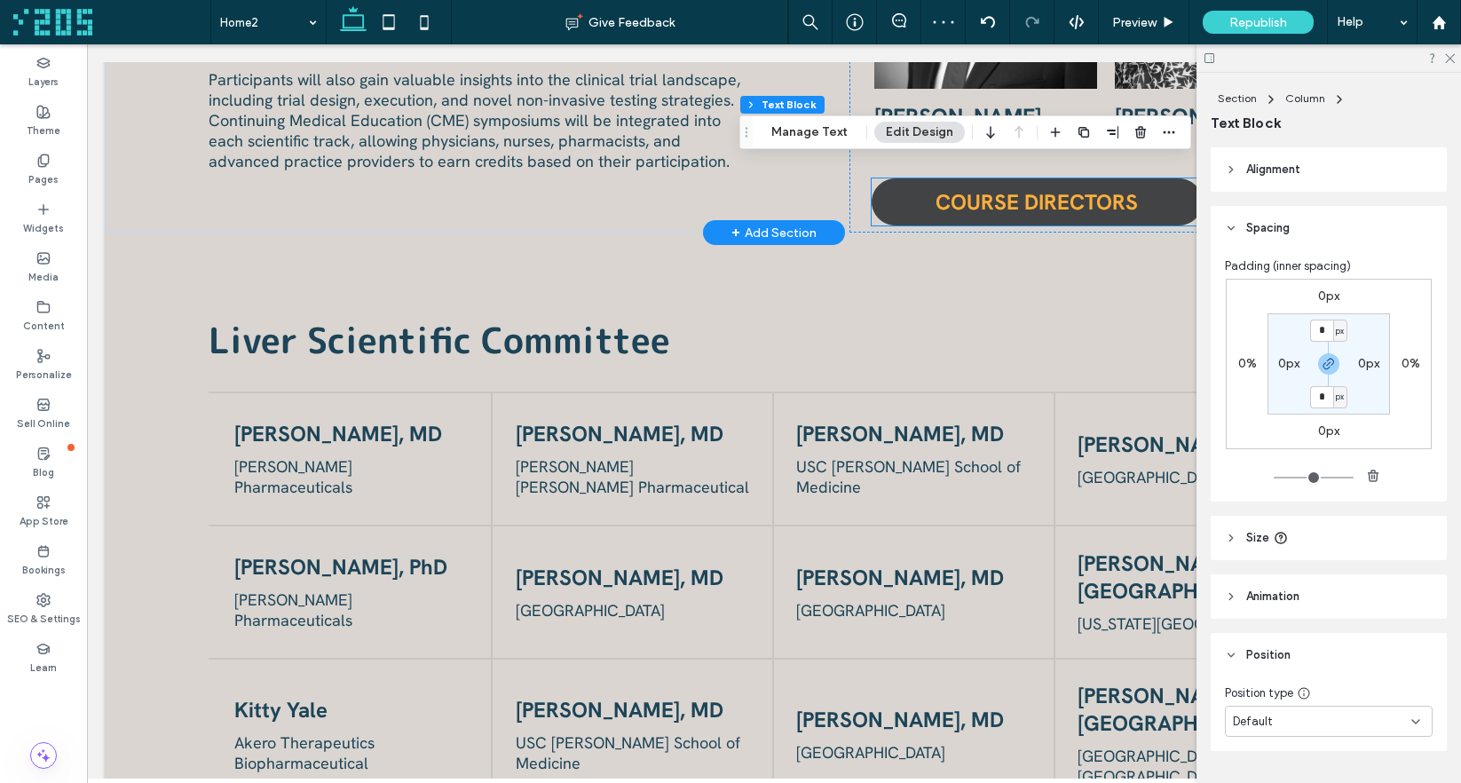
click at [878, 205] on link "COURSE DIRECTORS" at bounding box center [1036, 201] width 331 height 47
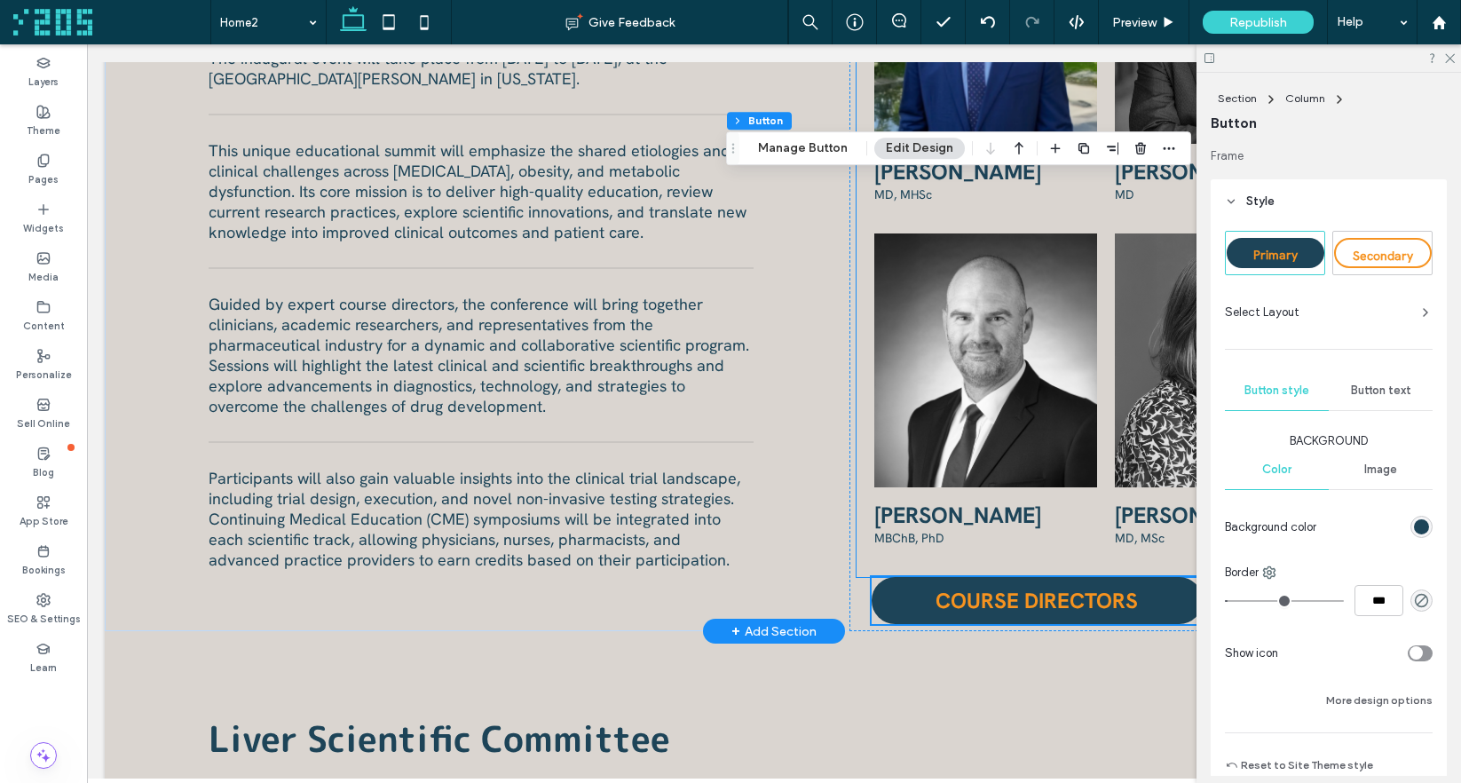
scroll to position [793, 0]
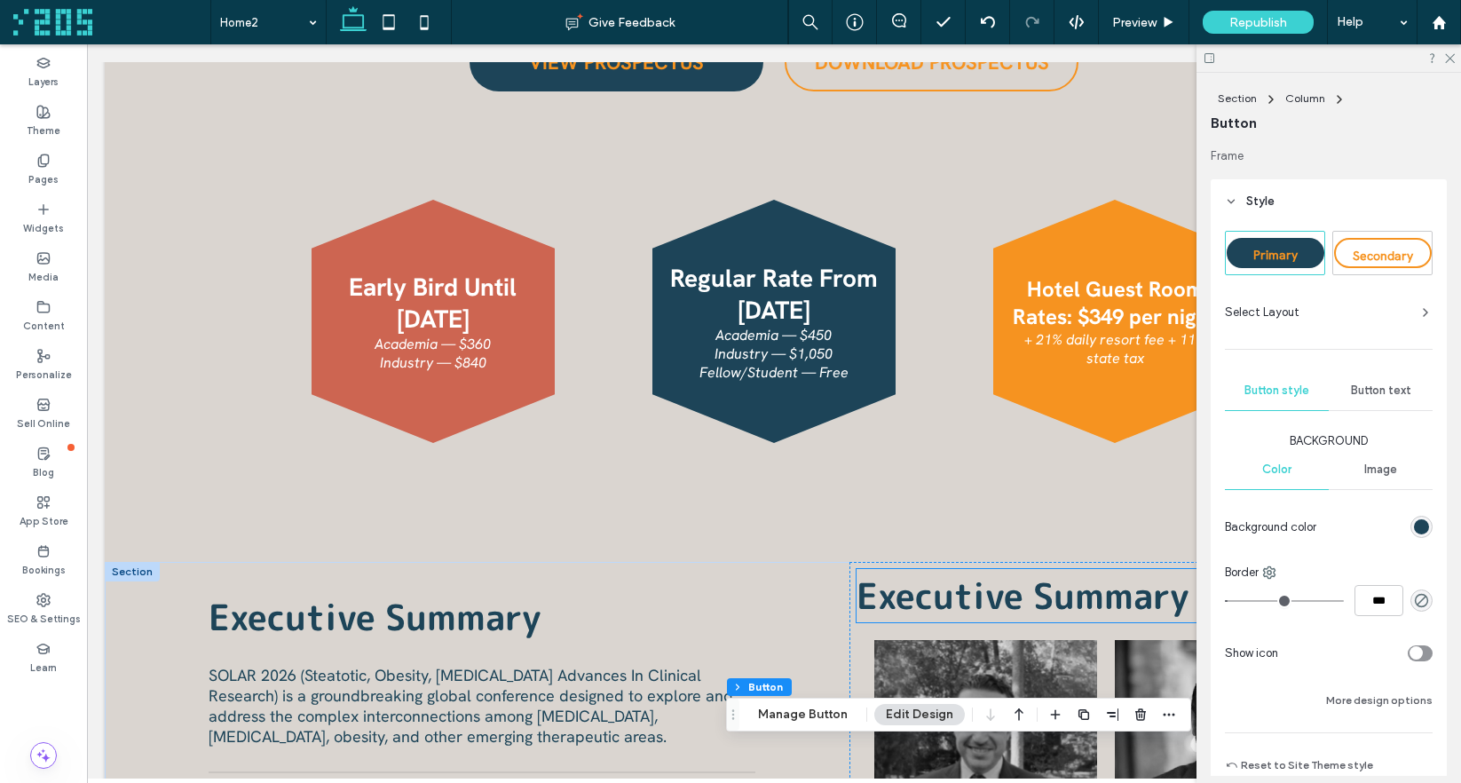
click at [890, 593] on span "Executive Summary" at bounding box center [1022, 596] width 333 height 50
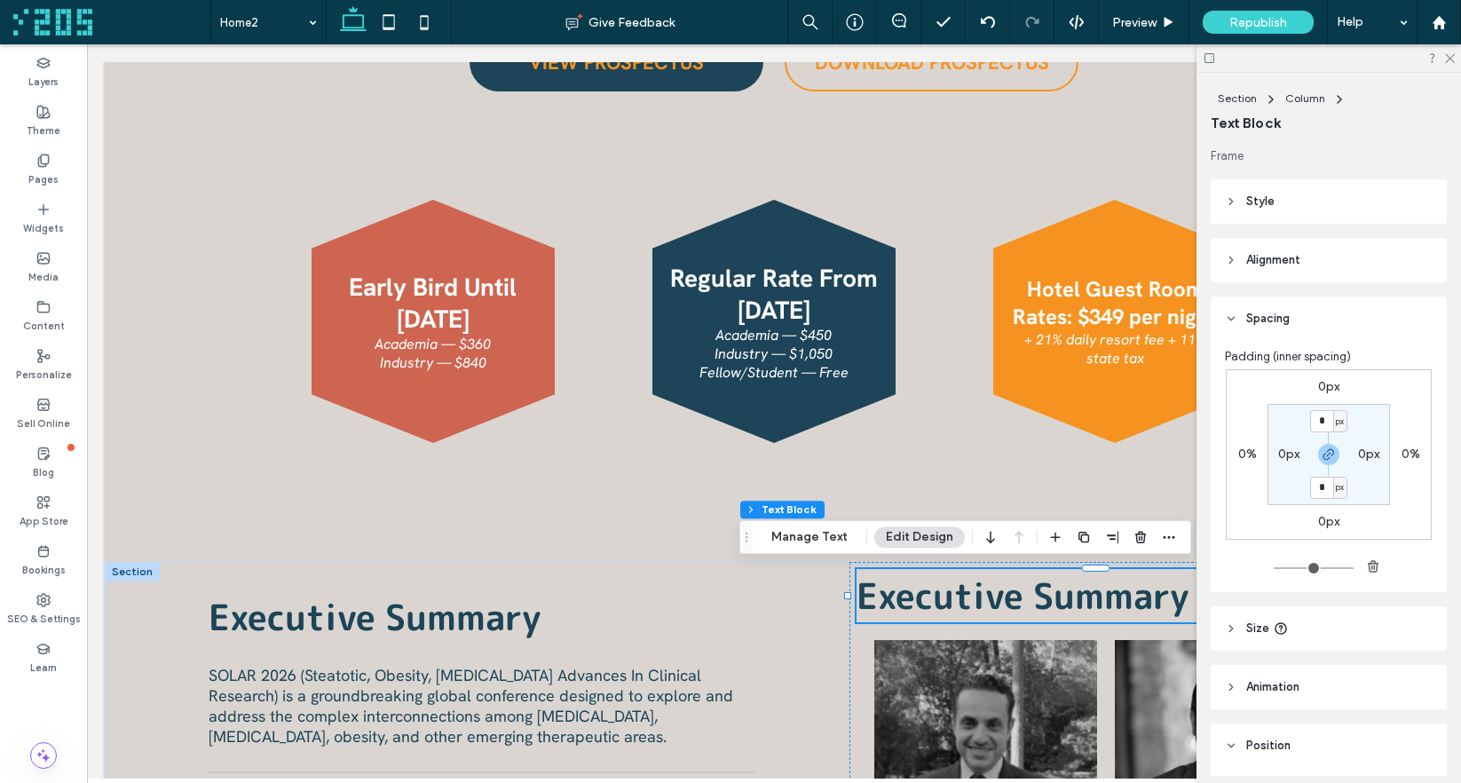
click at [1242, 456] on label "0%" at bounding box center [1247, 453] width 19 height 15
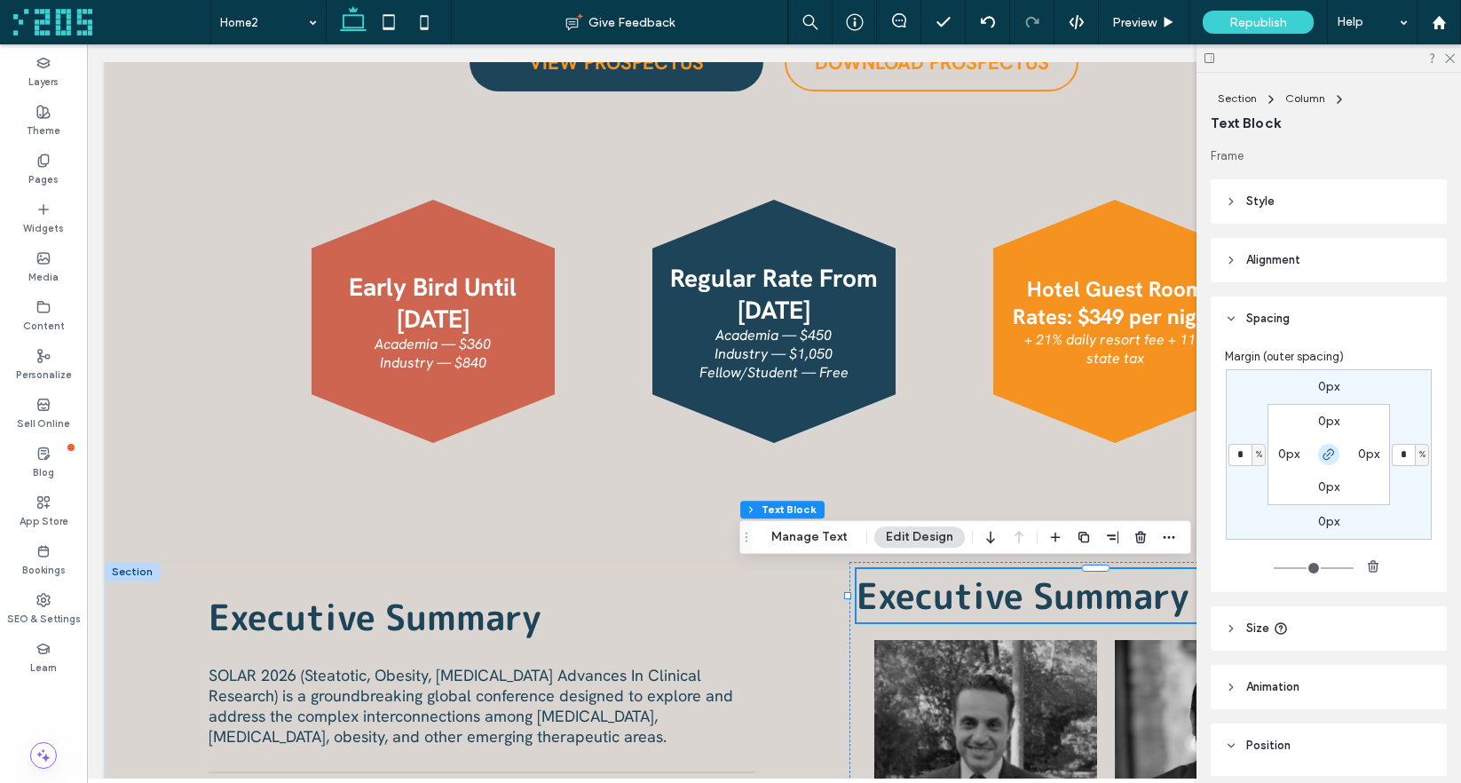
type input "*"
click at [1323, 455] on icon "button" at bounding box center [1328, 454] width 14 height 14
click at [1415, 453] on div "3%" at bounding box center [1410, 454] width 41 height 16
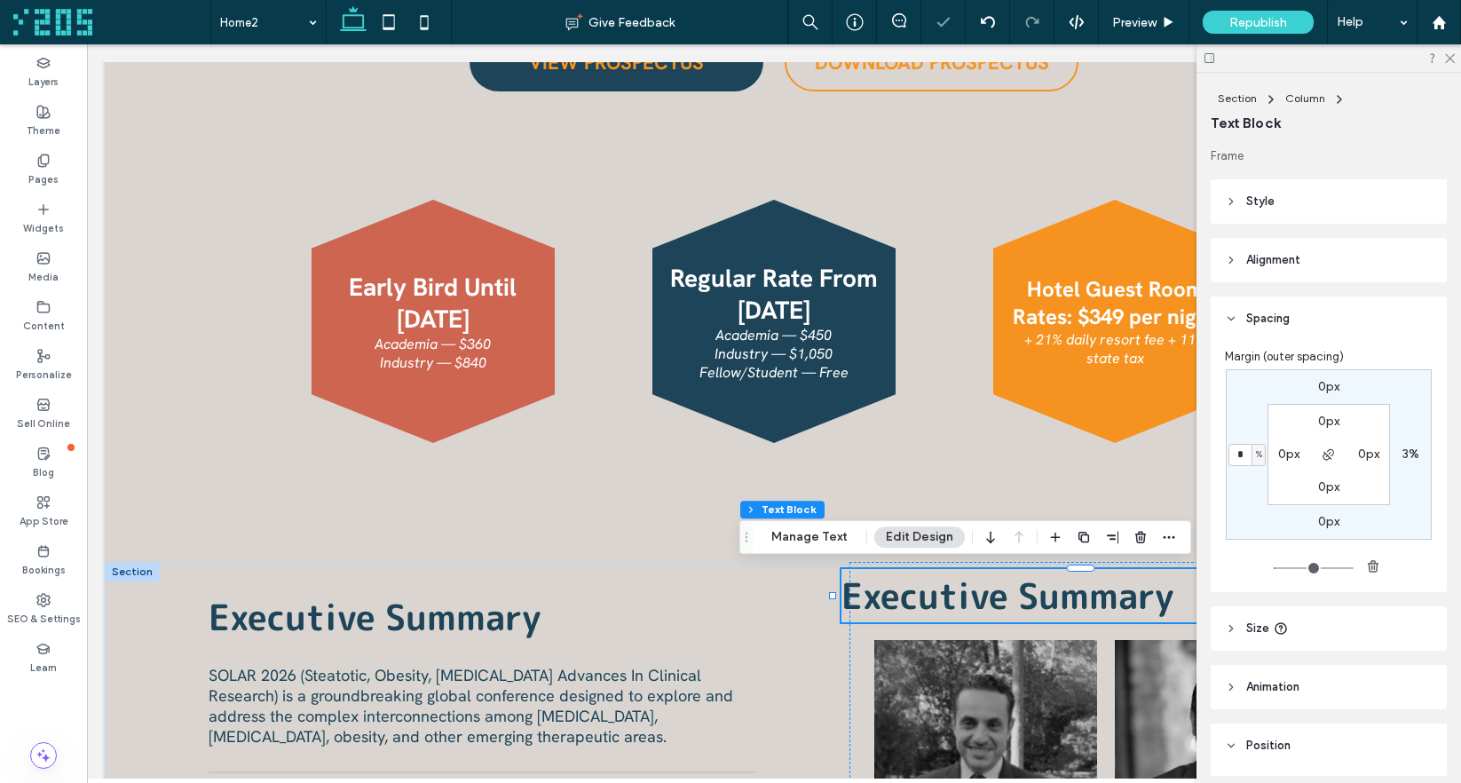
click at [1405, 455] on label "3%" at bounding box center [1410, 453] width 17 height 15
type input "*"
click at [1413, 422] on div "0px * % 0px 3% 0px 0px 0px 0px" at bounding box center [1329, 454] width 206 height 170
click at [1241, 489] on div "0px * % 0px 3% 0px 0px 0px 0px" at bounding box center [1329, 454] width 206 height 170
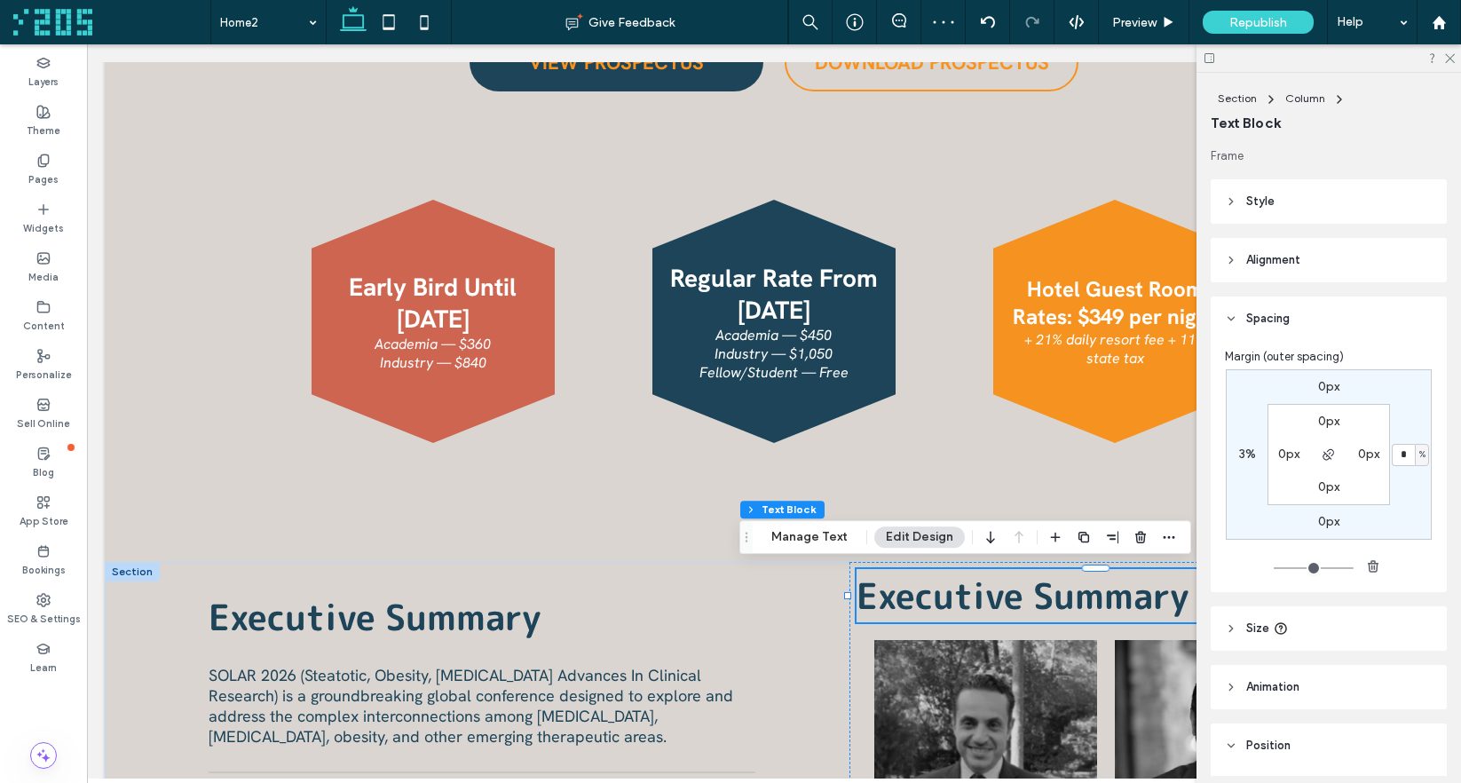
click at [877, 612] on span "Executive Summary" at bounding box center [1022, 596] width 333 height 50
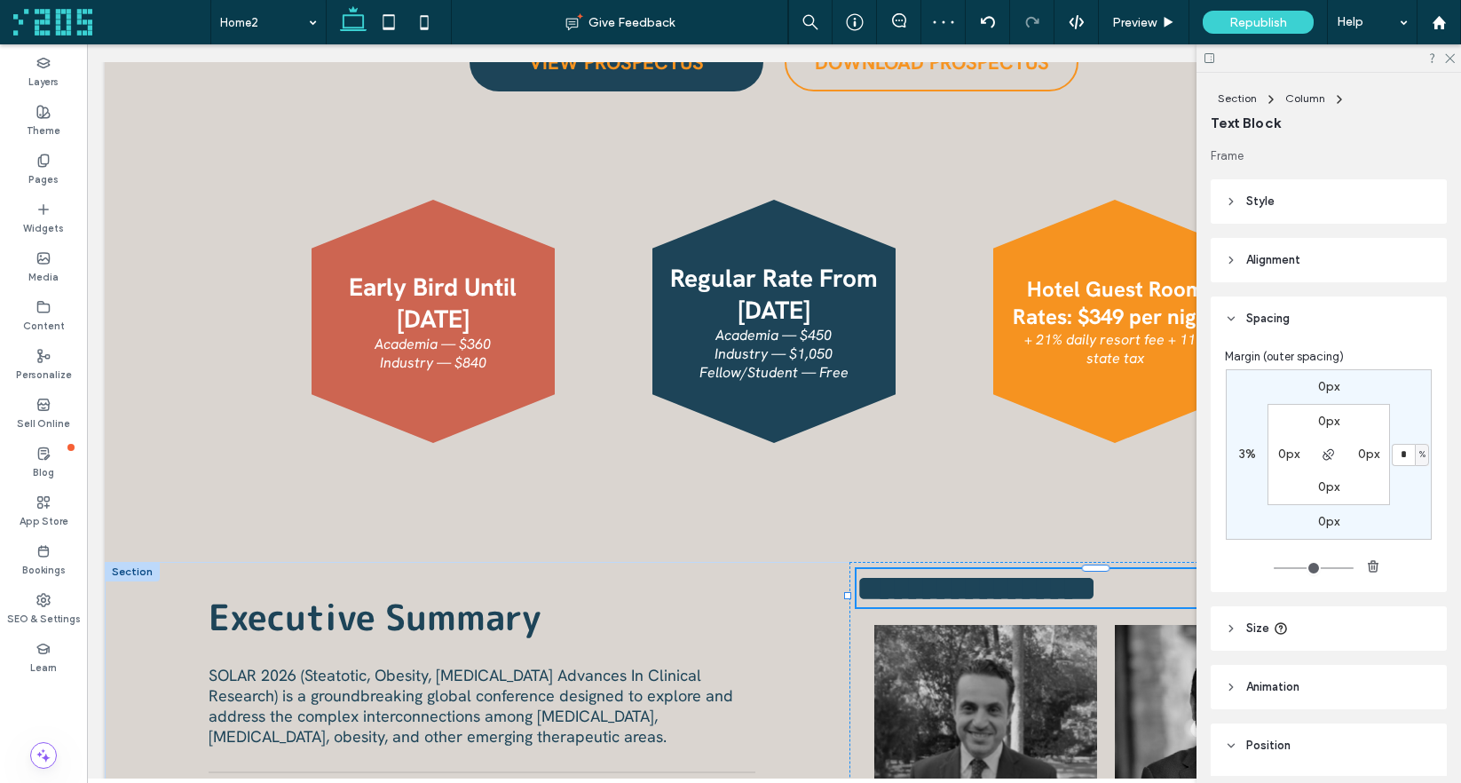
type input "**********"
type input "**"
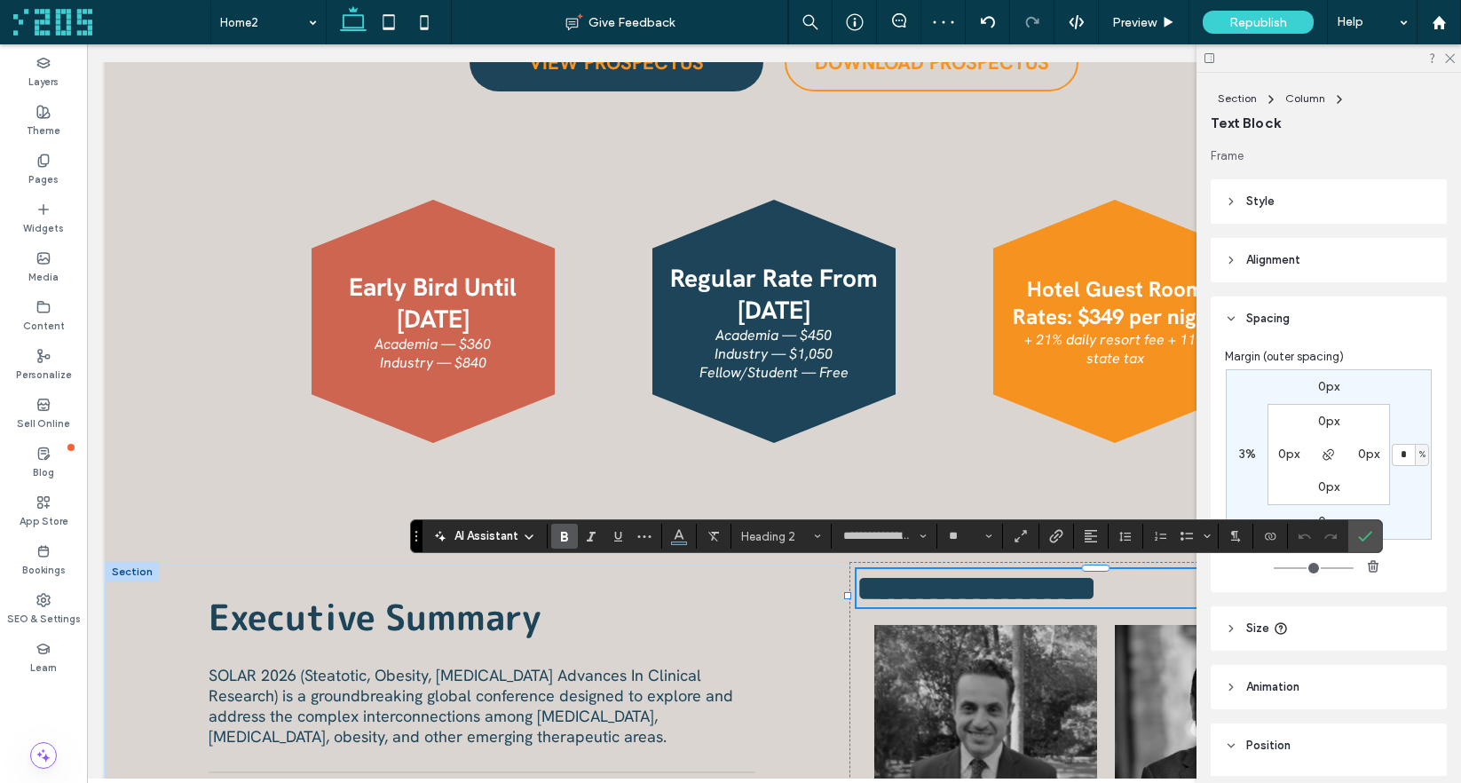
drag, startPoint x: 1241, startPoint y: 425, endPoint x: 1242, endPoint y: 440, distance: 15.1
click at [1241, 425] on div "0px * % 0px 3% 0px 0px 0px 0px" at bounding box center [1329, 454] width 206 height 170
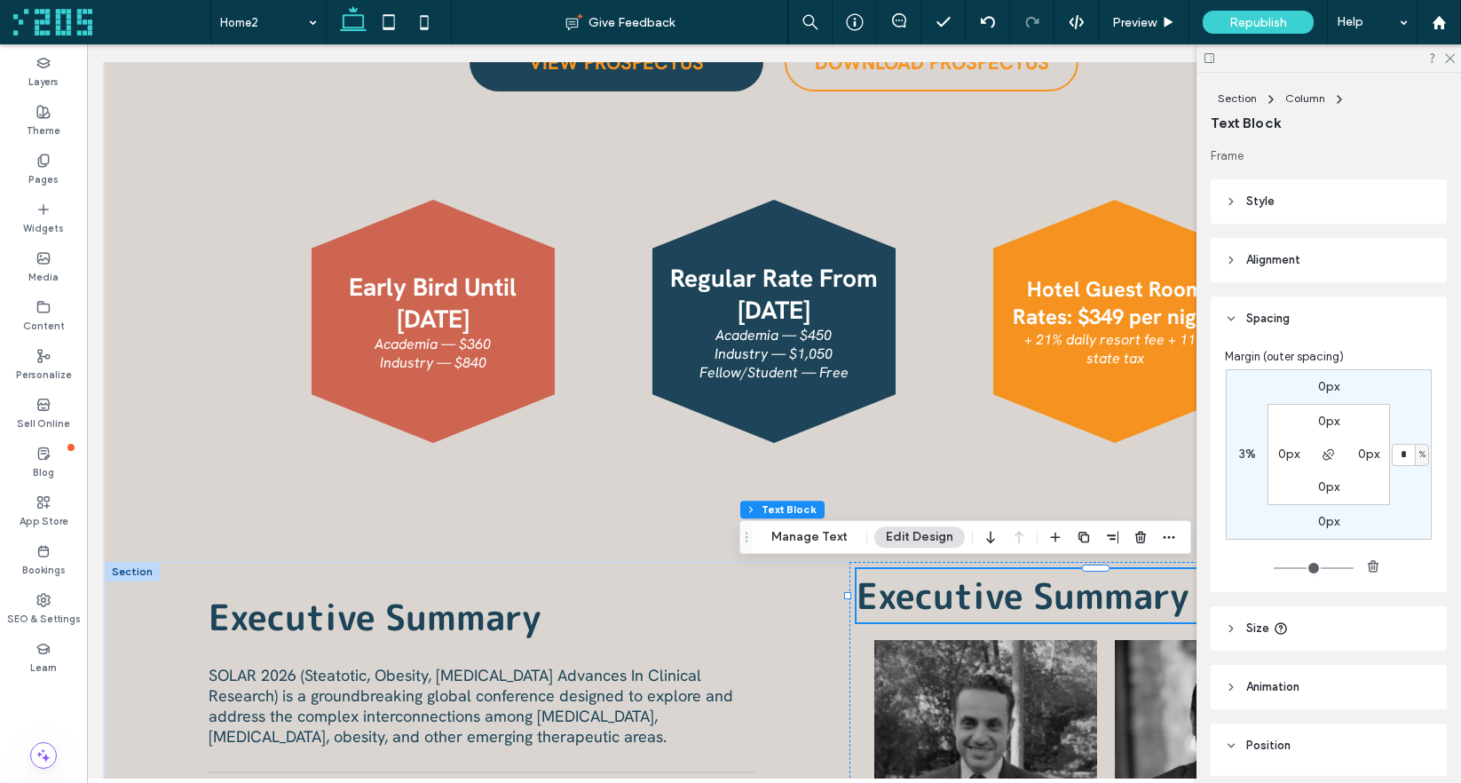
click at [1240, 457] on label "3%" at bounding box center [1247, 453] width 17 height 15
type input "*"
click at [1278, 452] on label "0px" at bounding box center [1288, 453] width 21 height 15
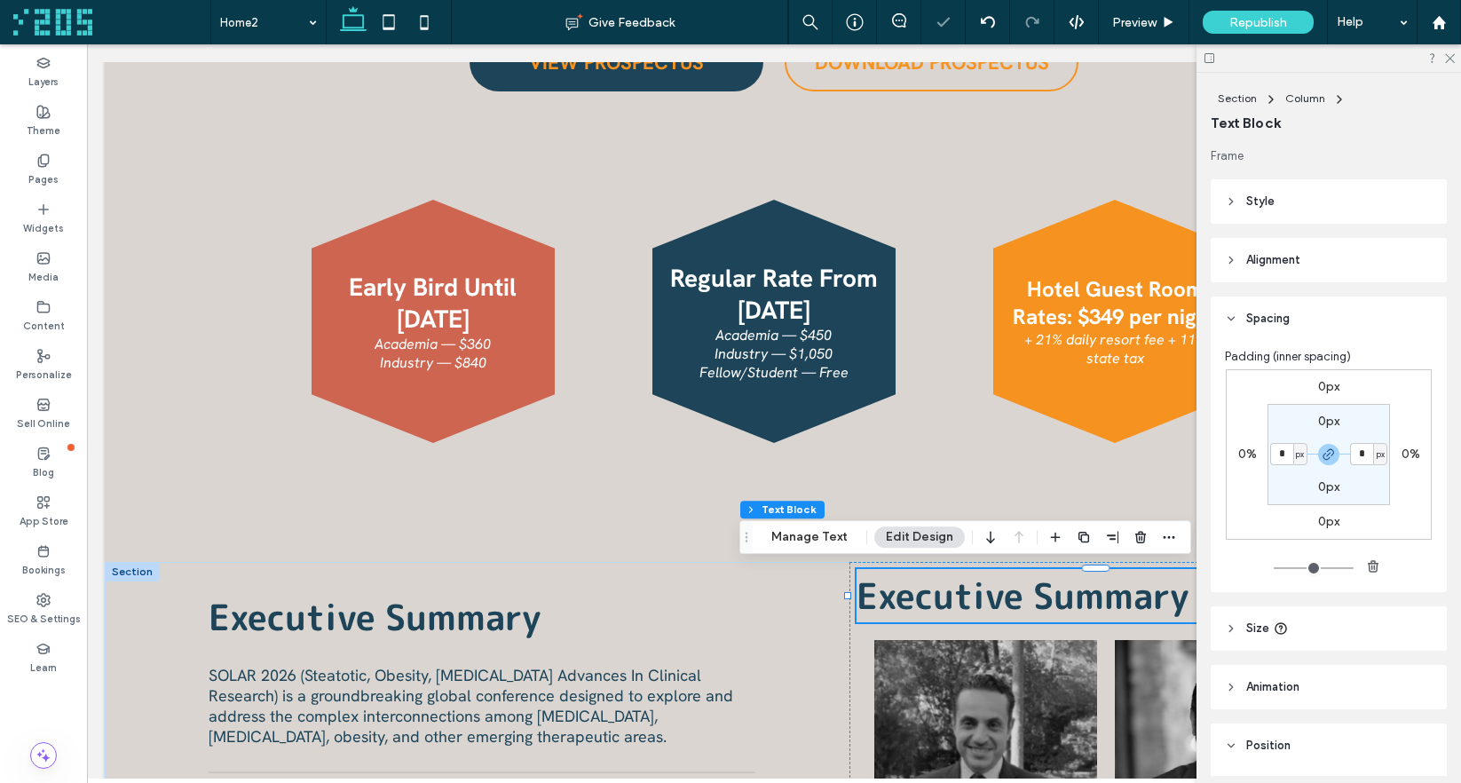
click at [1300, 453] on div "px" at bounding box center [1300, 454] width 14 height 22
click at [1295, 512] on div "%" at bounding box center [1288, 511] width 25 height 31
click at [1295, 449] on div "%" at bounding box center [1300, 454] width 11 height 18
drag, startPoint x: 1283, startPoint y: 511, endPoint x: 1282, endPoint y: 469, distance: 41.7
click at [1284, 509] on span "%" at bounding box center [1288, 512] width 11 height 18
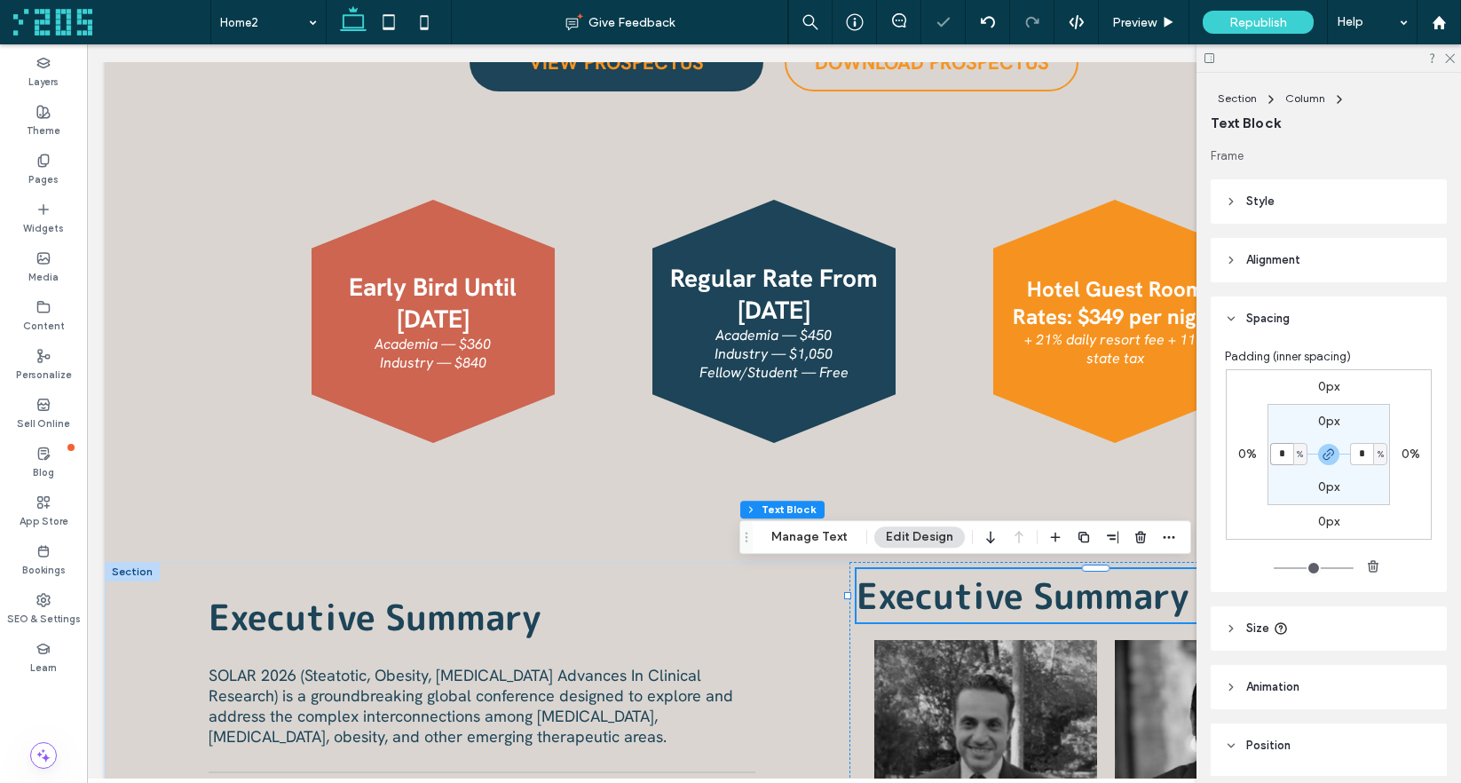
drag, startPoint x: 1276, startPoint y: 460, endPoint x: 1287, endPoint y: 460, distance: 10.6
click at [1276, 460] on input "*" at bounding box center [1281, 454] width 23 height 22
type input "*"
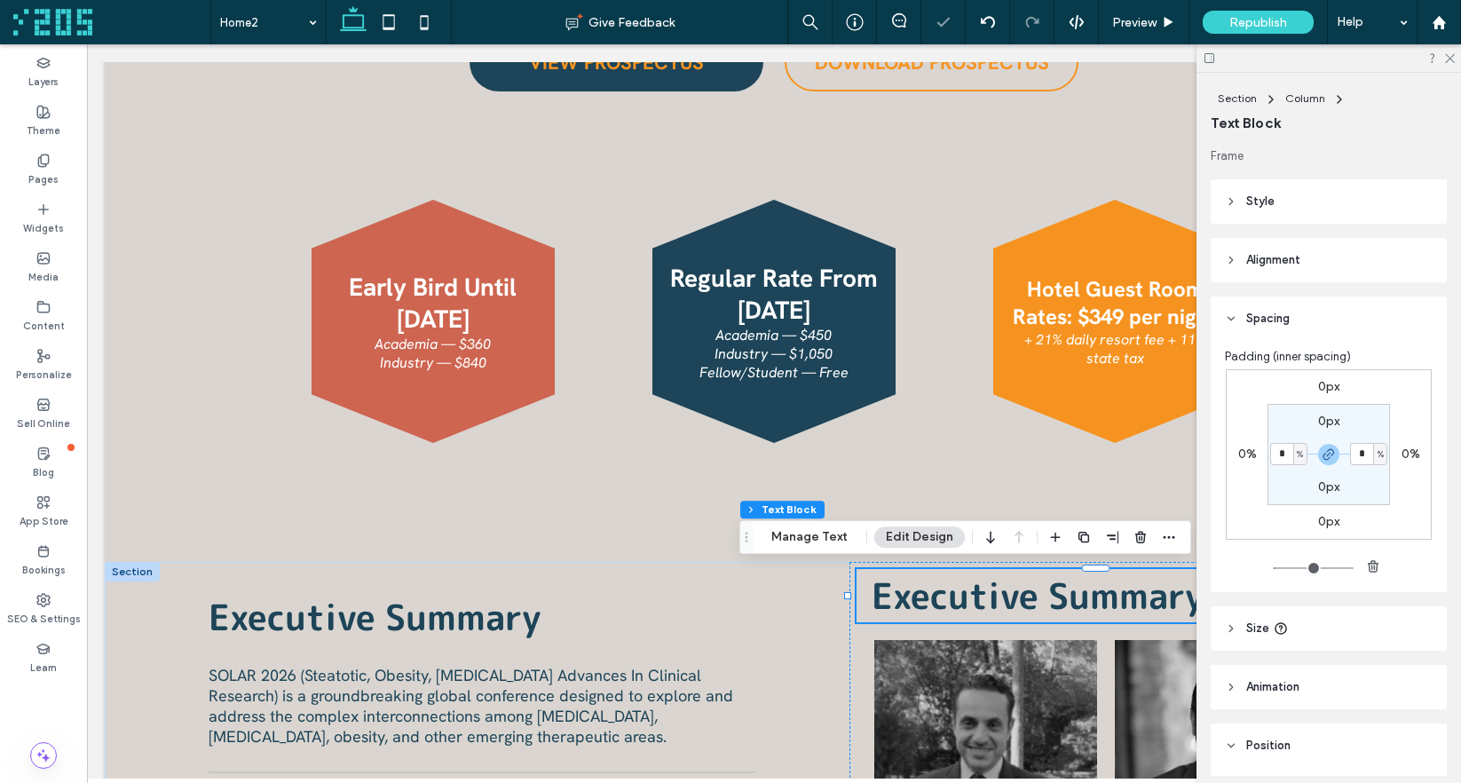
click at [1279, 421] on section "0px * % 0px * %" at bounding box center [1328, 454] width 122 height 101
click at [1453, 60] on icon at bounding box center [1449, 57] width 12 height 12
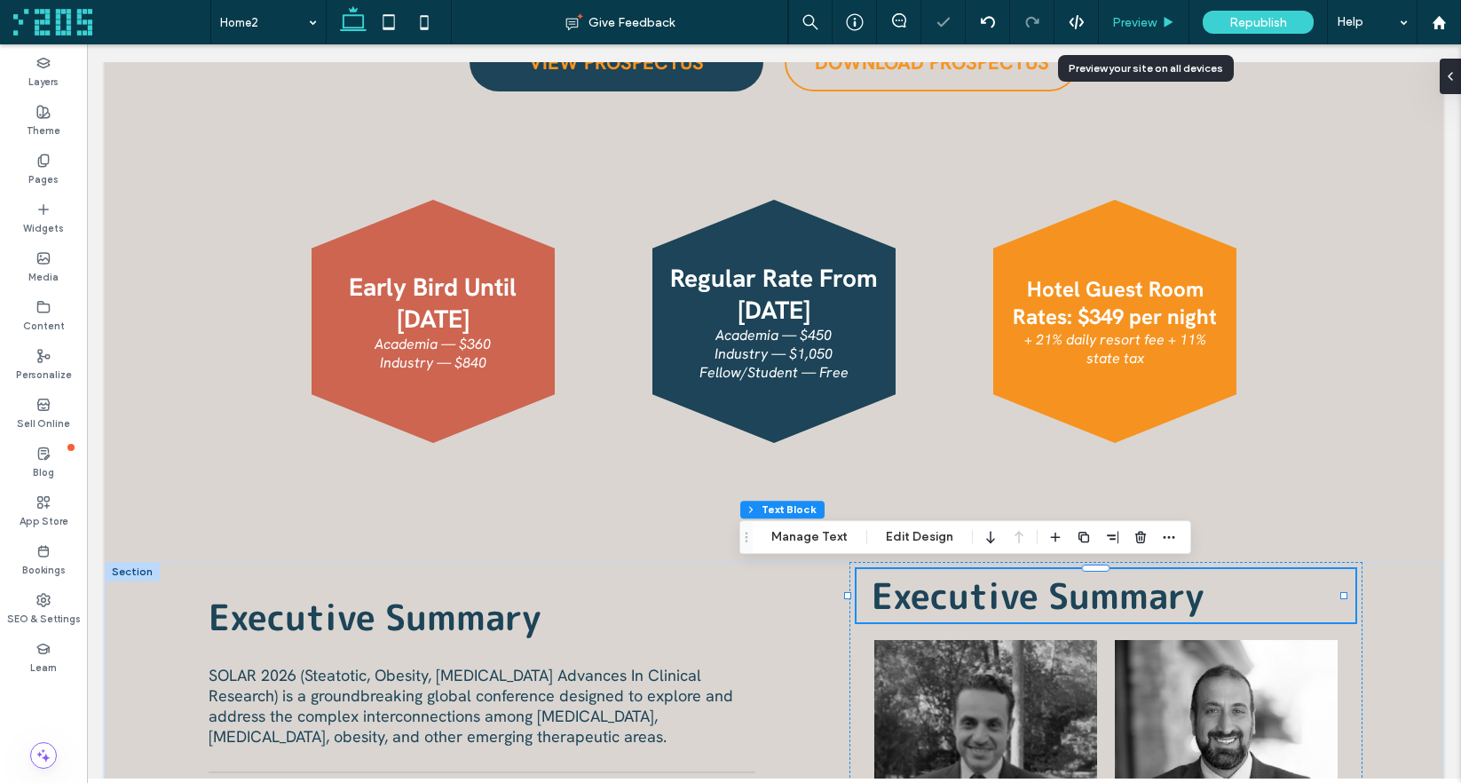
click at [1146, 30] on div "Preview" at bounding box center [1144, 22] width 91 height 44
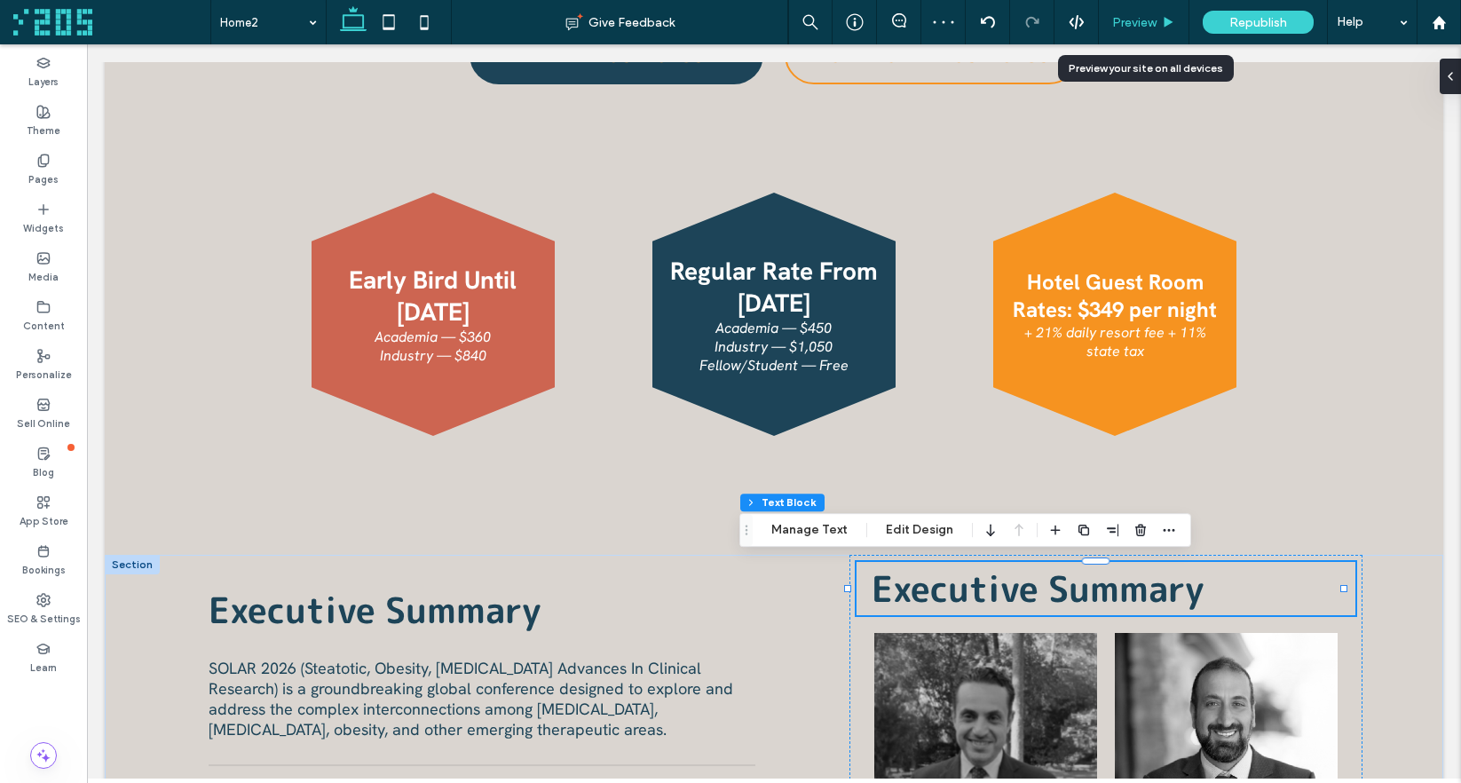
click at [1141, 15] on span "Preview" at bounding box center [1134, 22] width 44 height 15
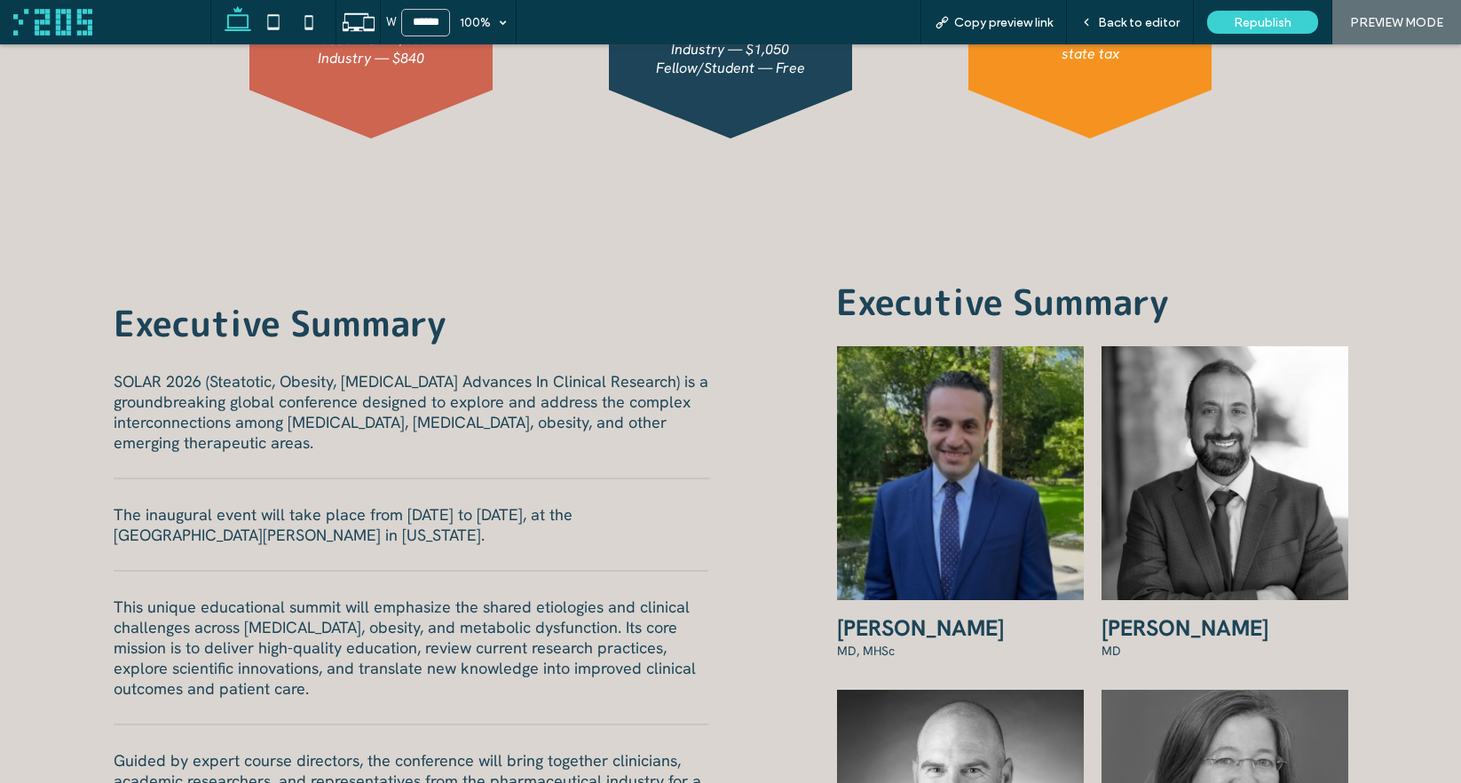
scroll to position [976, 0]
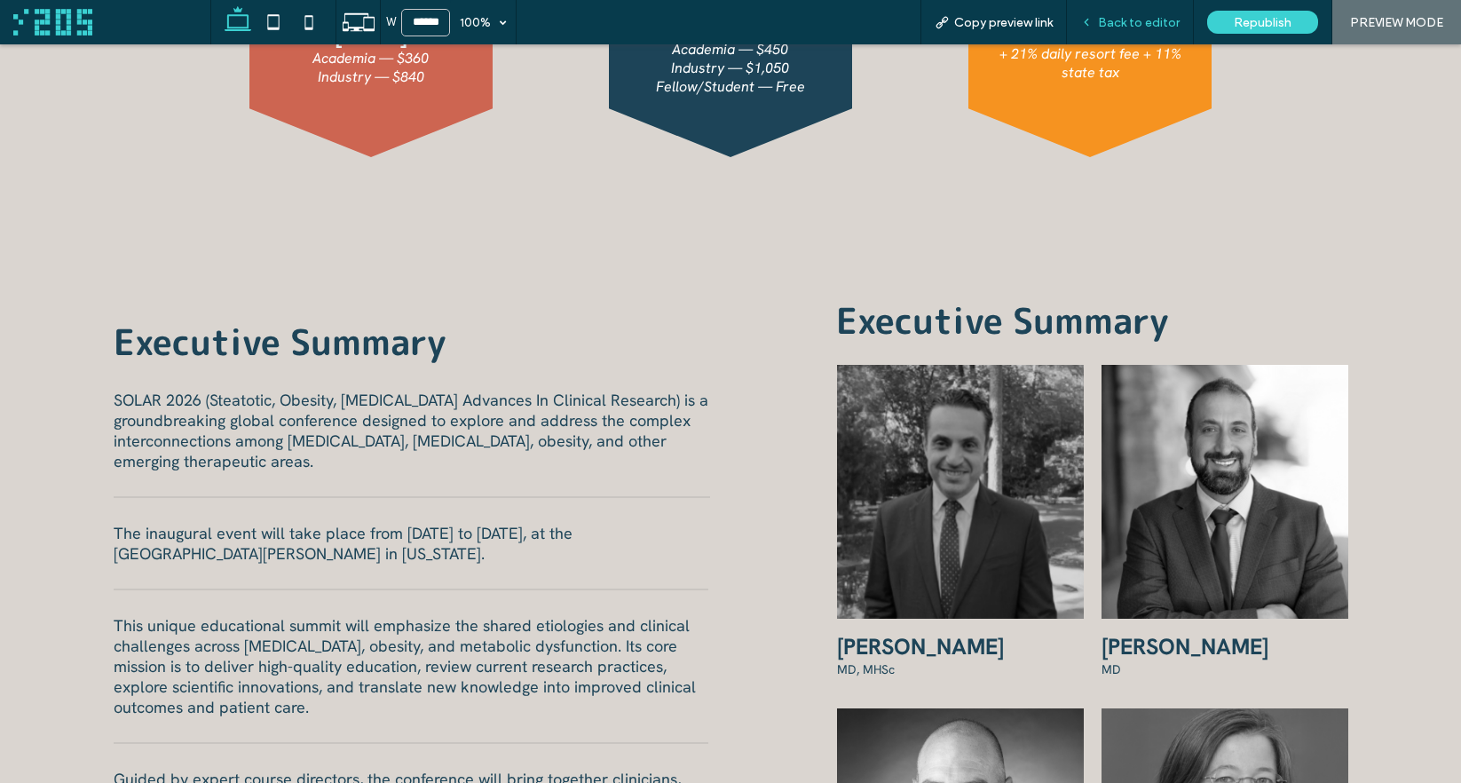
click at [1120, 18] on span "Back to editor" at bounding box center [1139, 22] width 82 height 15
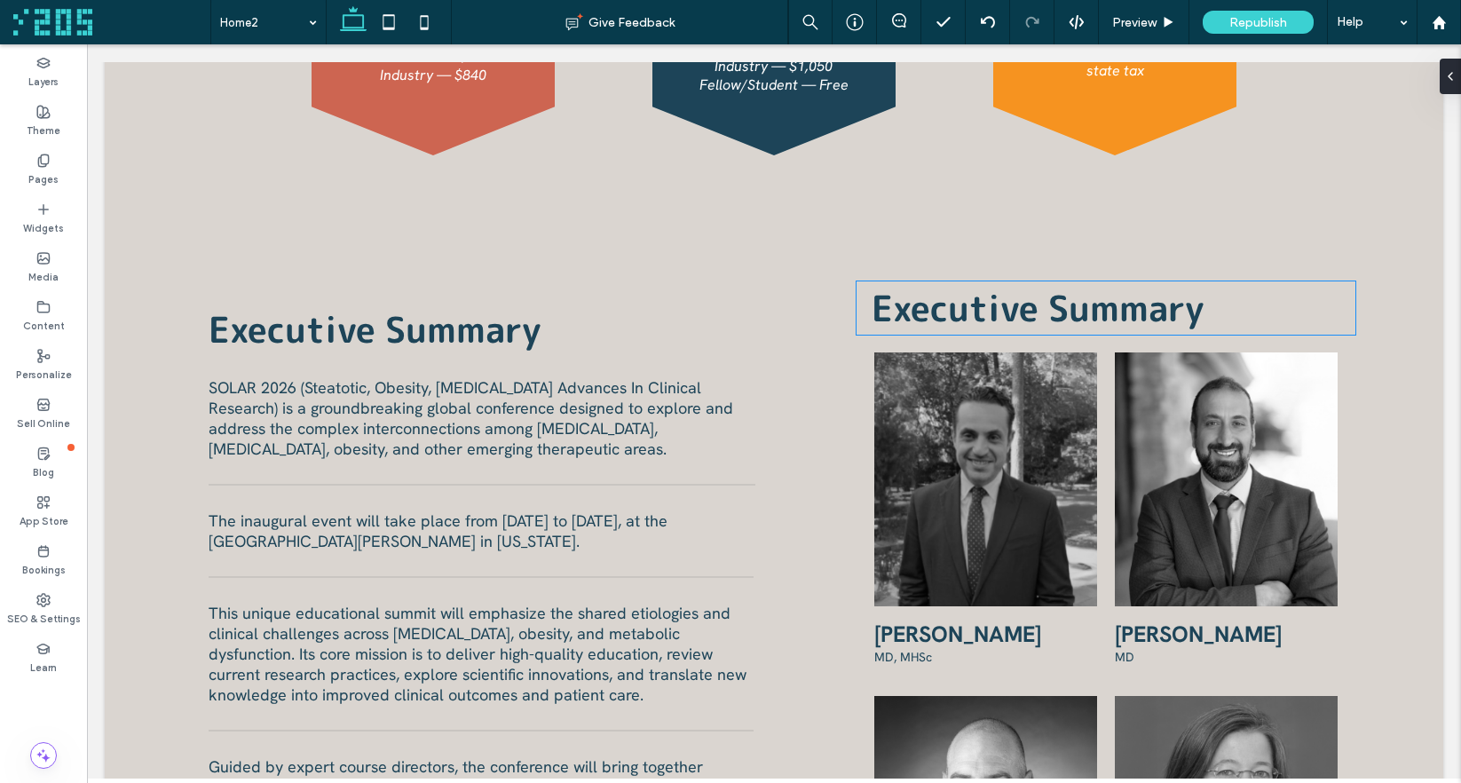
scroll to position [978, 0]
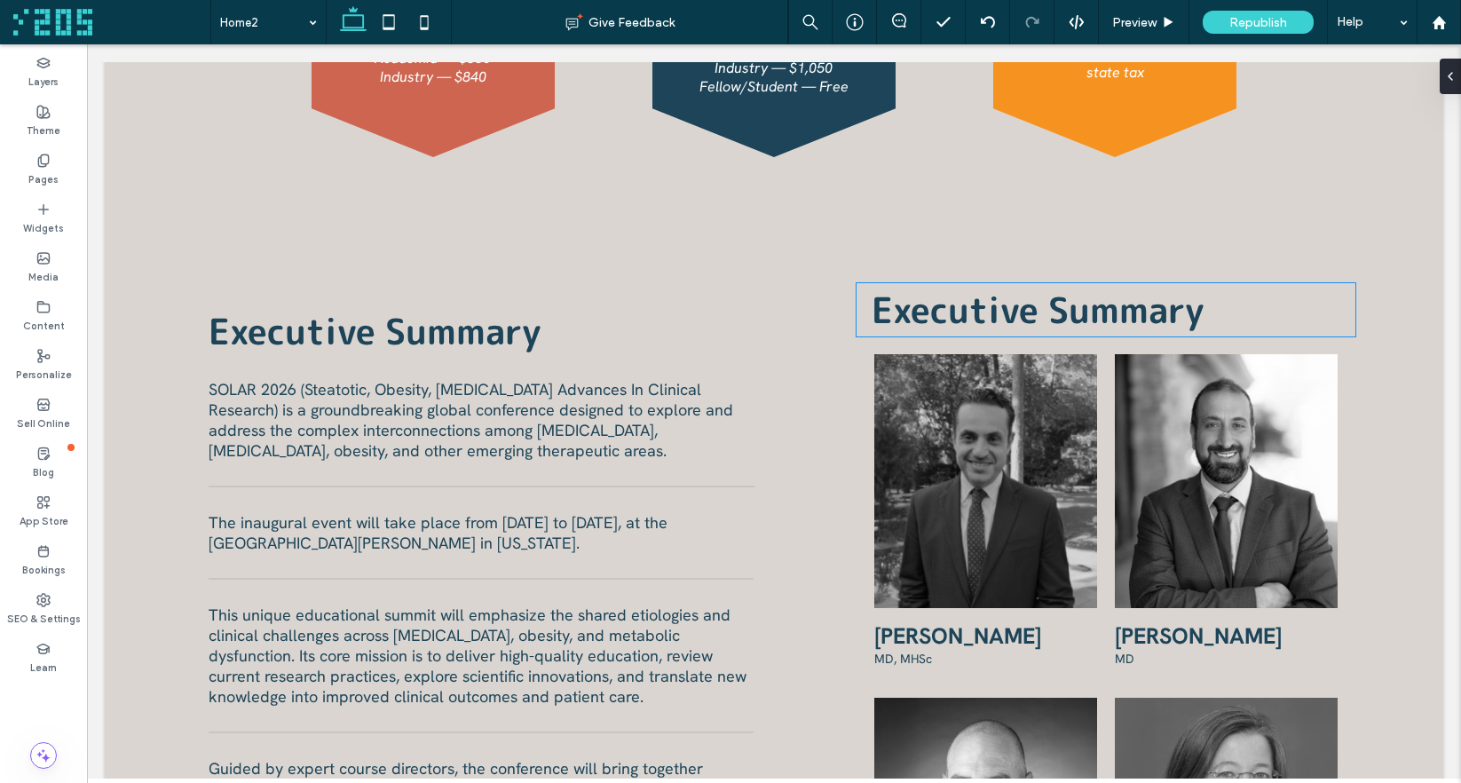
click at [1041, 299] on span "Executive Summary" at bounding box center [1037, 310] width 333 height 50
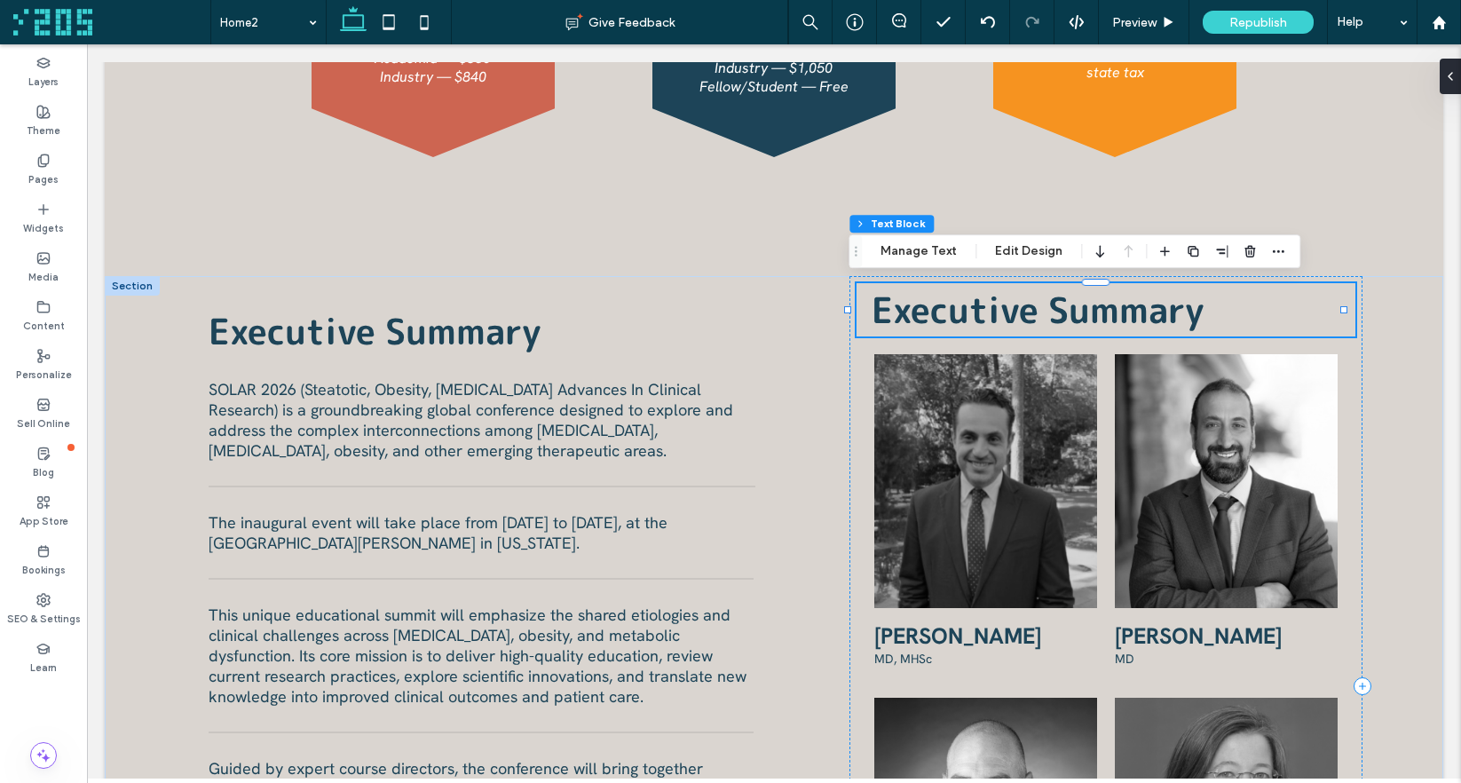
click at [1041, 299] on div "Executive Summary" at bounding box center [1106, 309] width 500 height 53
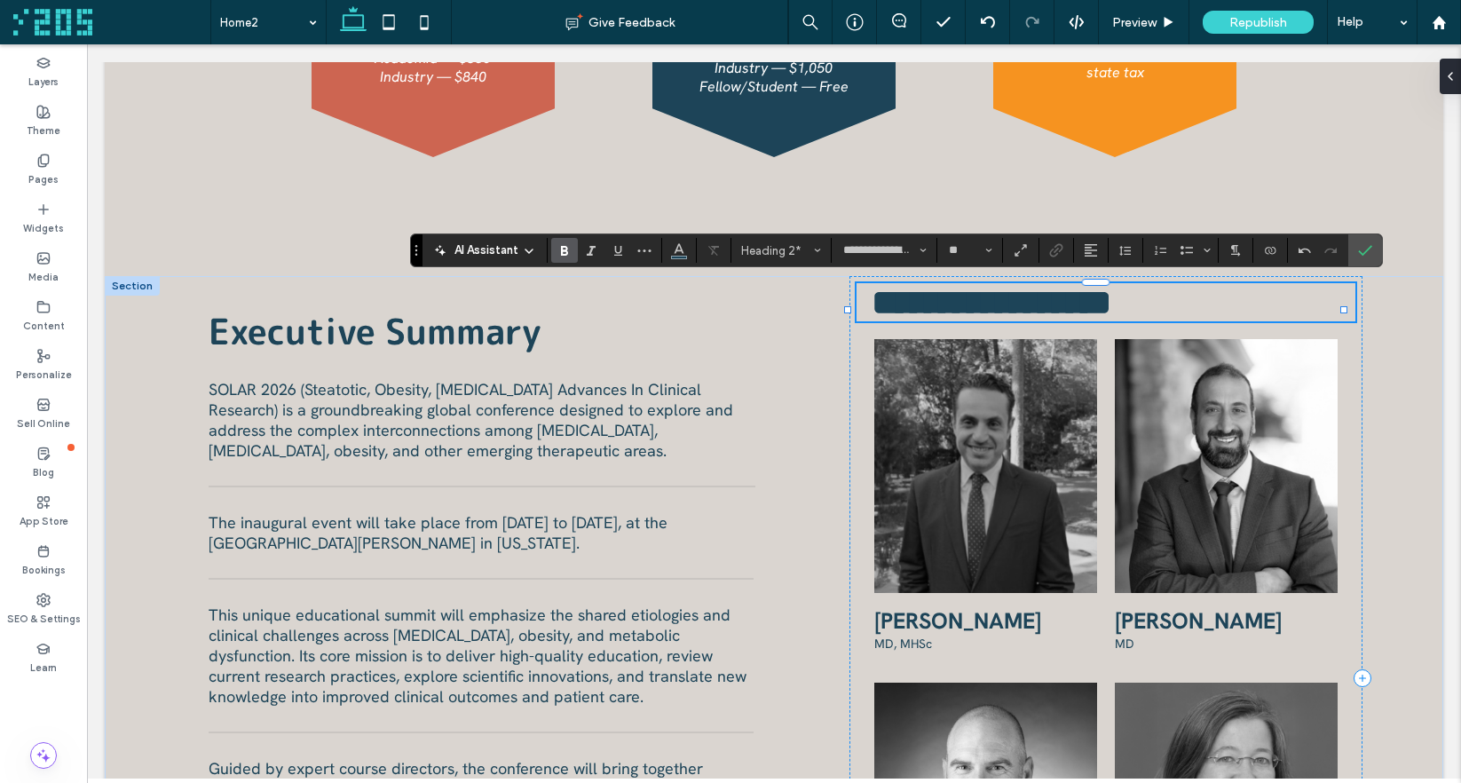
click at [922, 307] on span "**********" at bounding box center [991, 302] width 240 height 35
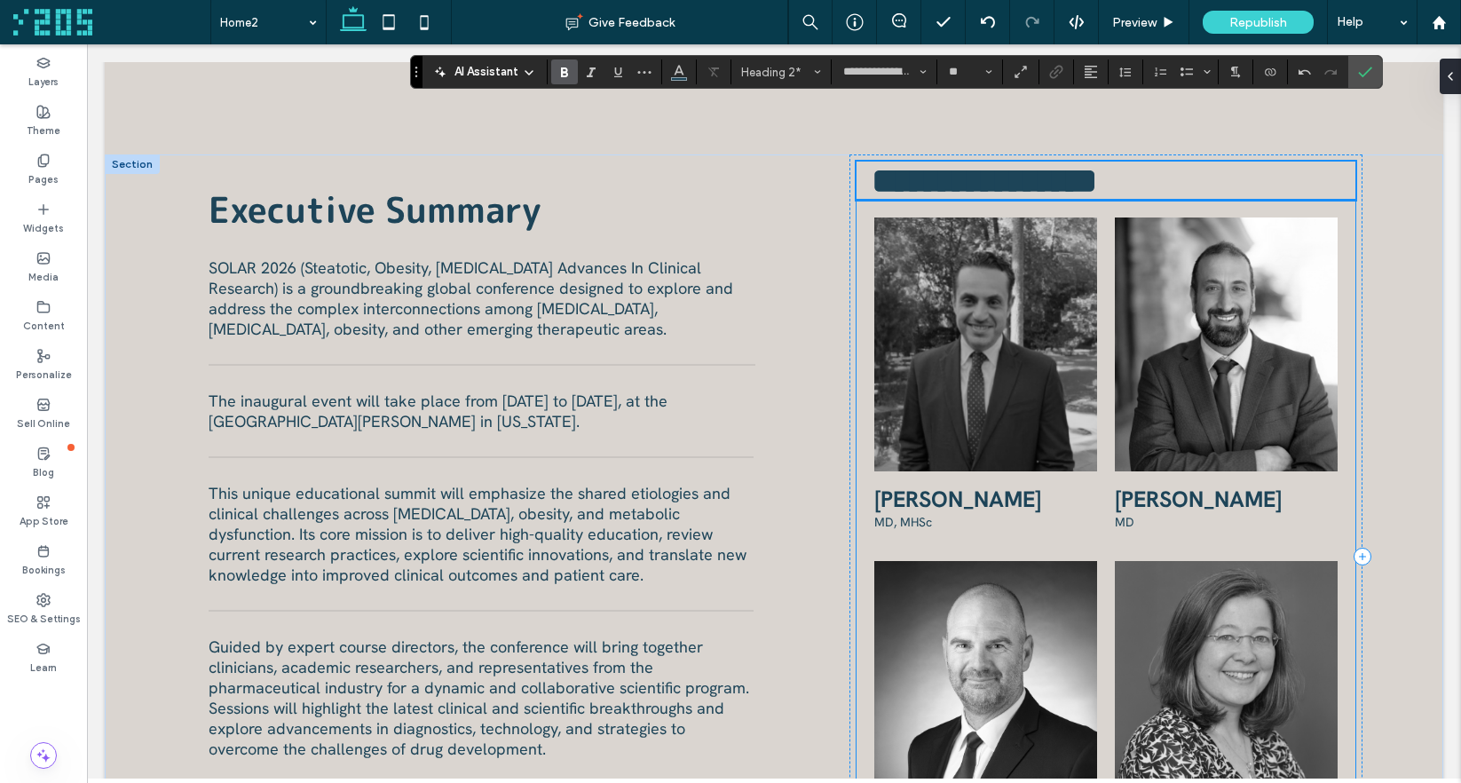
scroll to position [953, 0]
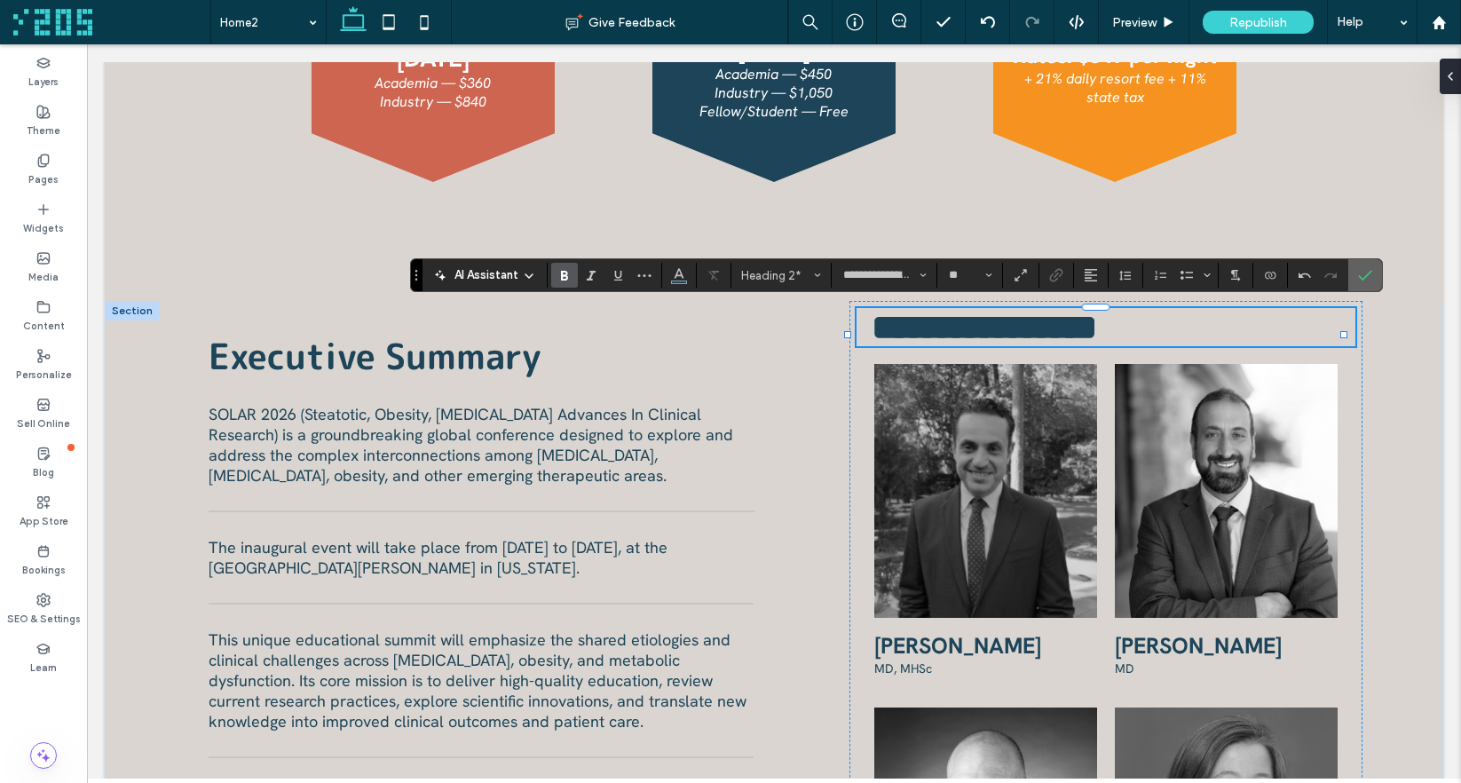
click at [1361, 273] on icon "Confirm" at bounding box center [1365, 275] width 14 height 14
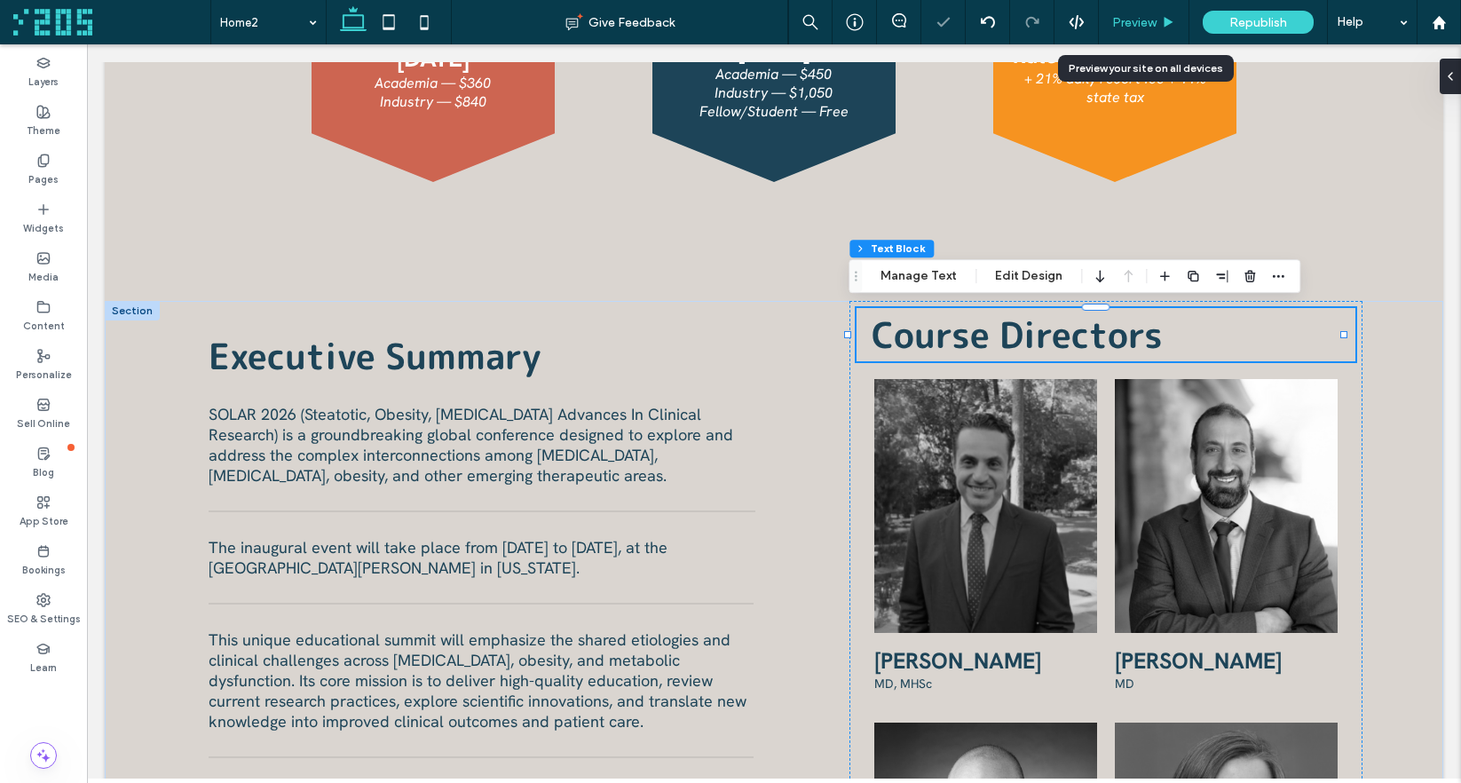
click at [1129, 24] on span "Preview" at bounding box center [1134, 22] width 44 height 15
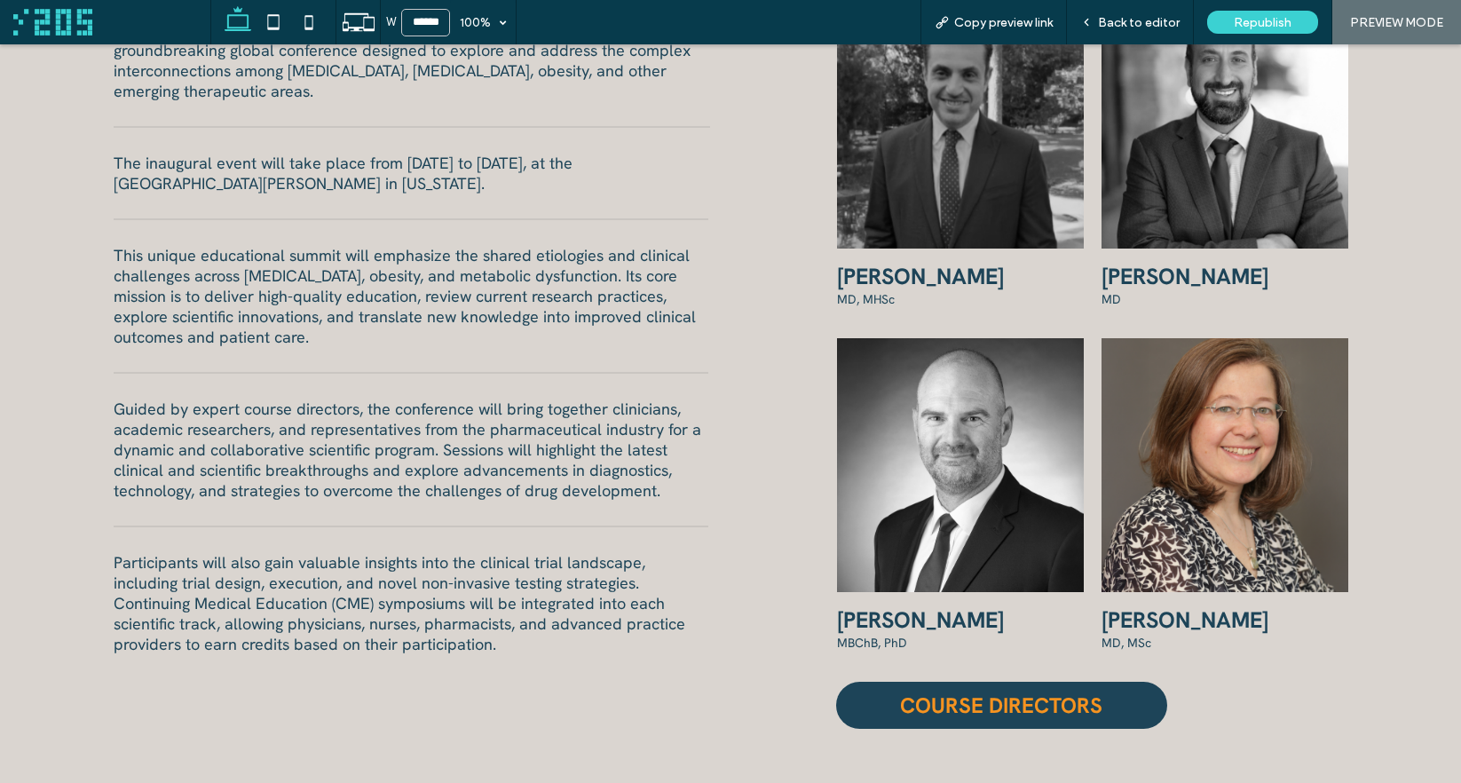
scroll to position [1453, 0]
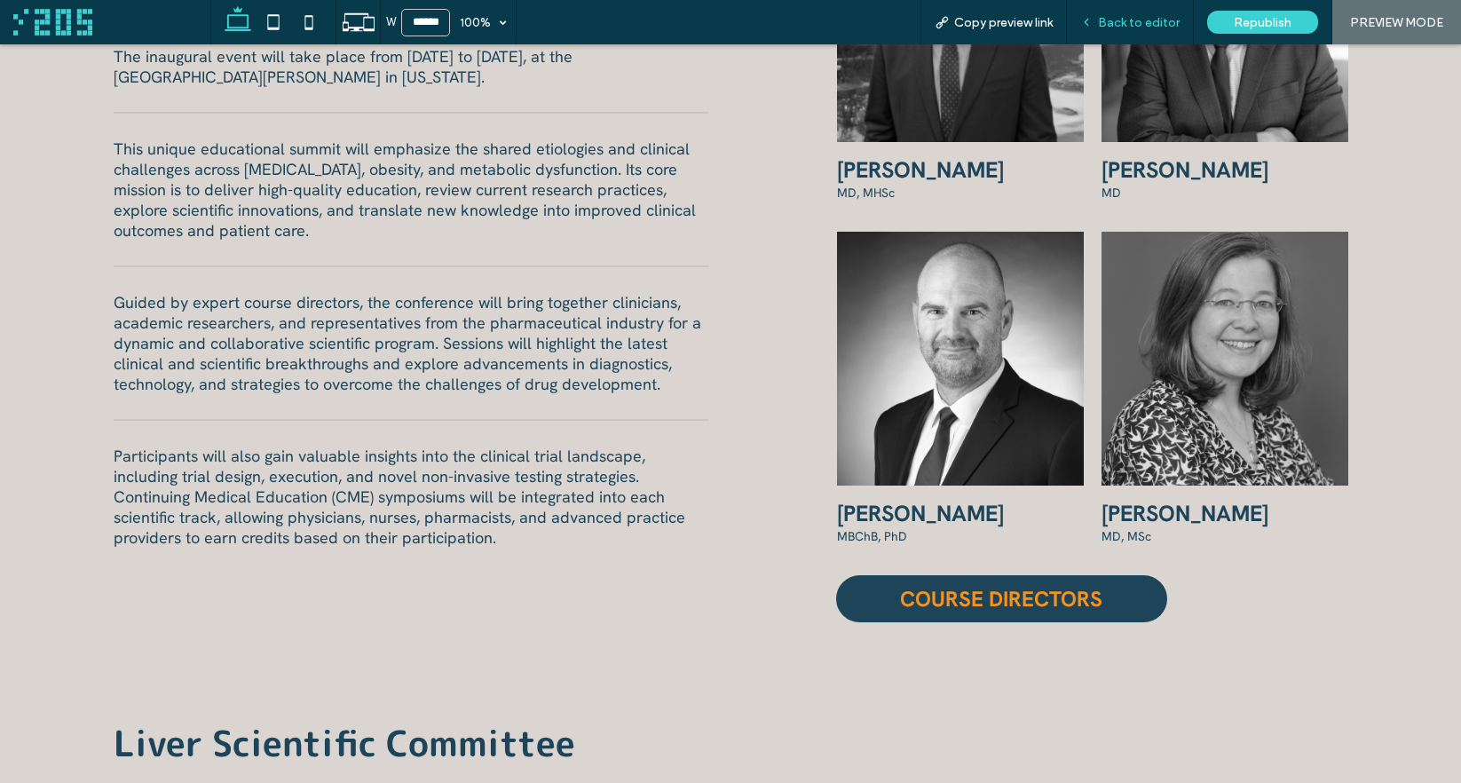
click at [1137, 28] on span "Back to editor" at bounding box center [1139, 22] width 82 height 15
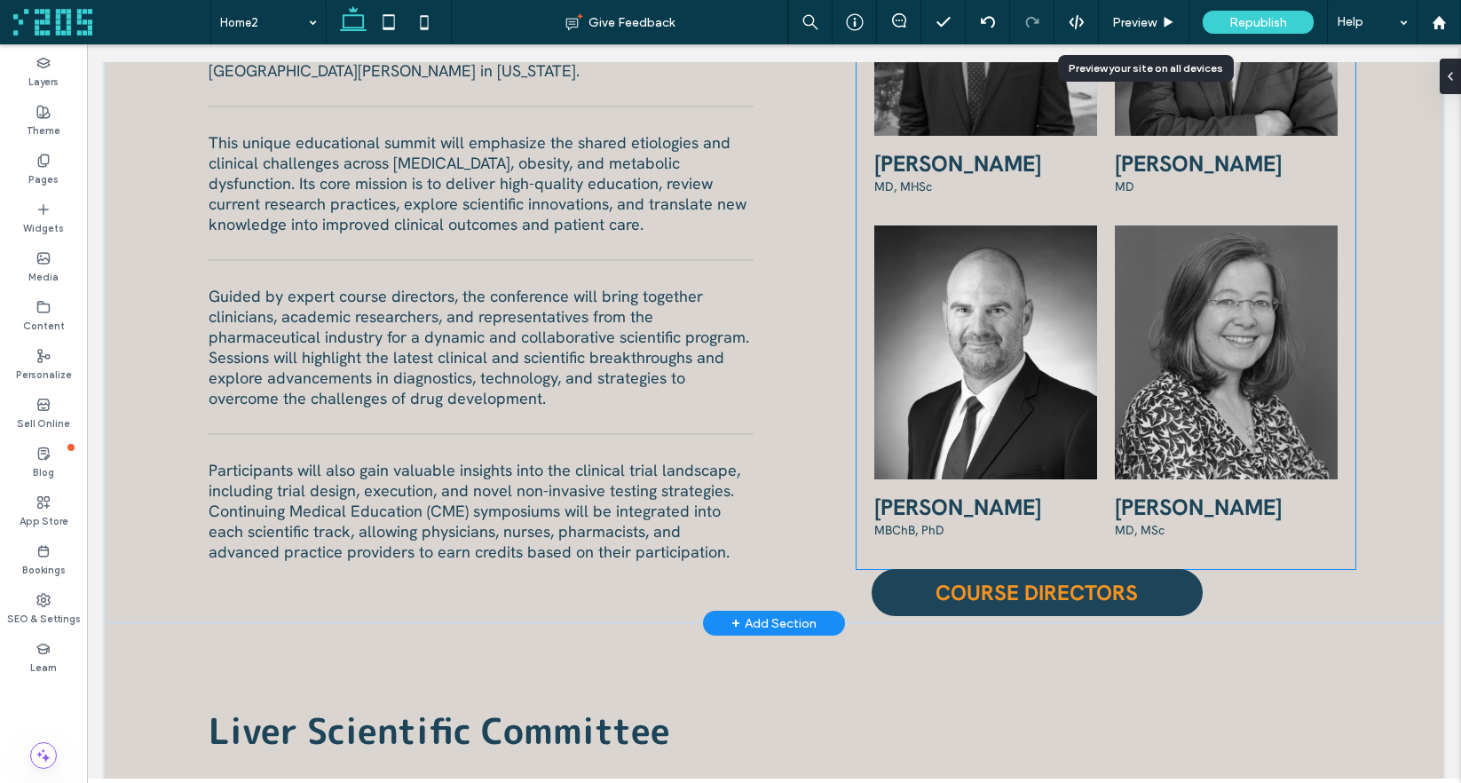
scroll to position [1445, 0]
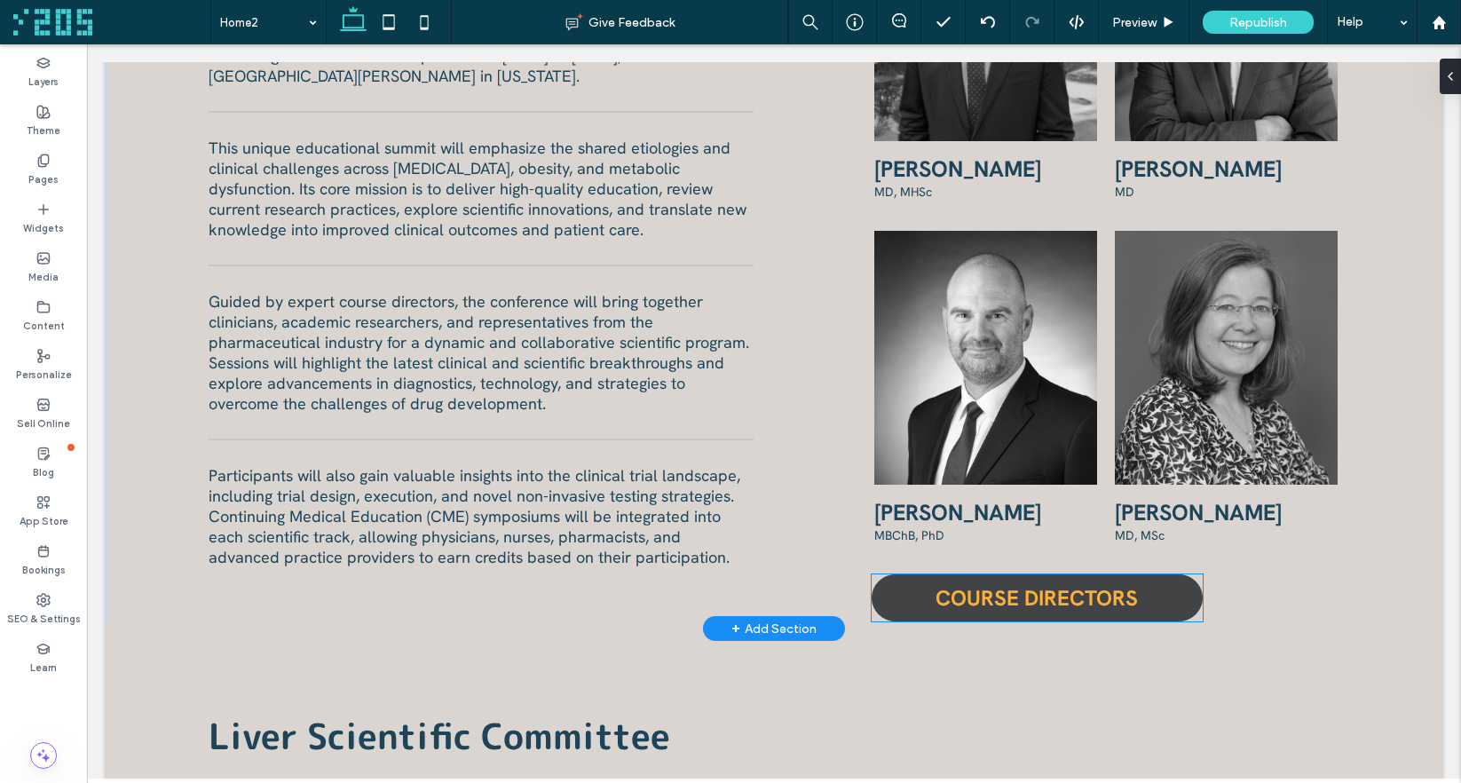
click at [1060, 601] on span "COURSE DIRECTORS" at bounding box center [1036, 598] width 202 height 28
click at [1060, 601] on div "COURSE DIRECTORS" at bounding box center [1036, 597] width 331 height 47
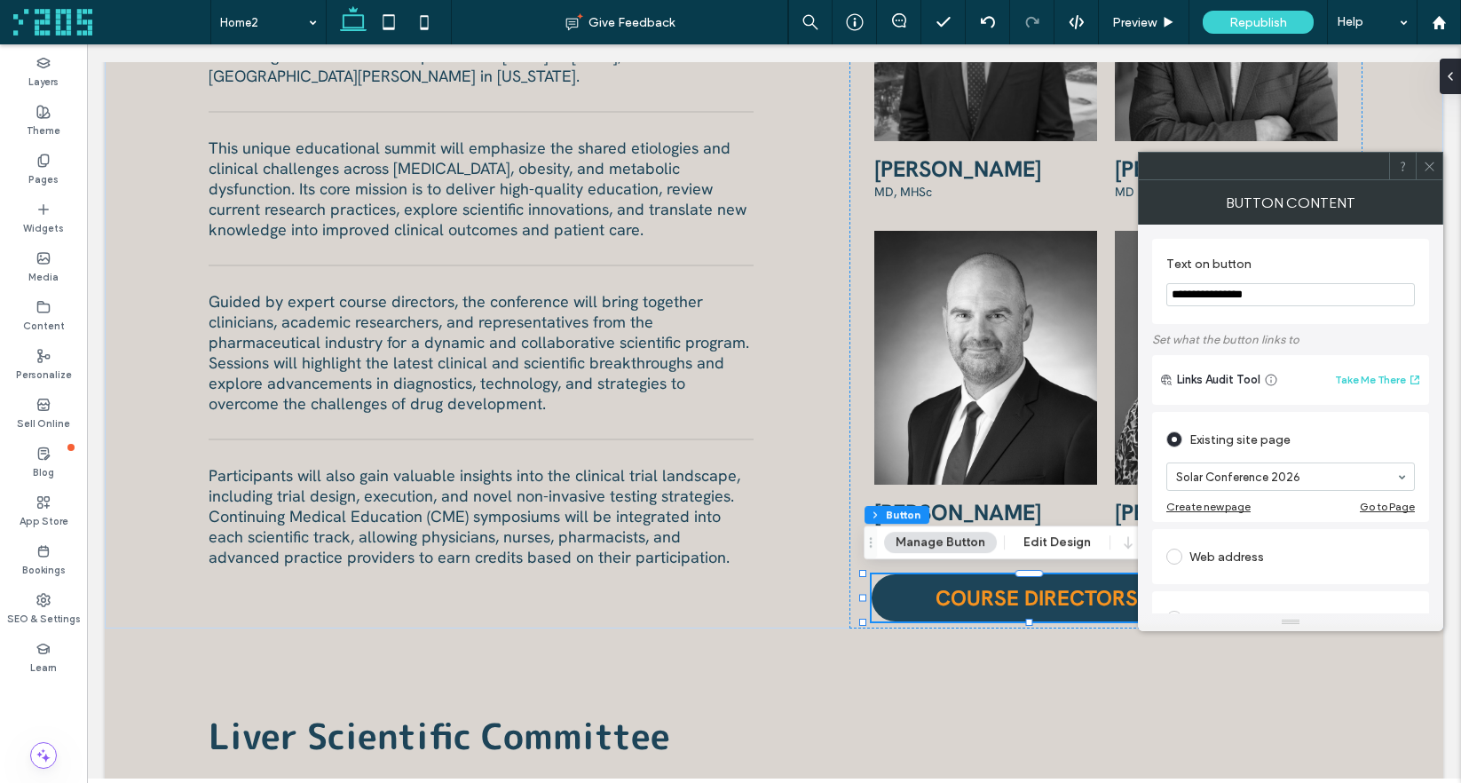
click at [1311, 298] on input "**********" at bounding box center [1290, 294] width 248 height 23
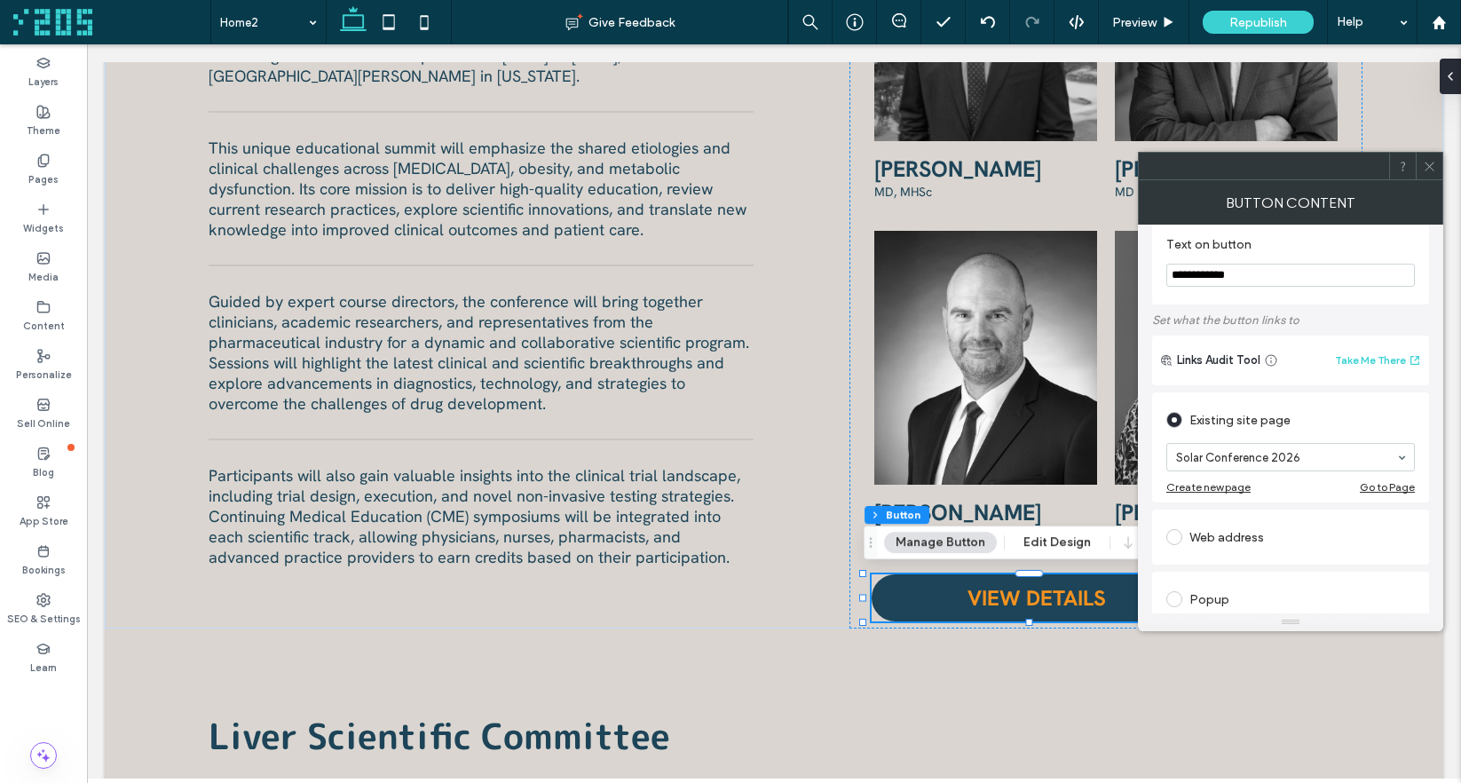
scroll to position [61, 0]
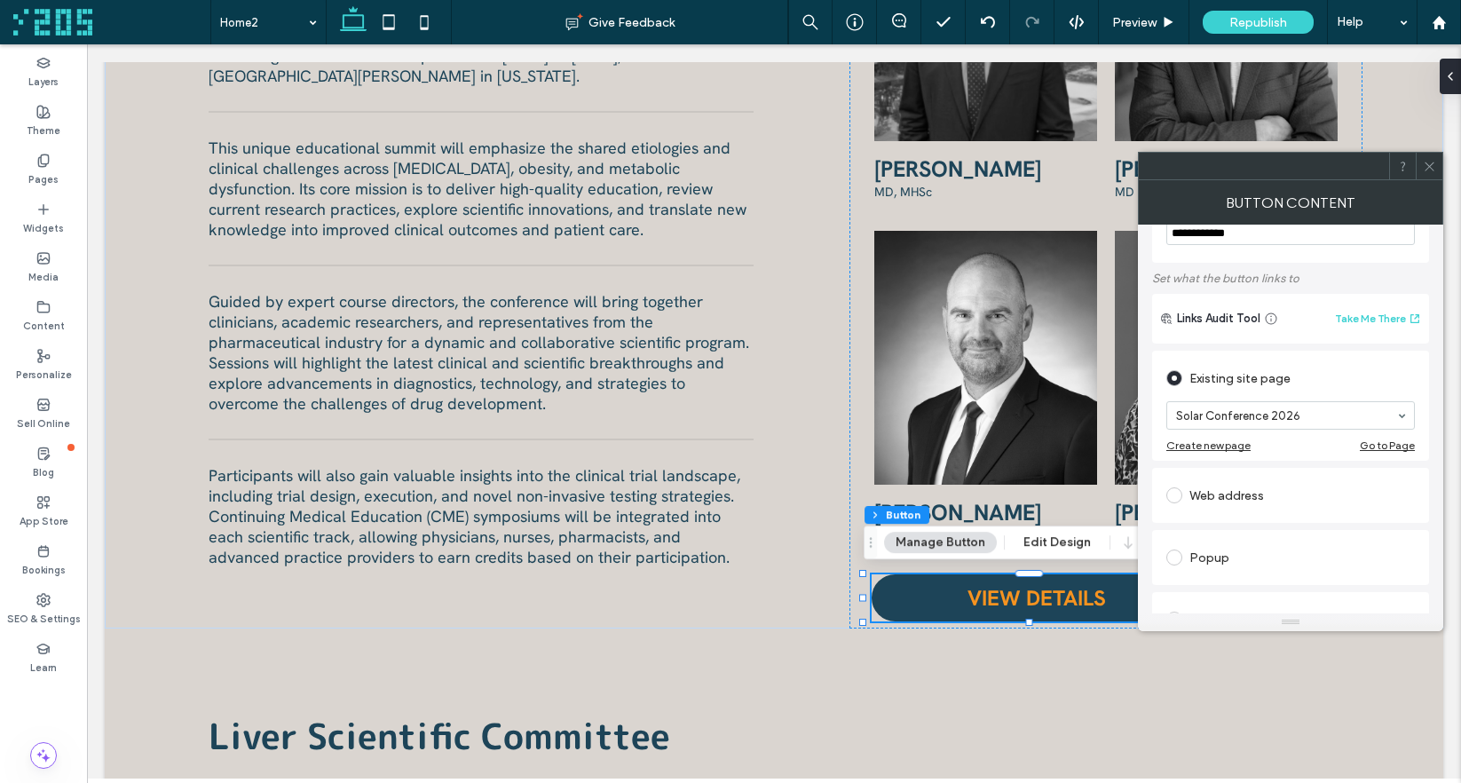
type input "**********"
click at [1188, 495] on div "Web address" at bounding box center [1290, 495] width 248 height 28
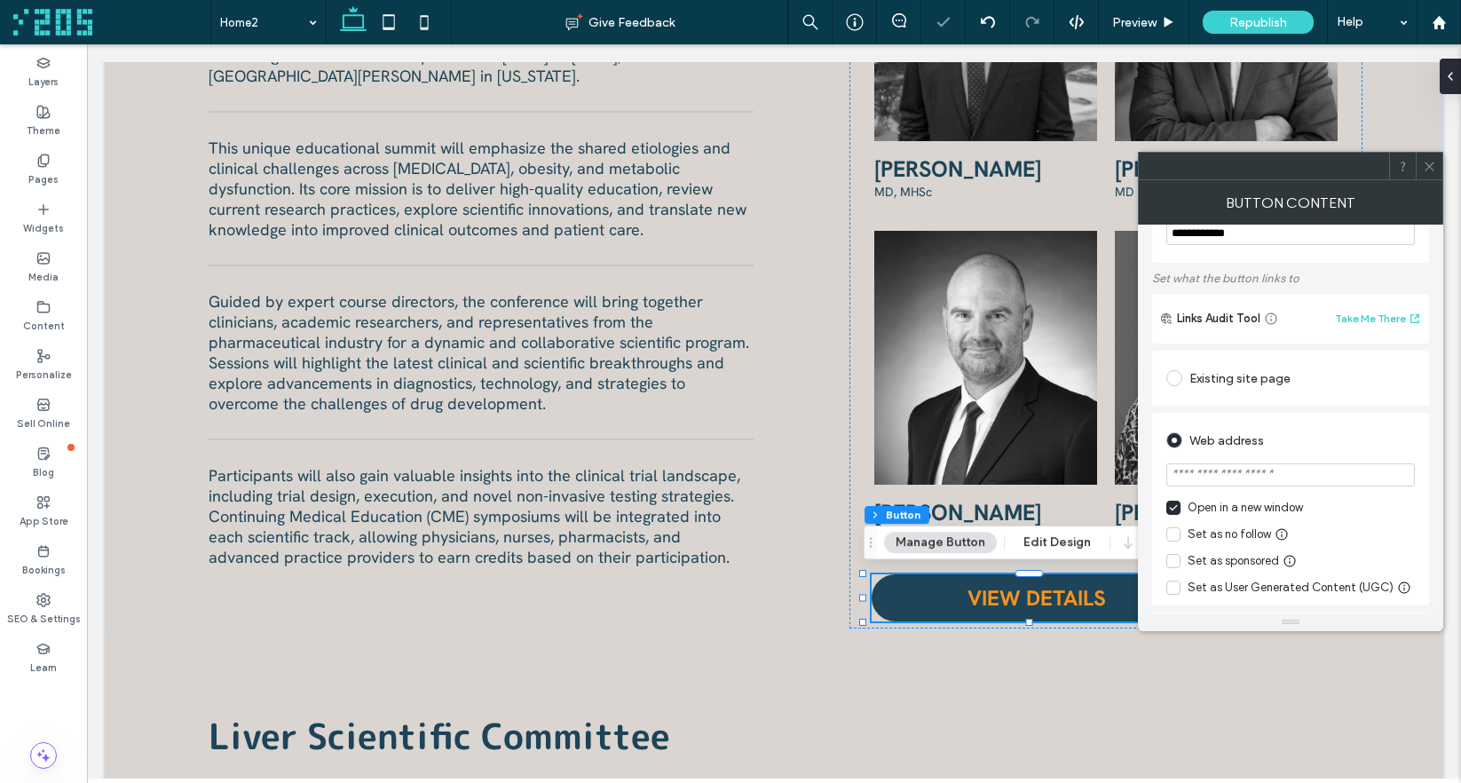
click at [1227, 476] on input "url" at bounding box center [1290, 474] width 248 height 23
type input "*"
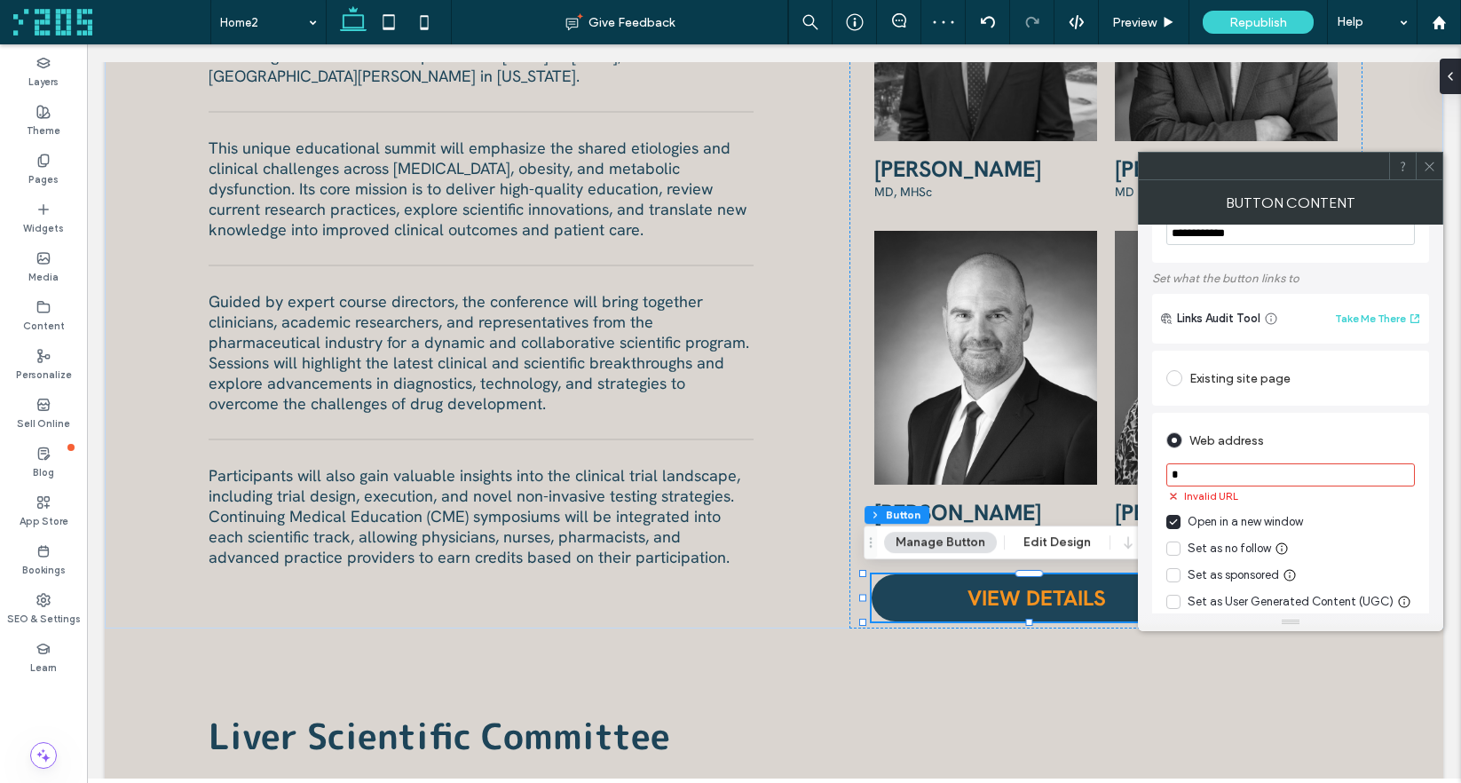
click at [1307, 446] on div "Web address" at bounding box center [1290, 440] width 248 height 28
click at [1177, 520] on icon at bounding box center [1173, 521] width 9 height 7
drag, startPoint x: 1185, startPoint y: 474, endPoint x: 1160, endPoint y: 473, distance: 24.9
click at [1160, 473] on div "Web address * Invalid URL Open in a new window Set as no follow Set as sponsore…" at bounding box center [1290, 516] width 277 height 207
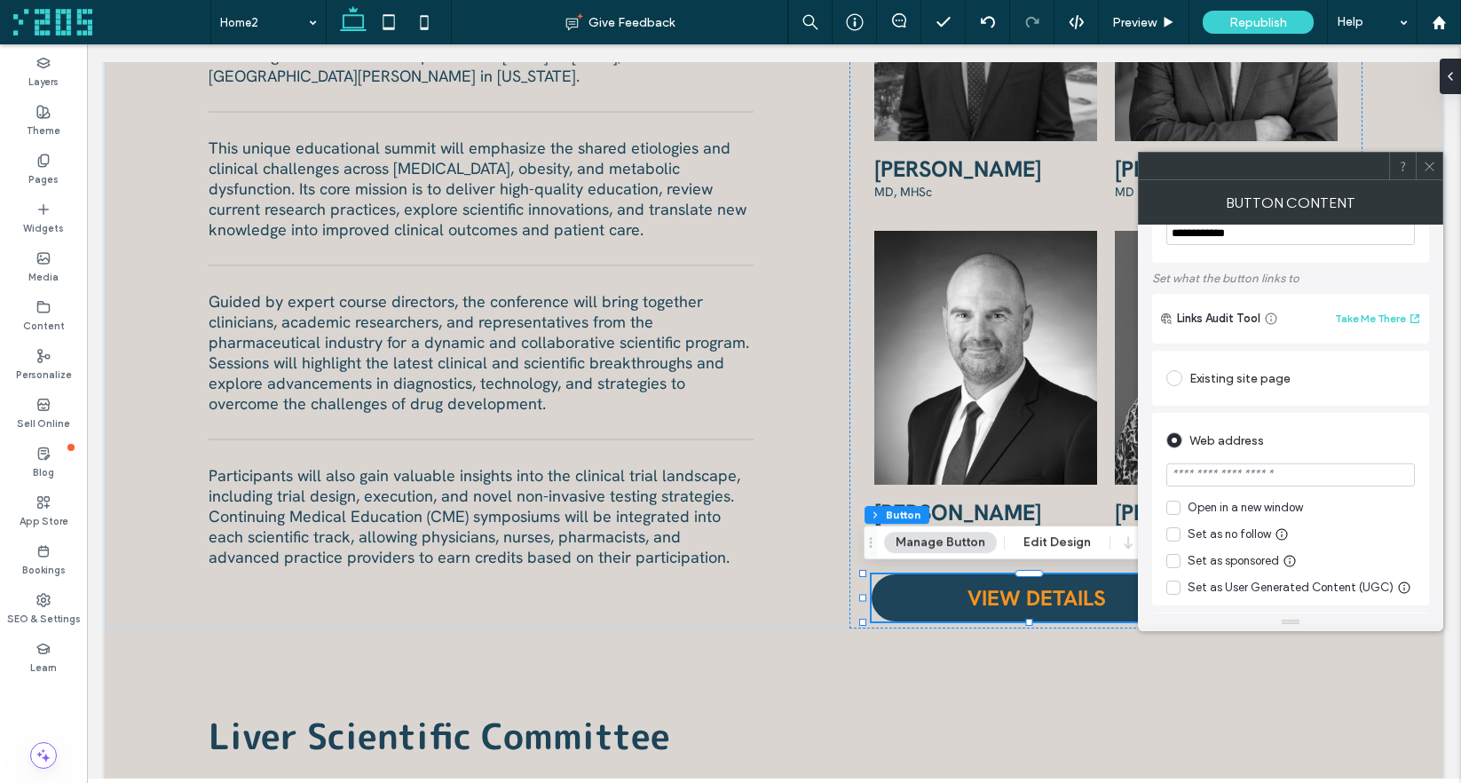
type input "*******"
click at [1322, 437] on div "Web address" at bounding box center [1290, 440] width 248 height 28
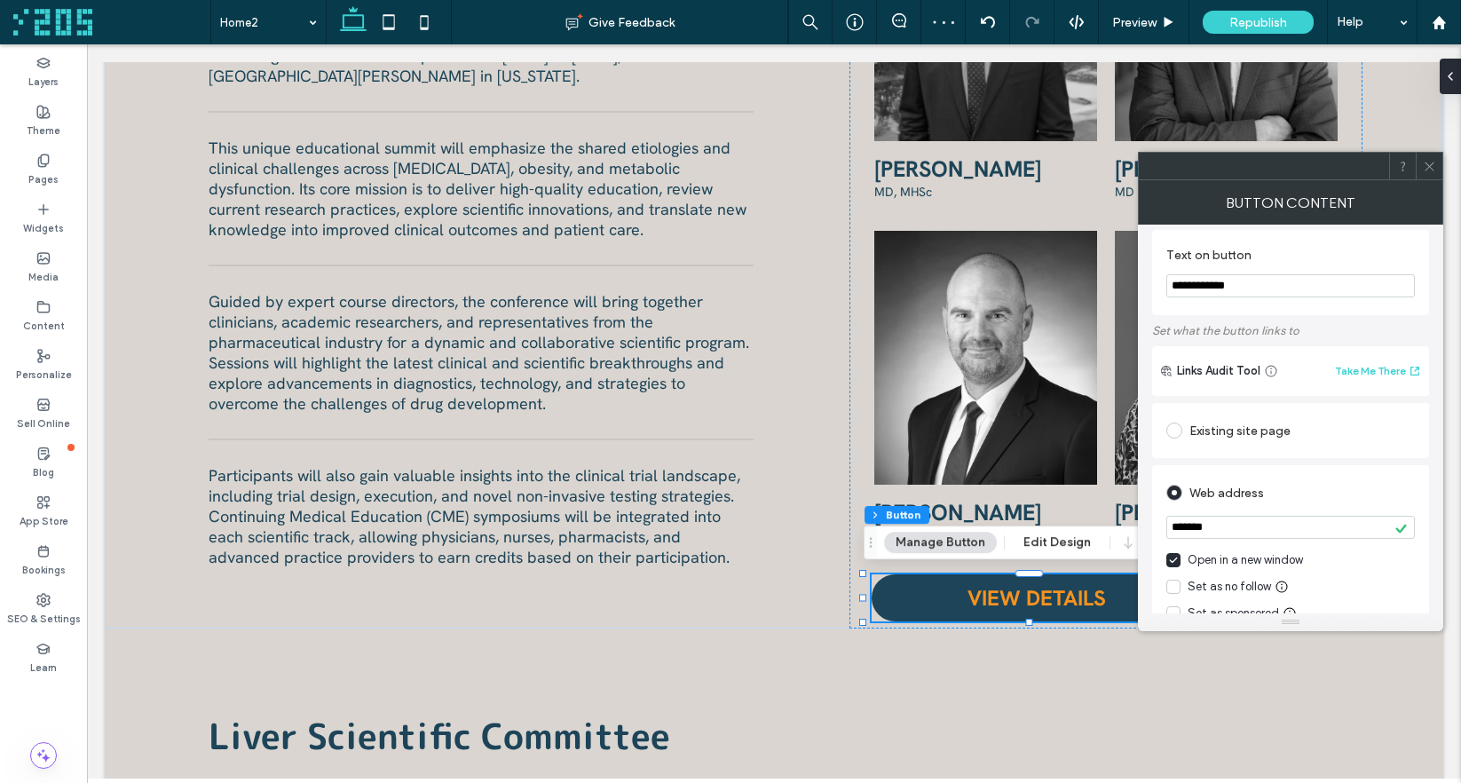
scroll to position [0, 0]
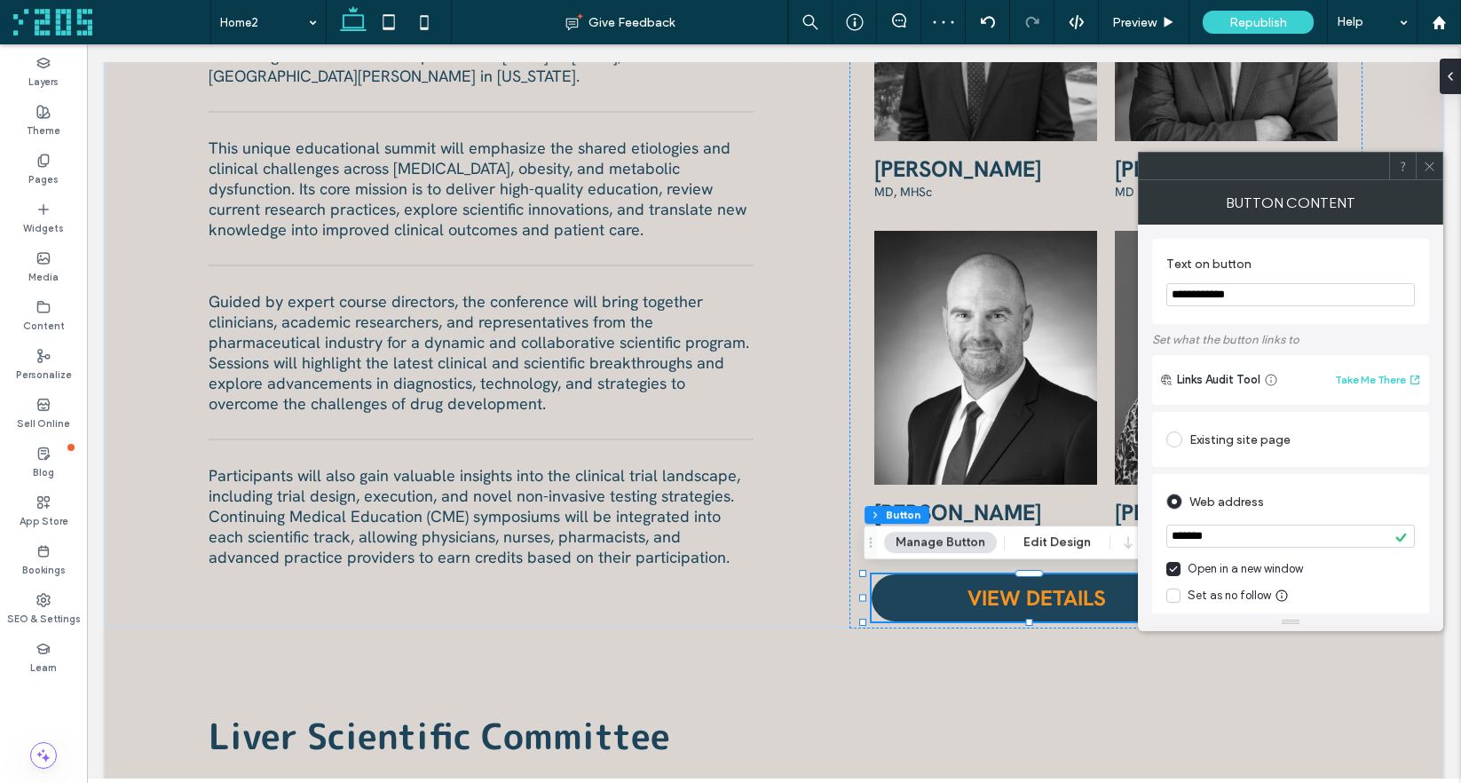
click at [1428, 166] on use at bounding box center [1428, 166] width 9 height 9
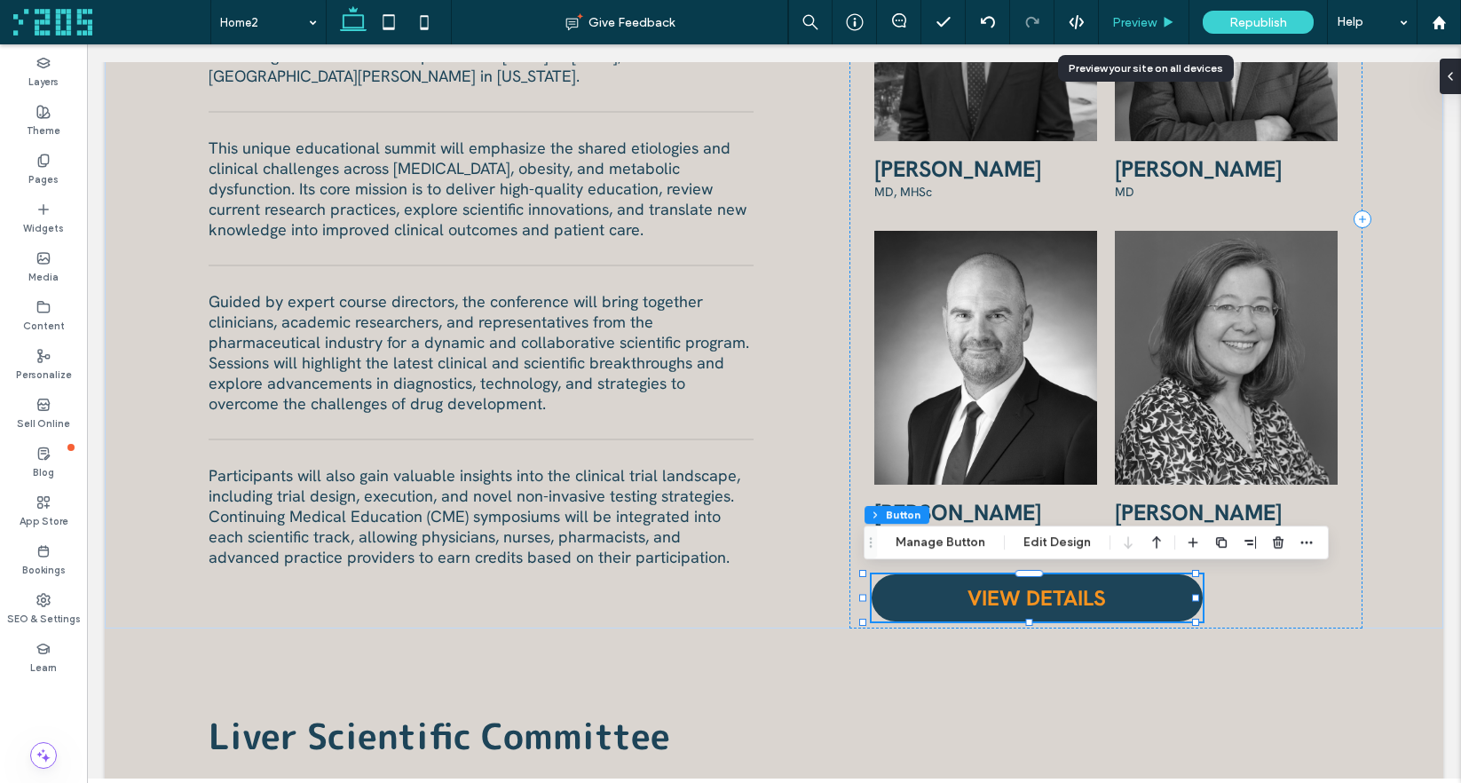
click at [1135, 19] on span "Preview" at bounding box center [1134, 22] width 44 height 15
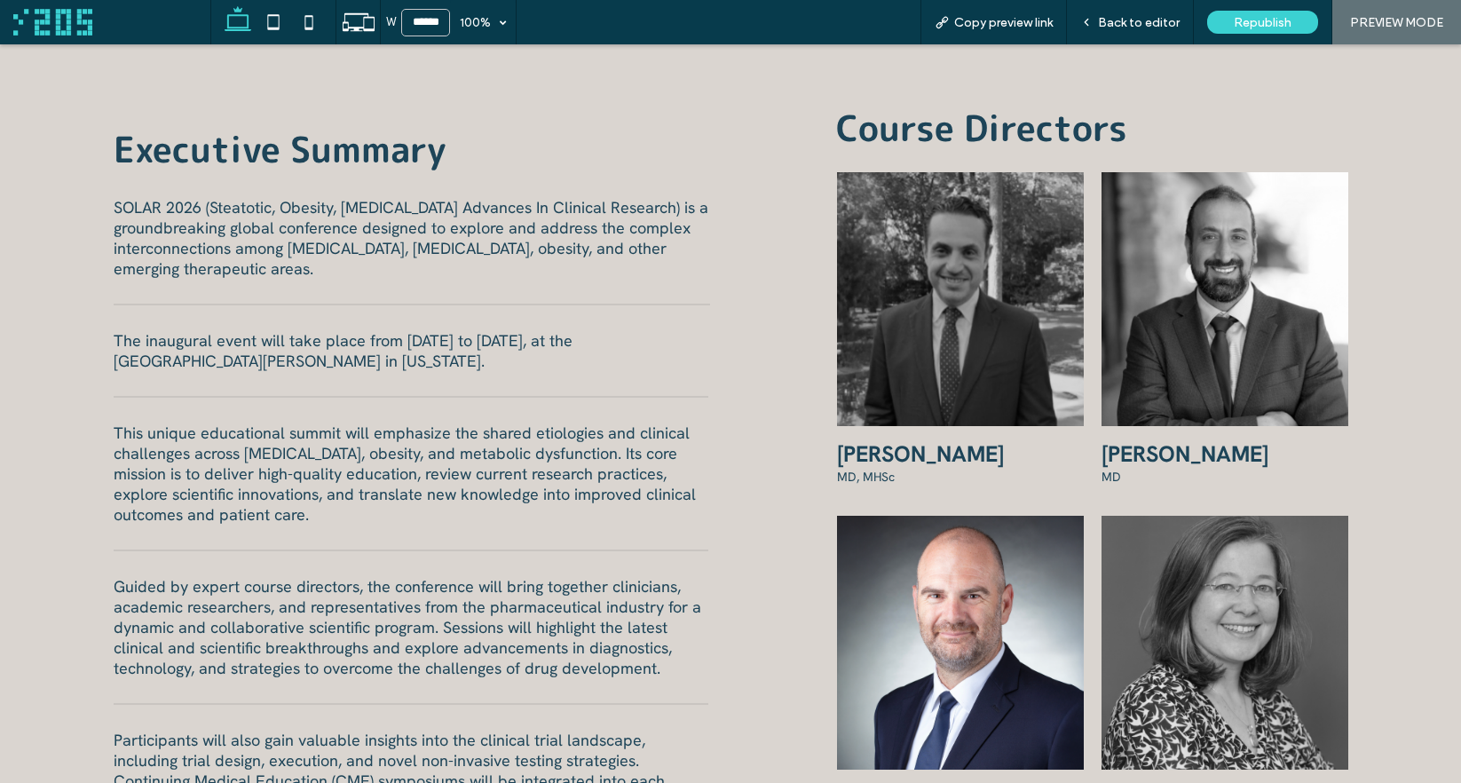
scroll to position [1066, 0]
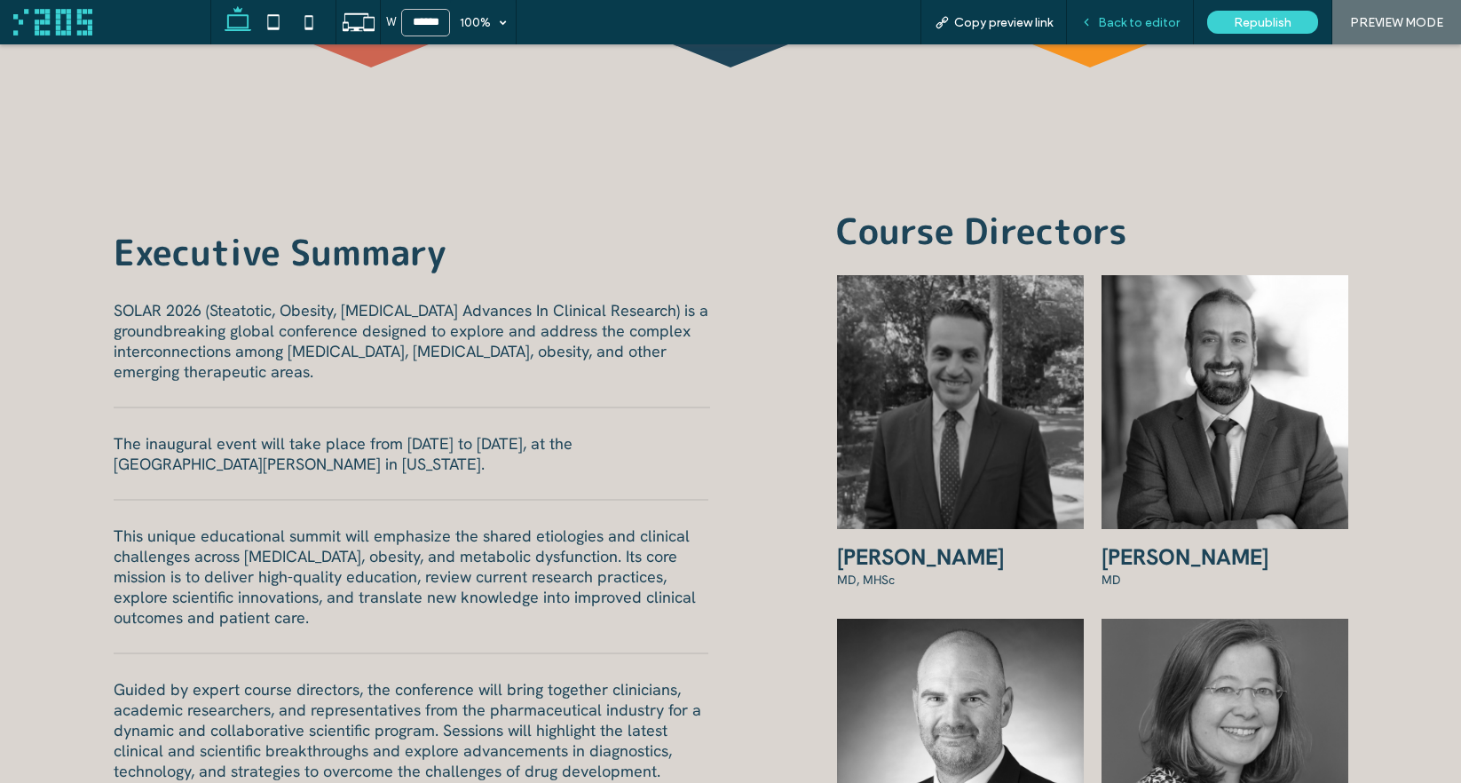
click at [1119, 15] on span "Back to editor" at bounding box center [1139, 22] width 82 height 15
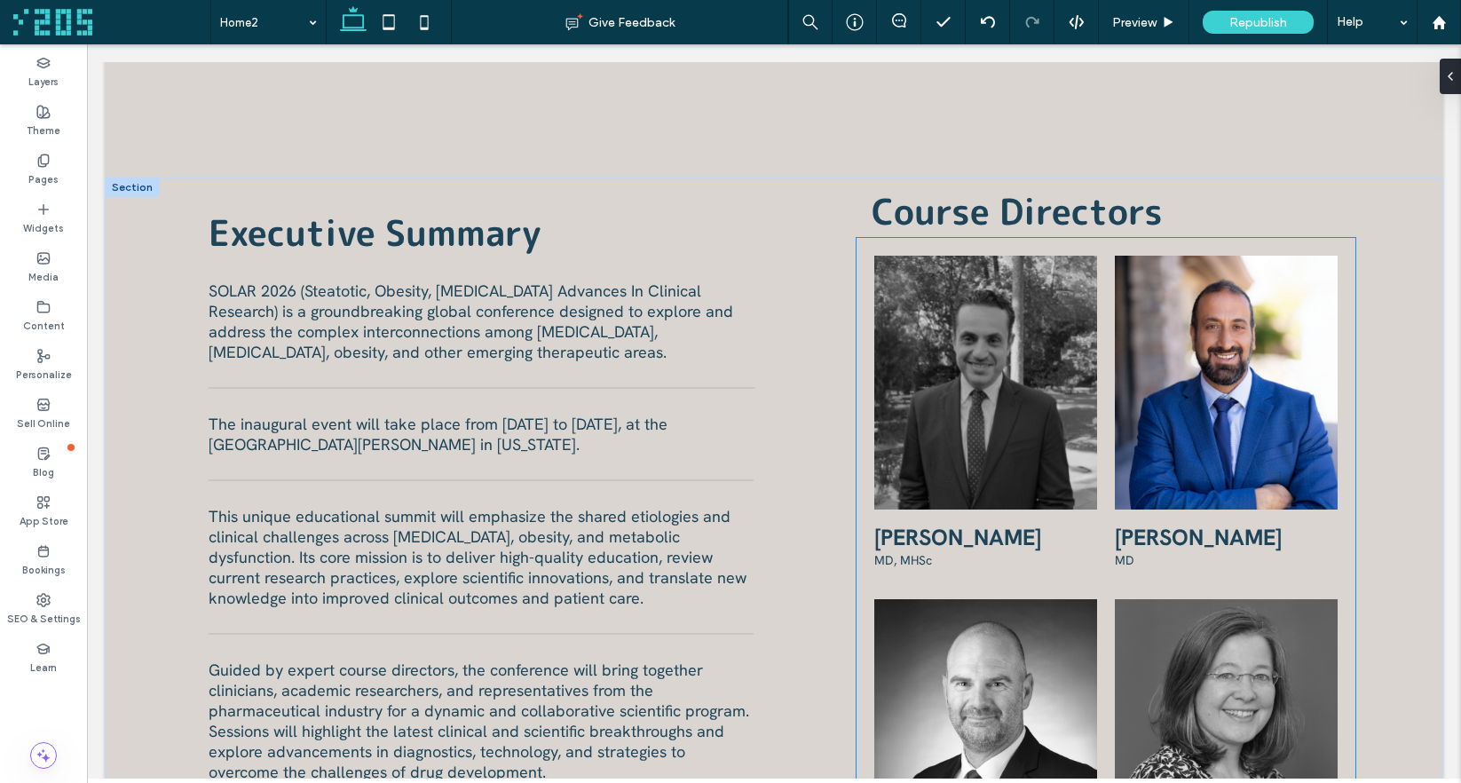
scroll to position [1068, 0]
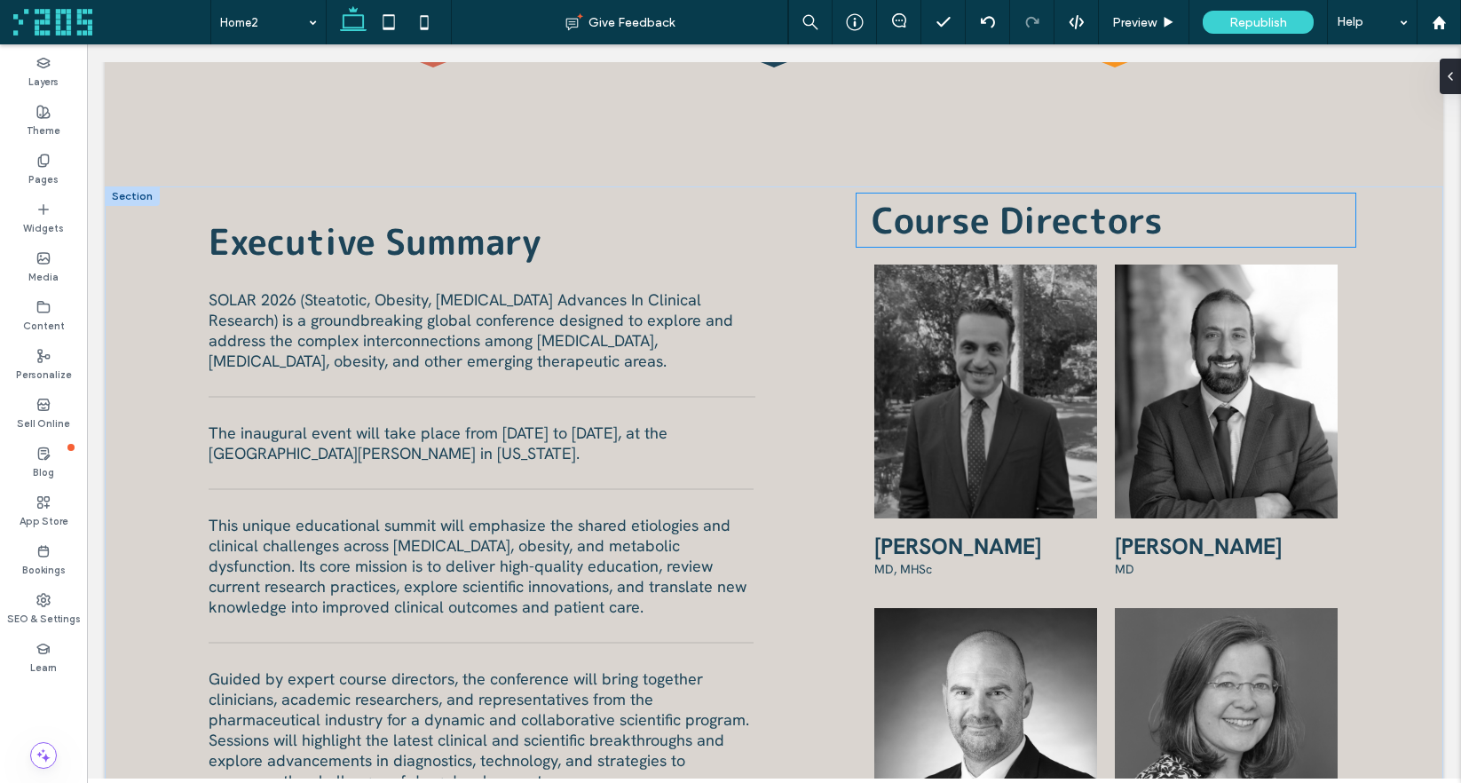
click at [1158, 222] on h2 "Course Directors" at bounding box center [1105, 219] width 469 height 53
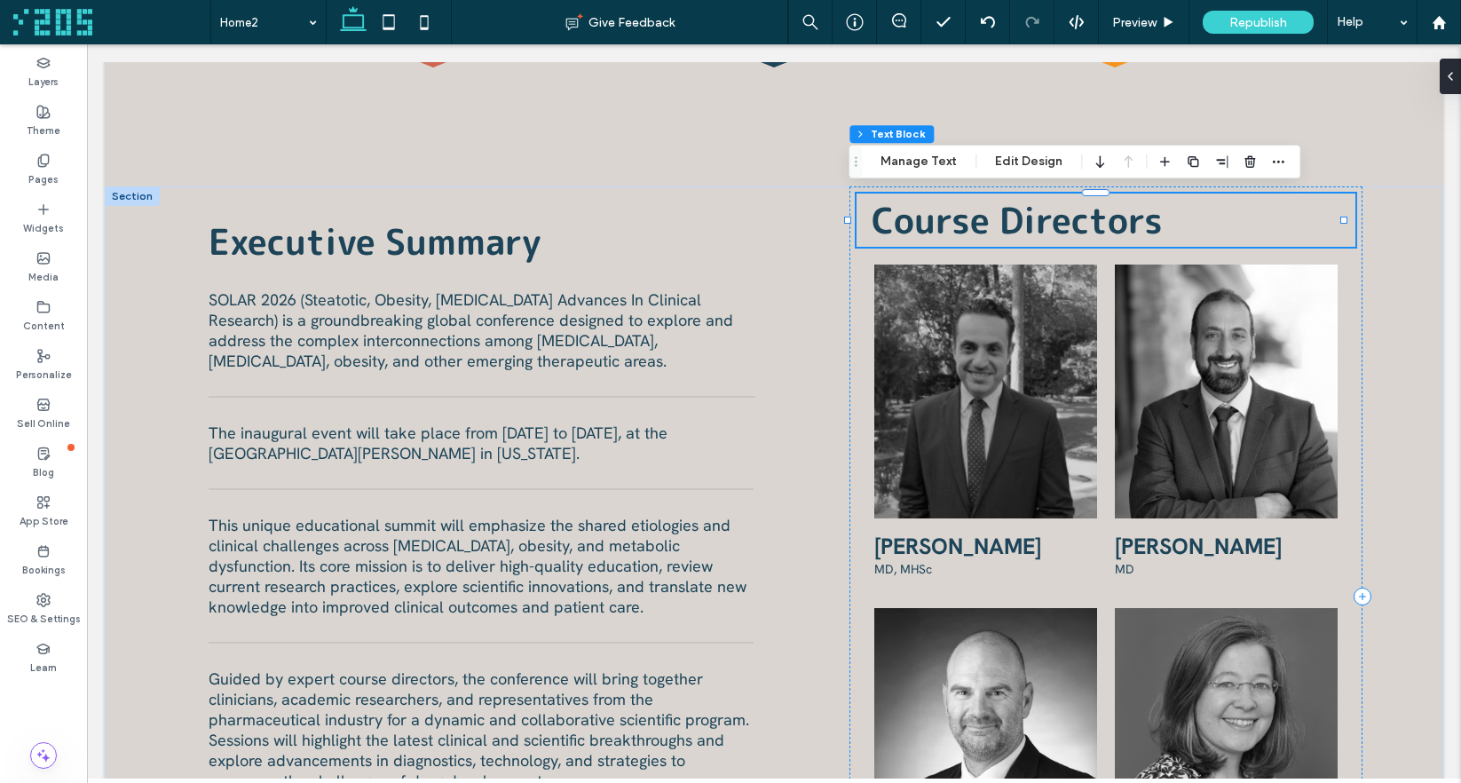
click at [1158, 222] on h2 "Course Directors" at bounding box center [1105, 219] width 469 height 53
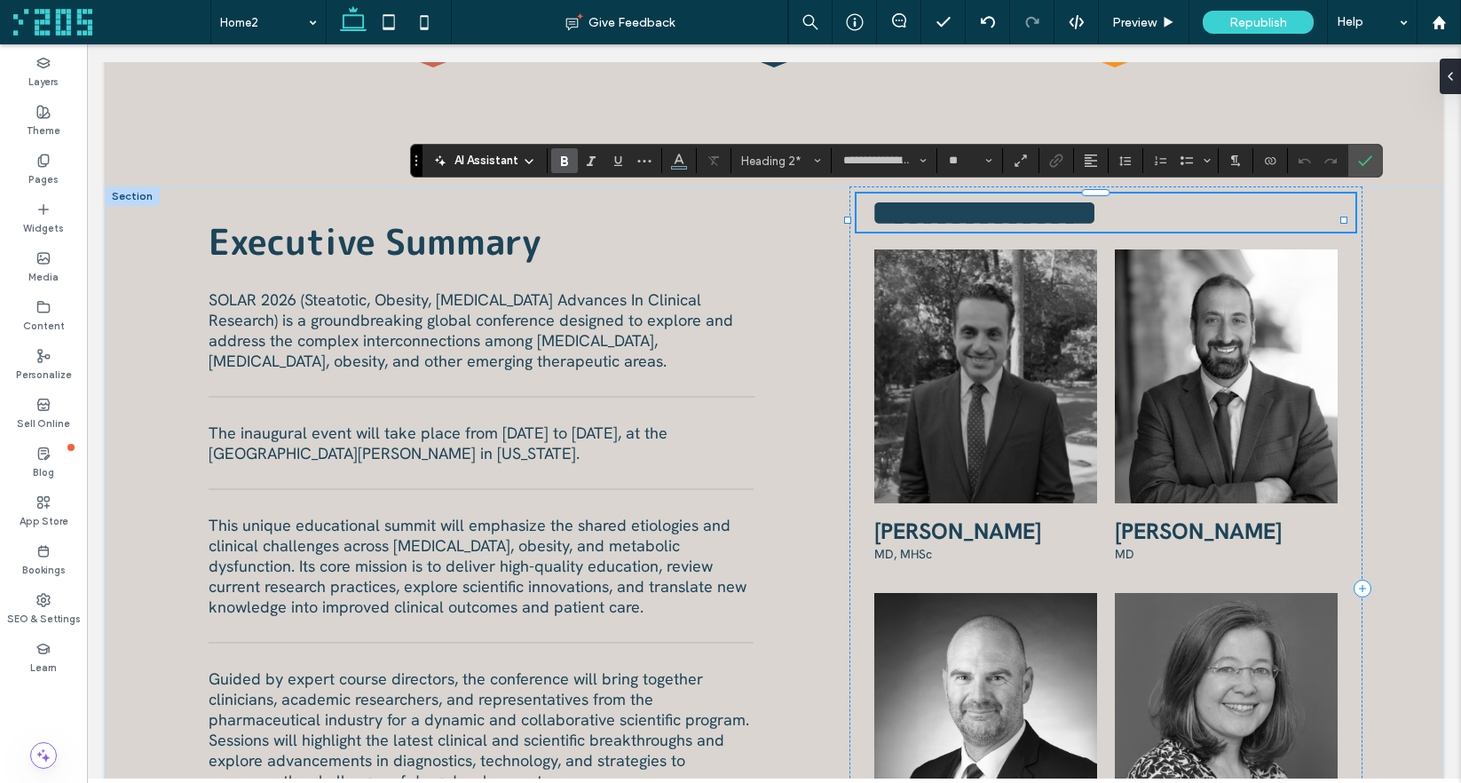
click at [1171, 224] on h2 "**********" at bounding box center [1105, 212] width 469 height 38
drag, startPoint x: 1360, startPoint y: 156, endPoint x: 1121, endPoint y: 35, distance: 267.5
click at [1360, 156] on icon "Confirm" at bounding box center [1365, 161] width 14 height 14
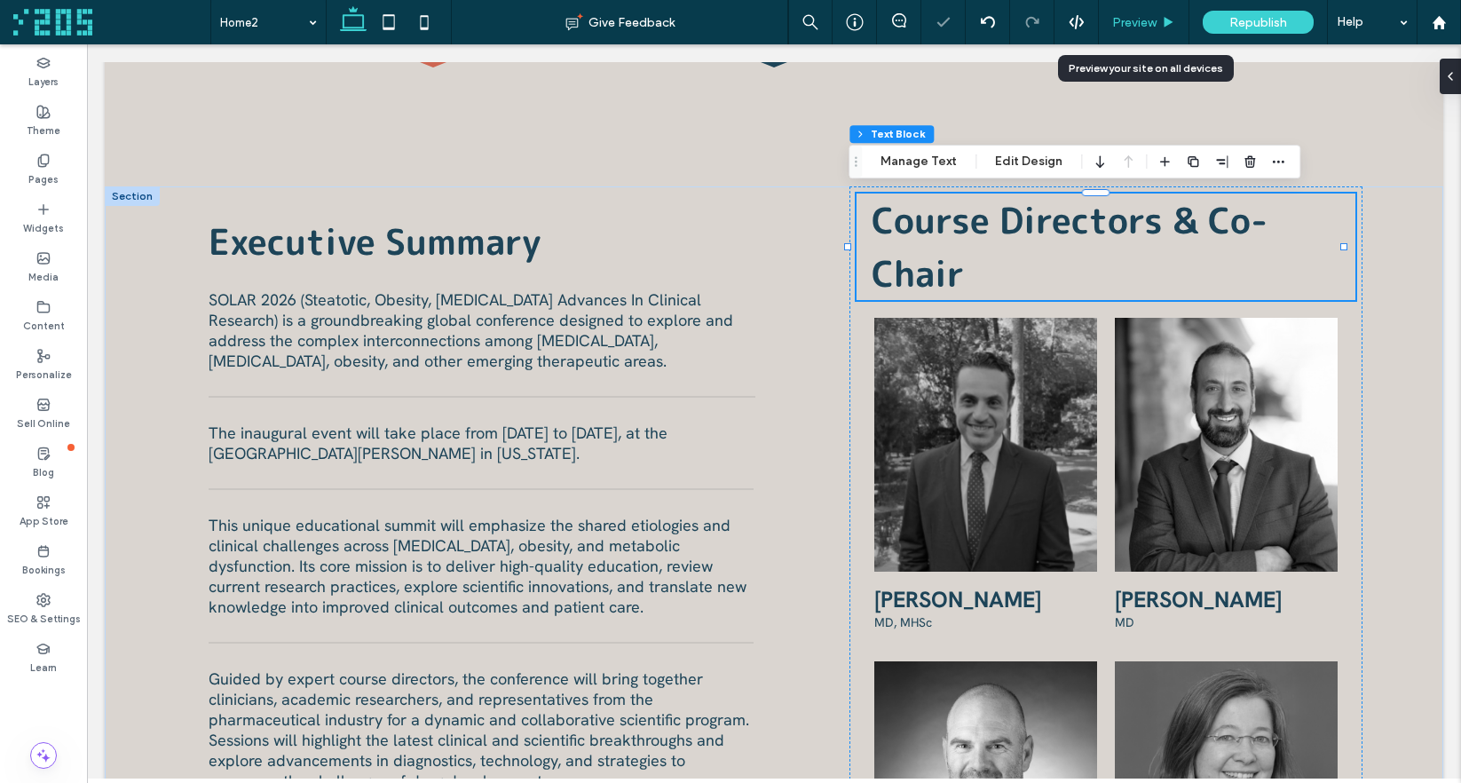
click at [1139, 20] on span "Preview" at bounding box center [1134, 22] width 44 height 15
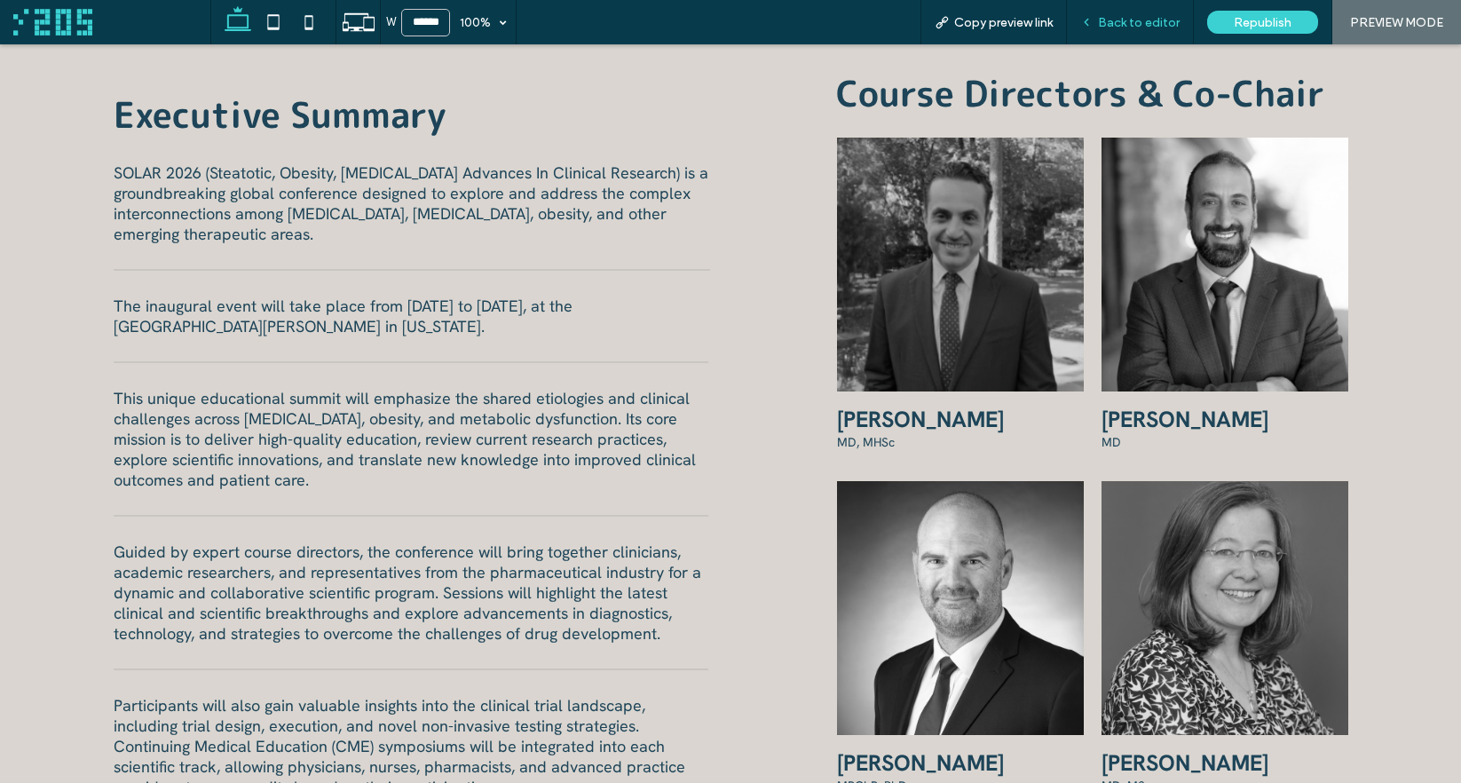
click at [1086, 19] on icon at bounding box center [1086, 22] width 12 height 12
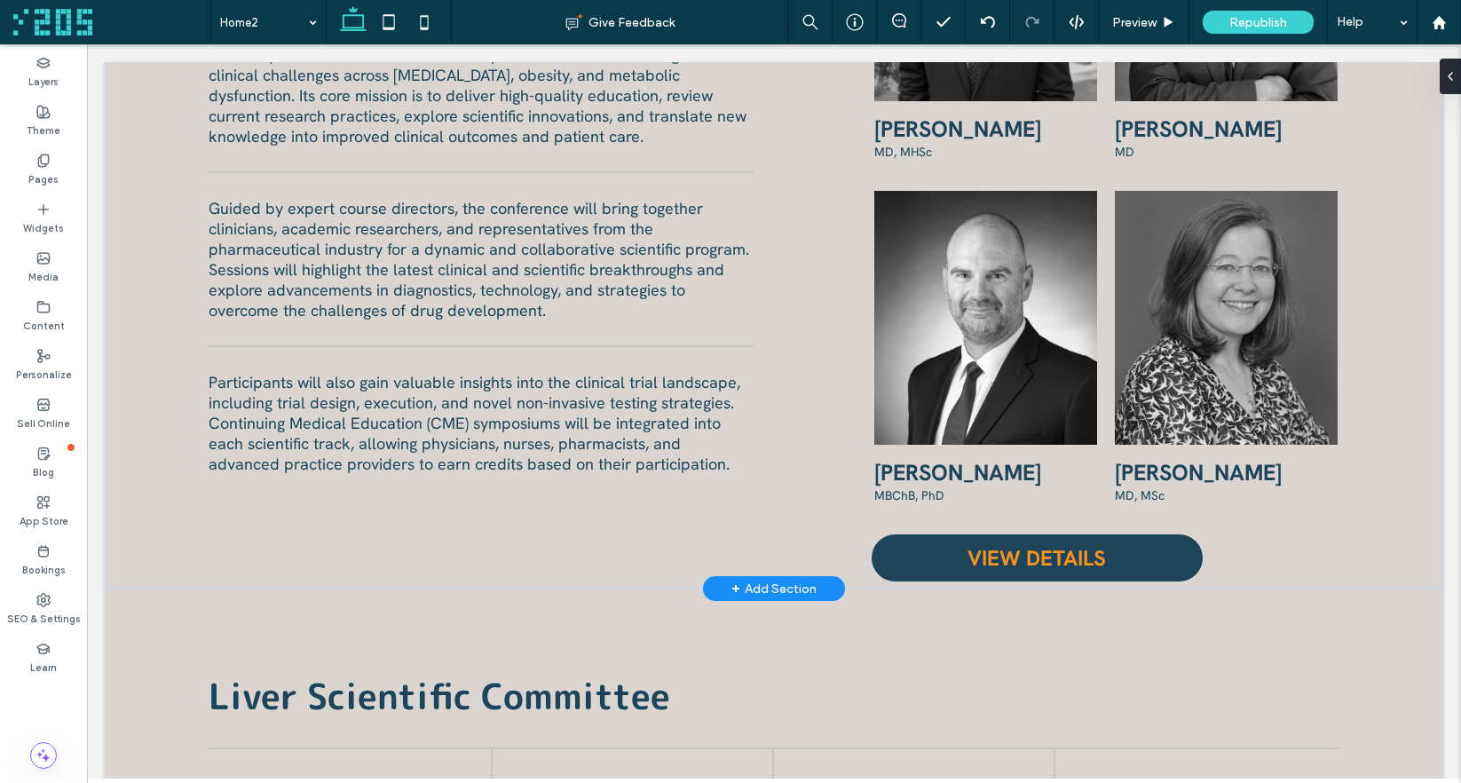
scroll to position [1397, 0]
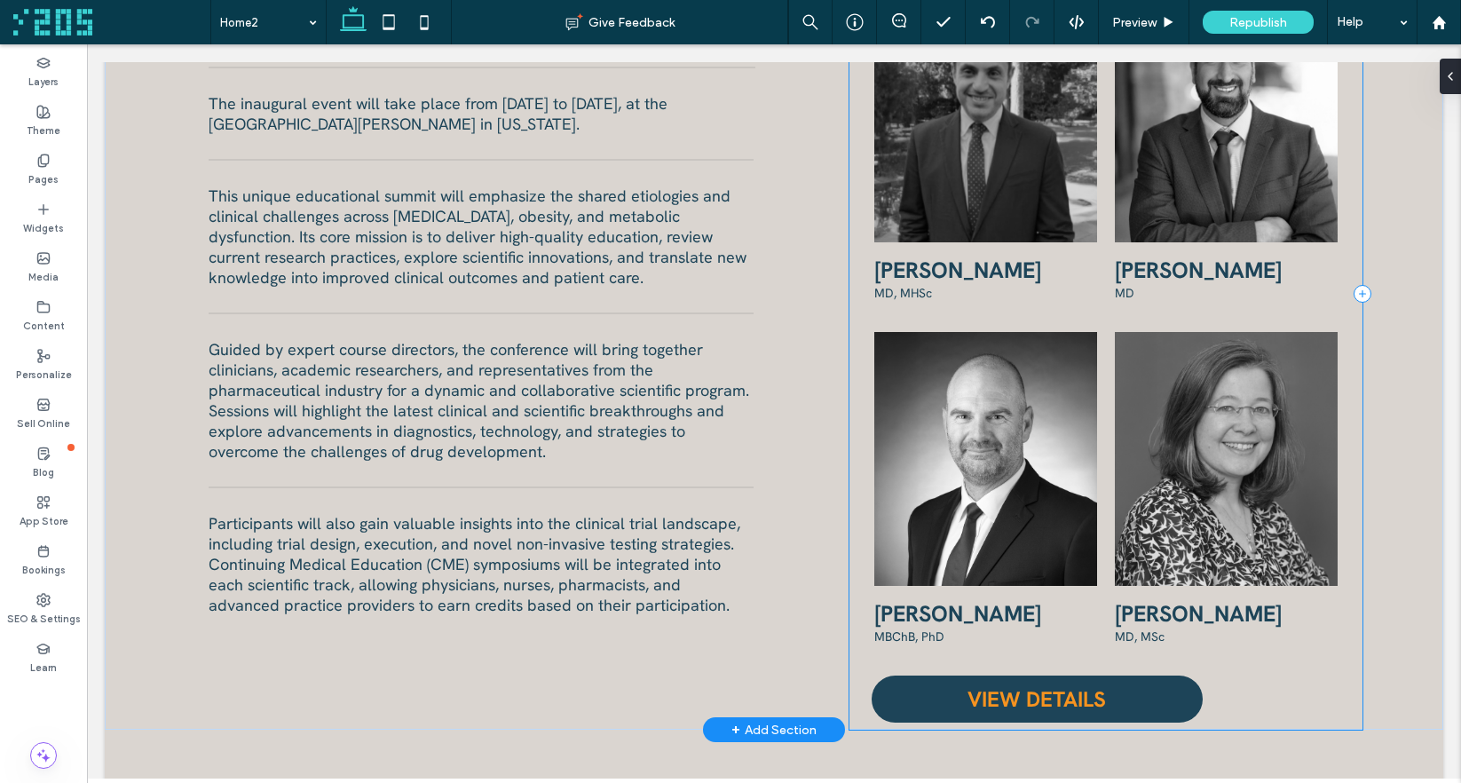
click at [849, 328] on div "Course Directors & Co-Chair [PERSON_NAME] MD, MHSc Contact us [PERSON_NAME] MD …" at bounding box center [1106, 293] width 514 height 872
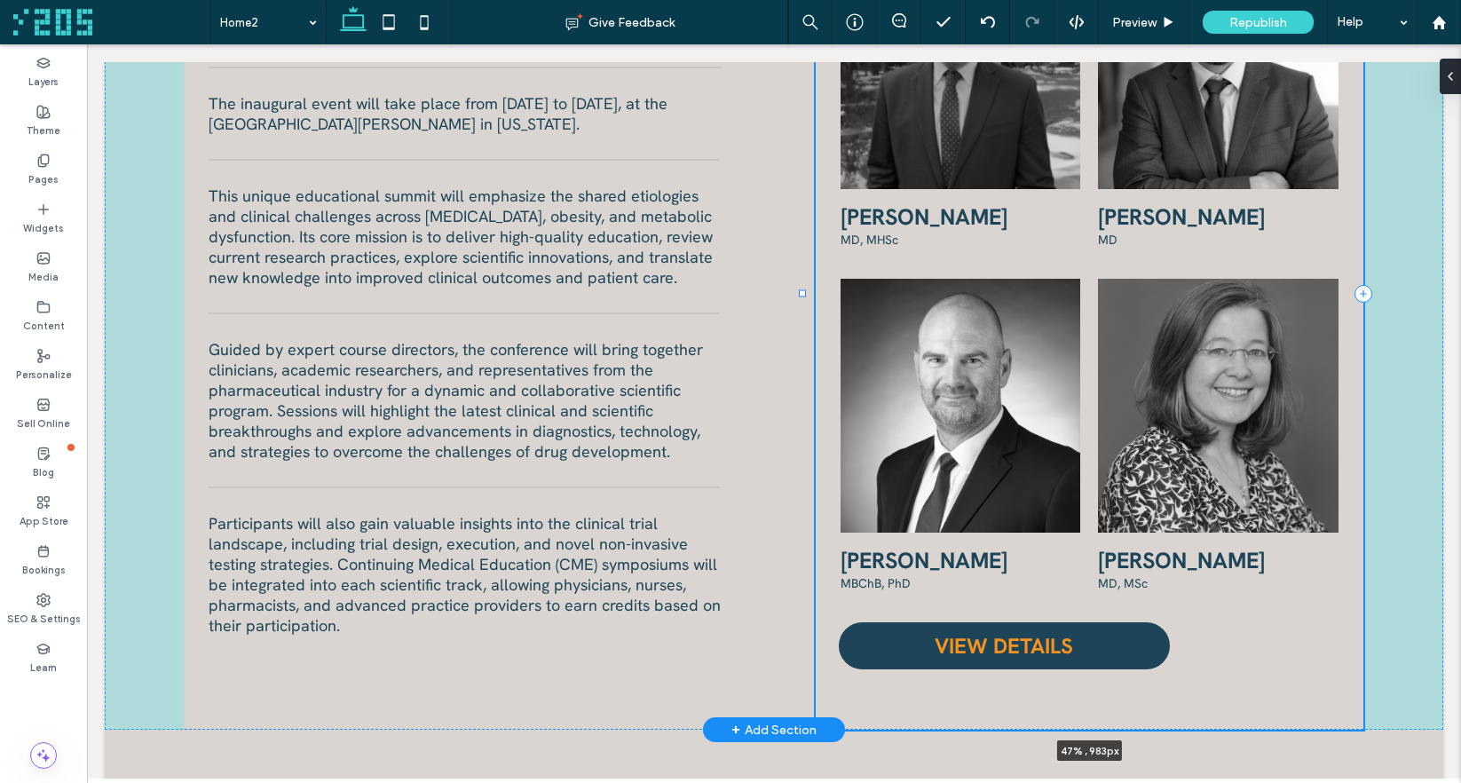
scroll to position [1417, 0]
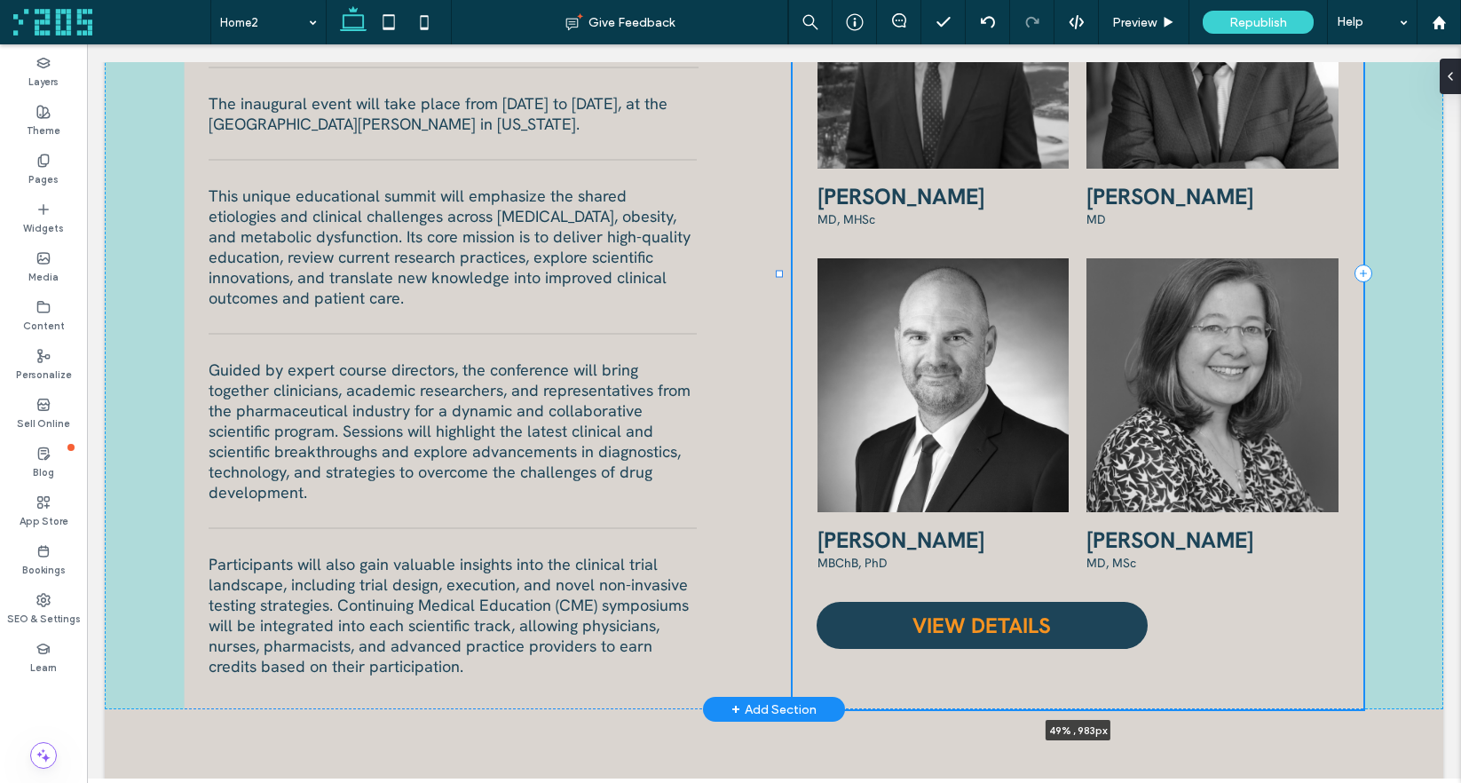
drag, startPoint x: 839, startPoint y: 291, endPoint x: 776, endPoint y: 286, distance: 62.3
click at [776, 286] on div "Executive Summary SOLAR 2026 (Steatotic, Obesity, [MEDICAL_DATA] Advances In Cl…" at bounding box center [774, 273] width 1338 height 872
type input "**"
type input "*****"
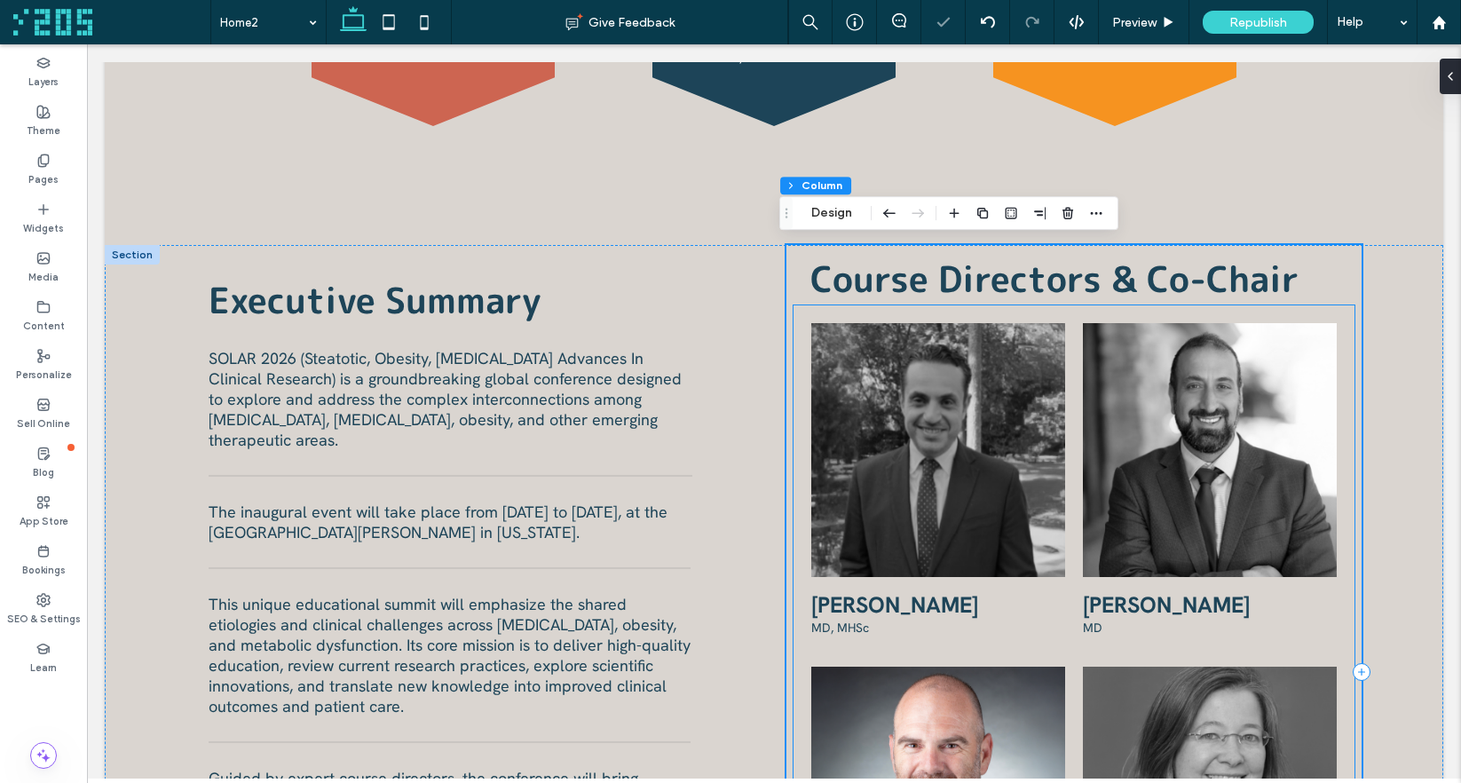
scroll to position [1007, 0]
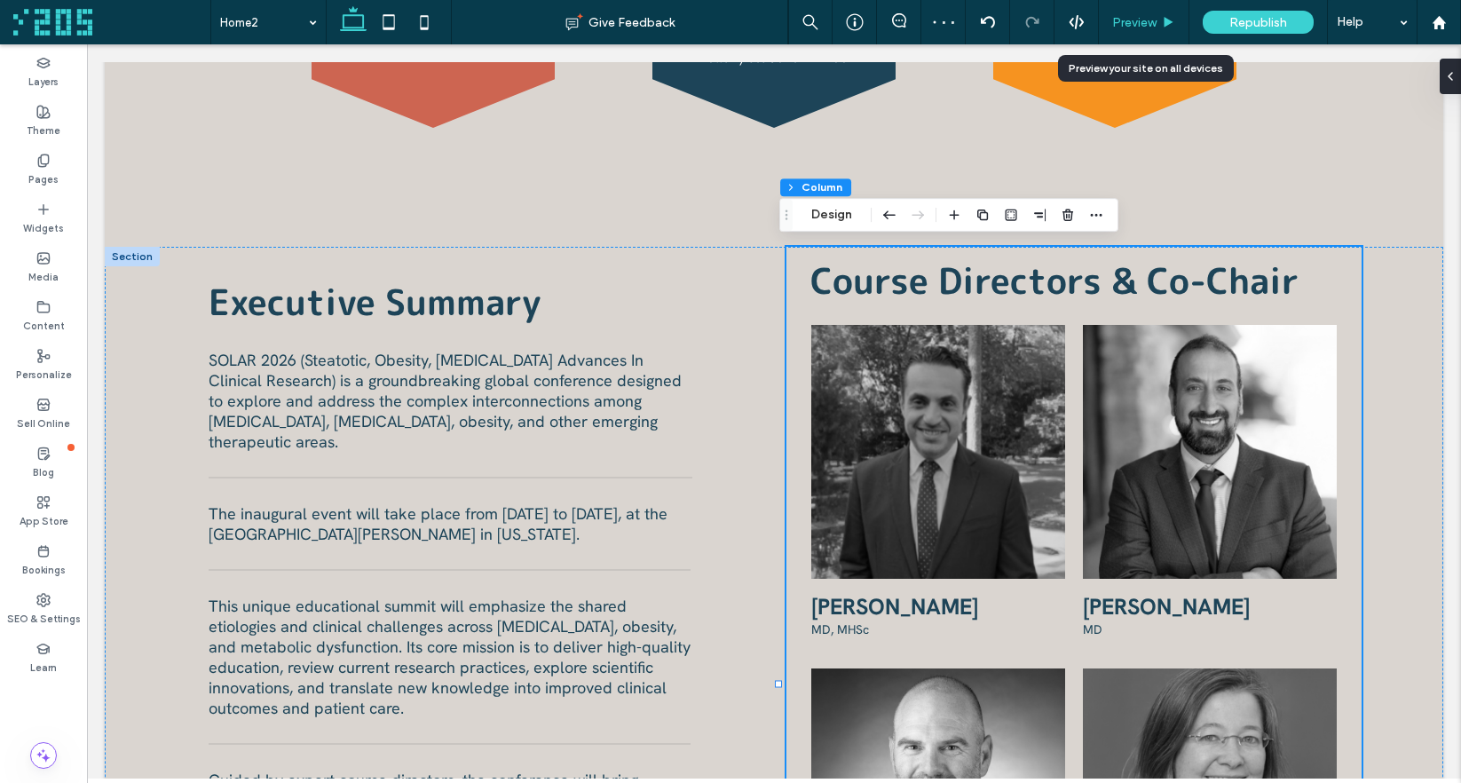
click at [1145, 24] on span "Preview" at bounding box center [1134, 22] width 44 height 15
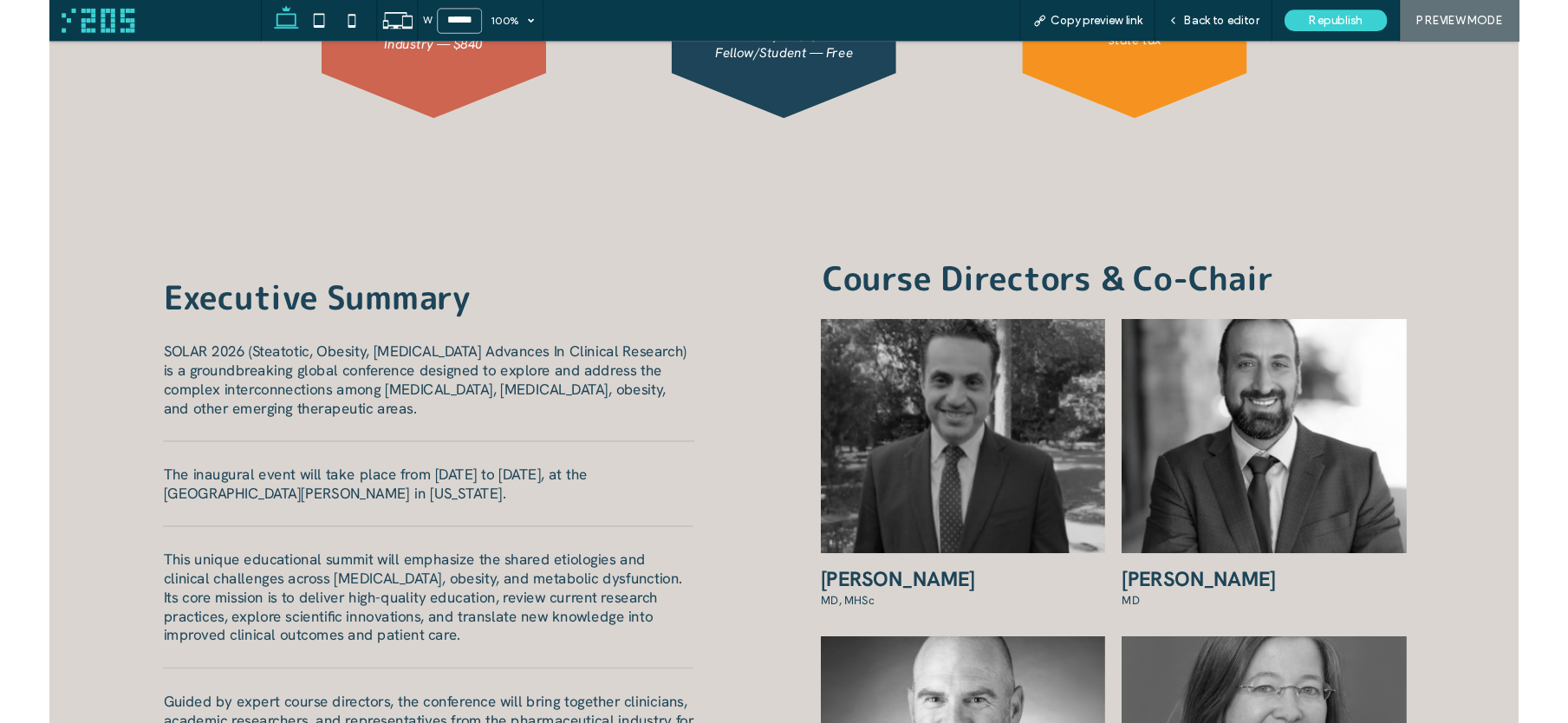
scroll to position [1000, 0]
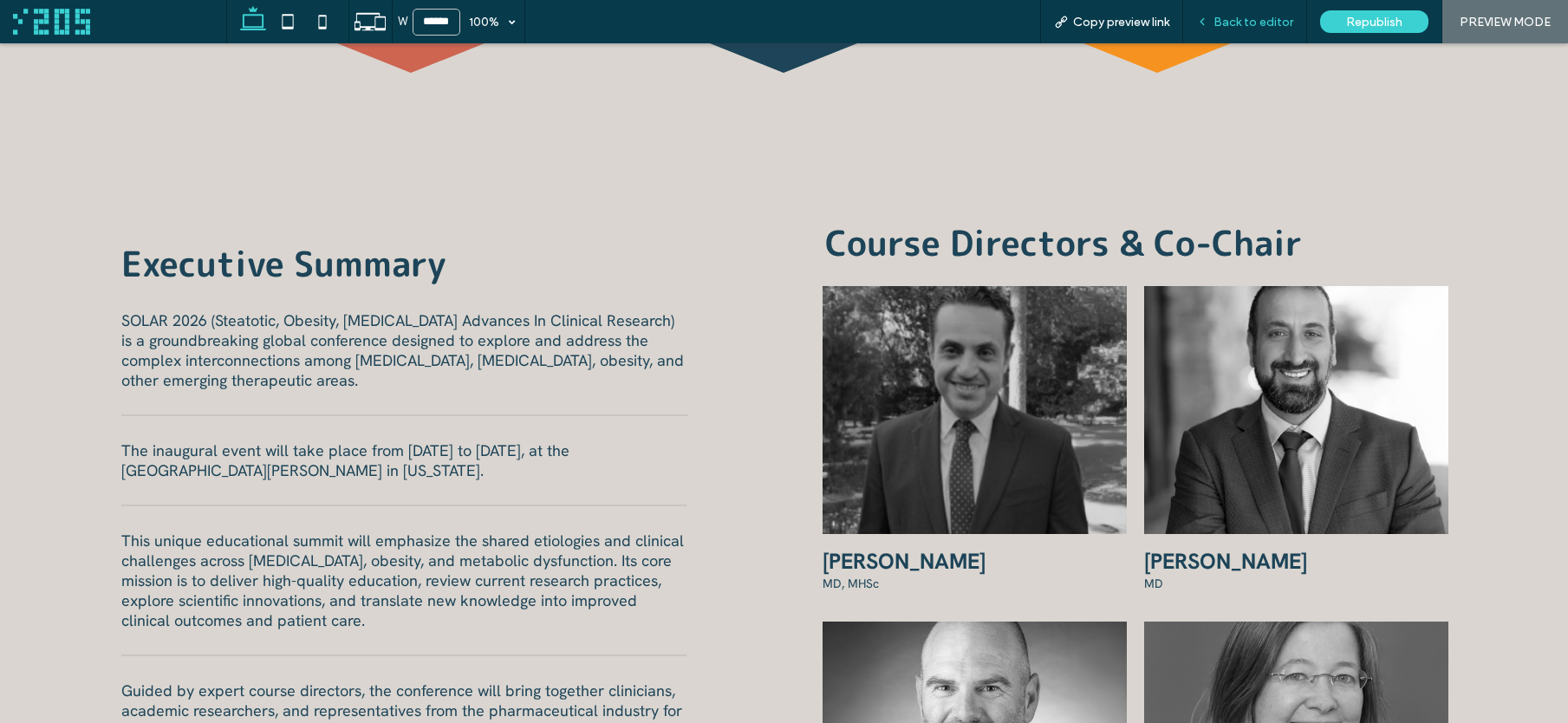
click at [1208, 18] on icon at bounding box center [1203, 21] width 12 height 12
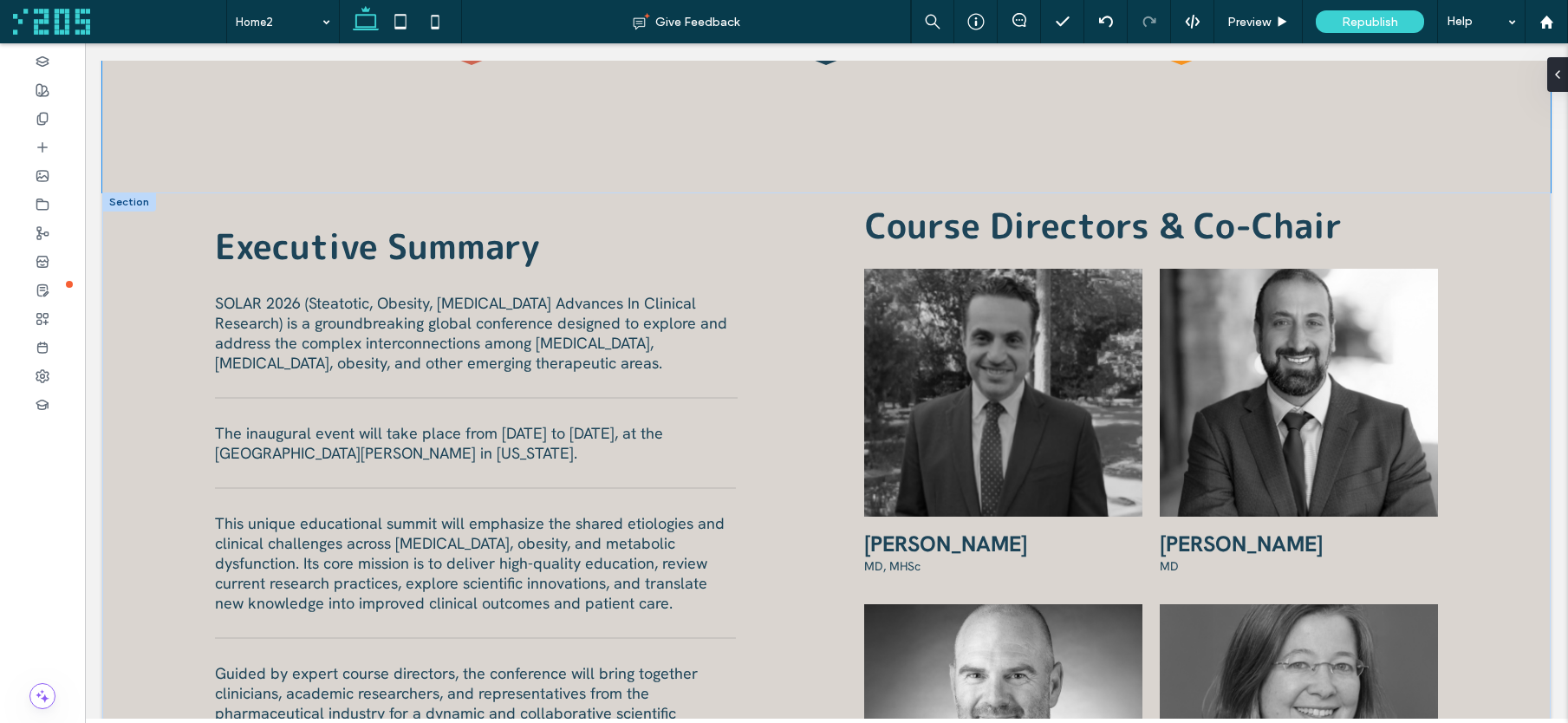
scroll to position [1055, 0]
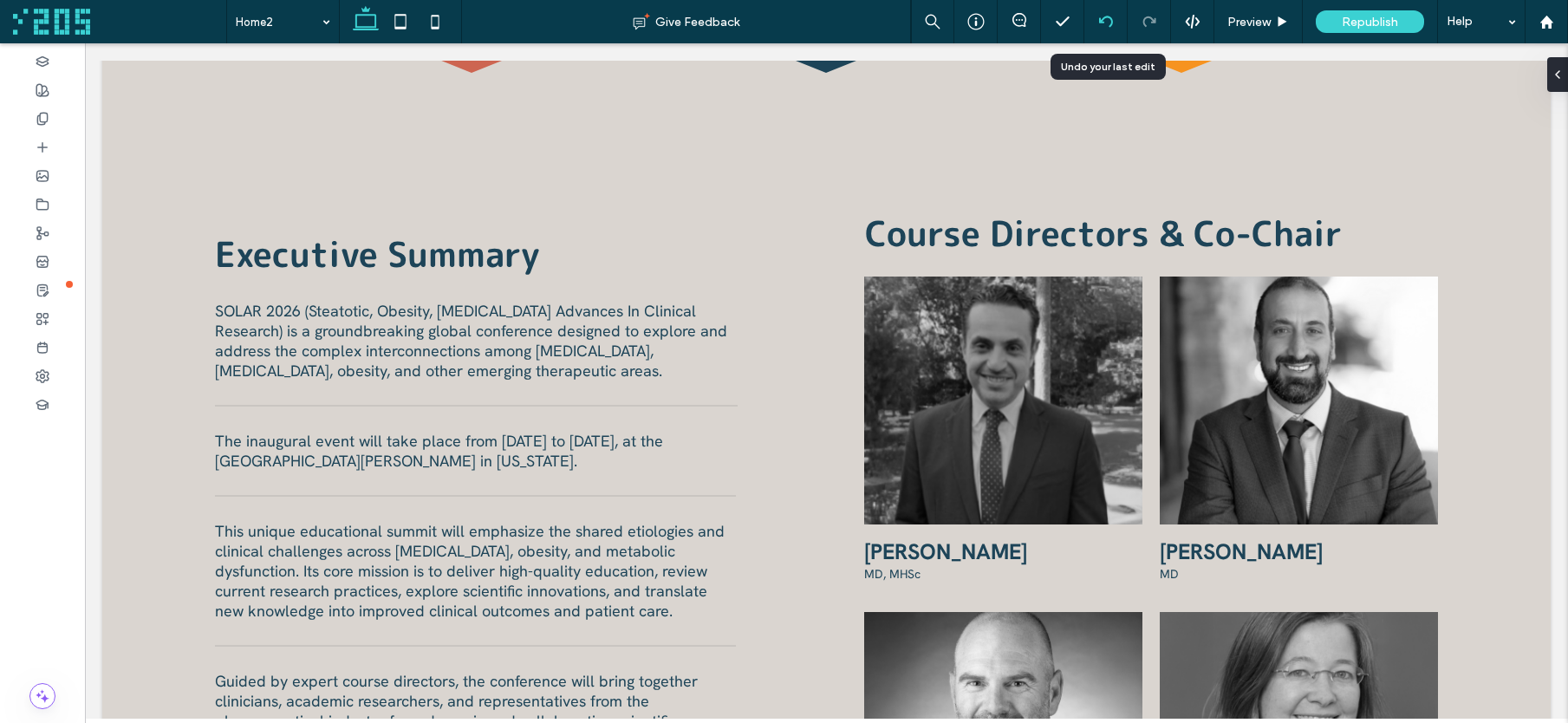
click at [1099, 20] on icon at bounding box center [1106, 21] width 14 height 14
click at [1099, 20] on use at bounding box center [1105, 21] width 14 height 12
type input "**********"
type input "**"
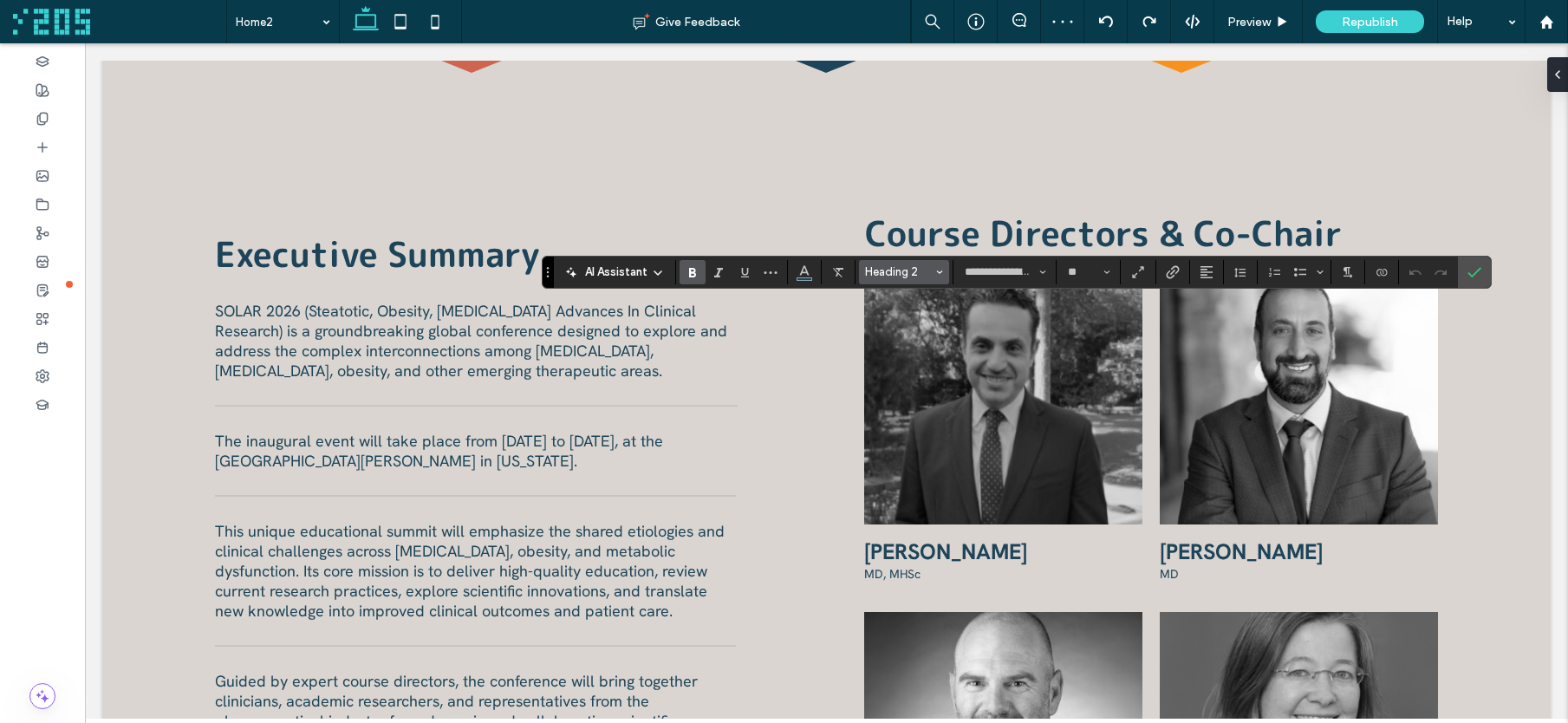
click at [886, 274] on span "Heading 2" at bounding box center [899, 272] width 67 height 13
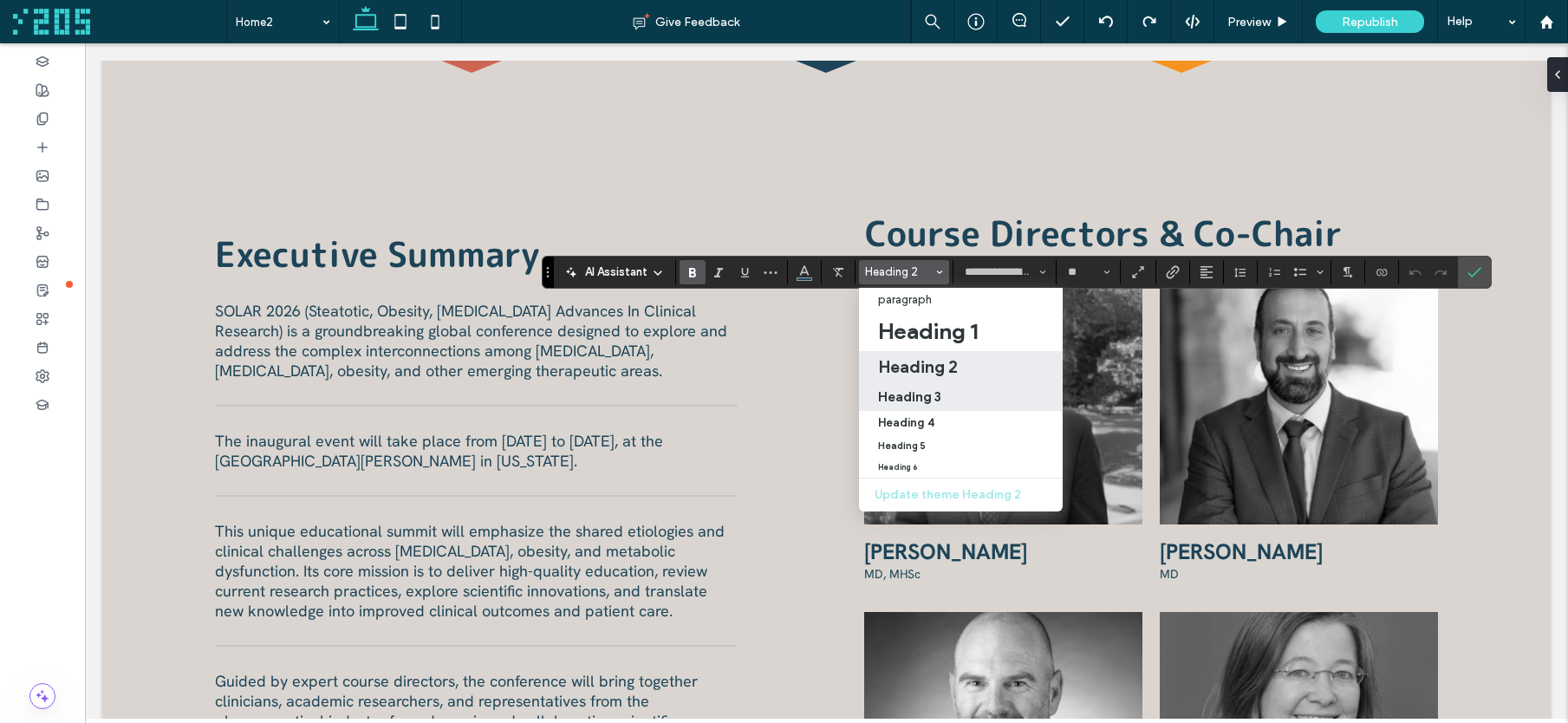
click at [912, 392] on h3 "Heading 3" at bounding box center [910, 397] width 64 height 17
type input "**********"
type input "**"
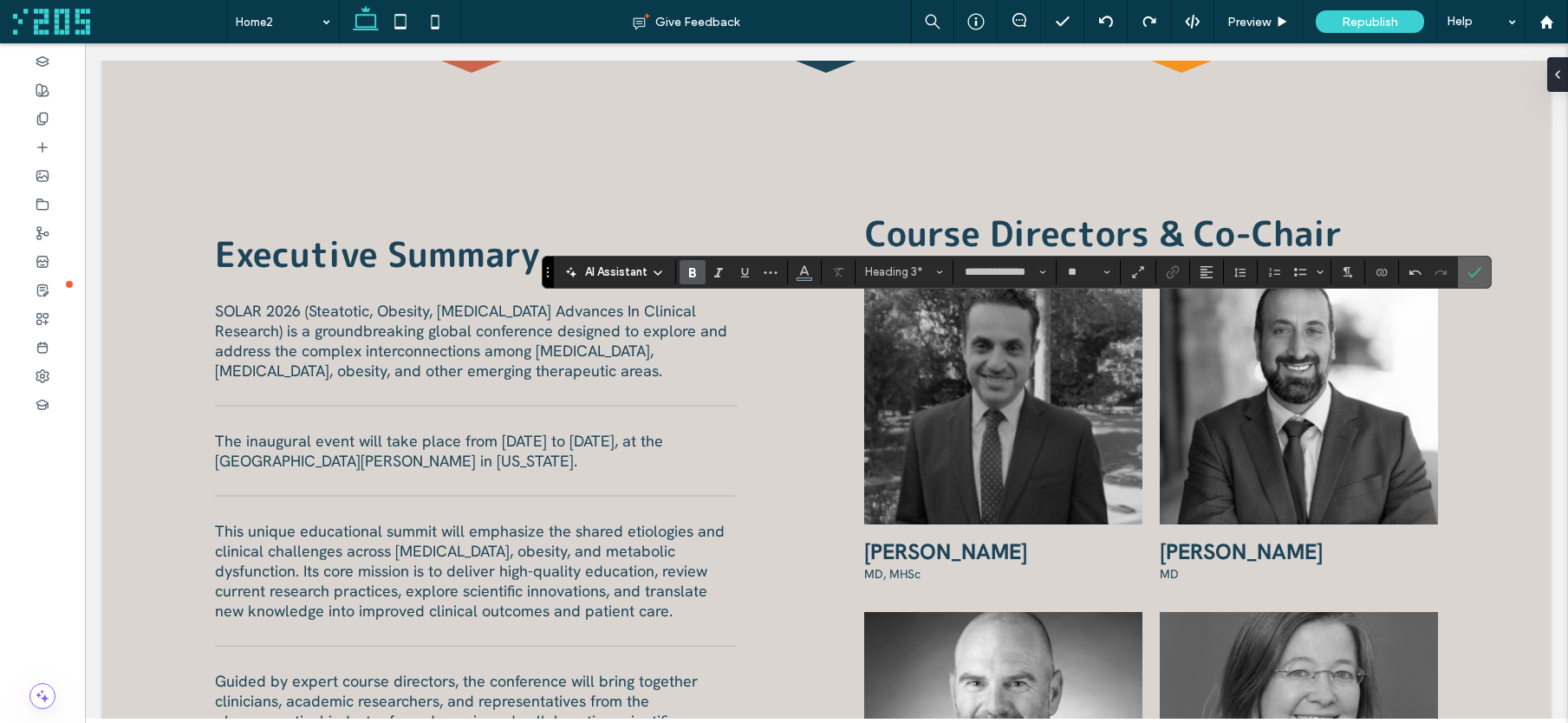
click at [1426, 274] on icon "Confirm" at bounding box center [1474, 273] width 14 height 14
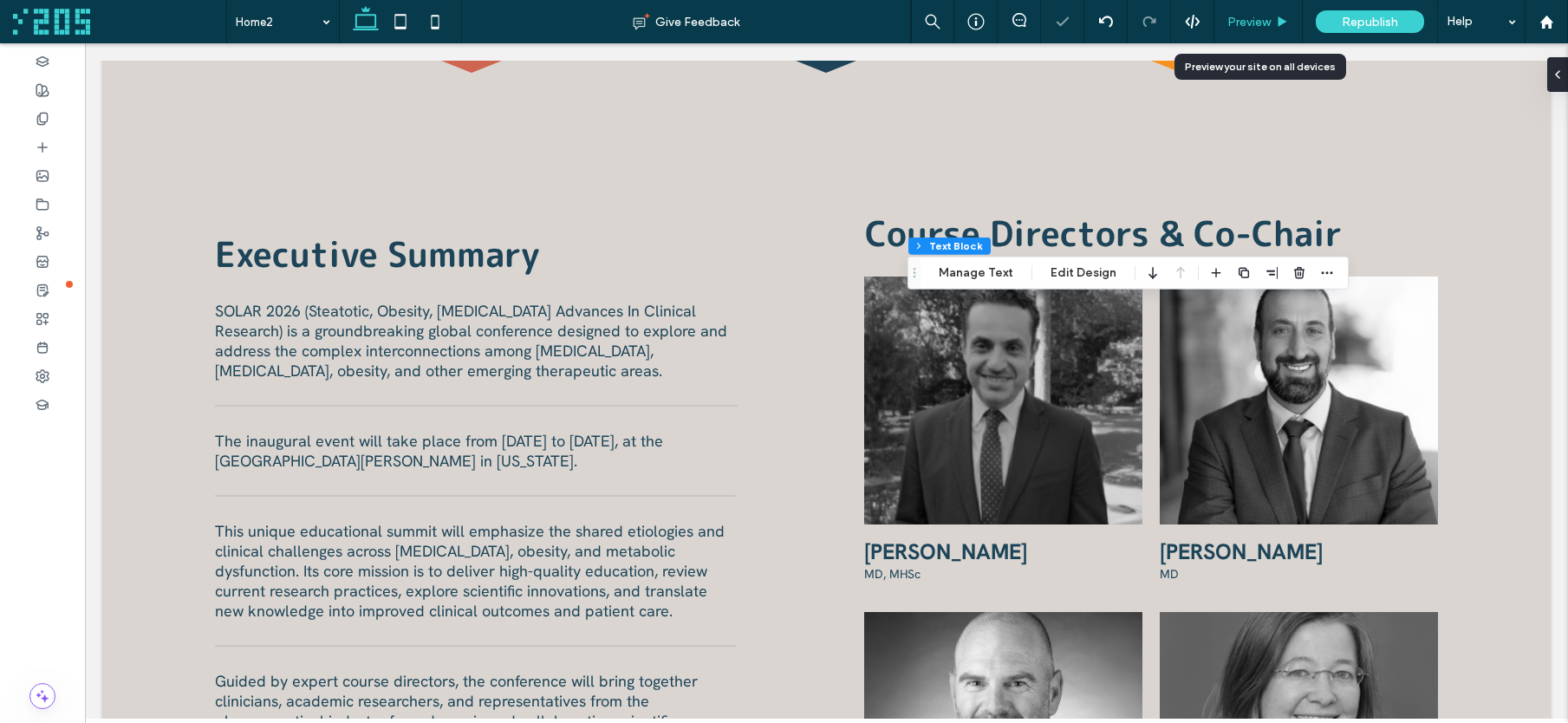
click at [1259, 27] on span "Preview" at bounding box center [1250, 21] width 43 height 15
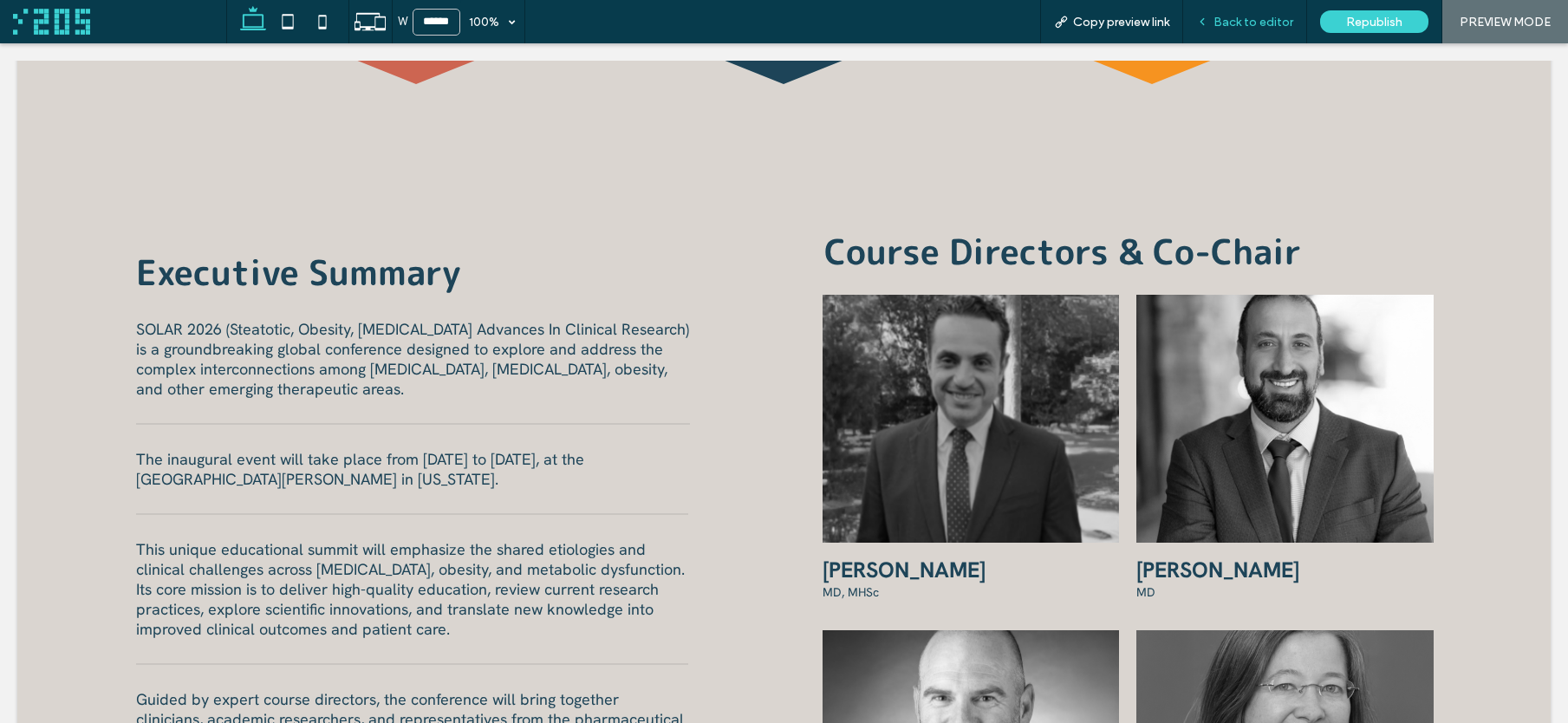
click at [1225, 20] on span "Back to editor" at bounding box center [1253, 21] width 80 height 15
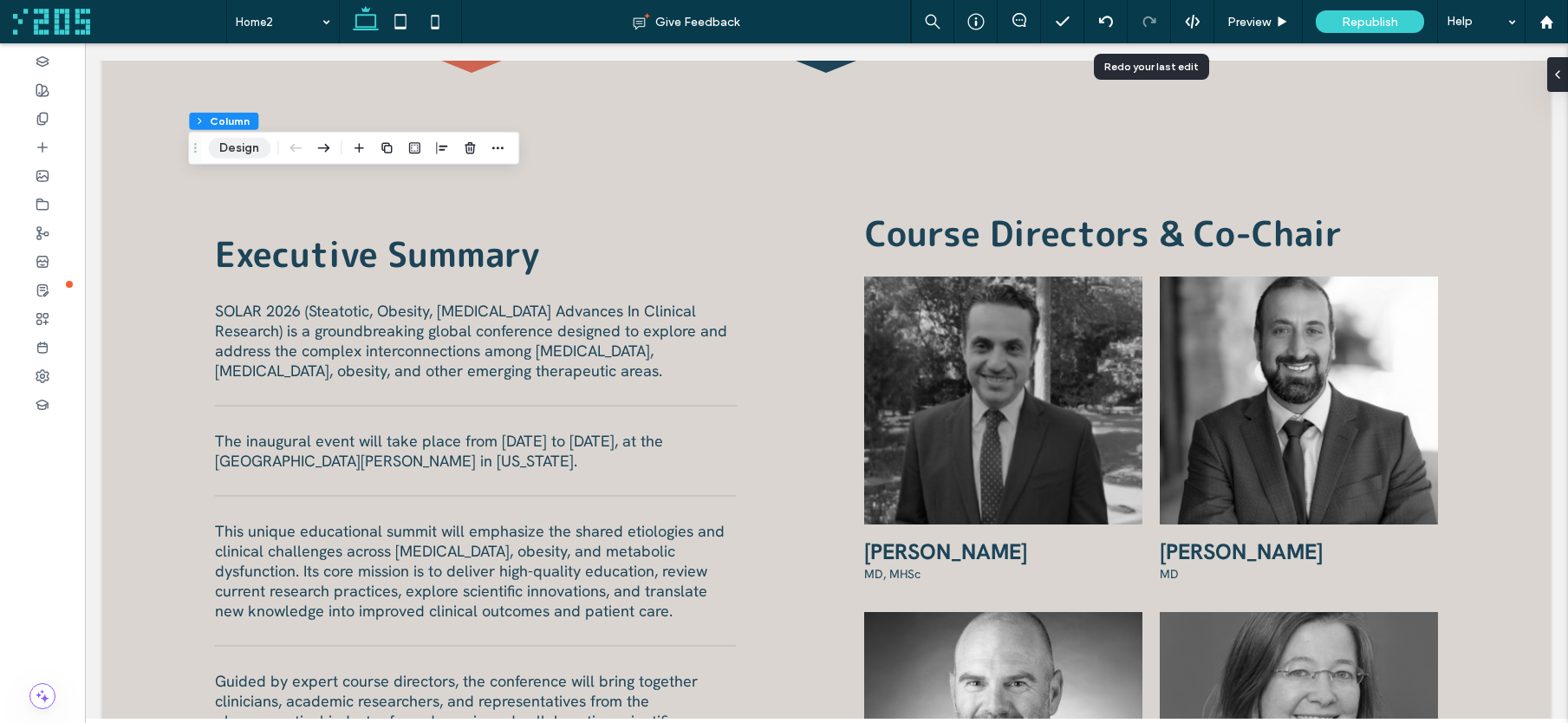
click at [249, 143] on button "Design" at bounding box center [239, 148] width 63 height 21
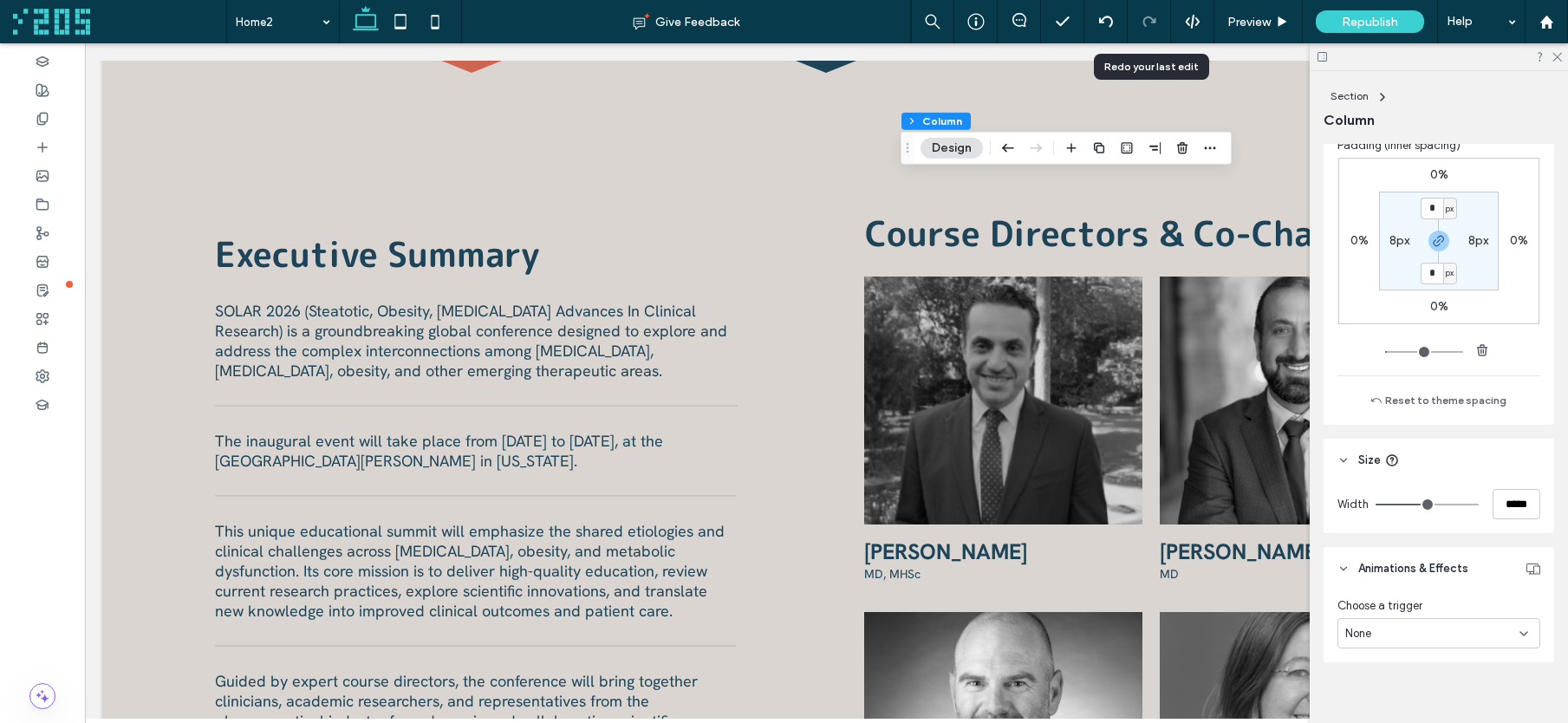
scroll to position [860, 0]
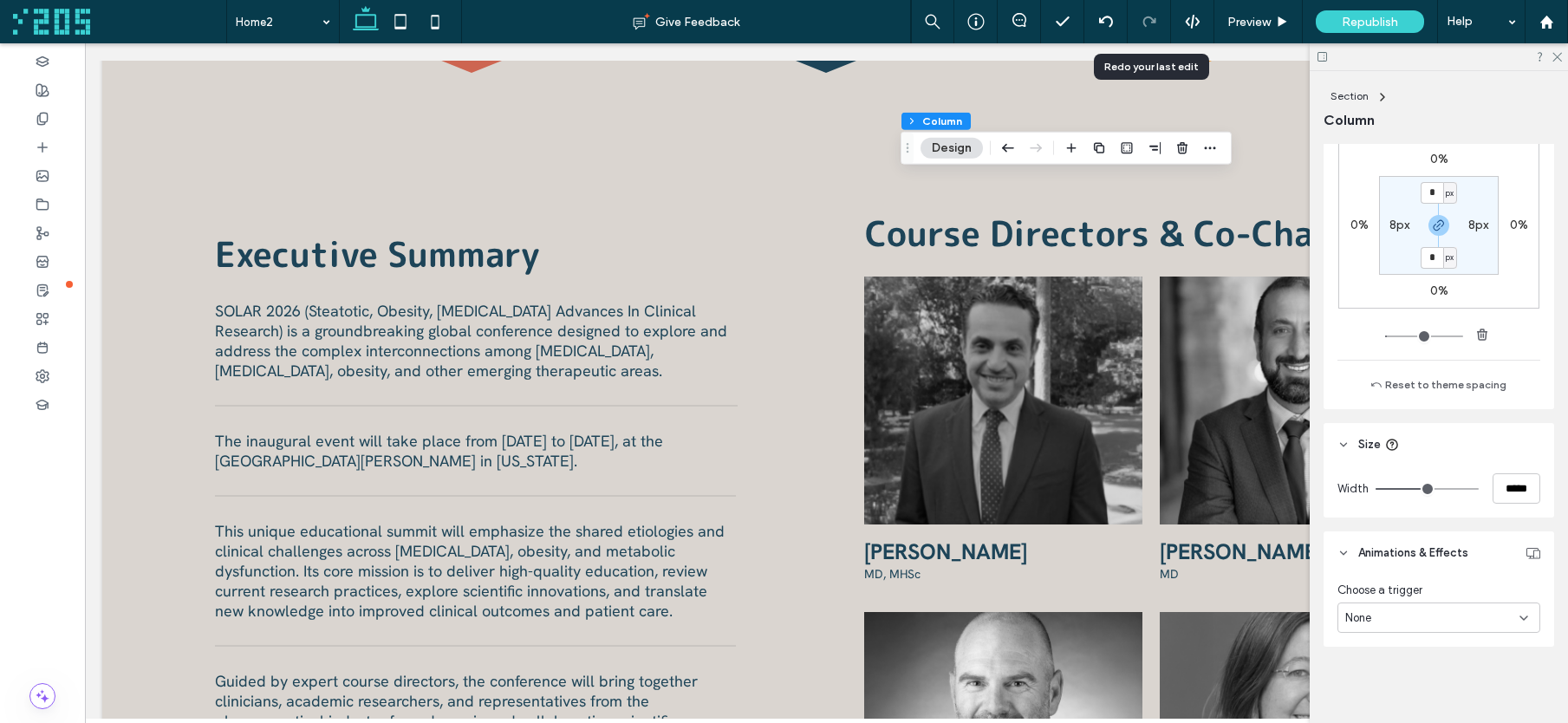
drag, startPoint x: 1436, startPoint y: 220, endPoint x: 1436, endPoint y: 196, distance: 24.0
click at [1426, 221] on icon "button" at bounding box center [1439, 226] width 14 height 14
click at [1426, 189] on input "*" at bounding box center [1431, 192] width 22 height 21
type input "**"
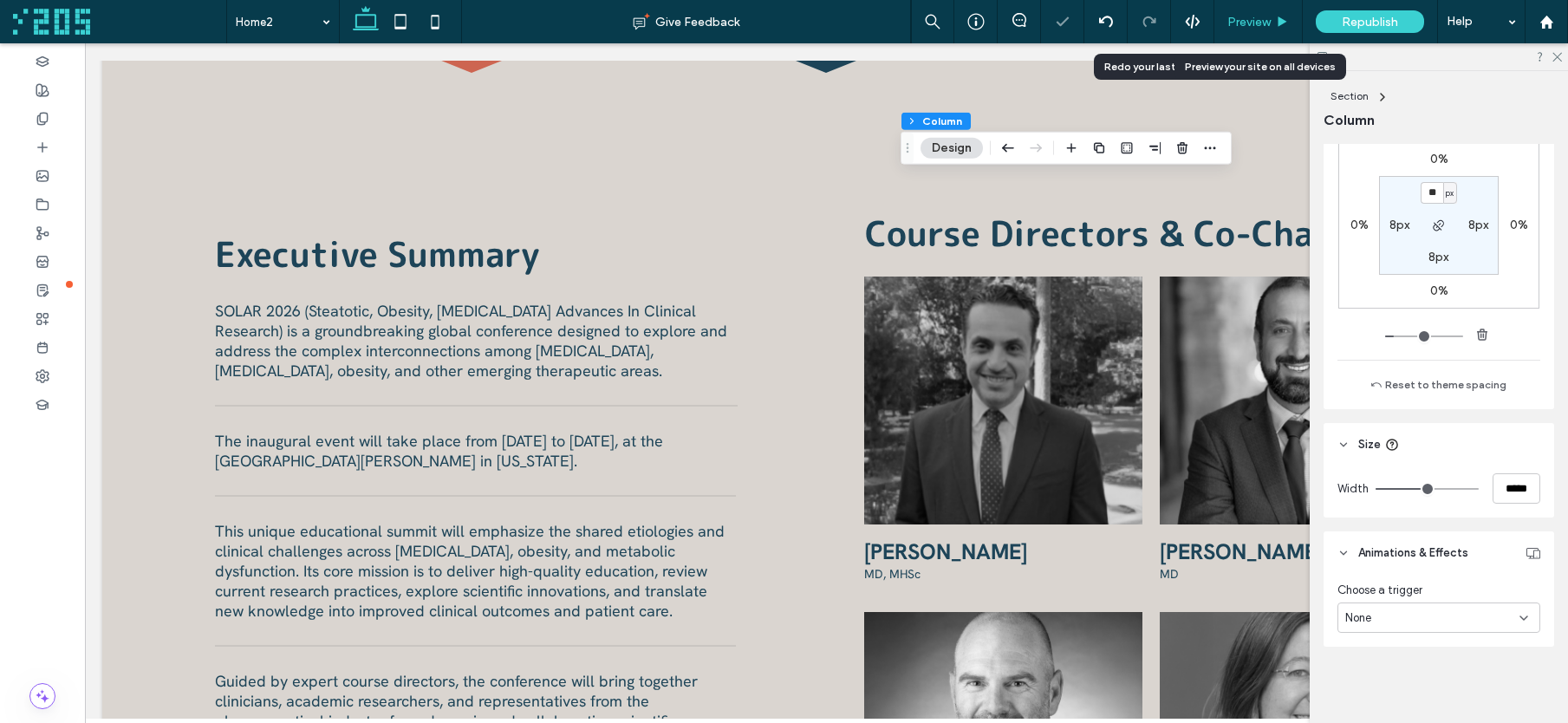
click at [1274, 8] on div "Preview" at bounding box center [1258, 21] width 89 height 43
click at [1269, 17] on span "Preview" at bounding box center [1250, 21] width 43 height 15
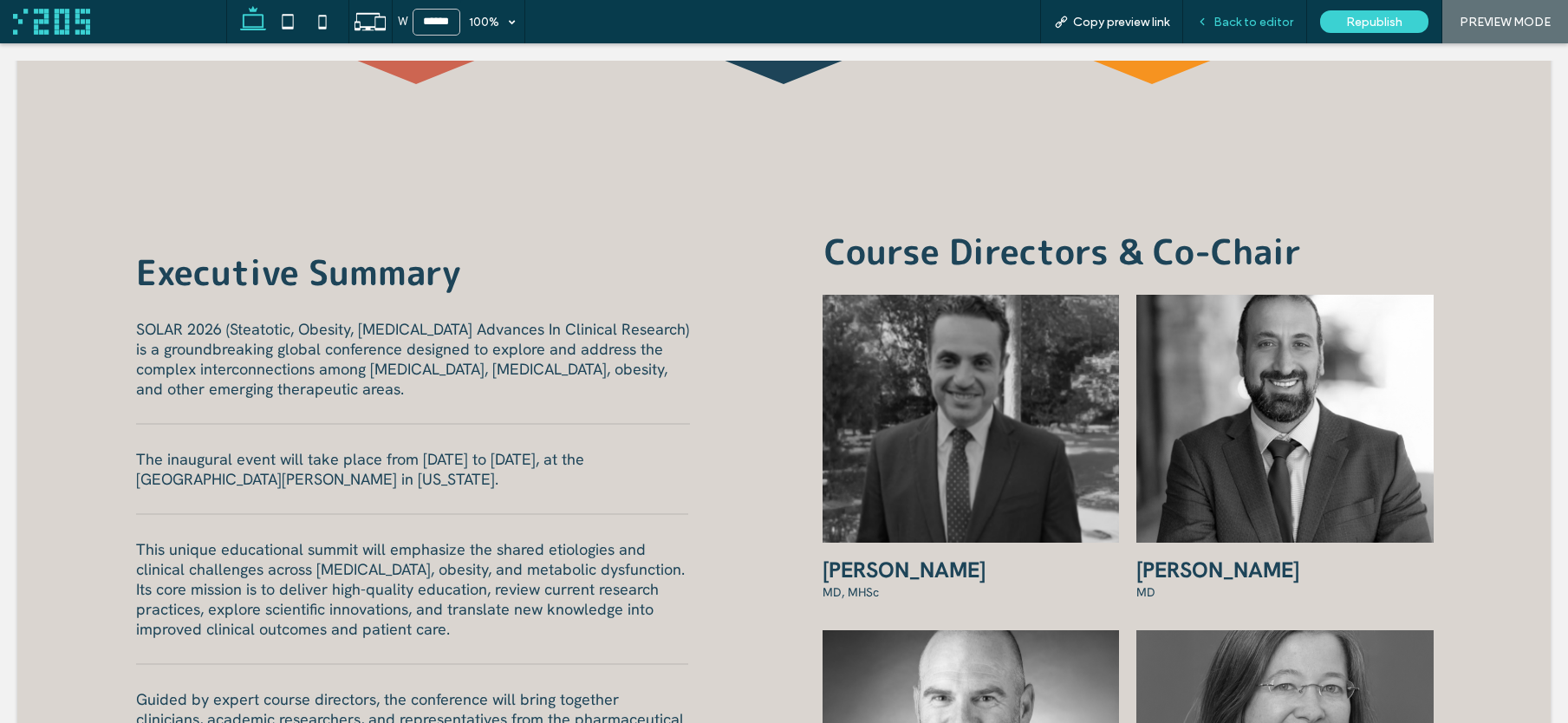
click at [1208, 20] on icon at bounding box center [1203, 21] width 12 height 12
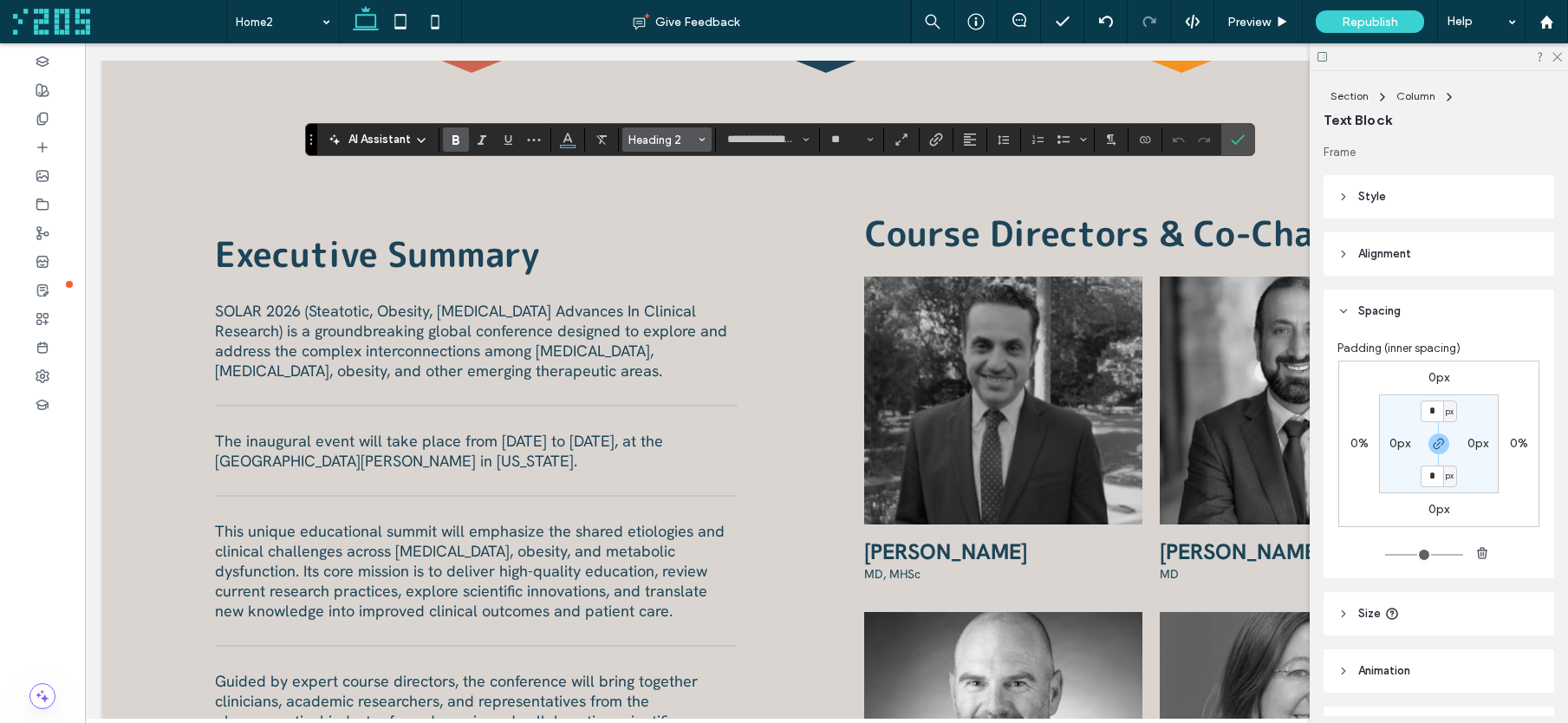
click at [649, 135] on span "Heading 2" at bounding box center [661, 140] width 67 height 13
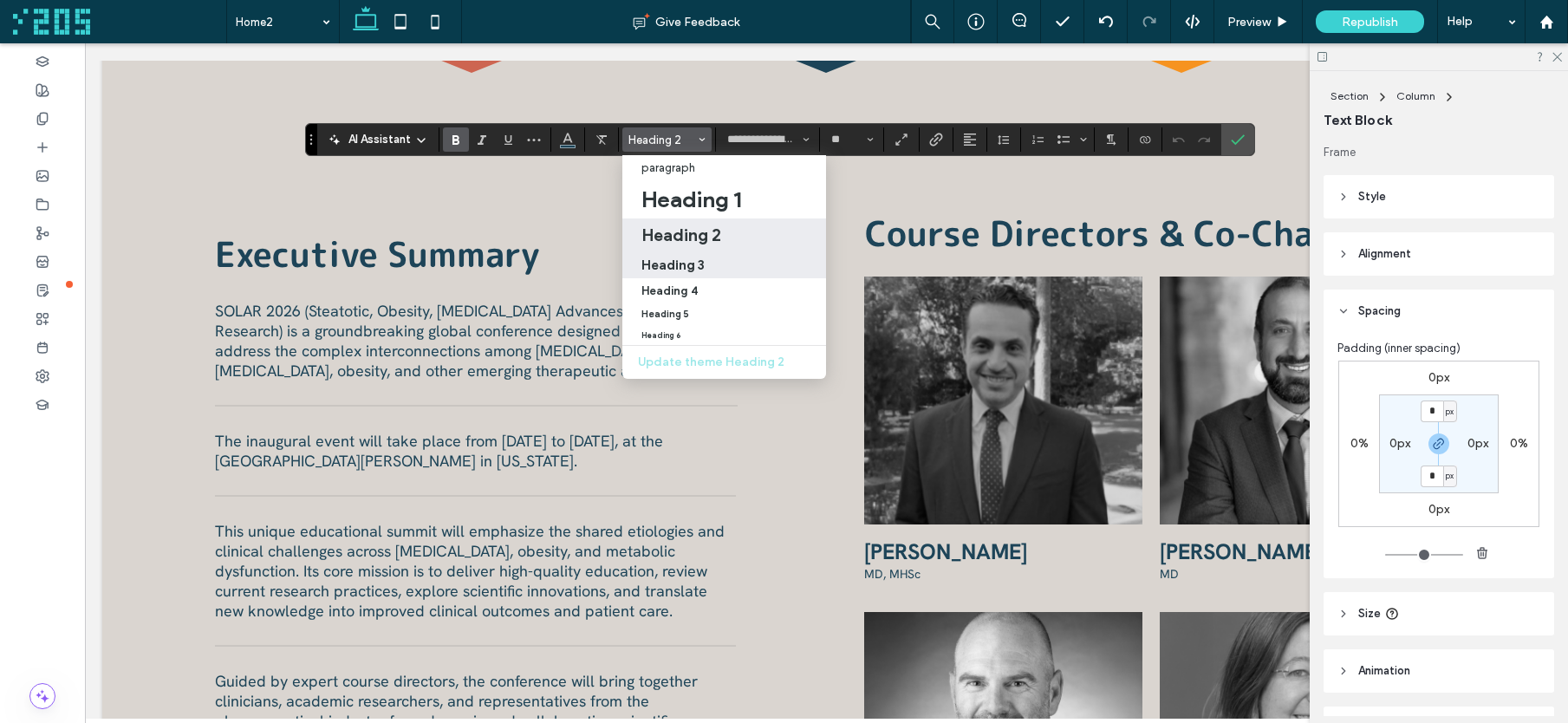
click at [688, 268] on h3 "Heading 3" at bounding box center [673, 265] width 64 height 17
type input "**********"
type input "**"
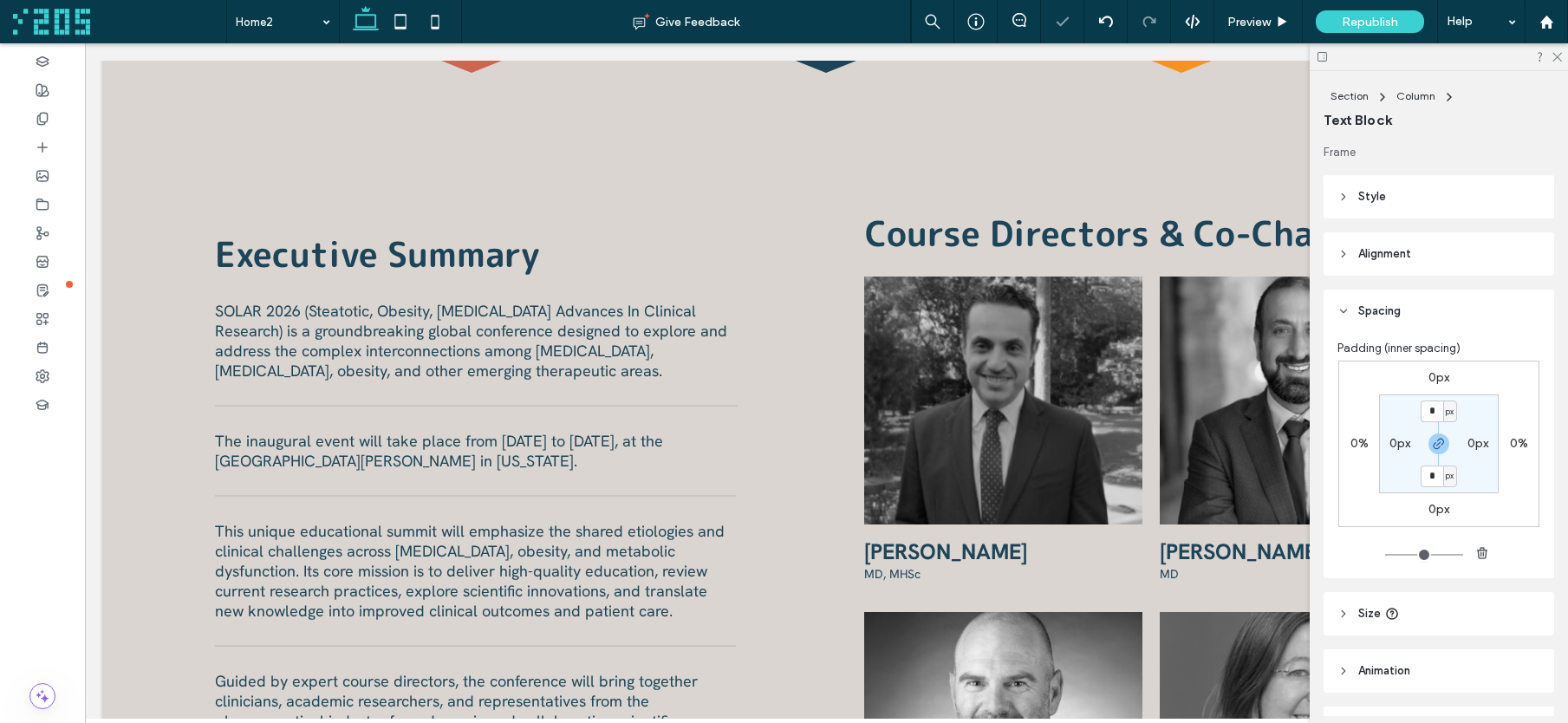
type input "**********"
type input "**"
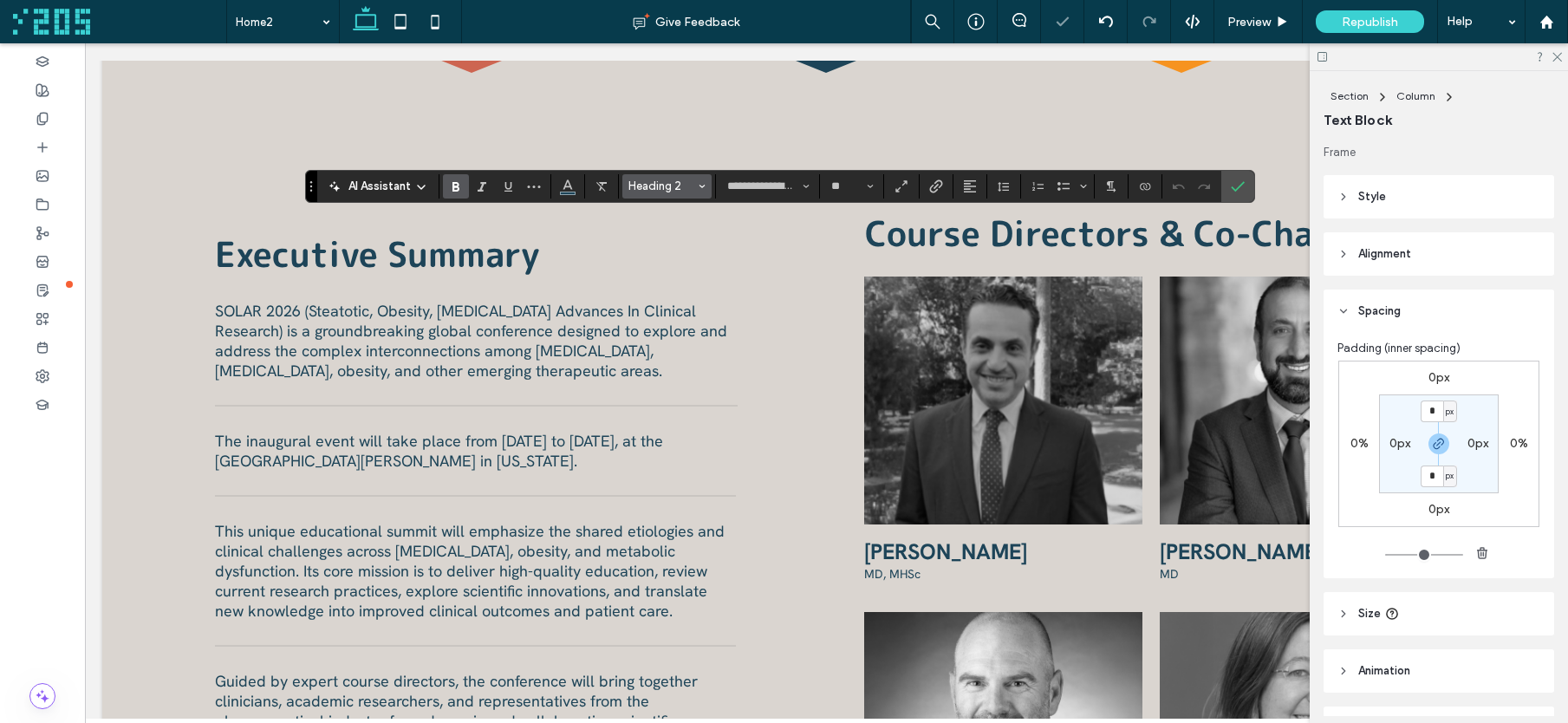
click at [639, 187] on span "Heading 2" at bounding box center [661, 186] width 67 height 13
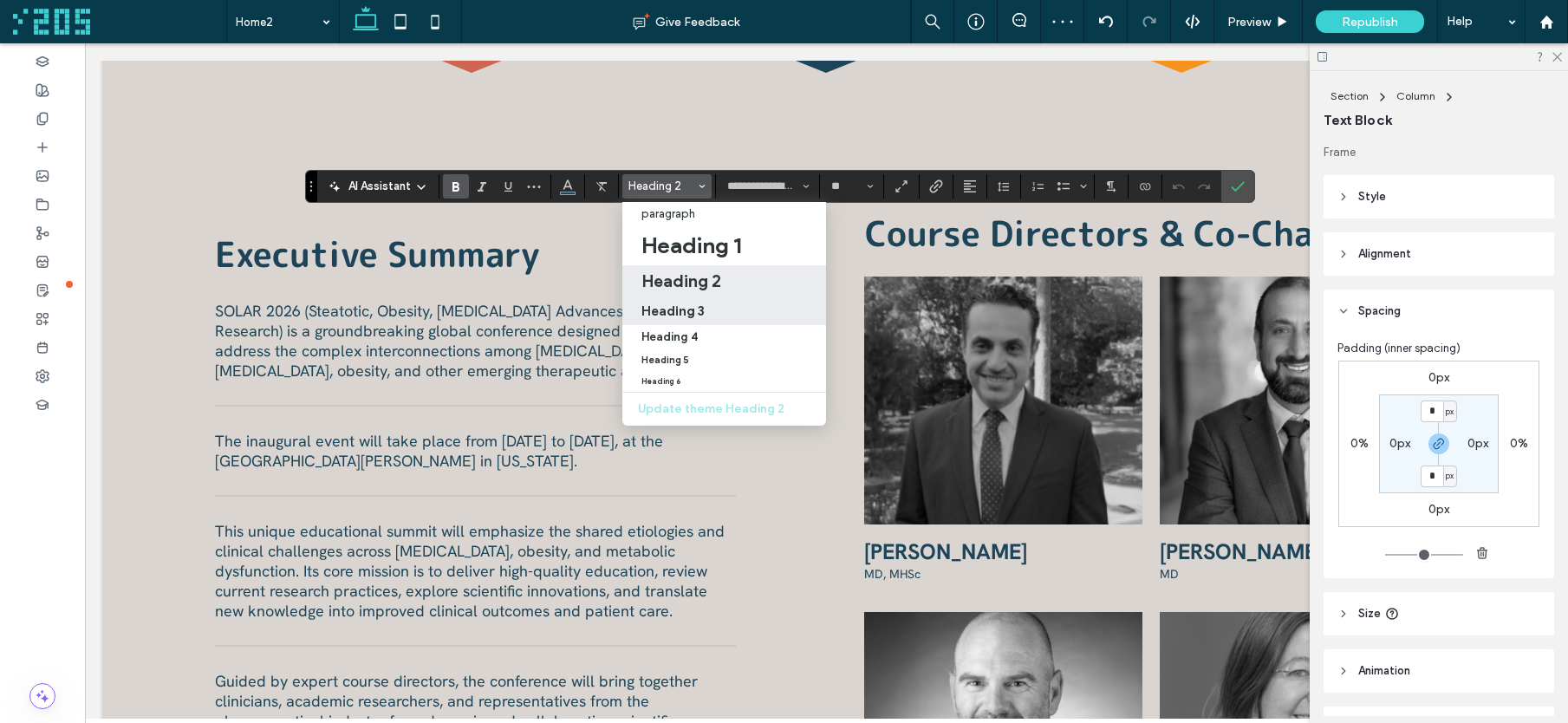
click at [699, 311] on h3 "Heading 3" at bounding box center [673, 311] width 64 height 17
type input "**********"
type input "**"
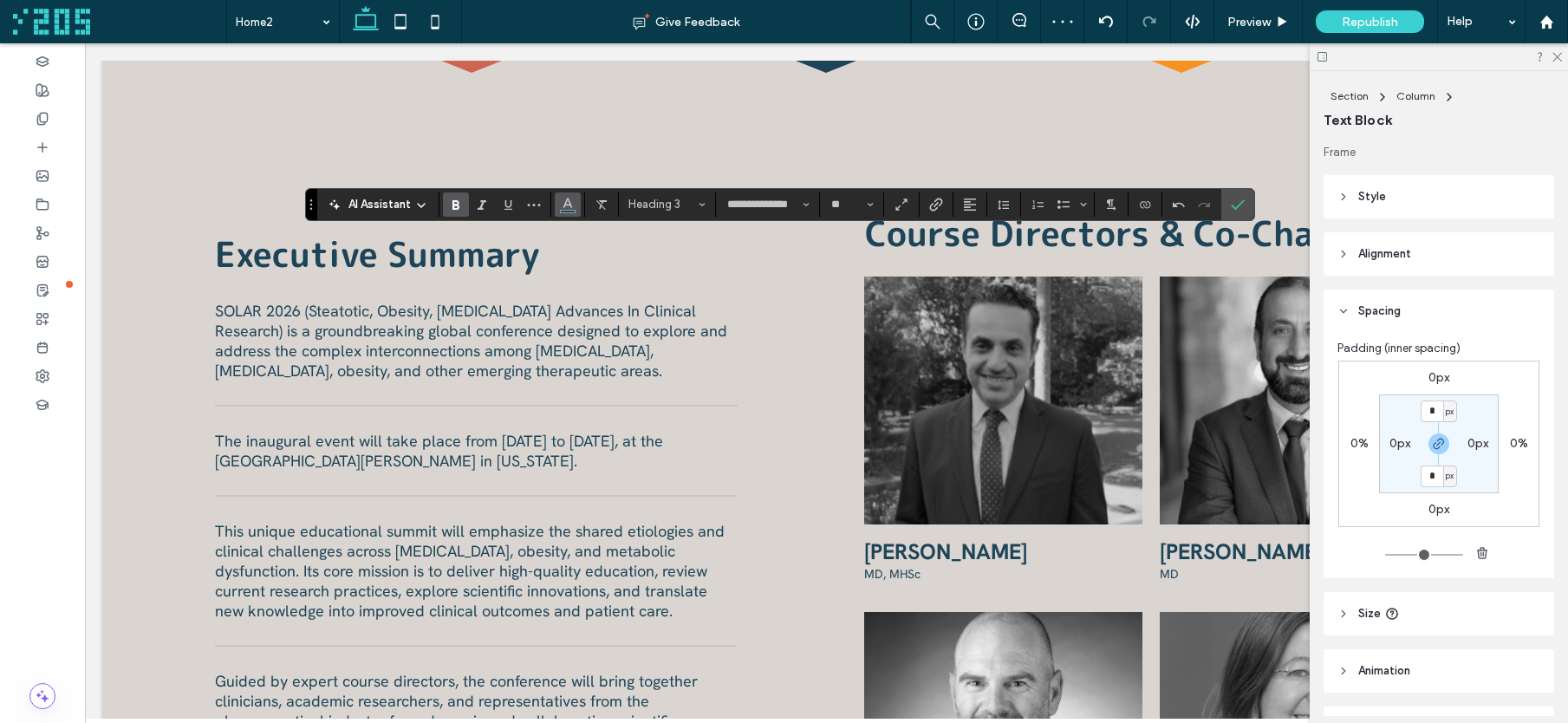
click at [571, 201] on icon "Color" at bounding box center [568, 203] width 14 height 14
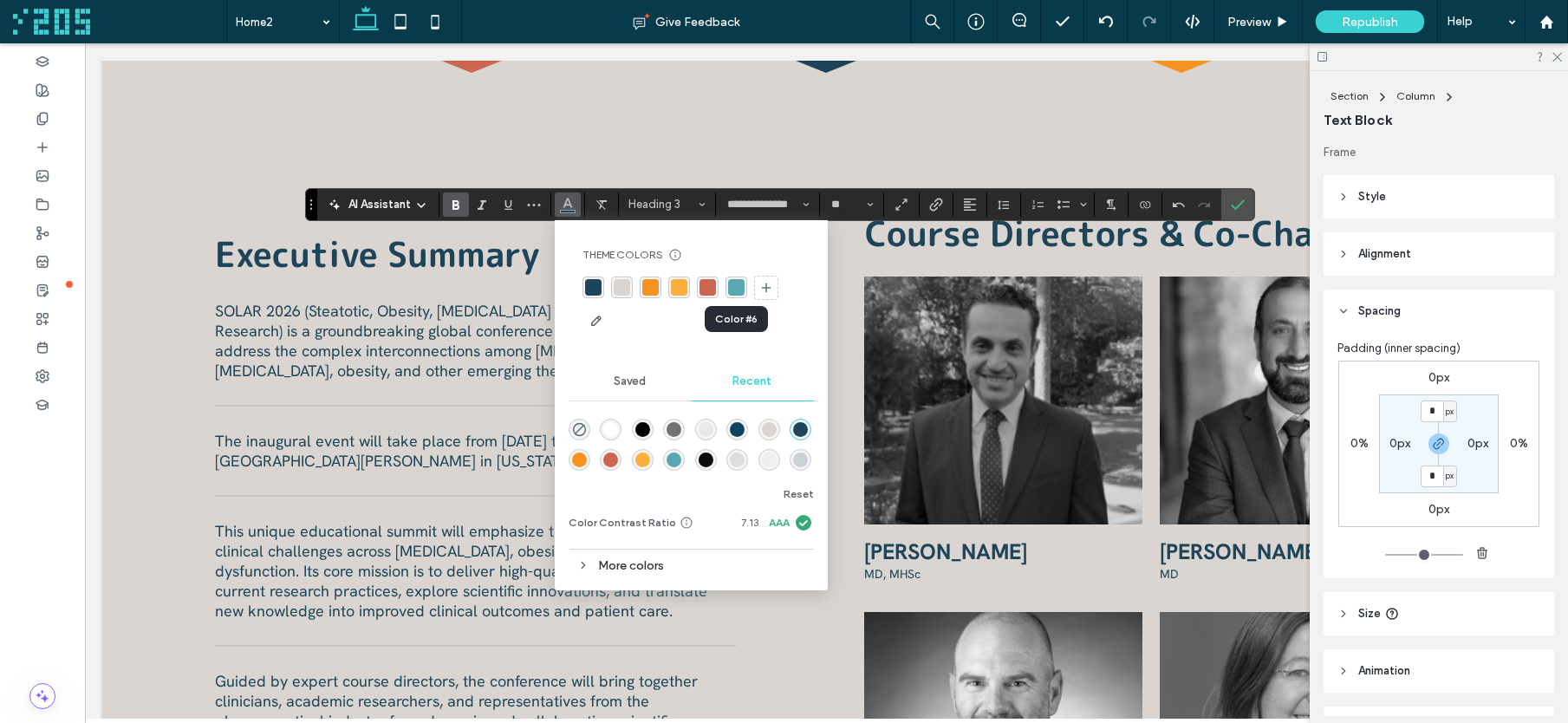
click at [733, 289] on div "rgba(88, 167, 177, 1)" at bounding box center [736, 287] width 17 height 17
click at [657, 289] on div "rgba(246, 147, 32, 1)" at bounding box center [651, 287] width 17 height 17
drag, startPoint x: 1238, startPoint y: 207, endPoint x: 1250, endPoint y: 4, distance: 203.4
click at [1239, 205] on icon "Confirm" at bounding box center [1238, 204] width 14 height 14
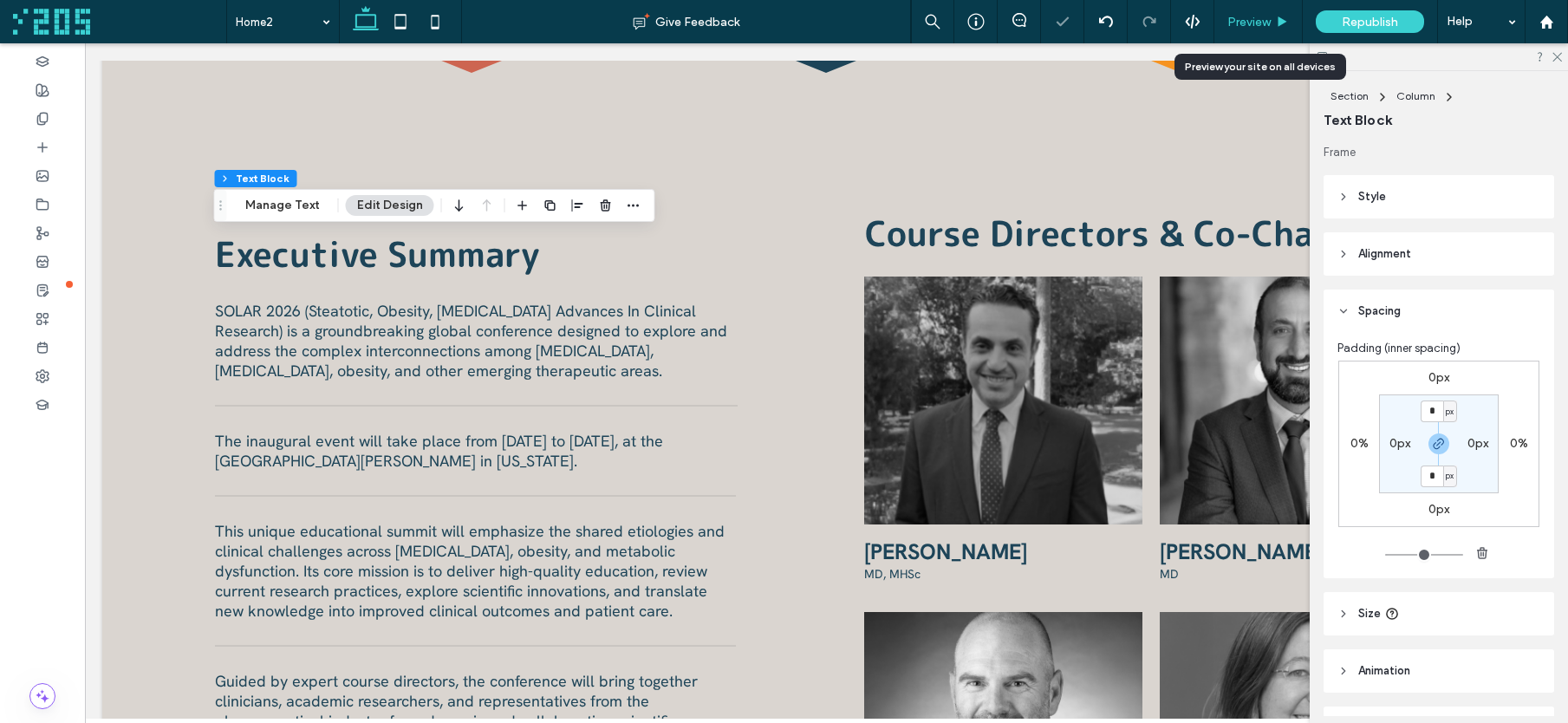
click at [1250, 21] on span "Preview" at bounding box center [1250, 21] width 43 height 15
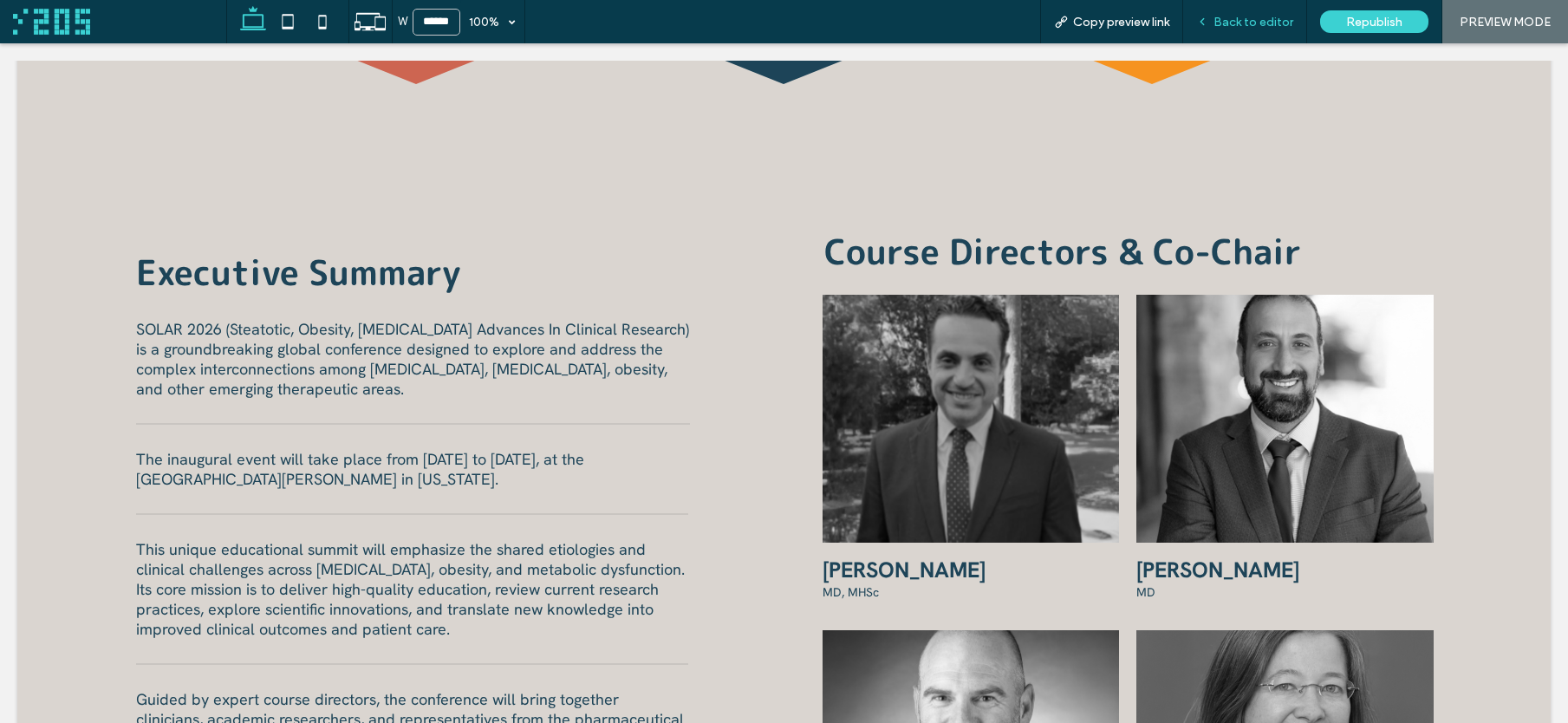
click at [1234, 18] on span "Back to editor" at bounding box center [1253, 21] width 80 height 15
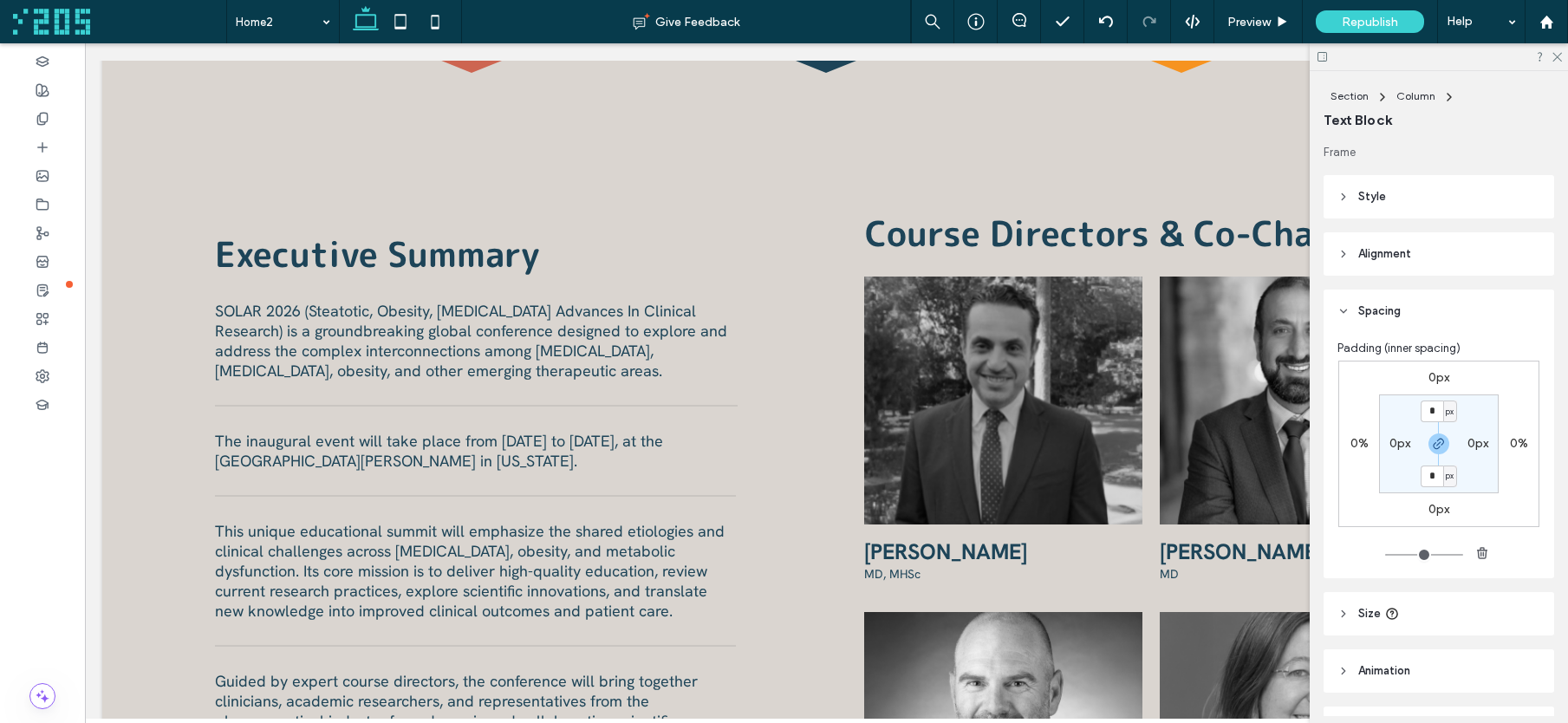
type input "**********"
type input "**"
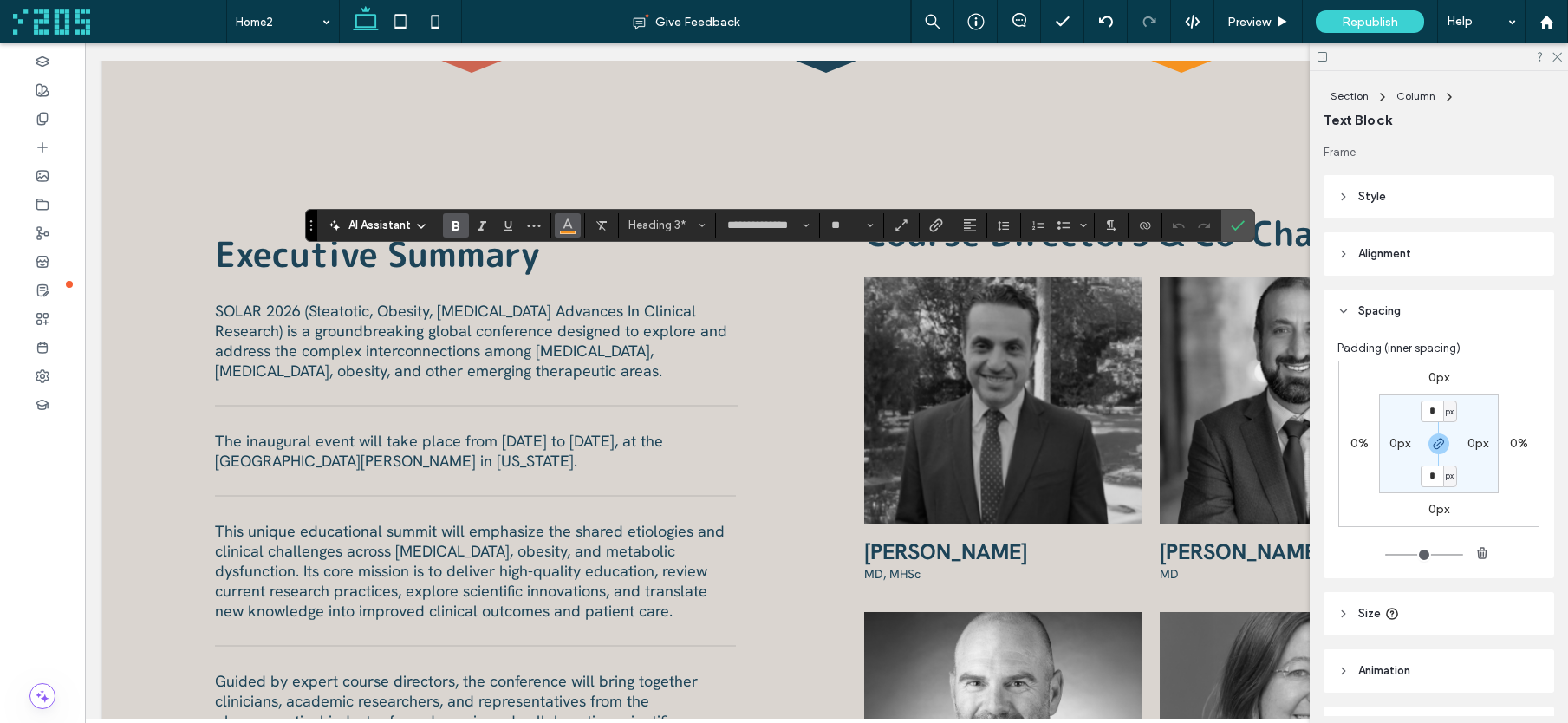
click at [563, 227] on icon "Color" at bounding box center [568, 224] width 14 height 14
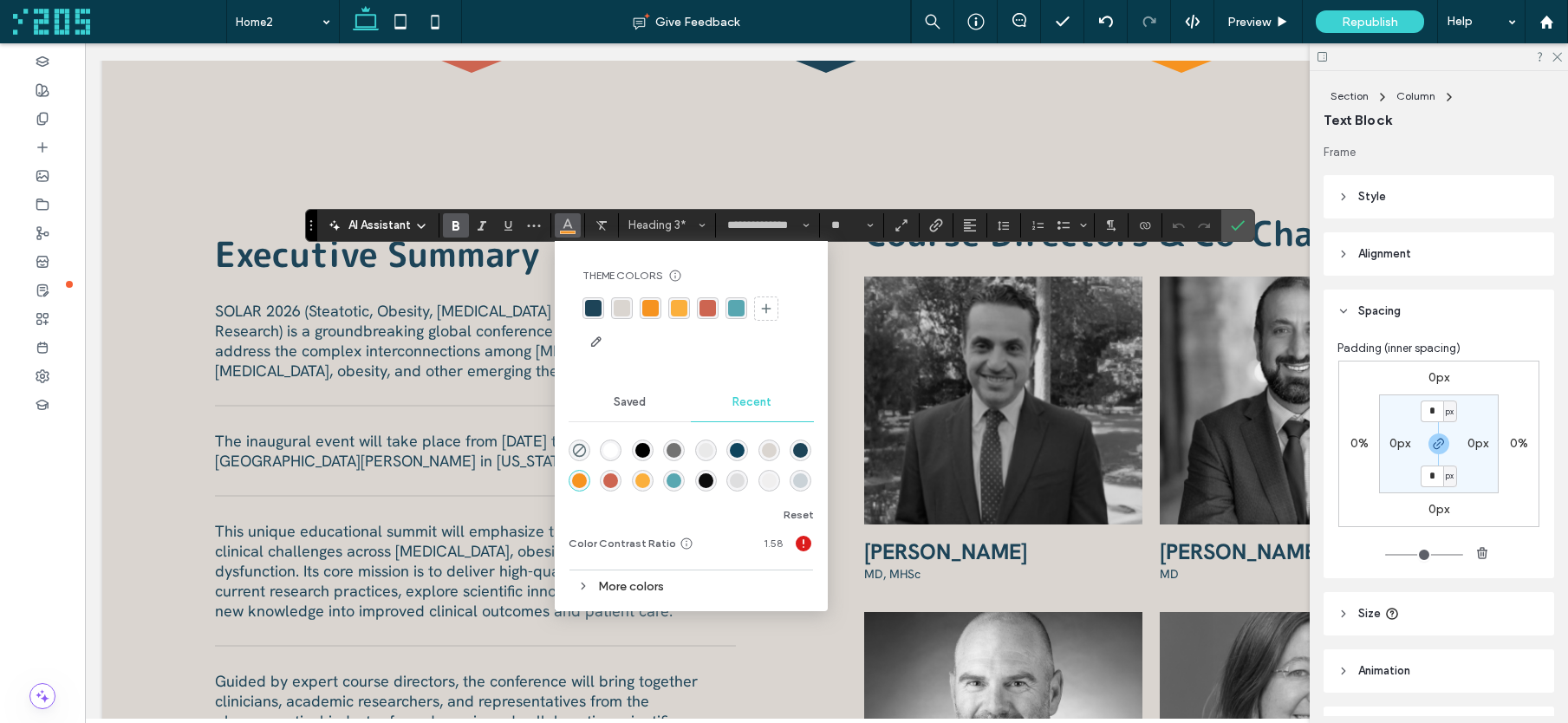
click at [702, 308] on div "rgba(205, 101, 81, 1)" at bounding box center [707, 308] width 17 height 17
click at [1240, 225] on use "Confirm" at bounding box center [1238, 225] width 14 height 11
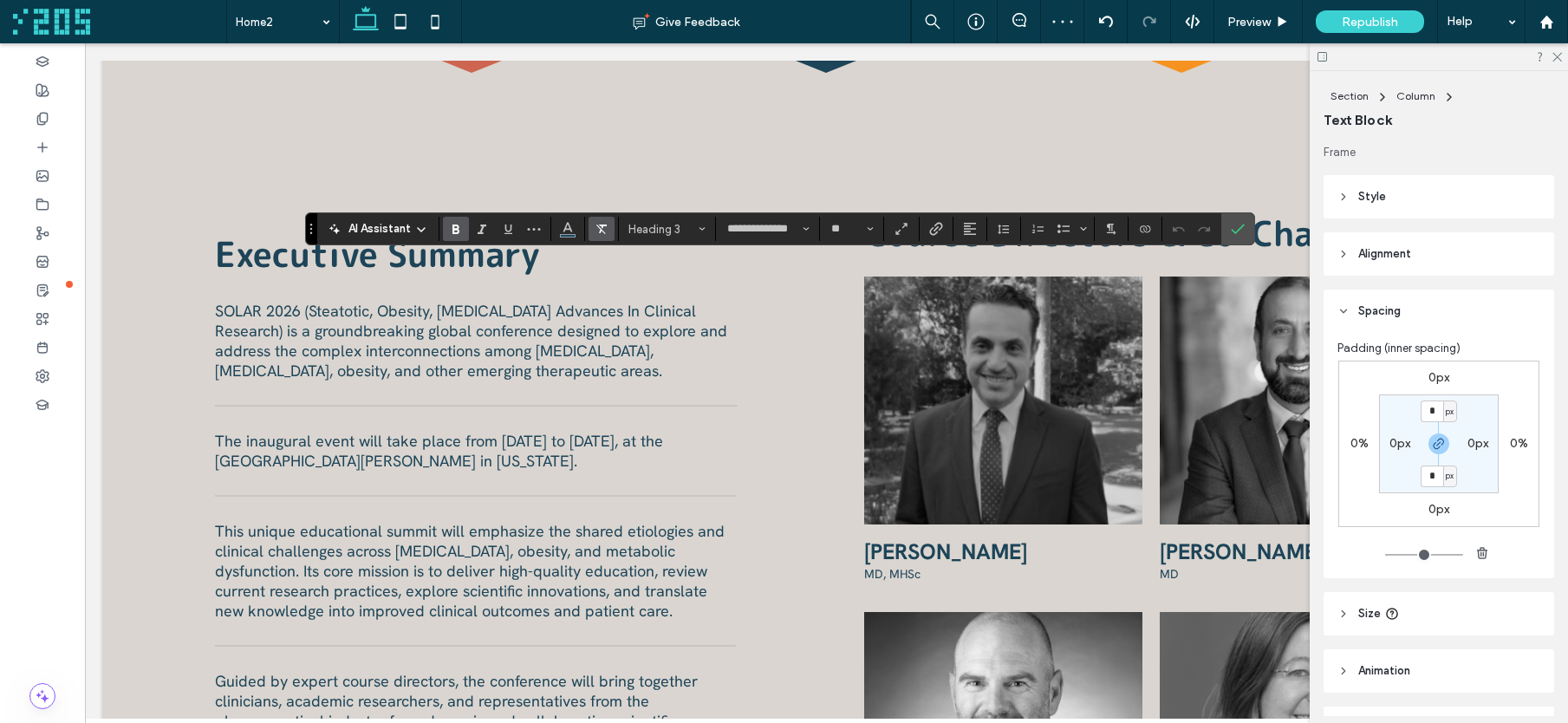
drag, startPoint x: 563, startPoint y: 228, endPoint x: 588, endPoint y: 238, distance: 26.9
click at [563, 228] on icon "Color" at bounding box center [568, 227] width 14 height 14
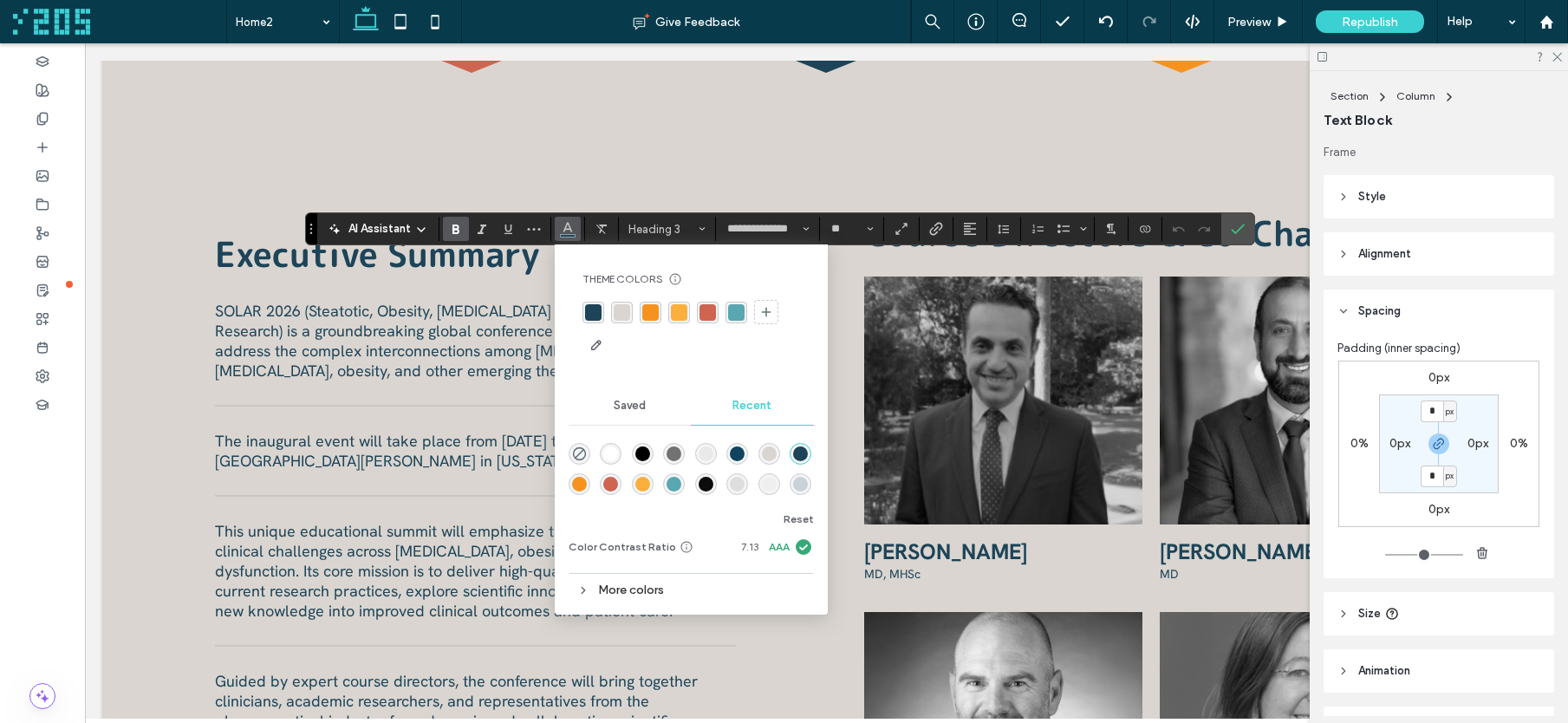
click at [705, 313] on div "rgba(205, 101, 81, 1)" at bounding box center [707, 312] width 17 height 17
click at [1231, 229] on icon "Confirm" at bounding box center [1238, 229] width 14 height 14
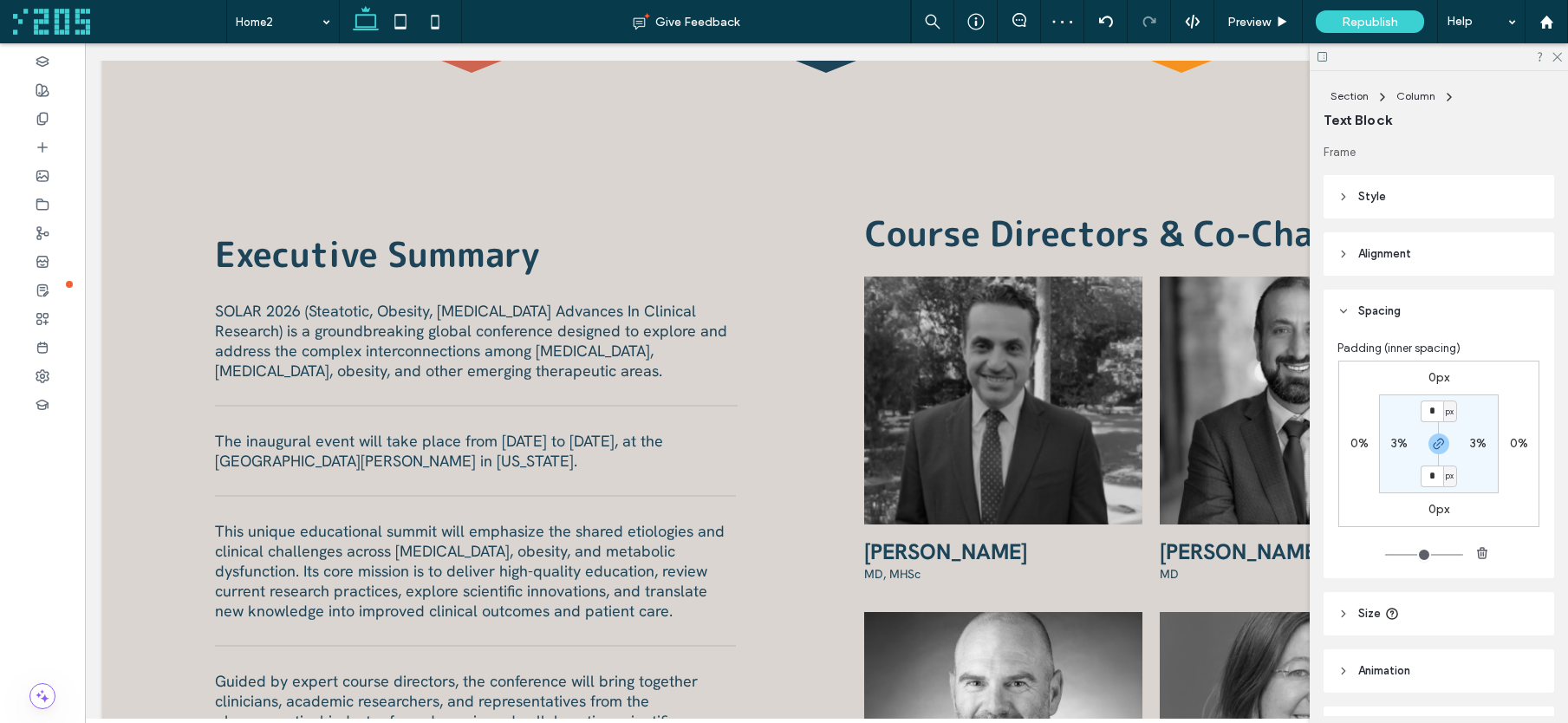
type input "**********"
type input "**"
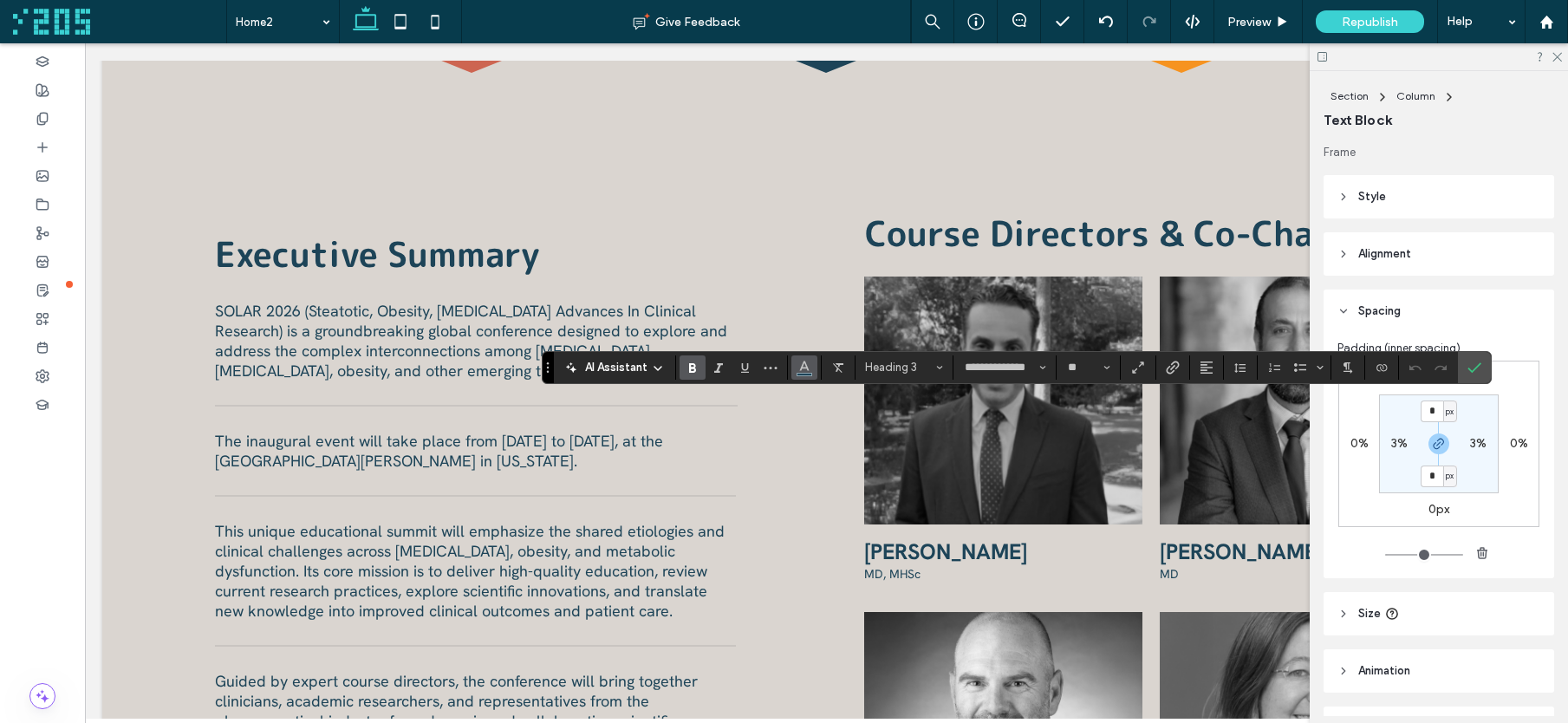
click at [801, 366] on use "Color" at bounding box center [804, 365] width 10 height 10
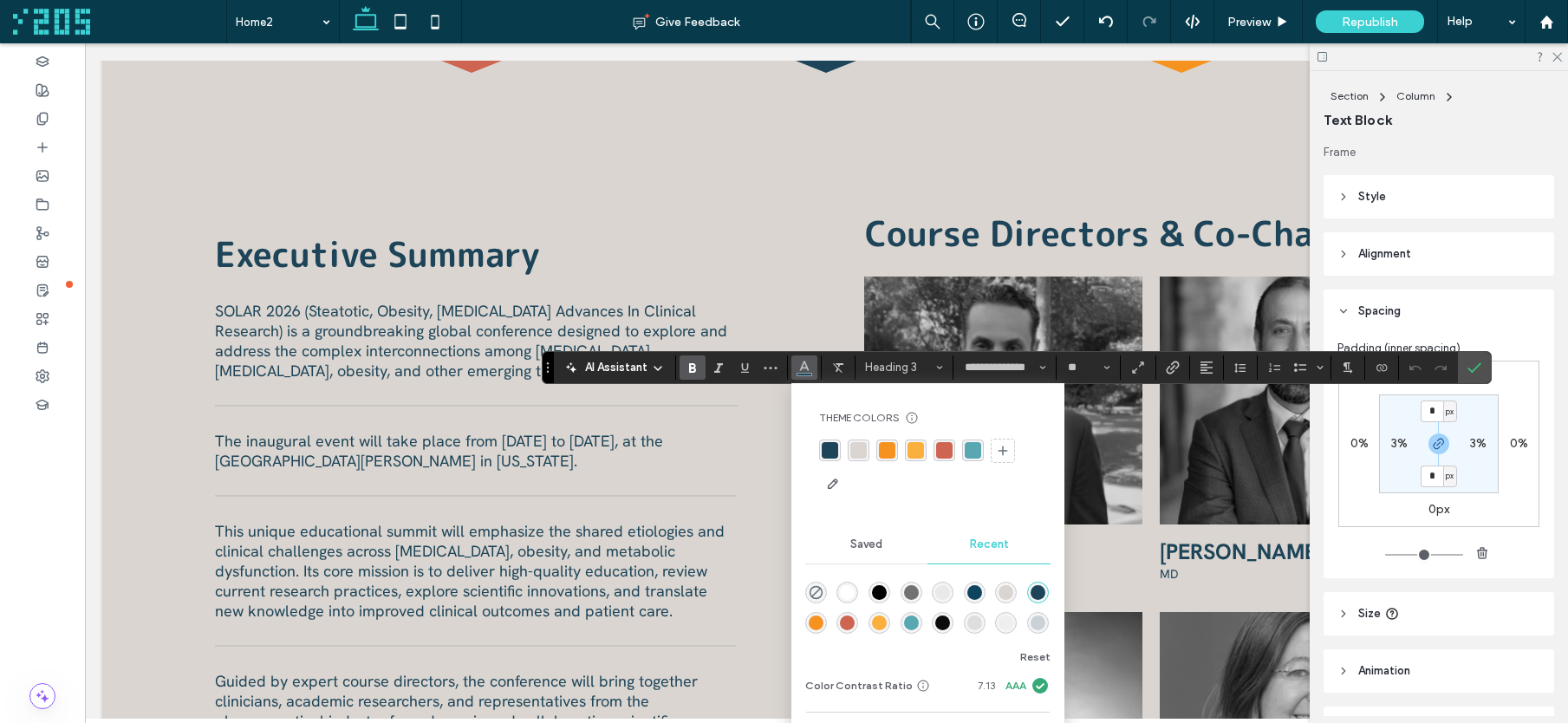
click at [940, 450] on div "rgba(205, 101, 81, 1)" at bounding box center [944, 450] width 17 height 17
drag, startPoint x: 1469, startPoint y: 372, endPoint x: 1470, endPoint y: 257, distance: 115.0
click at [1426, 371] on icon "Confirm" at bounding box center [1474, 367] width 14 height 14
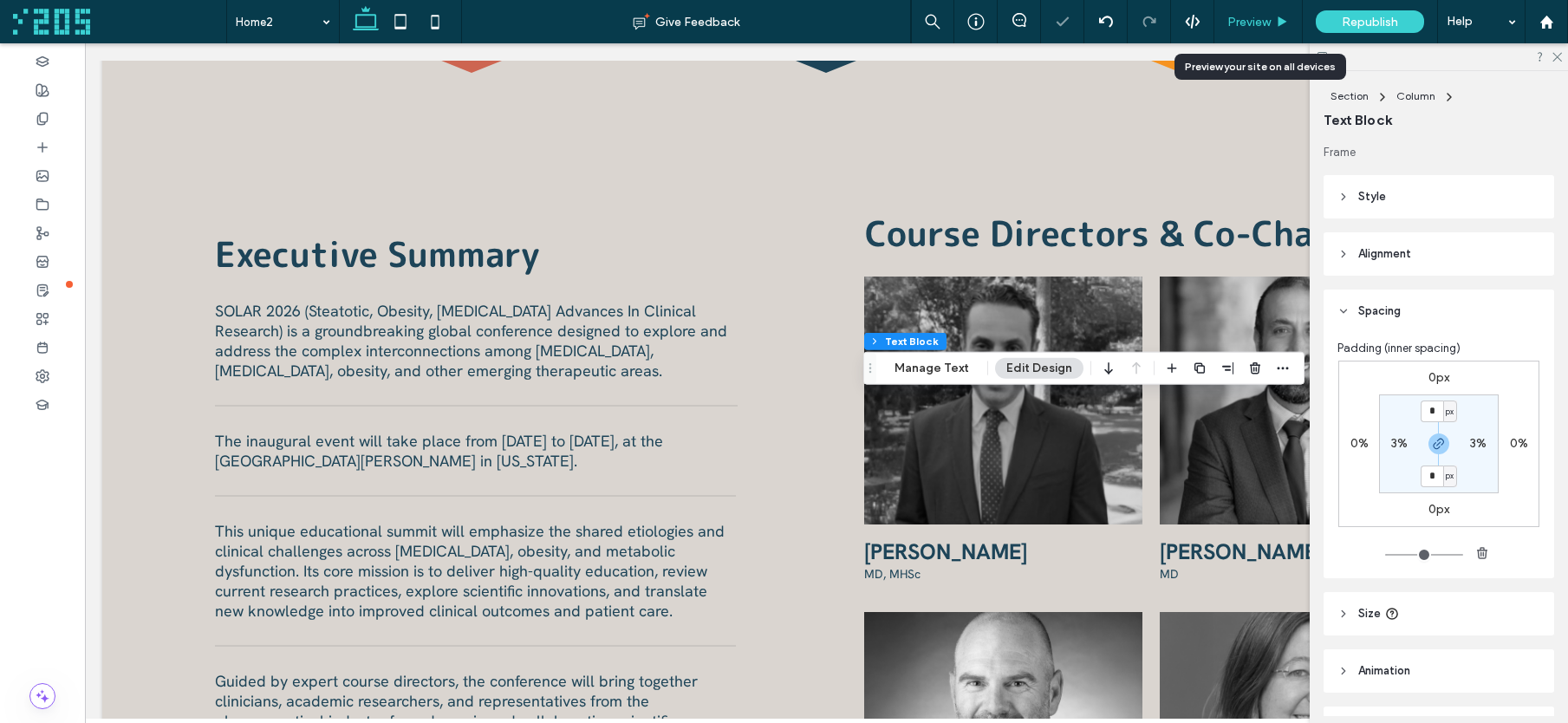
click at [1259, 22] on span "Preview" at bounding box center [1250, 21] width 43 height 15
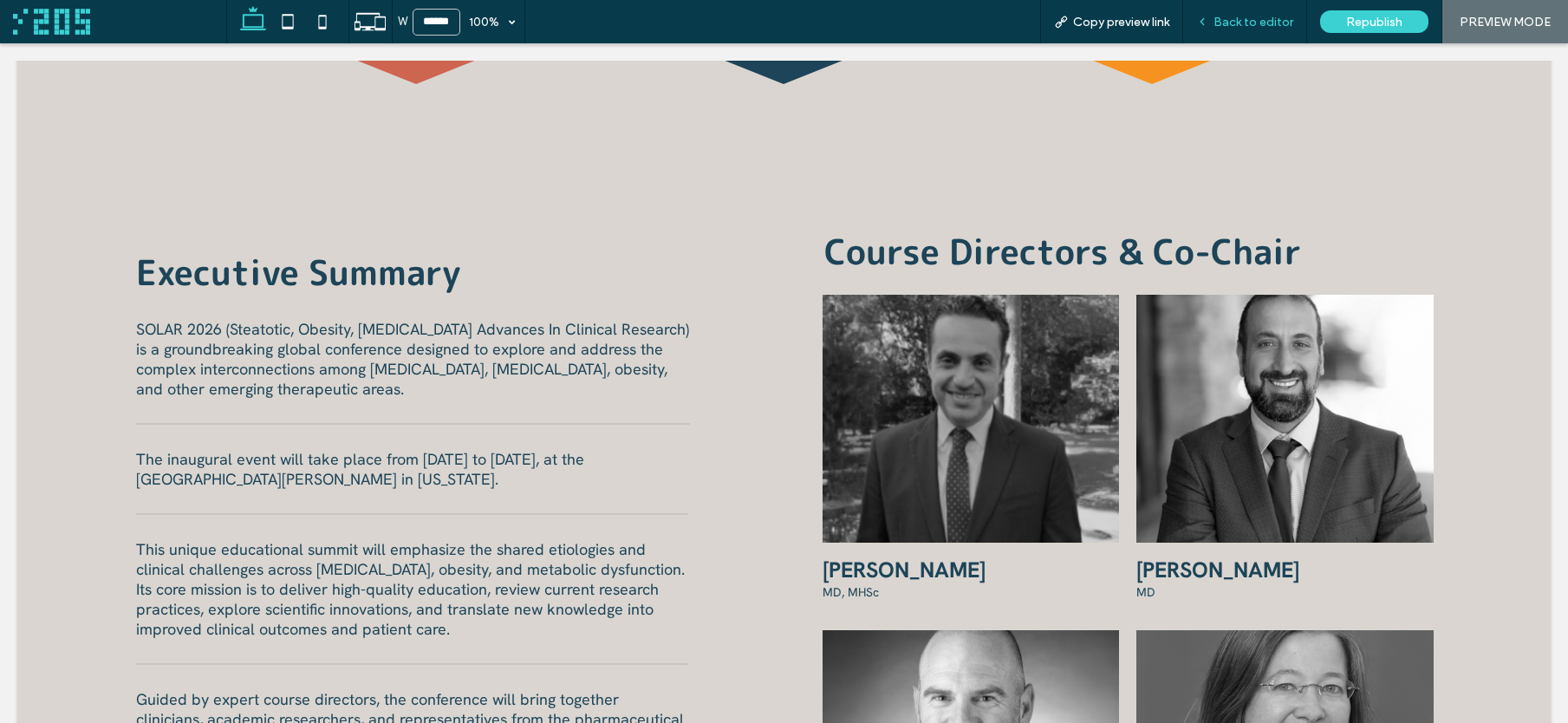
click at [1231, 20] on span "Back to editor" at bounding box center [1253, 21] width 80 height 15
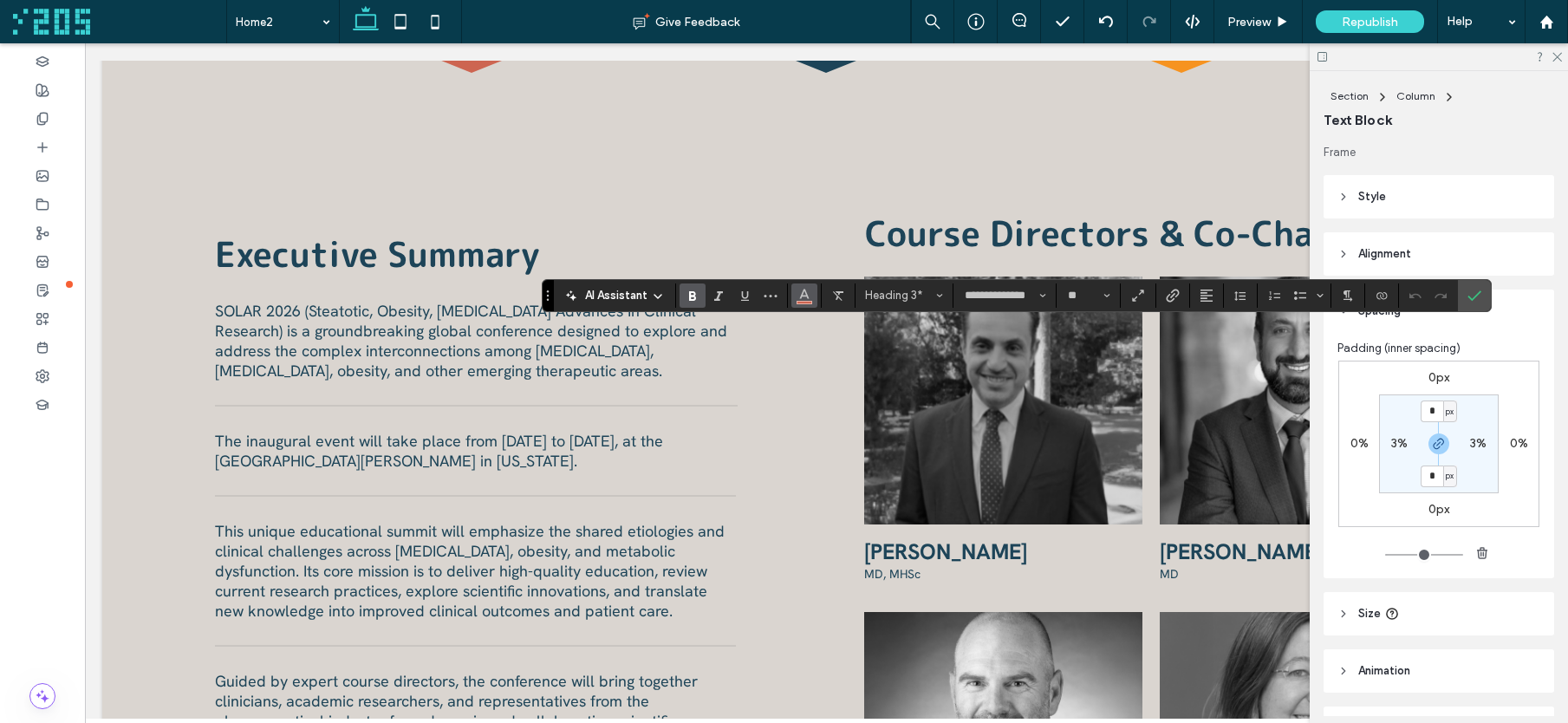
click at [805, 294] on icon "Color" at bounding box center [804, 294] width 14 height 14
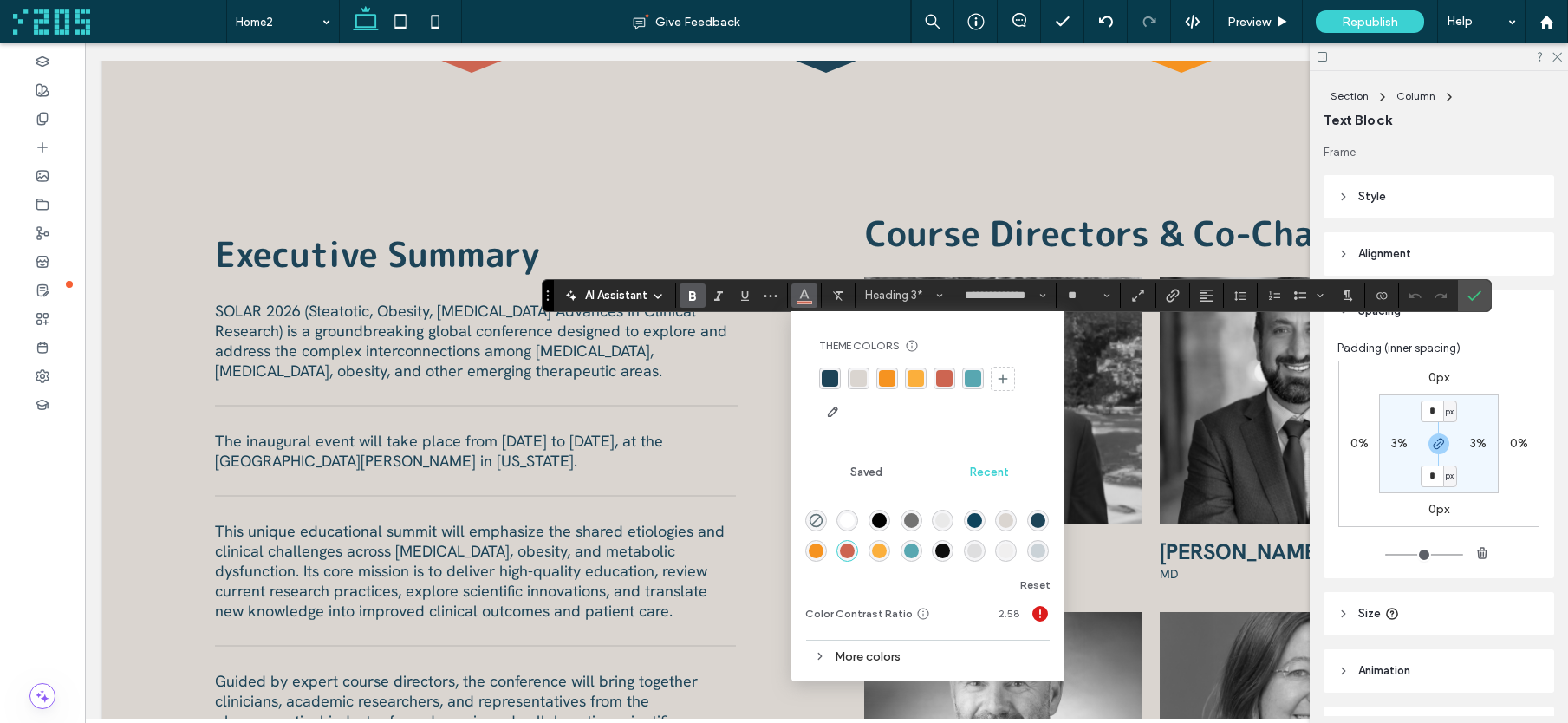
click at [891, 381] on div "rgba(246, 147, 32, 1)" at bounding box center [887, 378] width 17 height 17
drag, startPoint x: 1478, startPoint y: 300, endPoint x: 1309, endPoint y: 103, distance: 259.6
click at [1426, 300] on icon "Confirm" at bounding box center [1474, 296] width 14 height 14
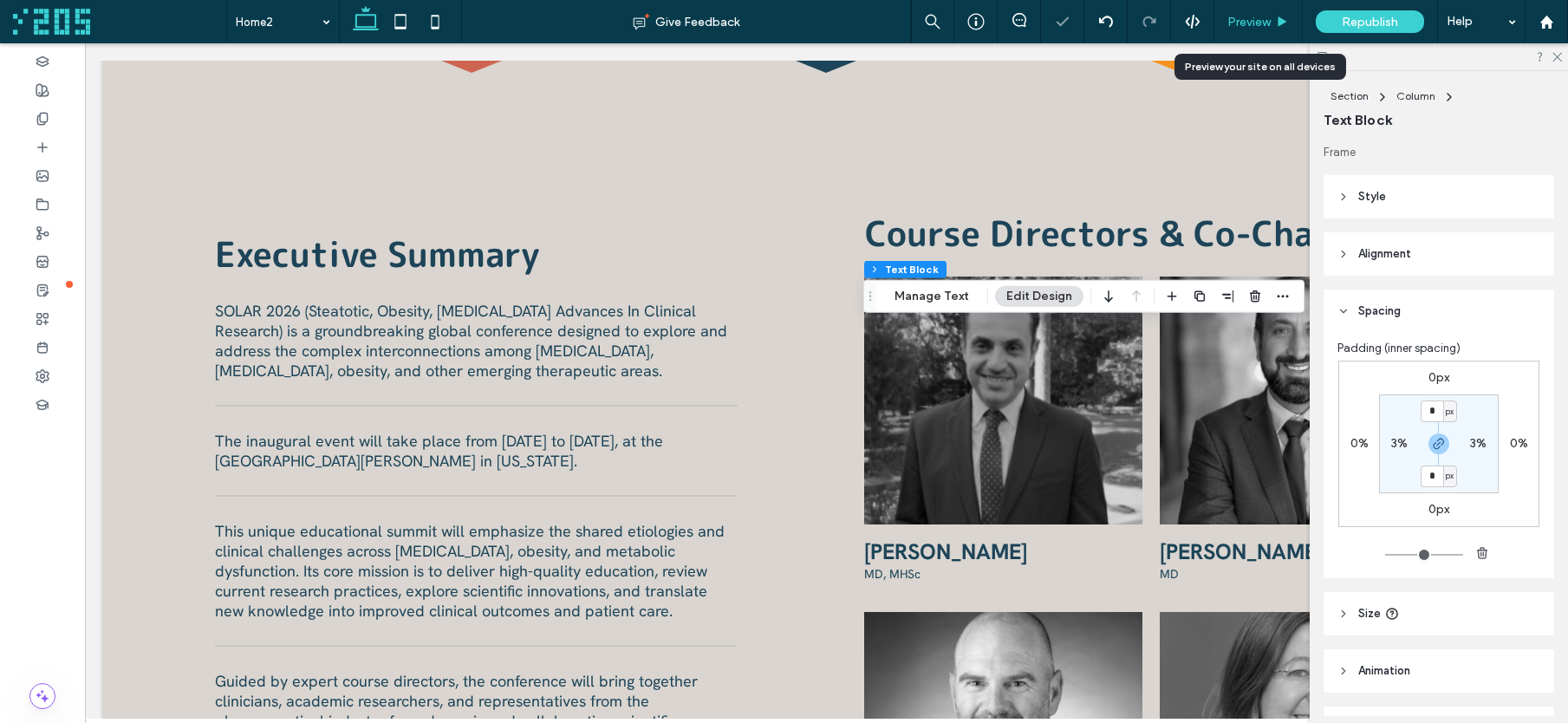
click at [1252, 20] on span "Preview" at bounding box center [1250, 21] width 43 height 15
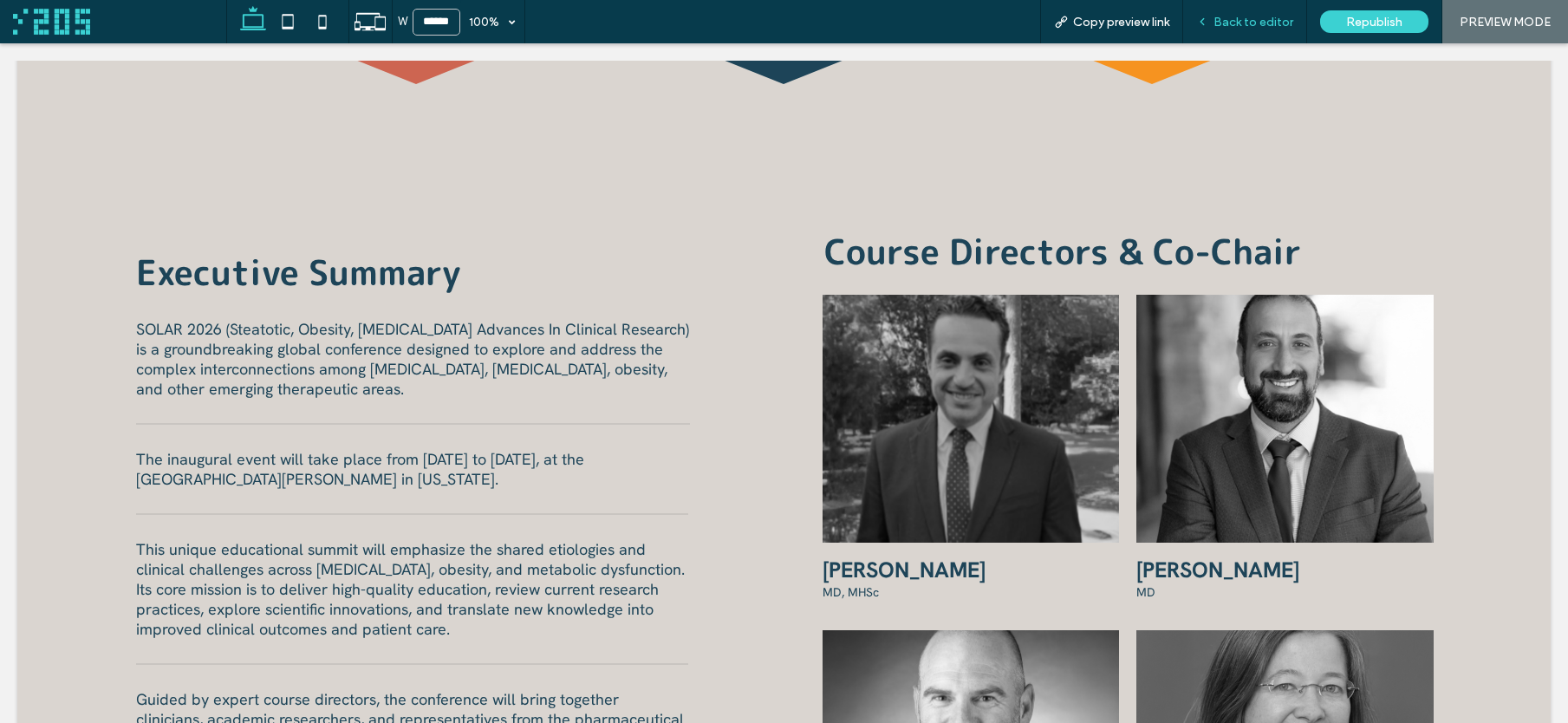
click at [1218, 23] on span "Back to editor" at bounding box center [1253, 21] width 80 height 15
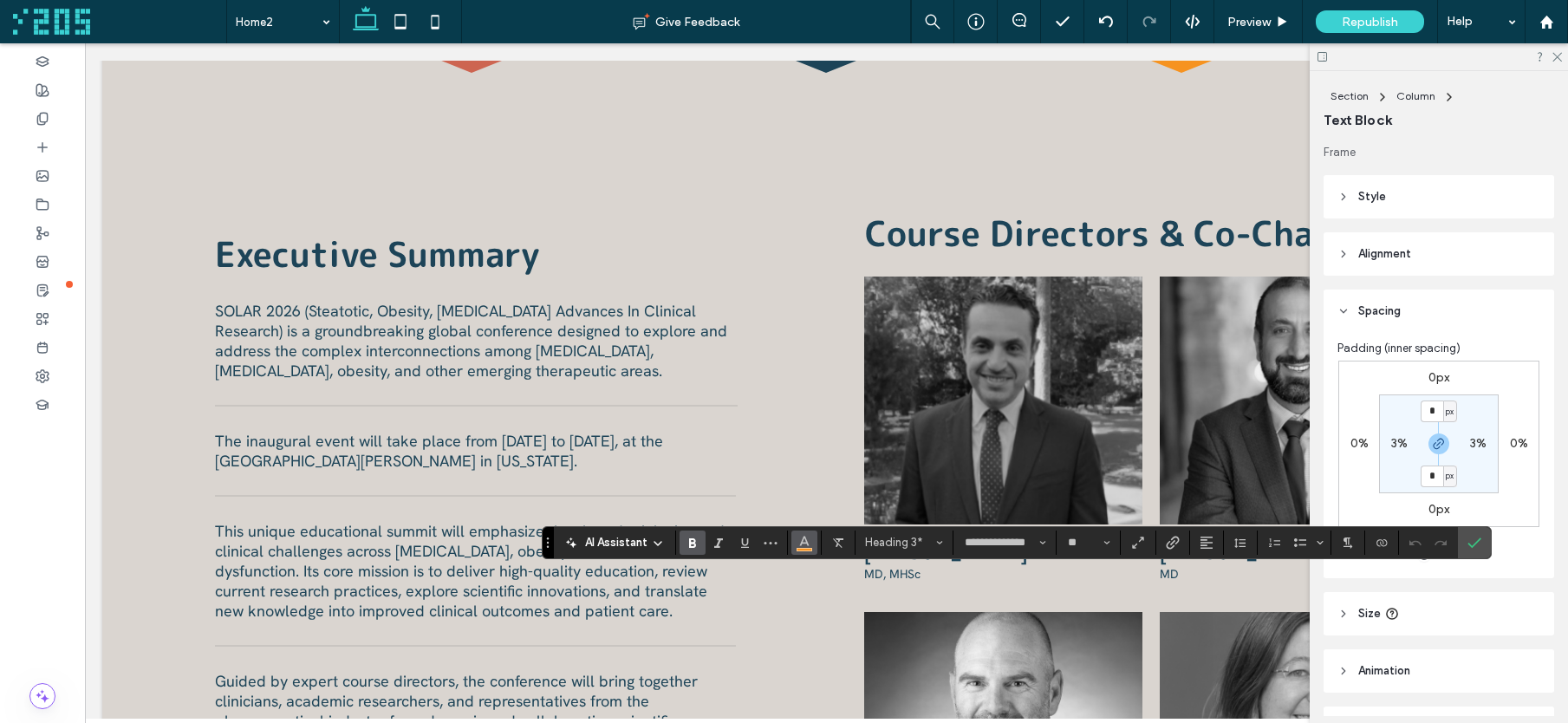
click at [806, 548] on span "Color" at bounding box center [804, 540] width 14 height 22
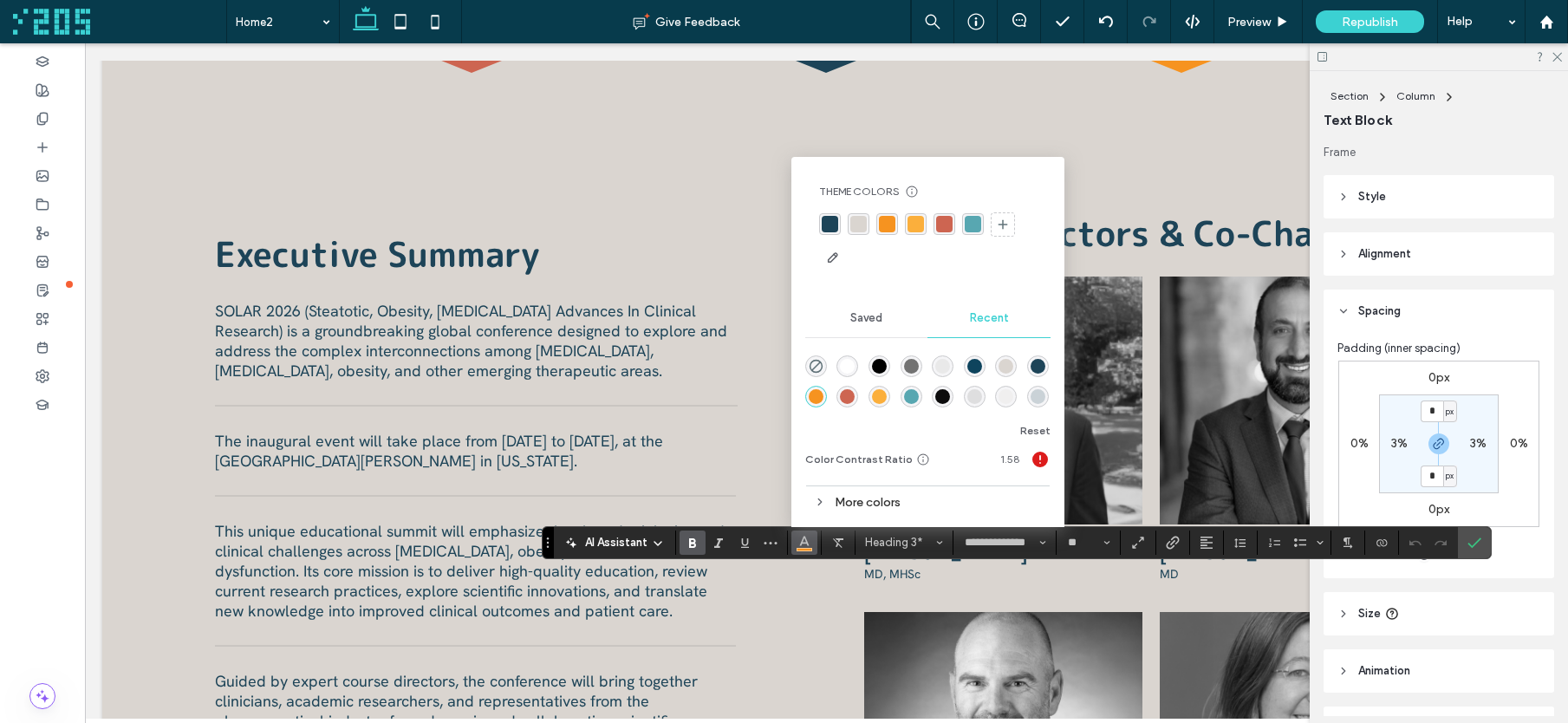
click at [939, 226] on div "rgba(205, 101, 81, 1)" at bounding box center [944, 224] width 17 height 17
click at [971, 225] on div "rgba(88, 167, 177, 1)" at bounding box center [973, 224] width 17 height 17
click at [1426, 543] on use "Confirm" at bounding box center [1474, 542] width 14 height 11
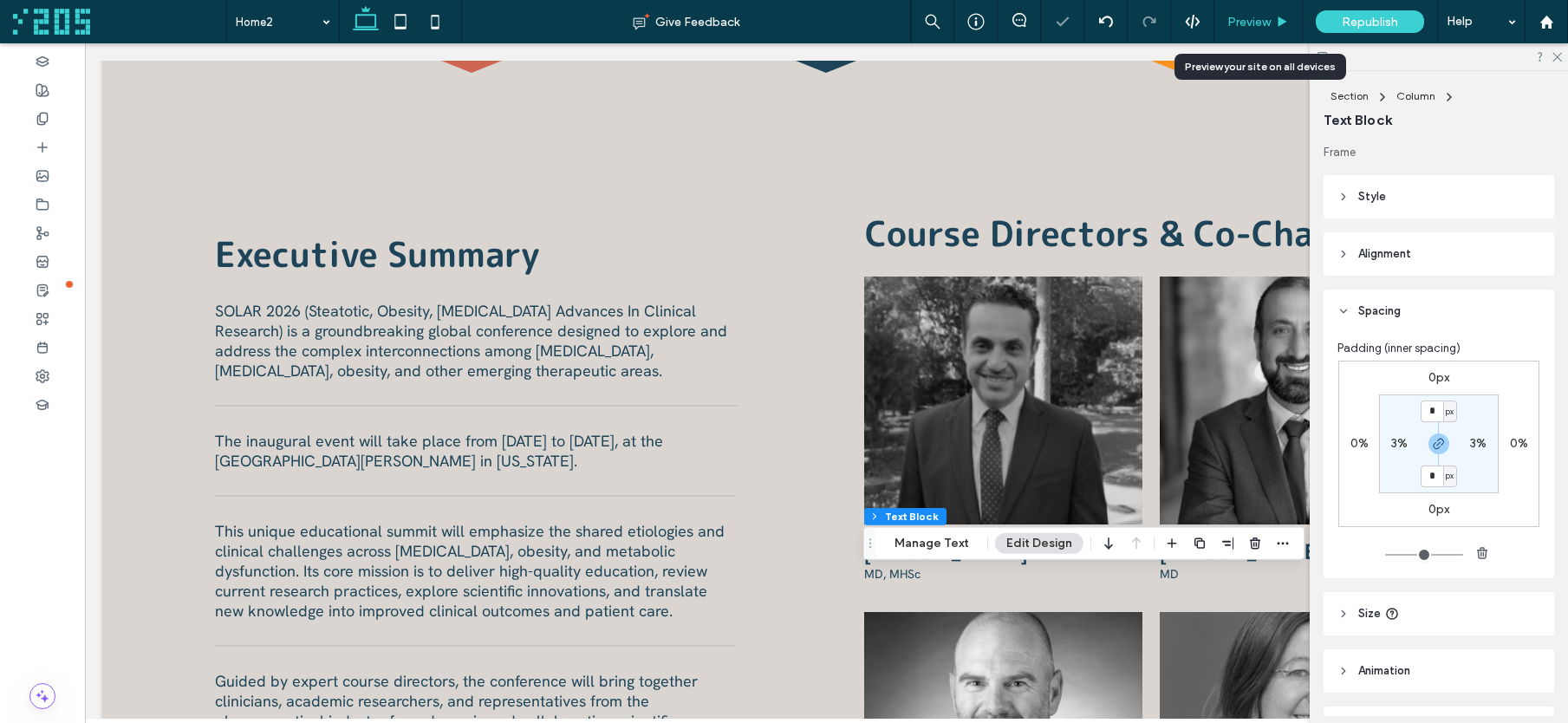
click at [1256, 24] on span "Preview" at bounding box center [1250, 21] width 43 height 15
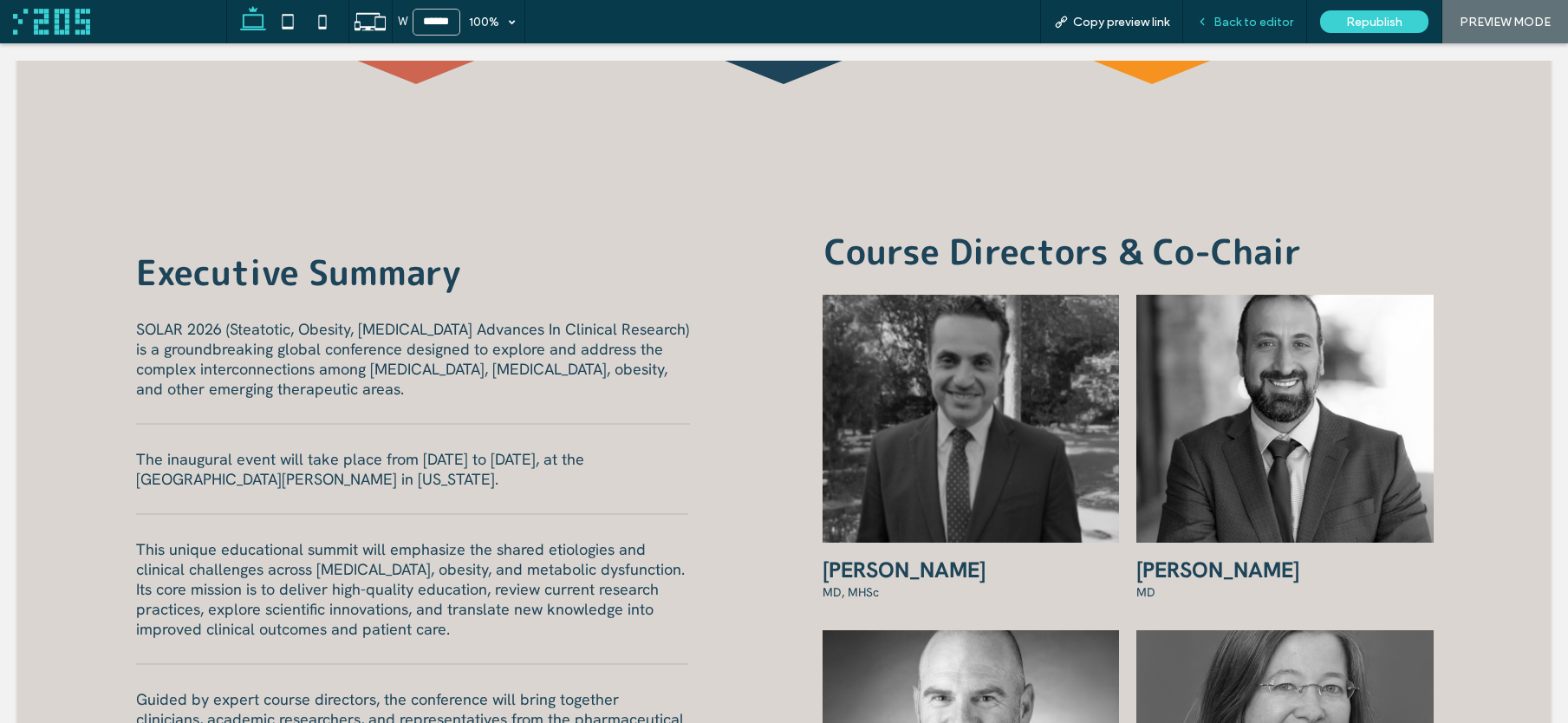
click at [1236, 19] on span "Back to editor" at bounding box center [1253, 21] width 80 height 15
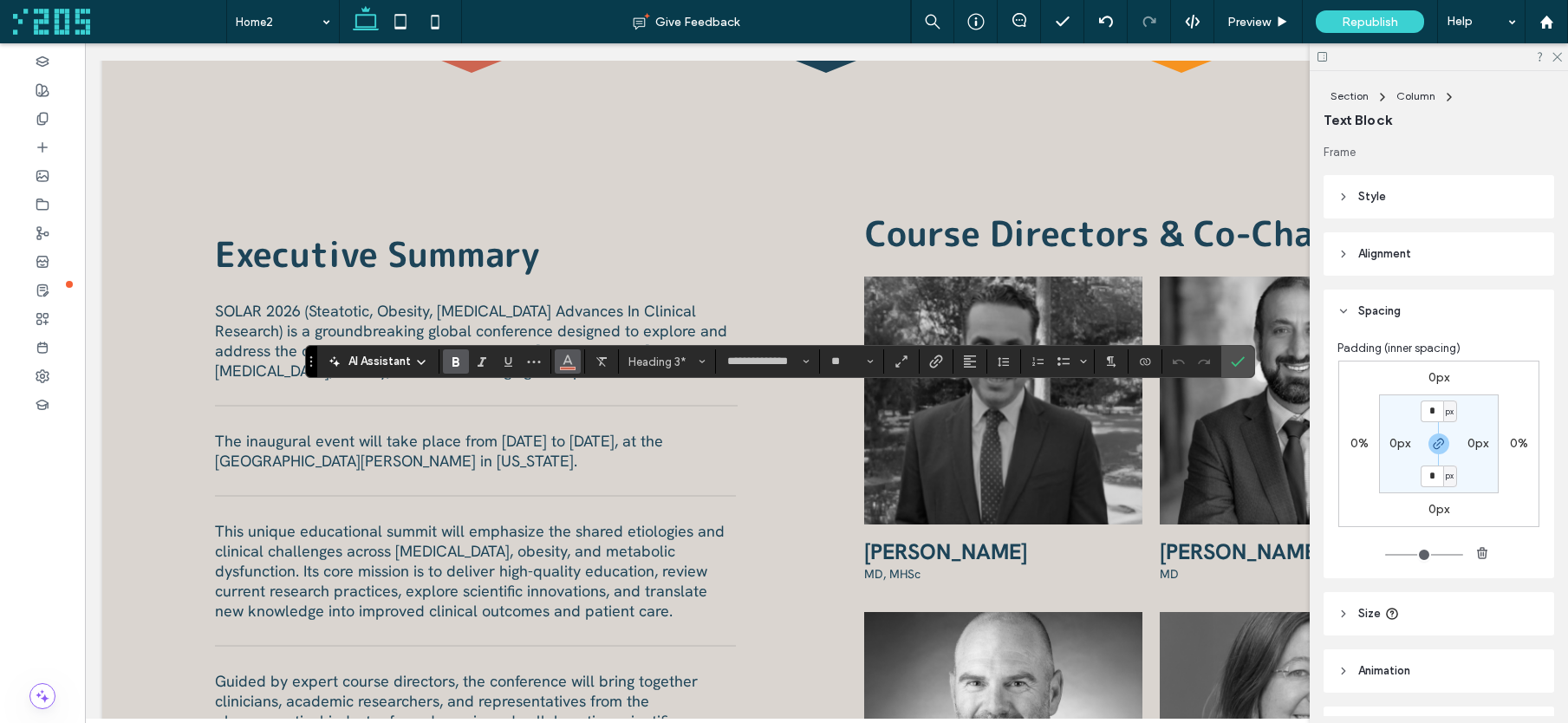
click at [570, 362] on use "Color" at bounding box center [568, 361] width 10 height 10
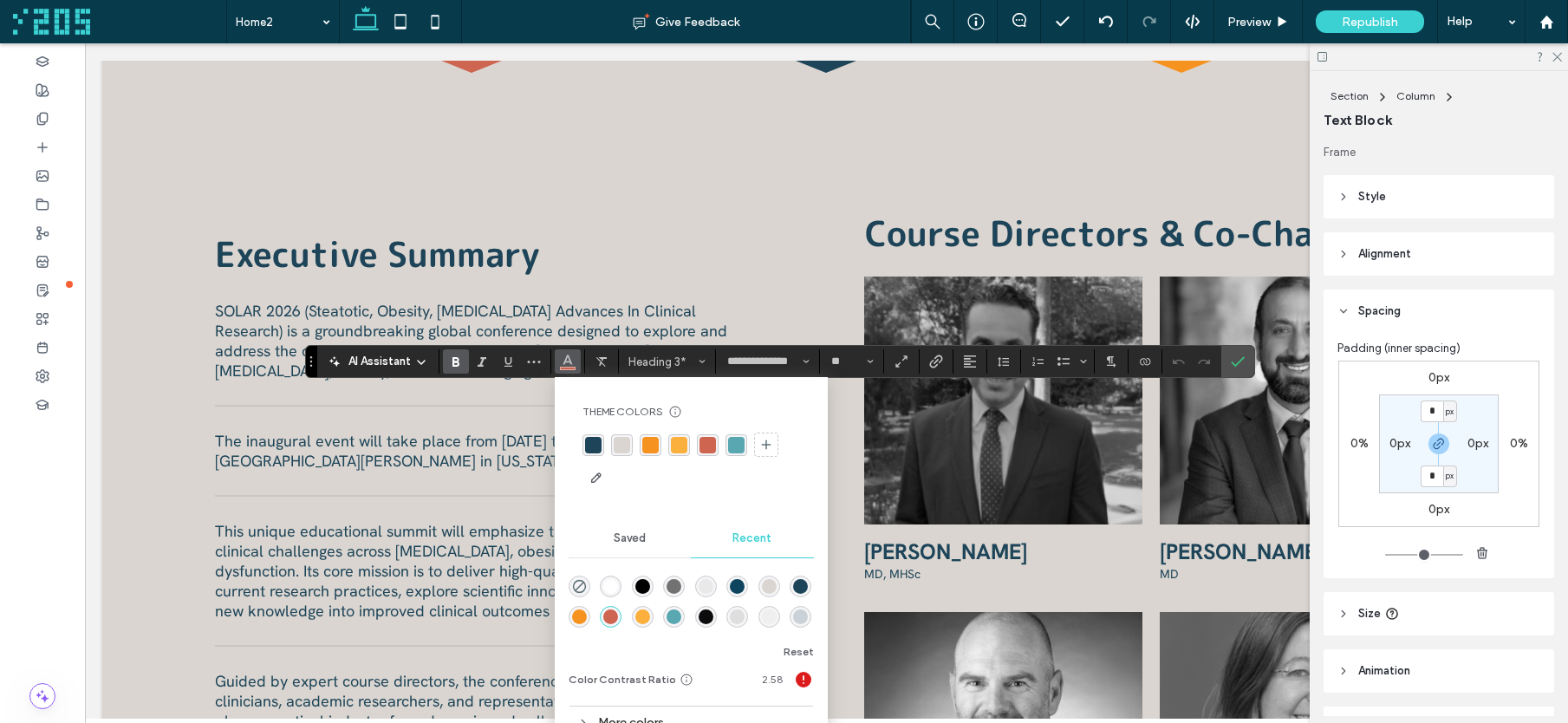
click at [740, 449] on div "rgba(88, 167, 177, 1)" at bounding box center [736, 445] width 17 height 17
click at [1241, 365] on icon "Confirm" at bounding box center [1238, 362] width 14 height 14
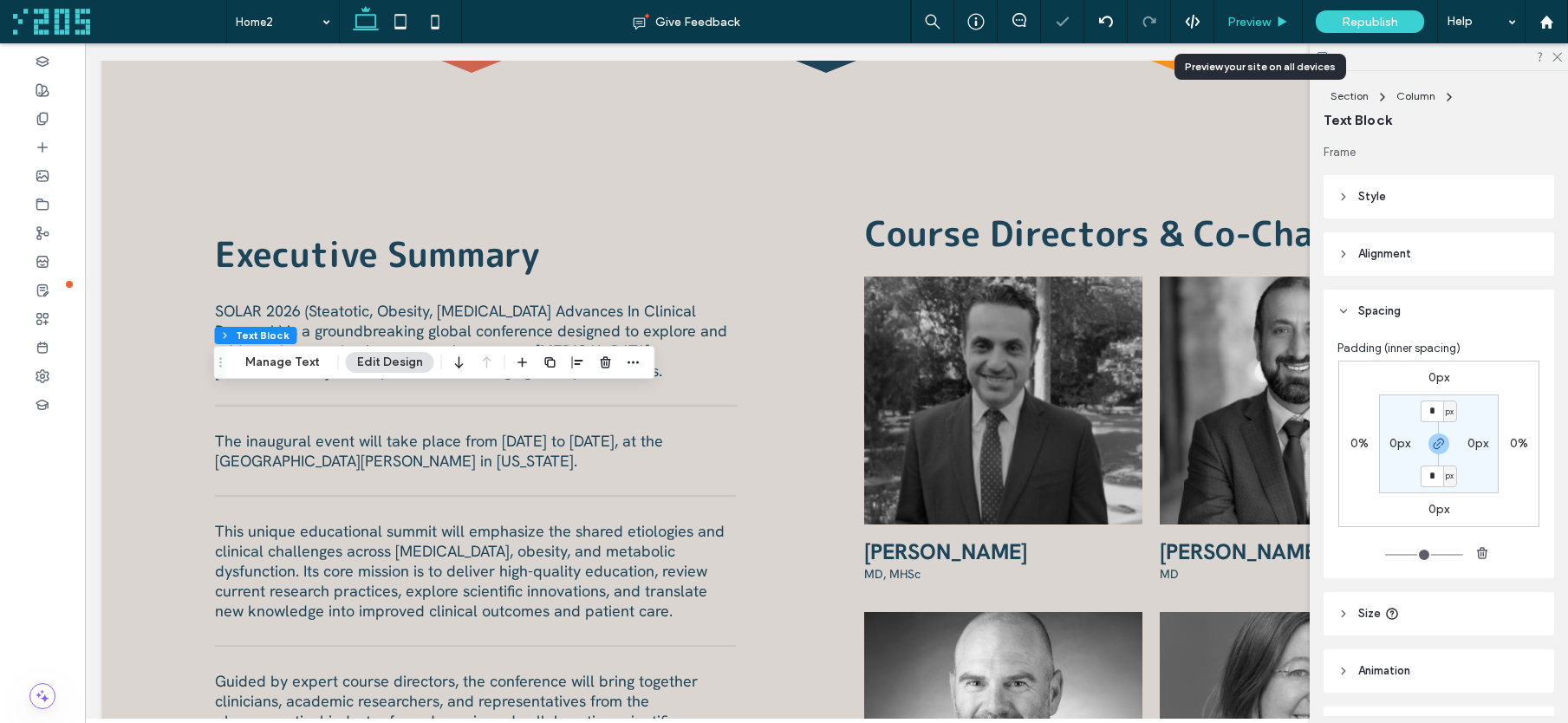
click at [1269, 24] on span "Preview" at bounding box center [1250, 21] width 43 height 15
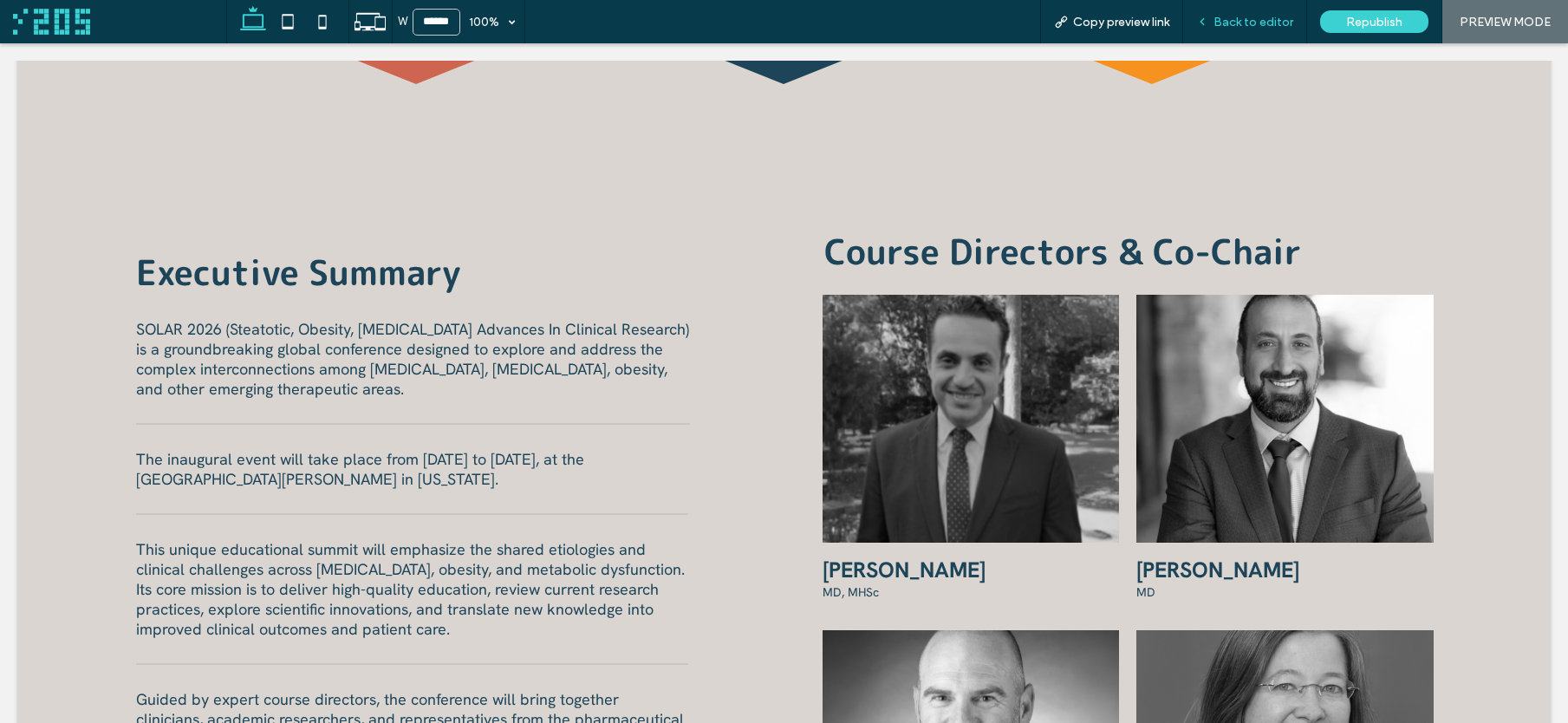
click at [1212, 17] on div "Back to editor" at bounding box center [1245, 21] width 123 height 15
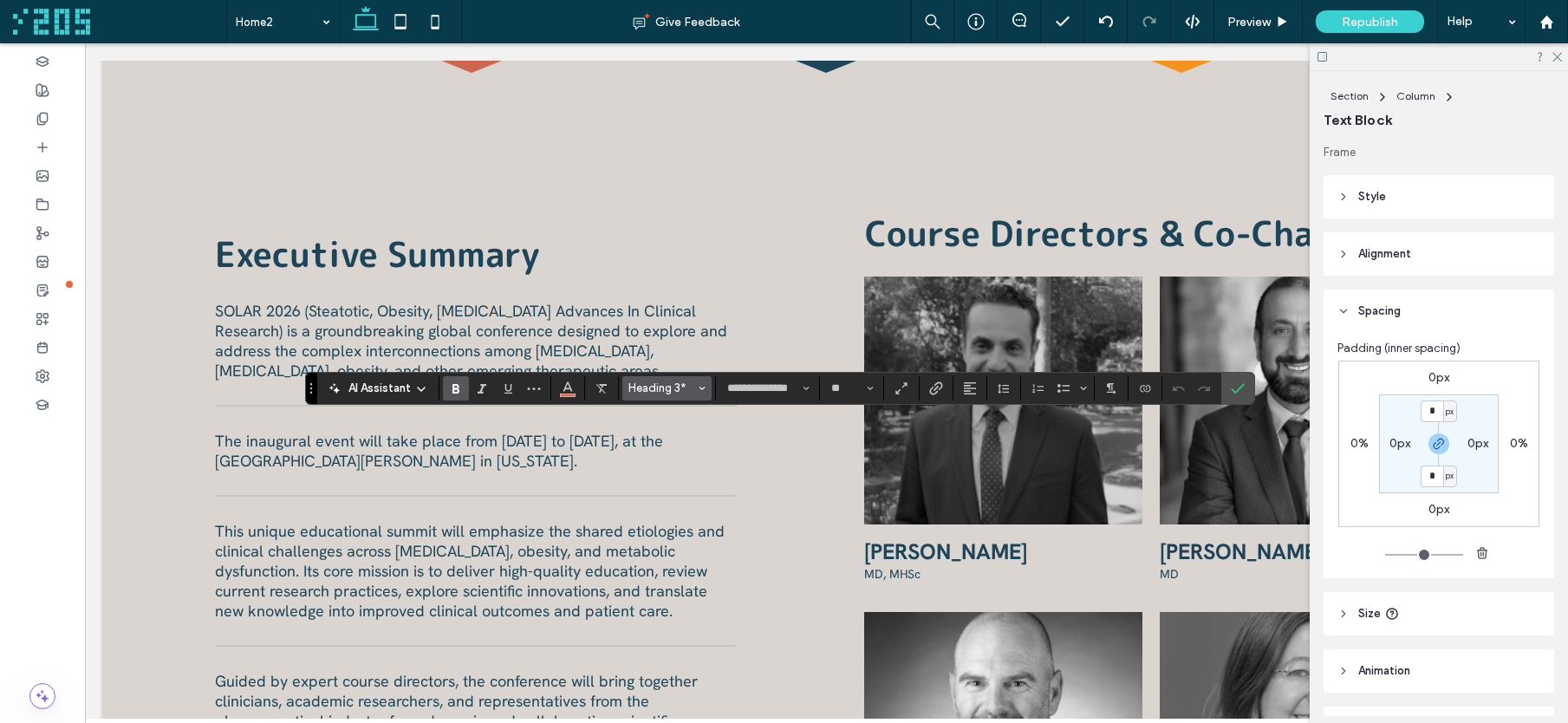
drag, startPoint x: 568, startPoint y: 387, endPoint x: 624, endPoint y: 393, distance: 56.3
click at [569, 387] on icon "Color" at bounding box center [568, 387] width 14 height 14
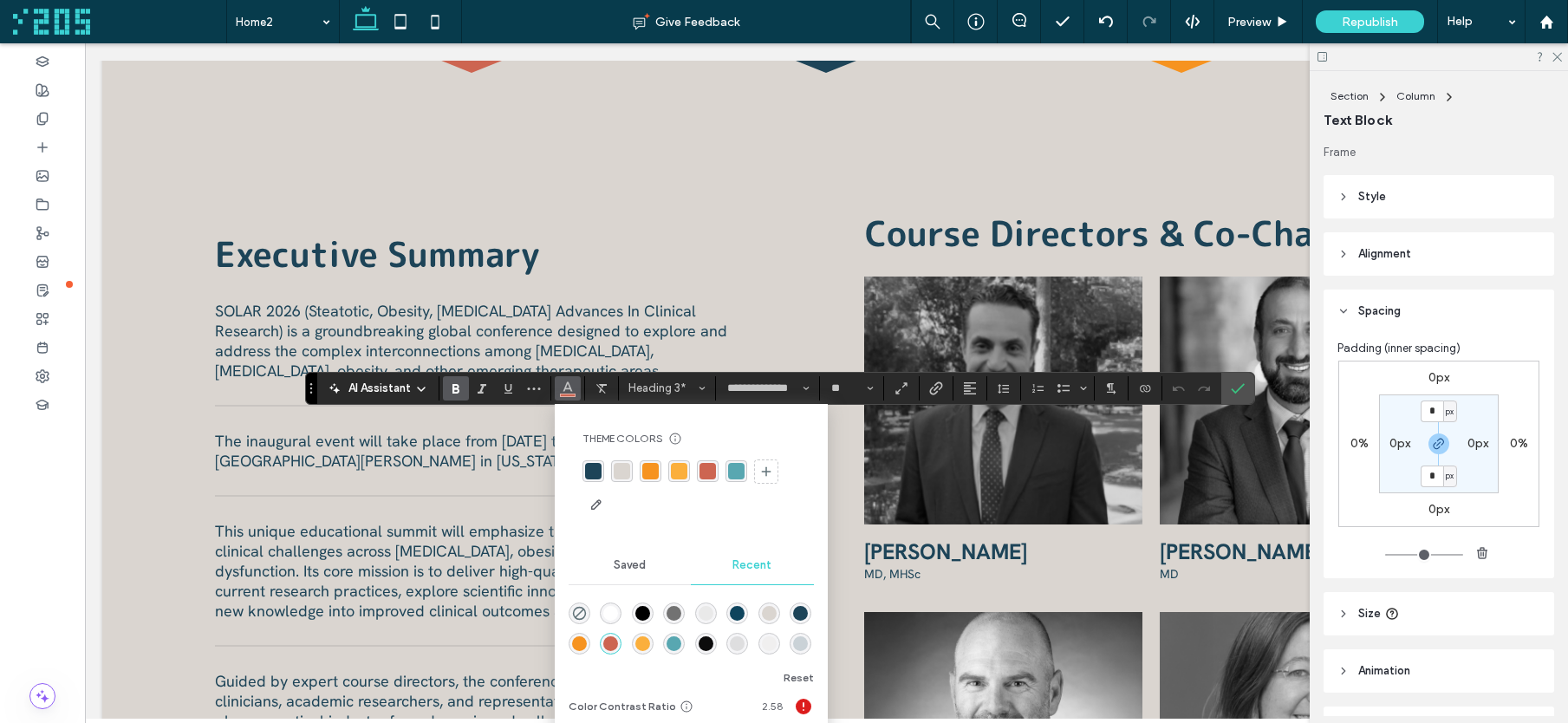
click at [732, 472] on div "rgba(88, 167, 177, 1)" at bounding box center [736, 471] width 17 height 17
click at [1239, 385] on icon "Confirm" at bounding box center [1238, 388] width 14 height 14
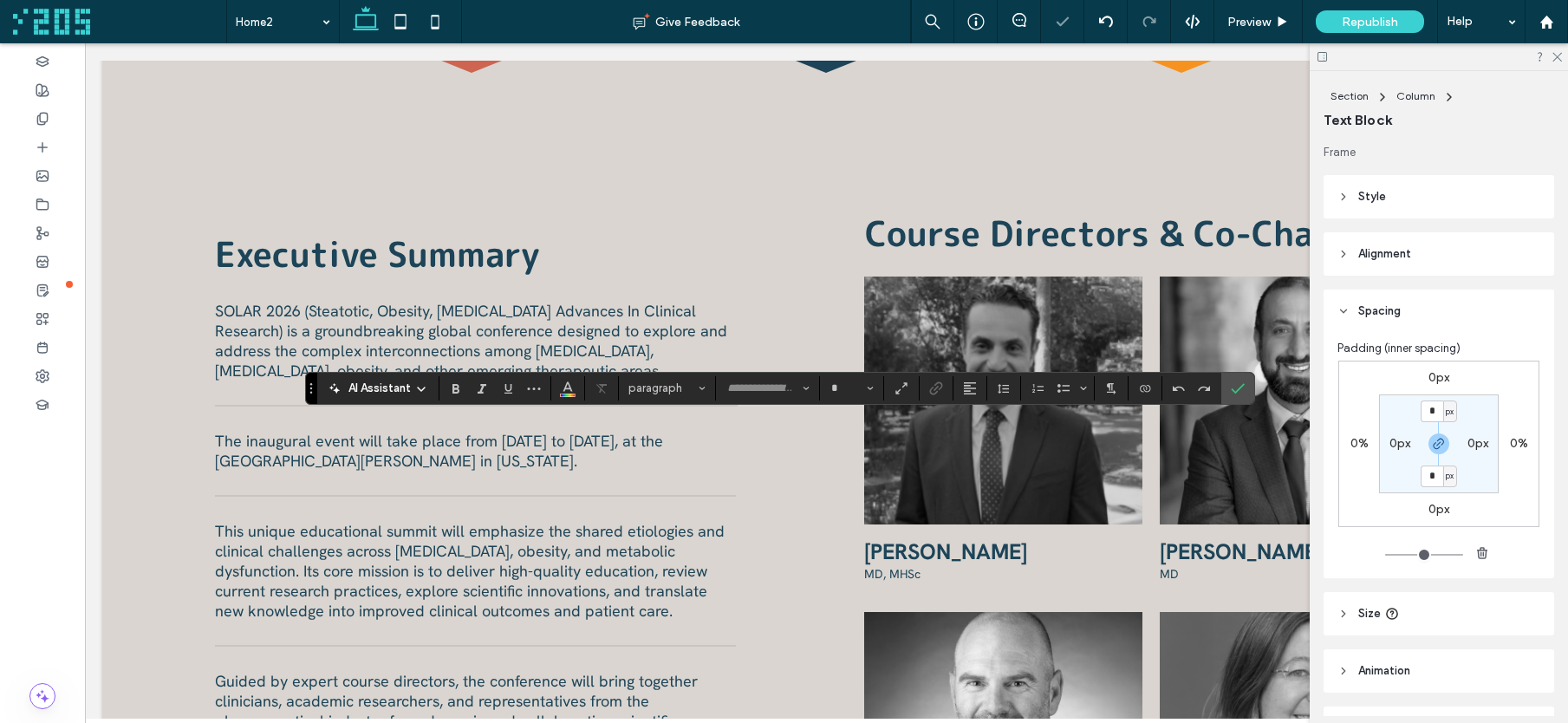
type input "**********"
type input "**"
click at [974, 389] on icon "Alignment" at bounding box center [970, 388] width 14 height 14
click at [983, 436] on use "ui.textEditor.alignment.center" at bounding box center [983, 441] width 12 height 12
click at [1239, 392] on icon "Confirm" at bounding box center [1238, 388] width 14 height 14
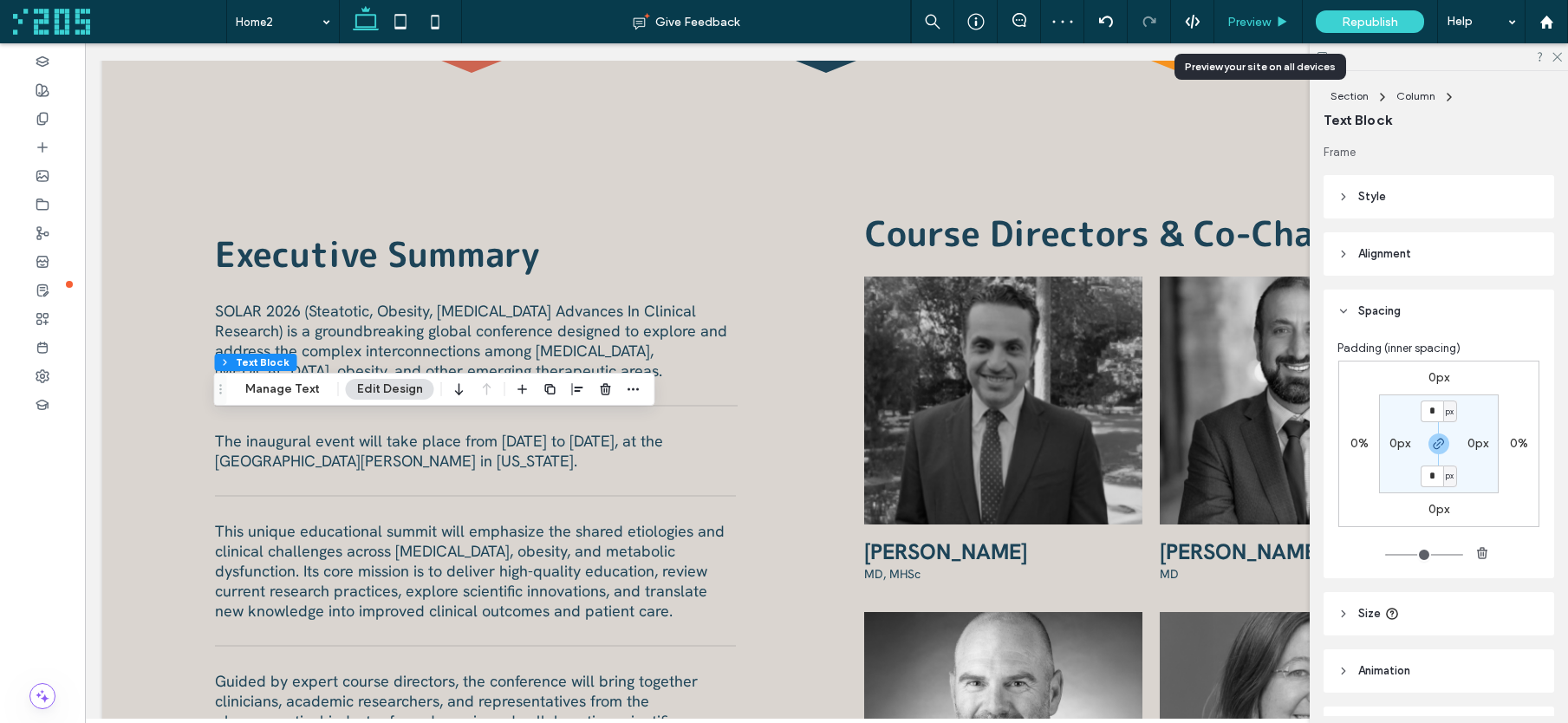
click at [1258, 17] on span "Preview" at bounding box center [1250, 21] width 43 height 15
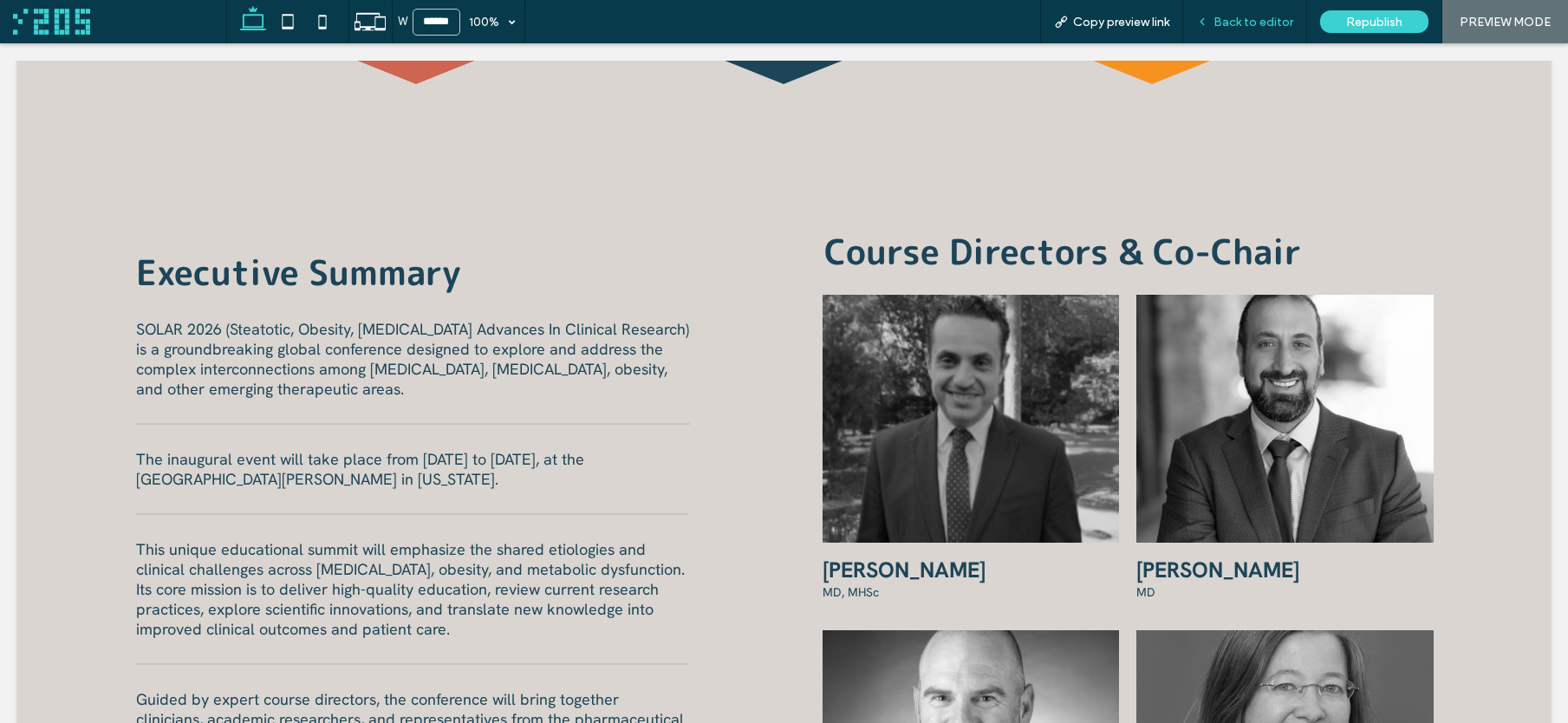
click at [1259, 23] on span "Back to editor" at bounding box center [1253, 21] width 80 height 15
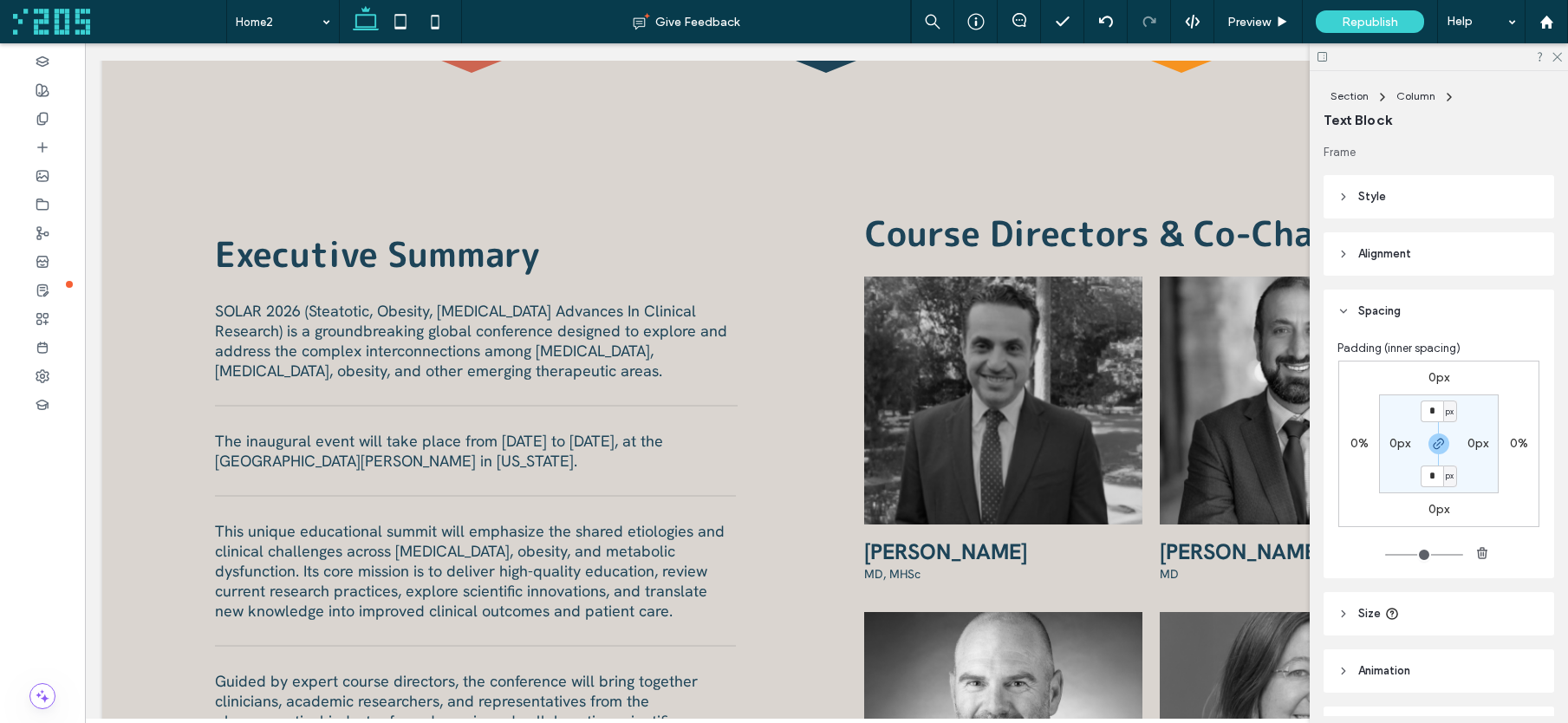
type input "**********"
type input "**"
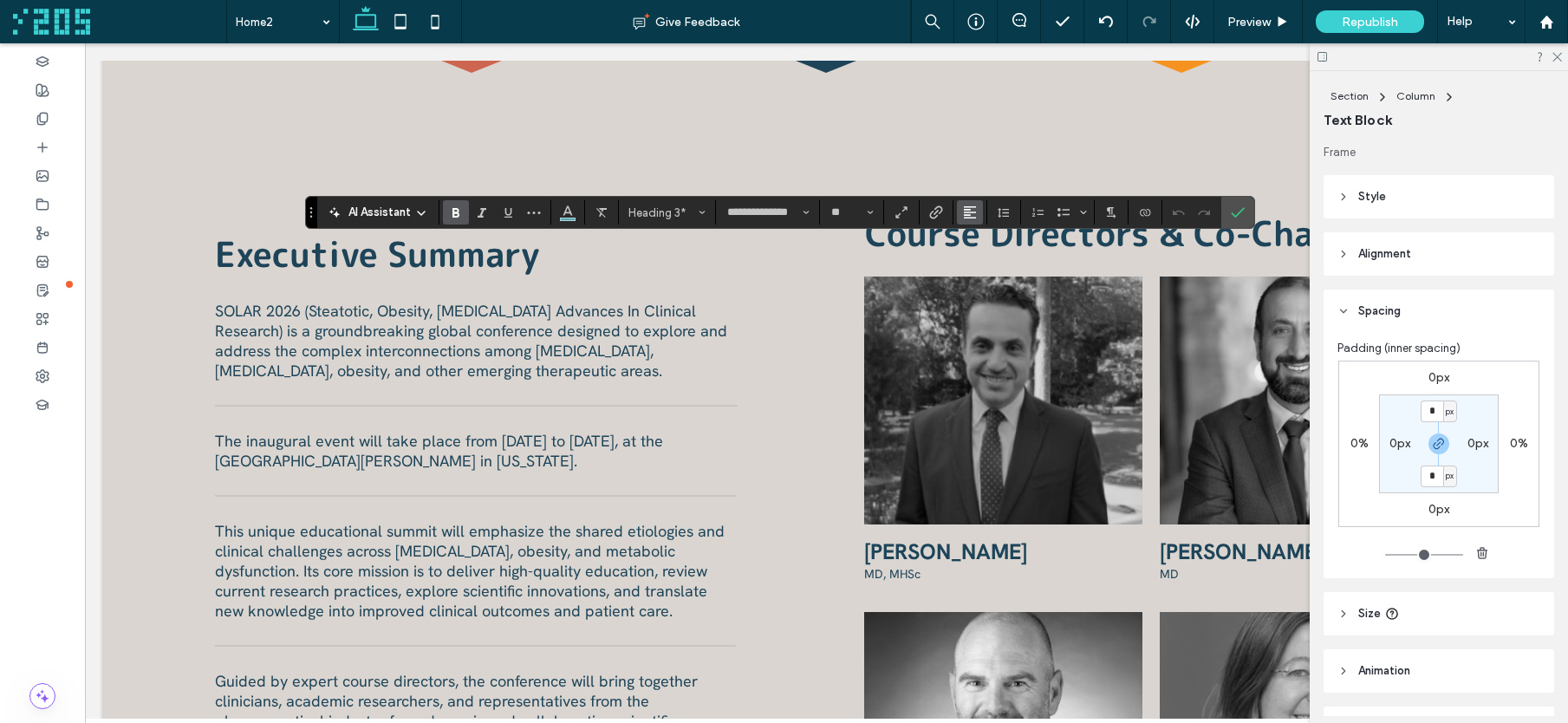
click at [963, 212] on icon "Alignment" at bounding box center [970, 212] width 14 height 14
drag, startPoint x: 986, startPoint y: 260, endPoint x: 1109, endPoint y: 201, distance: 136.4
click at [987, 260] on use "ui.textEditor.alignment.center" at bounding box center [983, 266] width 12 height 12
click at [1261, 23] on span "Preview" at bounding box center [1250, 21] width 43 height 15
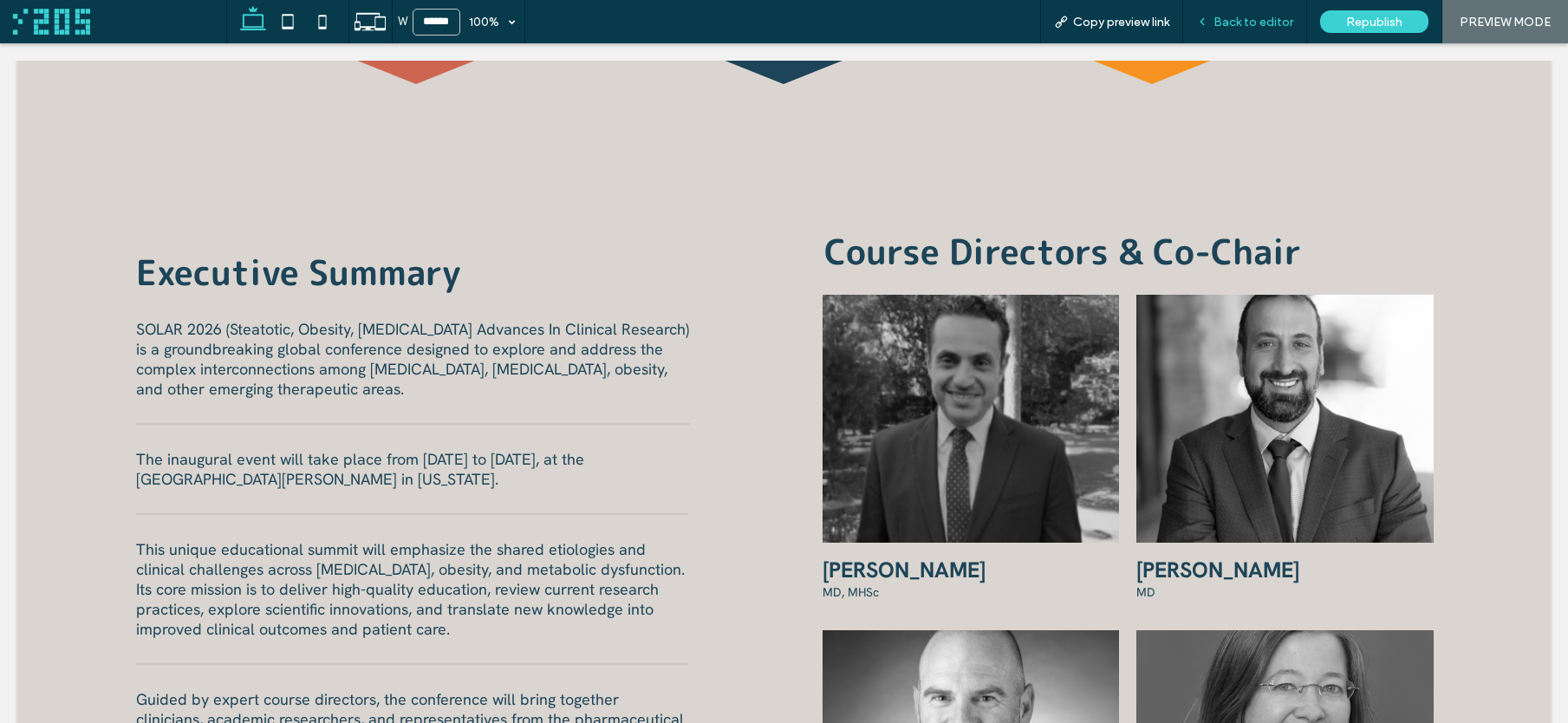
click at [1213, 22] on div "Back to editor" at bounding box center [1245, 21] width 123 height 15
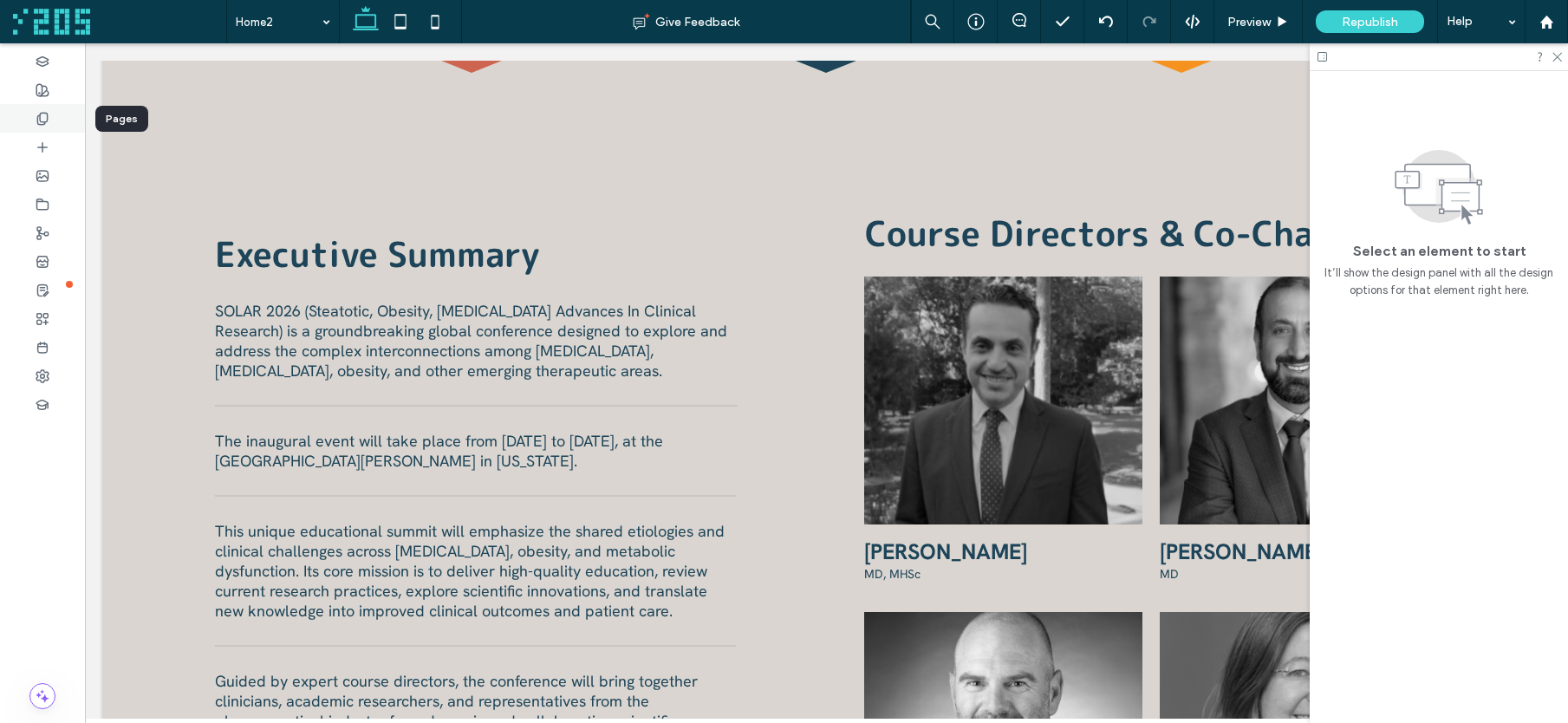
click at [44, 111] on icon at bounding box center [42, 118] width 14 height 14
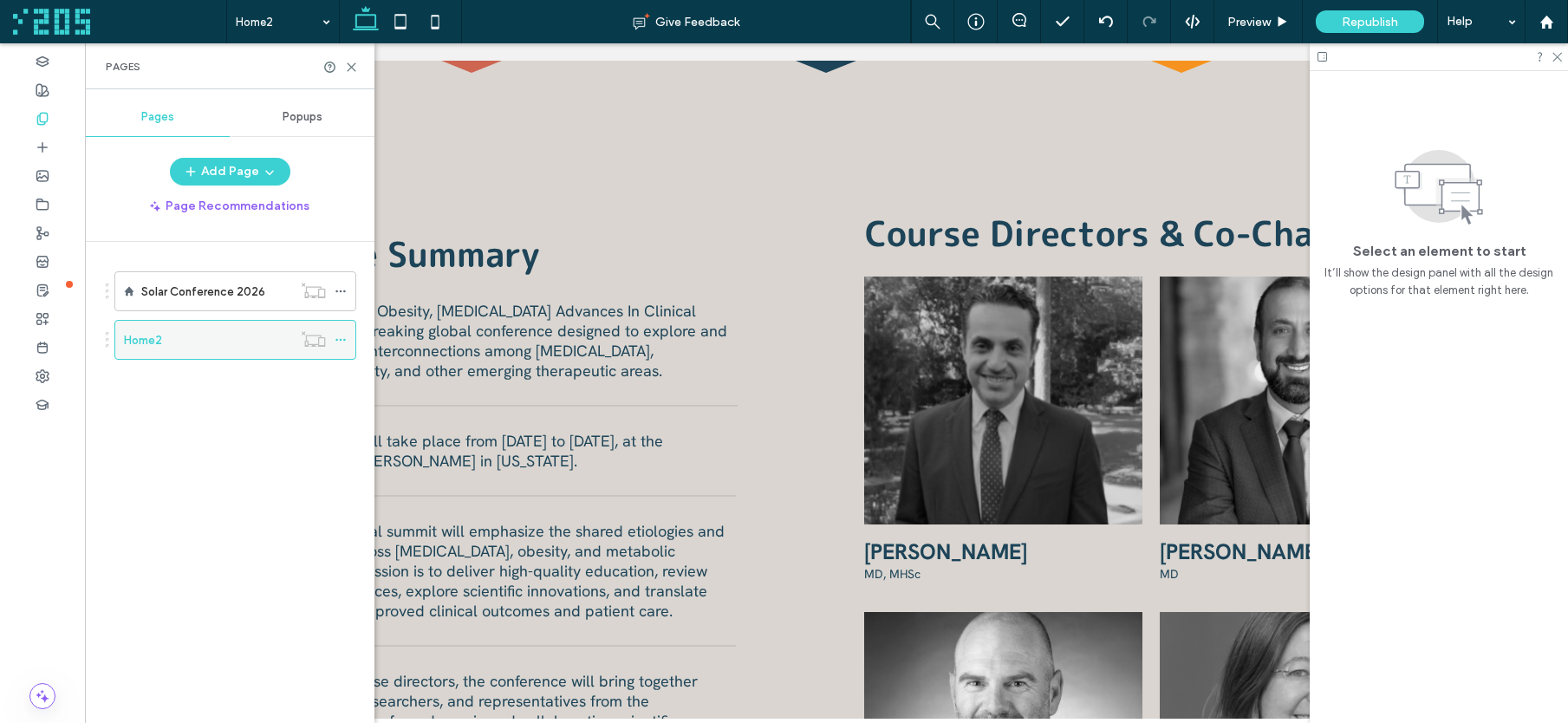
click at [336, 337] on icon at bounding box center [341, 340] width 12 height 12
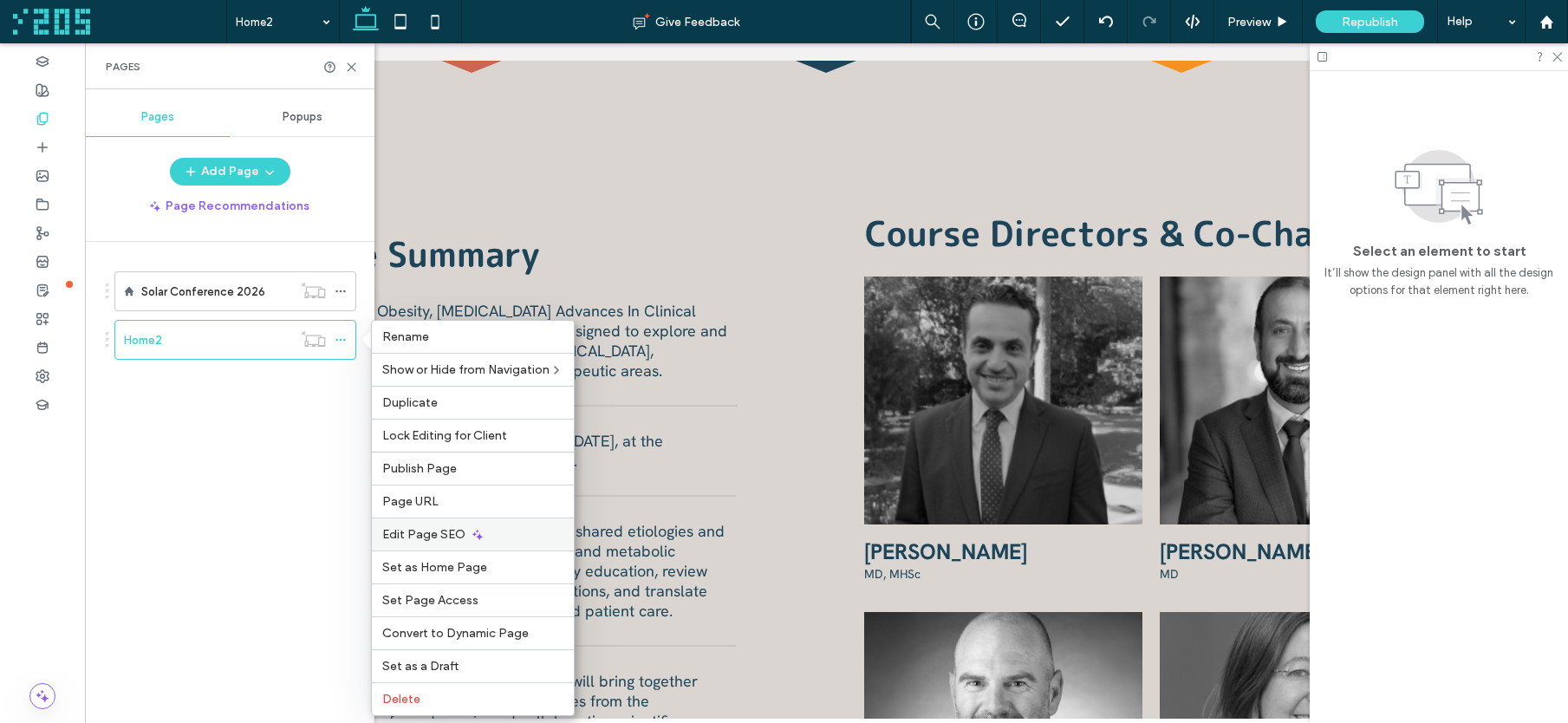
click at [452, 525] on div "Edit Page SEO" at bounding box center [473, 534] width 202 height 33
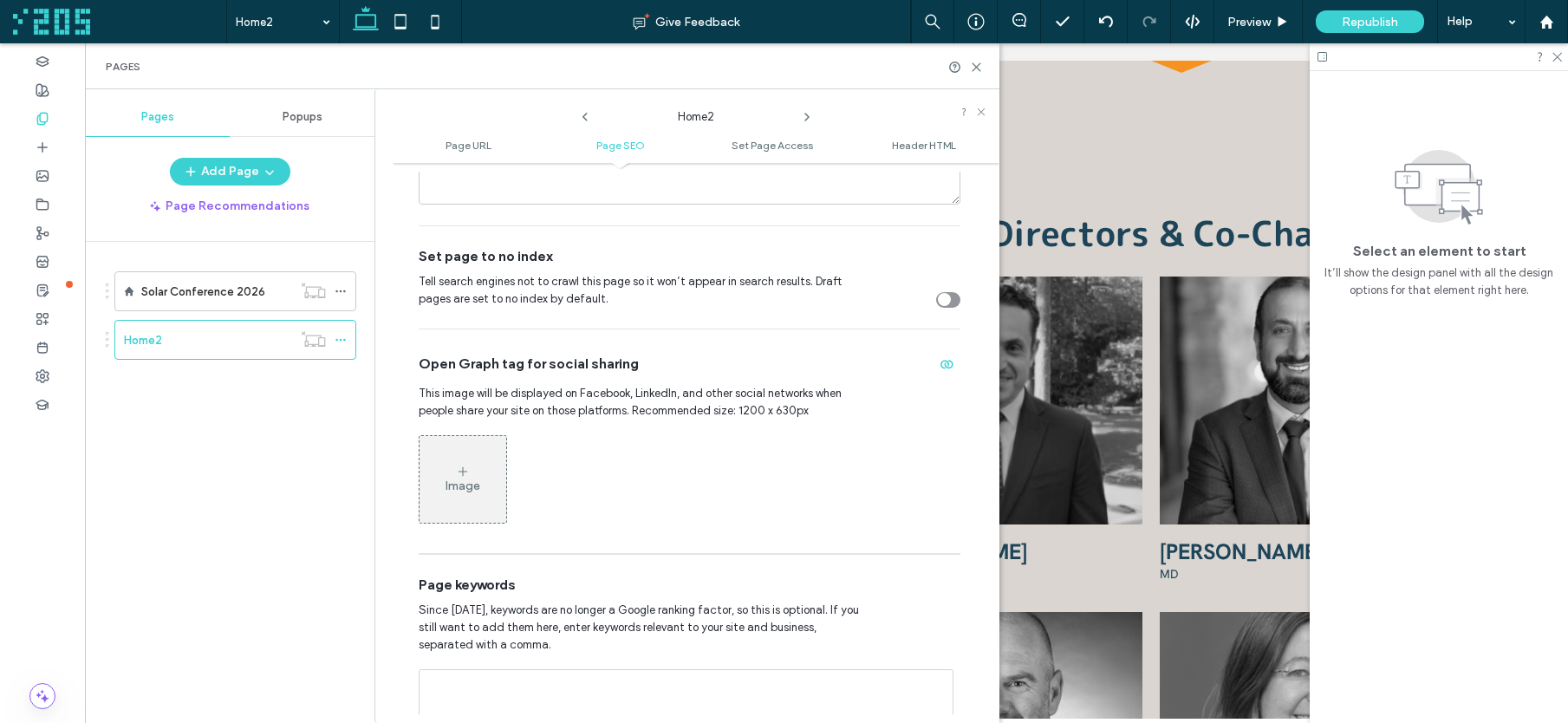
scroll to position [690, 0]
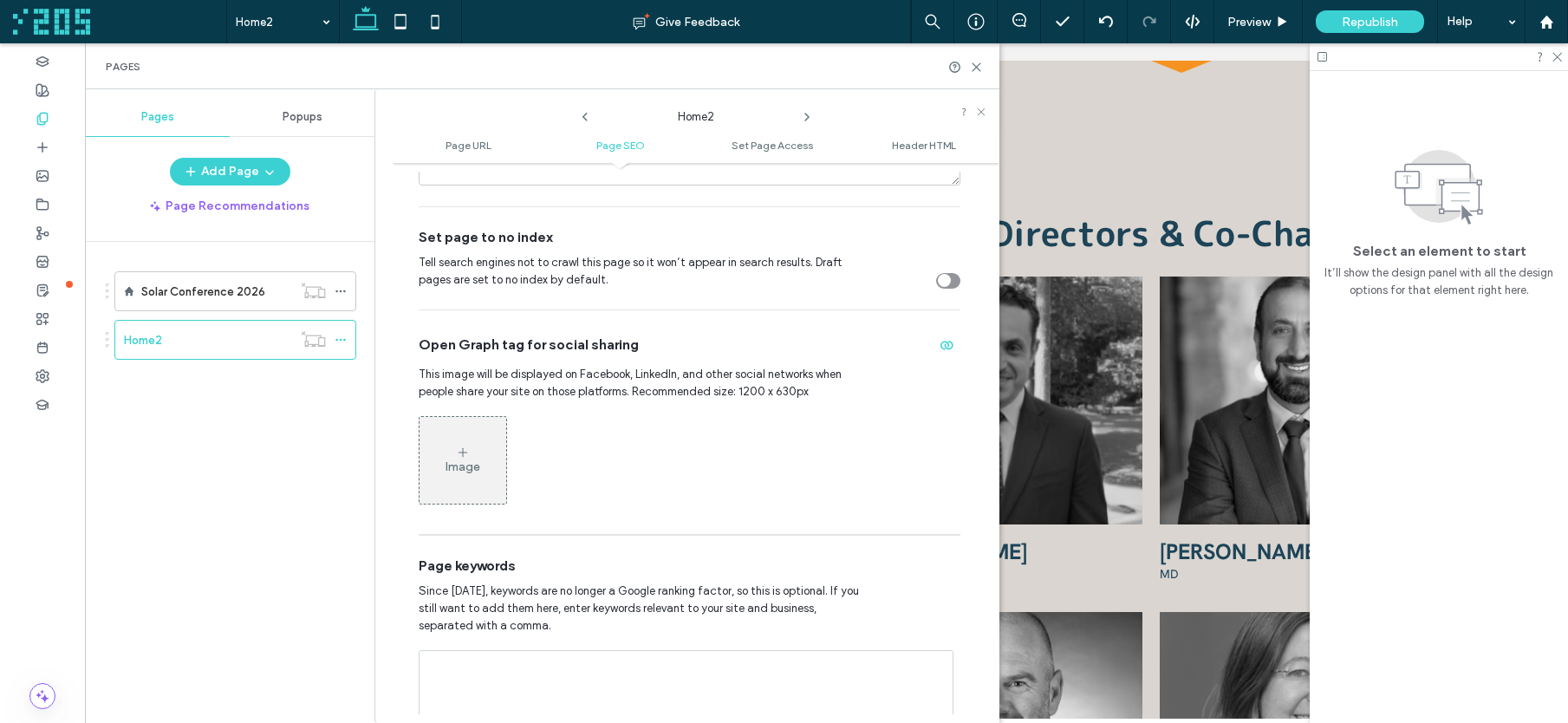
click at [944, 280] on div "toggle" at bounding box center [948, 281] width 24 height 16
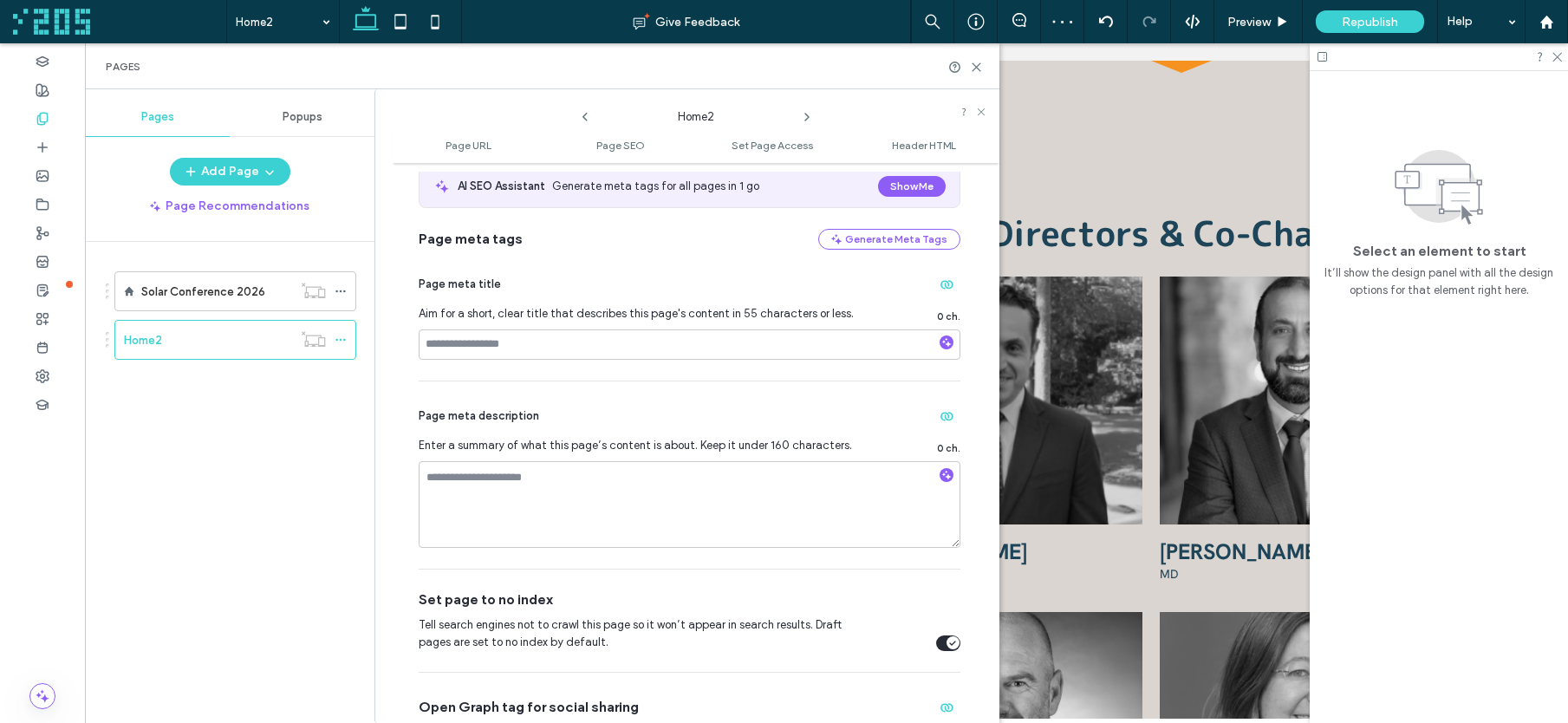
scroll to position [0, 0]
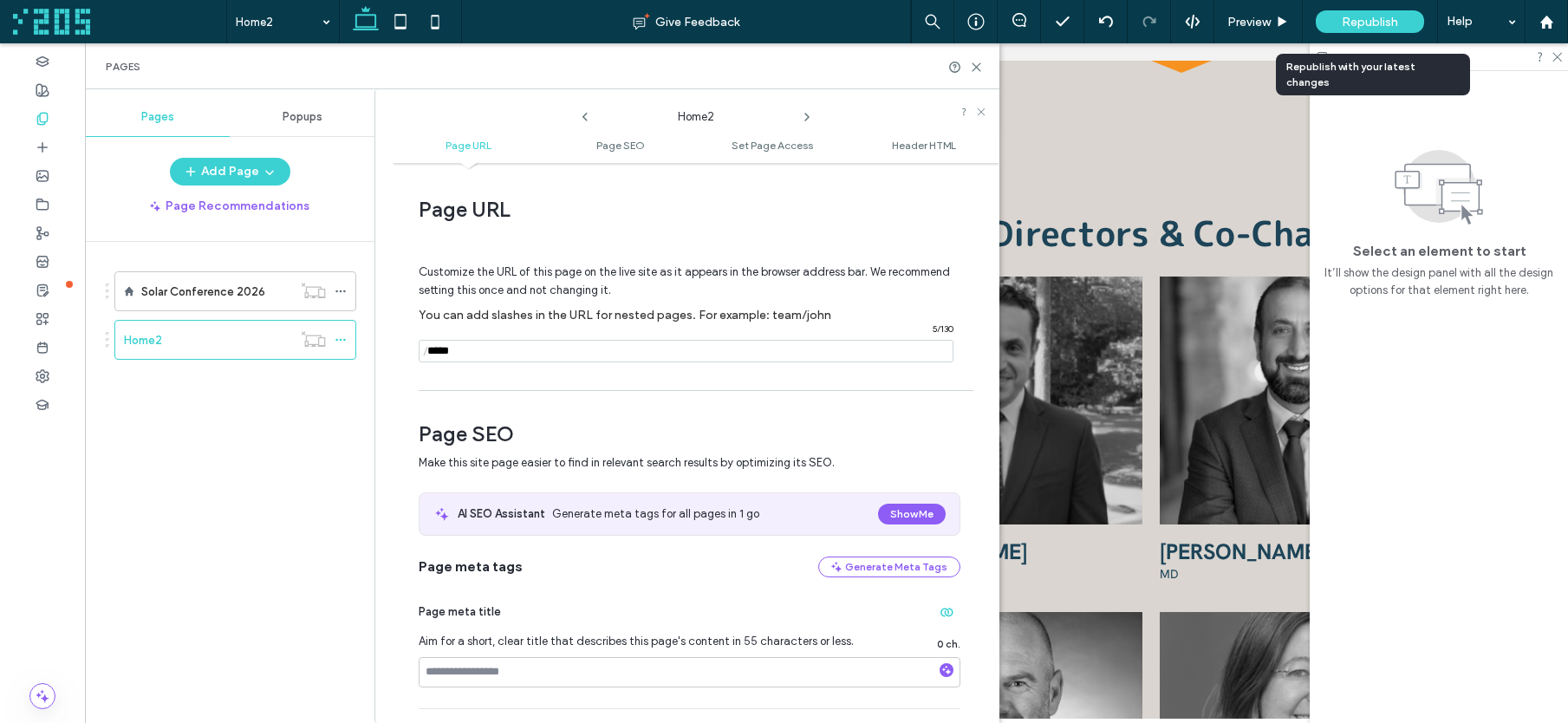
click at [1364, 16] on span "Republish" at bounding box center [1371, 21] width 57 height 15
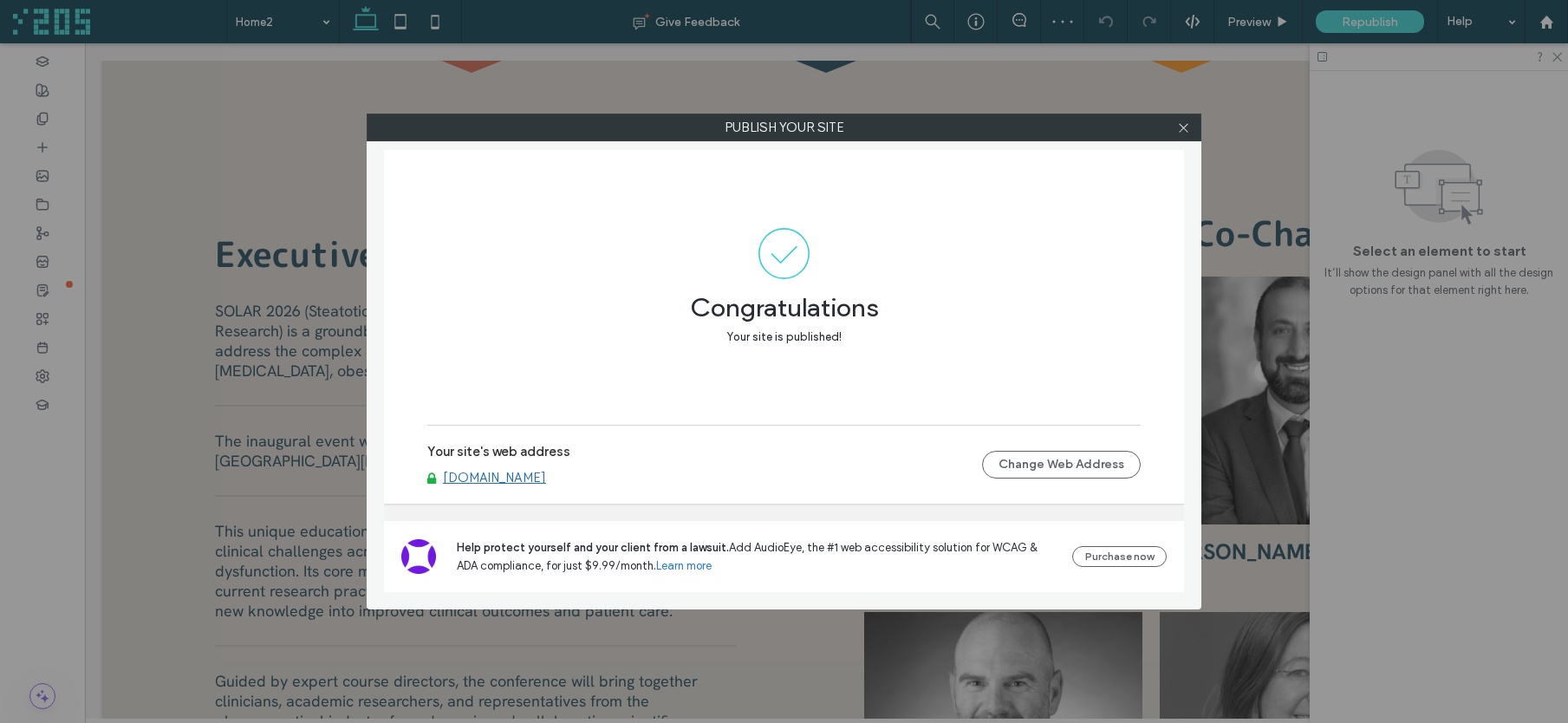
click at [507, 474] on link "[DOMAIN_NAME]" at bounding box center [494, 478] width 104 height 16
